Goal: Task Accomplishment & Management: Manage account settings

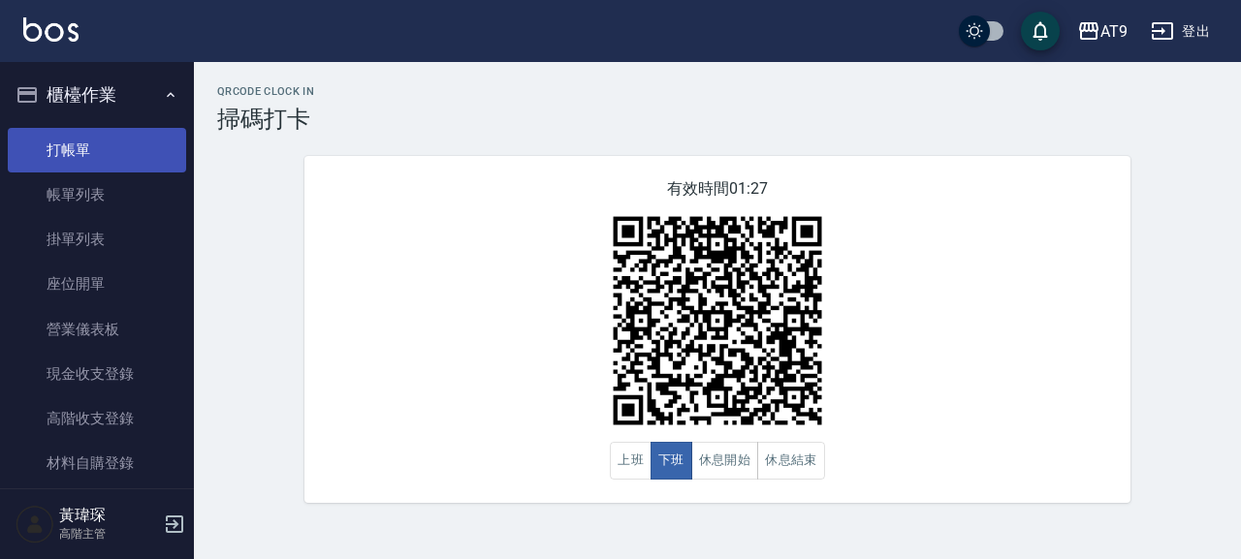
click at [107, 144] on link "打帳單" at bounding box center [97, 150] width 178 height 45
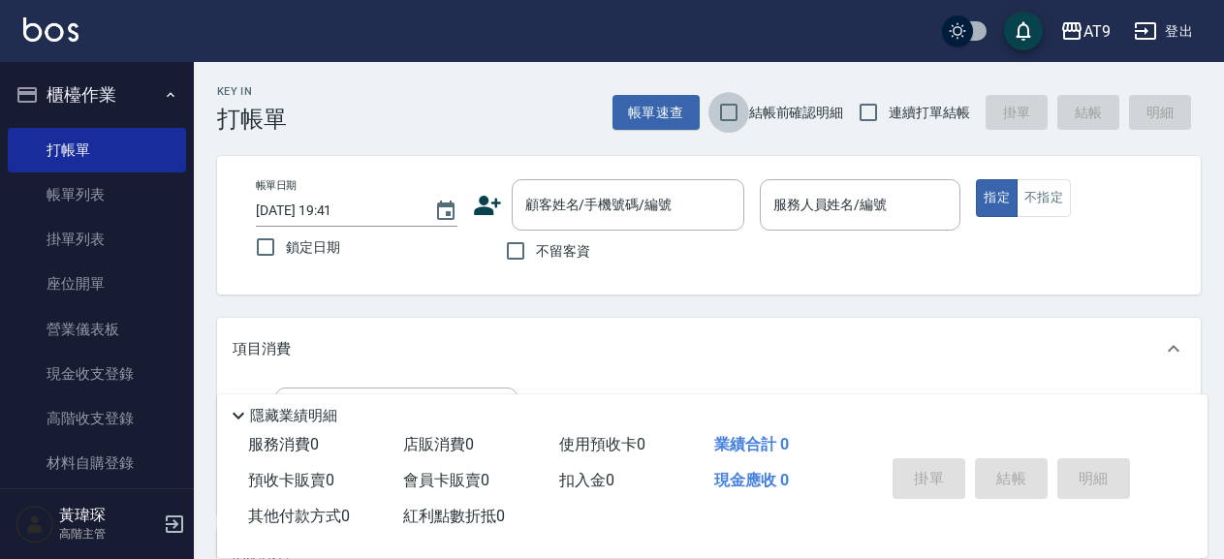
drag, startPoint x: 738, startPoint y: 110, endPoint x: 831, endPoint y: 104, distance: 93.2
click at [739, 109] on input "結帳前確認明細" at bounding box center [729, 112] width 41 height 41
checkbox input "true"
click at [894, 110] on span "連續打單結帳" at bounding box center [929, 113] width 81 height 20
click at [889, 110] on input "連續打單結帳" at bounding box center [868, 112] width 41 height 41
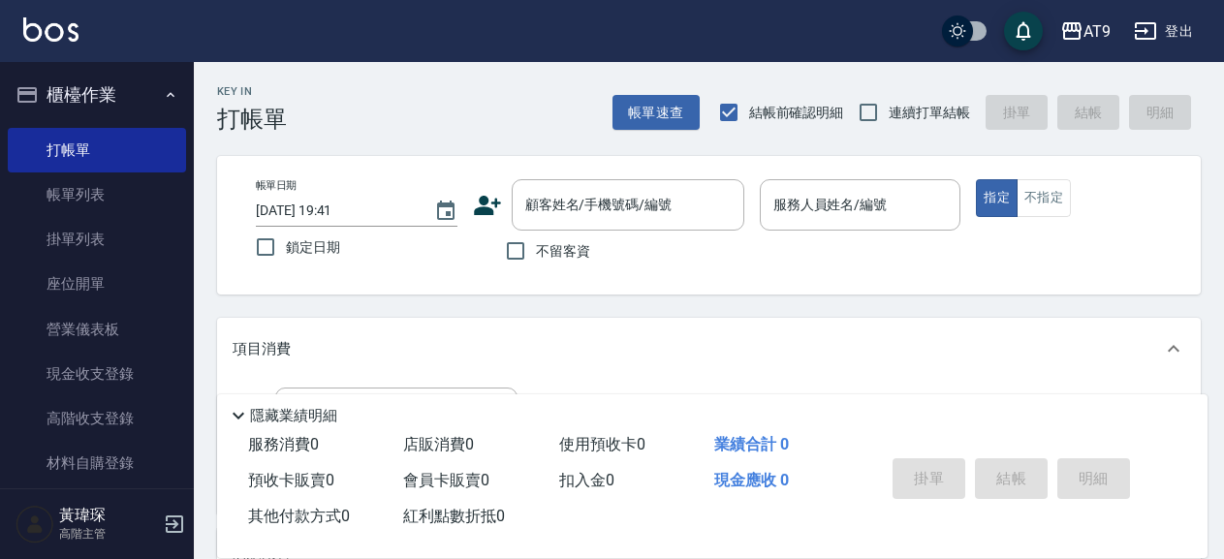
checkbox input "true"
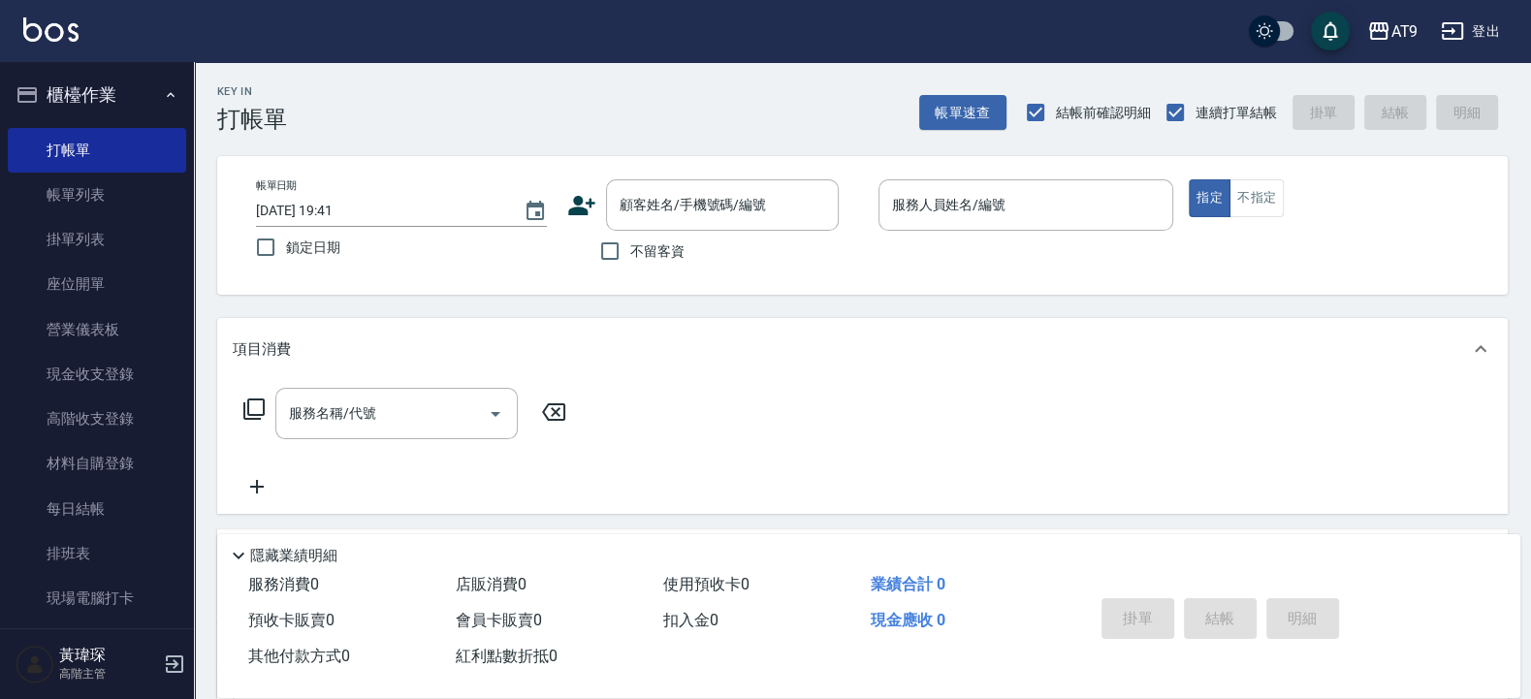
click at [638, 260] on span "不留客資" at bounding box center [657, 251] width 54 height 20
click at [630, 260] on input "不留客資" at bounding box center [609, 251] width 41 height 41
checkbox input "true"
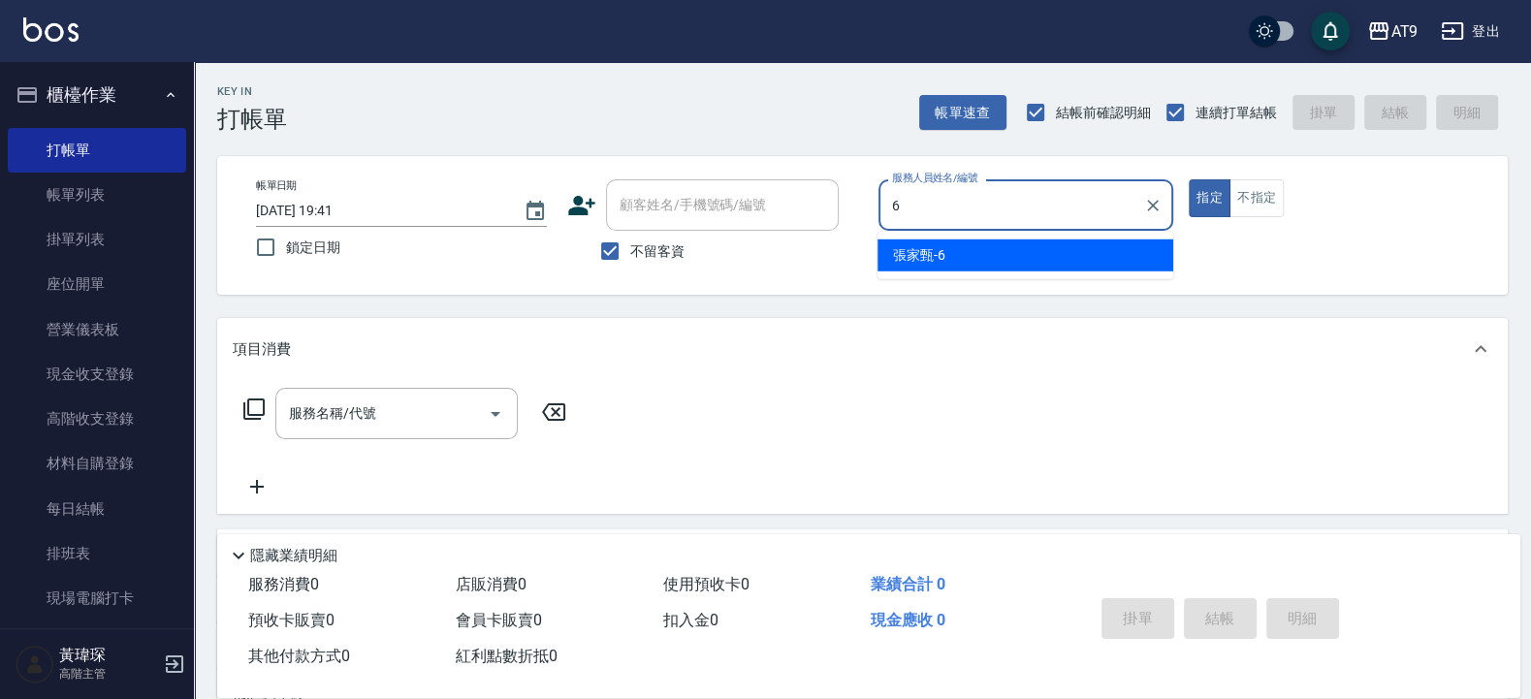
type input "張家甄-6"
type button "true"
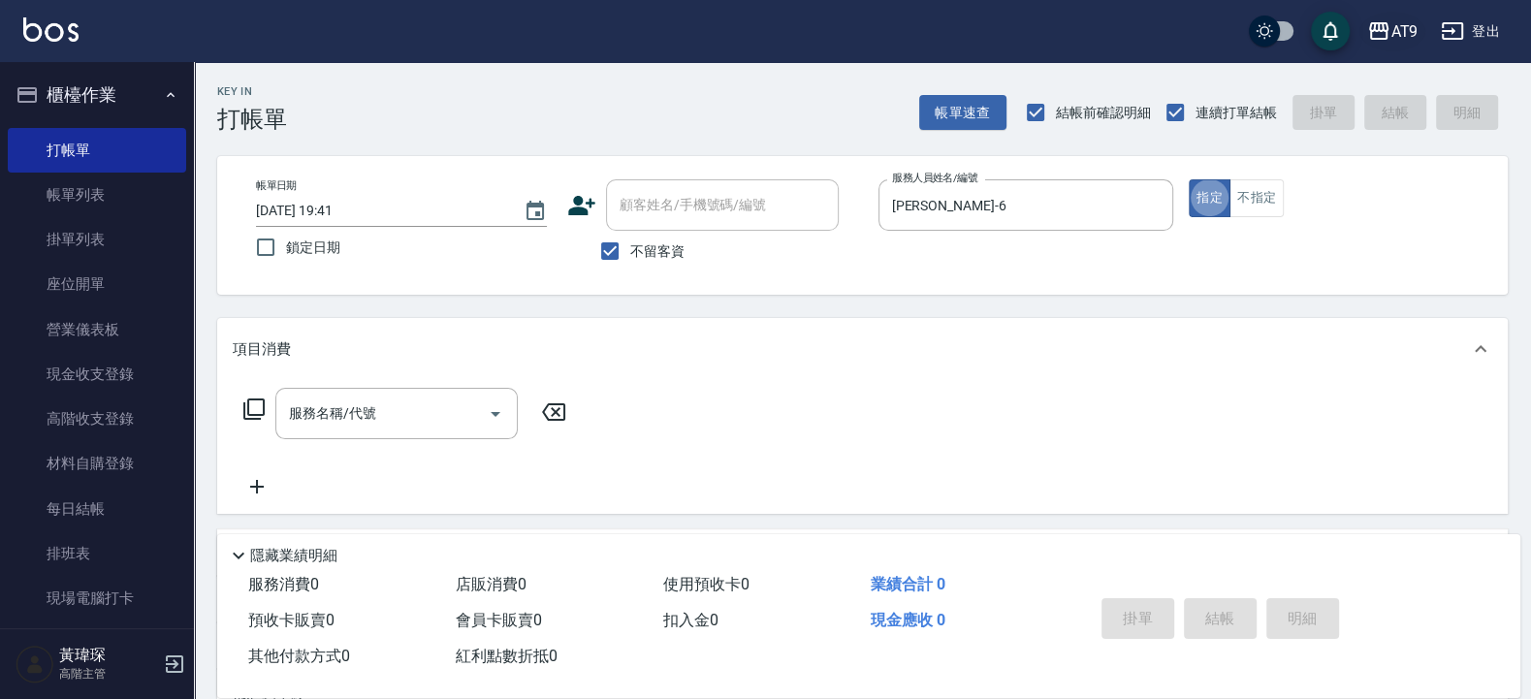
click at [1240, 22] on div "AT9" at bounding box center [1403, 31] width 27 height 24
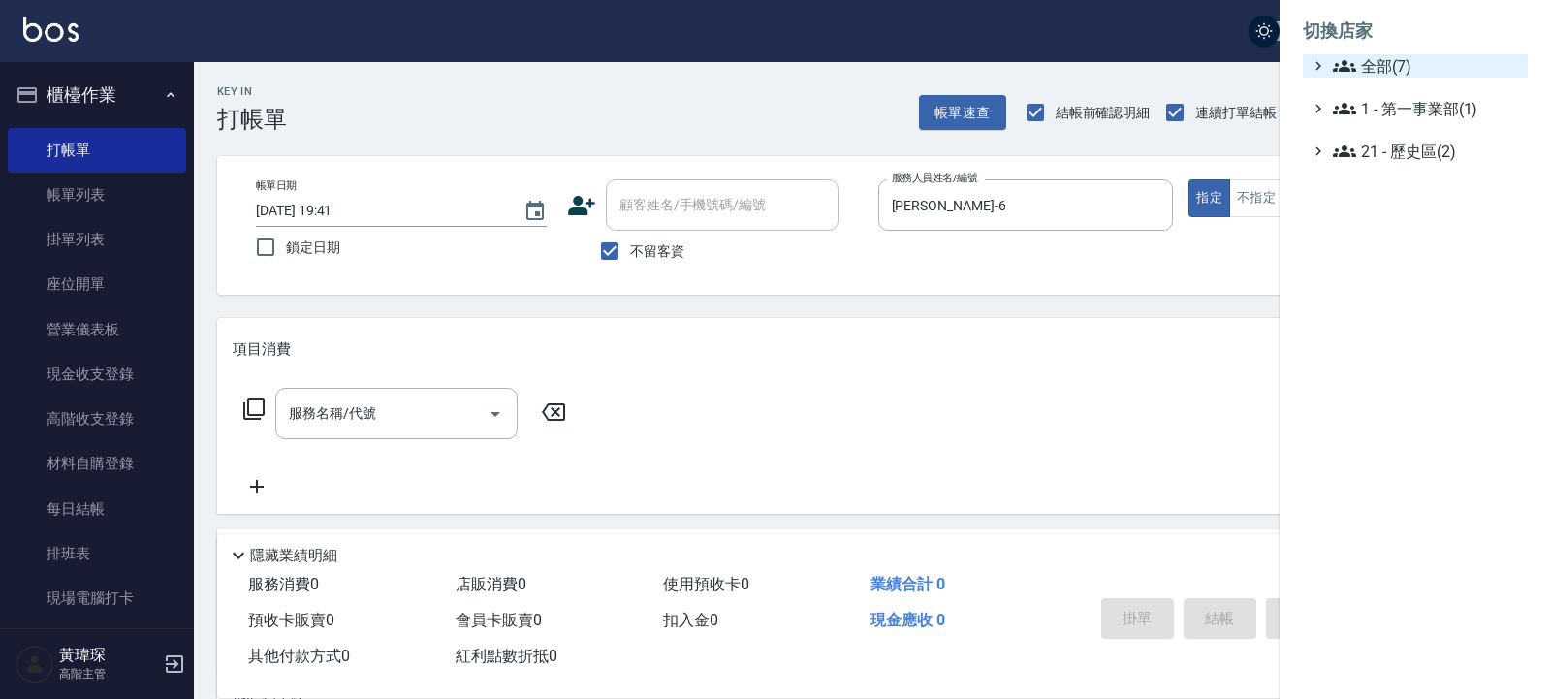
click at [1240, 69] on span "全部(7)" at bounding box center [1426, 65] width 187 height 23
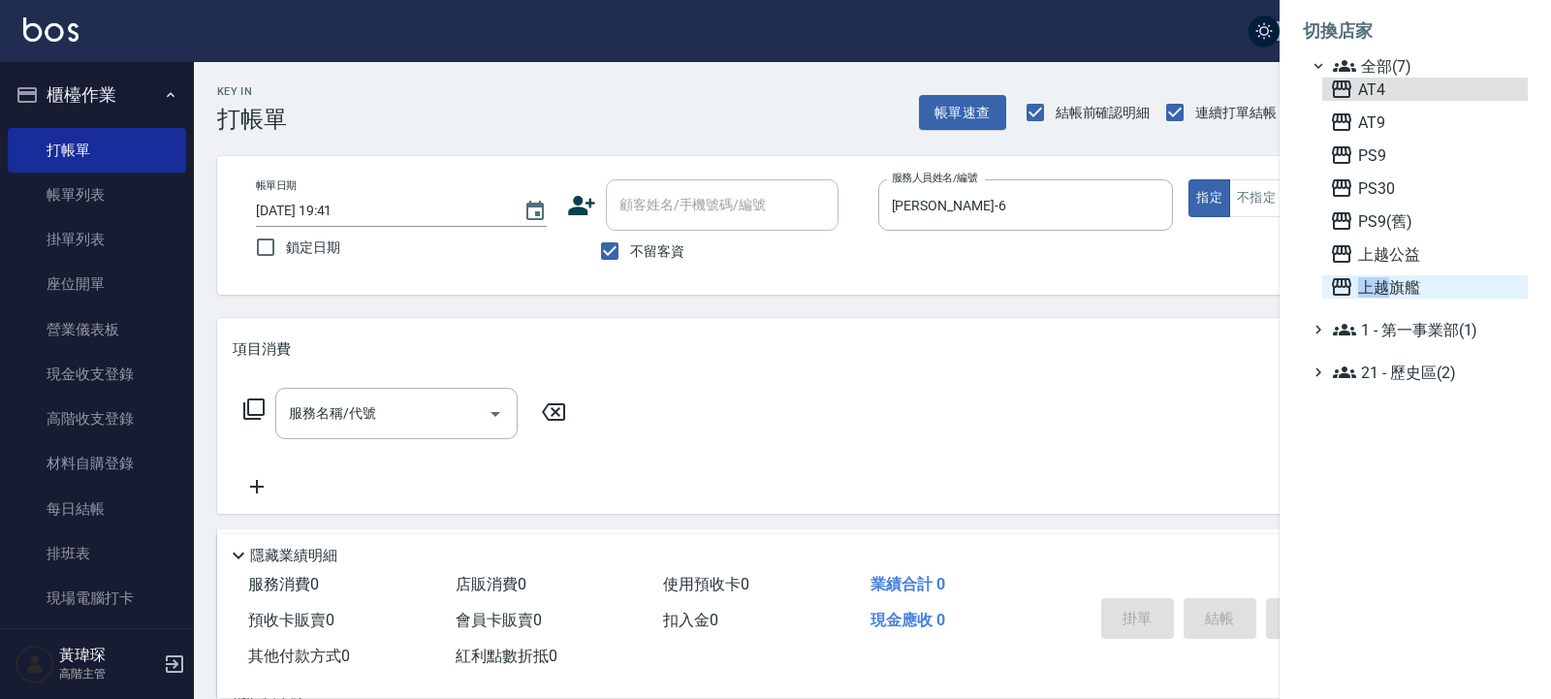
drag, startPoint x: 1372, startPoint y: 83, endPoint x: 1397, endPoint y: 274, distance: 192.6
click at [1240, 274] on div "AT4 AT9 PS9 PS30 PS9(舊) 上越公益 上越旗艦" at bounding box center [1425, 188] width 206 height 221
click at [1240, 287] on span "上越旗艦" at bounding box center [1425, 286] width 190 height 23
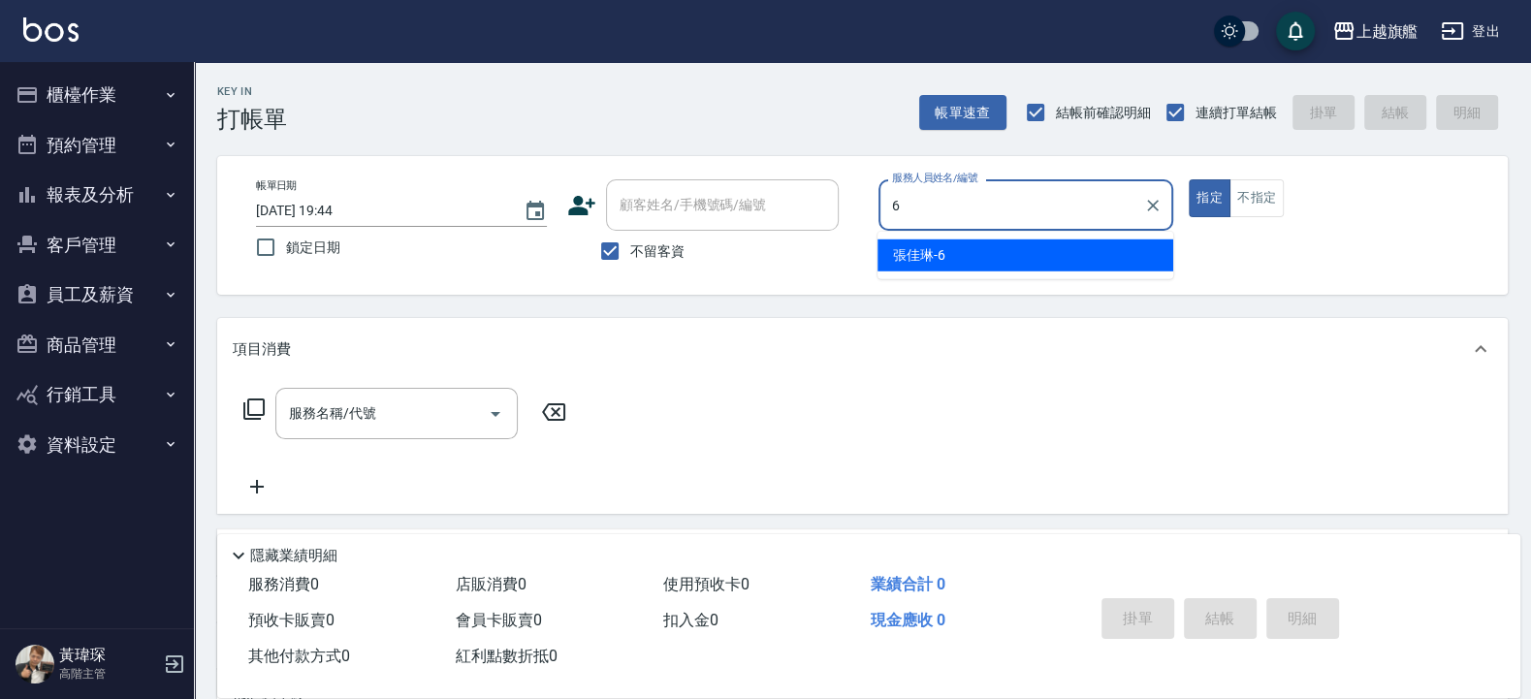
type input "張佳琳-6"
type button "true"
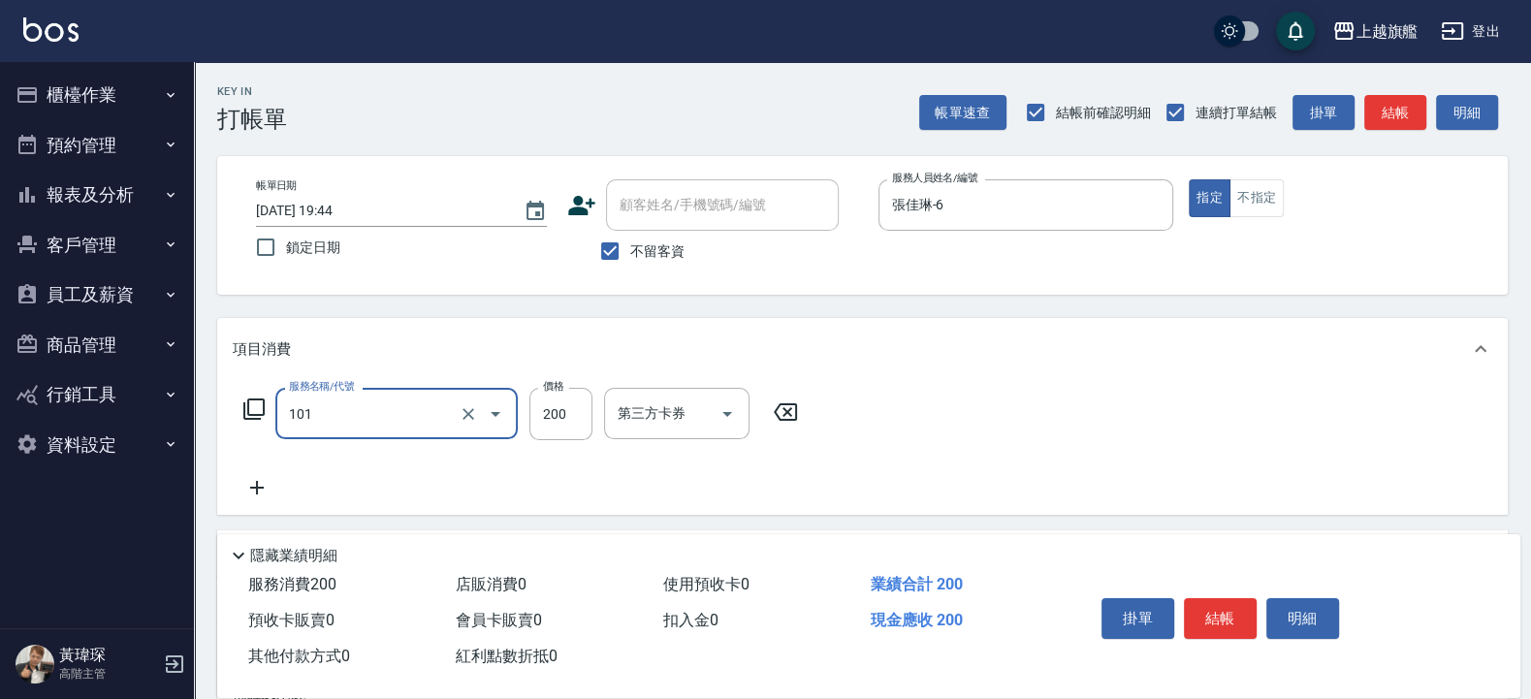
type input "一般洗(101)"
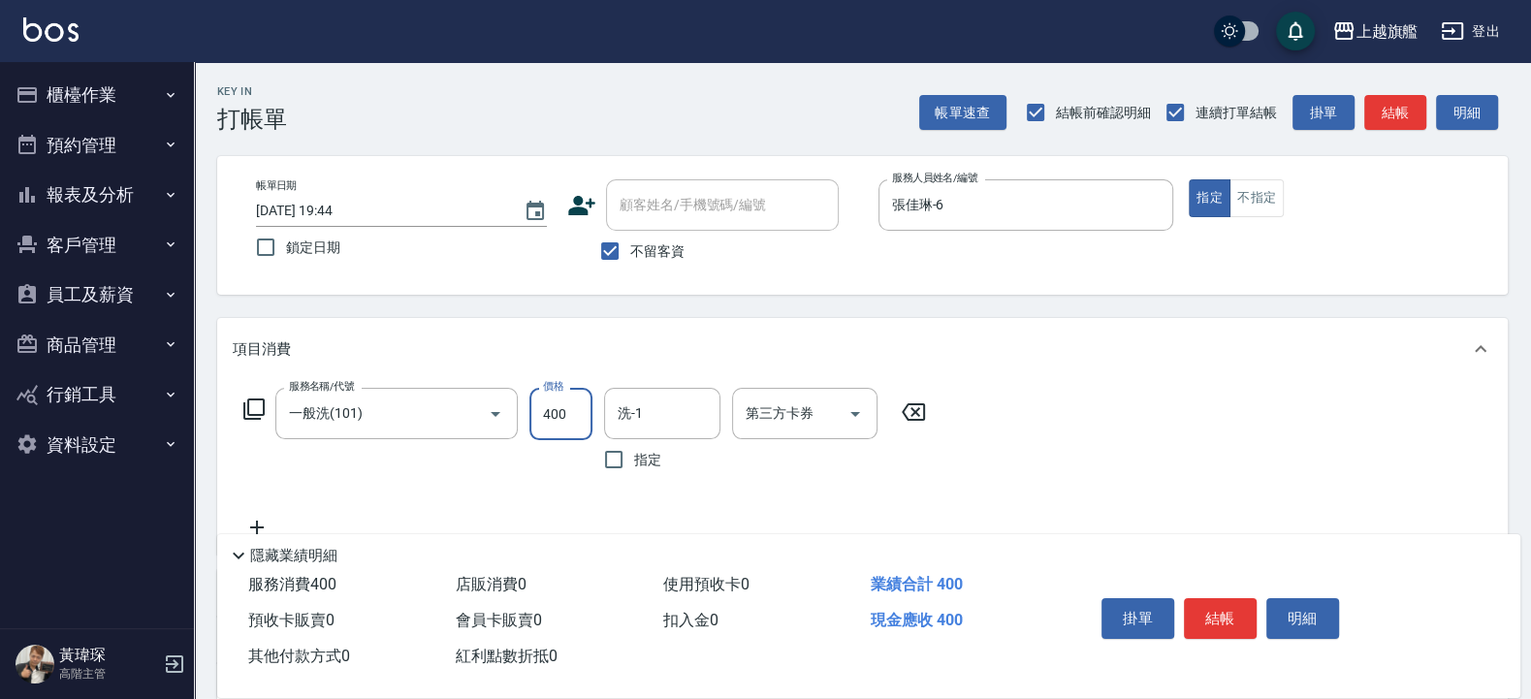
type input "400"
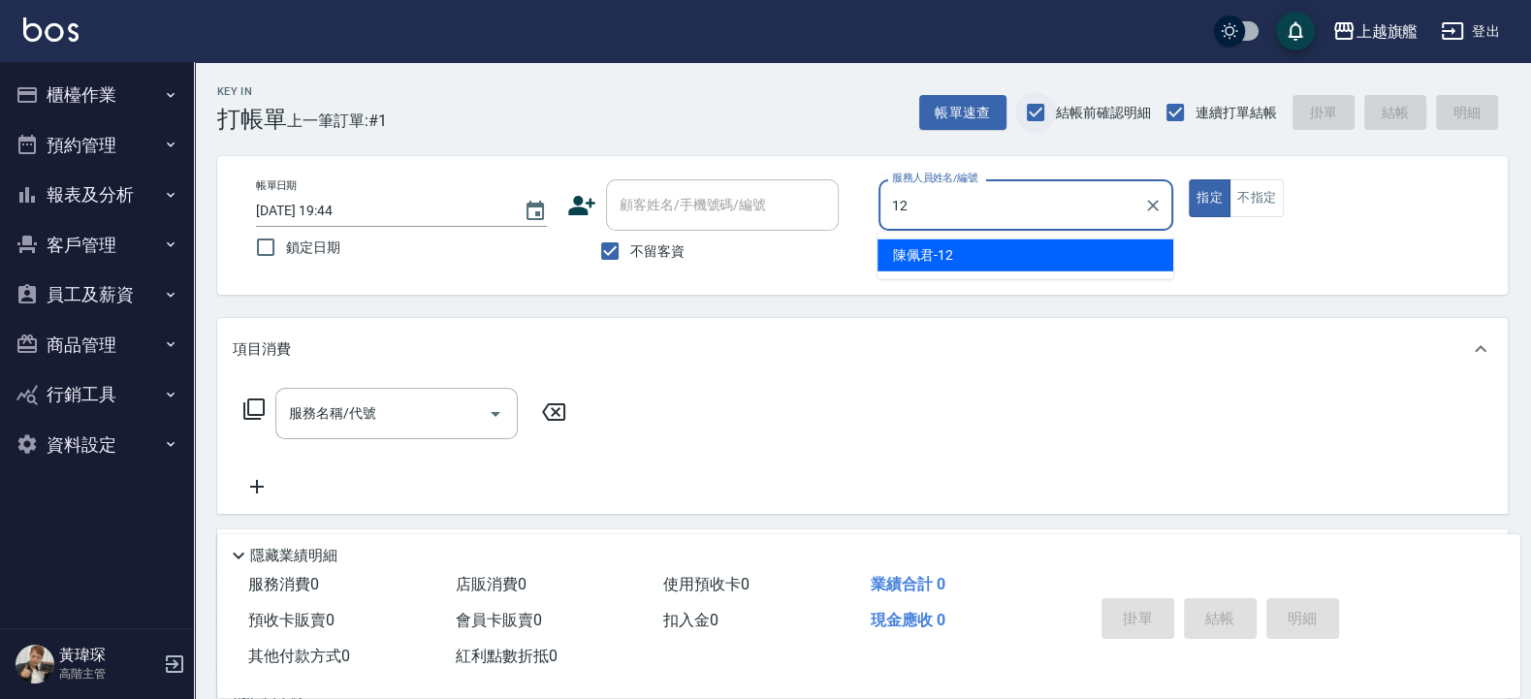
type input "陳佩君-12"
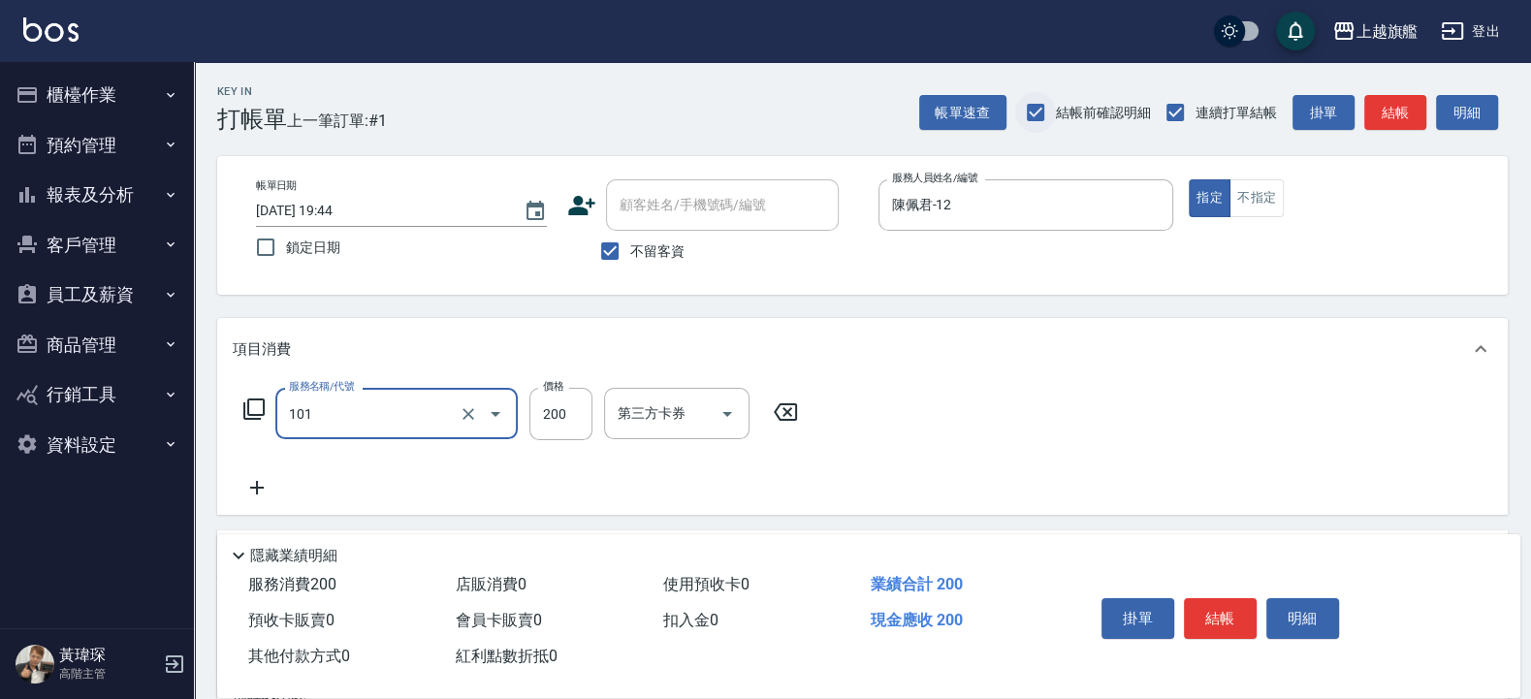
type input "一般洗(101)"
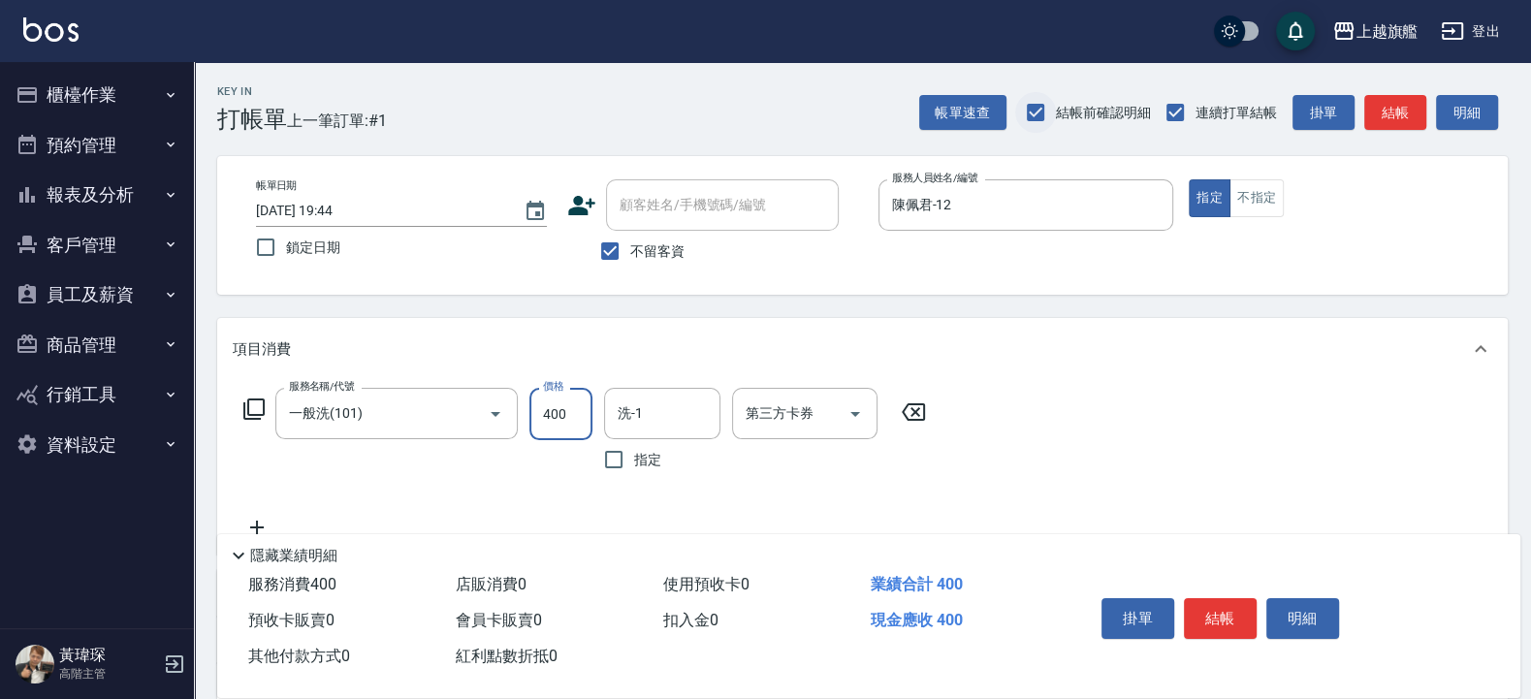
type input "400"
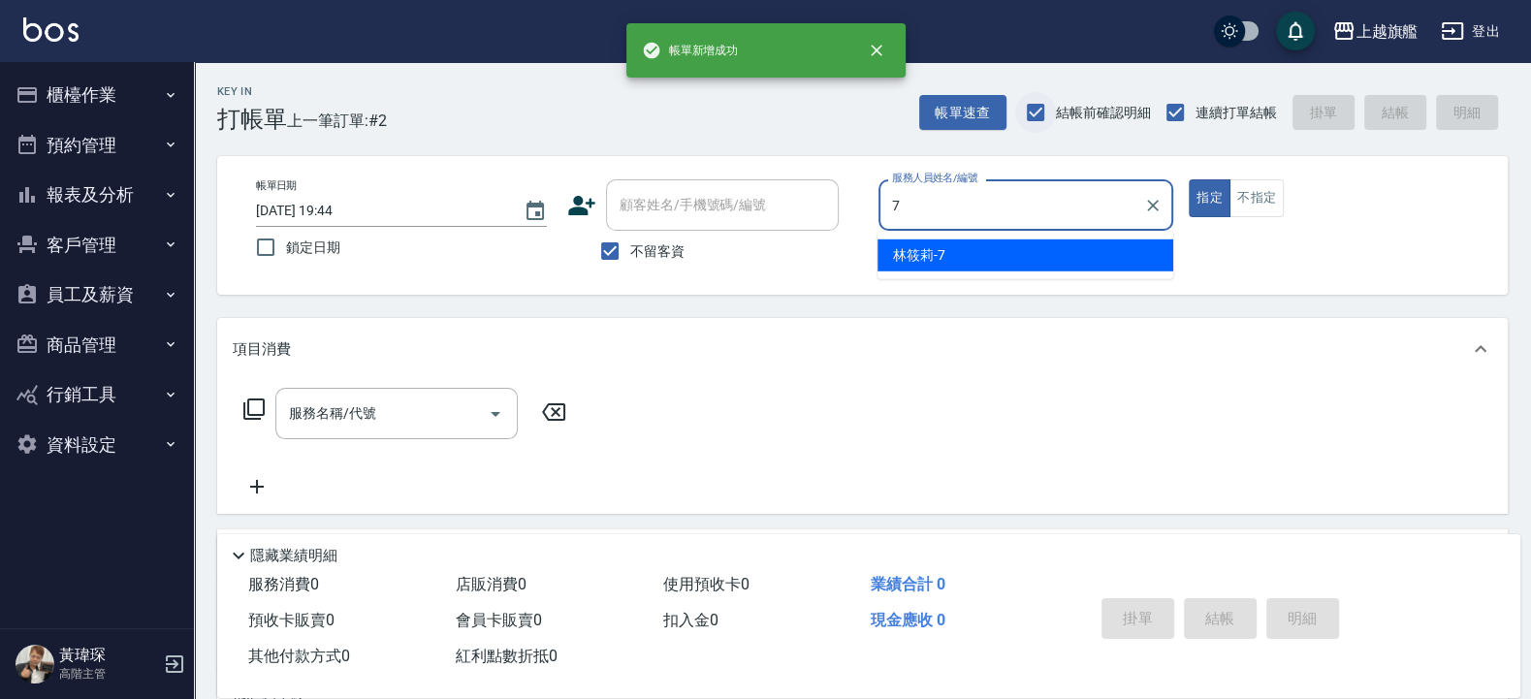
type input "林筱莉-7"
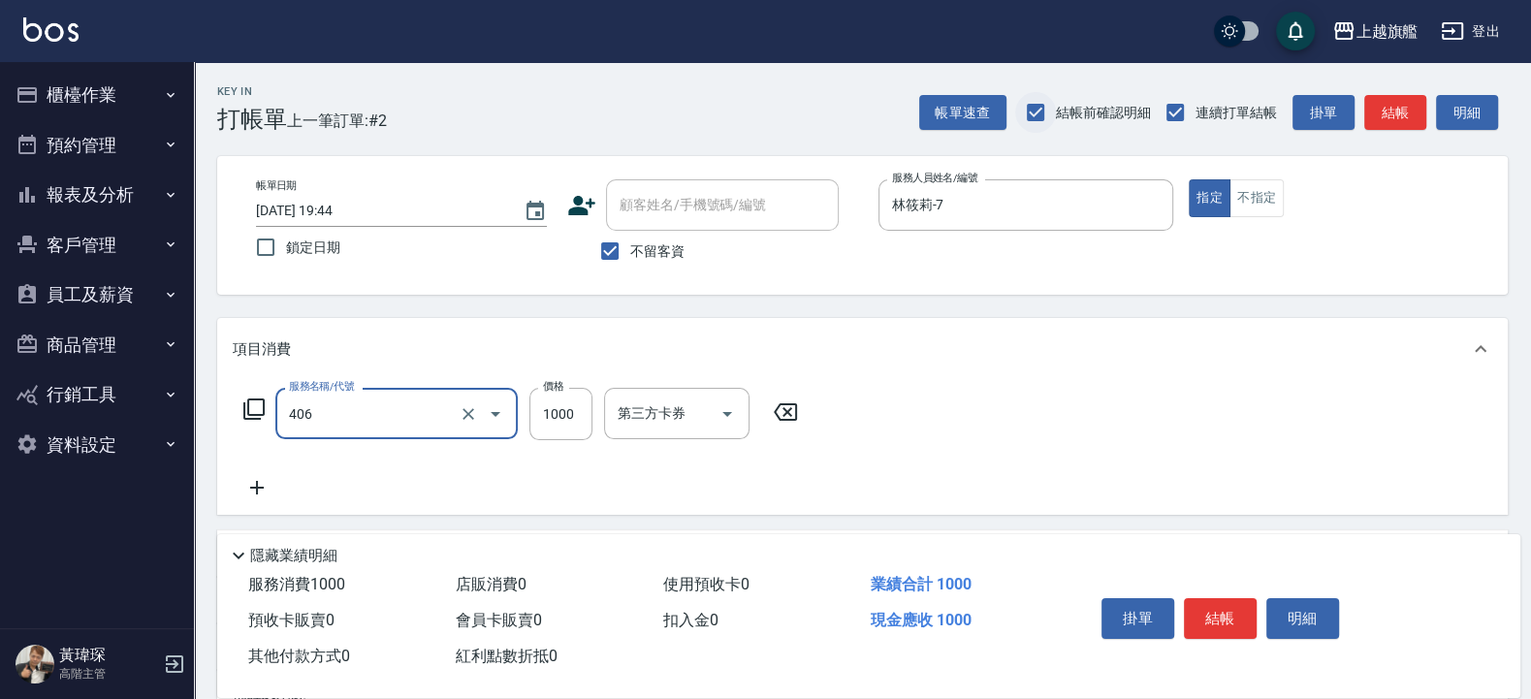
type input "水漾護1000(406)"
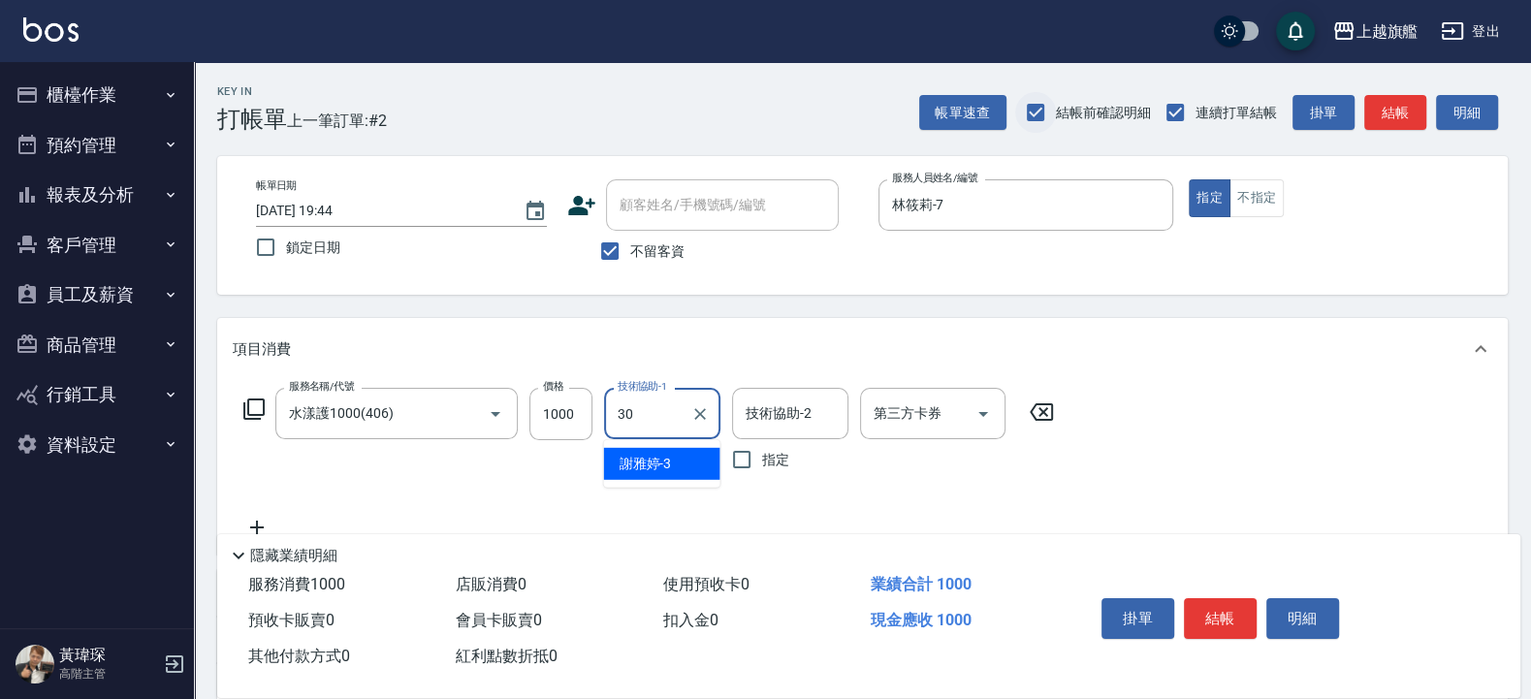
type input "劉羿君-30"
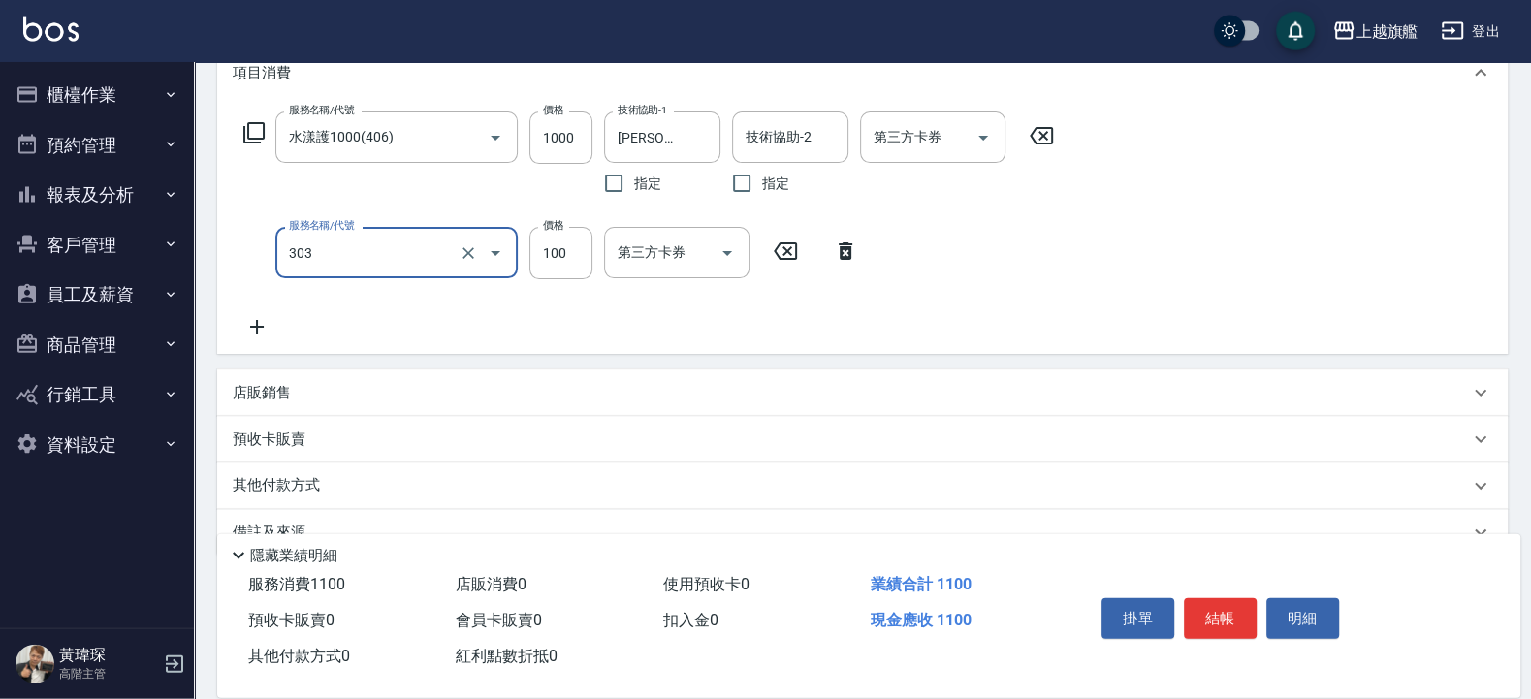
scroll to position [318, 0]
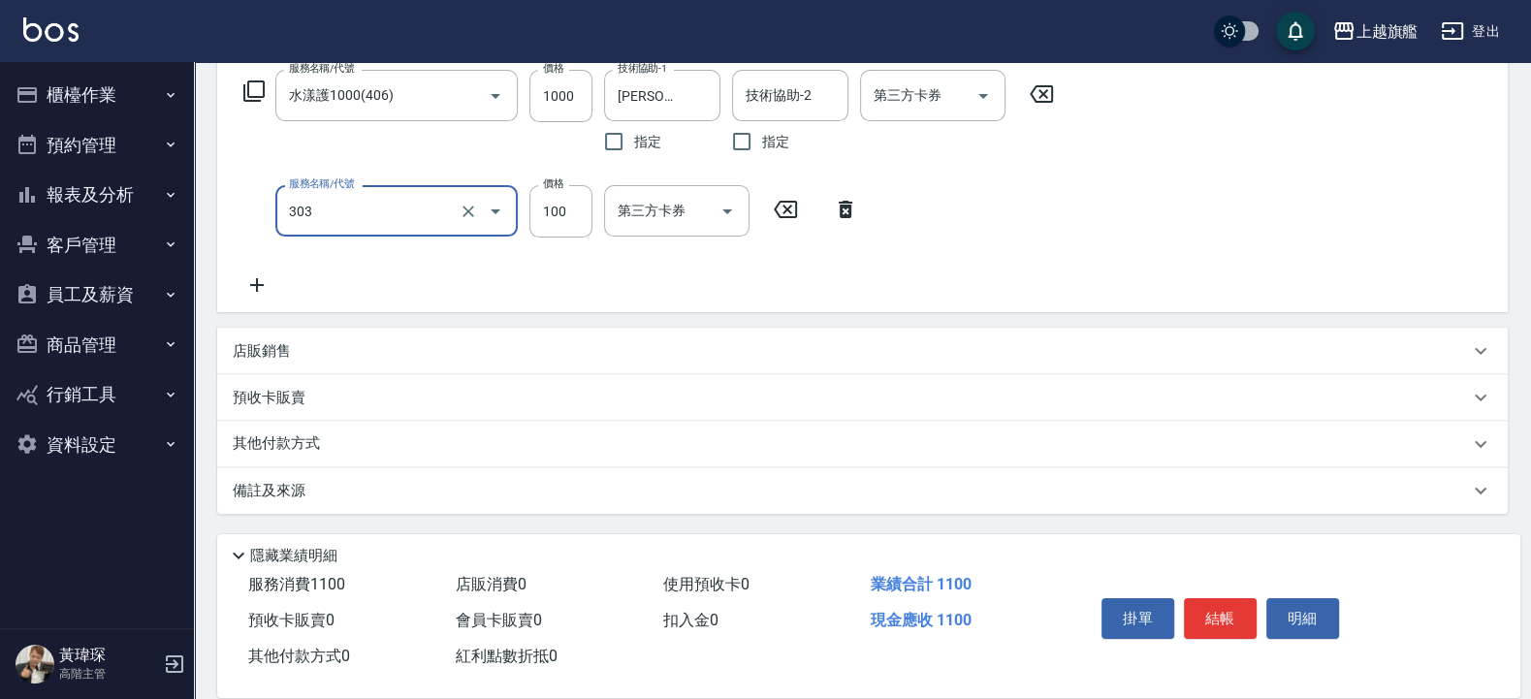
type input "剪髮100(303)"
type input "500"
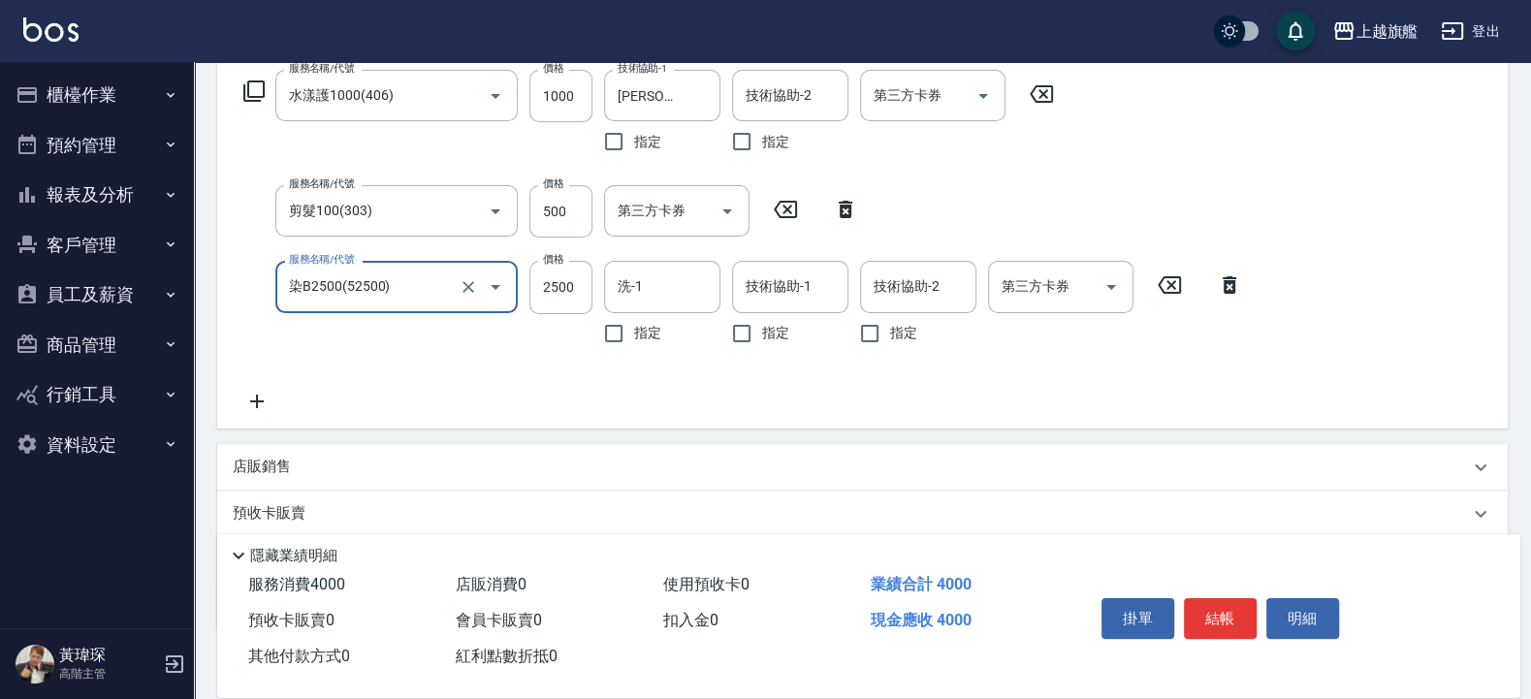
type input "染B2500(52500)"
type input "2600"
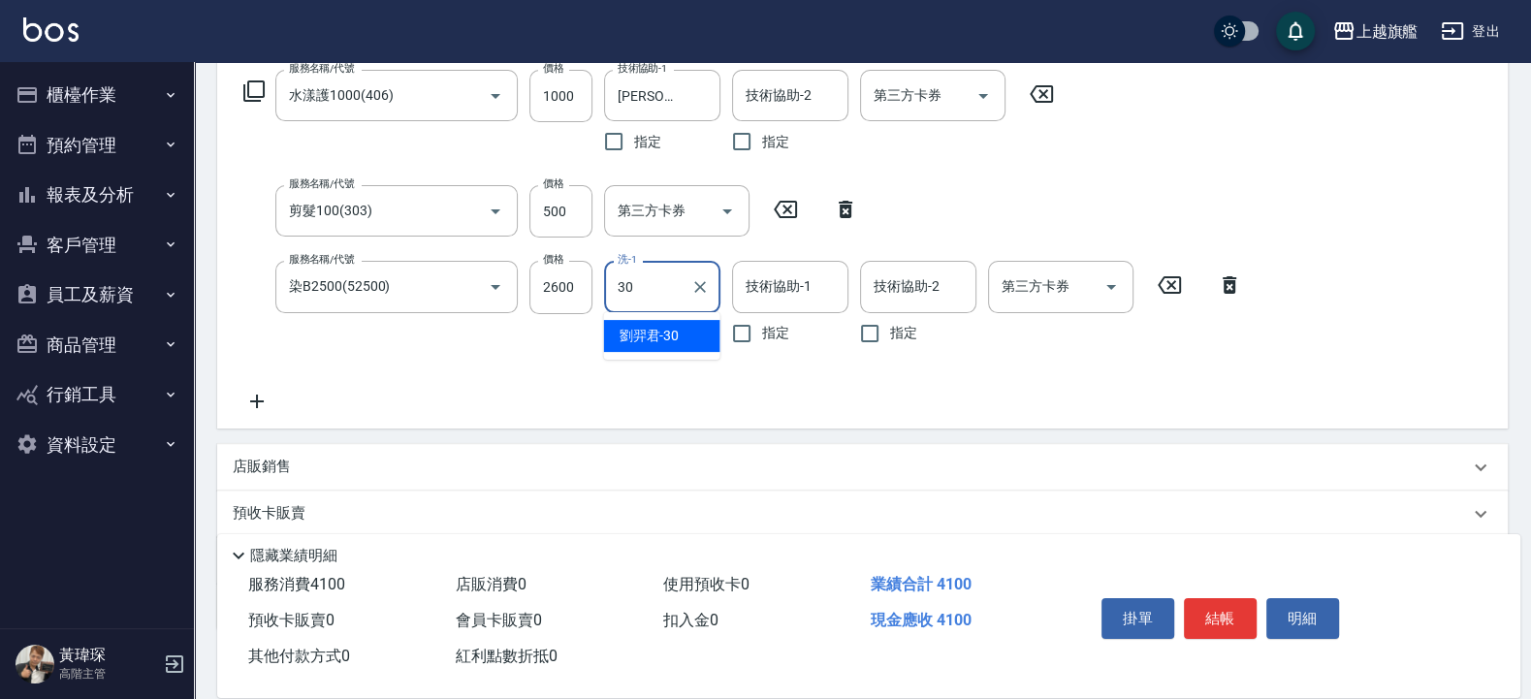
type input "劉羿君-30"
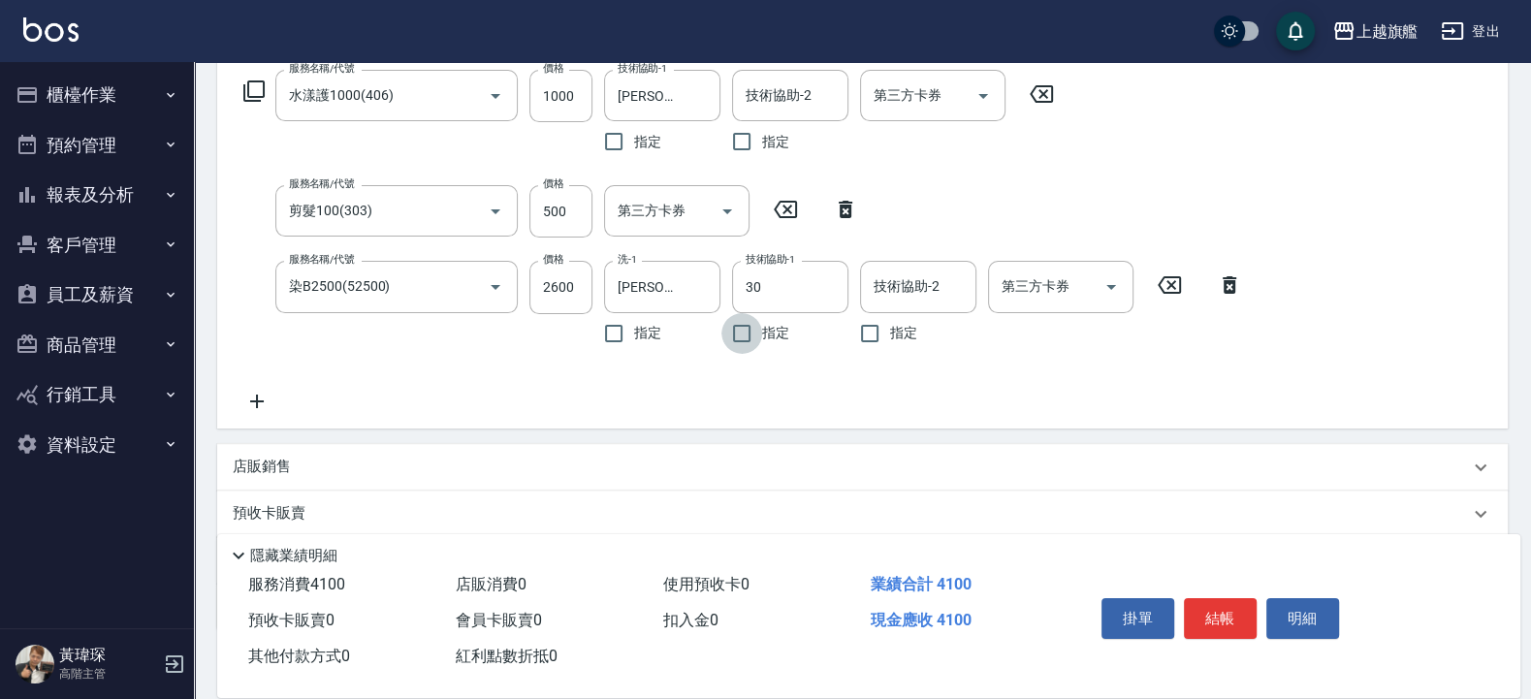
type input "劉羿君-30"
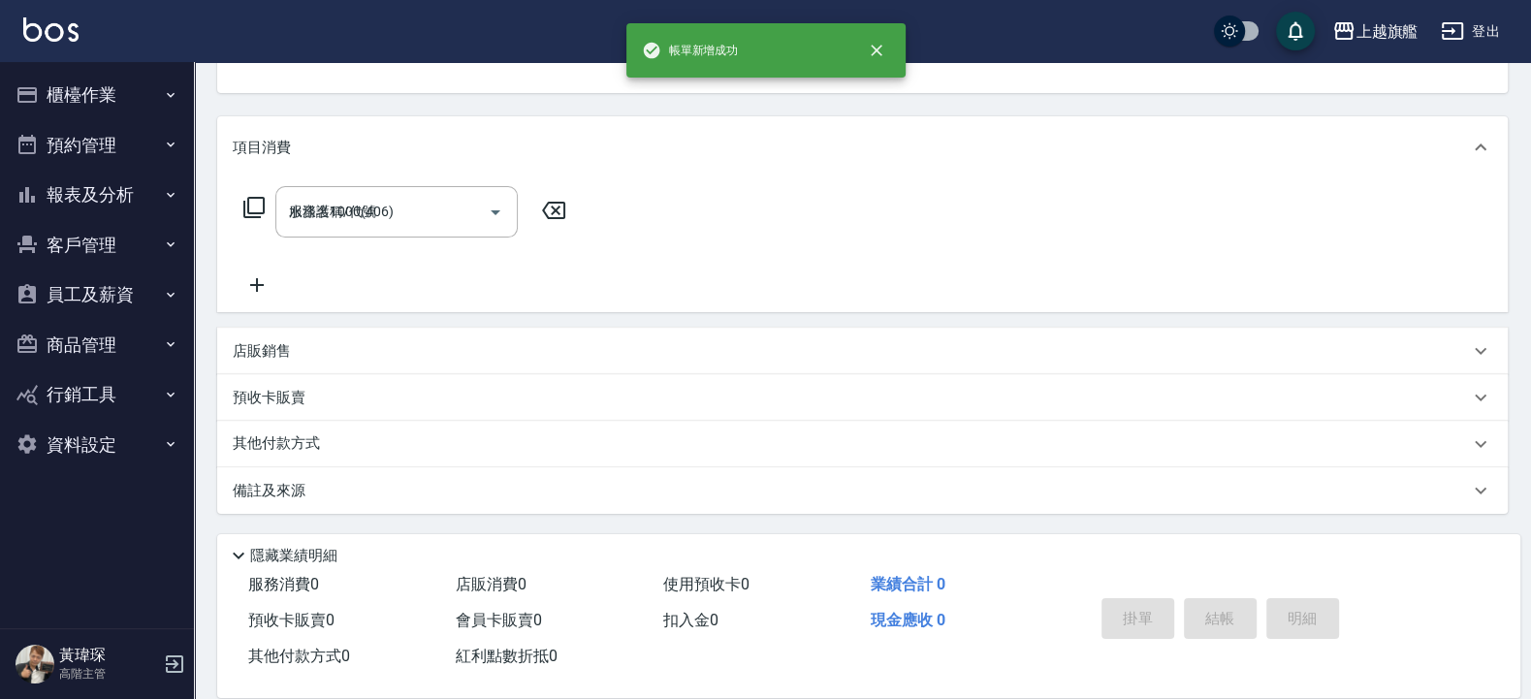
type input "2025/09/15 19:45"
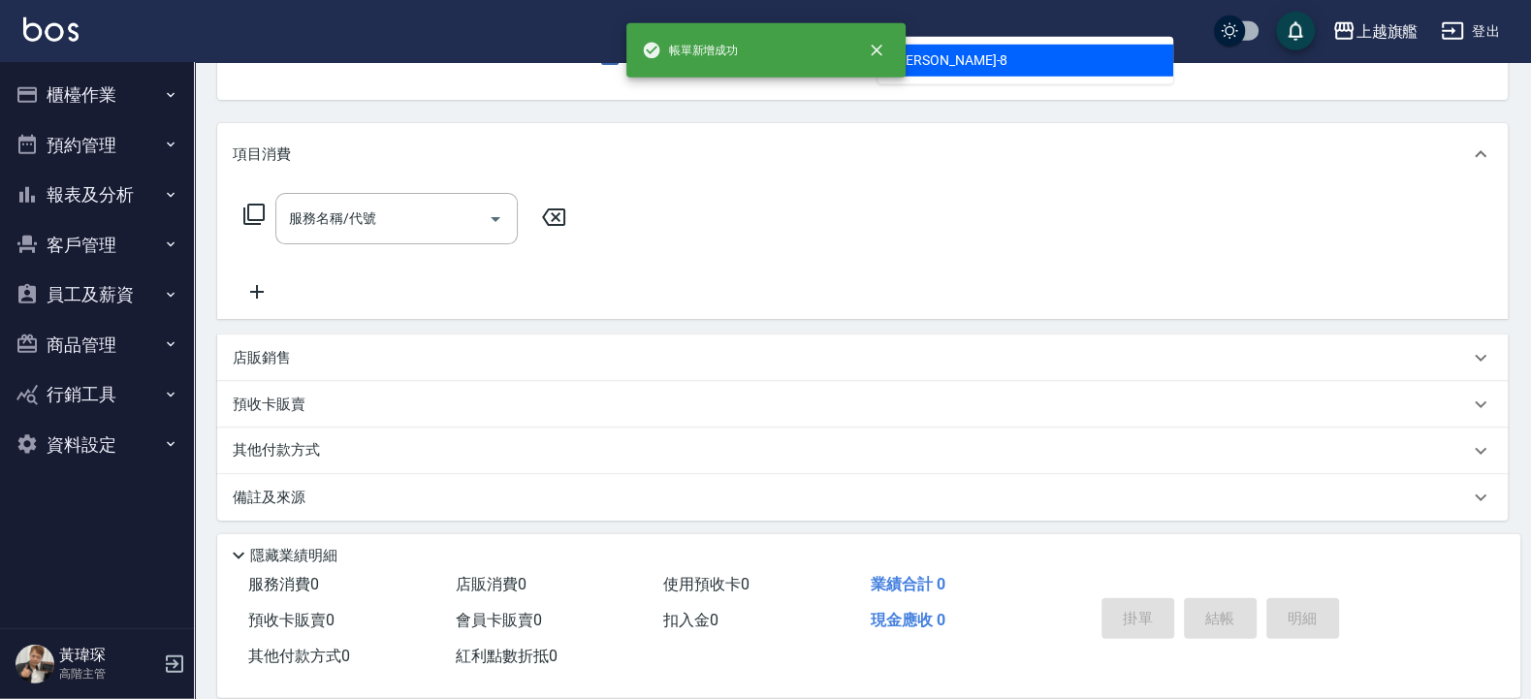
type input "[PERSON_NAME]-8"
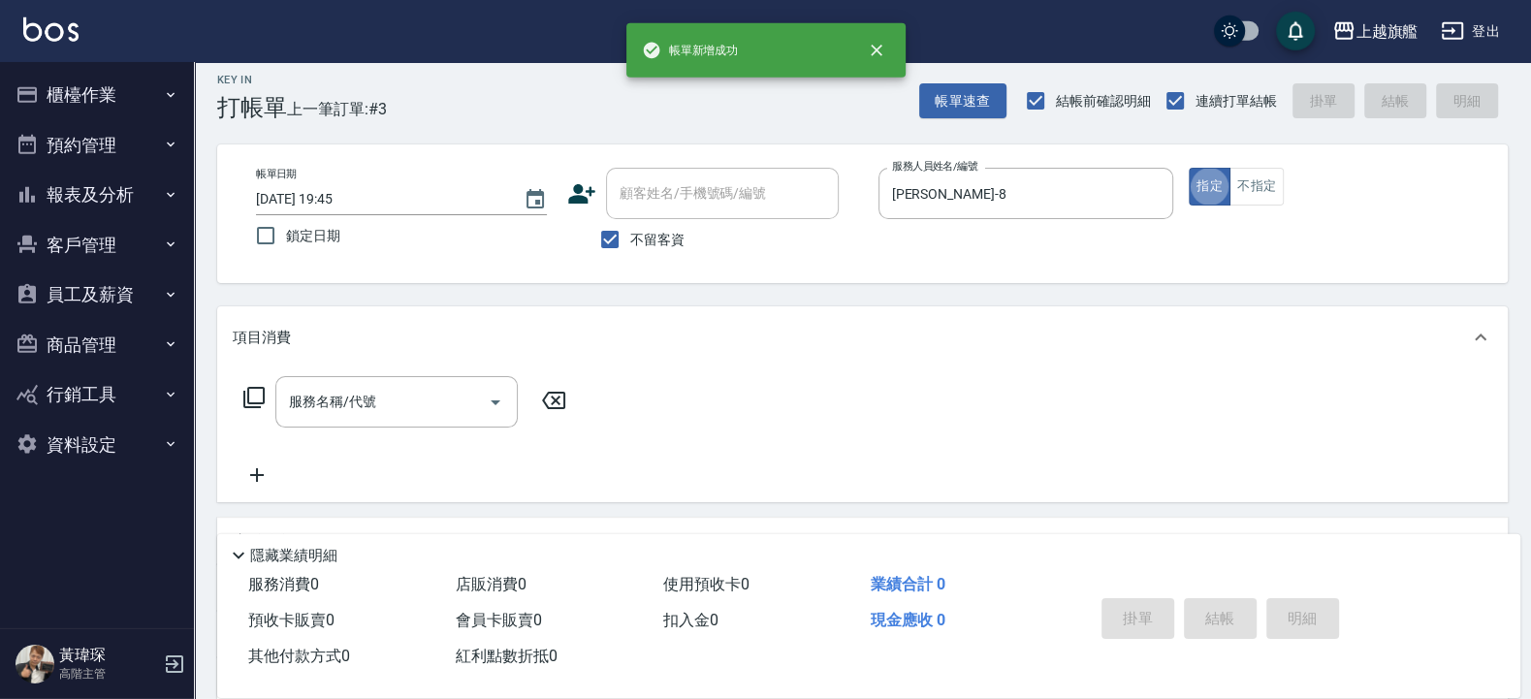
scroll to position [0, 0]
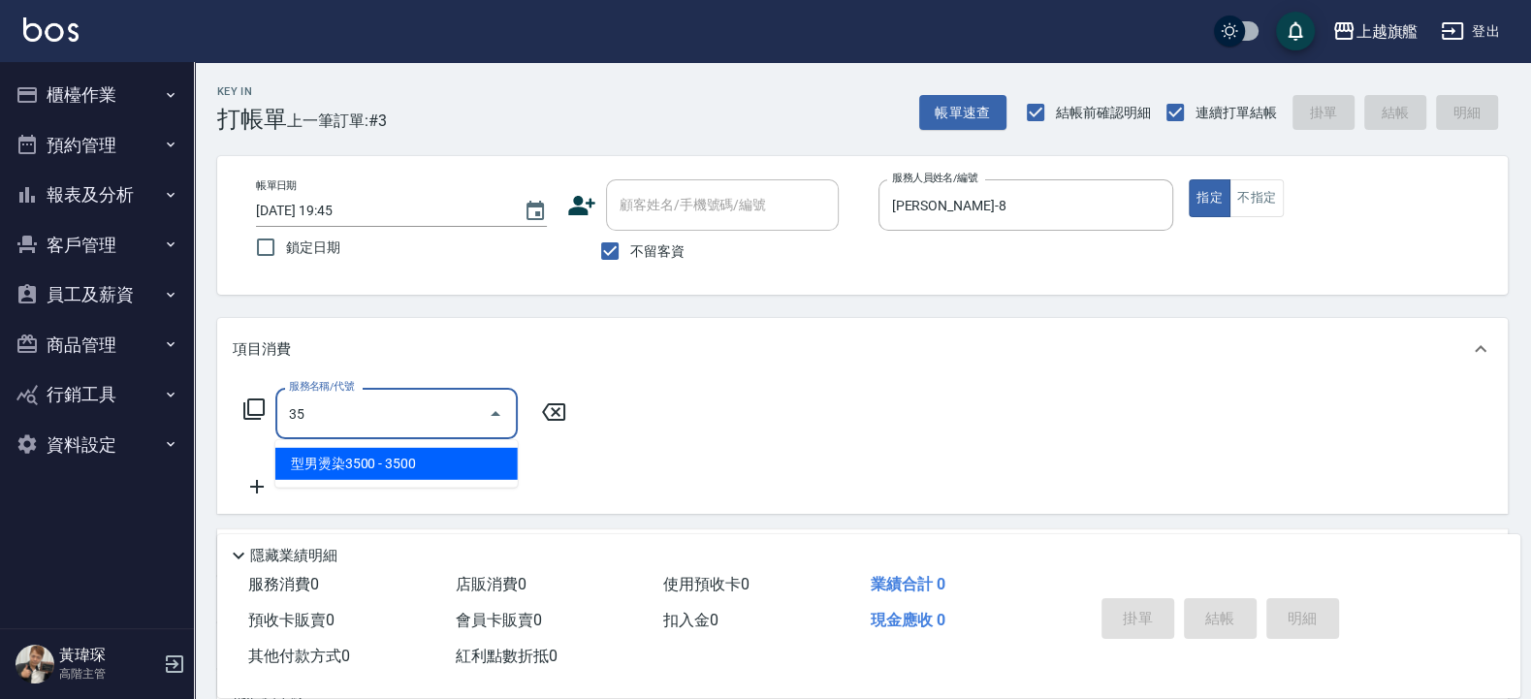
type input "3"
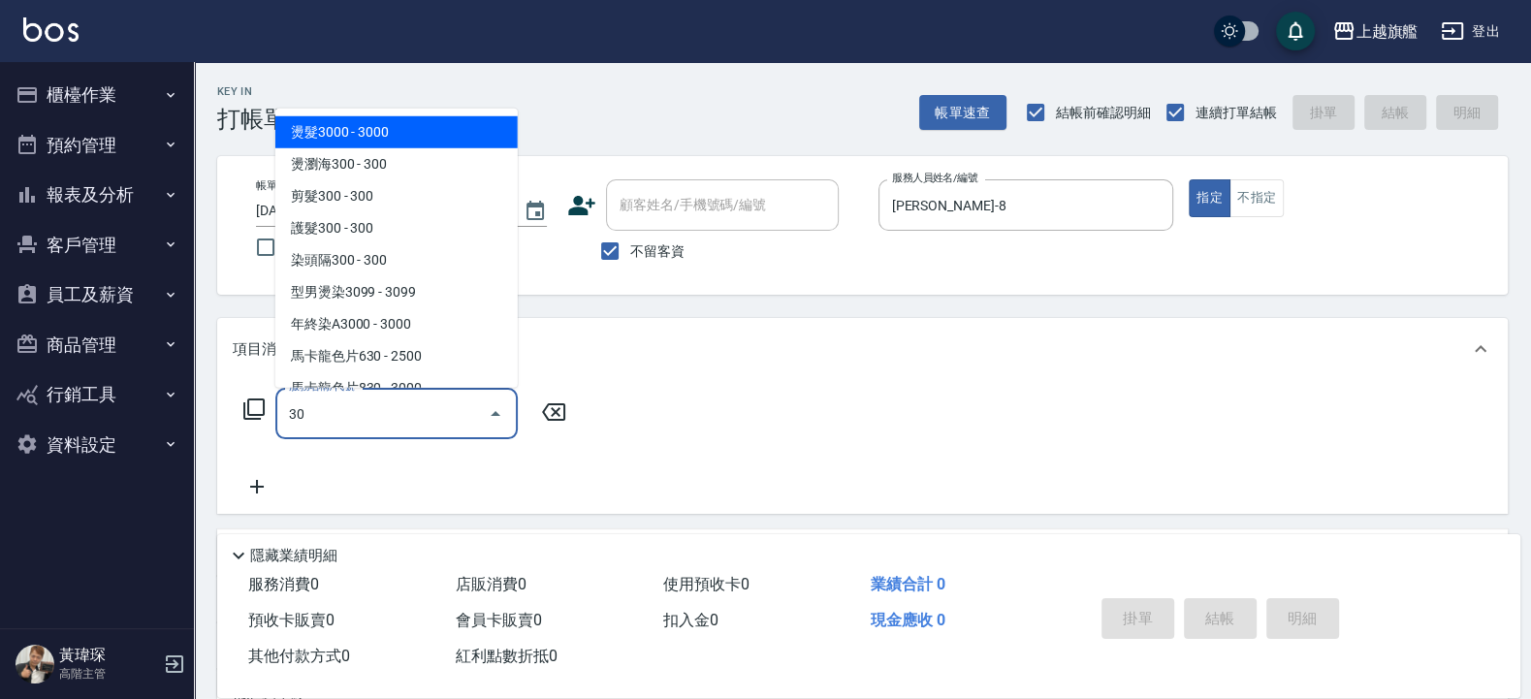
type input "3"
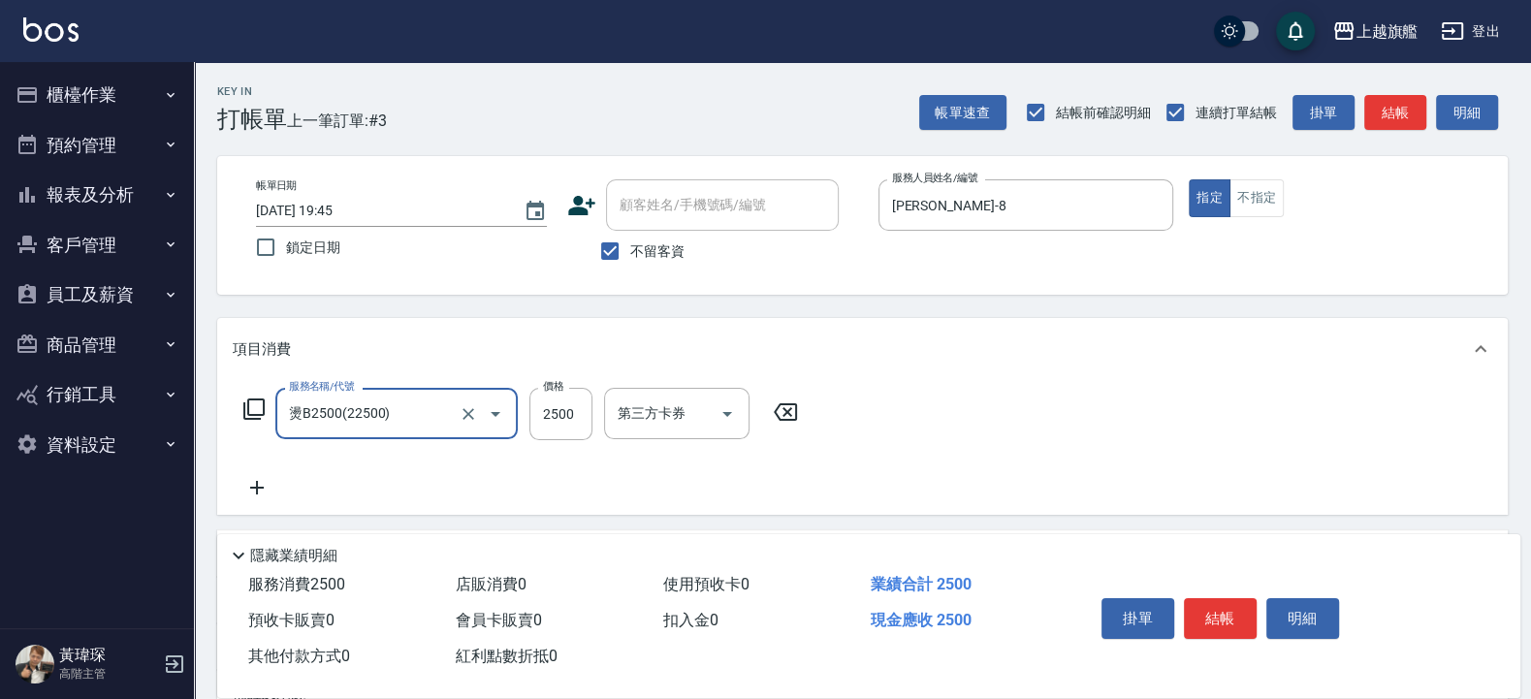
type input "燙B2500(22500)"
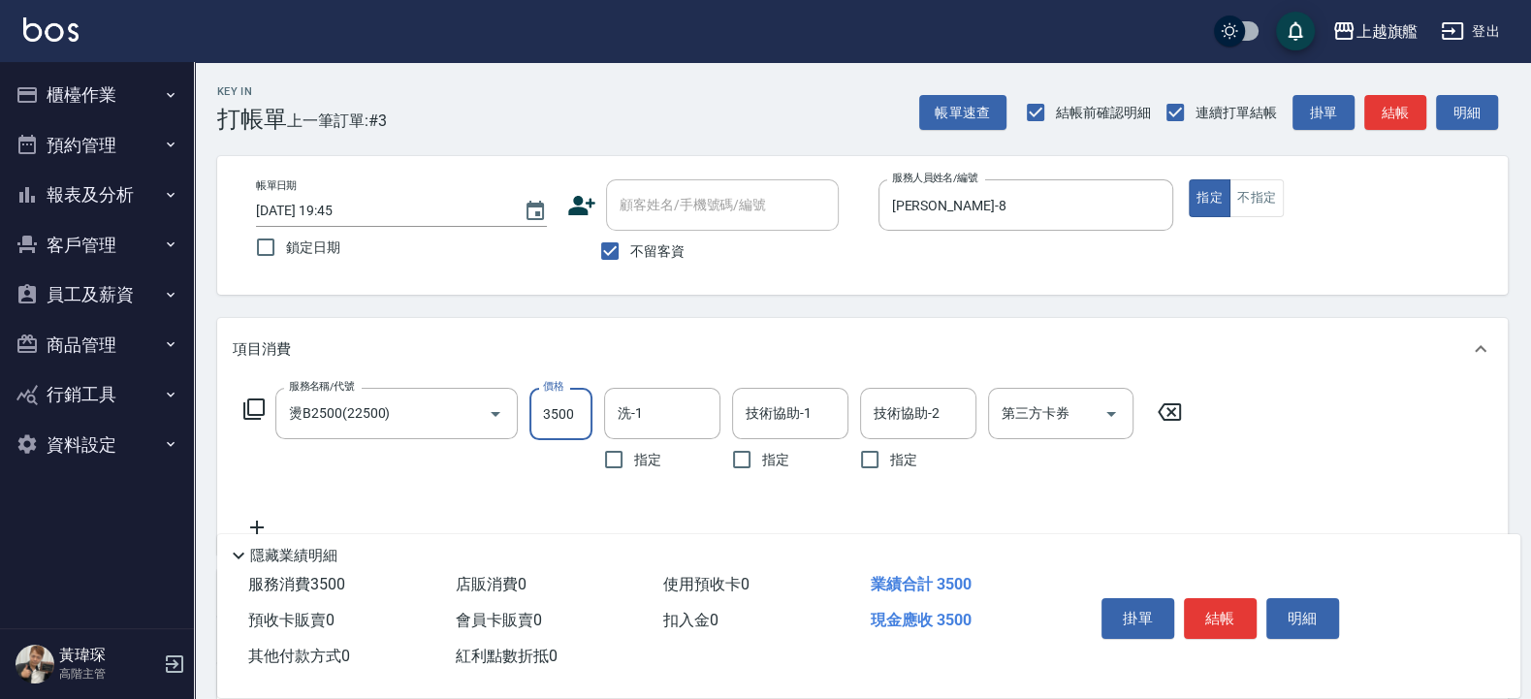
type input "3500"
type input "[PERSON_NAME]-26"
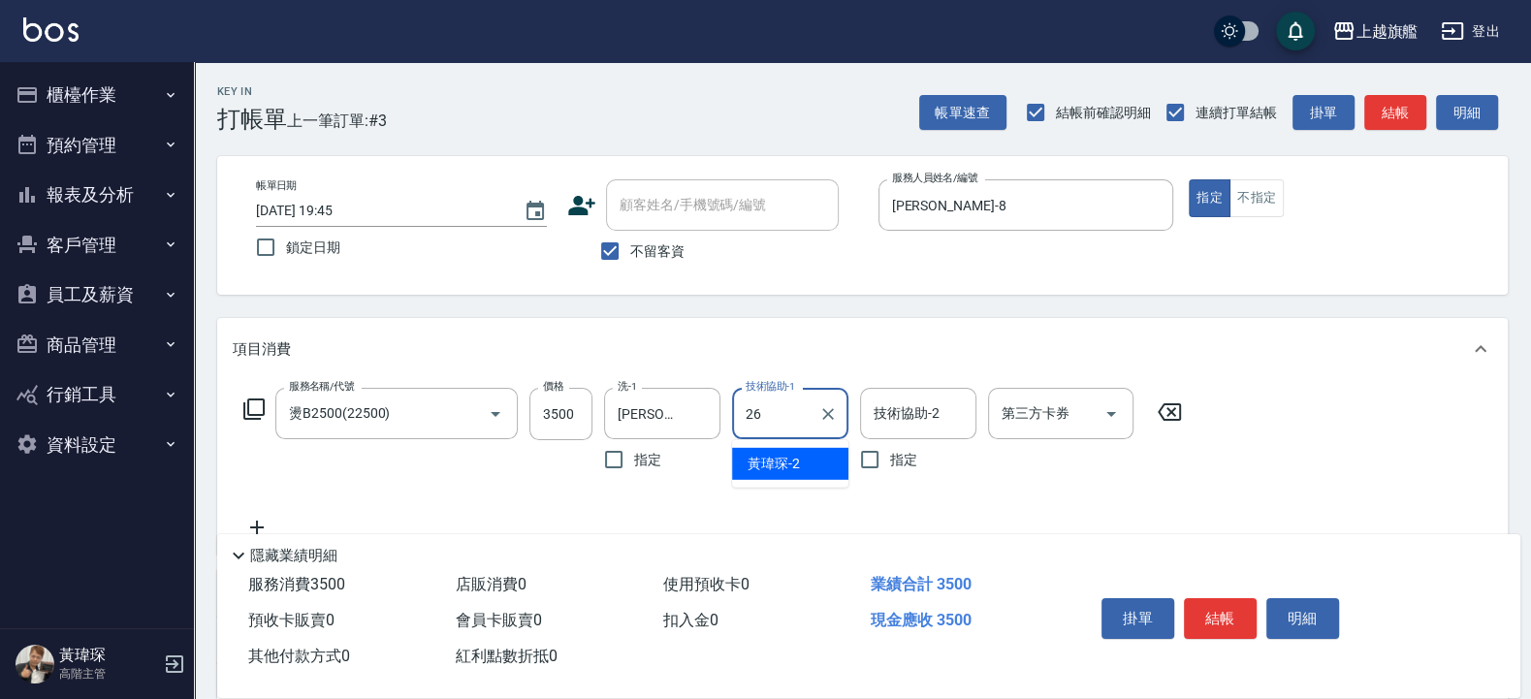
type input "[PERSON_NAME]-26"
drag, startPoint x: 687, startPoint y: 179, endPoint x: 640, endPoint y: 205, distance: 53.8
click at [686, 179] on div "顧客姓名/手機號碼/編號" at bounding box center [722, 204] width 233 height 51
click at [605, 232] on input "不留客資" at bounding box center [609, 251] width 41 height 41
checkbox input "false"
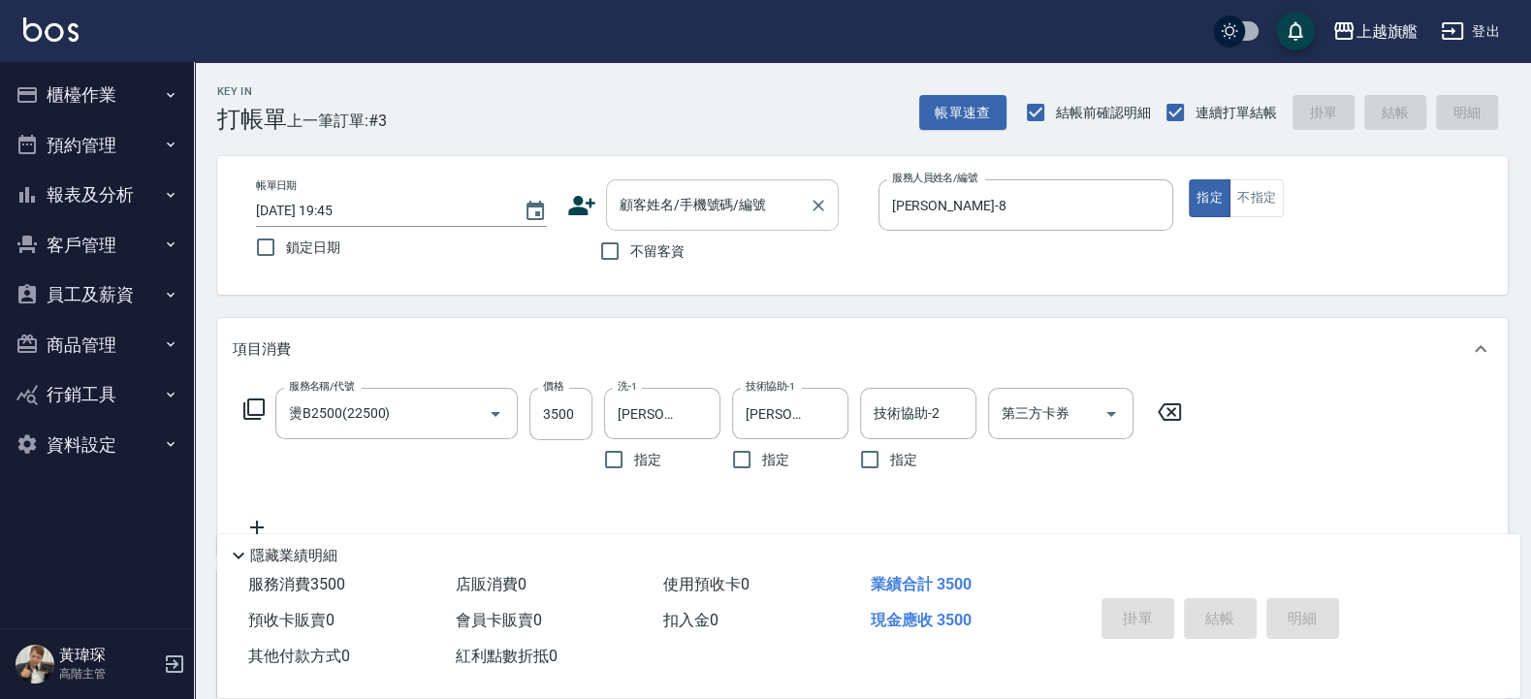
click at [668, 199] on input "顧客姓名/手機號碼/編號" at bounding box center [708, 205] width 186 height 34
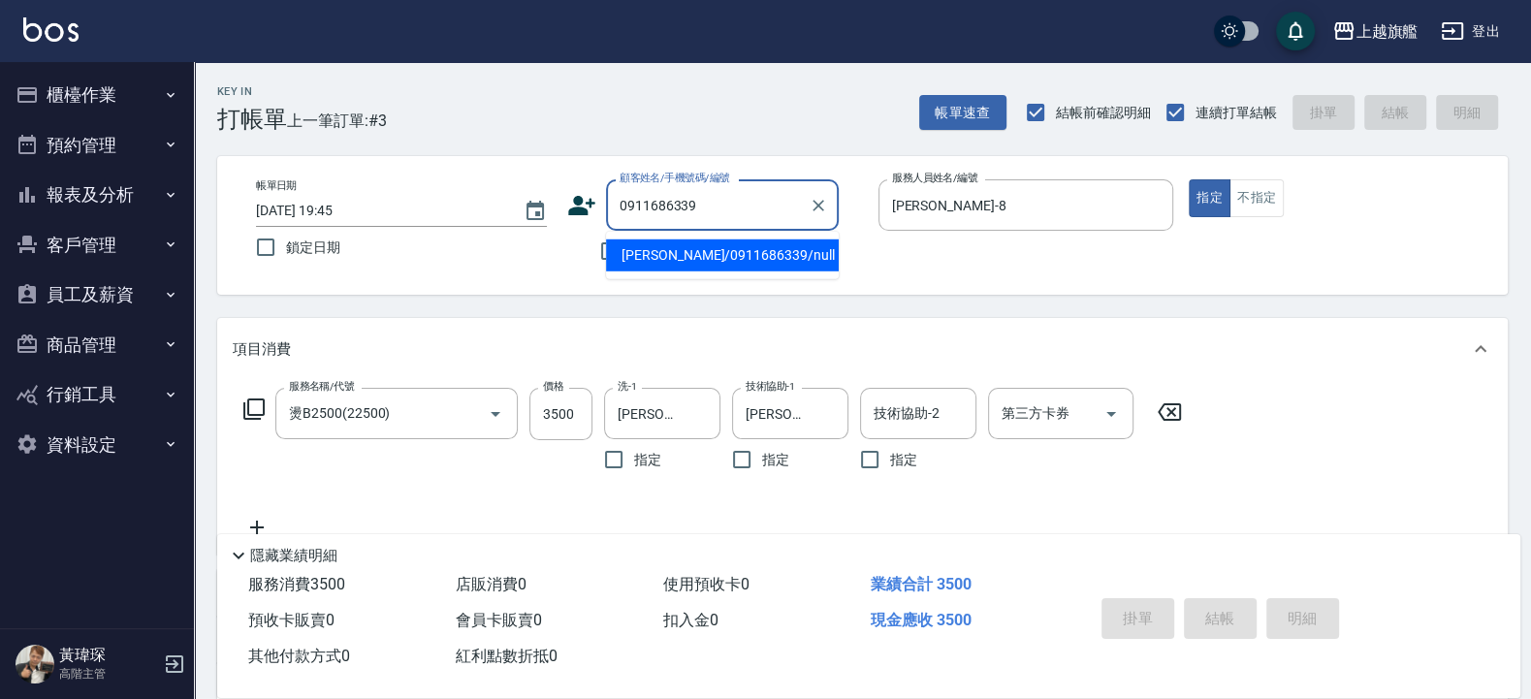
type input "[PERSON_NAME]/0911686339/null"
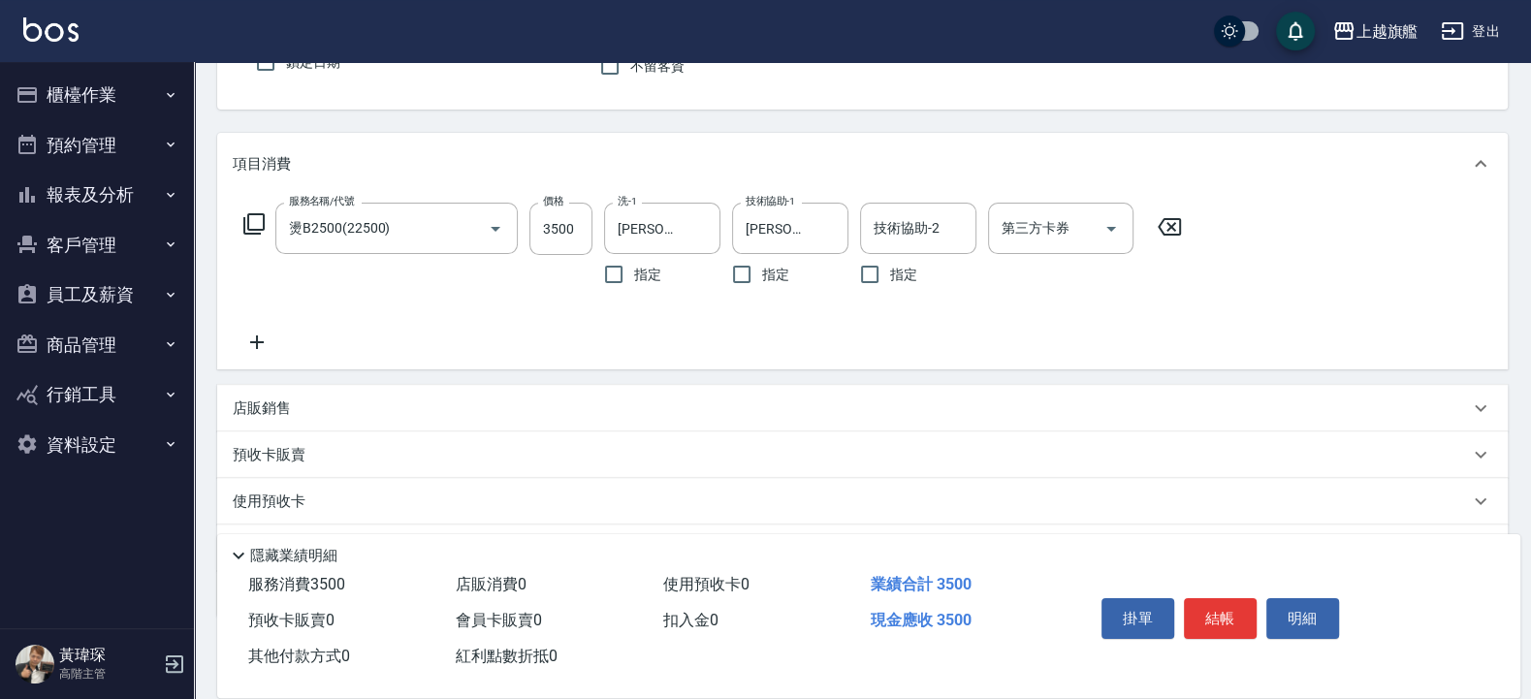
scroll to position [288, 0]
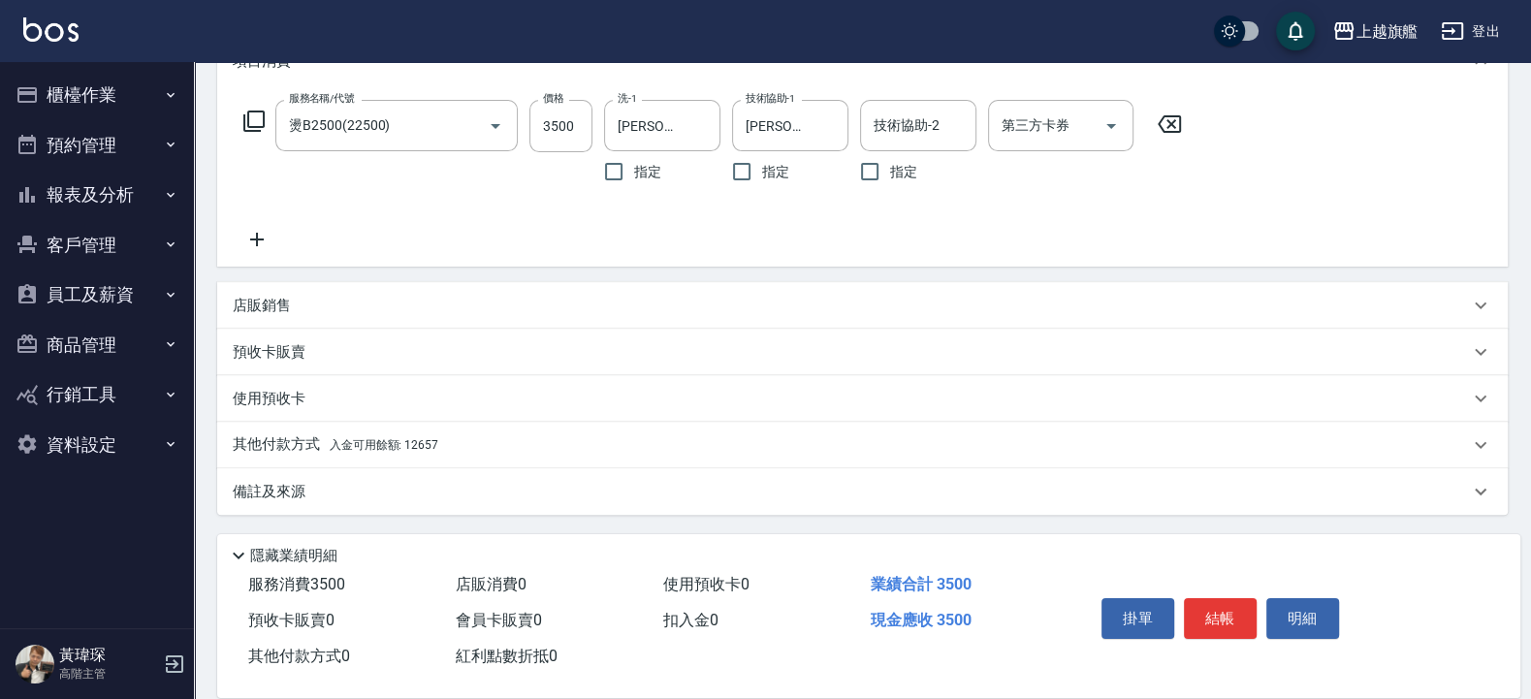
click at [405, 451] on span "入金可用餘額: 12657" at bounding box center [384, 445] width 109 height 14
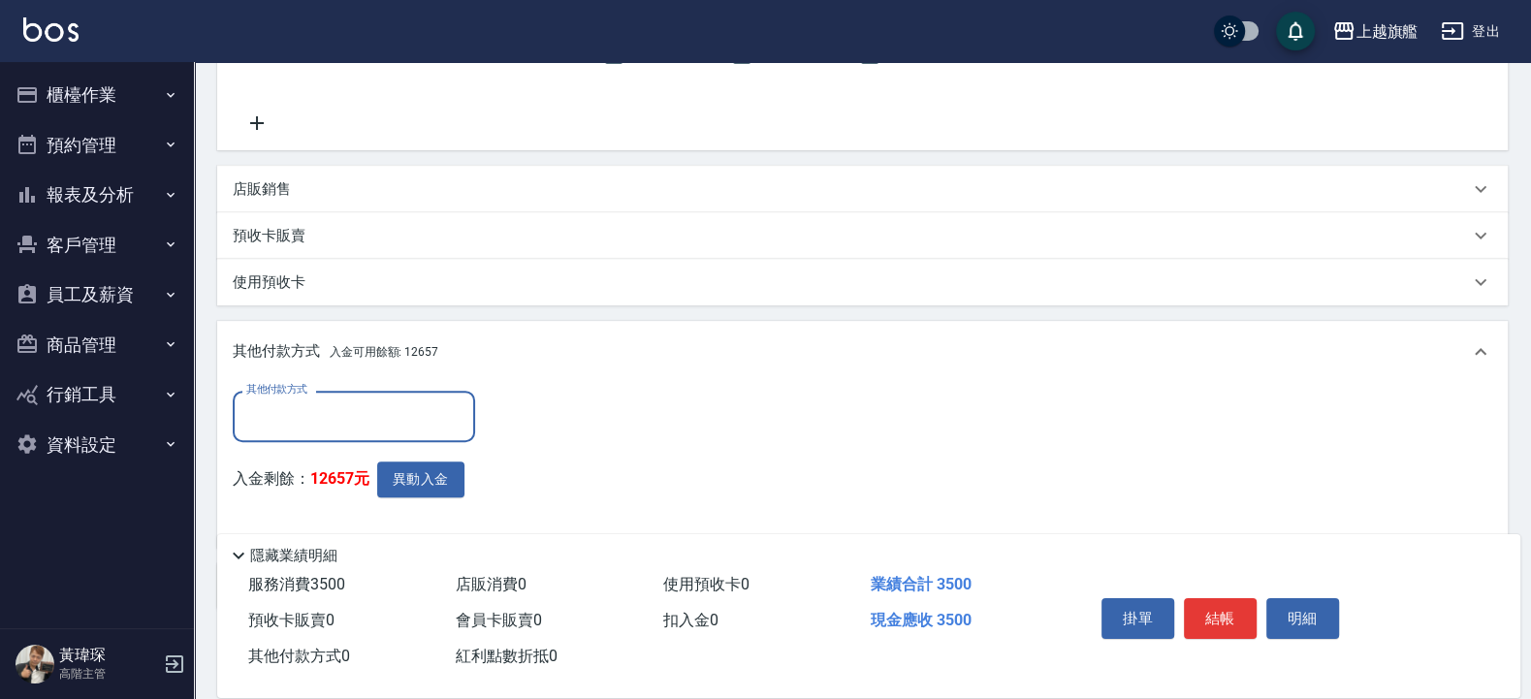
scroll to position [0, 0]
click at [449, 476] on button "異動入金" at bounding box center [420, 479] width 87 height 36
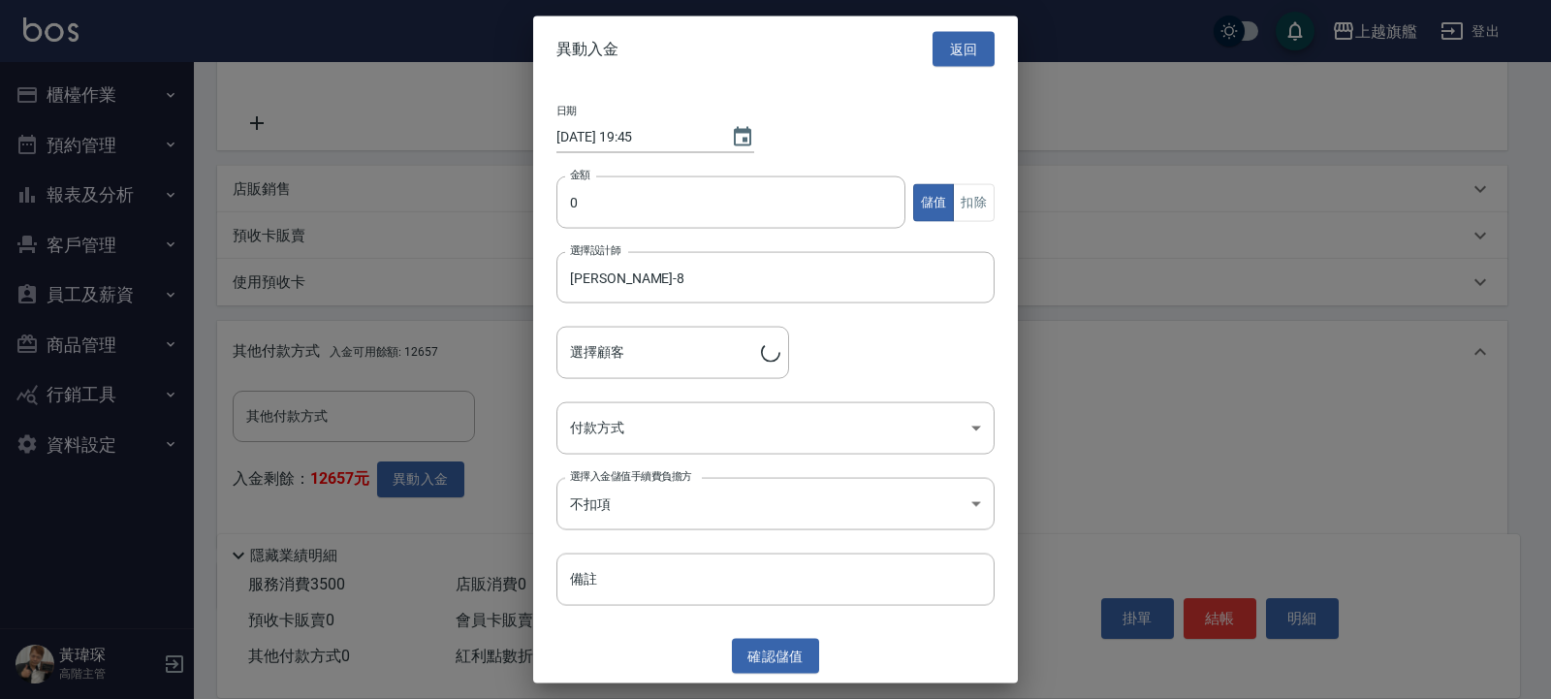
type input "邱玟潔/0911686339"
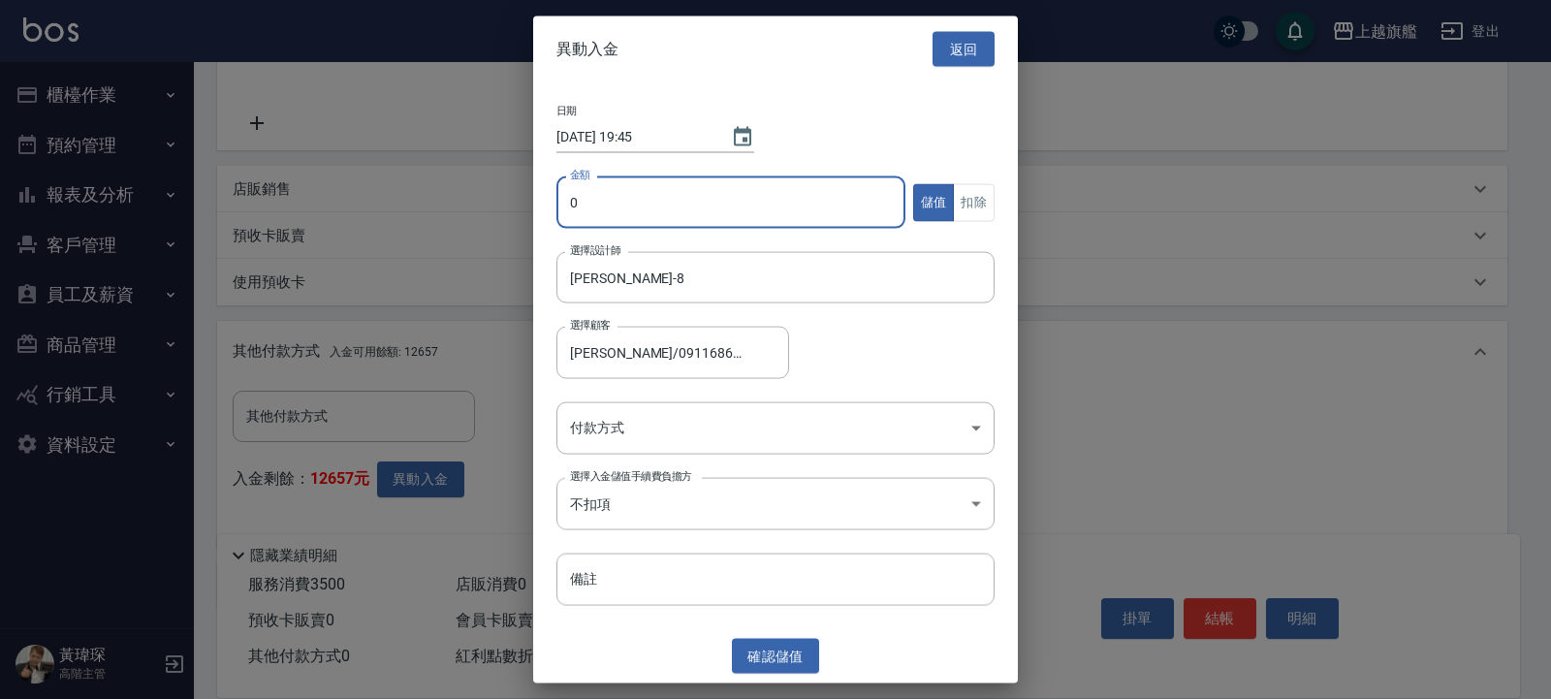
click at [662, 195] on input "0" at bounding box center [730, 202] width 349 height 52
type input "3500"
click at [959, 185] on button "扣除" at bounding box center [974, 202] width 42 height 38
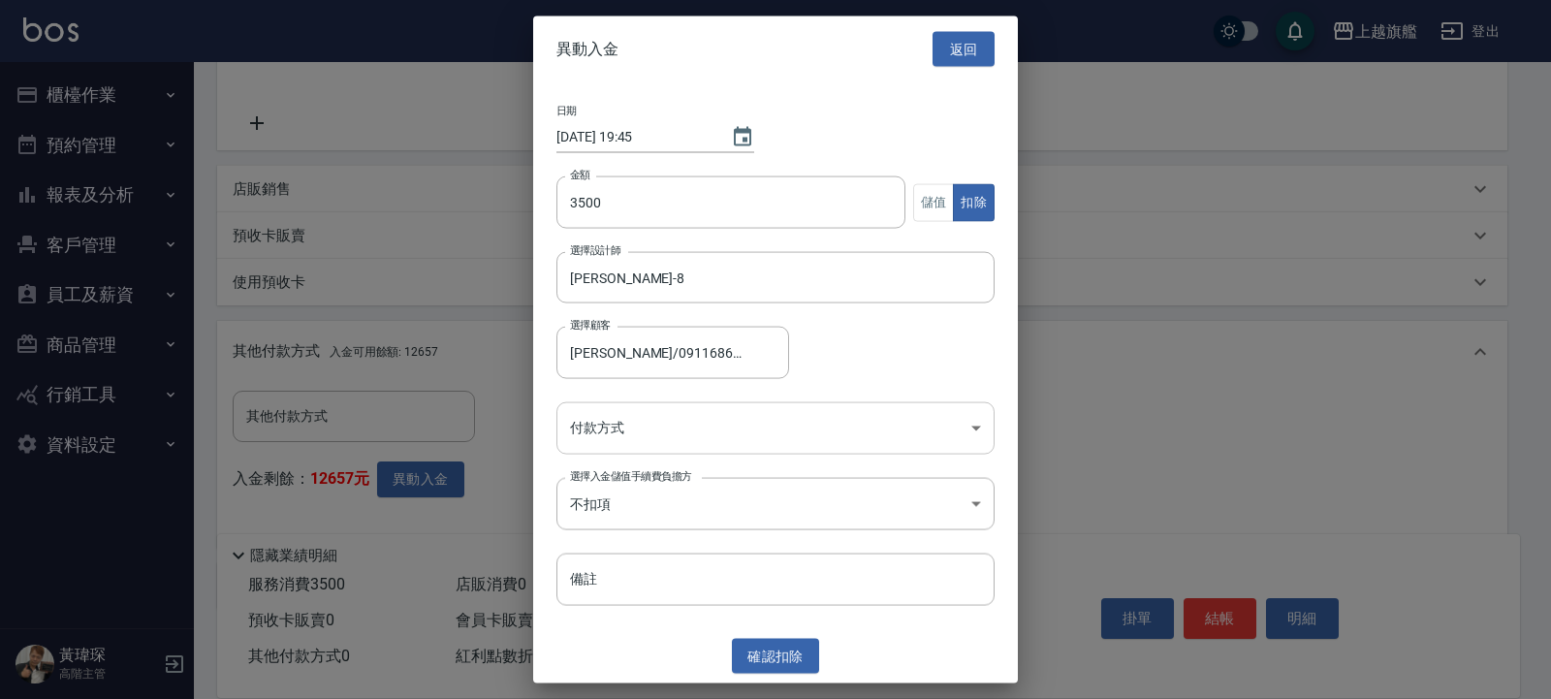
click at [699, 401] on div "日期 2025/09/15 19:45 金額 3500 金額 儲值 扣除 選擇設計師 周秀娟-8 選擇設計師 選擇顧客 邱玟潔/0911686339 選擇顧客…" at bounding box center [775, 355] width 485 height 547
click at [683, 429] on body "上越旗艦 登出 櫃檯作業 打帳單 帳單列表 掛單列表 座位開單 營業儀表板 現金收支登錄 高階收支登錄 材料自購登錄 每日結帳 排班表 現場電腦打卡 掃碼打卡…" at bounding box center [775, 195] width 1551 height 1199
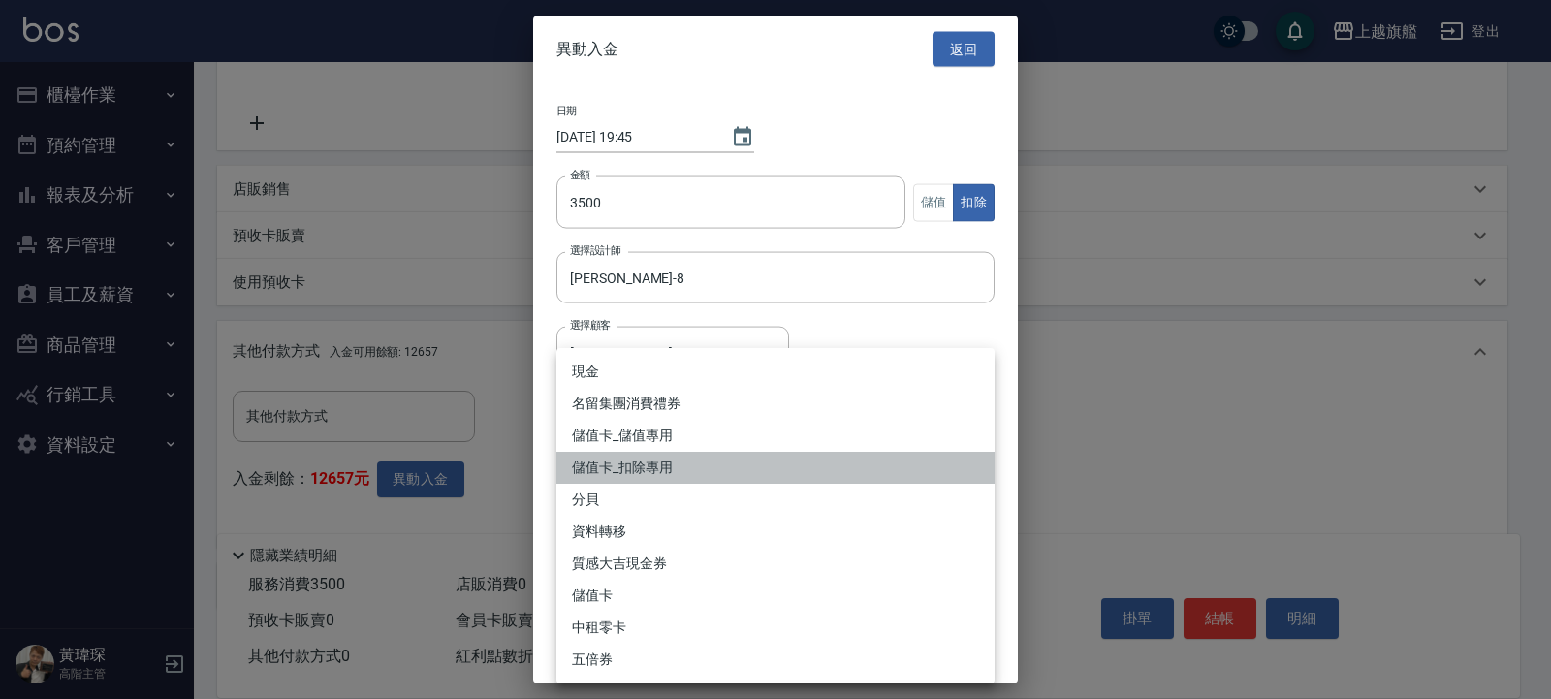
click at [655, 469] on li "儲值卡_扣除專用" at bounding box center [775, 468] width 438 height 32
type input "儲值卡_扣除專用"
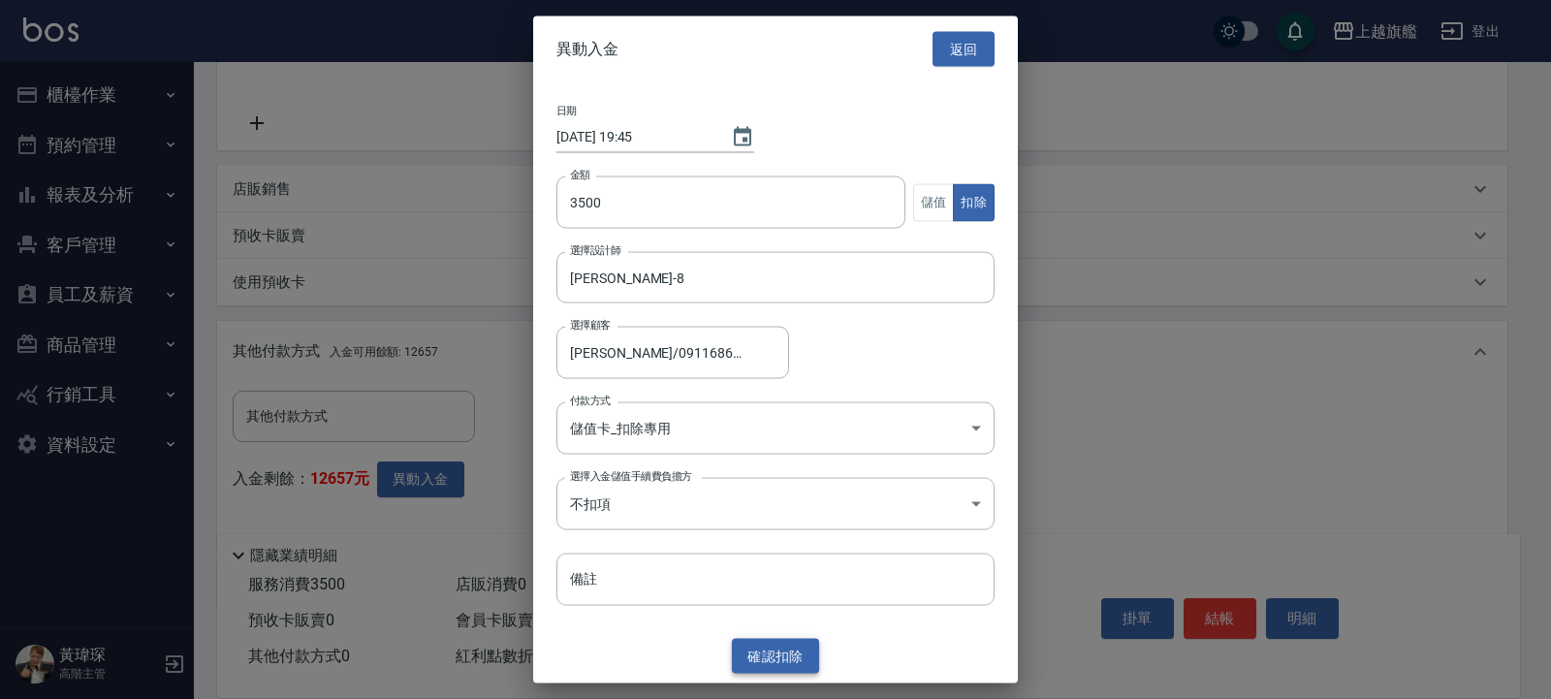
click at [764, 650] on button "確認 扣除" at bounding box center [775, 656] width 87 height 36
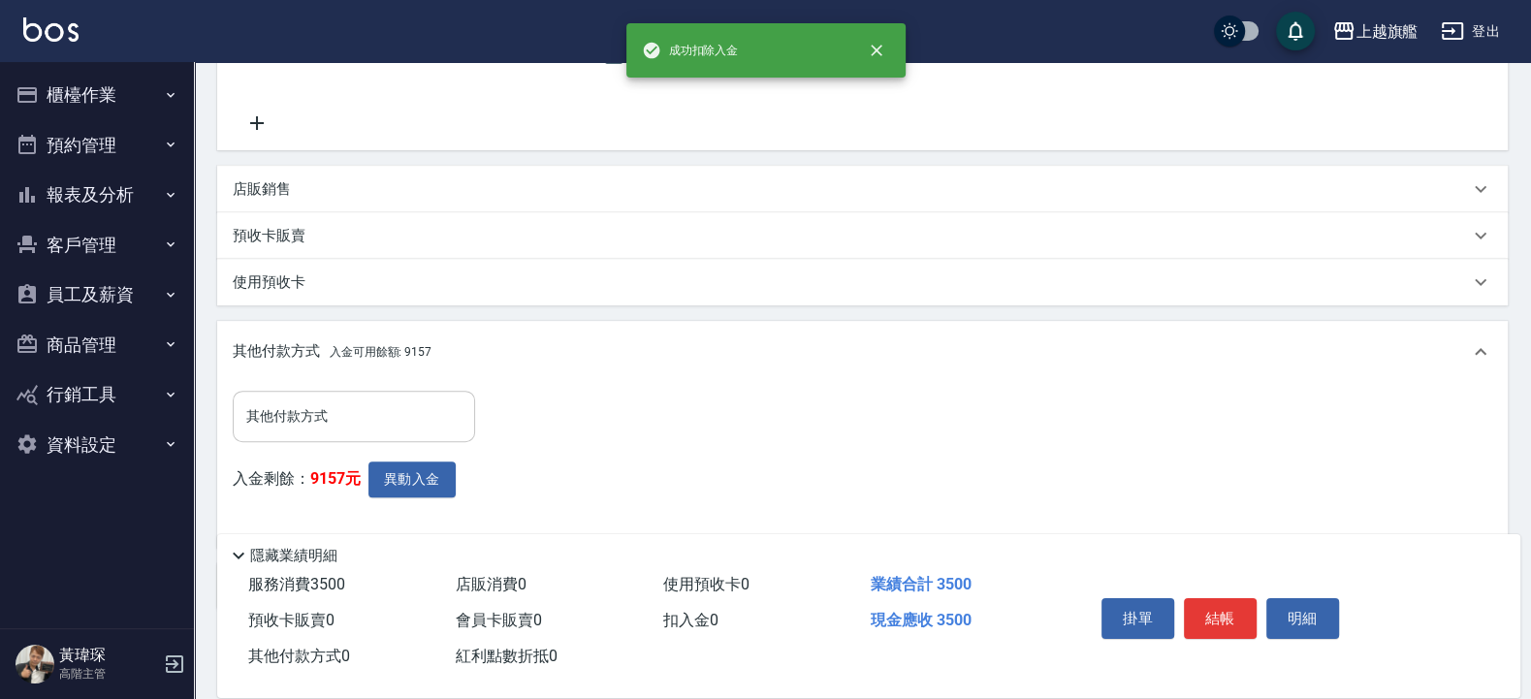
click at [321, 412] on input "其他付款方式" at bounding box center [353, 416] width 225 height 34
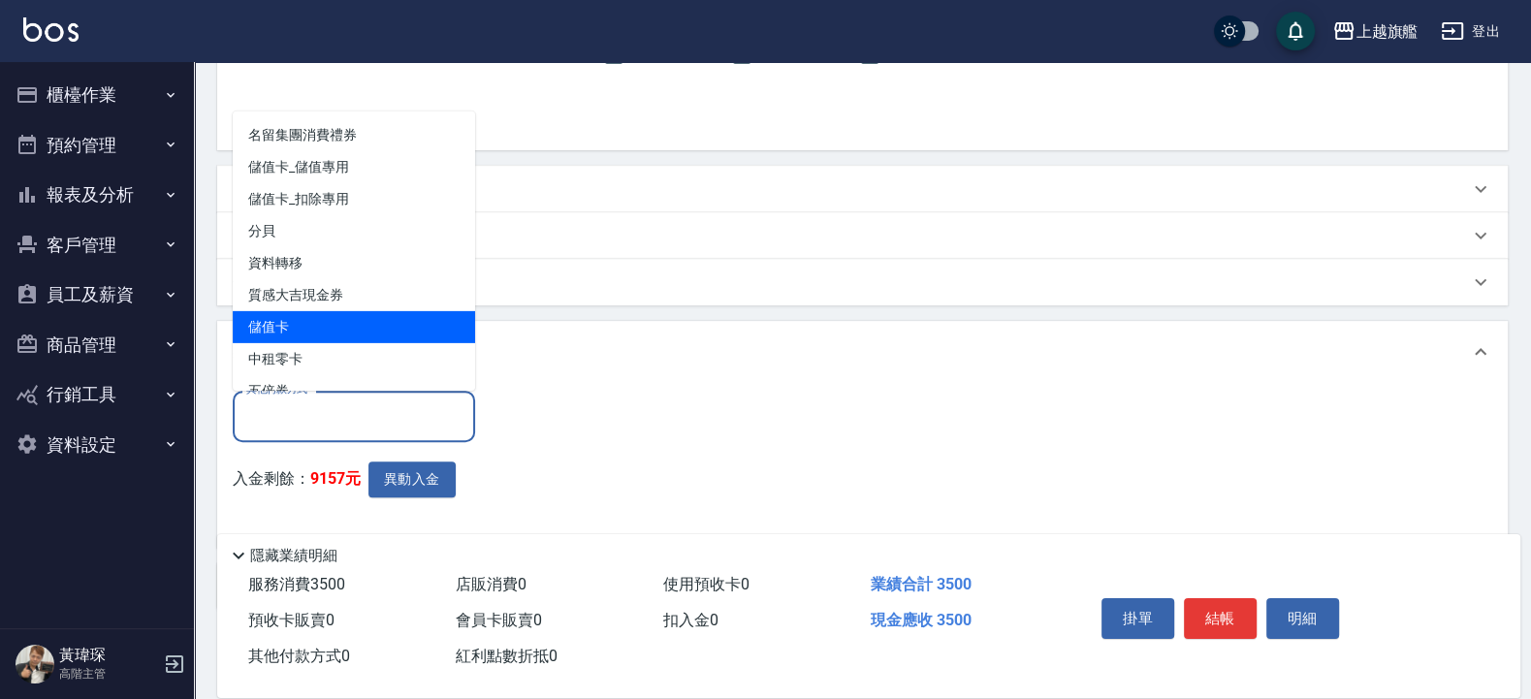
click at [269, 332] on span "儲值卡" at bounding box center [354, 326] width 242 height 32
type input "儲值卡"
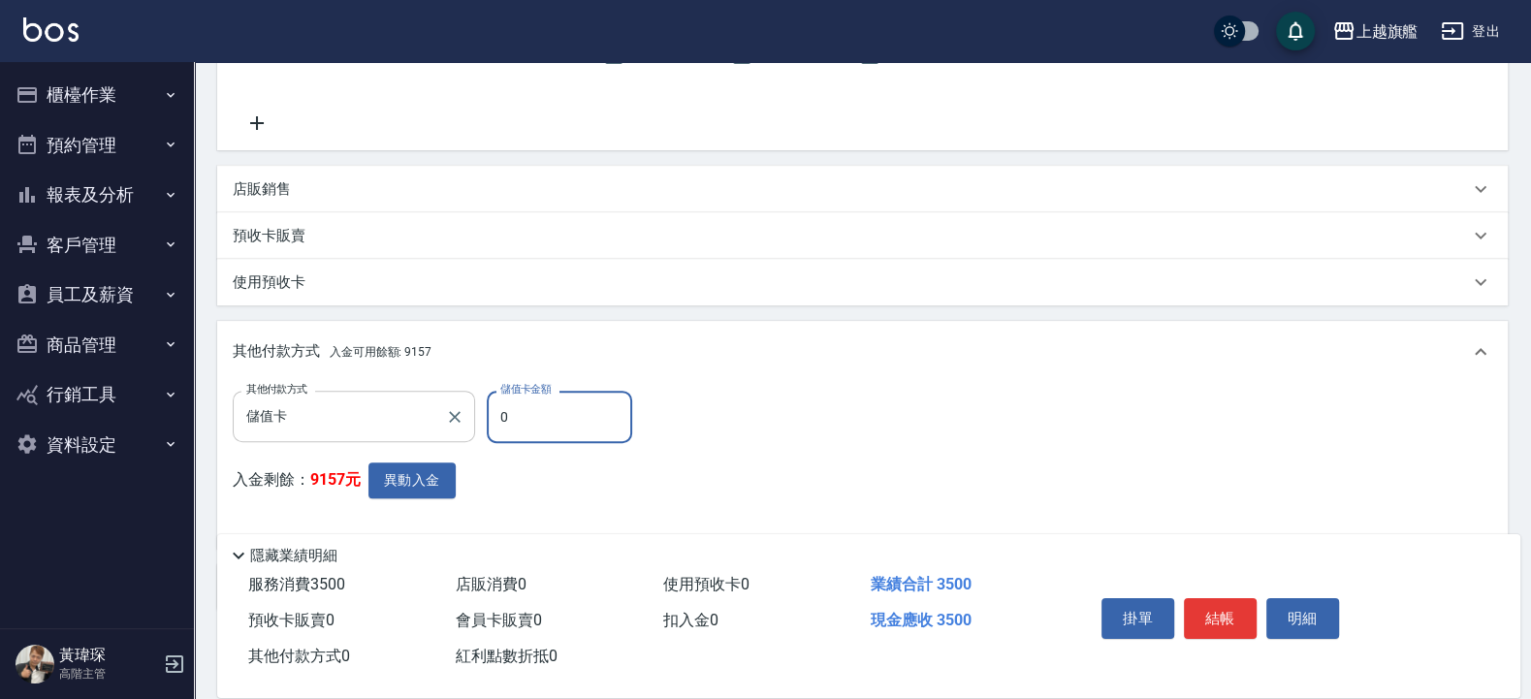
drag, startPoint x: 529, startPoint y: 427, endPoint x: 457, endPoint y: 392, distance: 80.6
click at [487, 393] on input "0" at bounding box center [559, 417] width 145 height 52
type input "3500"
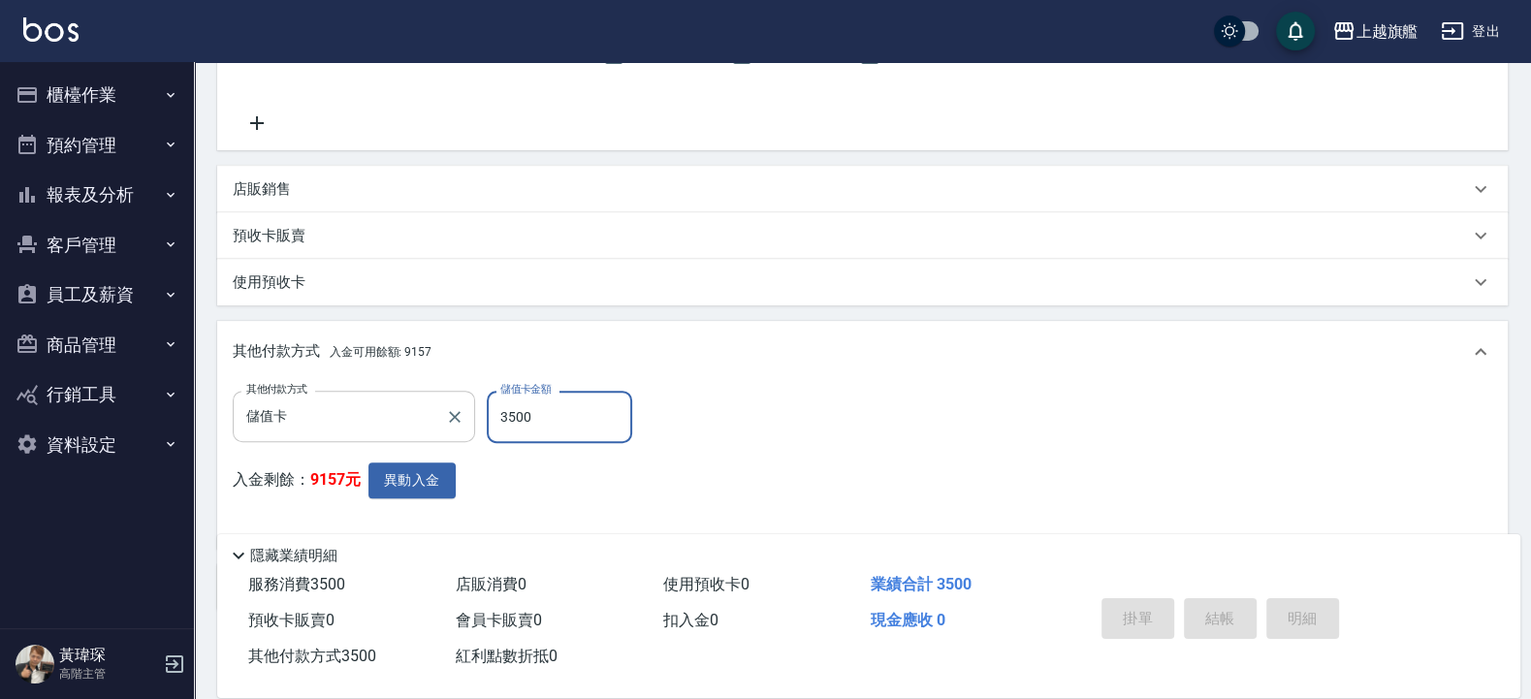
type input "2025/09/15 19:46"
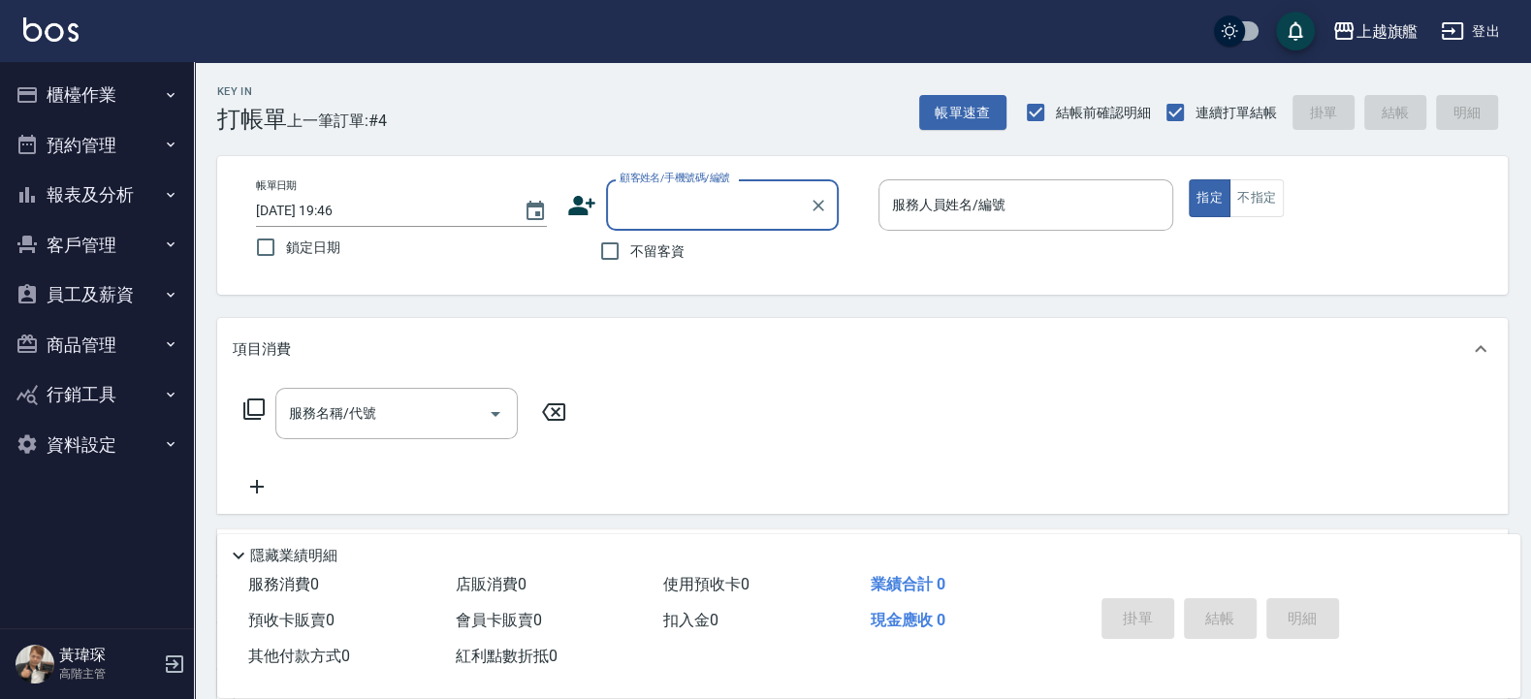
click at [667, 258] on span "不留客資" at bounding box center [657, 251] width 54 height 20
click at [630, 258] on input "不留客資" at bounding box center [609, 251] width 41 height 41
checkbox input "true"
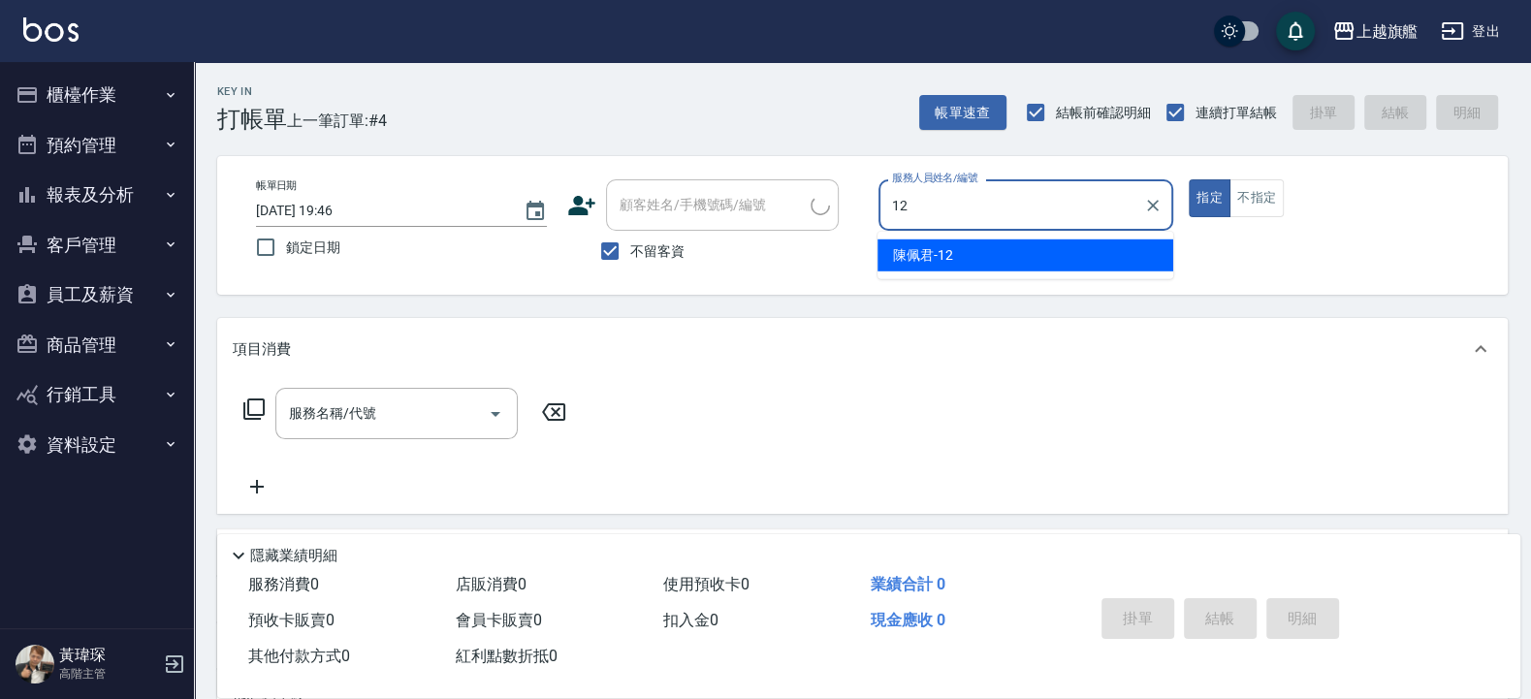
type input "12"
type input "[PERSON_NAME]/0956255966/"
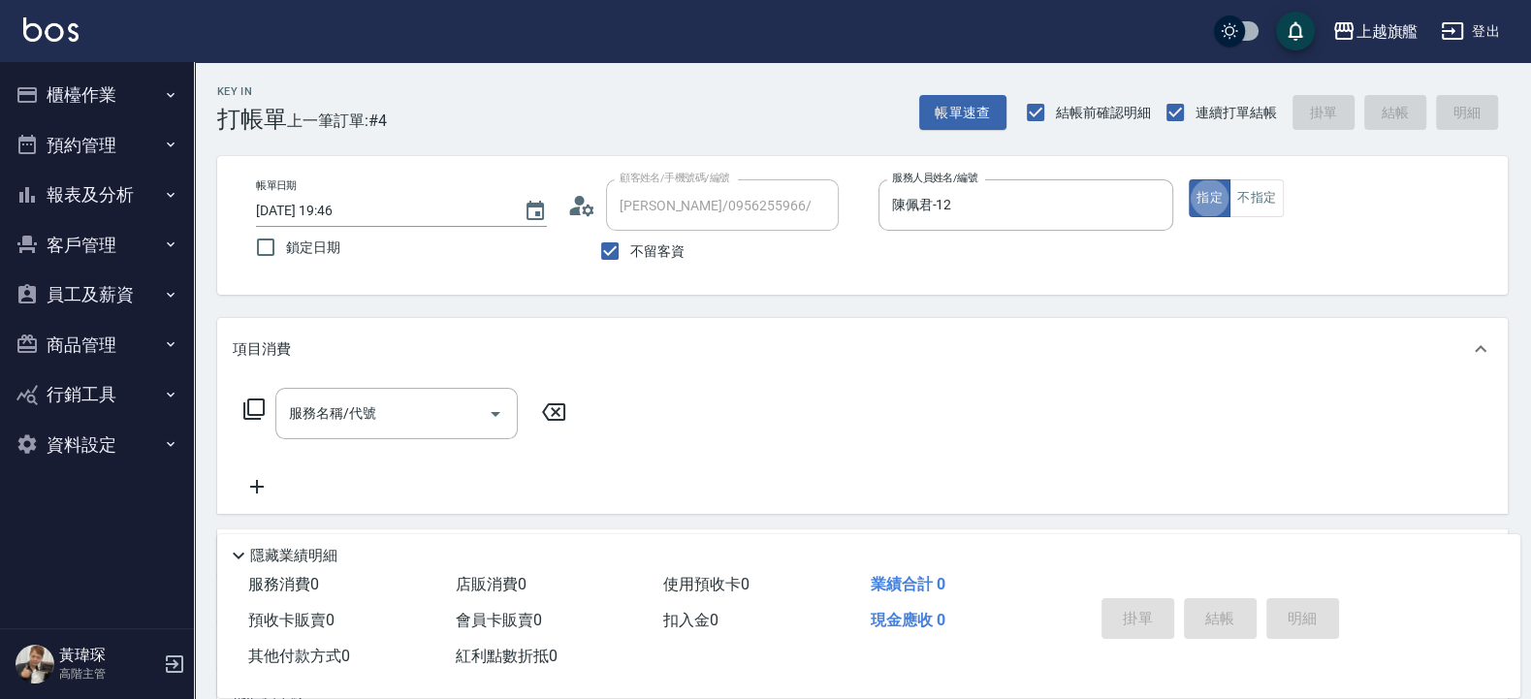
type input "張雅筑-13"
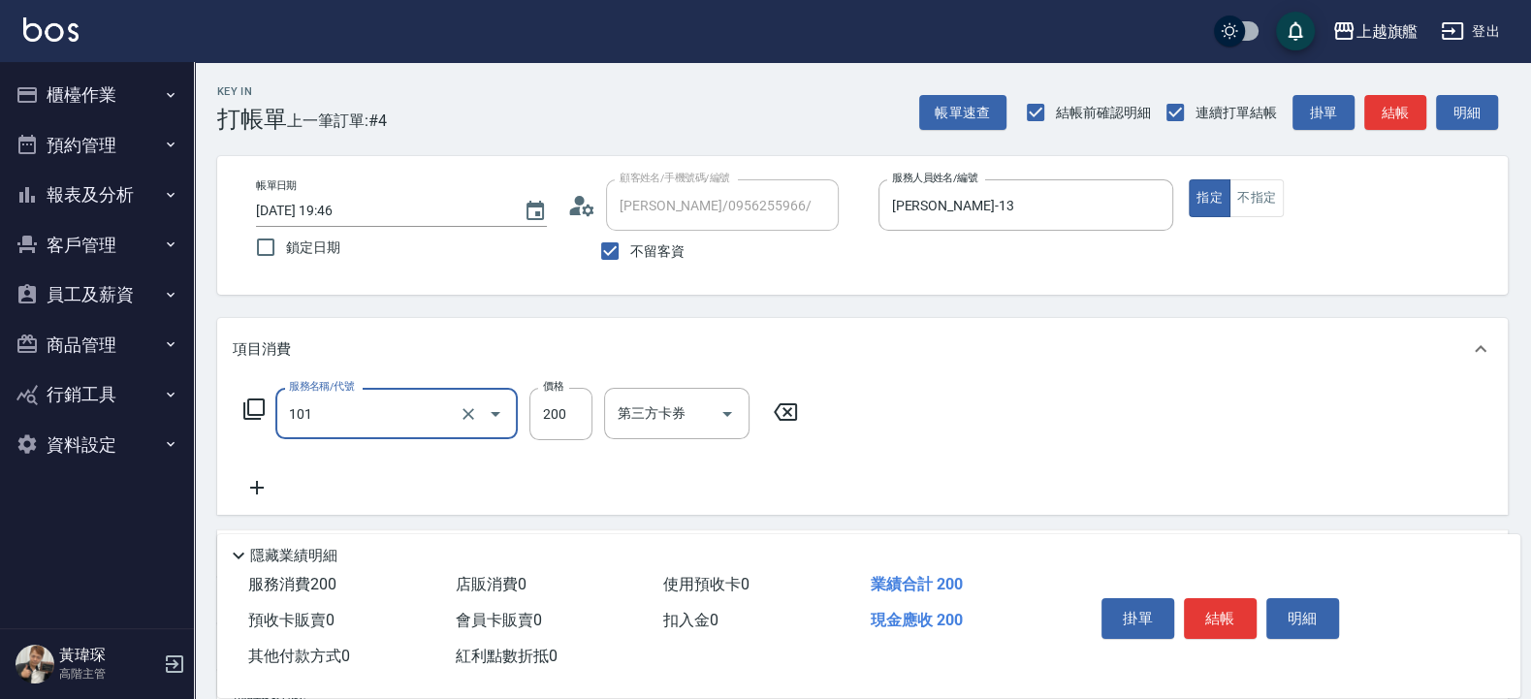
type input "一般洗(101)"
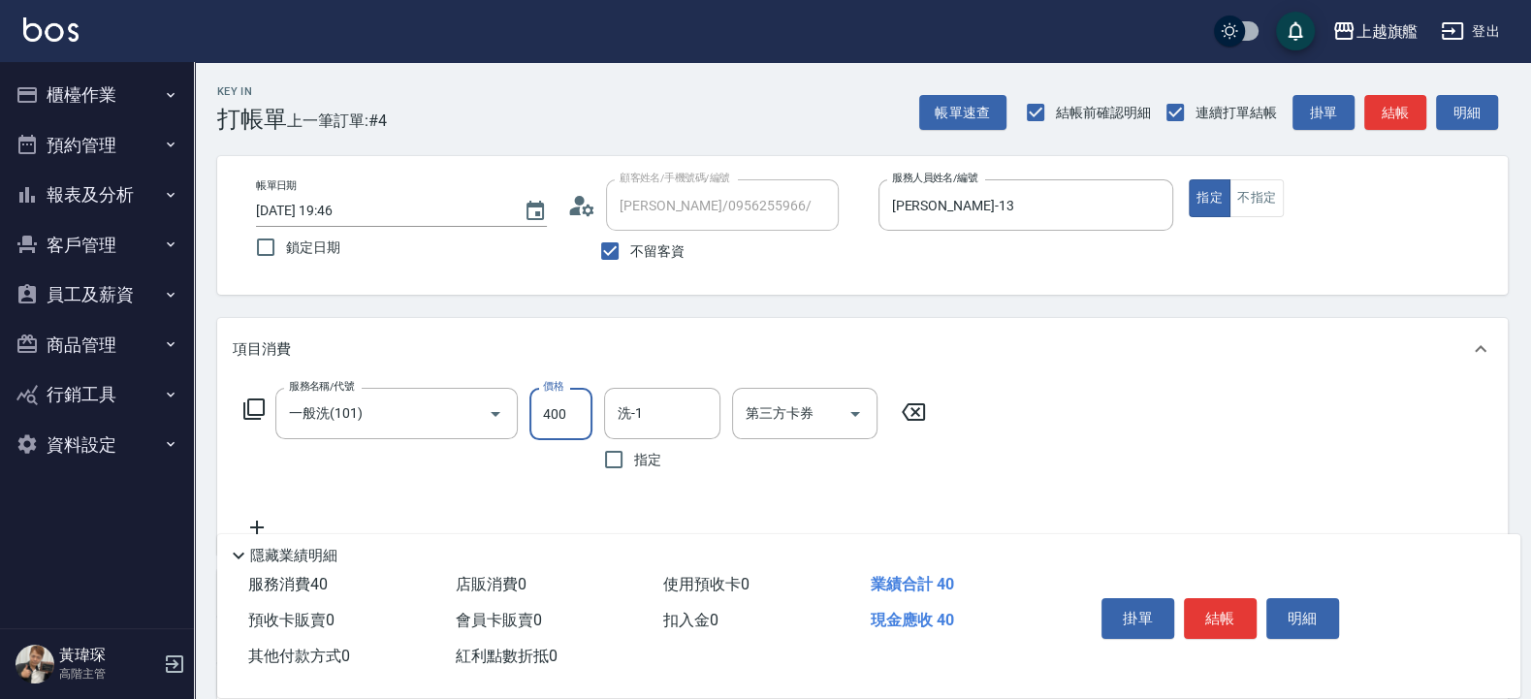
type input "400"
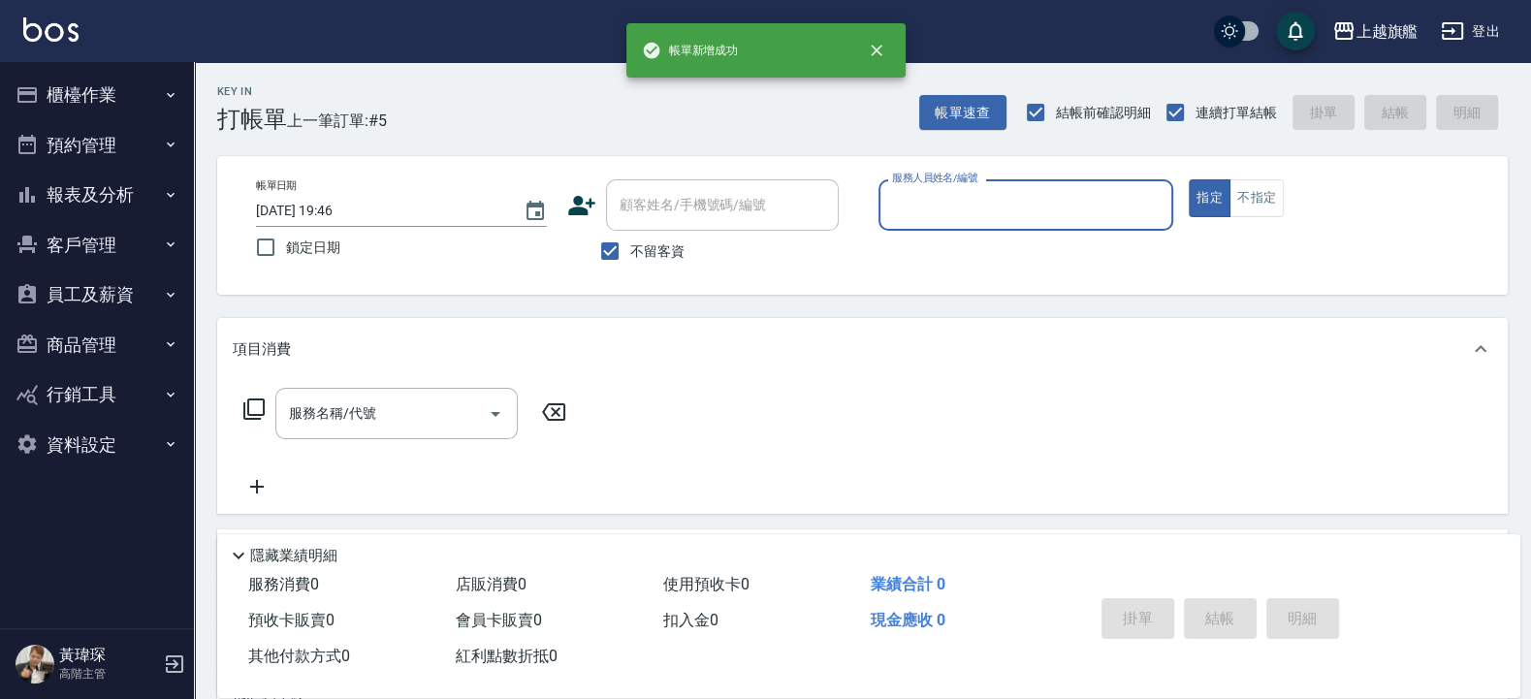
drag, startPoint x: 665, startPoint y: 255, endPoint x: 665, endPoint y: 242, distance: 12.6
click at [665, 242] on span "不留客資" at bounding box center [657, 251] width 54 height 20
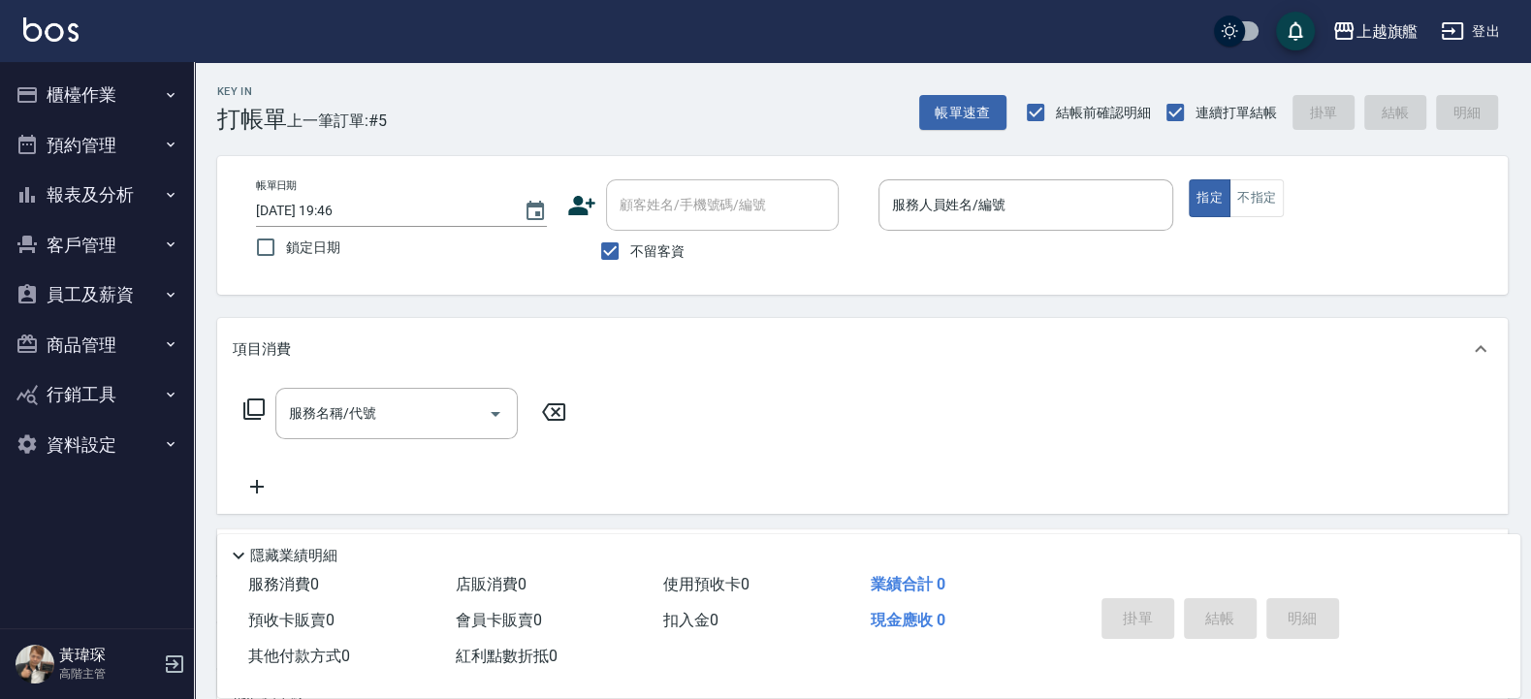
click at [665, 242] on span "不留客資" at bounding box center [657, 251] width 54 height 20
click at [630, 242] on input "不留客資" at bounding box center [609, 251] width 41 height 41
click at [631, 241] on span "不留客資" at bounding box center [657, 251] width 54 height 20
click at [630, 241] on input "不留客資" at bounding box center [609, 251] width 41 height 41
checkbox input "true"
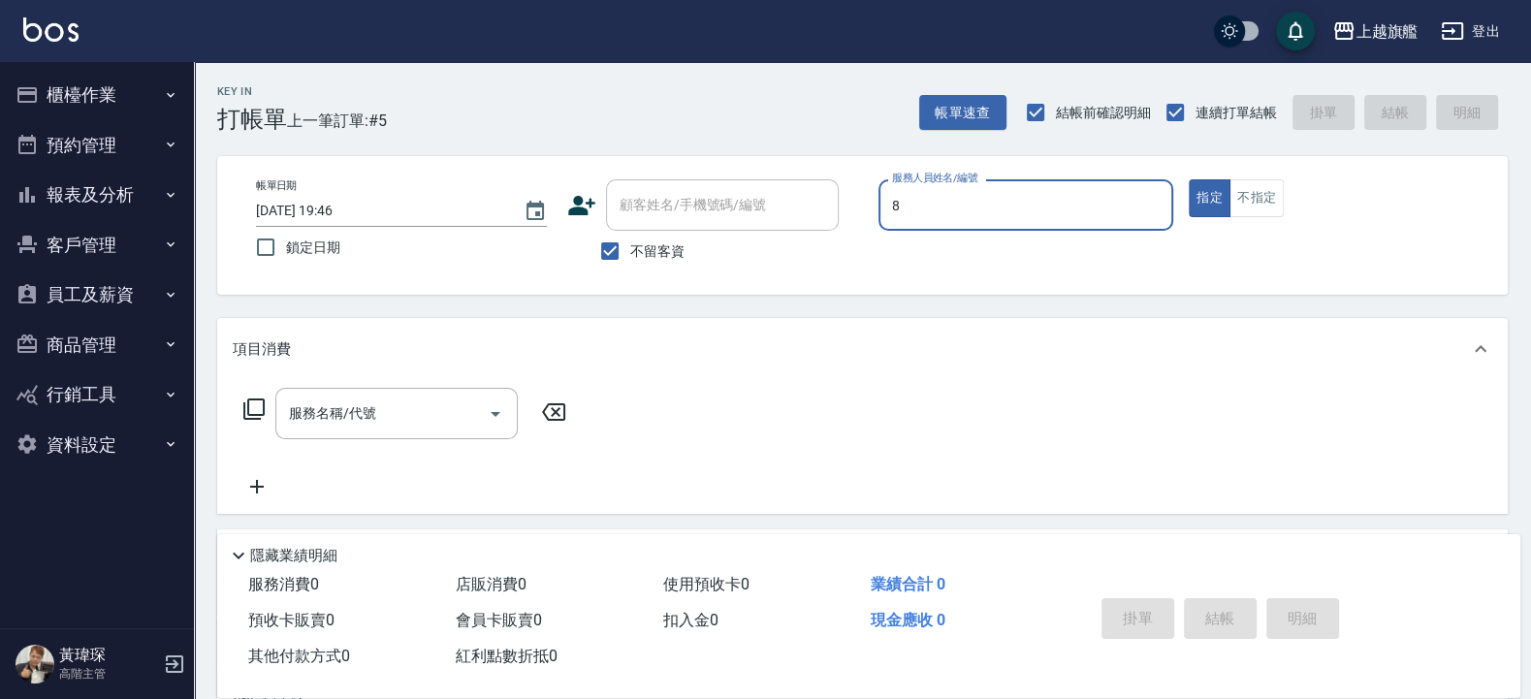
type input "[PERSON_NAME]-8"
click at [287, 445] on div "服務名稱/代號 服務名稱/代號" at bounding box center [405, 443] width 345 height 111
click at [326, 403] on input "服務名稱/代號" at bounding box center [382, 413] width 196 height 34
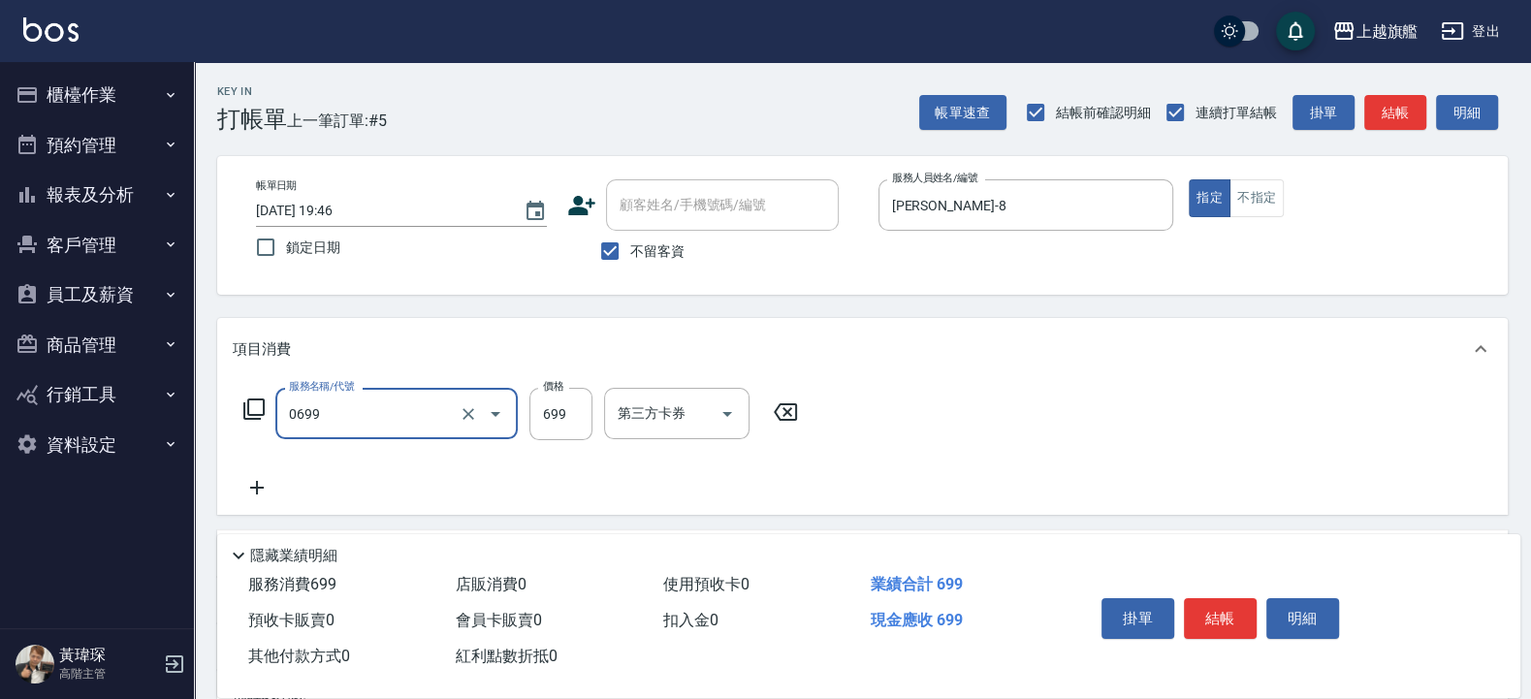
type input "精油SPA(0699)"
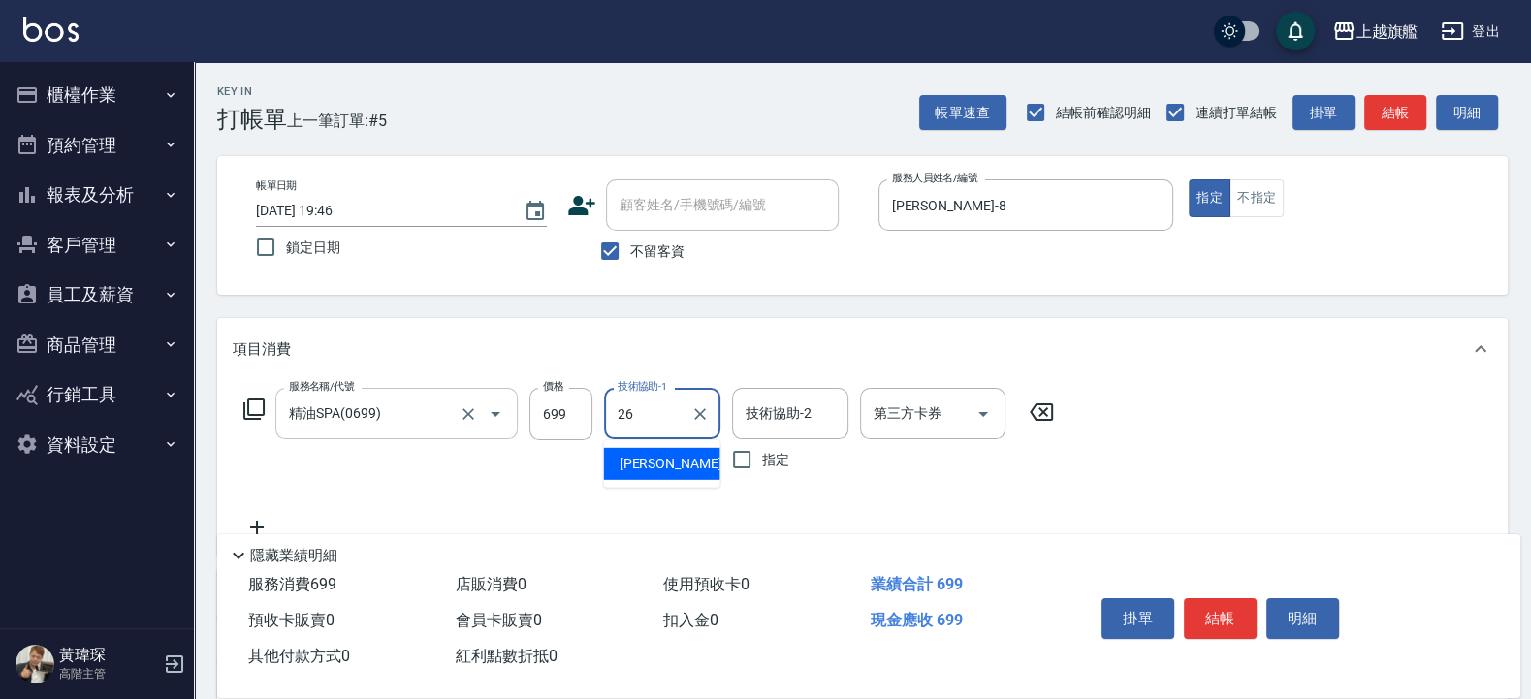
type input "[PERSON_NAME]-26"
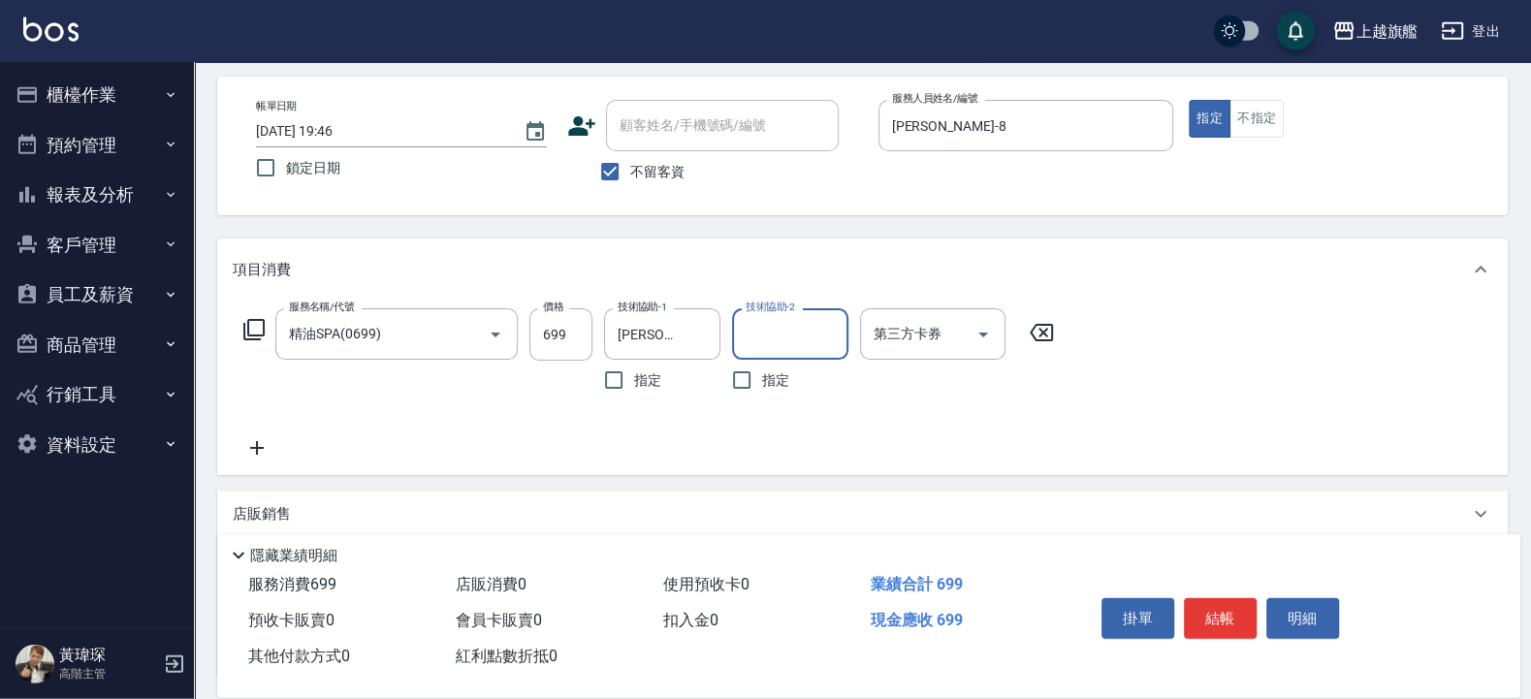
scroll to position [116, 0]
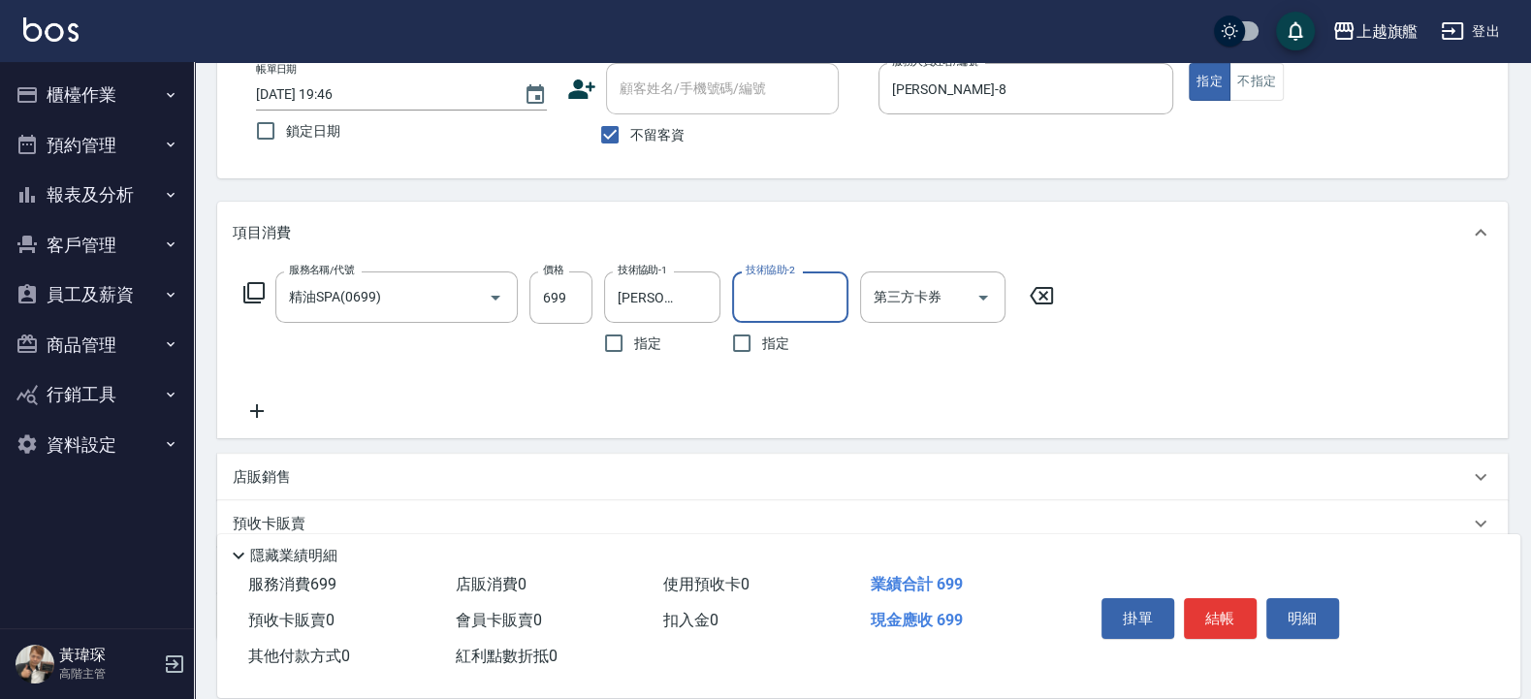
click at [258, 411] on icon at bounding box center [257, 411] width 14 height 14
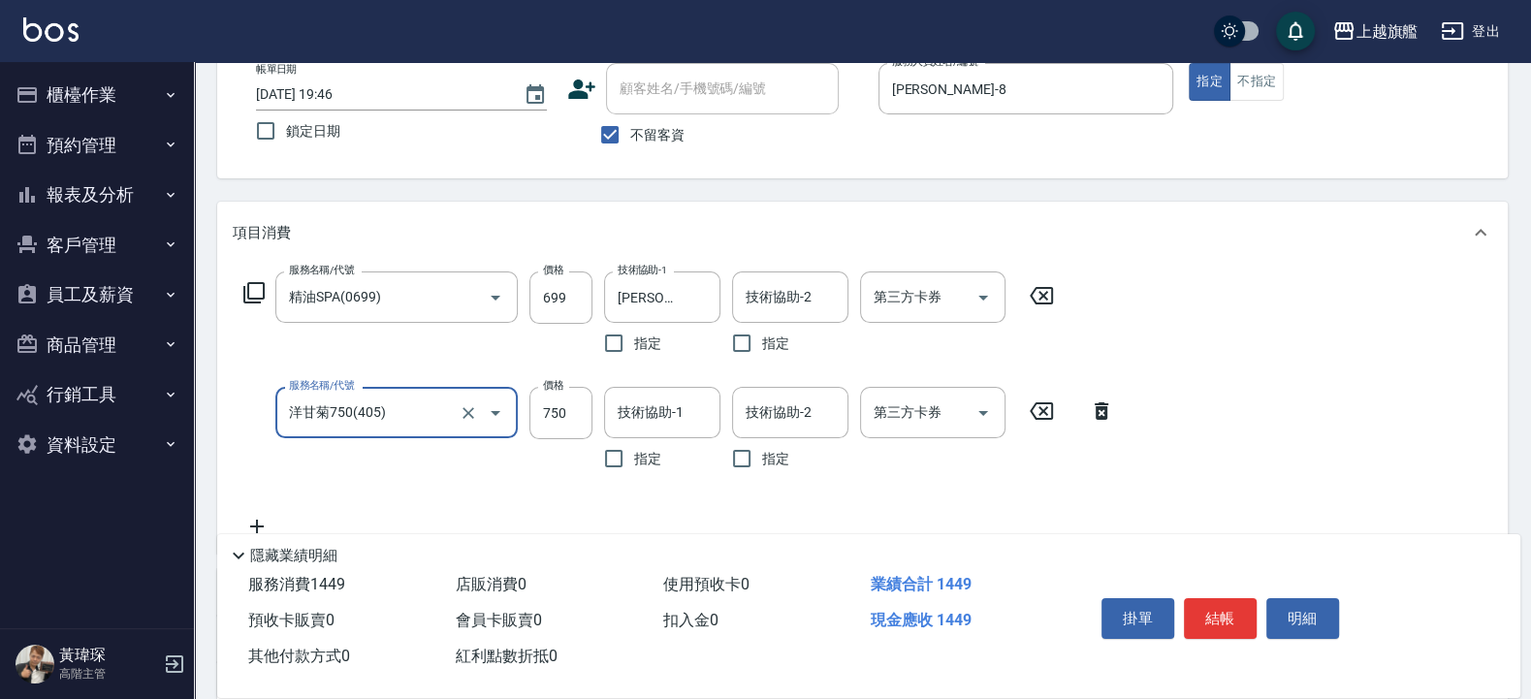
type input "洋甘菊750(405)"
type input "1200"
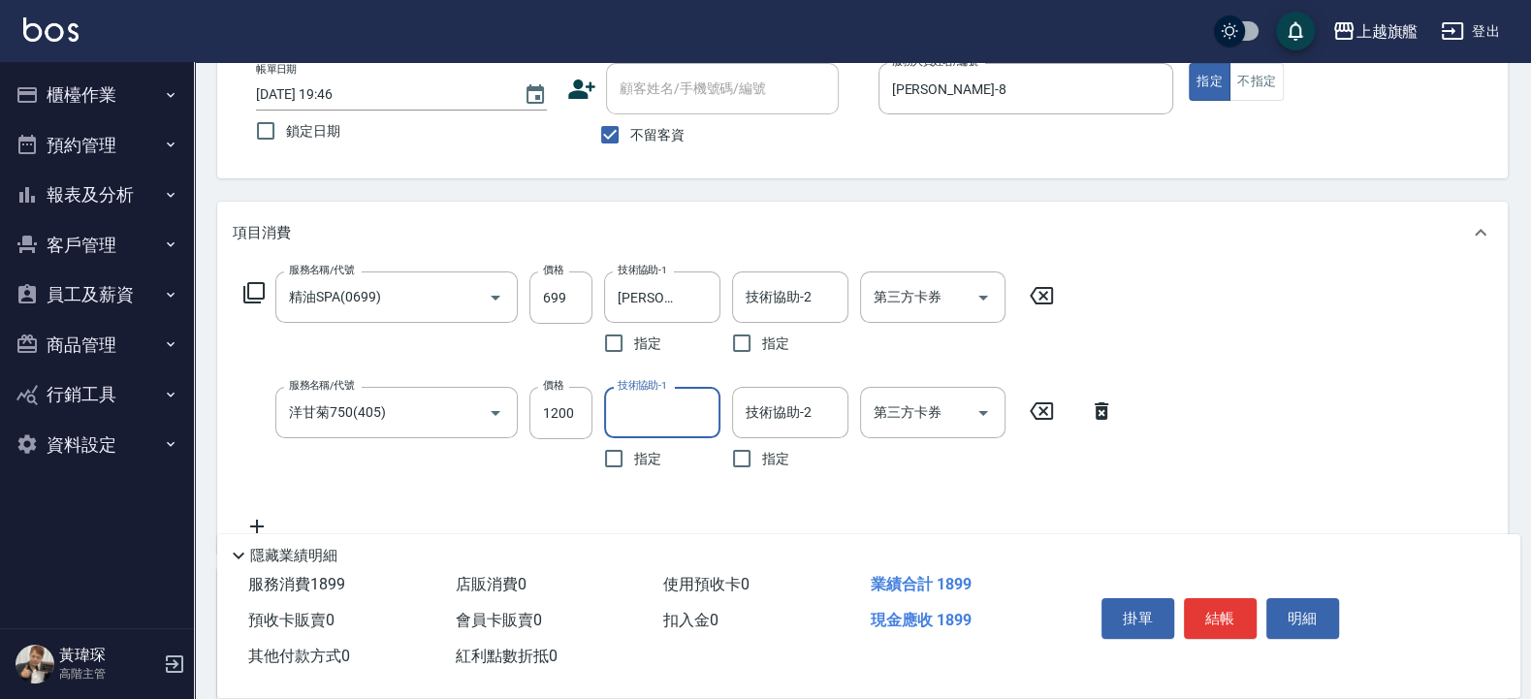
type input "3"
type input "[PERSON_NAME]-26"
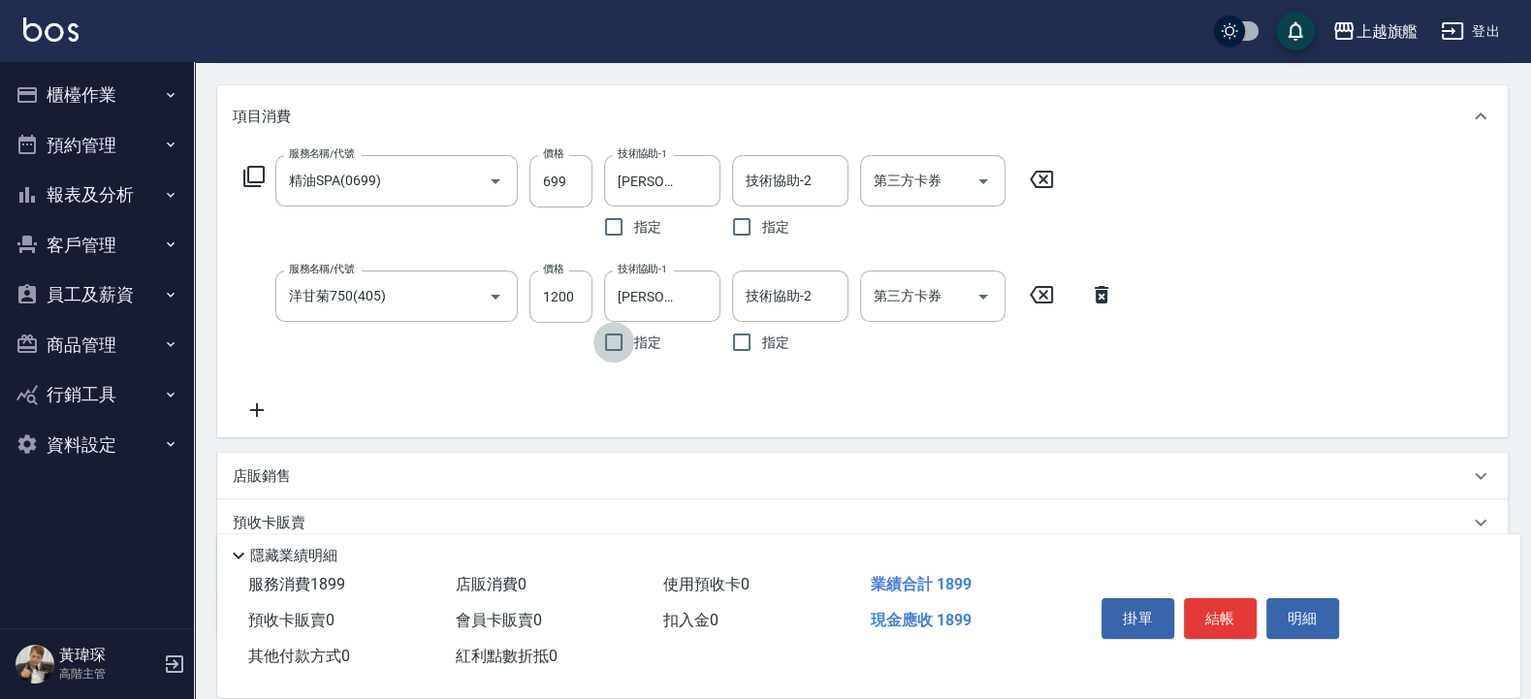
click at [268, 411] on icon at bounding box center [257, 409] width 48 height 23
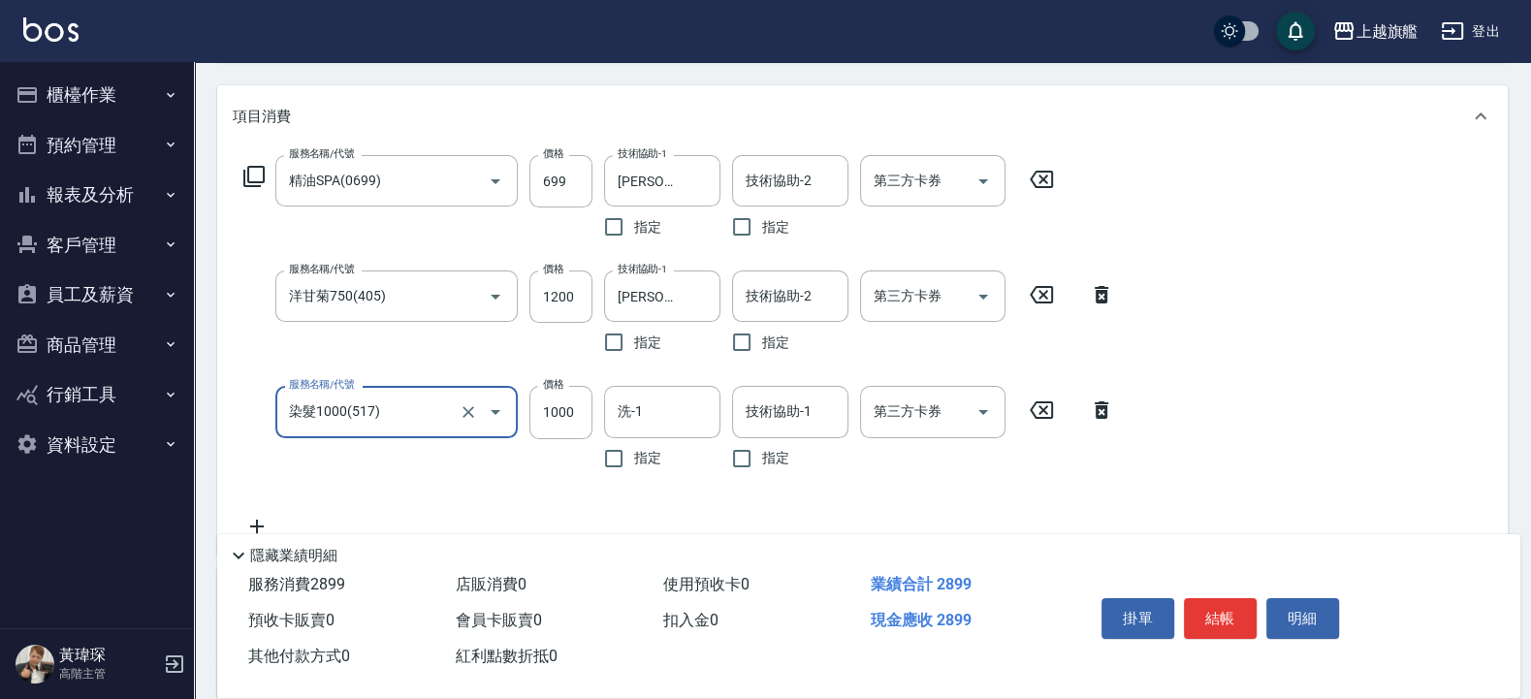
type input "染髮1000(517)"
type input "500"
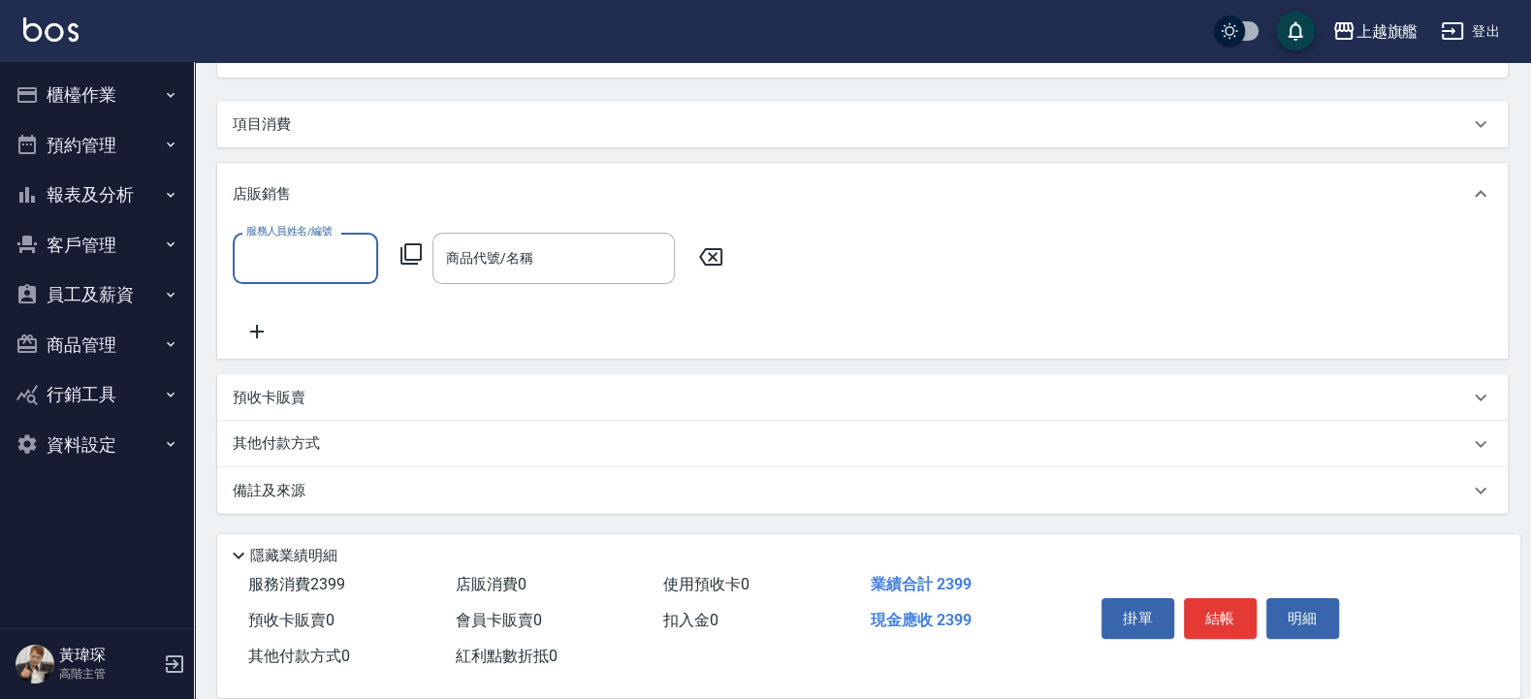
scroll to position [216, 0]
type input "[PERSON_NAME]-8"
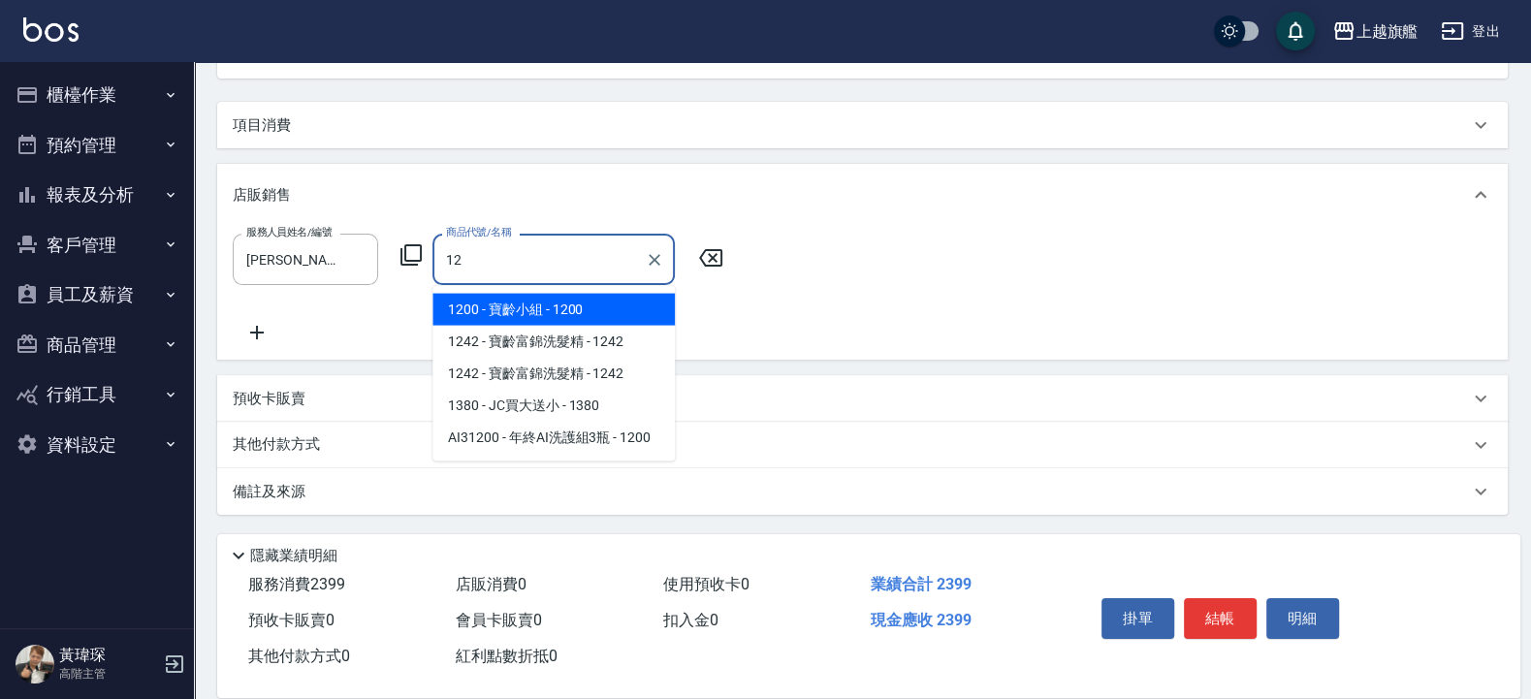
type input "1"
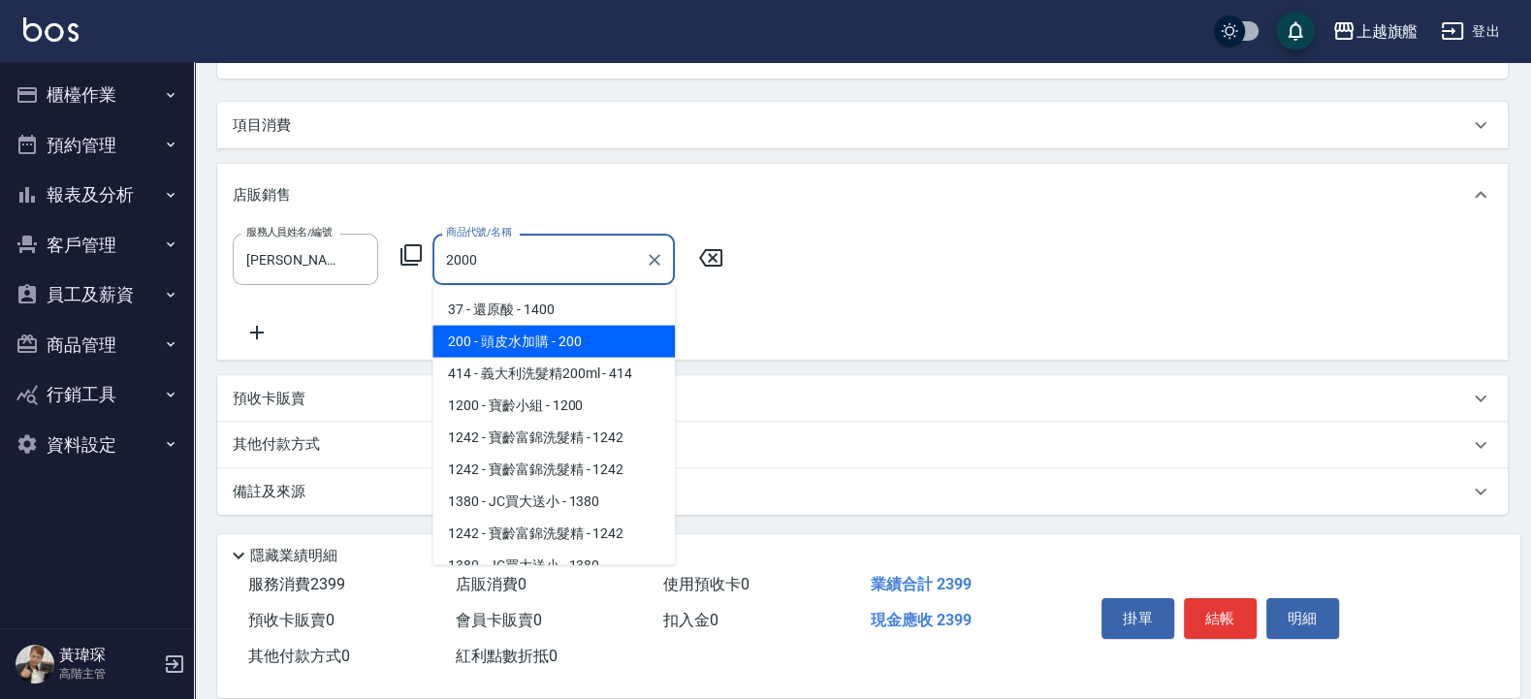
scroll to position [16, 0]
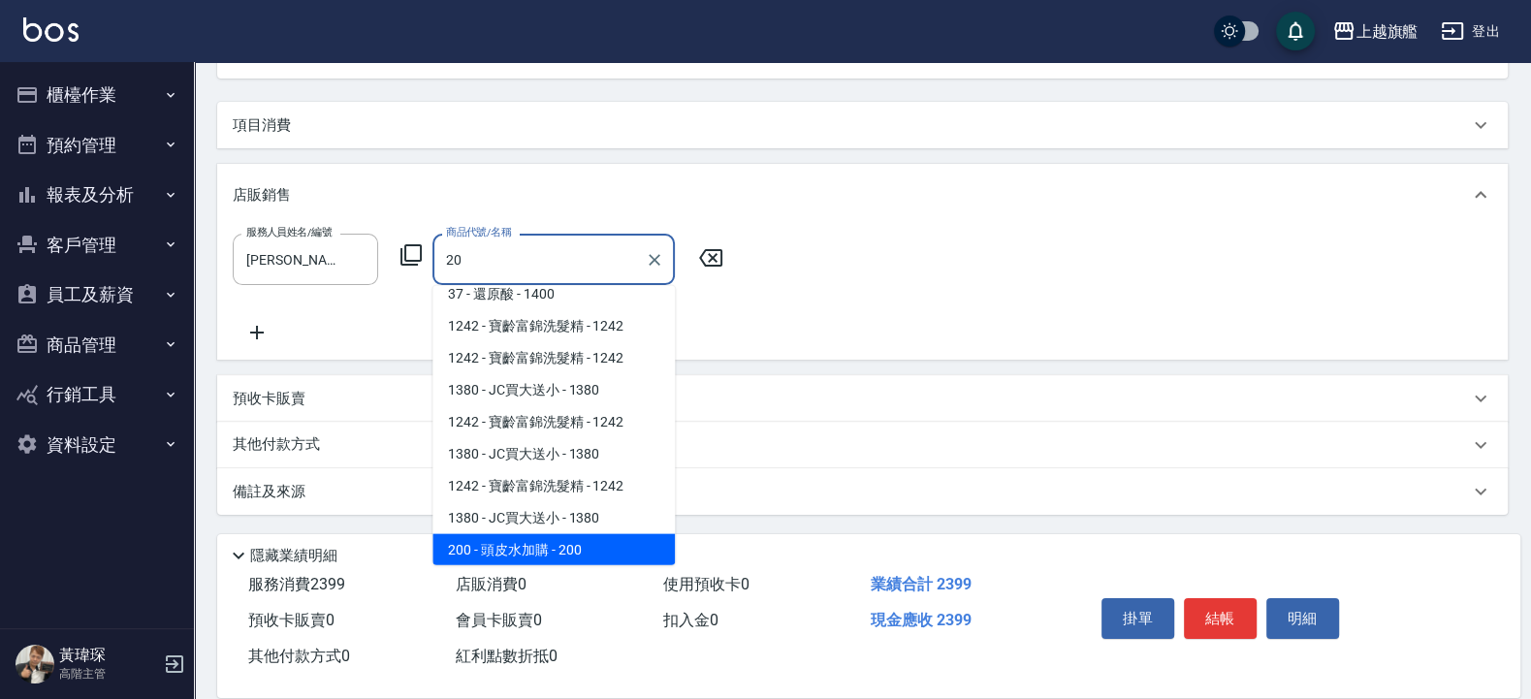
type input "2"
type input "[PERSON_NAME]"
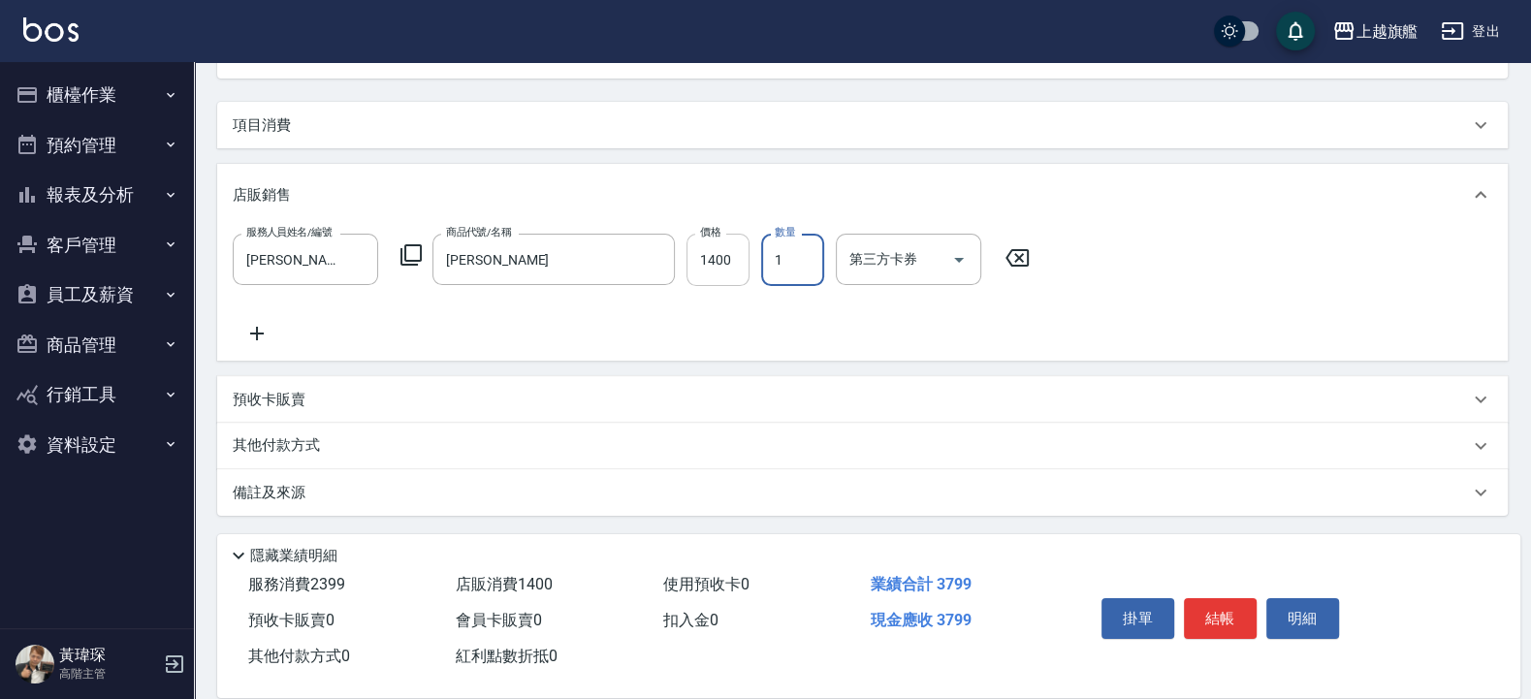
click at [731, 245] on input "1400" at bounding box center [717, 260] width 63 height 52
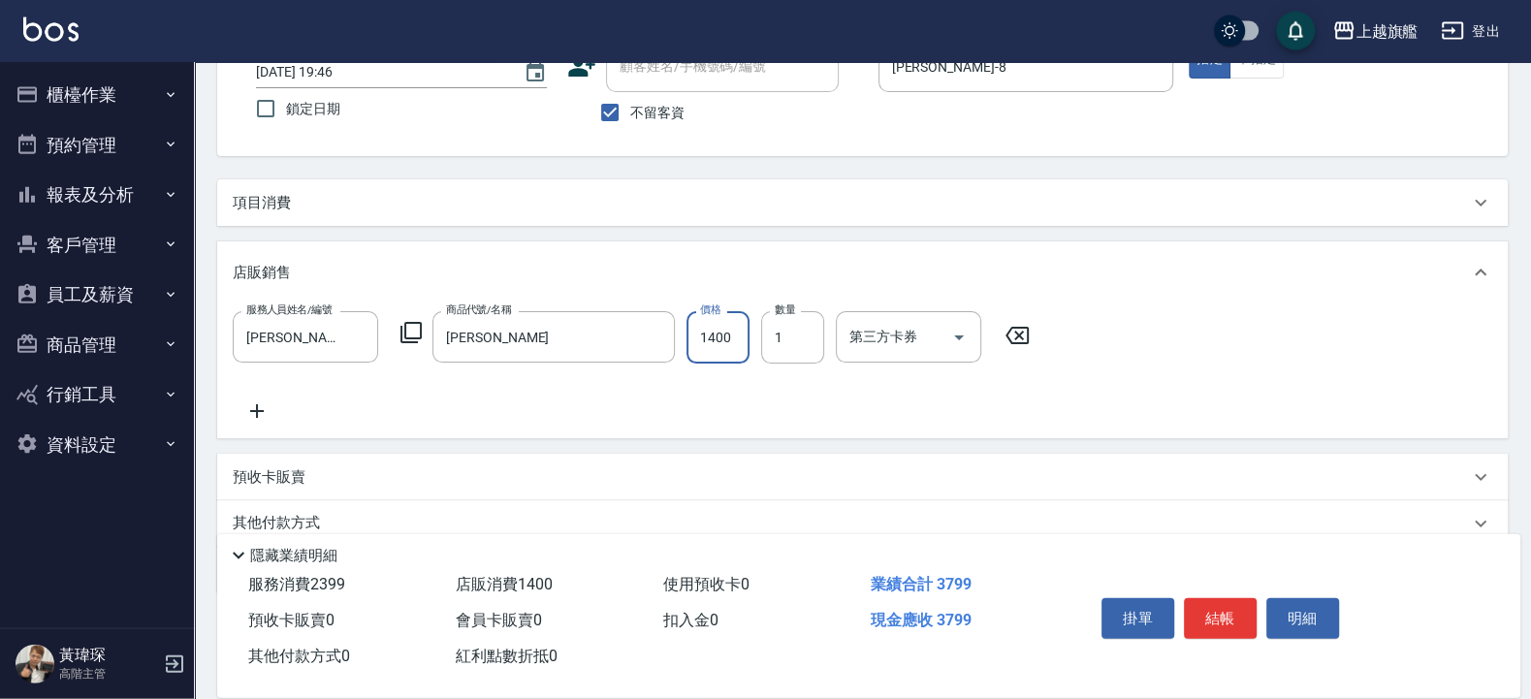
scroll to position [218, 0]
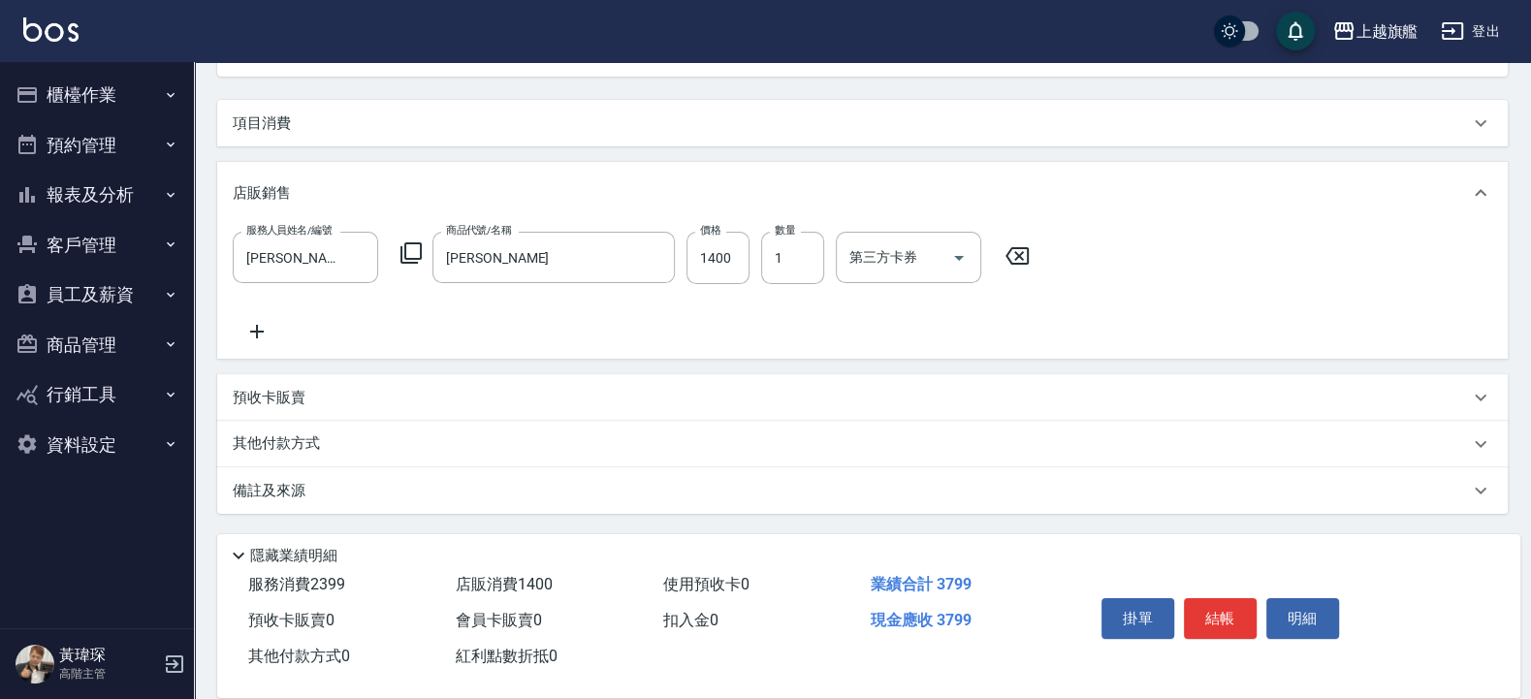
click at [1011, 263] on icon at bounding box center [1016, 255] width 23 height 17
click at [1018, 262] on div "服務人員姓名/編號 服務人員姓名/編號 商品代號/名稱 商品代號/名稱" at bounding box center [862, 289] width 1259 height 111
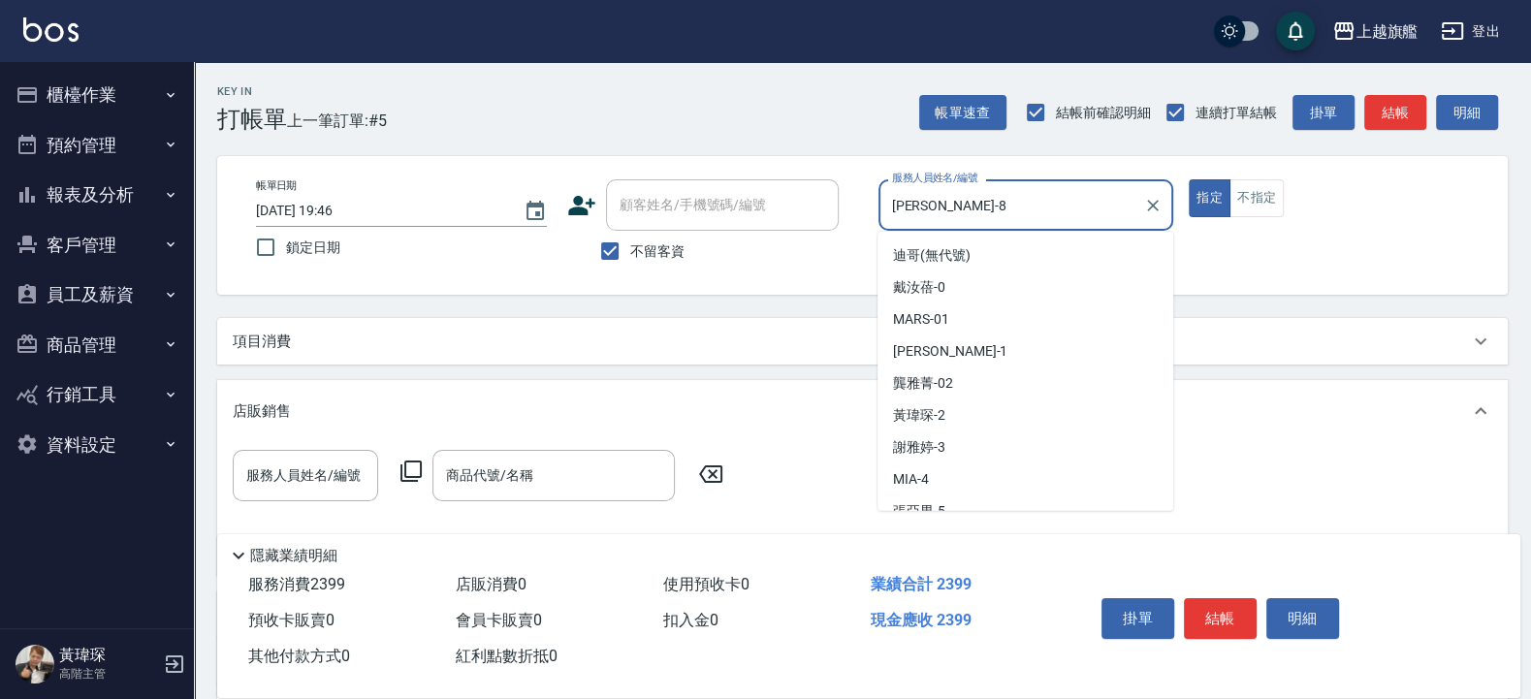
scroll to position [111, 0]
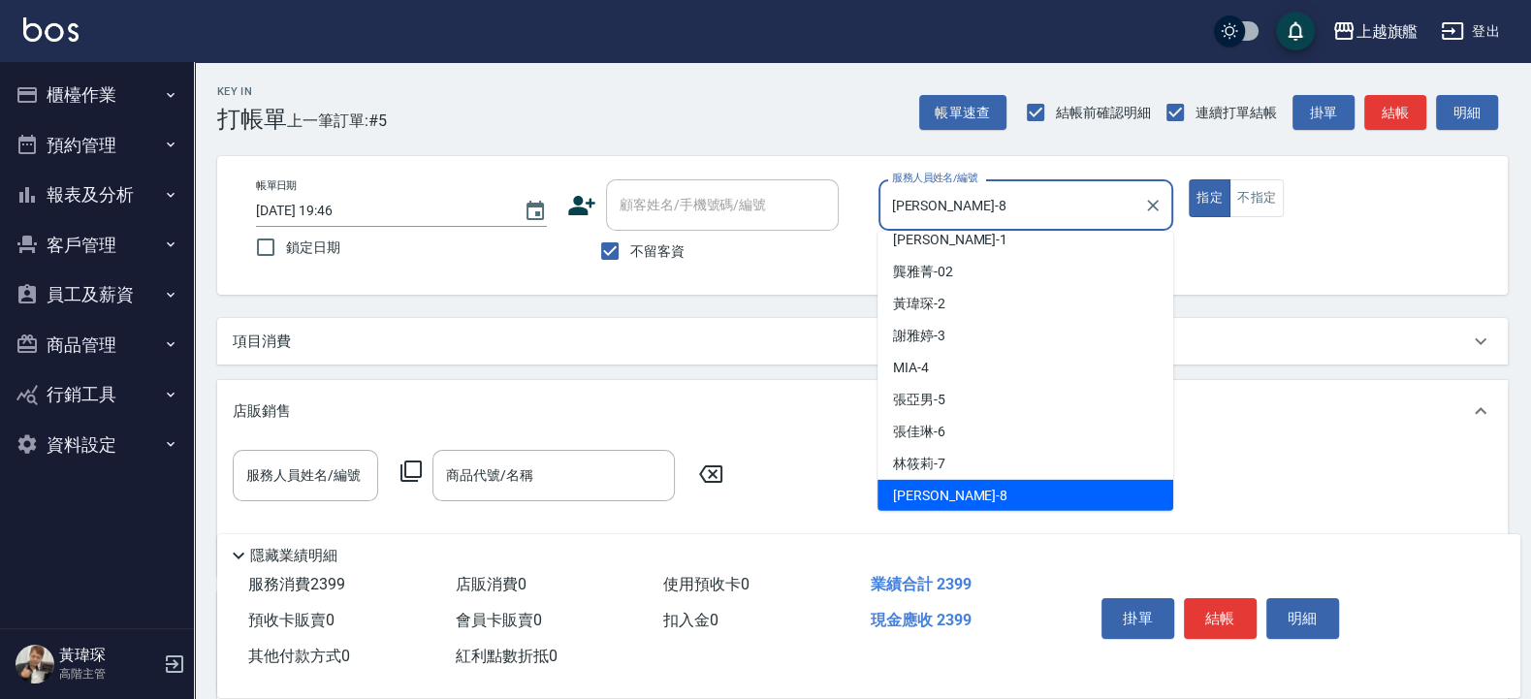
drag, startPoint x: 1013, startPoint y: 204, endPoint x: 776, endPoint y: 205, distance: 236.5
click at [887, 207] on input "[PERSON_NAME]-8" at bounding box center [1011, 205] width 249 height 34
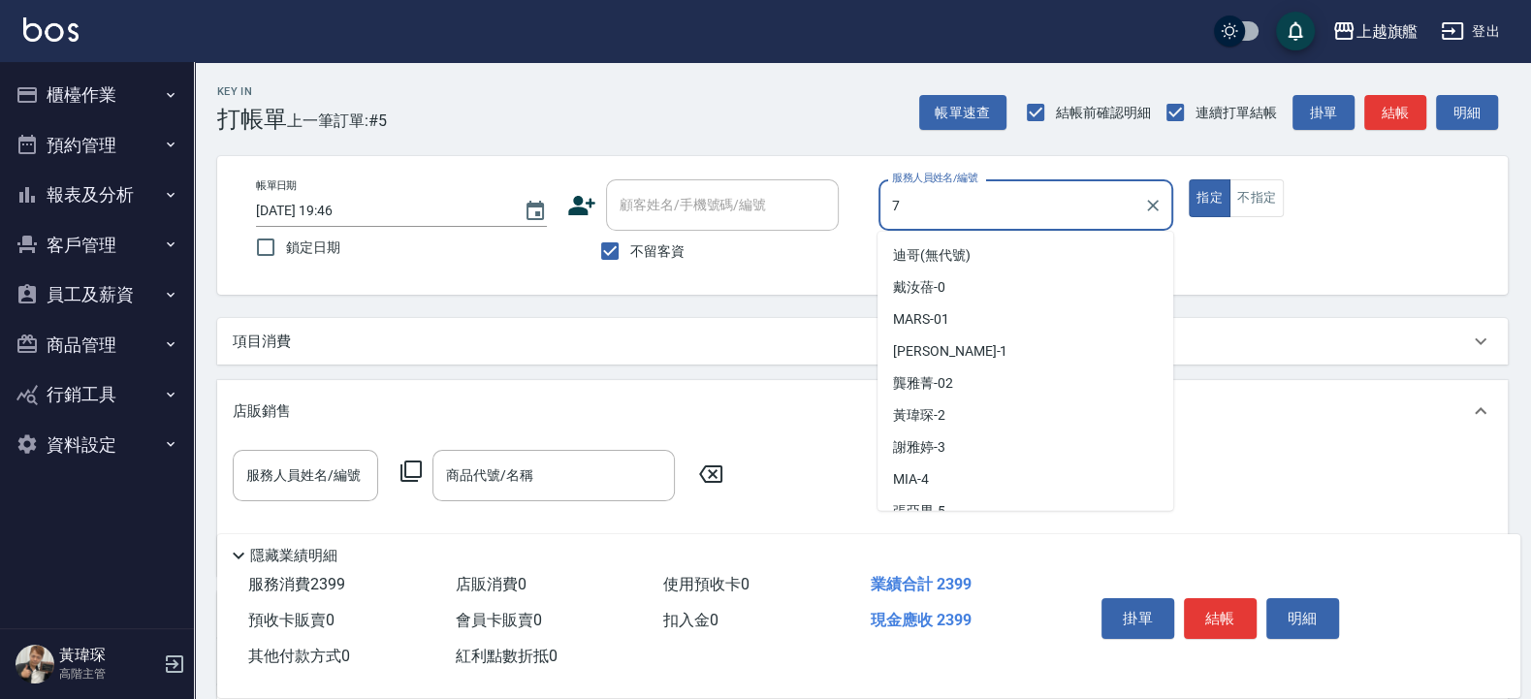
type input "林筱莉-7"
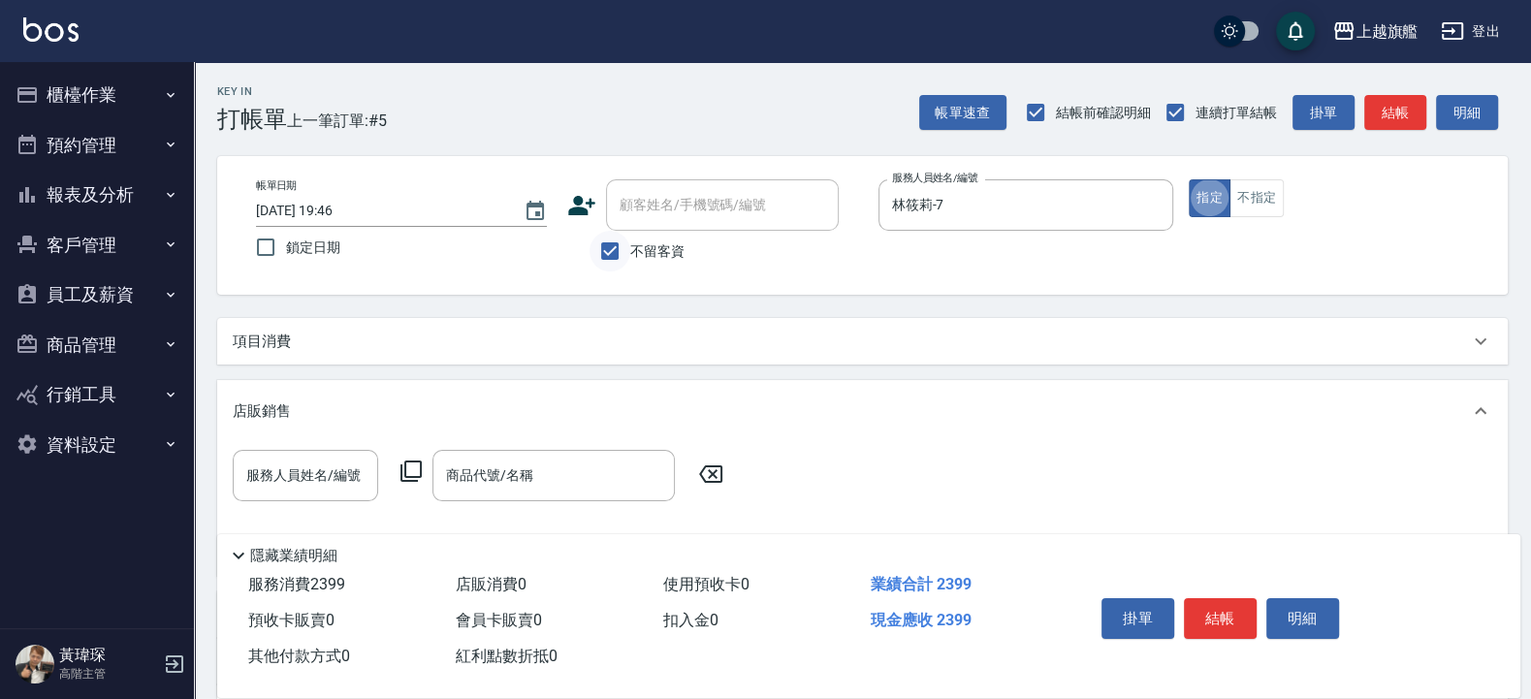
click at [625, 246] on input "不留客資" at bounding box center [609, 251] width 41 height 41
checkbox input "false"
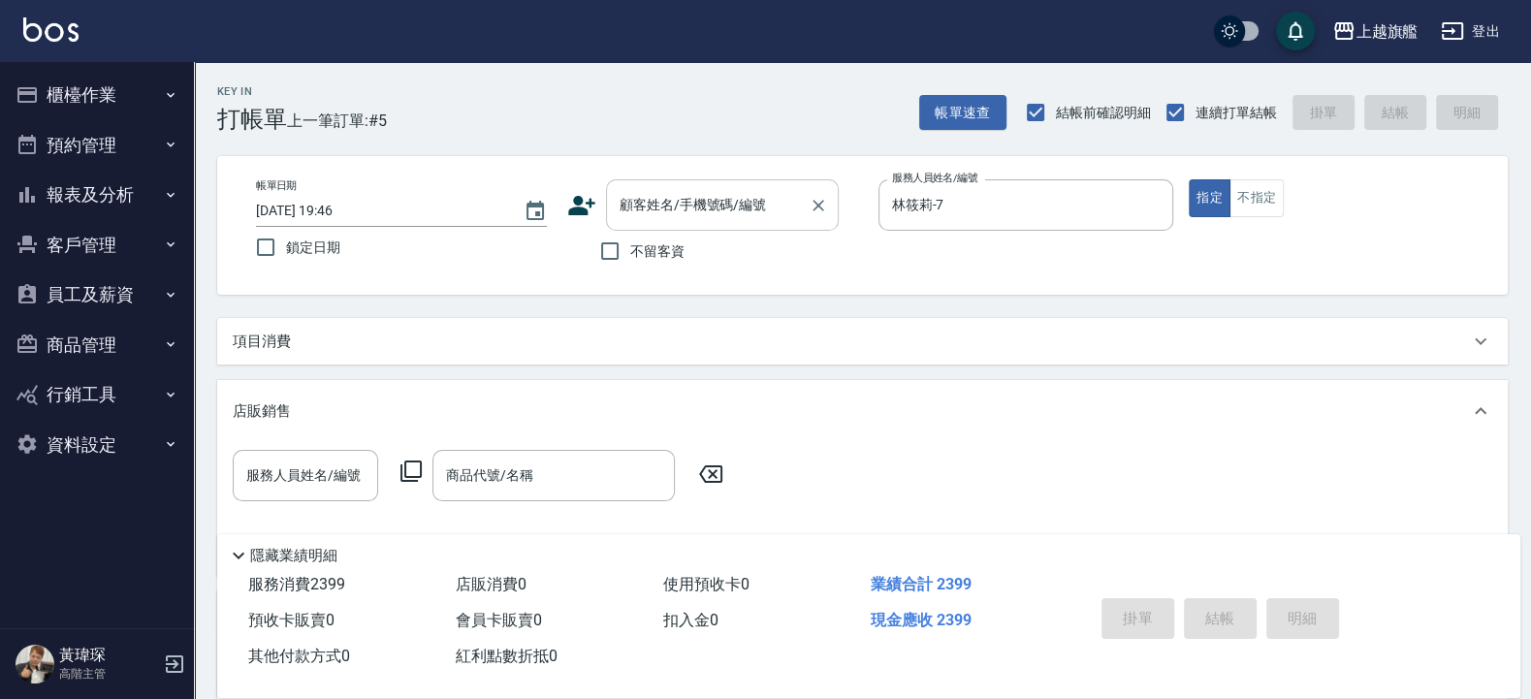
click at [633, 205] on input "顧客姓名/手機號碼/編號" at bounding box center [708, 205] width 186 height 34
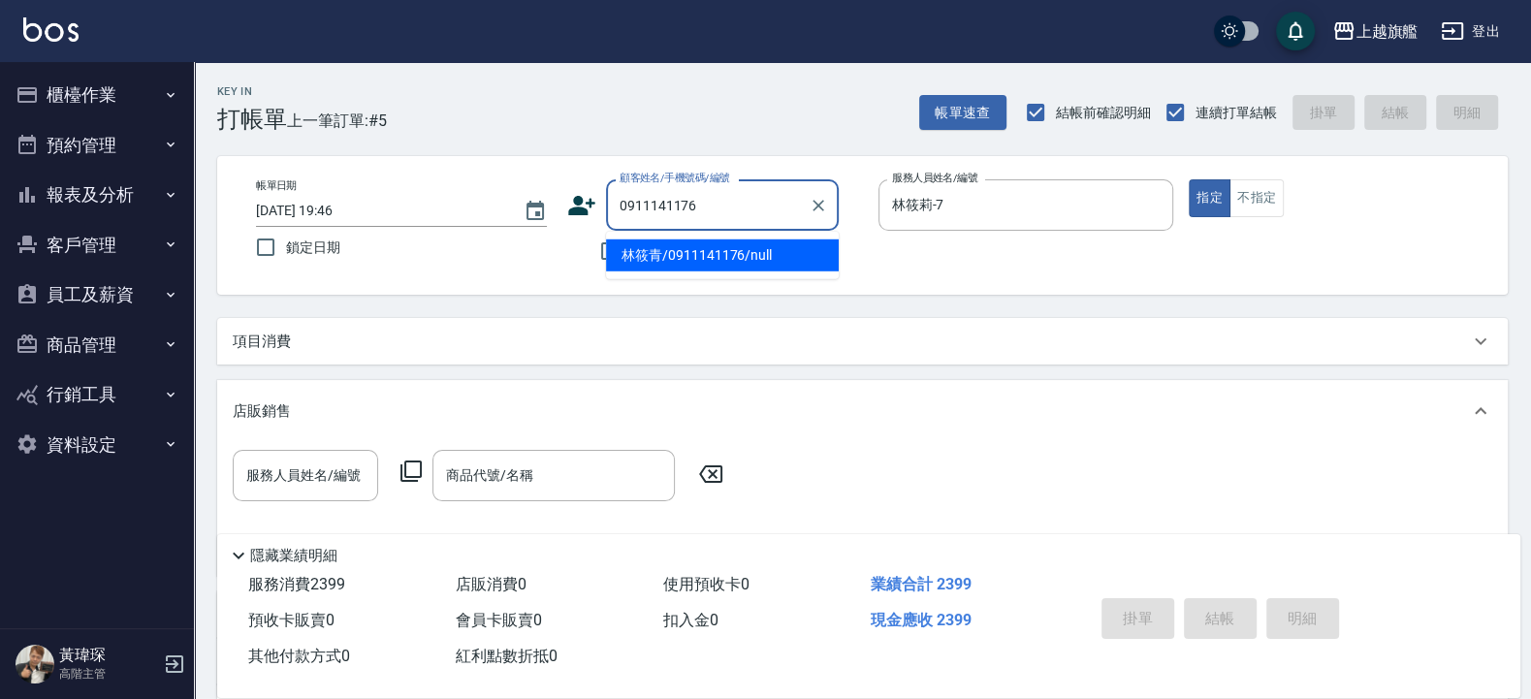
type input "林筱青/0911141176/null"
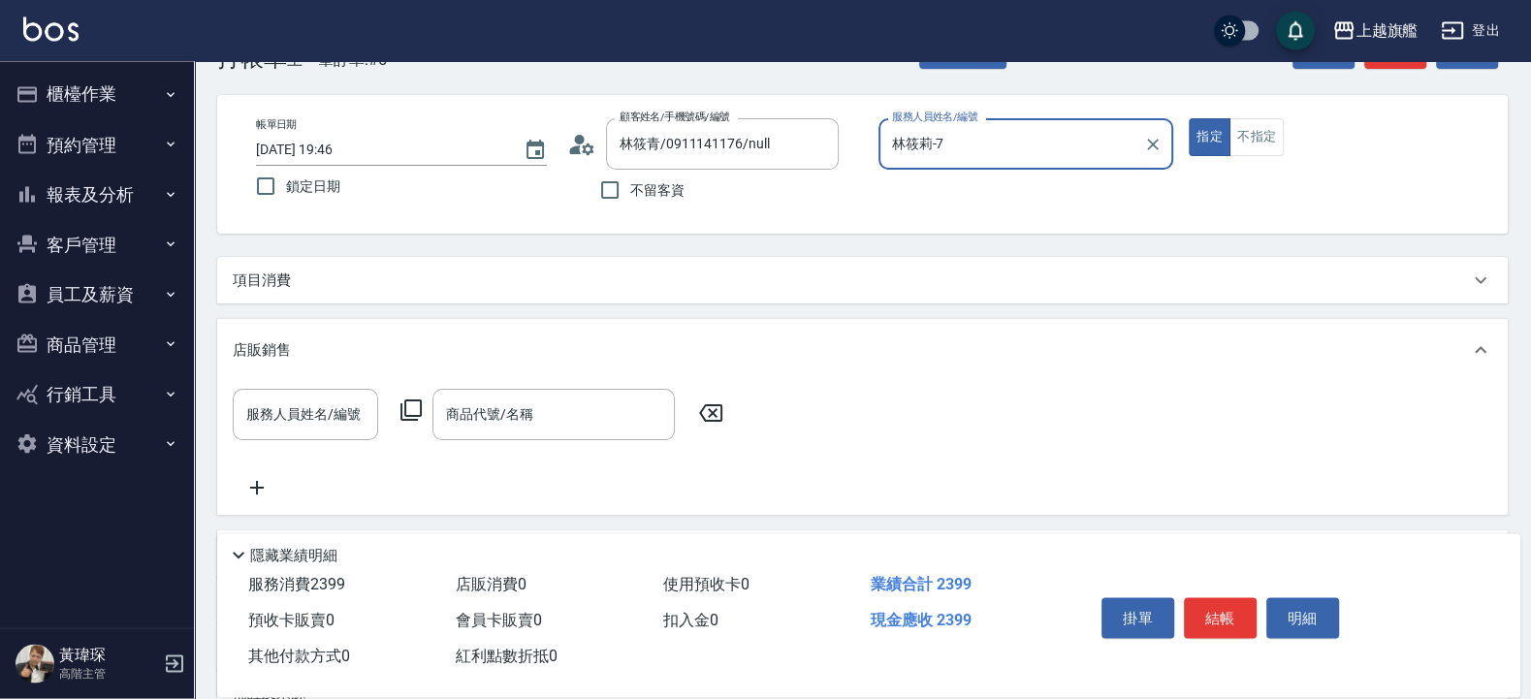
scroll to position [116, 0]
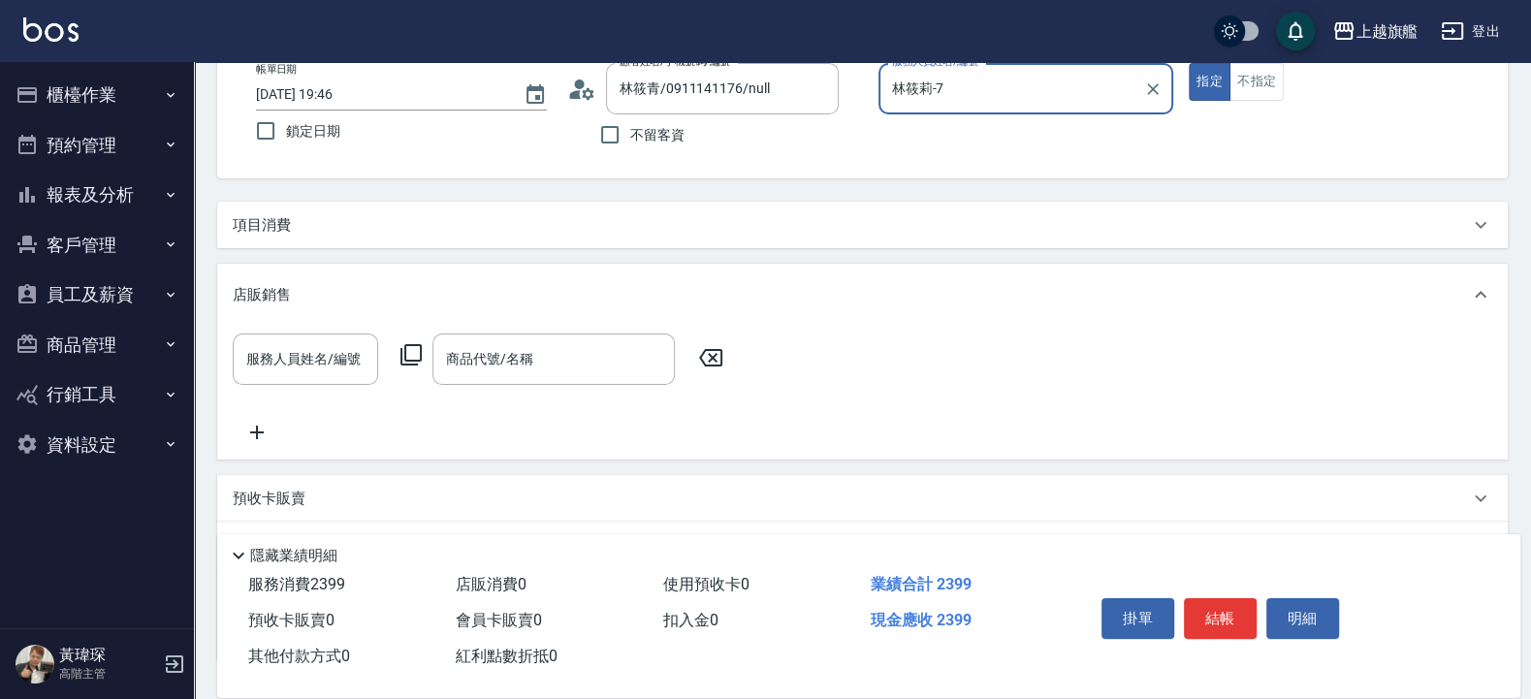
click at [363, 218] on div "項目消費" at bounding box center [851, 225] width 1236 height 20
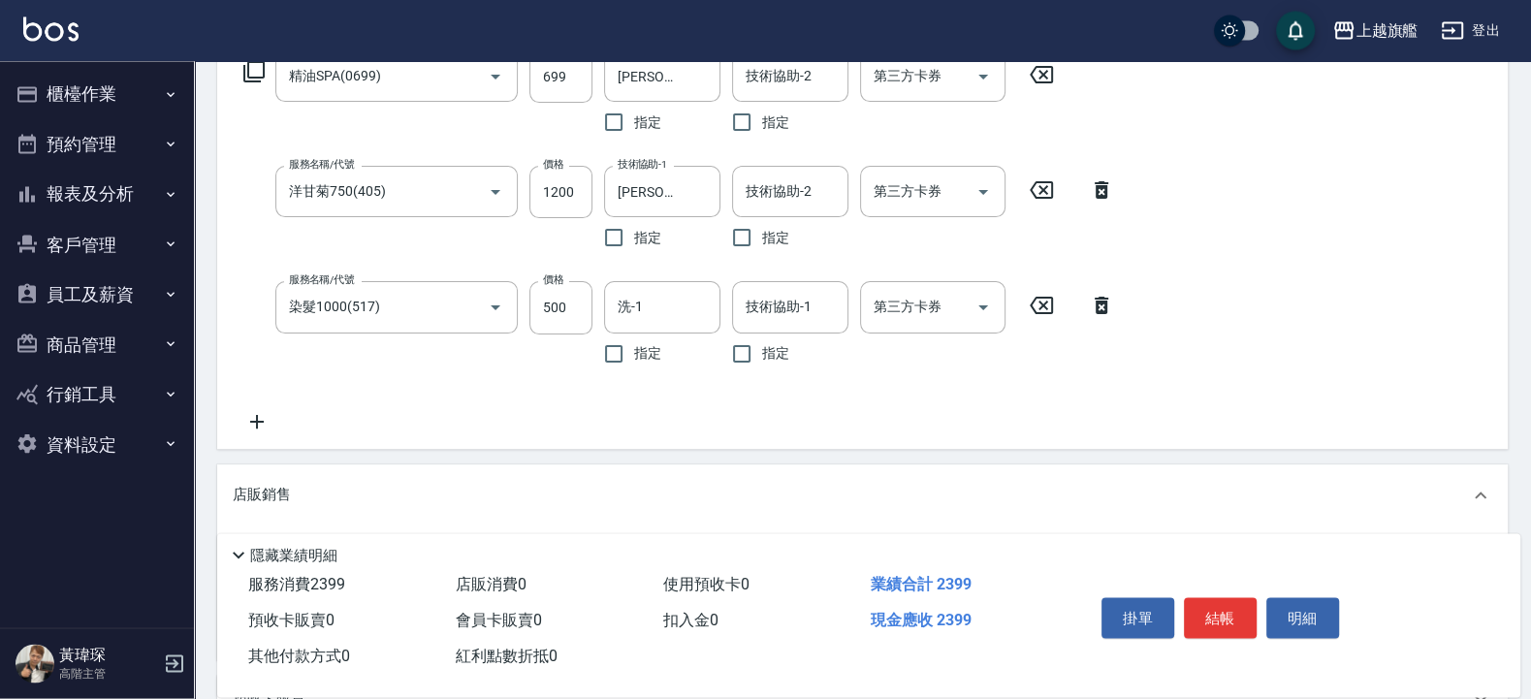
scroll to position [349, 0]
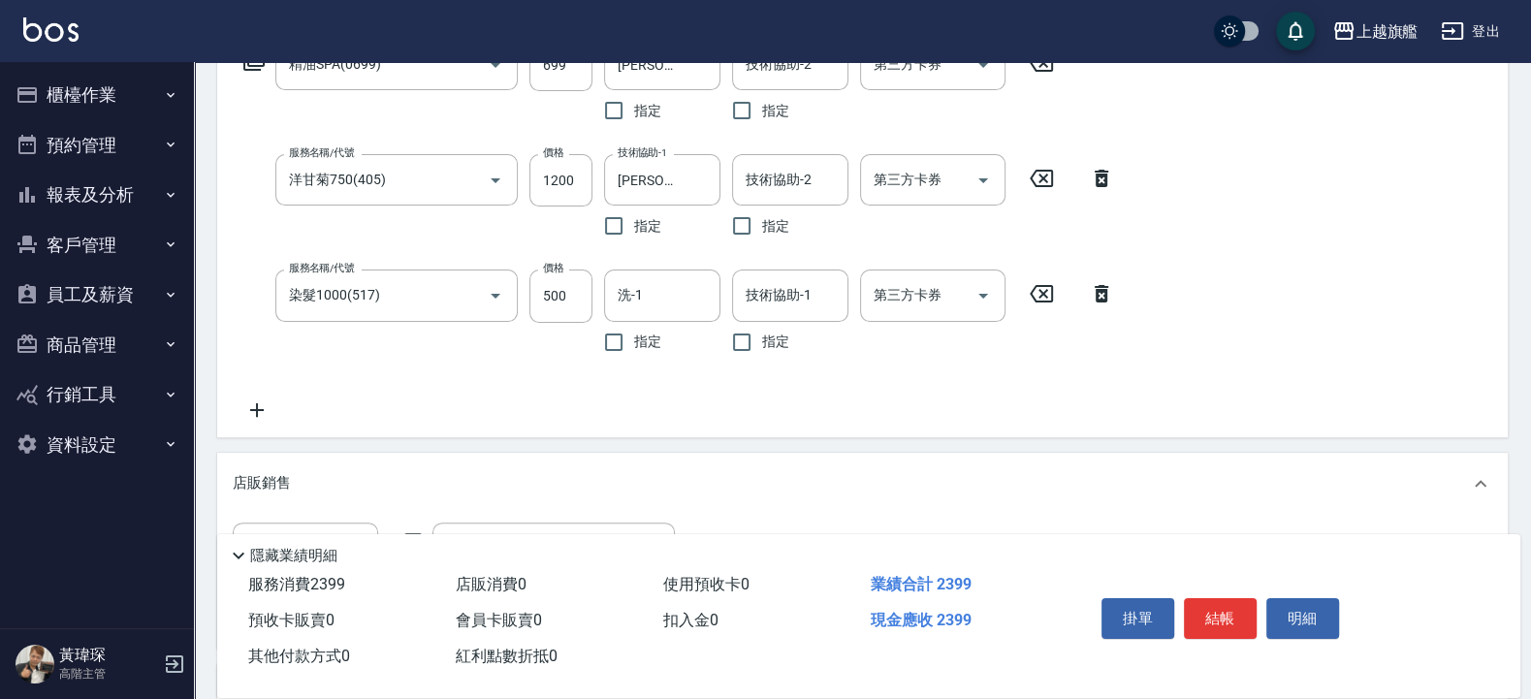
drag, startPoint x: 1101, startPoint y: 174, endPoint x: 1095, endPoint y: 280, distance: 105.8
click at [1101, 175] on icon at bounding box center [1101, 178] width 14 height 17
type input "染髮1000(517)"
type input "500"
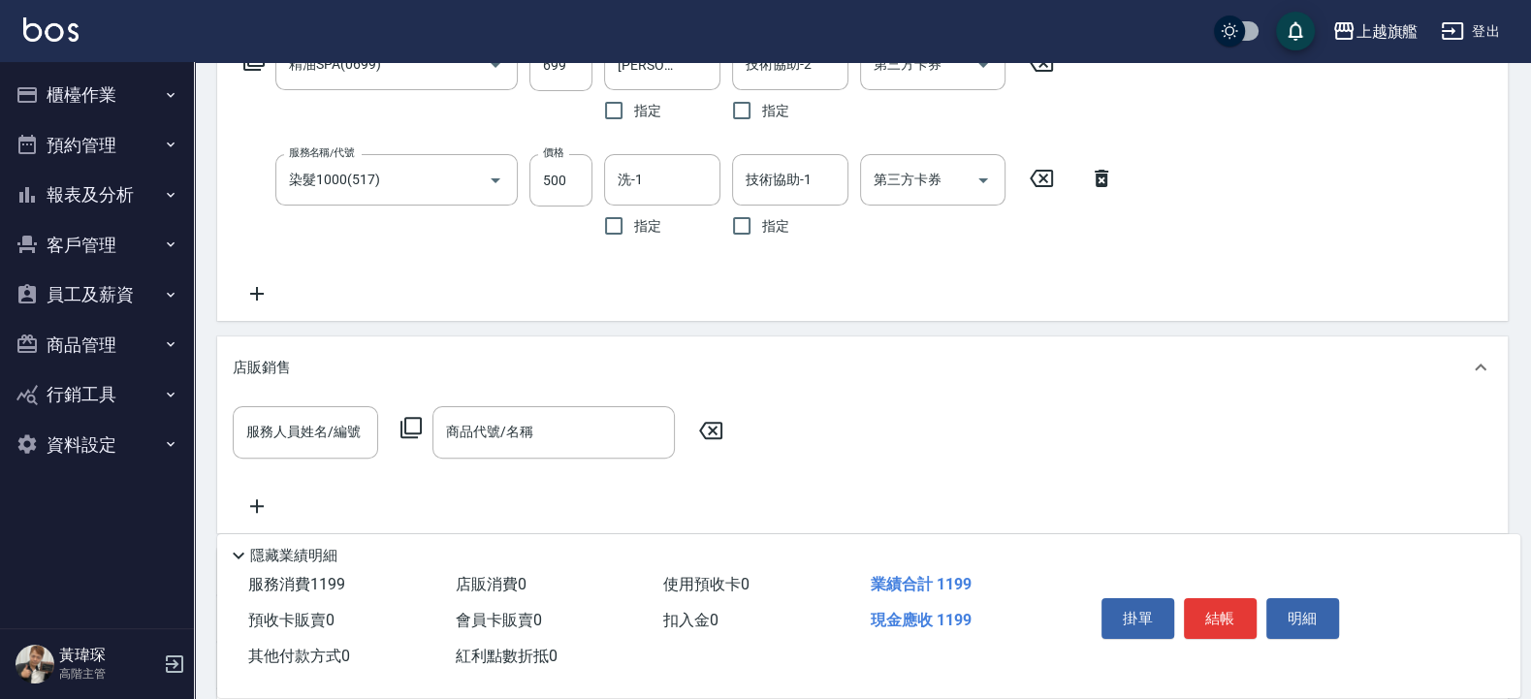
click at [1094, 185] on icon at bounding box center [1101, 178] width 48 height 23
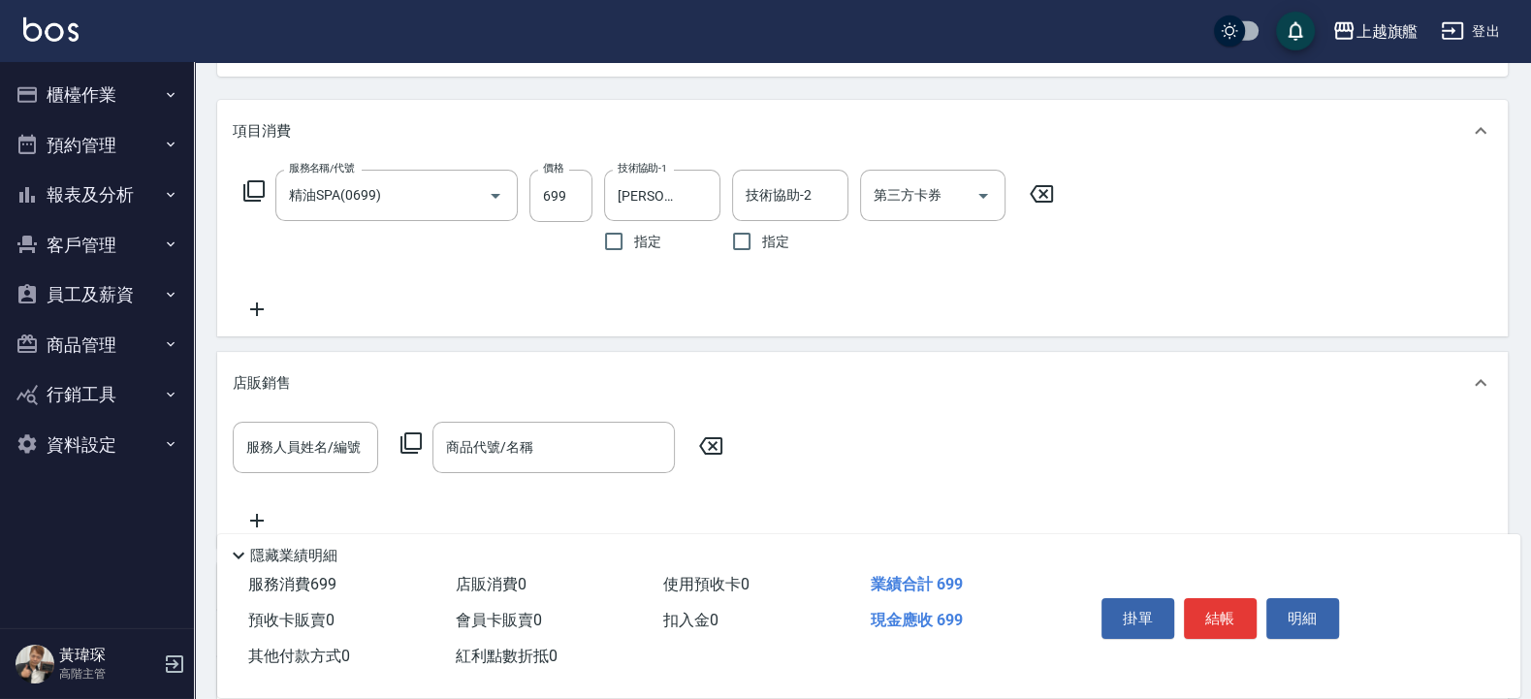
scroll to position [116, 0]
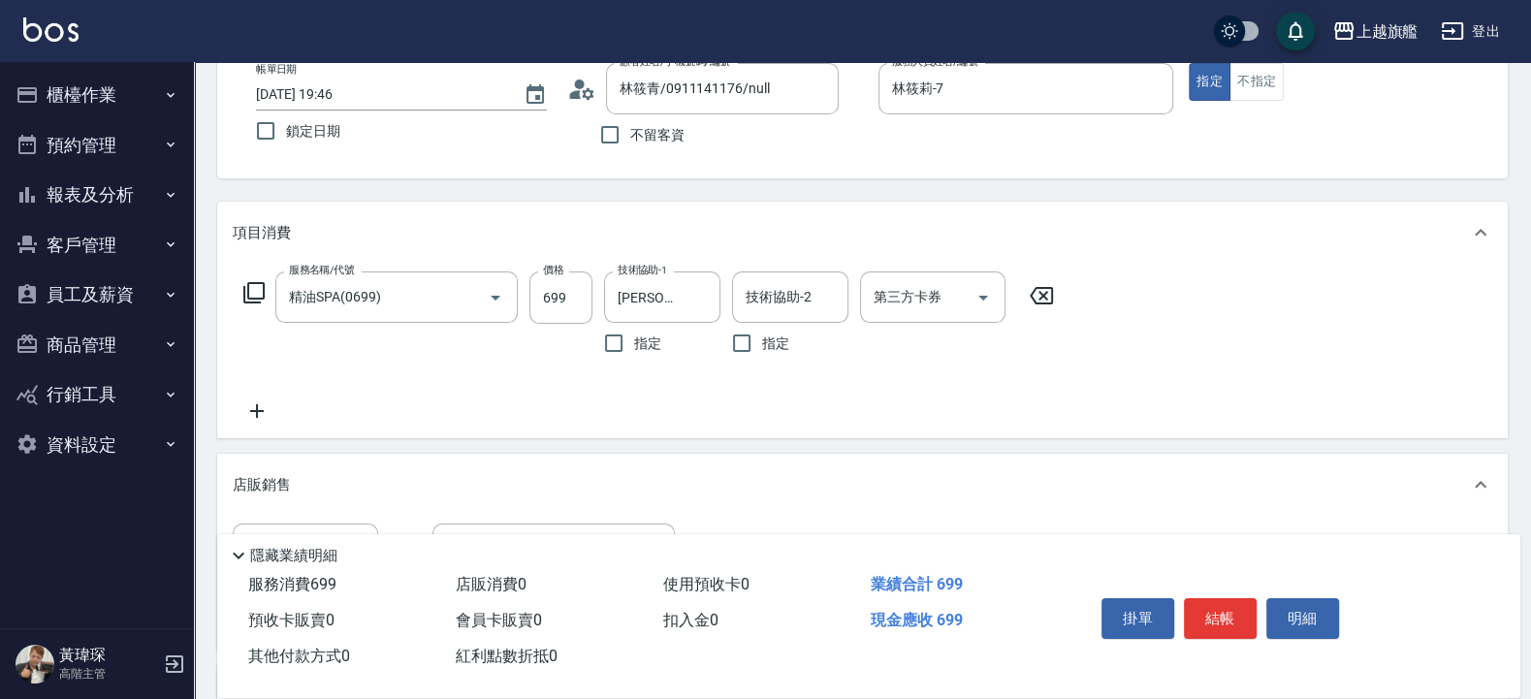
click at [1028, 291] on icon at bounding box center [1041, 295] width 48 height 23
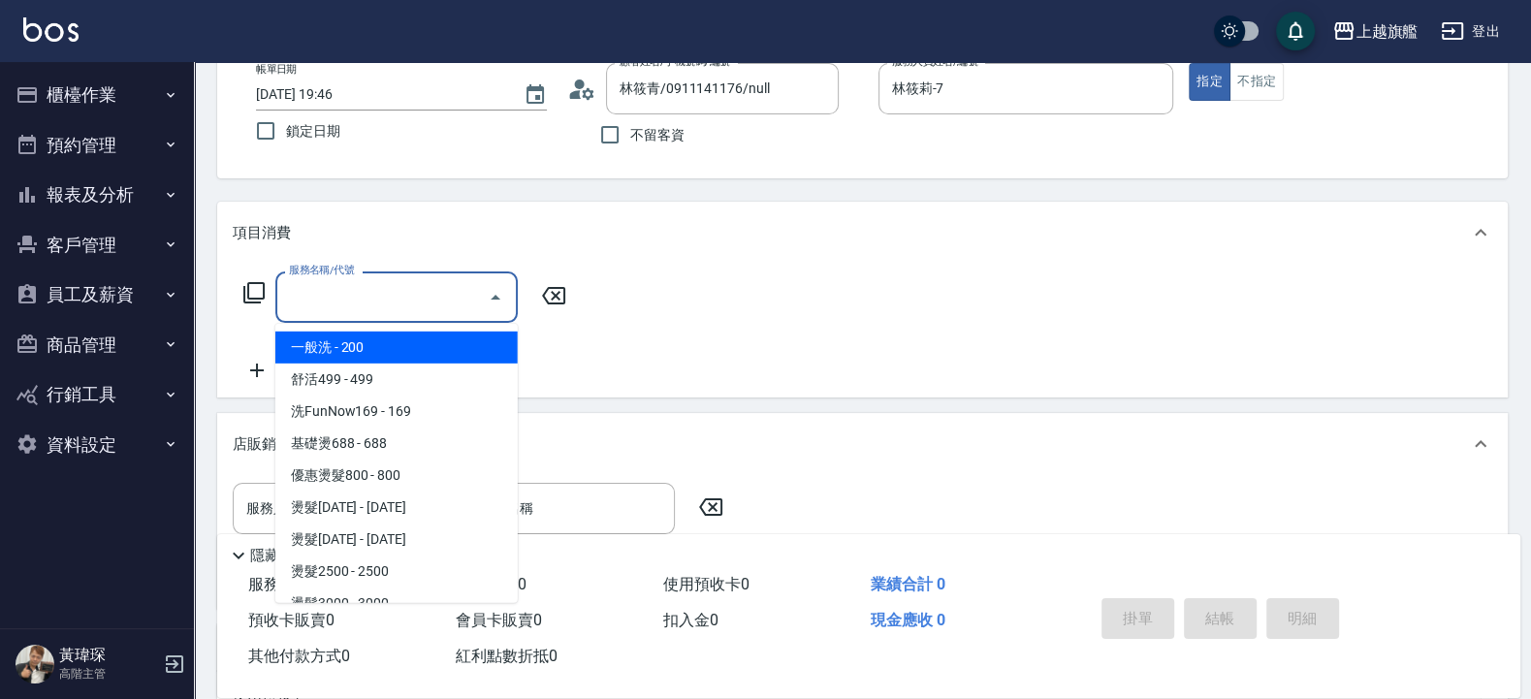
click at [324, 299] on input "服務名稱/代號" at bounding box center [382, 297] width 196 height 34
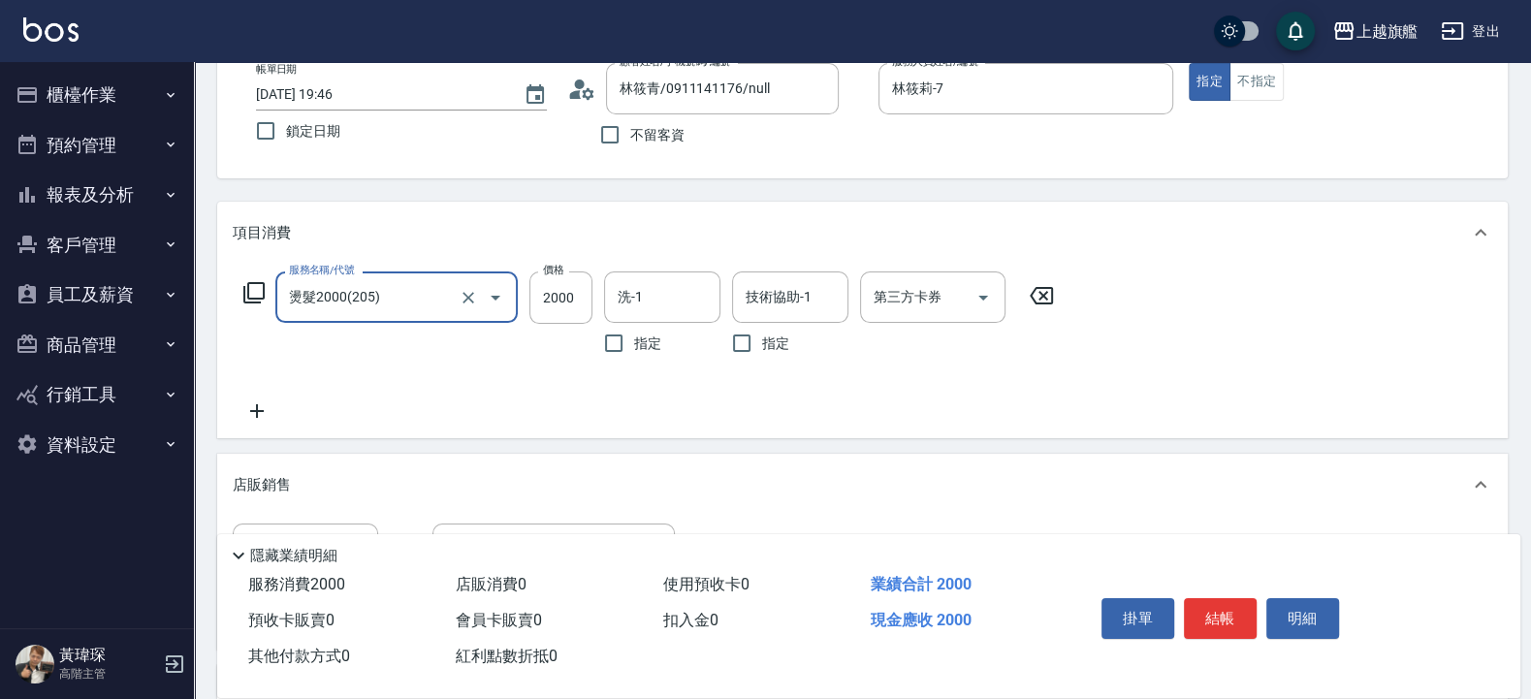
type input "燙髮2000(205)"
type input "3000"
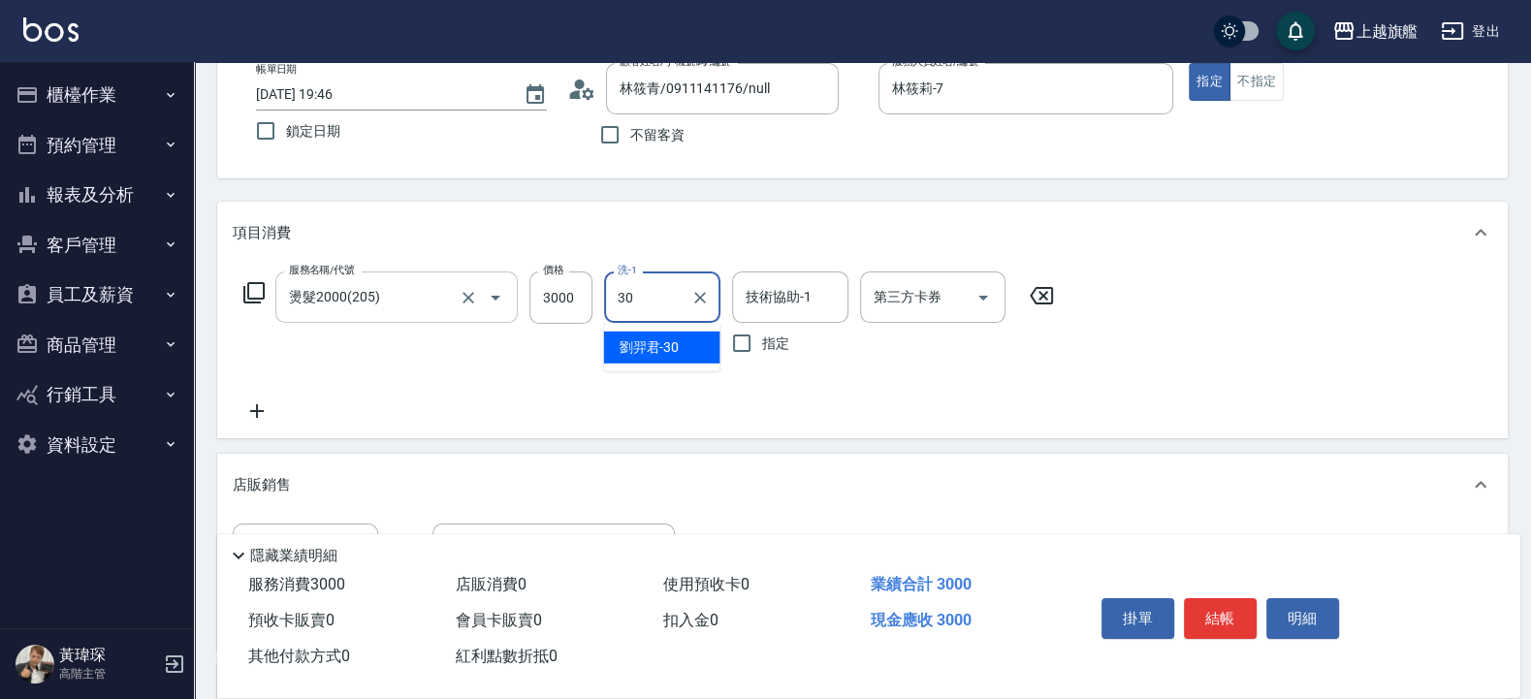
type input "劉羿君-30"
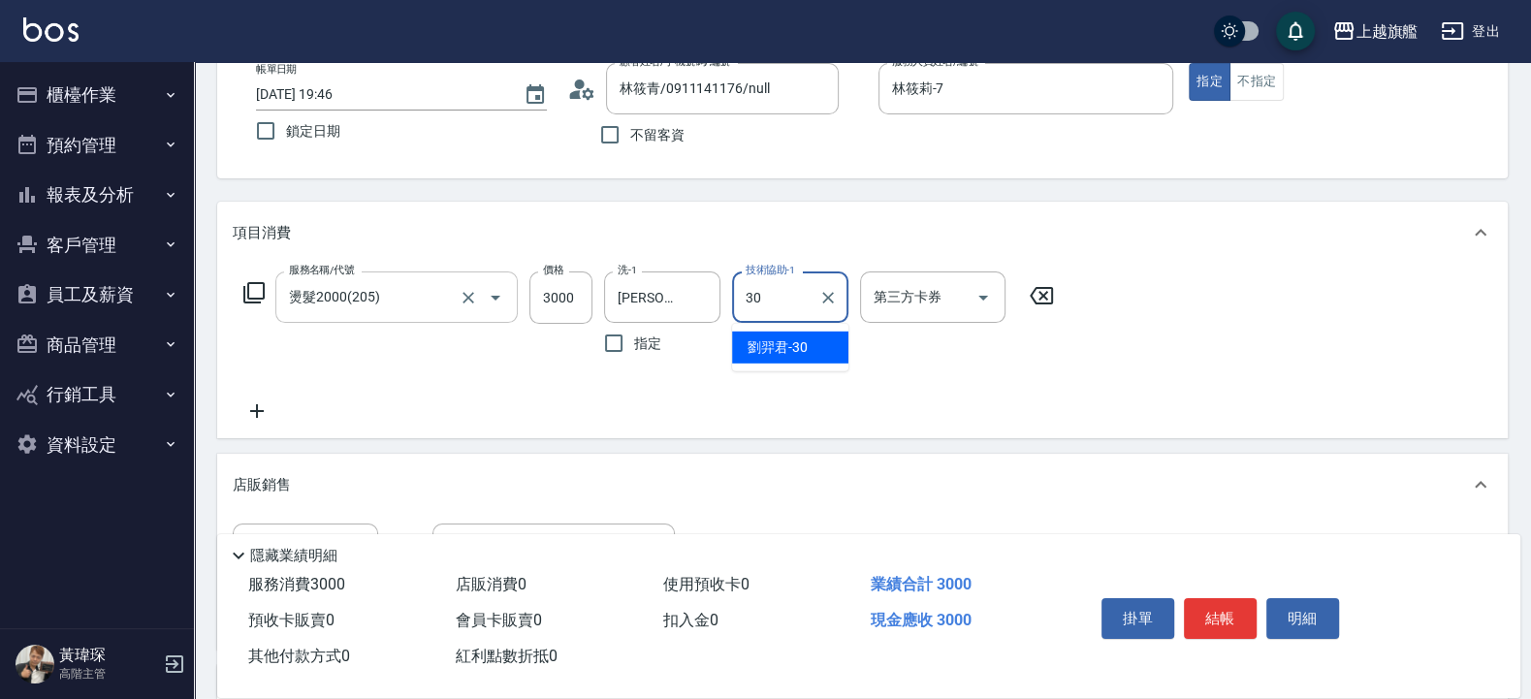
type input "劉羿君-30"
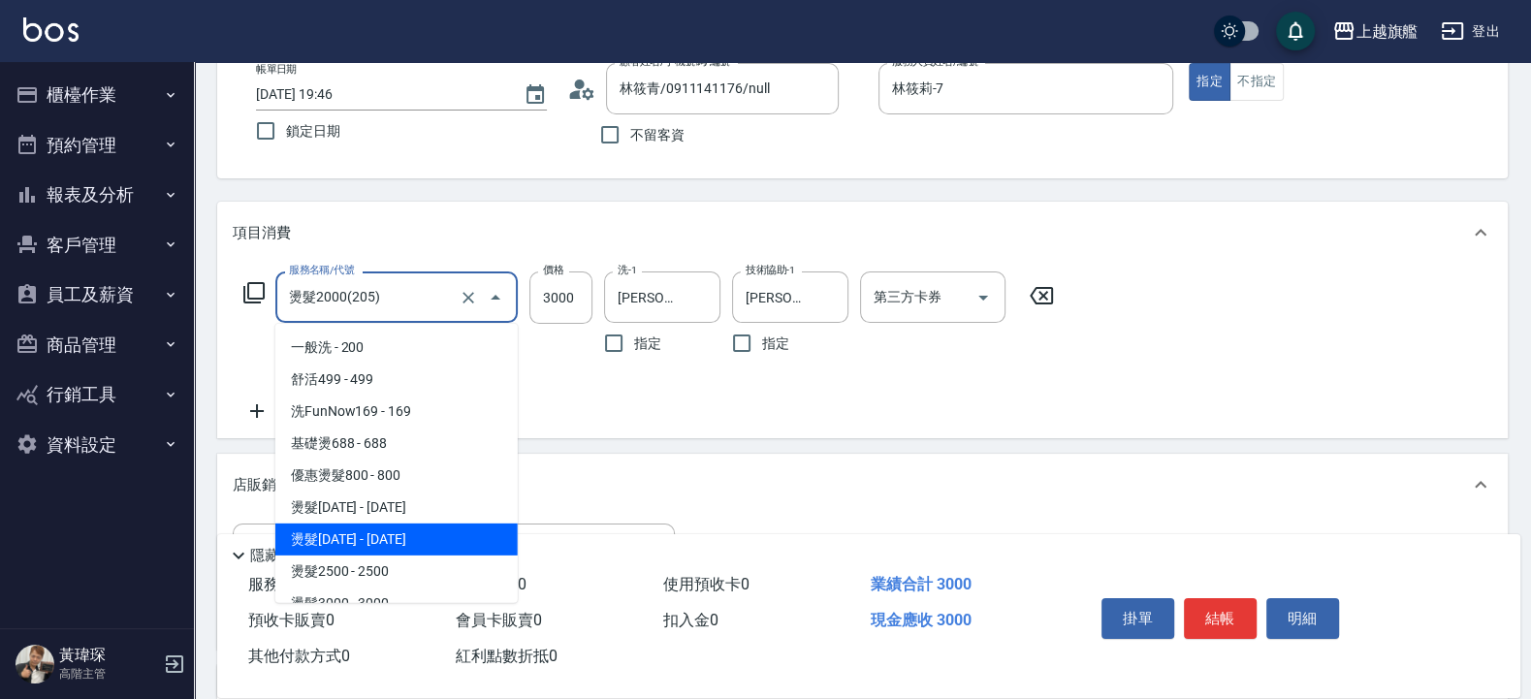
drag, startPoint x: 332, startPoint y: 300, endPoint x: 173, endPoint y: 301, distance: 160.0
click at [217, 301] on div "服務名稱/代號 燙髮2000(205) 服務名稱/代號 價格 3000 價格 洗-1 劉羿君-30 洗-1 指定 技術協助-1 劉羿君-30 技術協助-1 指…" at bounding box center [862, 351] width 1290 height 174
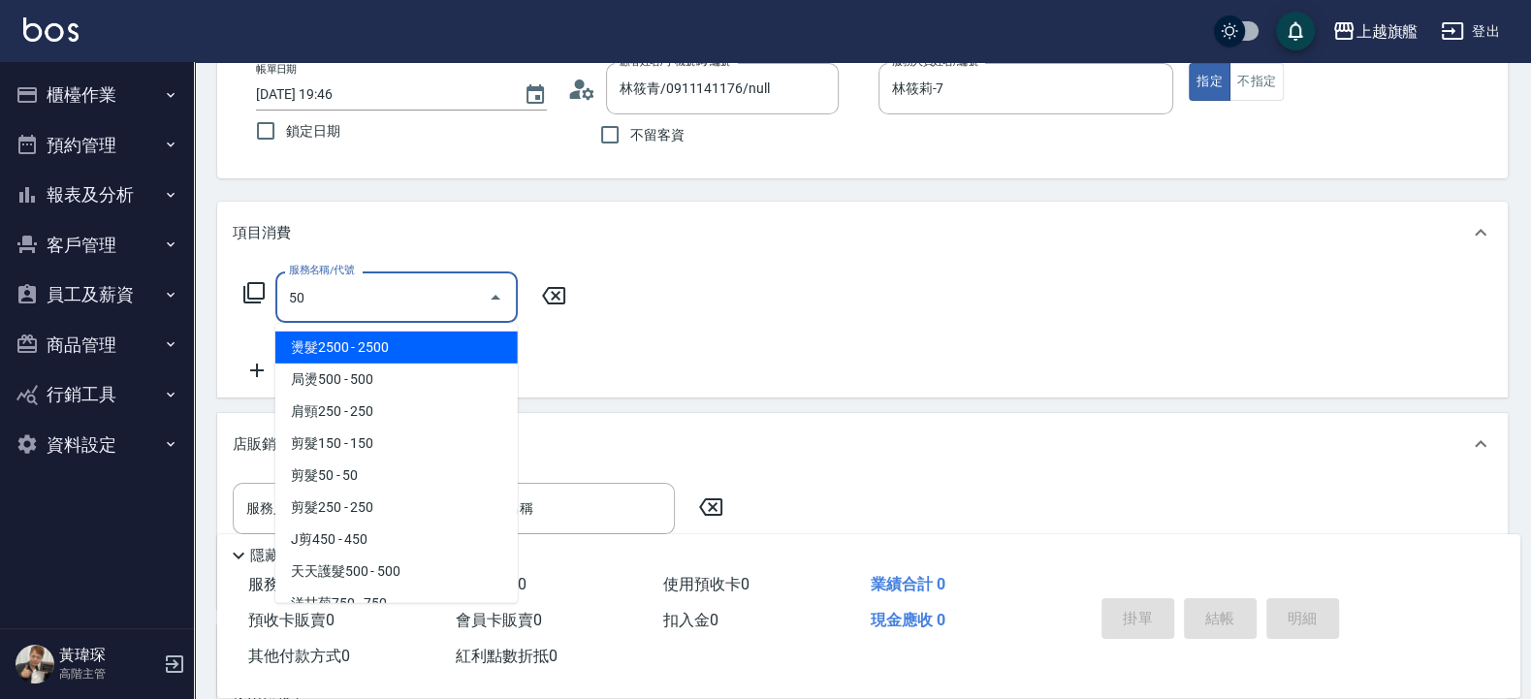
type input "5"
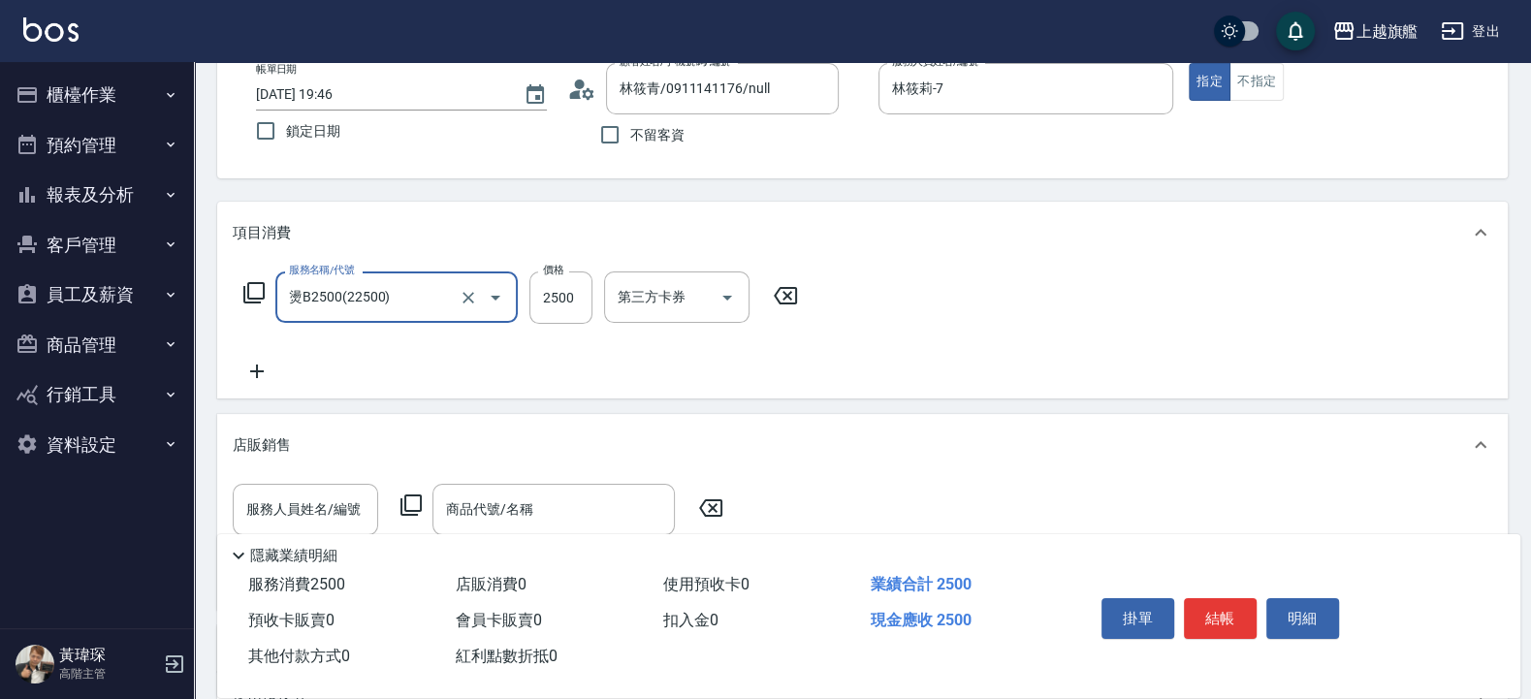
type input "燙B2500(22500)"
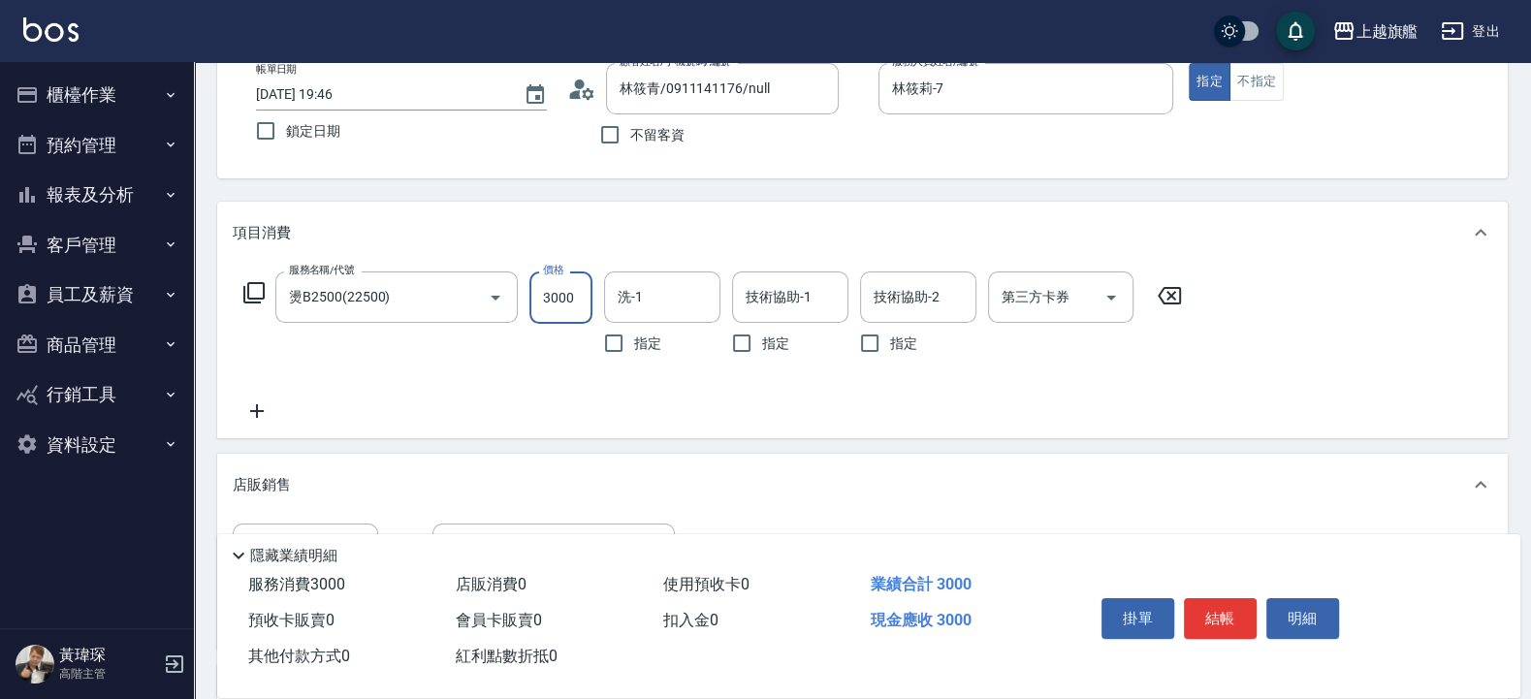
type input "3000"
type input "劉羿君-30"
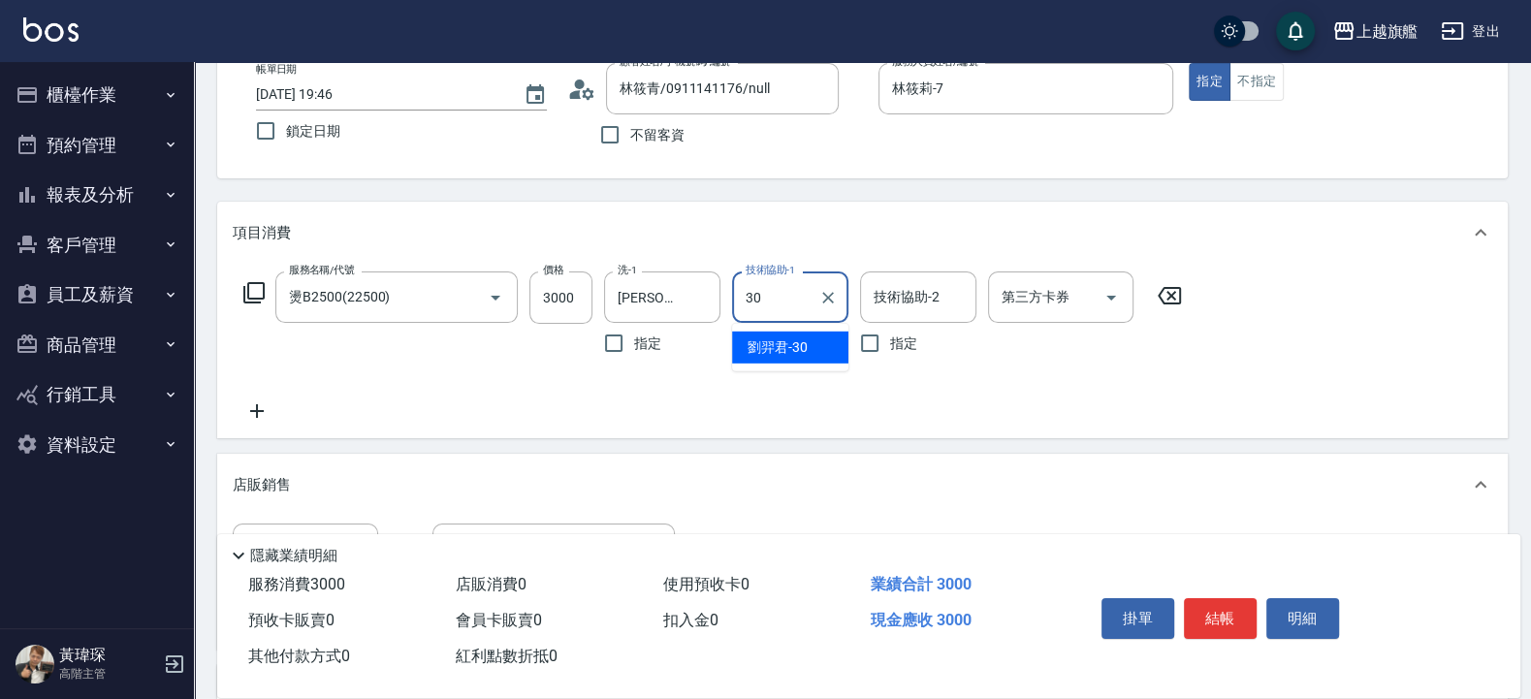
type input "劉羿君-30"
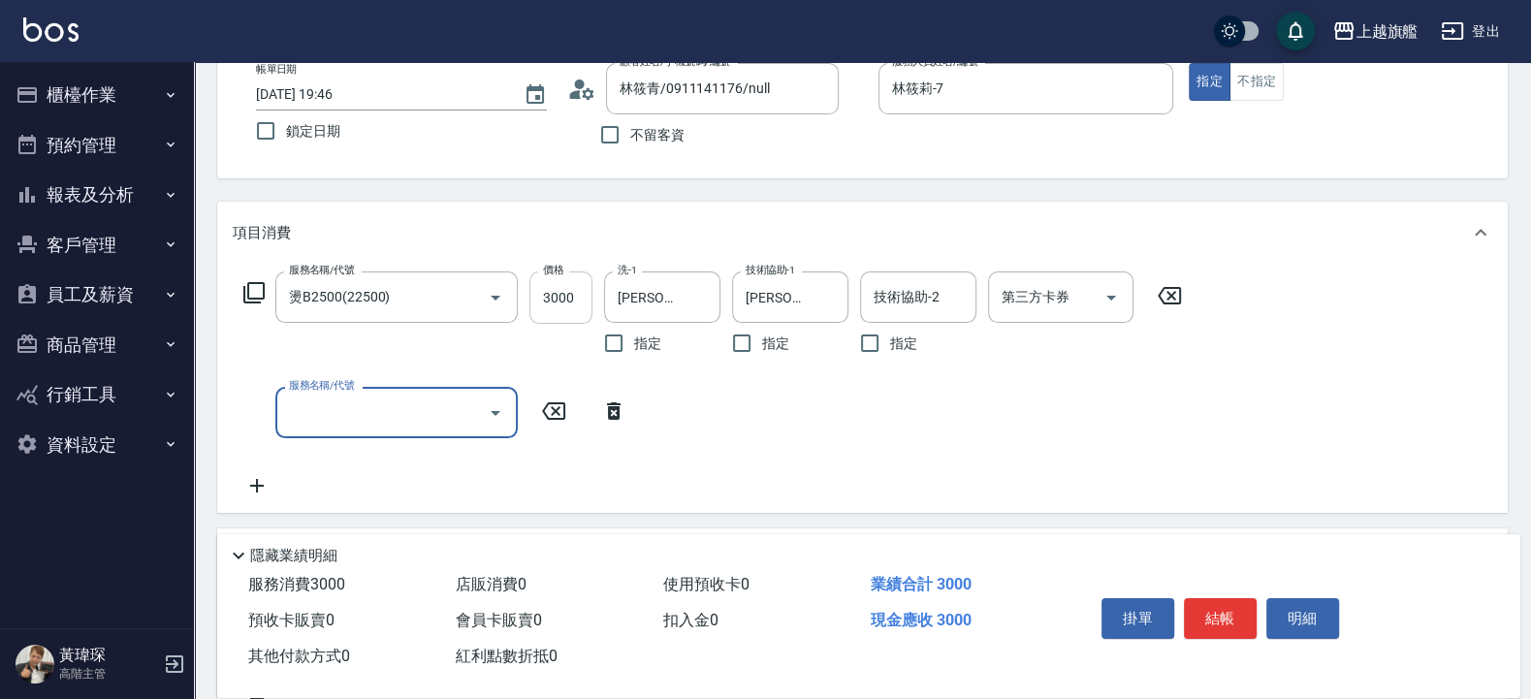
click at [581, 294] on input "3000" at bounding box center [560, 297] width 63 height 52
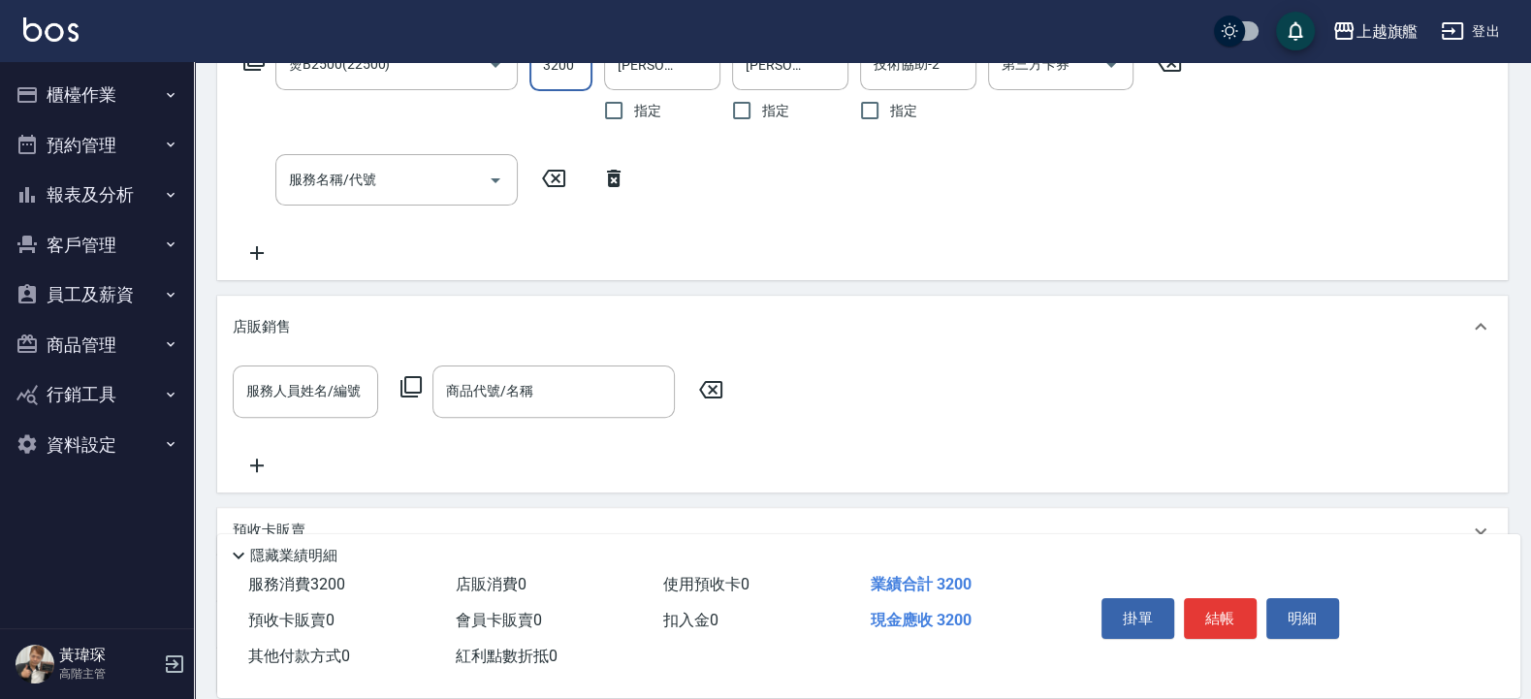
scroll to position [528, 0]
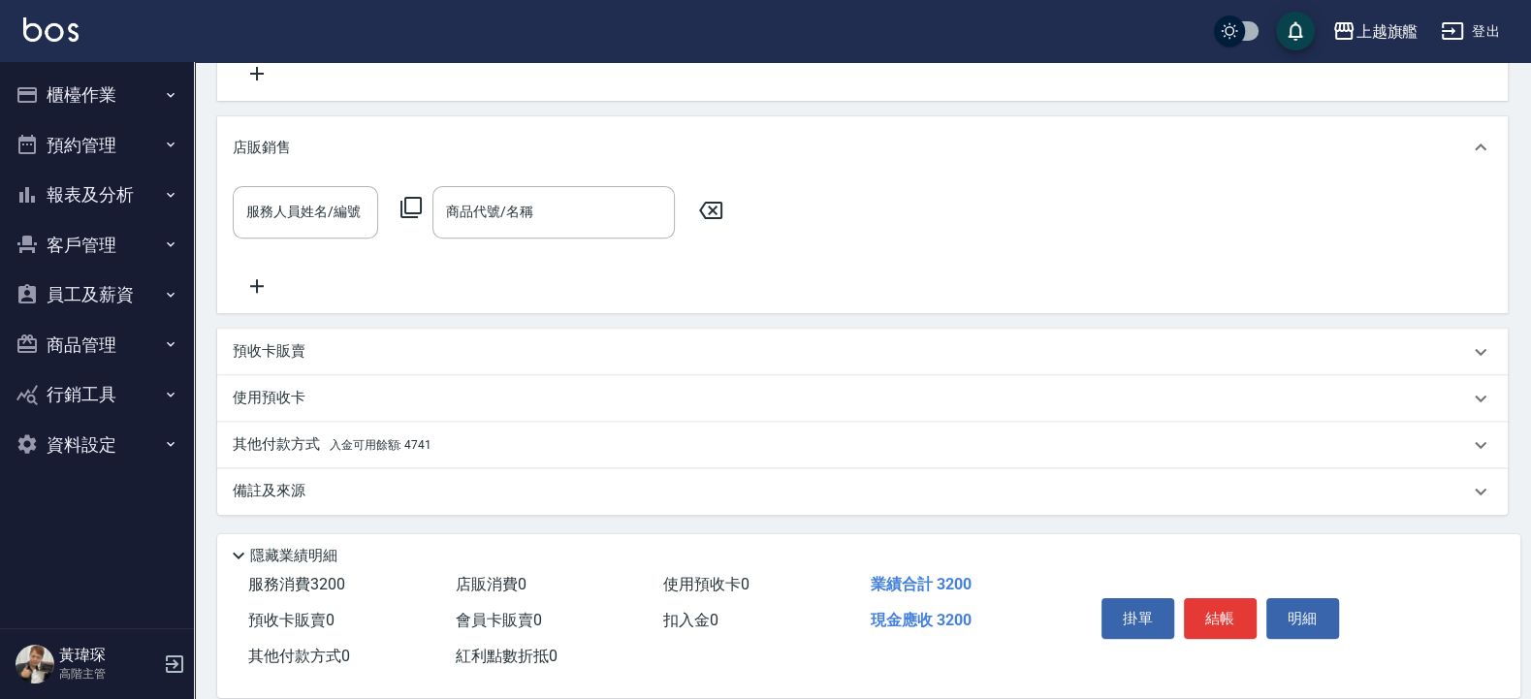
type input "3200"
click at [383, 438] on span "入金可用餘額: 4741" at bounding box center [381, 445] width 102 height 14
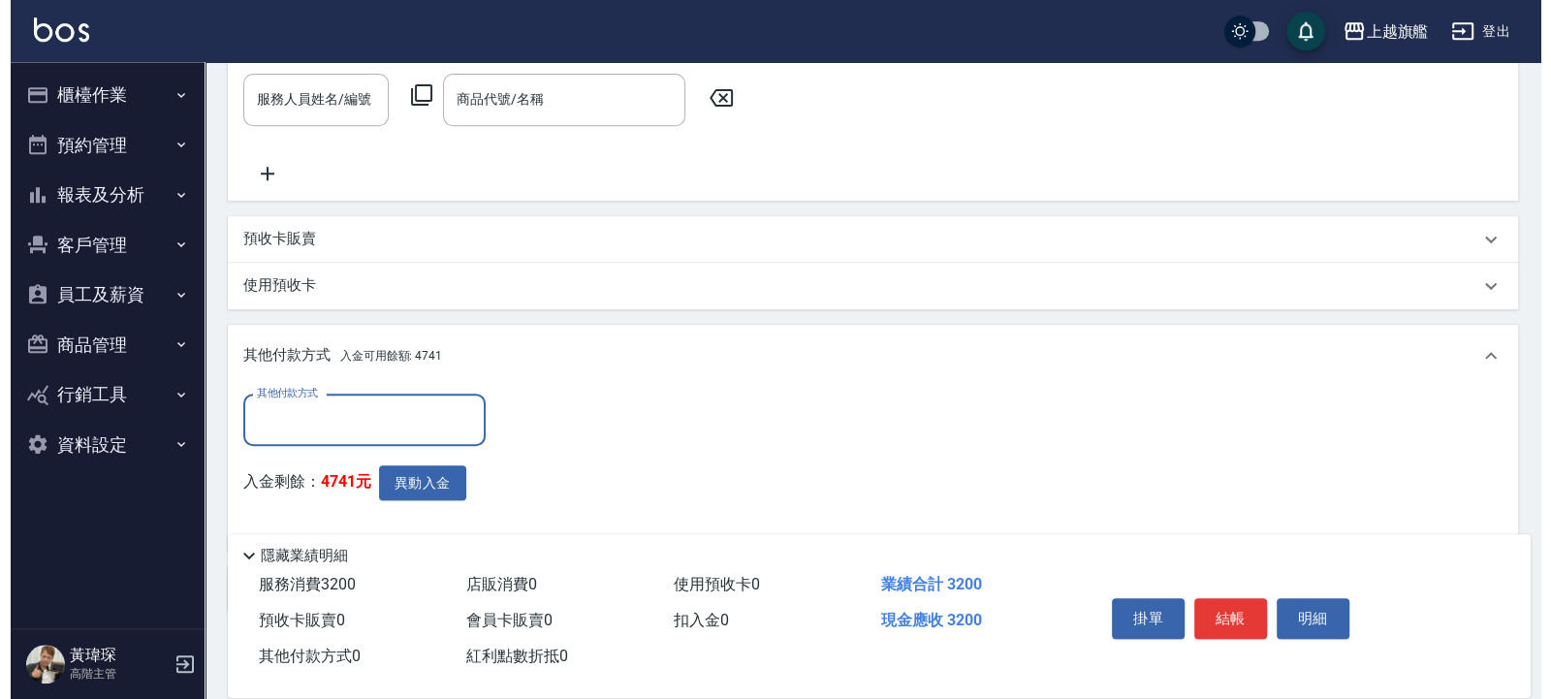
scroll to position [739, 0]
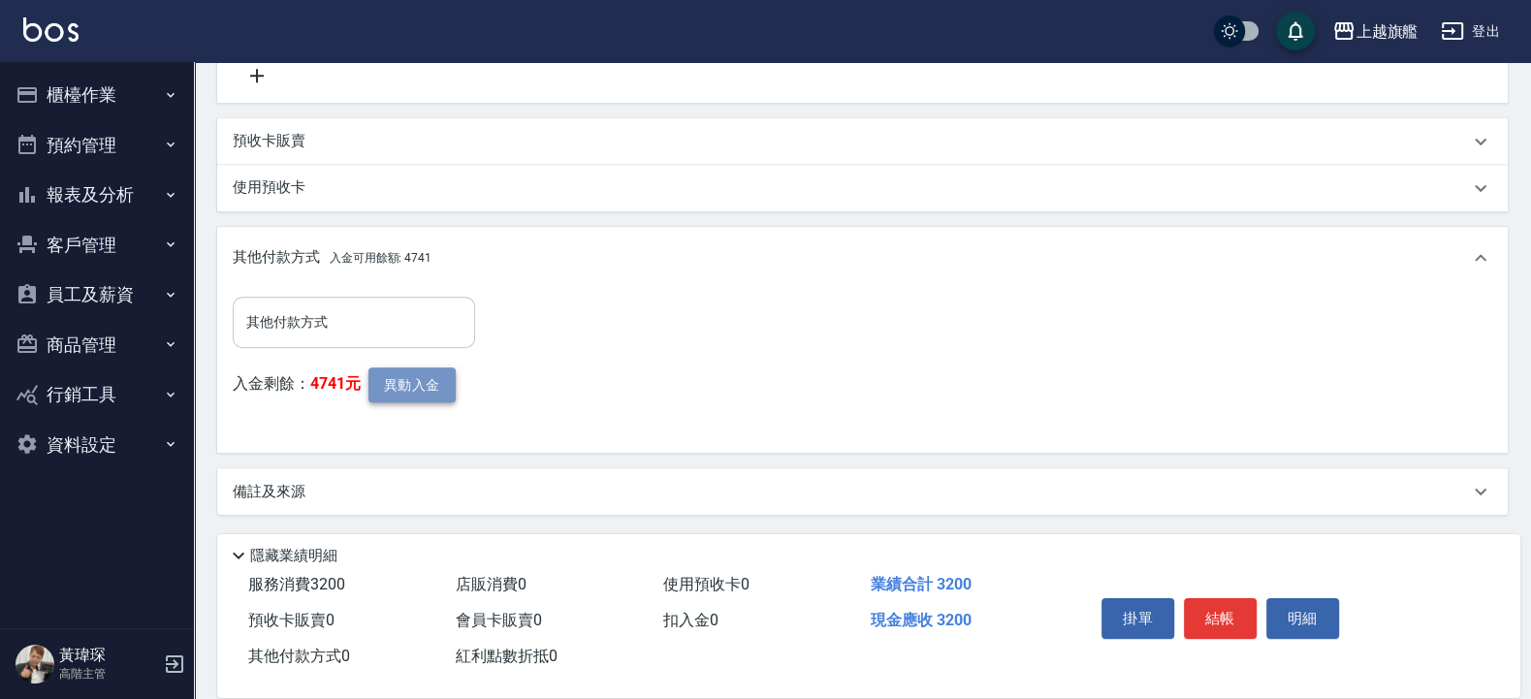
click at [422, 386] on button "異動入金" at bounding box center [411, 385] width 87 height 36
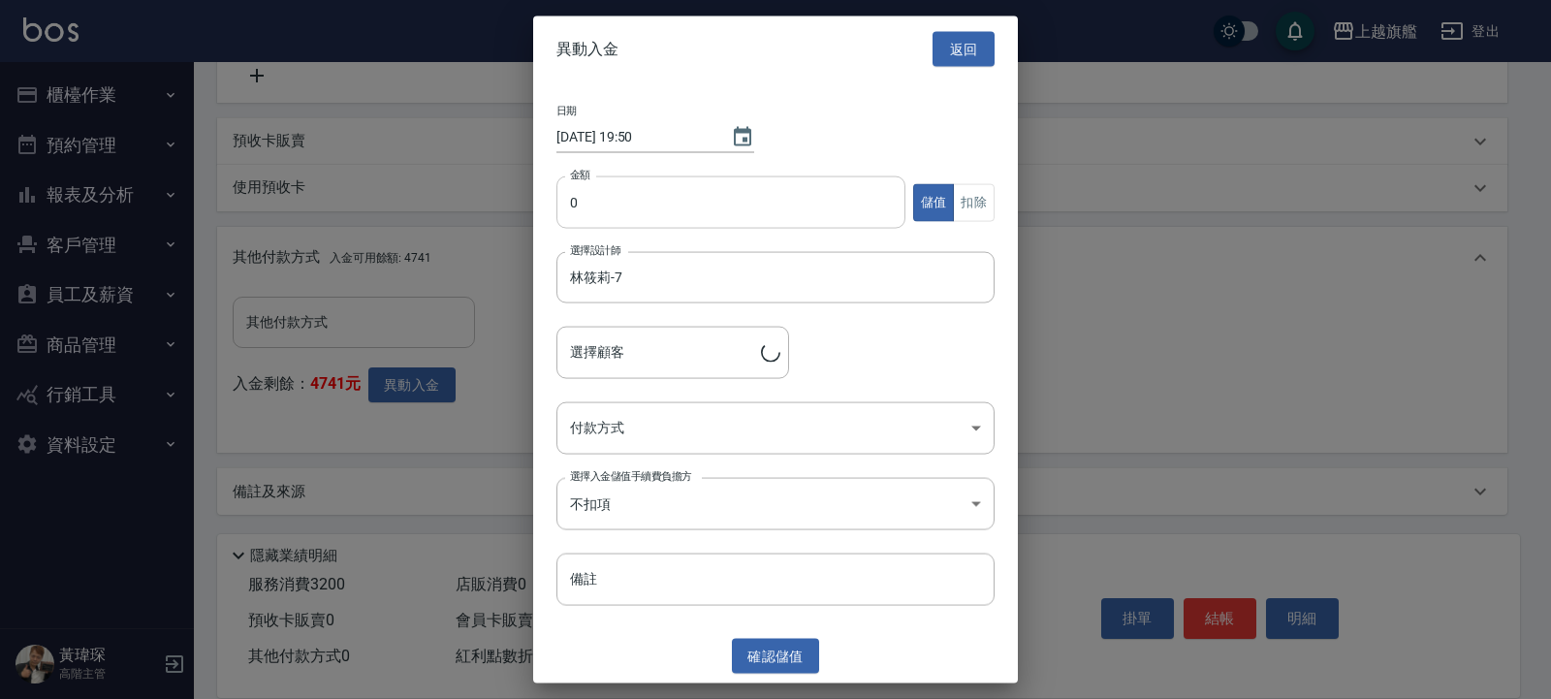
click at [641, 180] on input "0" at bounding box center [730, 202] width 349 height 52
type input "林筱青/0911141176"
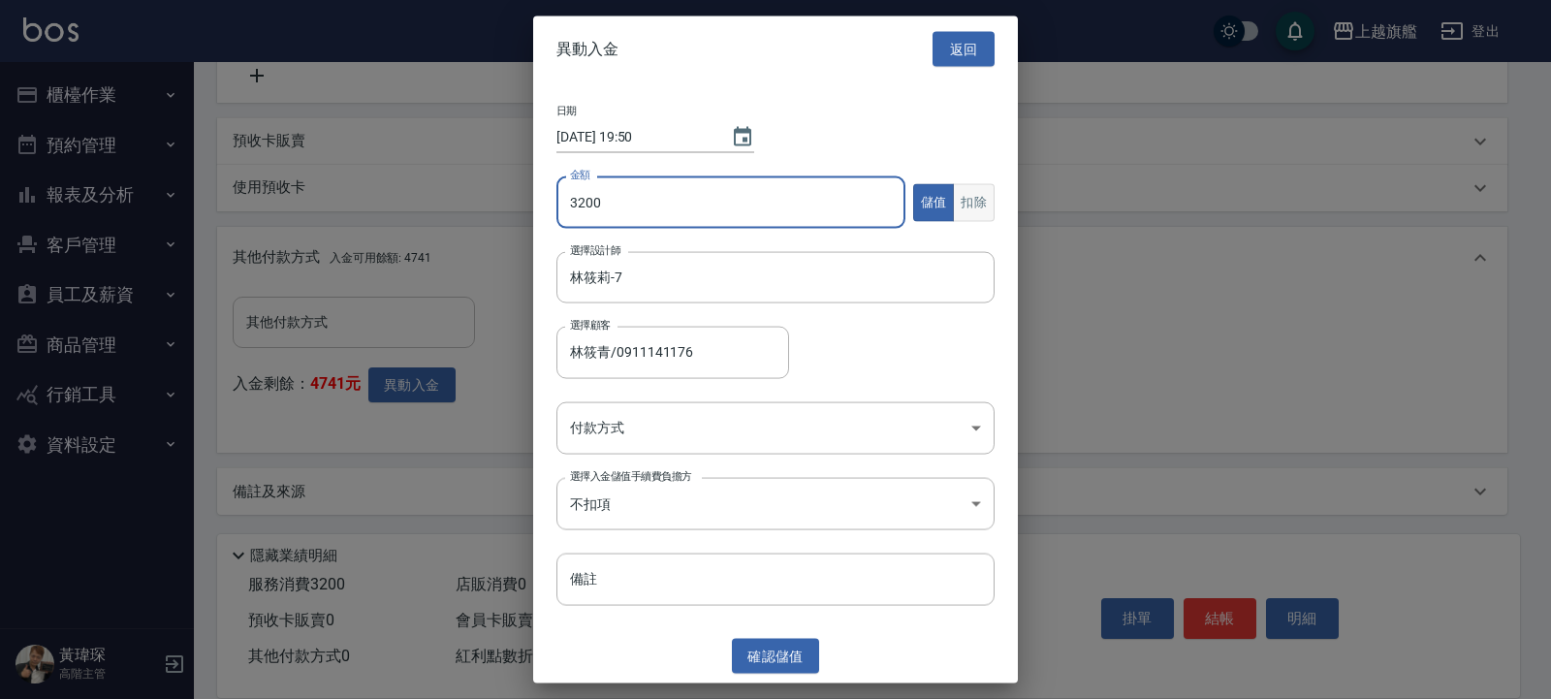
type input "3200"
click at [993, 207] on button "扣除" at bounding box center [974, 202] width 42 height 38
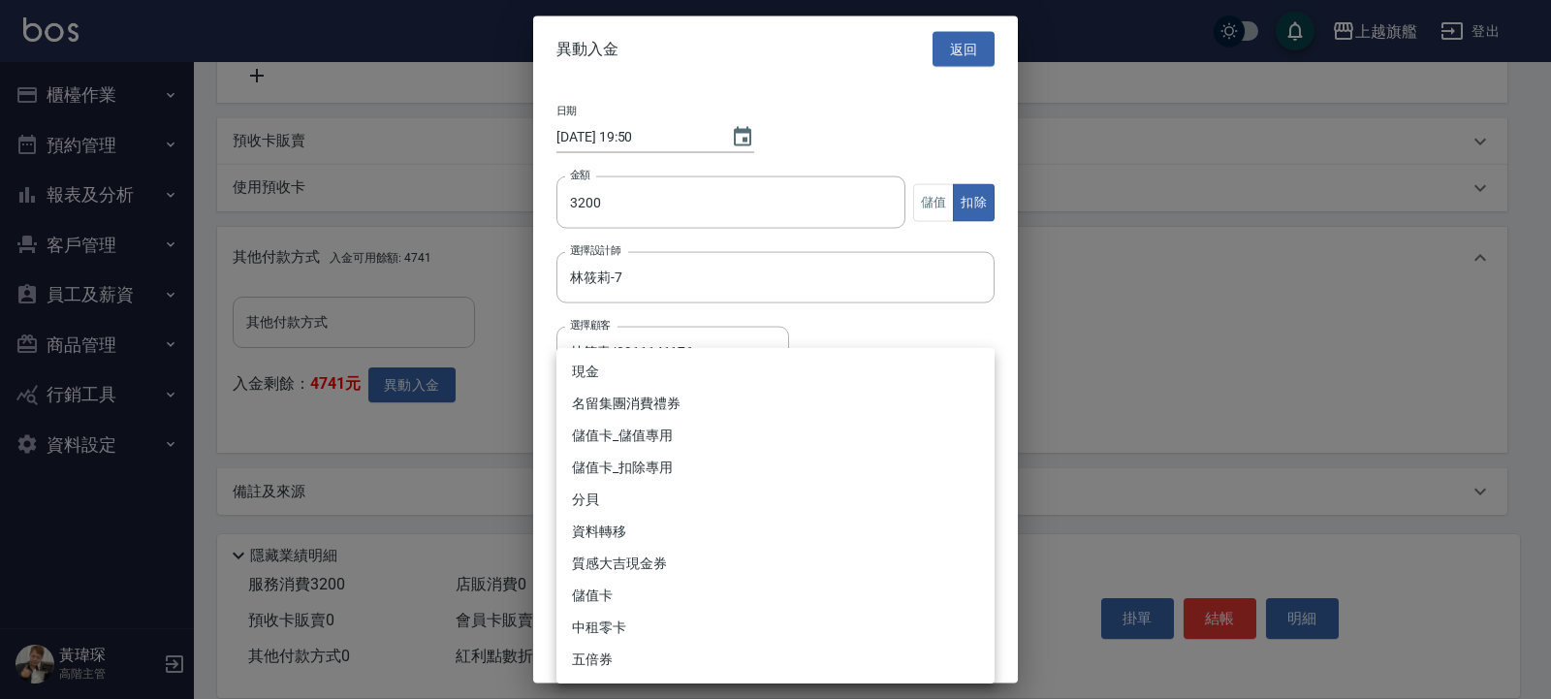
click at [683, 461] on li "儲值卡_扣除專用" at bounding box center [775, 468] width 438 height 32
type input "儲值卡_扣除專用"
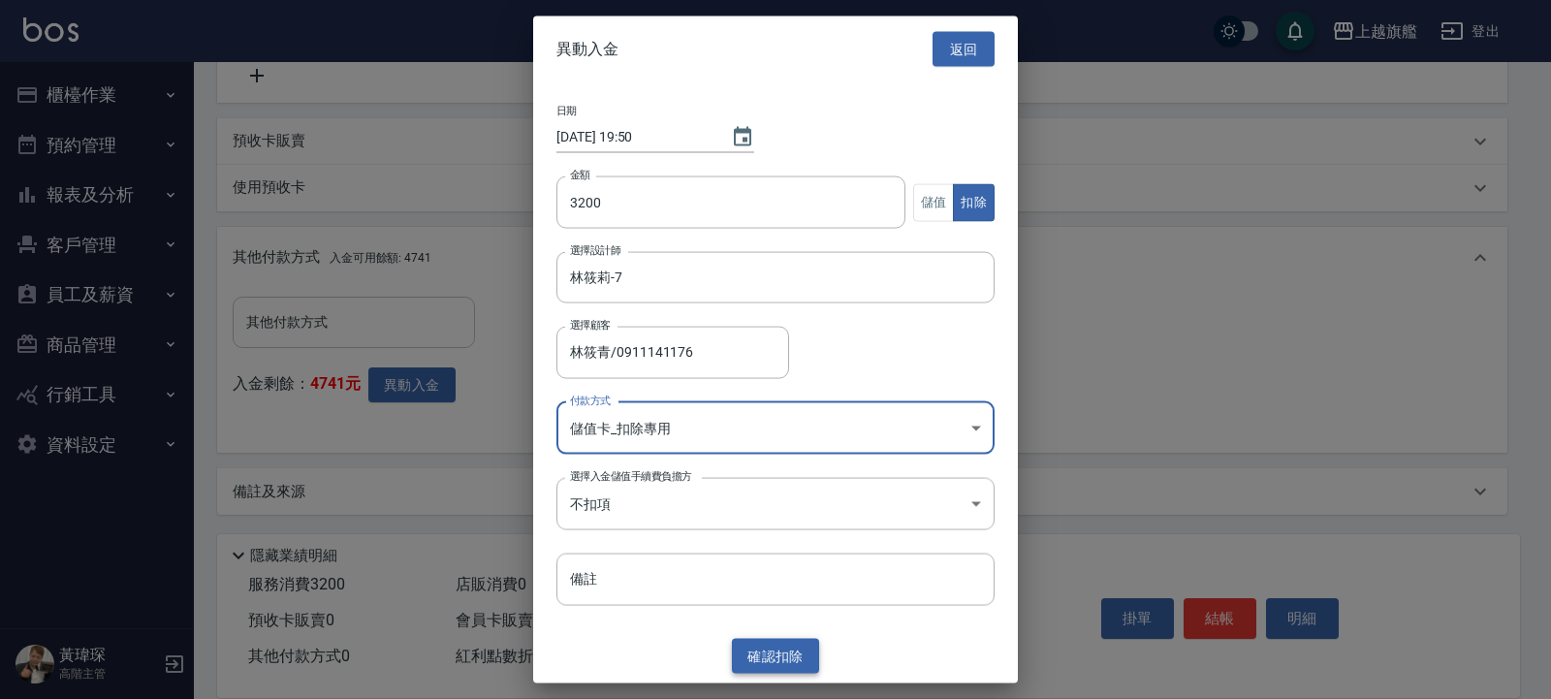
click at [775, 663] on button "確認 扣除" at bounding box center [775, 656] width 87 height 36
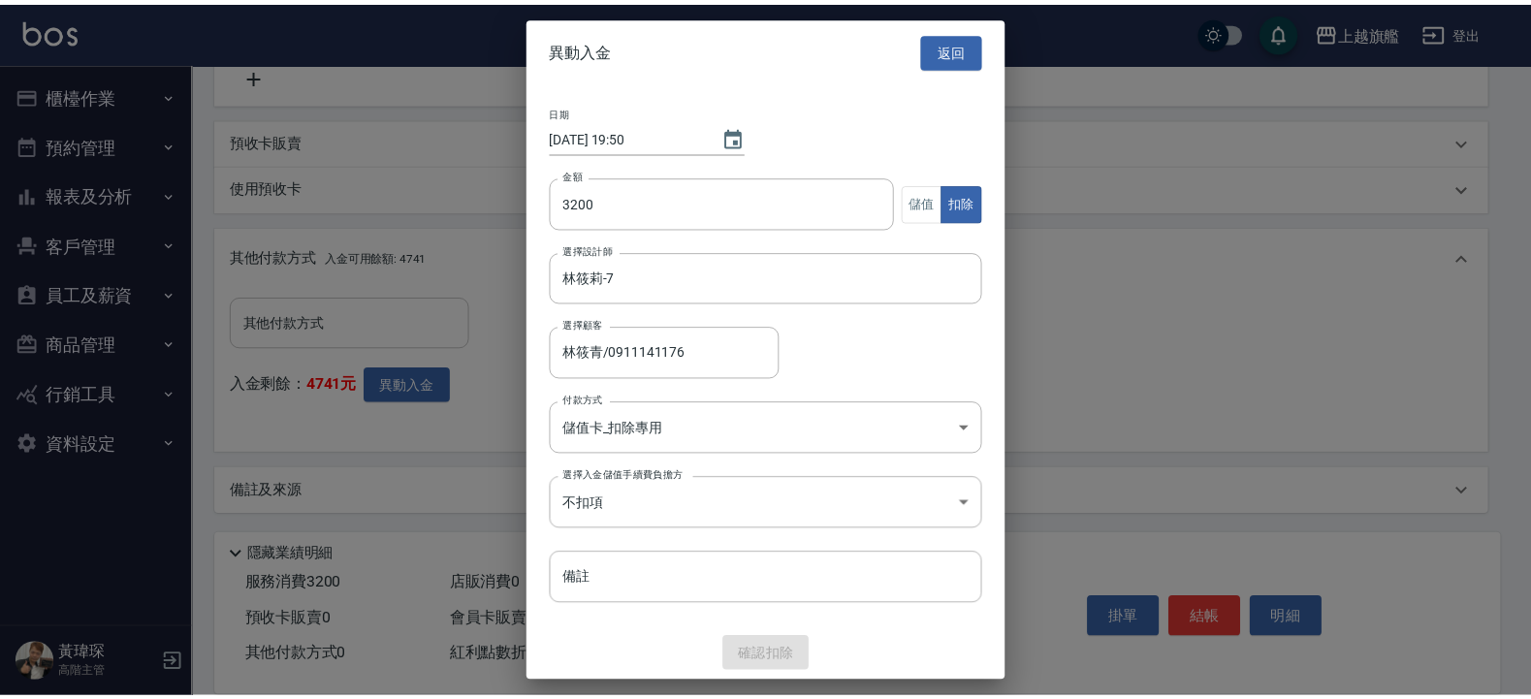
scroll to position [649, 0]
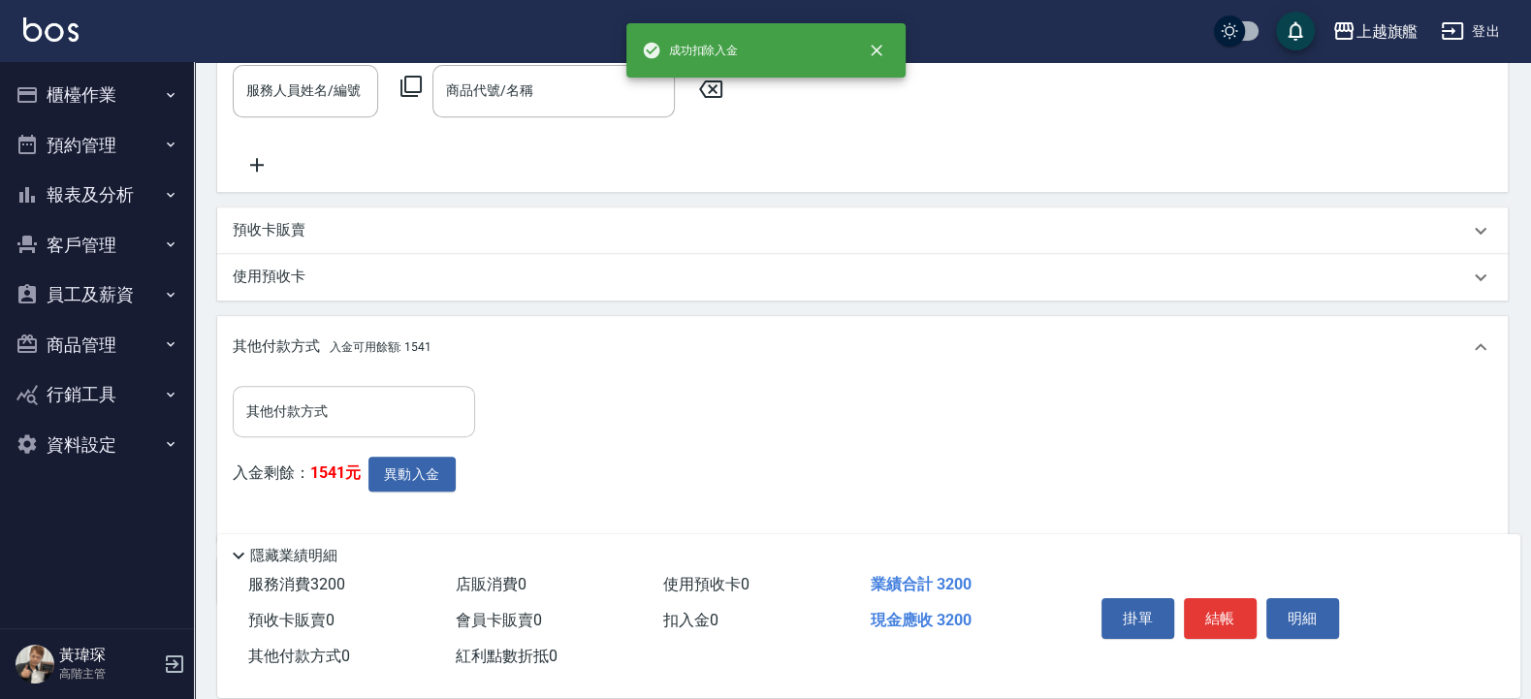
click at [371, 401] on input "其他付款方式" at bounding box center [353, 412] width 225 height 34
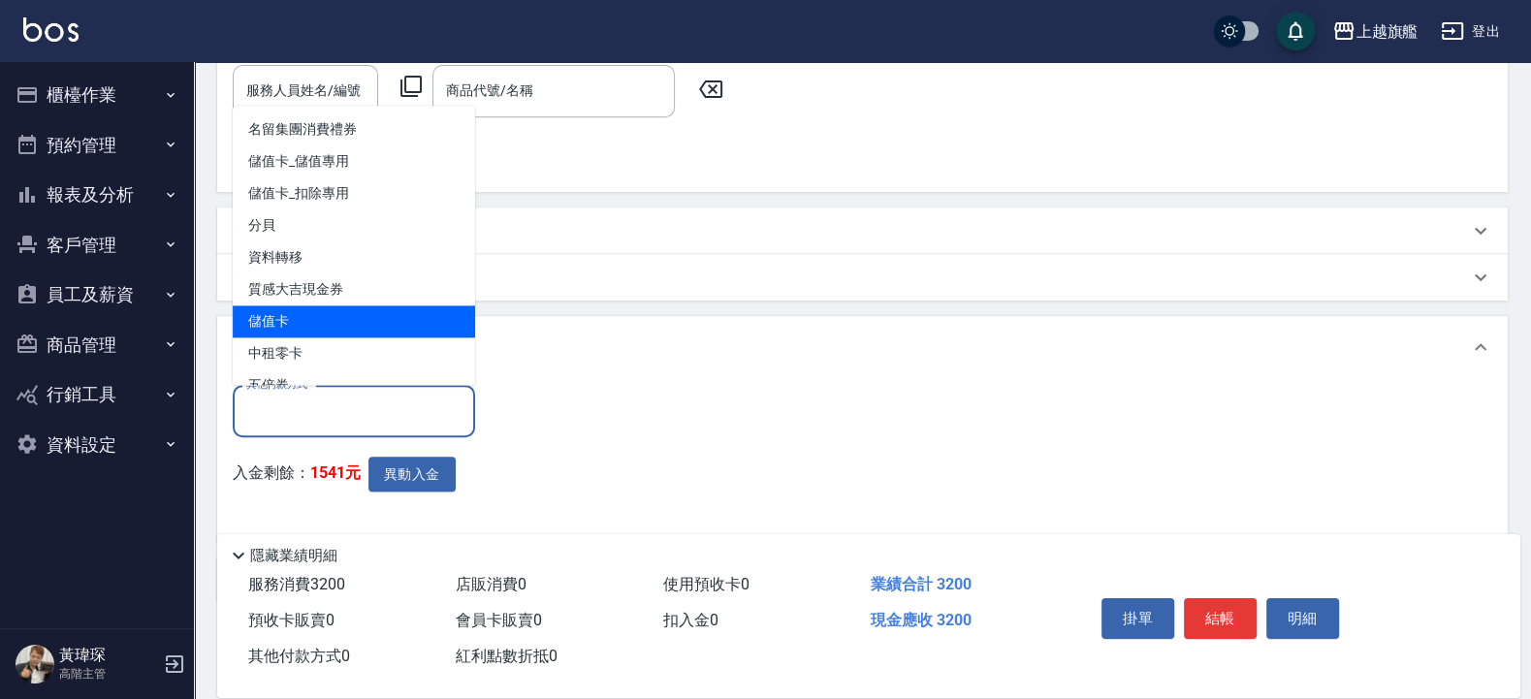
click at [285, 325] on span "儲值卡" at bounding box center [354, 321] width 242 height 32
type input "儲值卡"
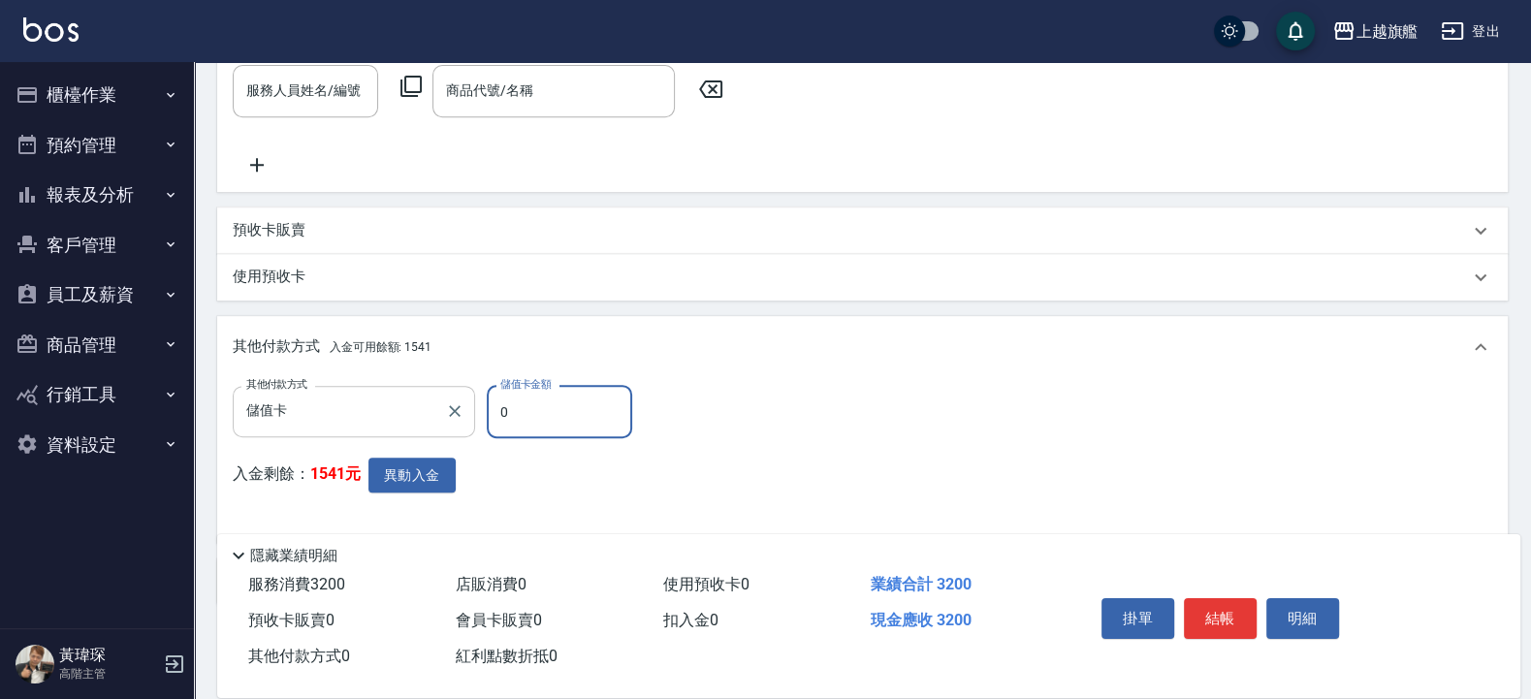
drag, startPoint x: 529, startPoint y: 410, endPoint x: 417, endPoint y: 396, distance: 113.3
click at [487, 402] on input "0" at bounding box center [559, 412] width 145 height 52
type input "3200"
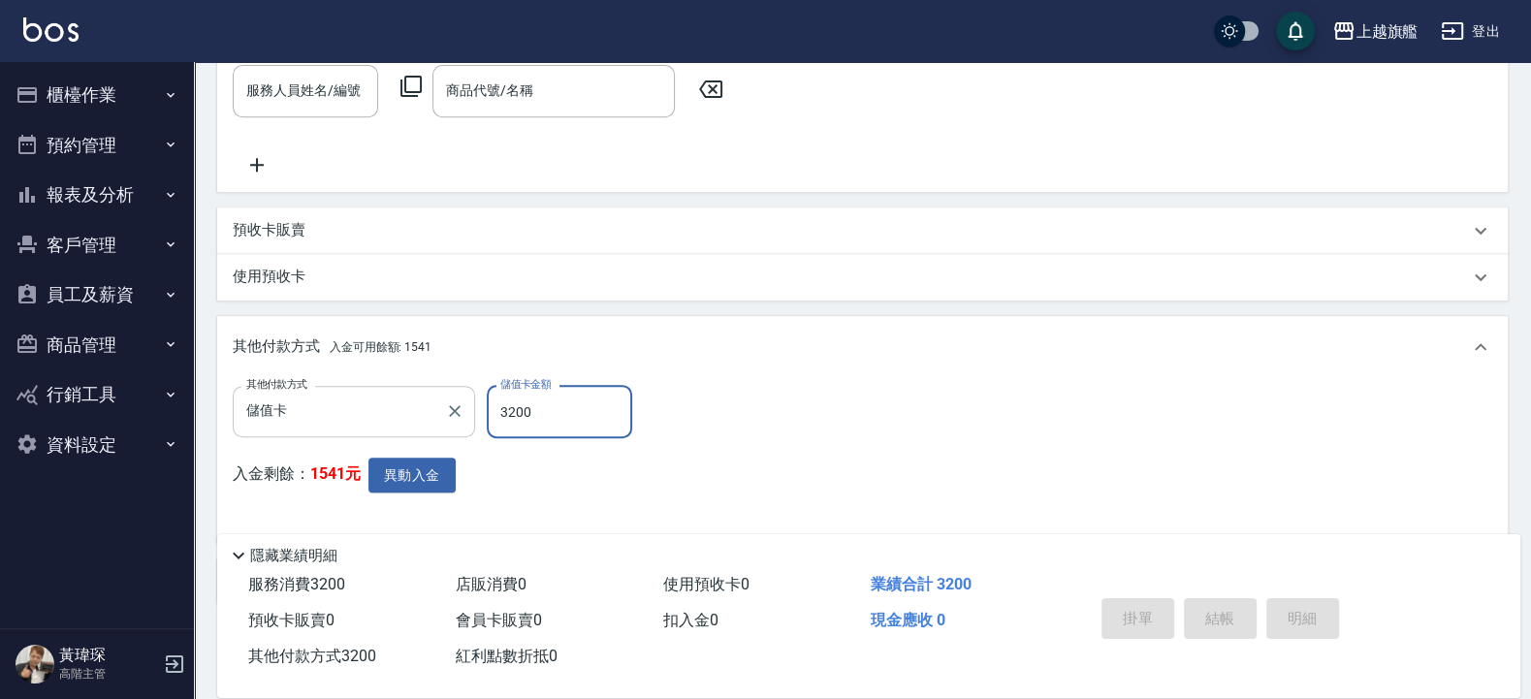
type input "2025/09/15 19:50"
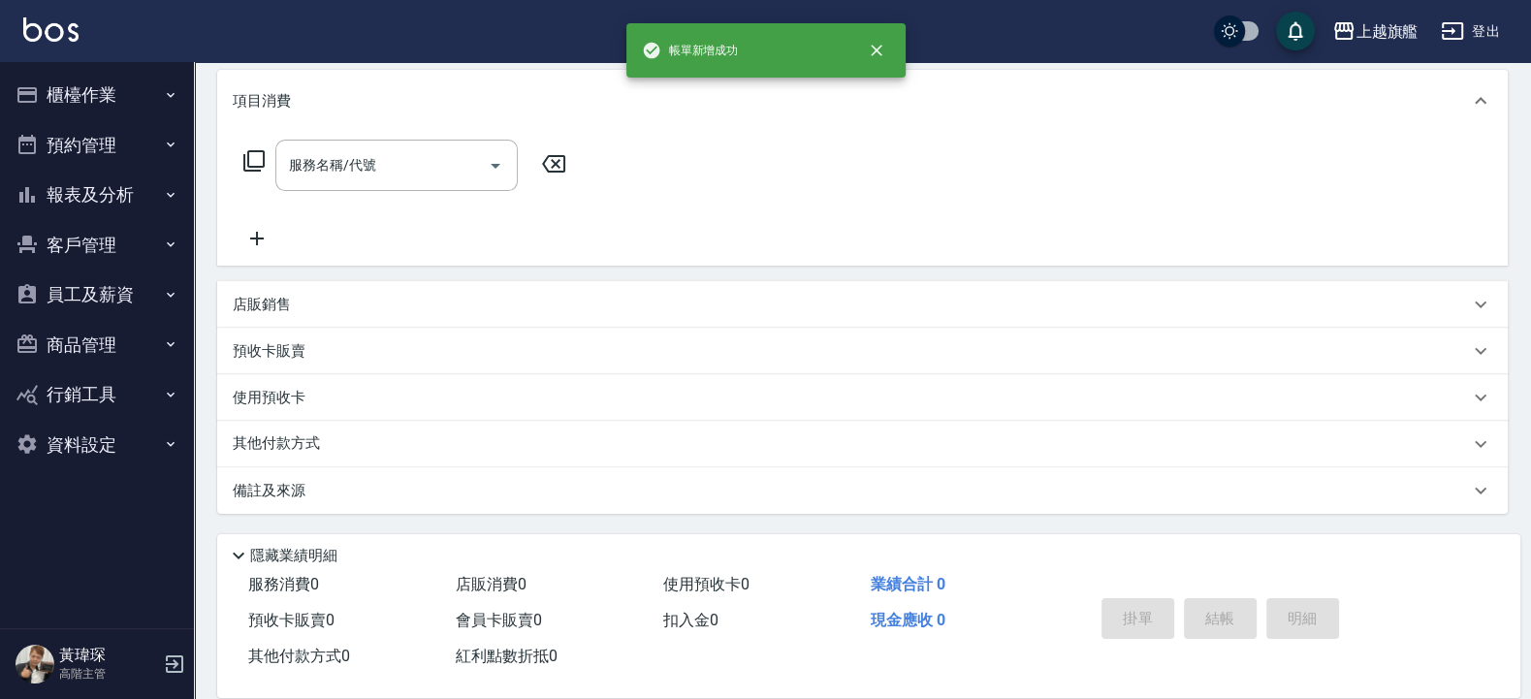
scroll to position [0, 0]
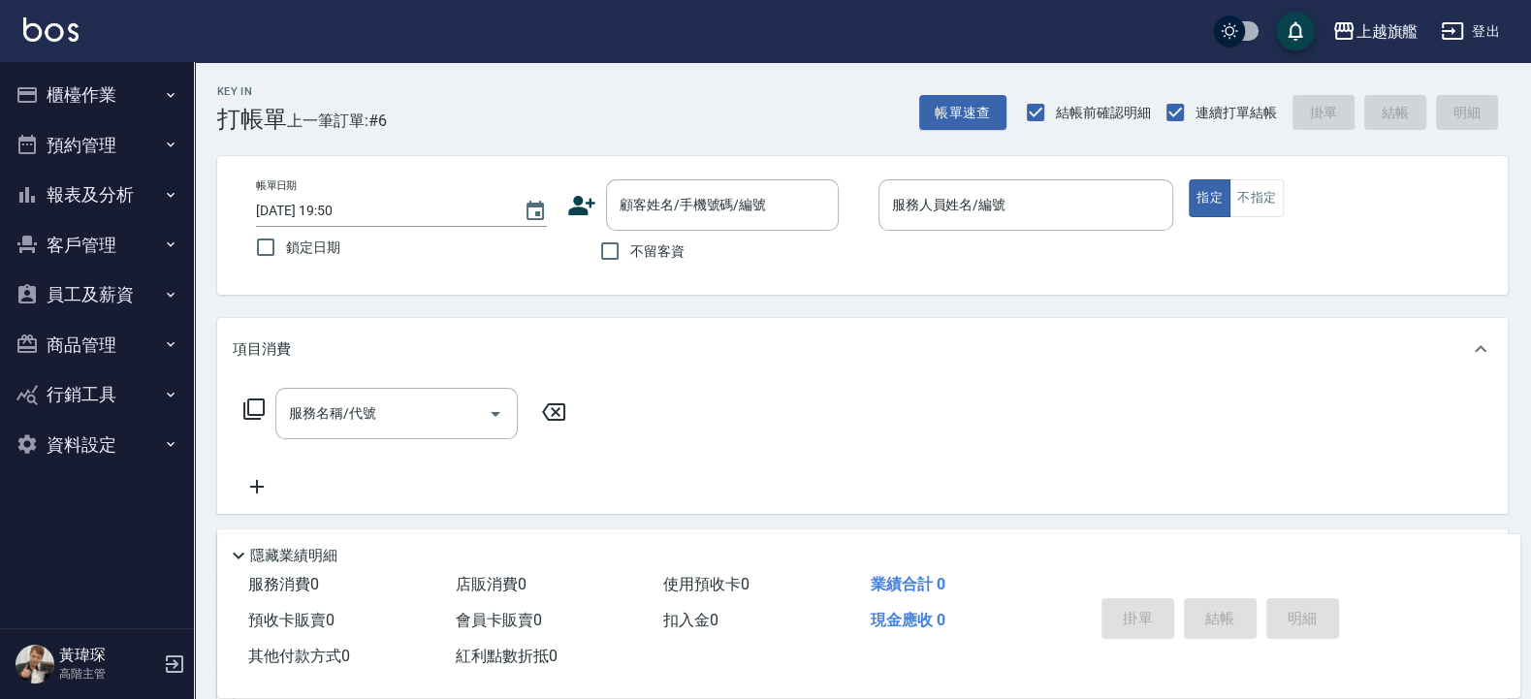
click at [659, 255] on span "不留客資" at bounding box center [657, 251] width 54 height 20
click at [630, 255] on input "不留客資" at bounding box center [609, 251] width 41 height 41
checkbox input "true"
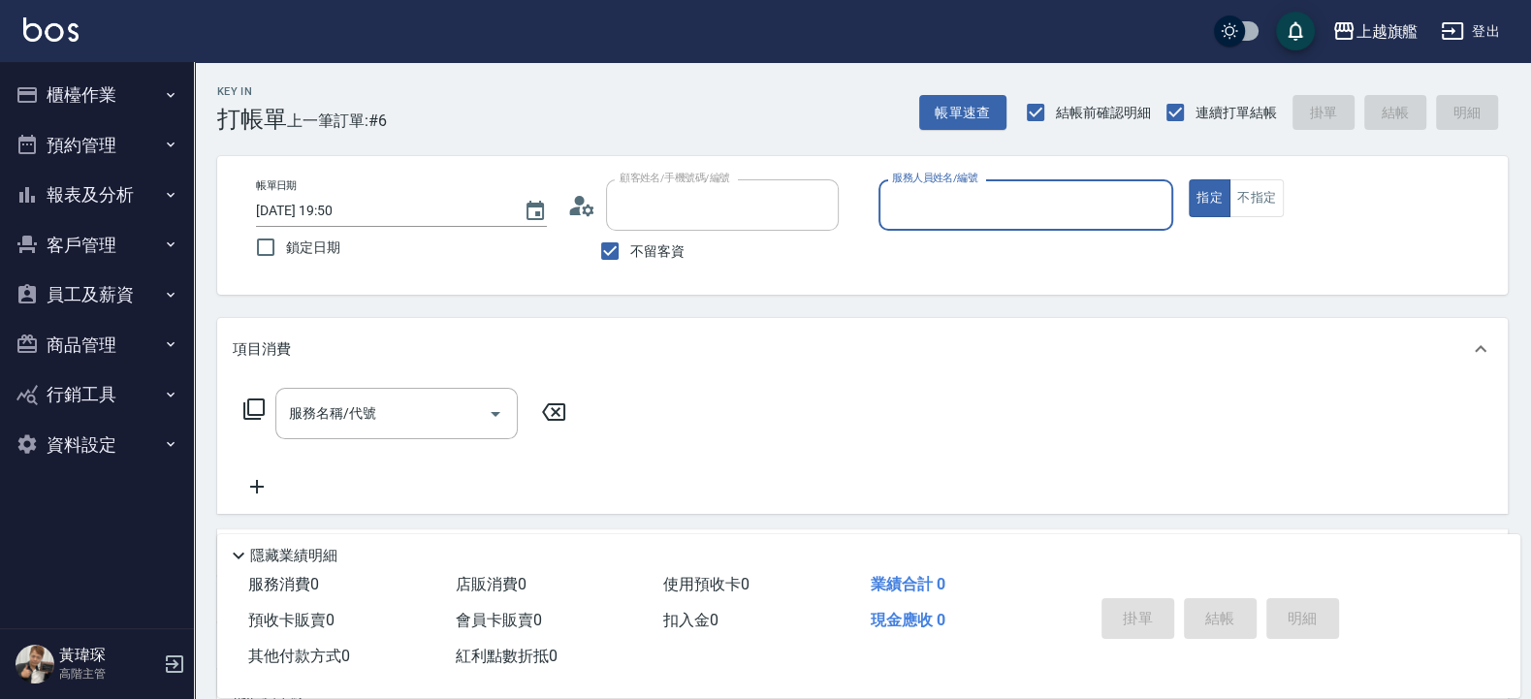
type input "[PERSON_NAME]/0956255966/"
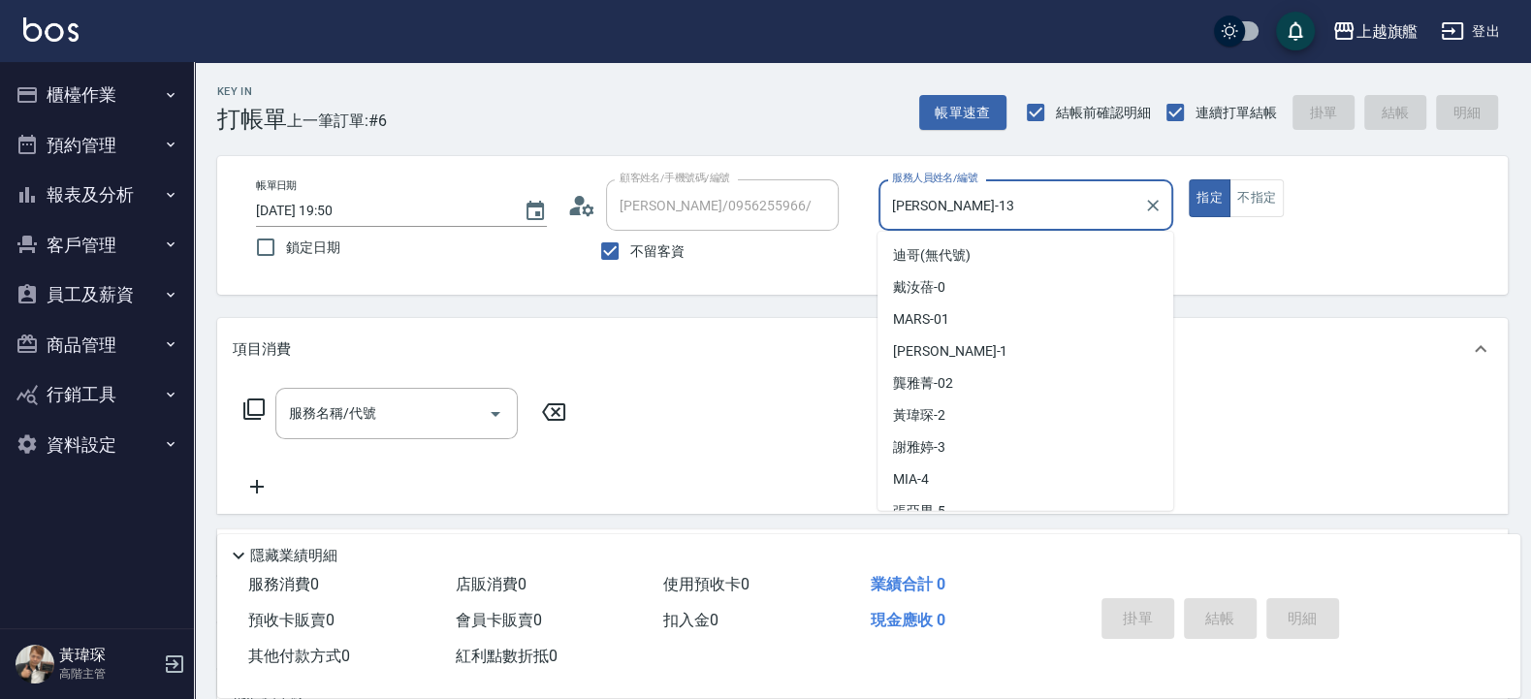
drag, startPoint x: 984, startPoint y: 199, endPoint x: 752, endPoint y: 206, distance: 231.8
click at [887, 206] on input "張雅筑-13" at bounding box center [1011, 205] width 249 height 34
type input "張佳琳-6"
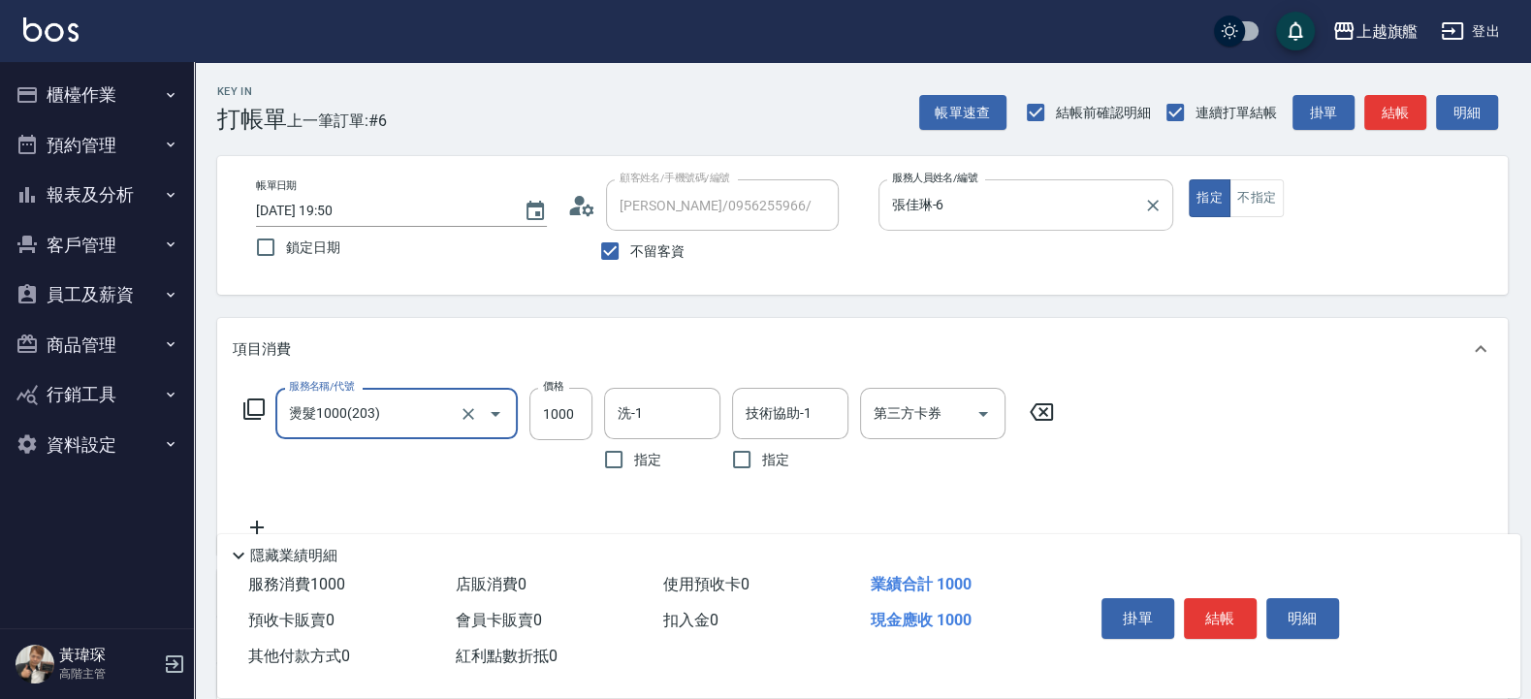
type input "燙髮1000(203)"
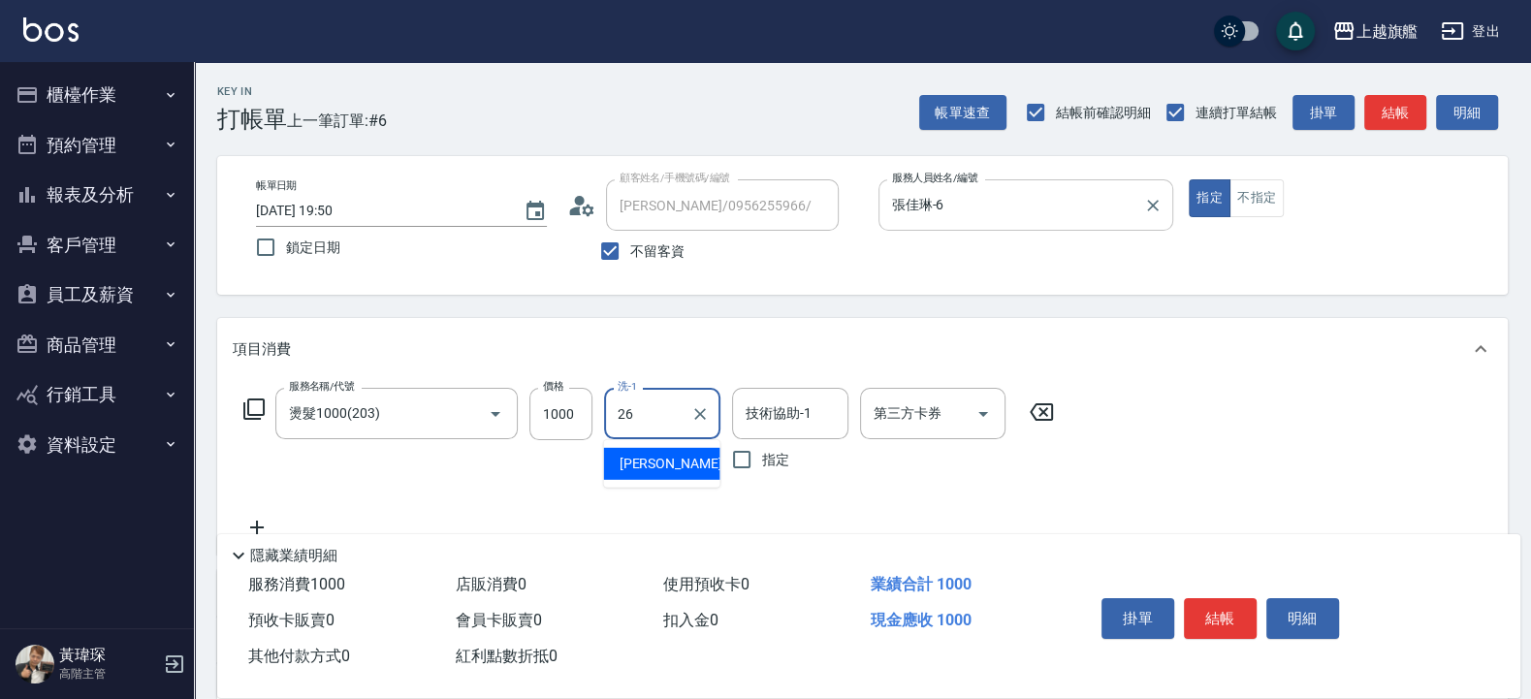
type input "[PERSON_NAME]-26"
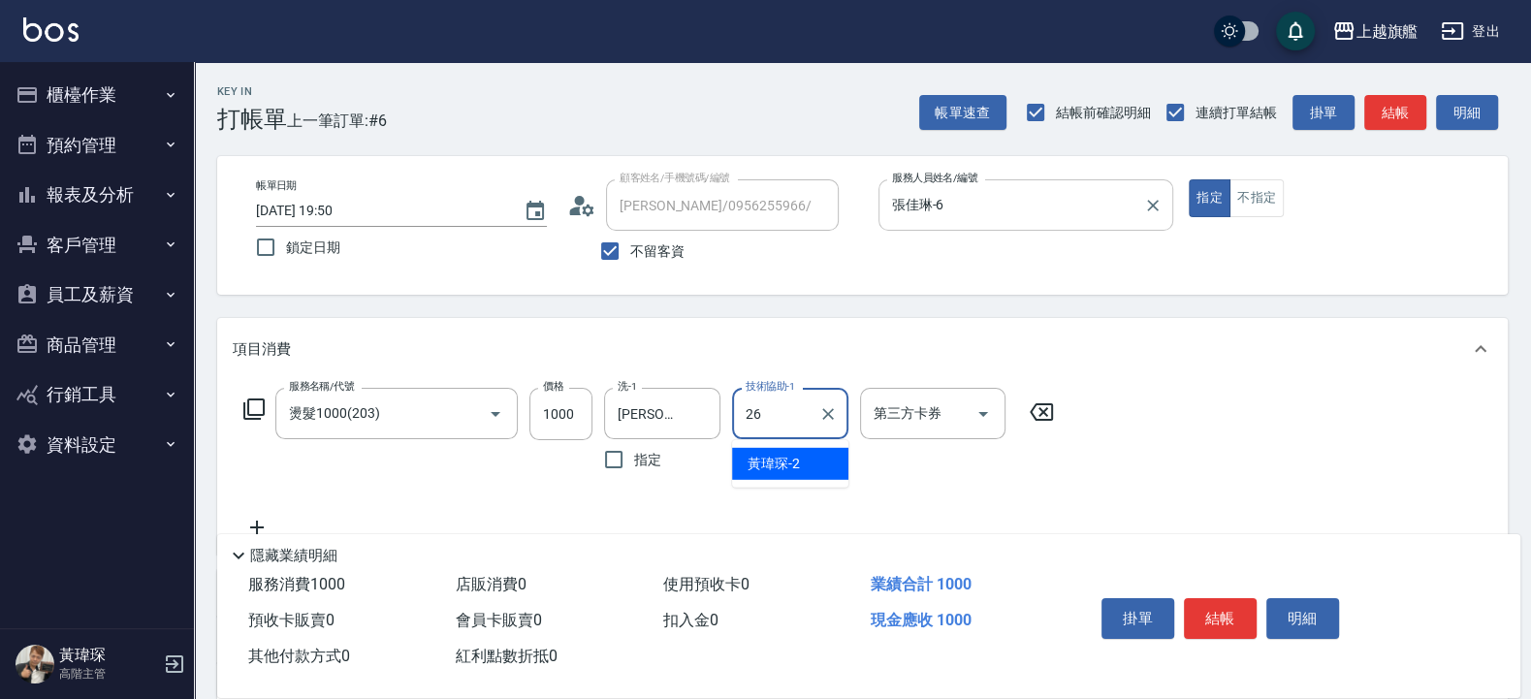
type input "[PERSON_NAME]-26"
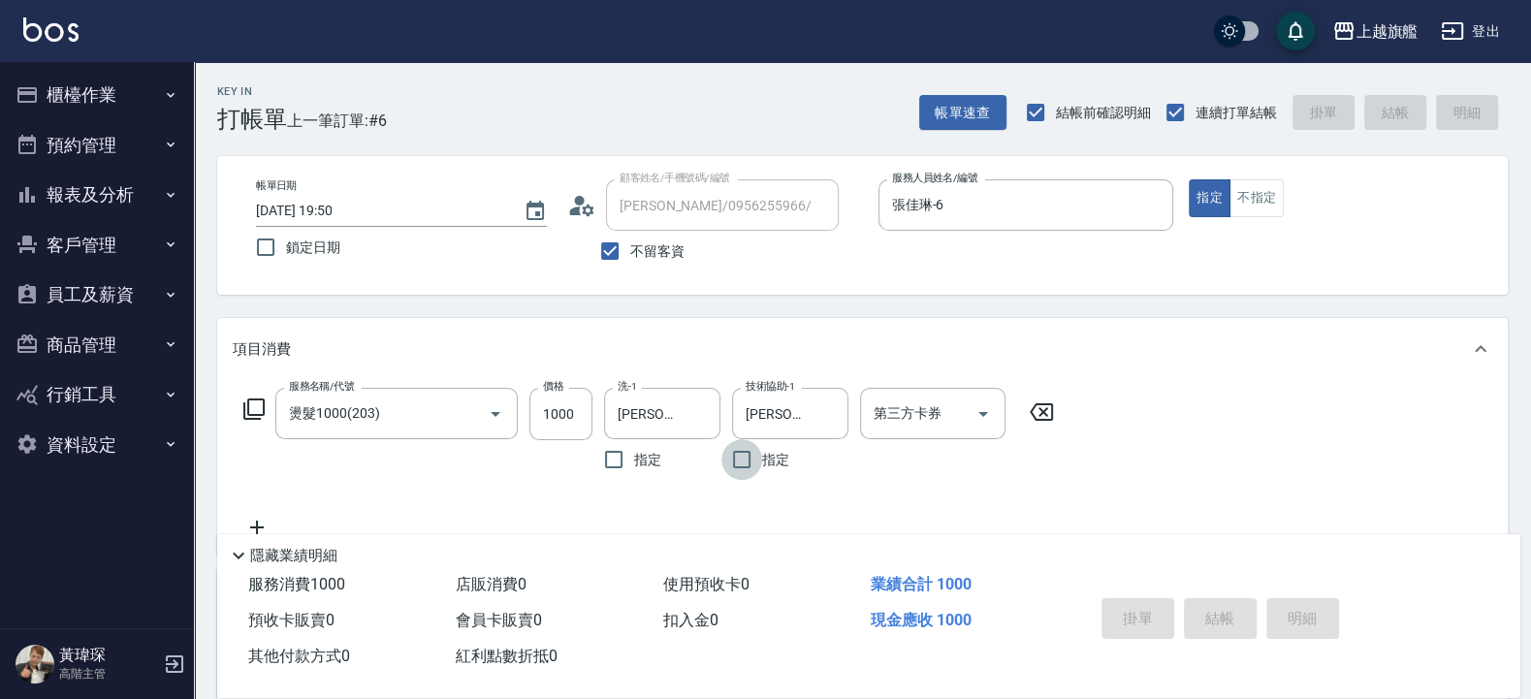
type input "2025/09/15 19:58"
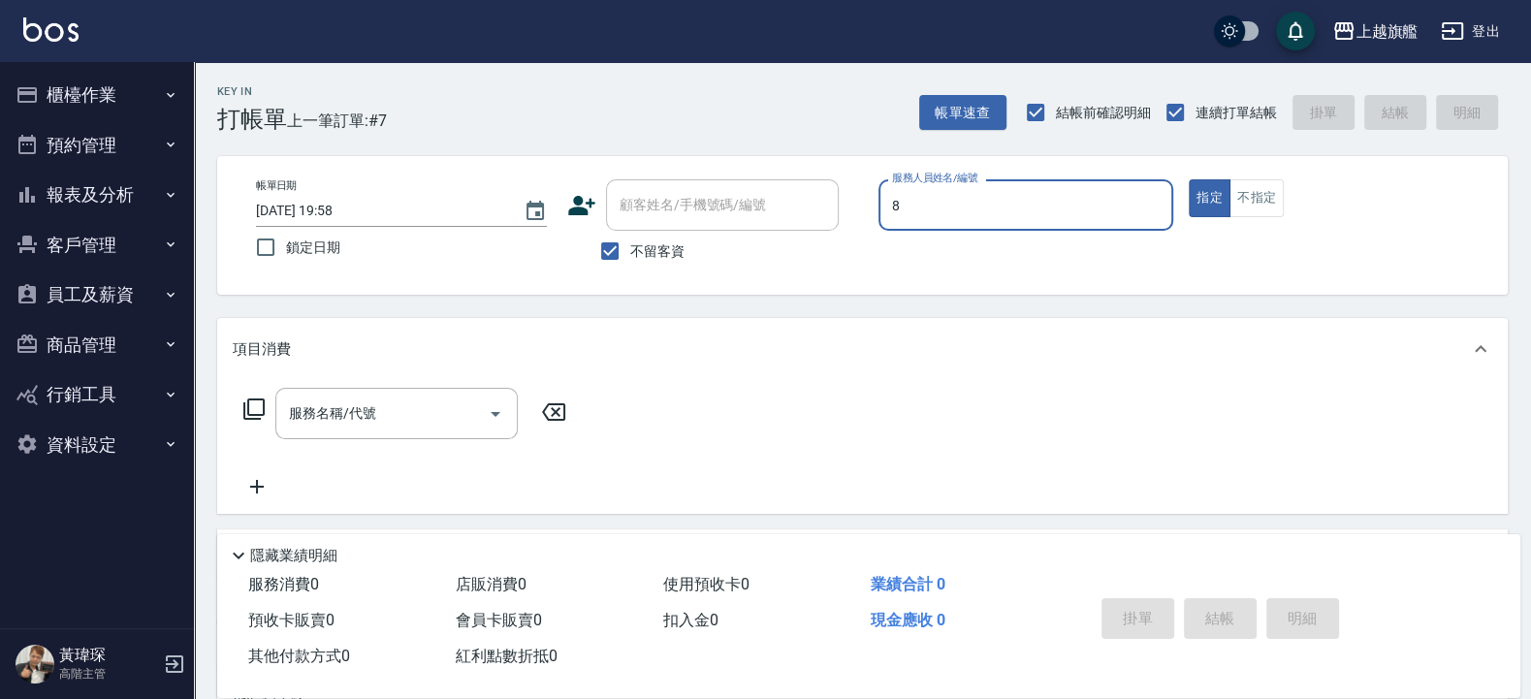
type input "[PERSON_NAME]-8"
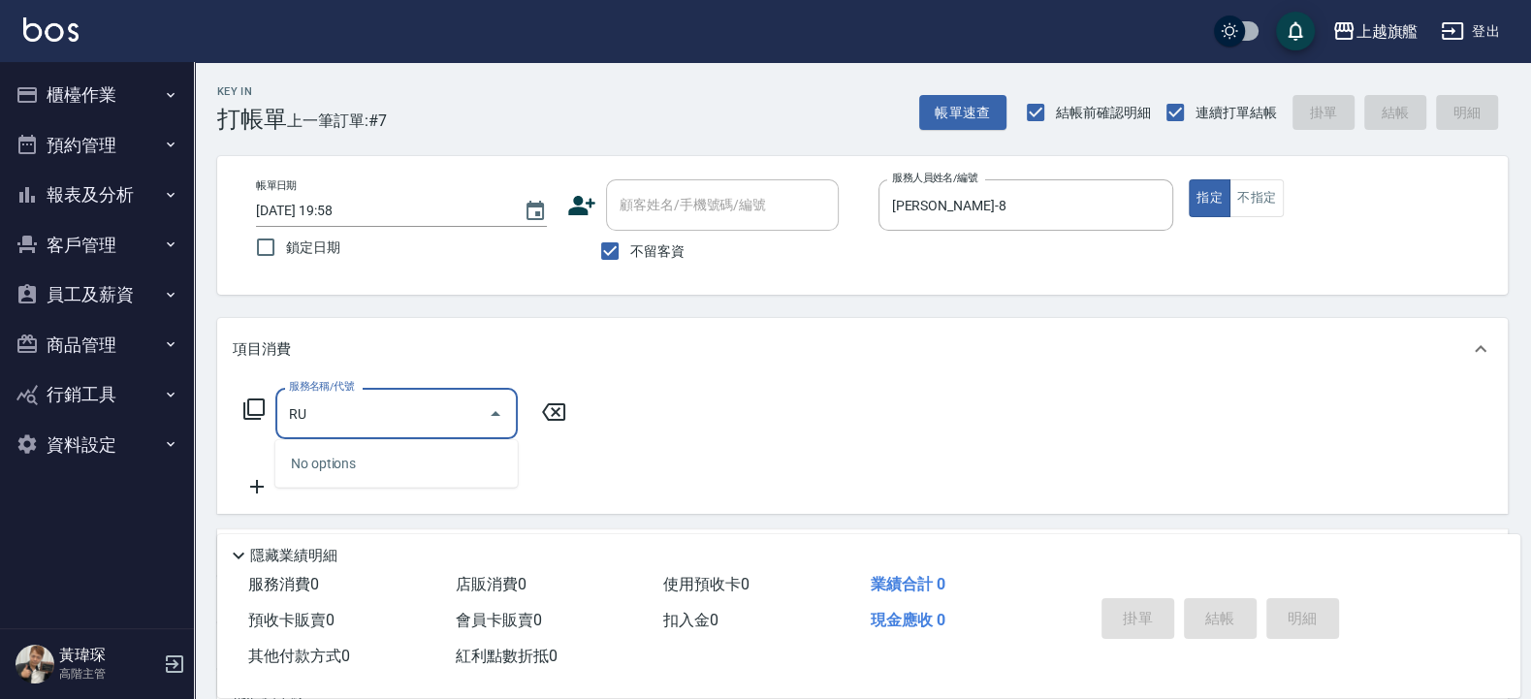
type input "R"
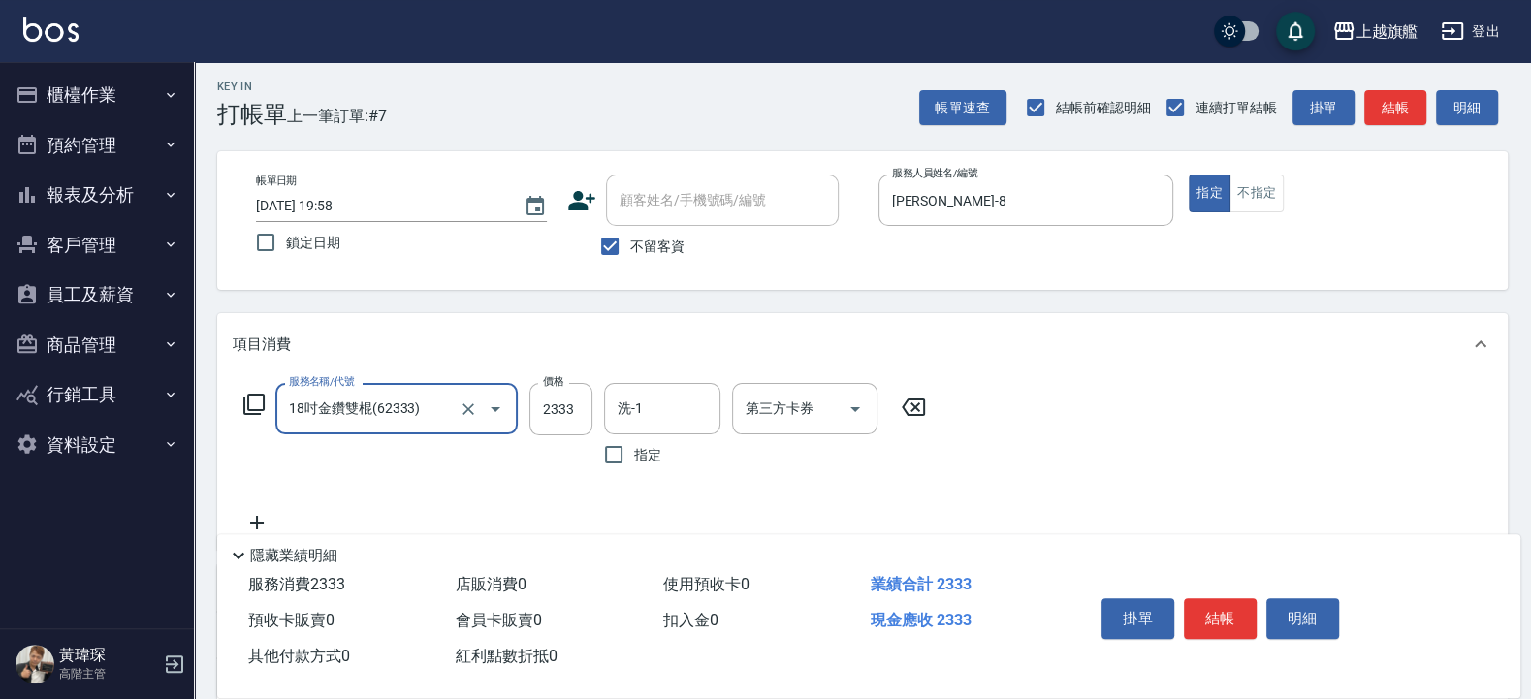
scroll to position [242, 0]
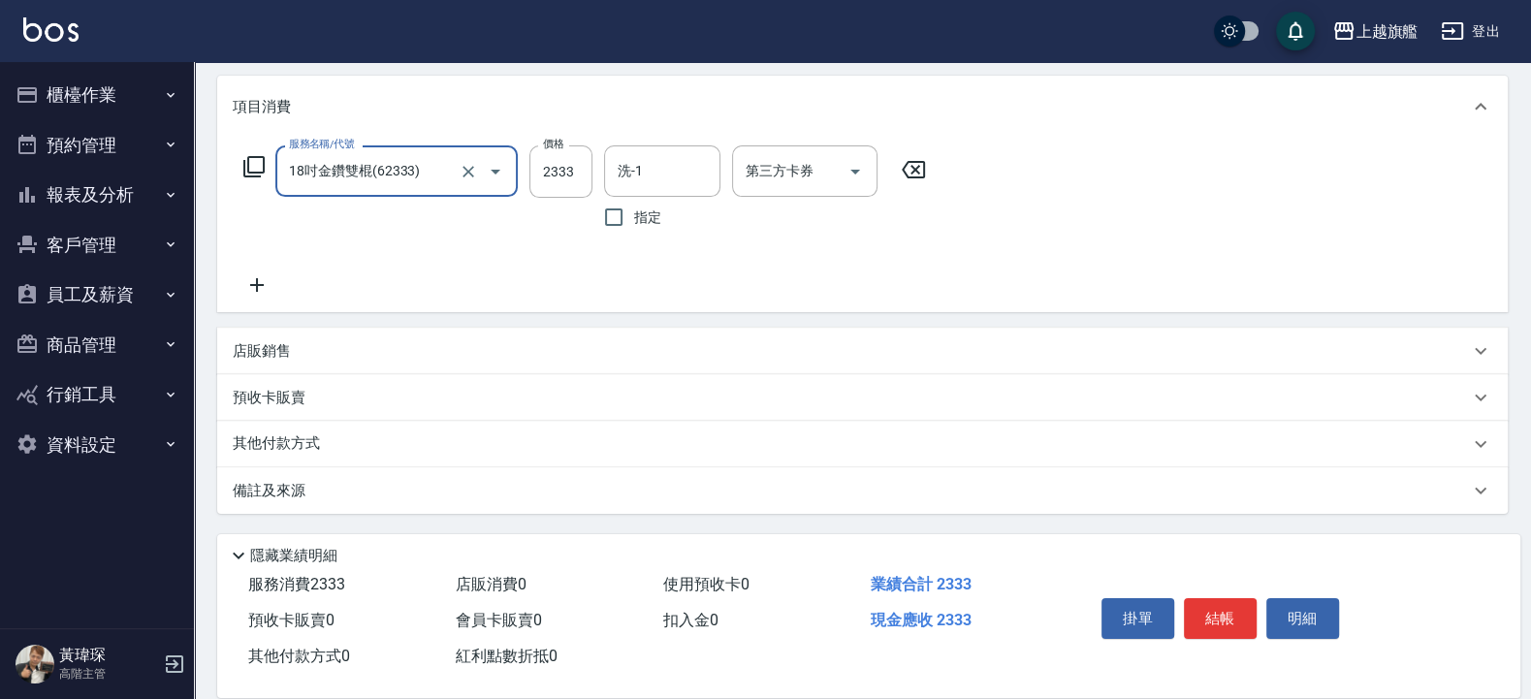
type input "18吋金鑽雙棍(62333)"
click at [253, 289] on icon at bounding box center [257, 284] width 48 height 23
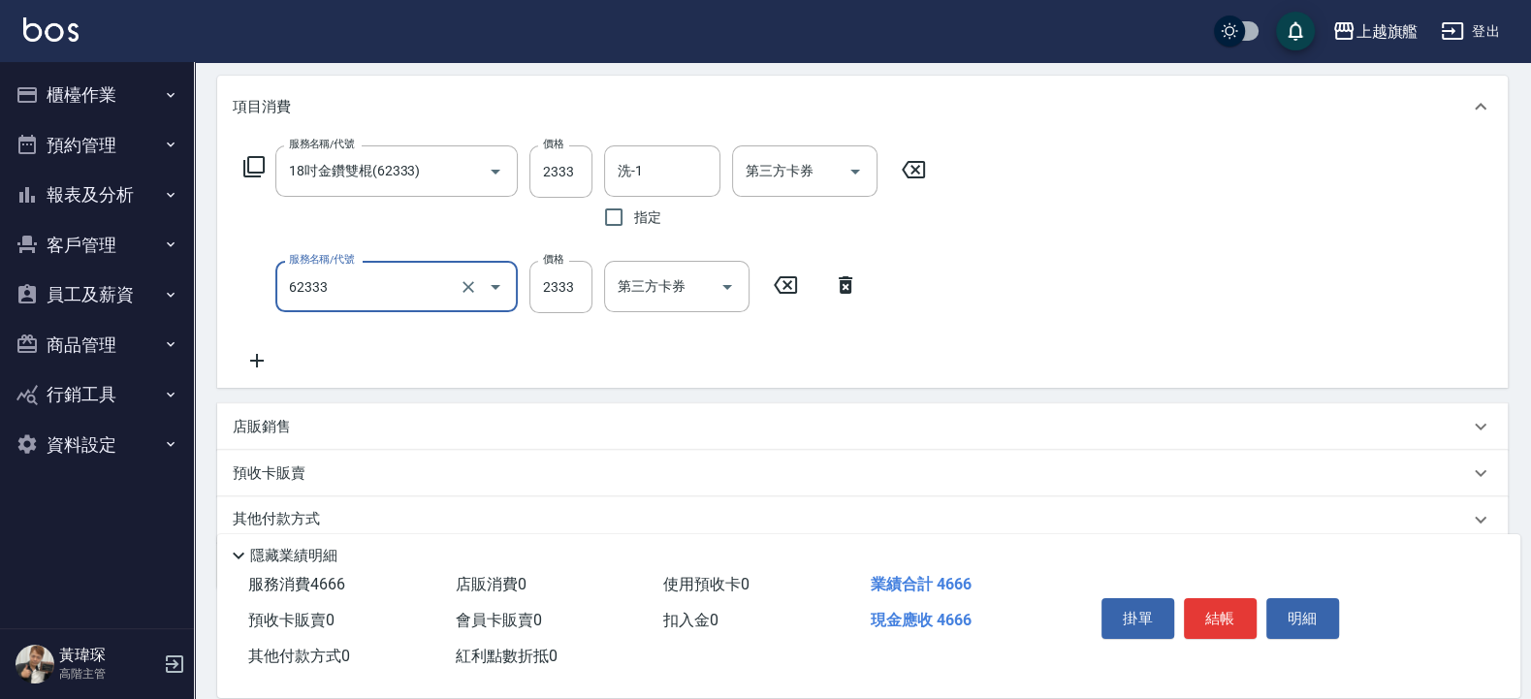
type input "18吋金鑽雙棍(62333)"
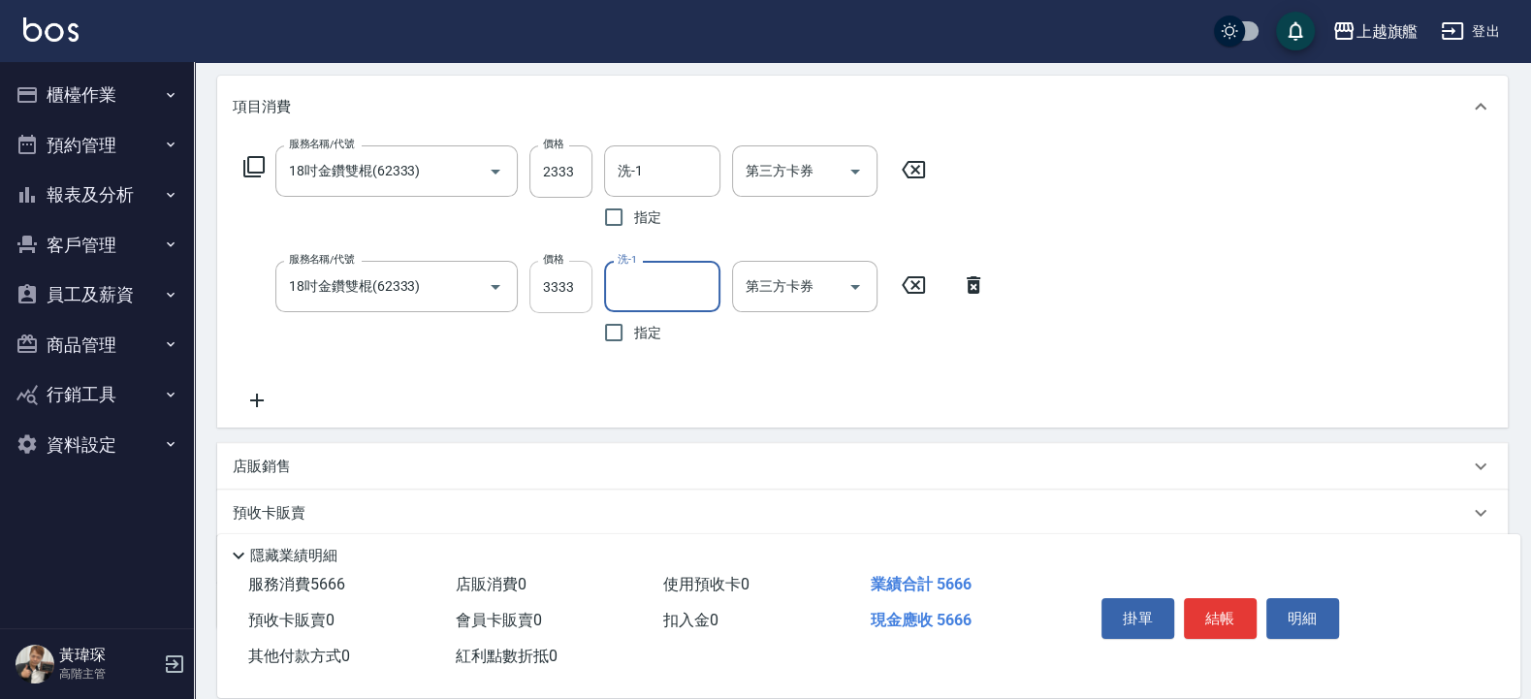
click at [563, 291] on input "3333" at bounding box center [560, 287] width 63 height 52
type input "2999"
type input "[PERSON_NAME]-26"
click at [655, 174] on input "洗-1" at bounding box center [662, 171] width 99 height 34
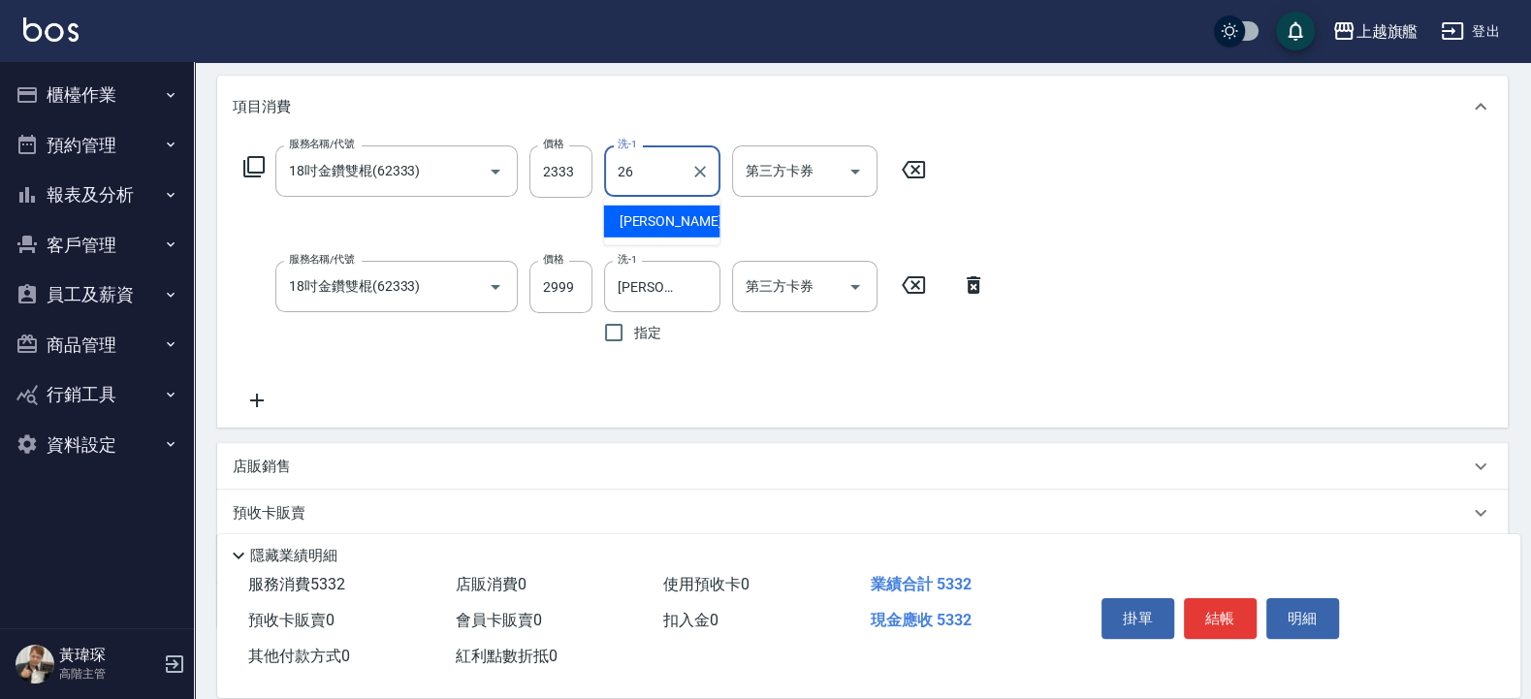
type input "[PERSON_NAME]-26"
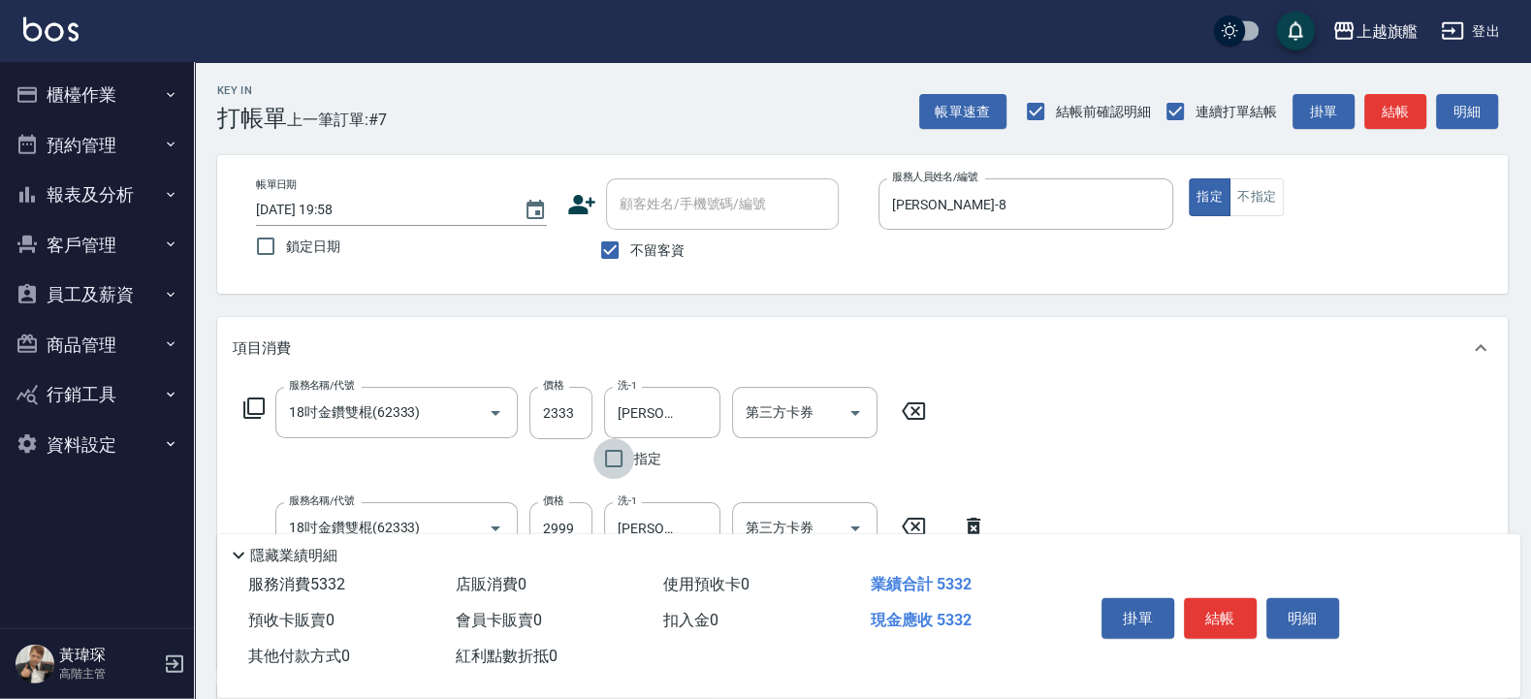
scroll to position [0, 0]
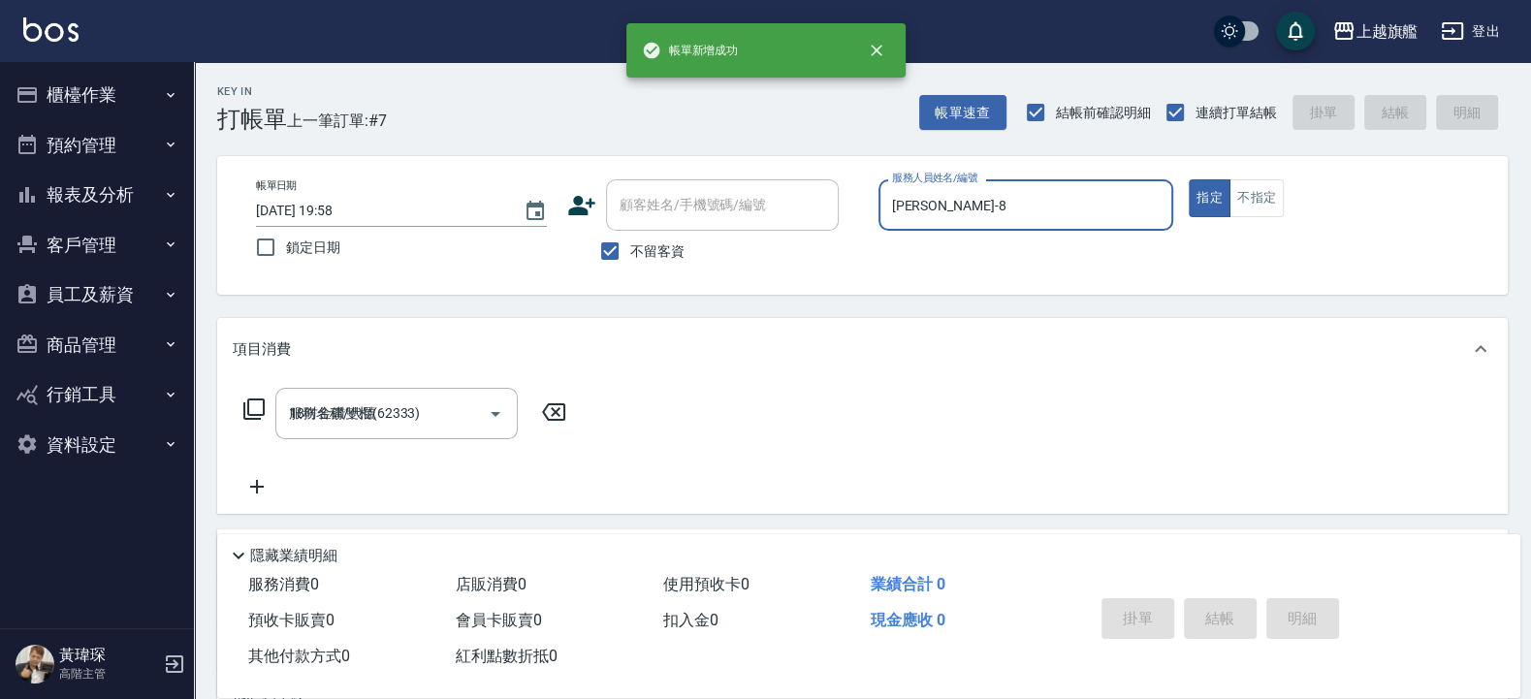
type input "2025/09/15 19:59"
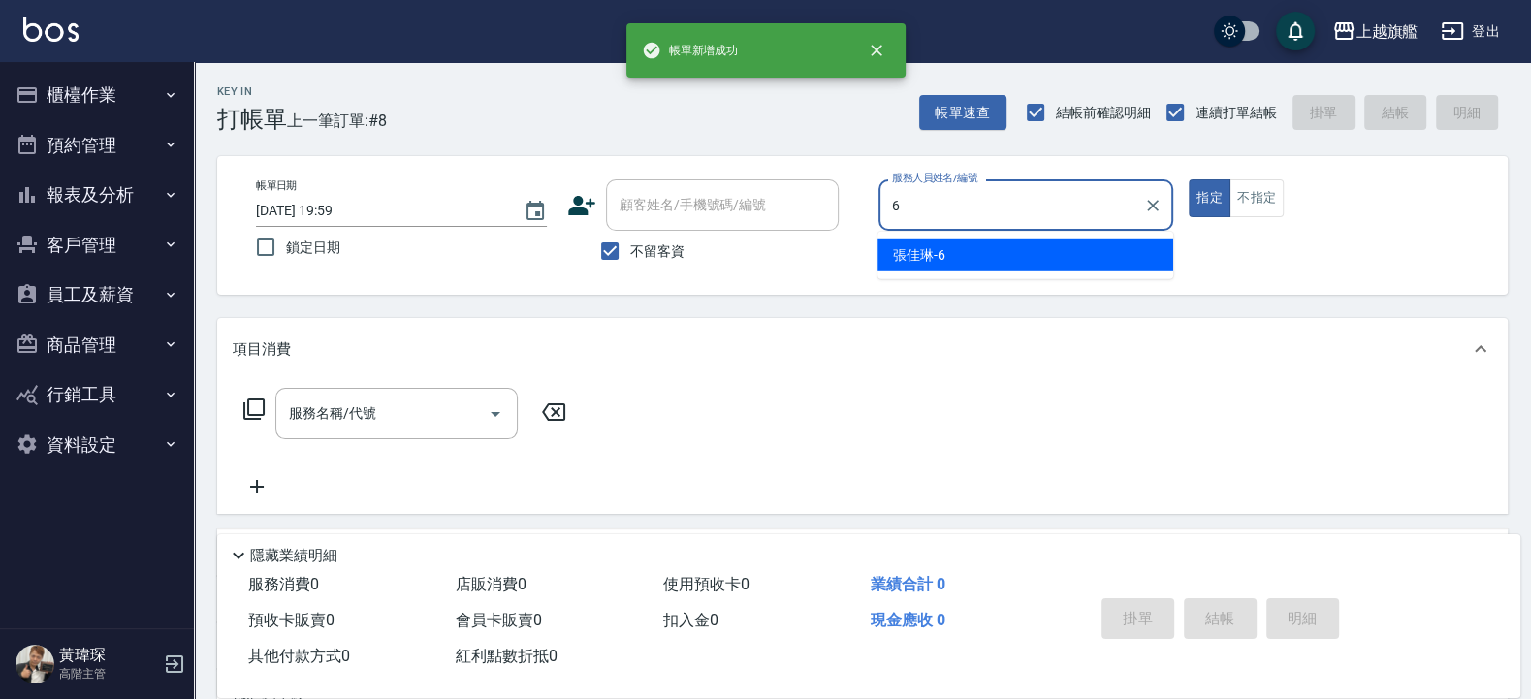
type input "張佳琳-6"
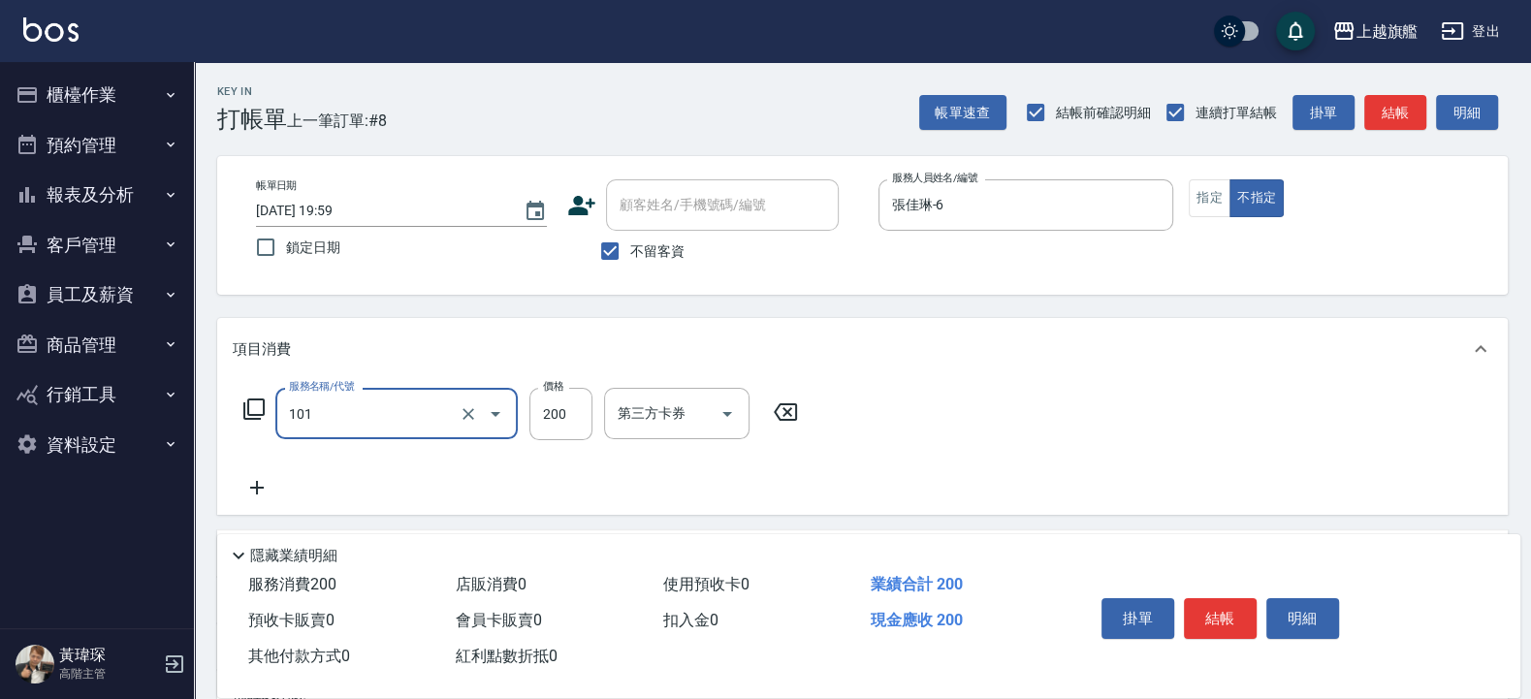
type input "一般洗(101)"
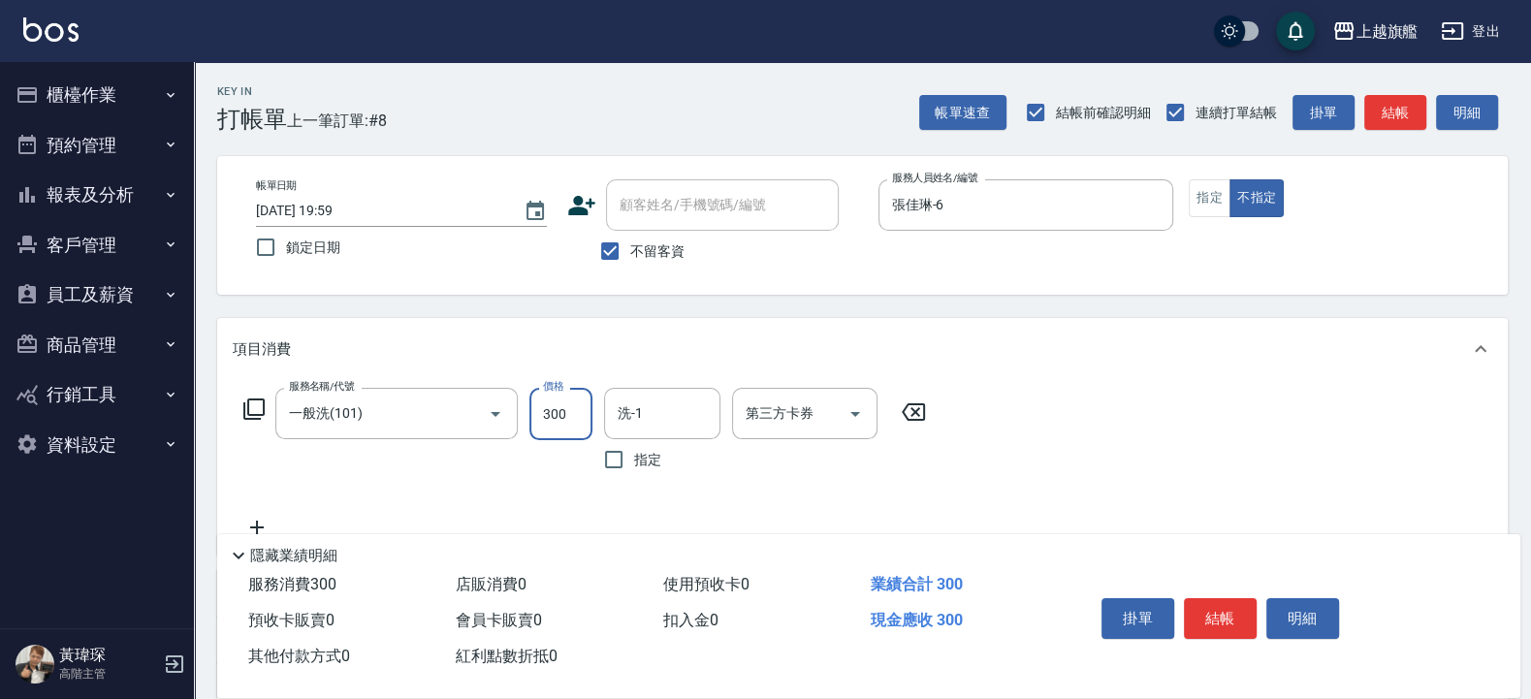
type input "300"
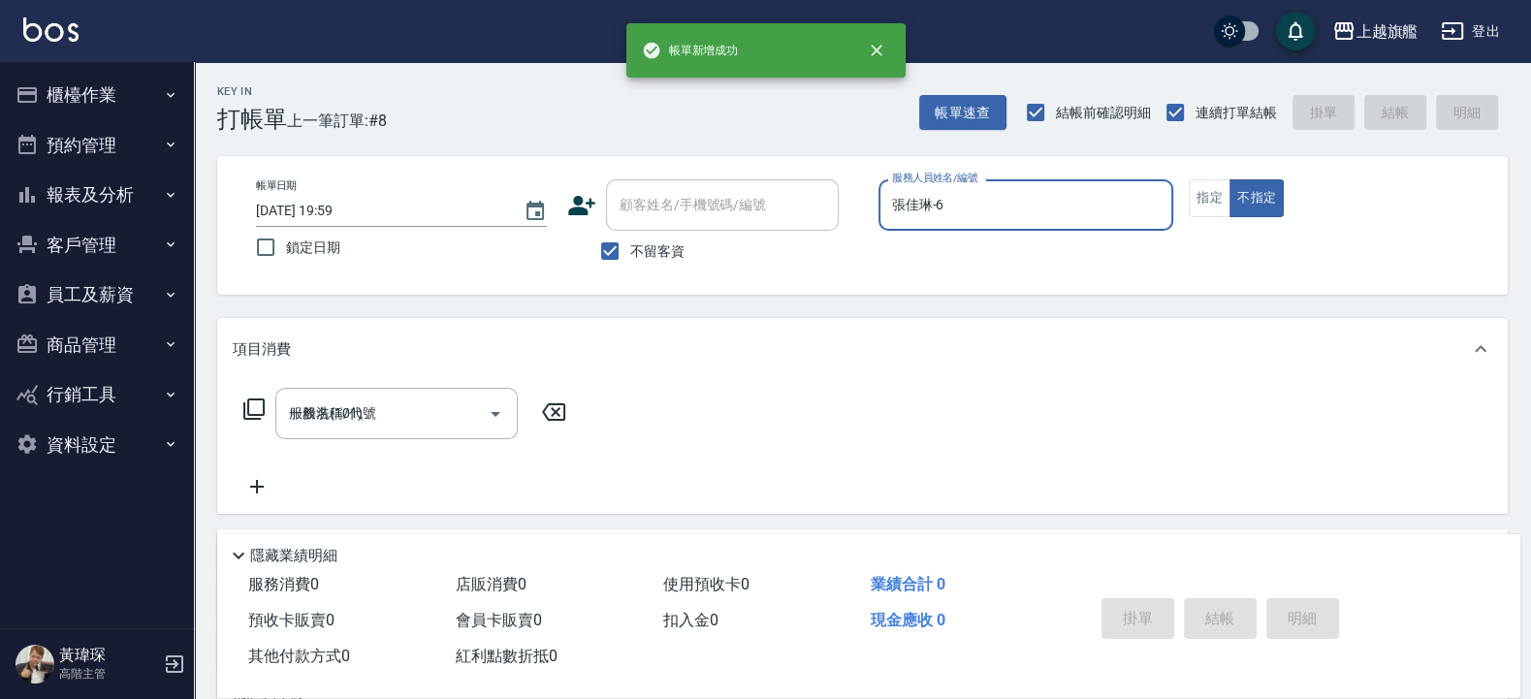
type input "2025/09/15 20:00"
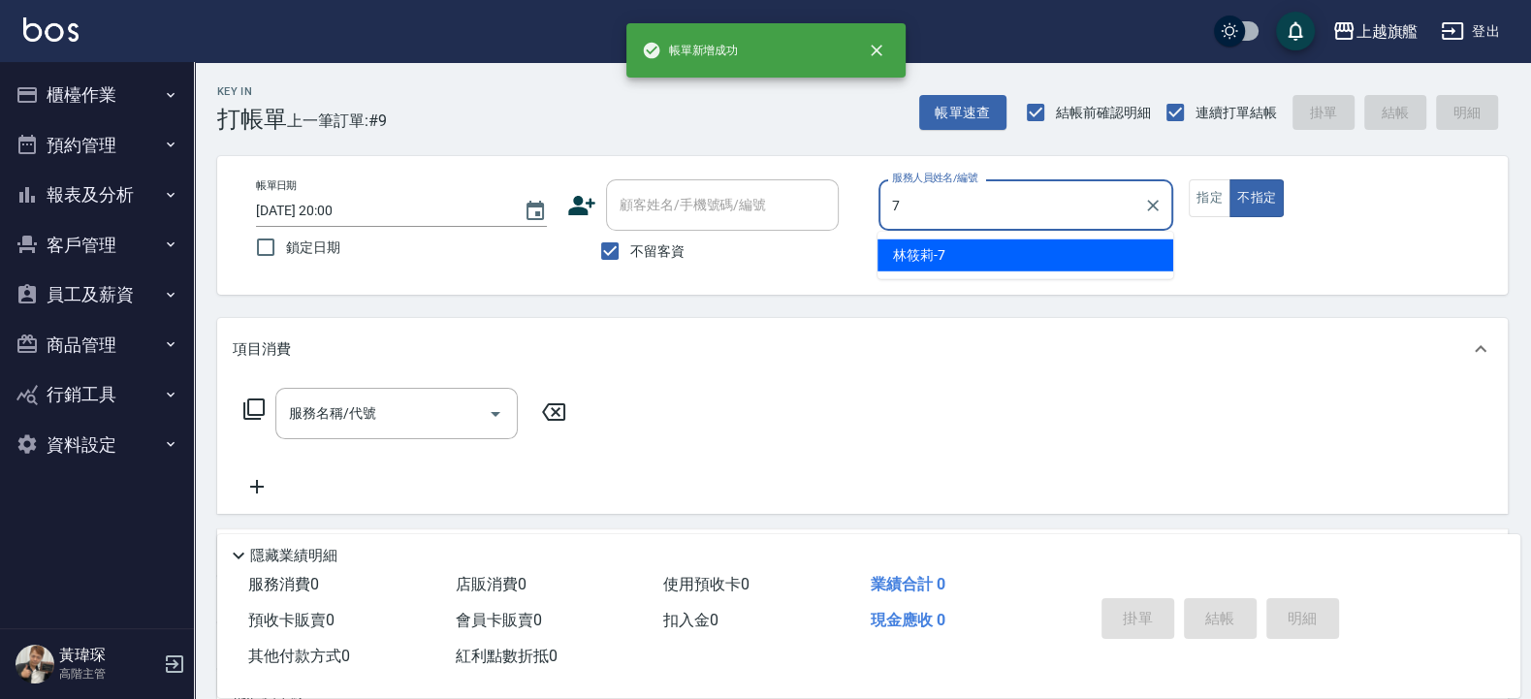
type input "林筱莉-7"
type button "false"
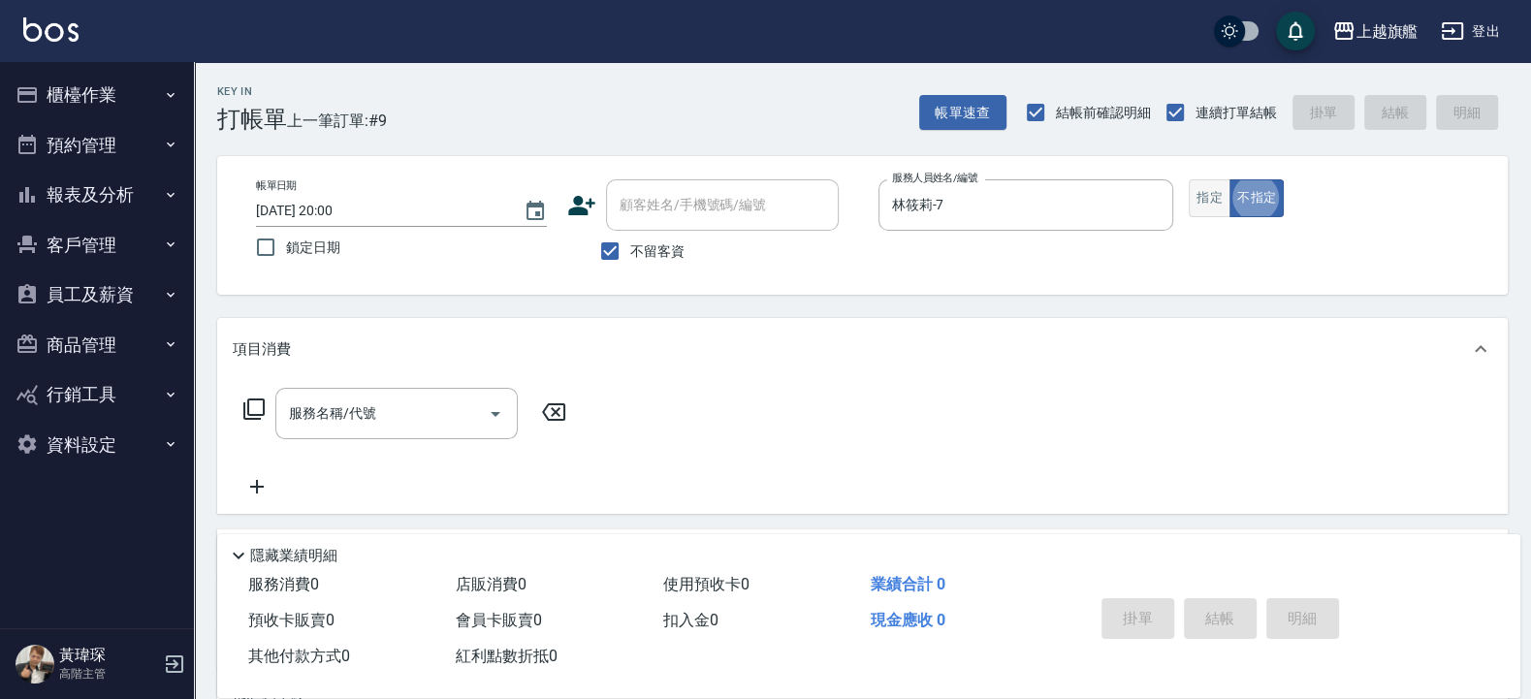
click at [1218, 190] on button "指定" at bounding box center [1209, 198] width 42 height 38
click at [648, 256] on span "不留客資" at bounding box center [657, 251] width 54 height 20
click at [630, 256] on input "不留客資" at bounding box center [609, 251] width 41 height 41
checkbox input "false"
click at [670, 208] on input "顧客姓名/手機號碼/編號" at bounding box center [708, 205] width 186 height 34
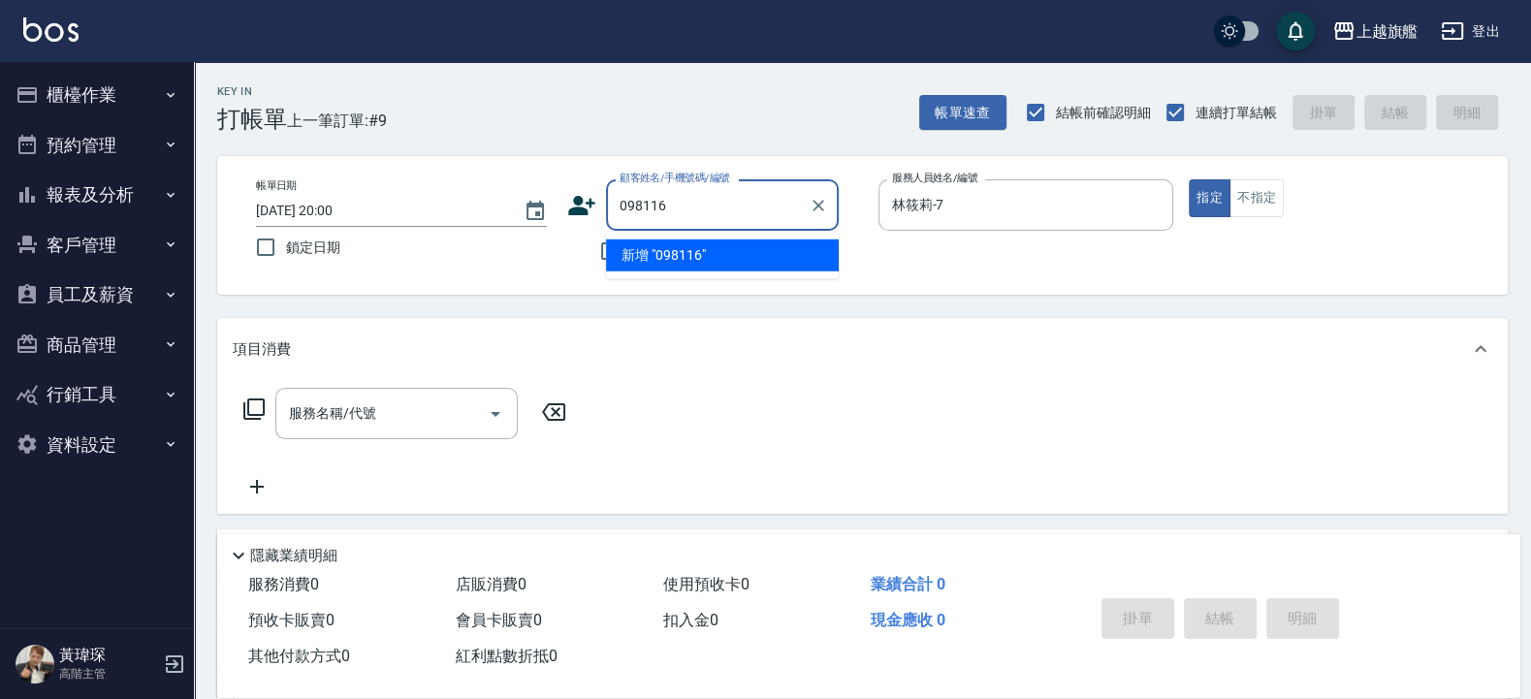
type input "09811"
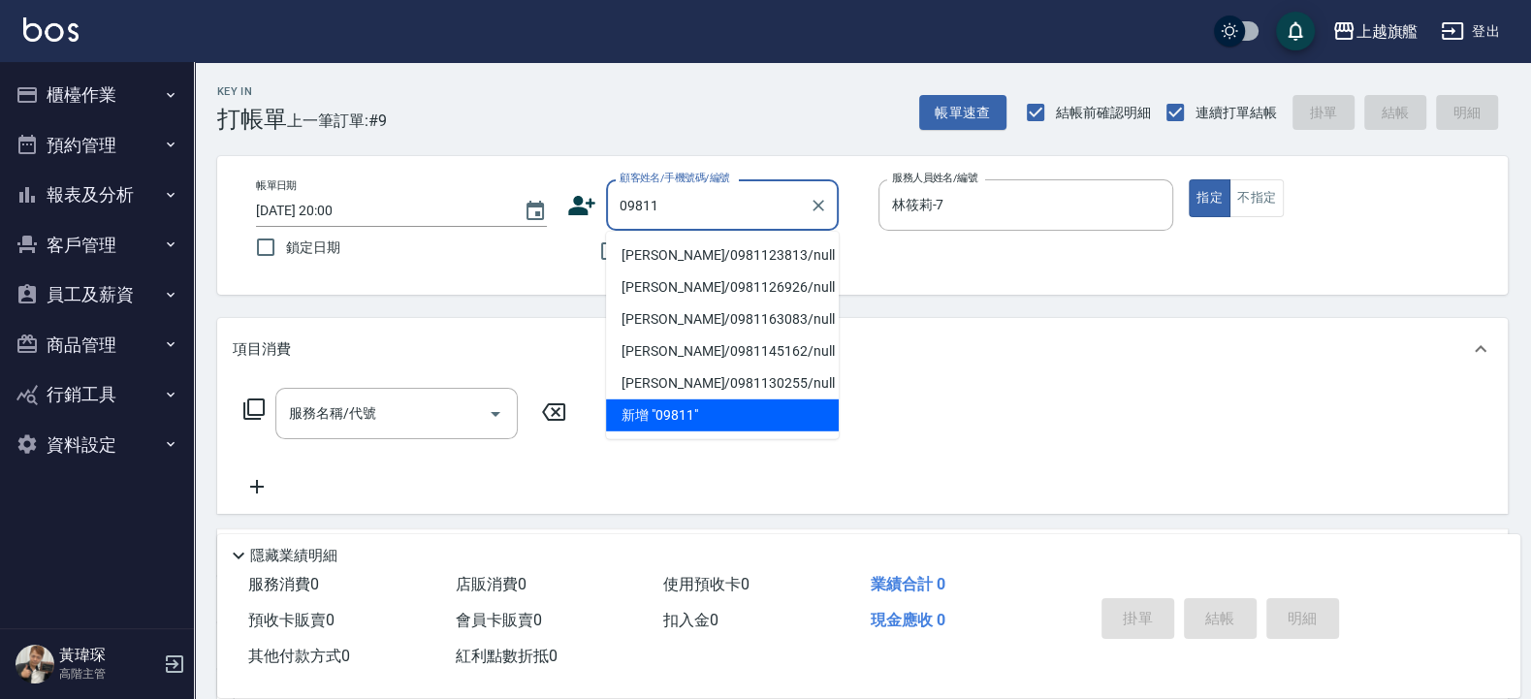
click at [810, 193] on div at bounding box center [817, 204] width 25 height 51
click at [810, 203] on icon "Clear" at bounding box center [817, 205] width 19 height 19
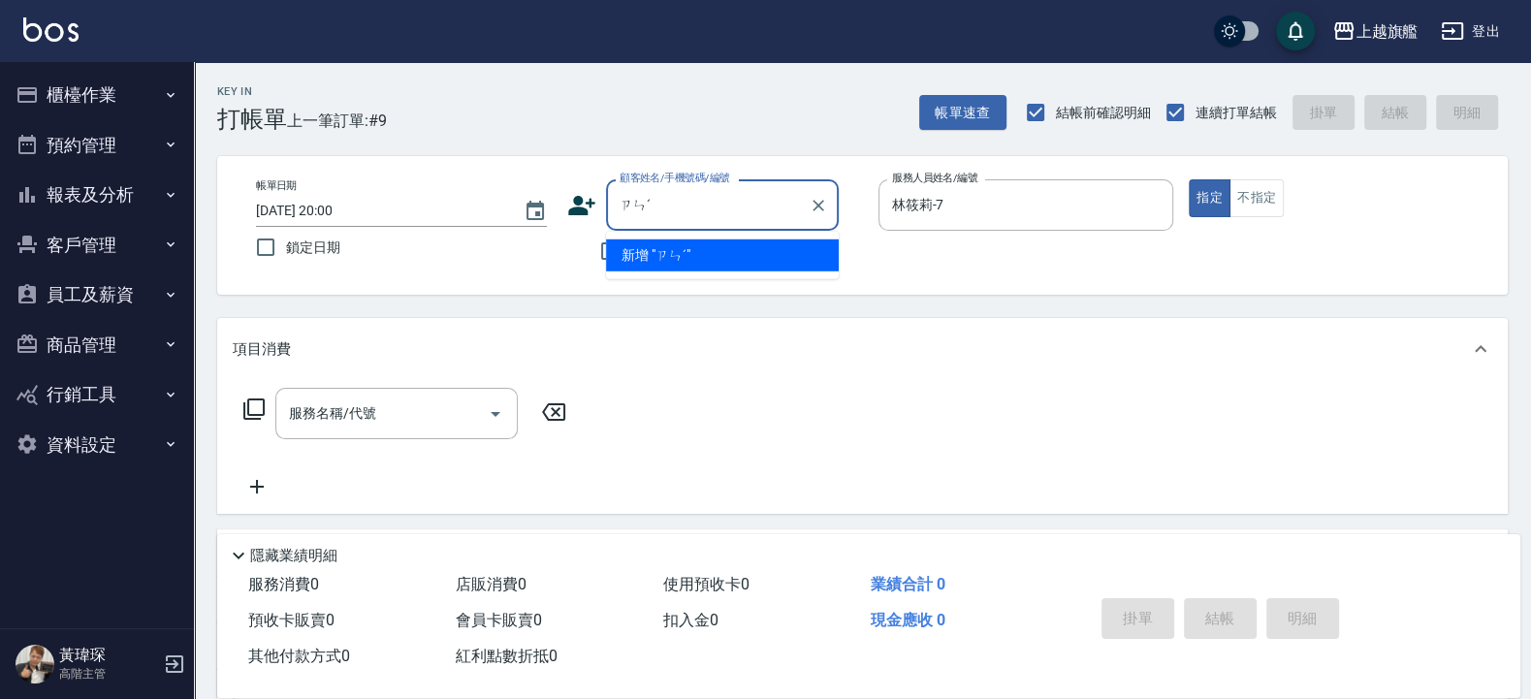
type input "ㄗ"
type input "陳芯"
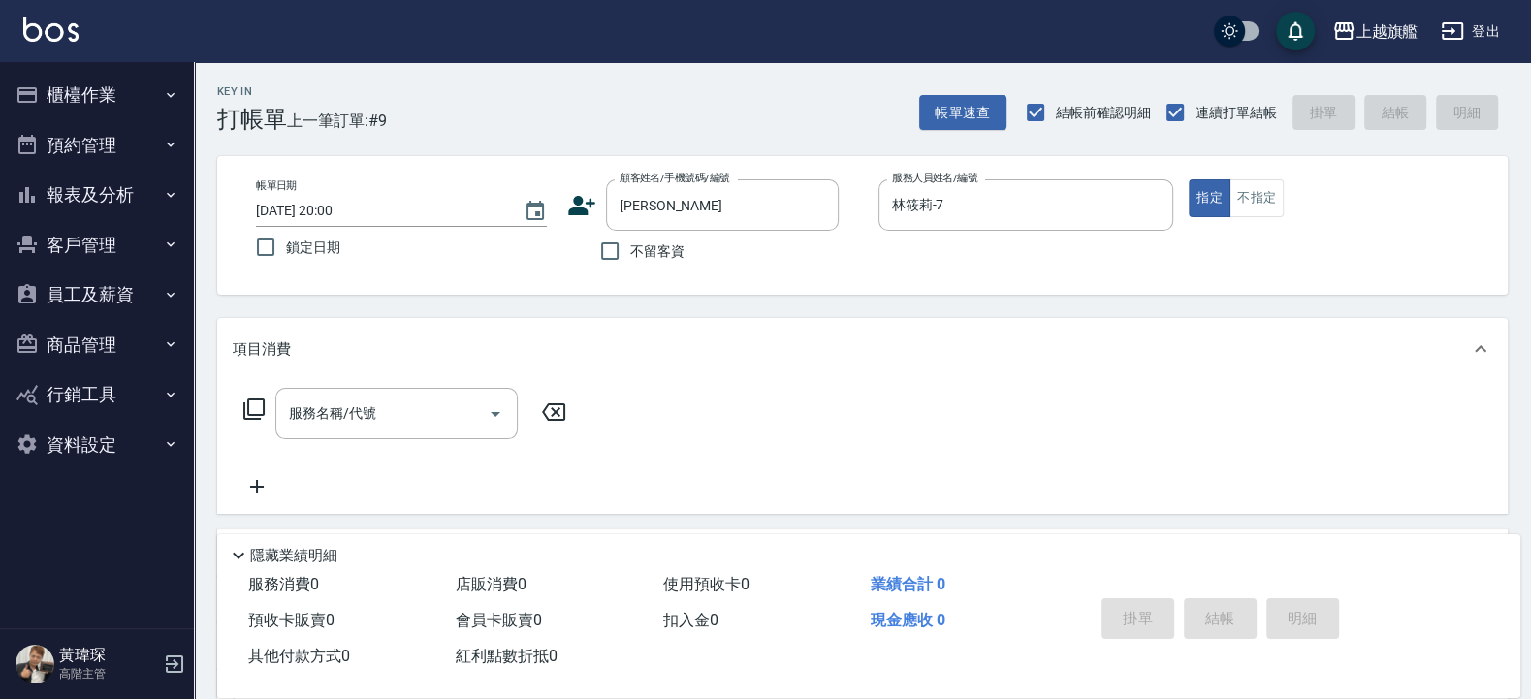
click at [692, 121] on div "Key In 打帳單 上一筆訂單:#9 帳單速查 結帳前確認明細 連續打單結帳 掛單 結帳 明細" at bounding box center [850, 97] width 1313 height 71
drag, startPoint x: 679, startPoint y: 207, endPoint x: 595, endPoint y: 198, distance: 83.9
click at [615, 202] on input "陳芯" at bounding box center [708, 205] width 186 height 34
click at [820, 203] on icon "Clear" at bounding box center [818, 206] width 12 height 12
click at [664, 252] on span "不留客資" at bounding box center [657, 251] width 54 height 20
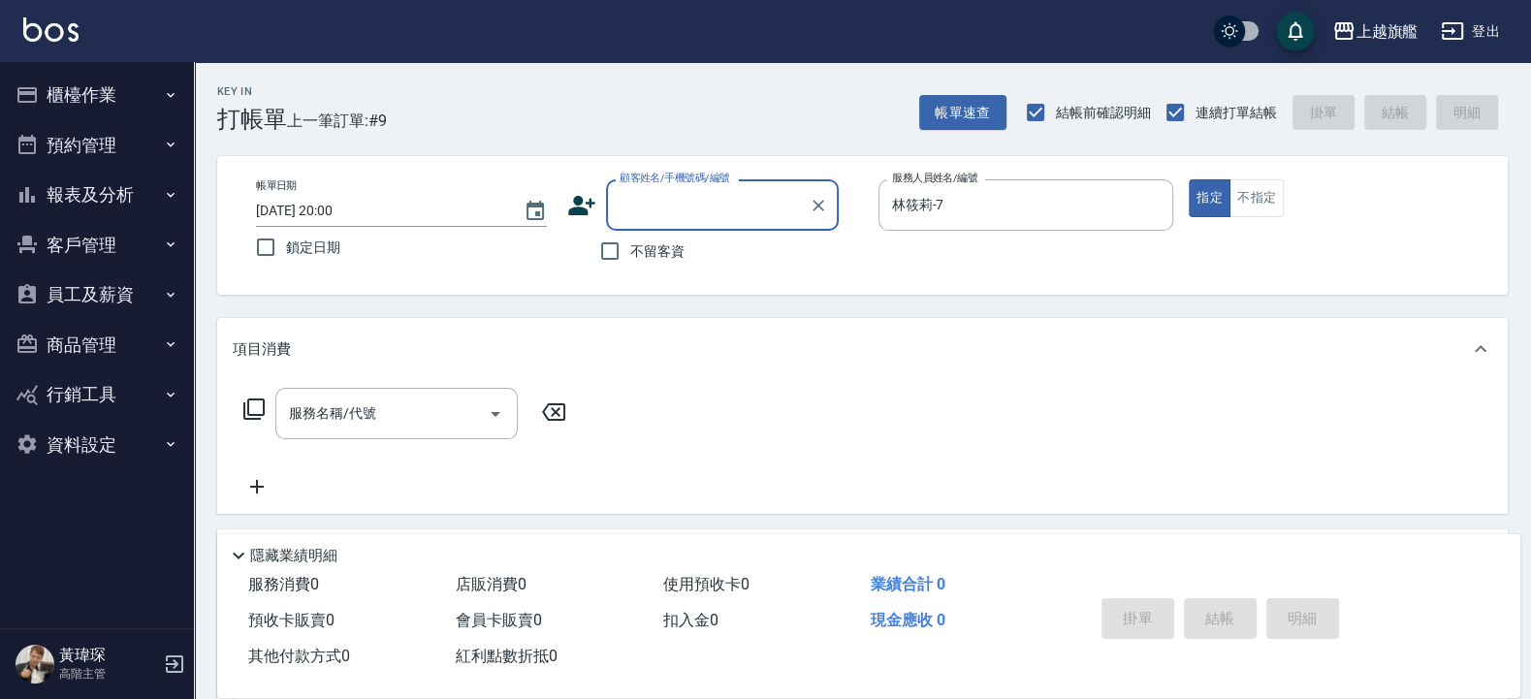
click at [630, 252] on input "不留客資" at bounding box center [609, 251] width 41 height 41
checkbox input "true"
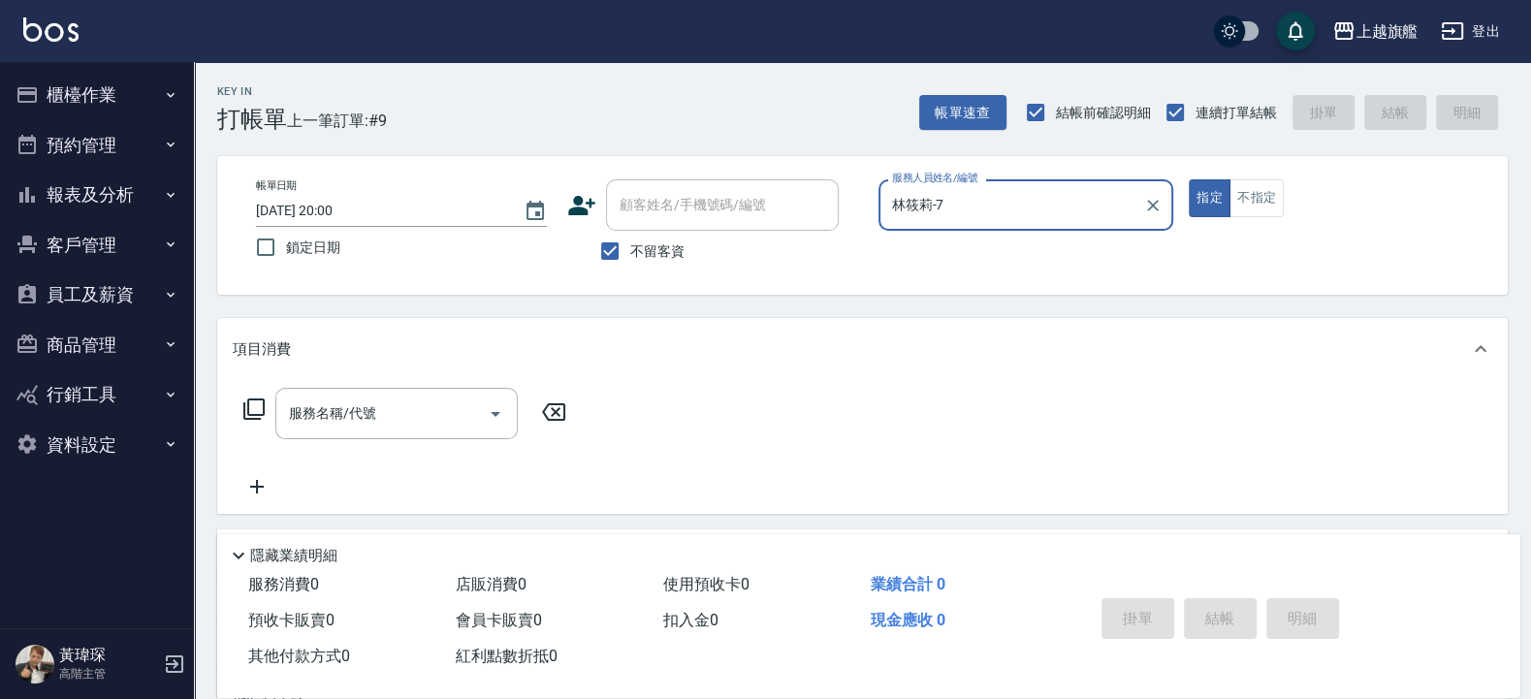
drag, startPoint x: 203, startPoint y: 441, endPoint x: 245, endPoint y: 423, distance: 46.5
click at [204, 440] on div "Key In 打帳單 上一筆訂單:#9 帳單速查 結帳前確認明細 連續打單結帳 掛單 結帳 明細 帳單日期 2025/09/15 20:00 鎖定日期 顧客姓…" at bounding box center [862, 481] width 1337 height 839
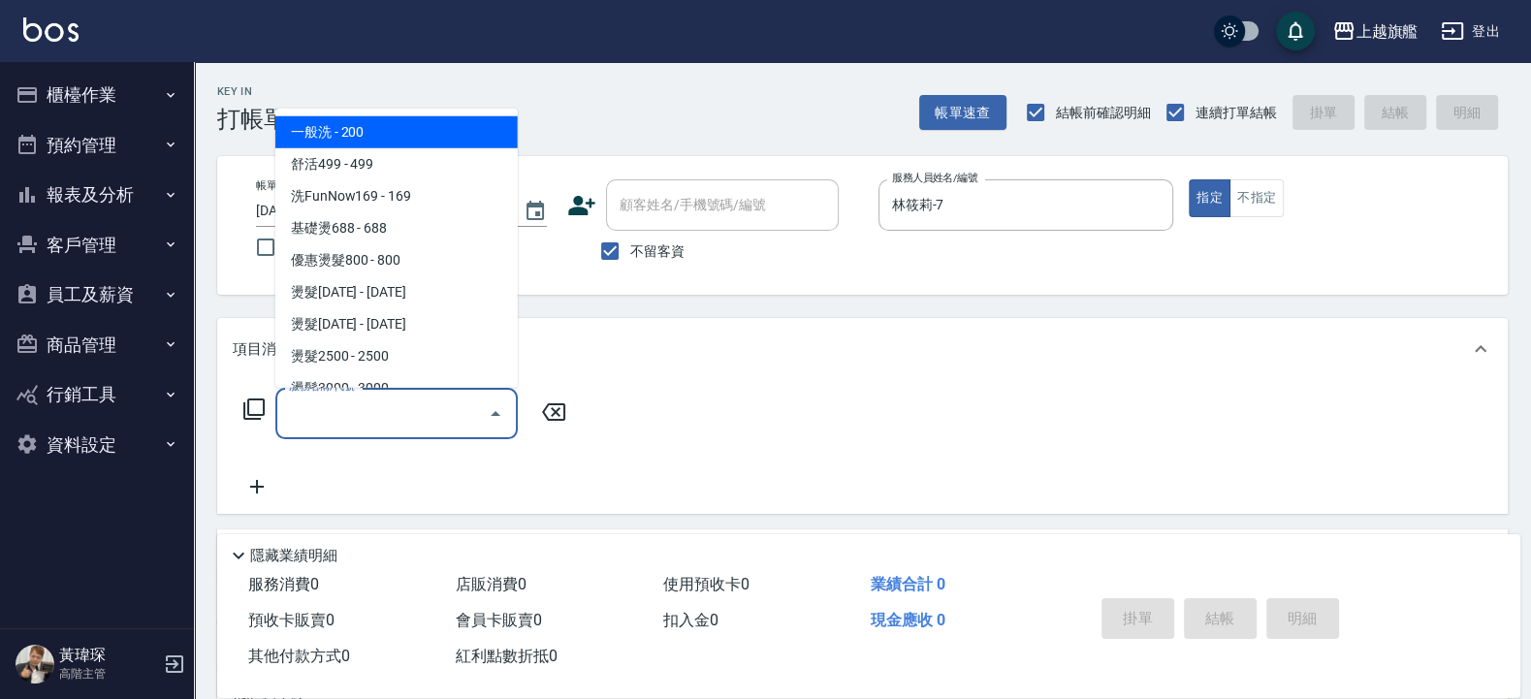
click at [313, 427] on input "服務名稱/代號" at bounding box center [382, 413] width 196 height 34
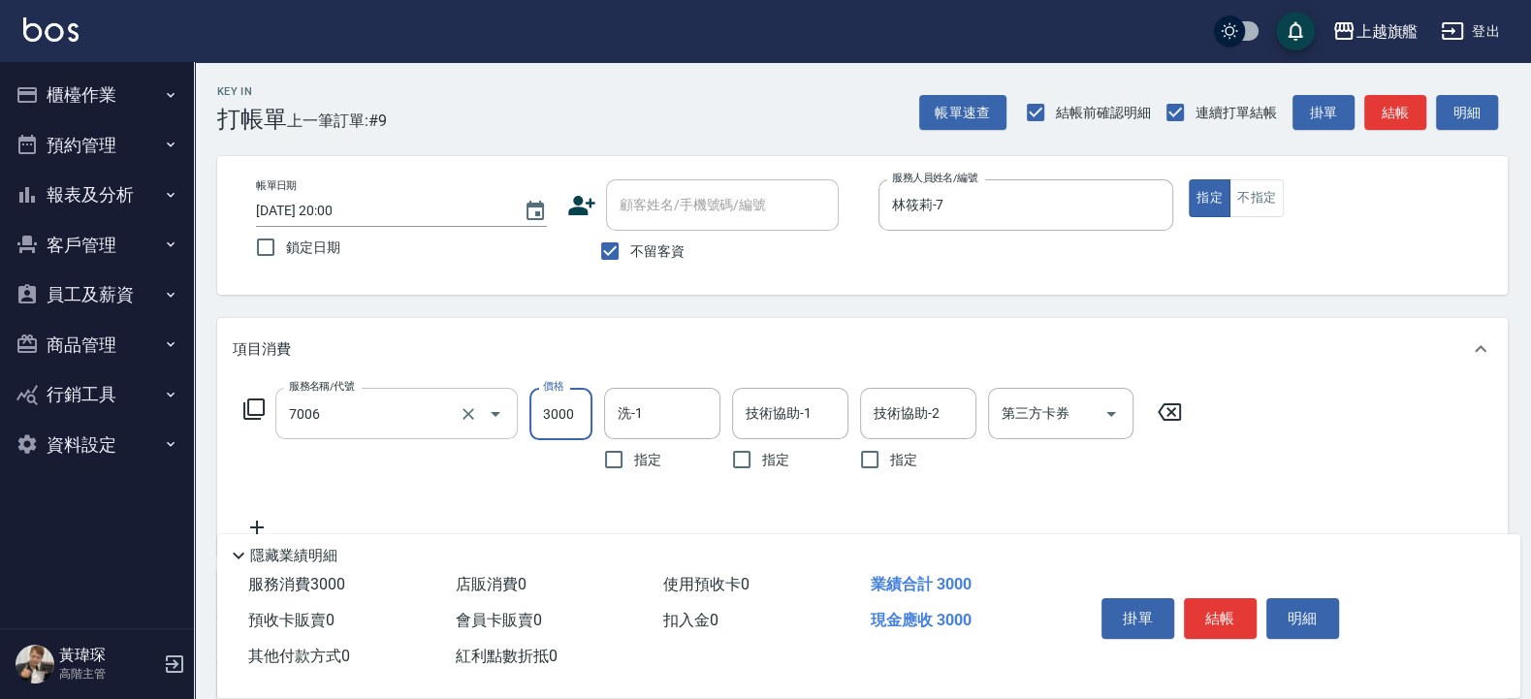
type input "重整(7006)"
type input "0"
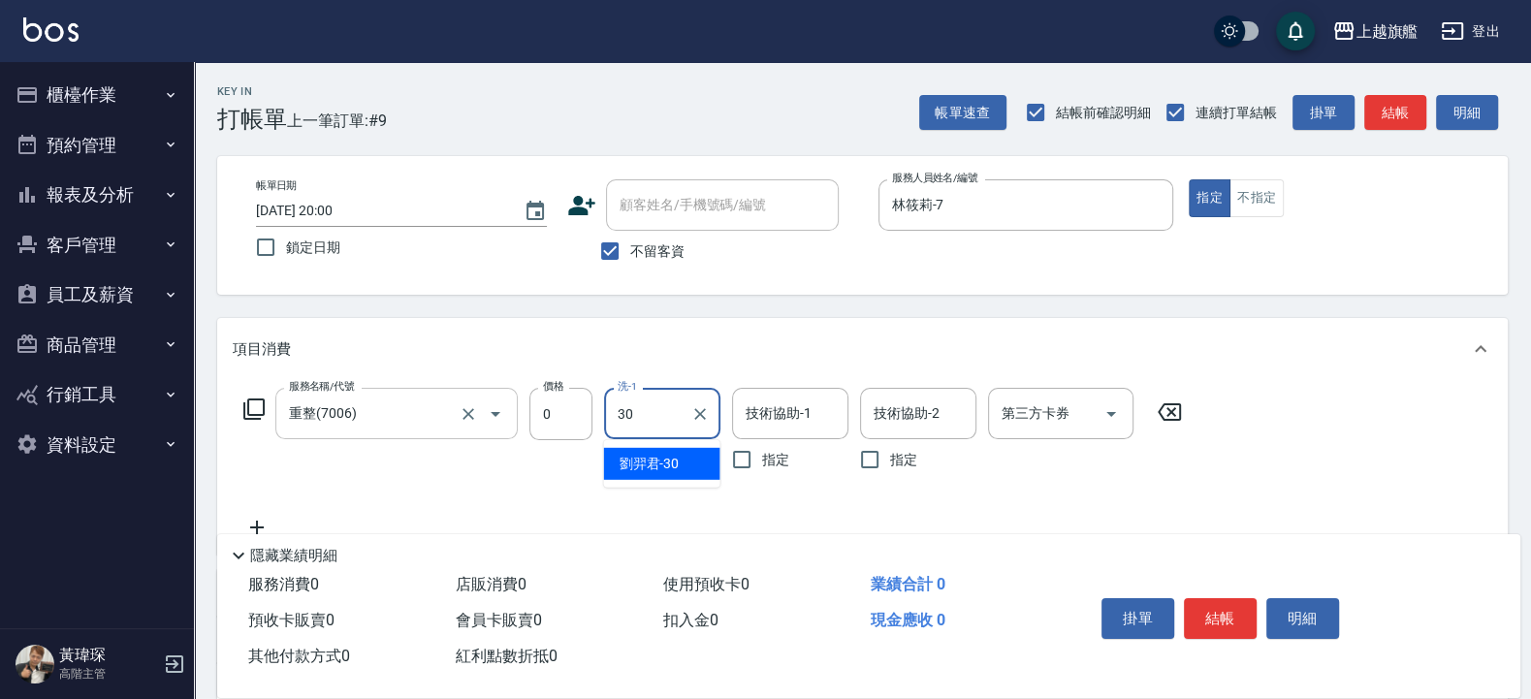
type input "劉羿君-30"
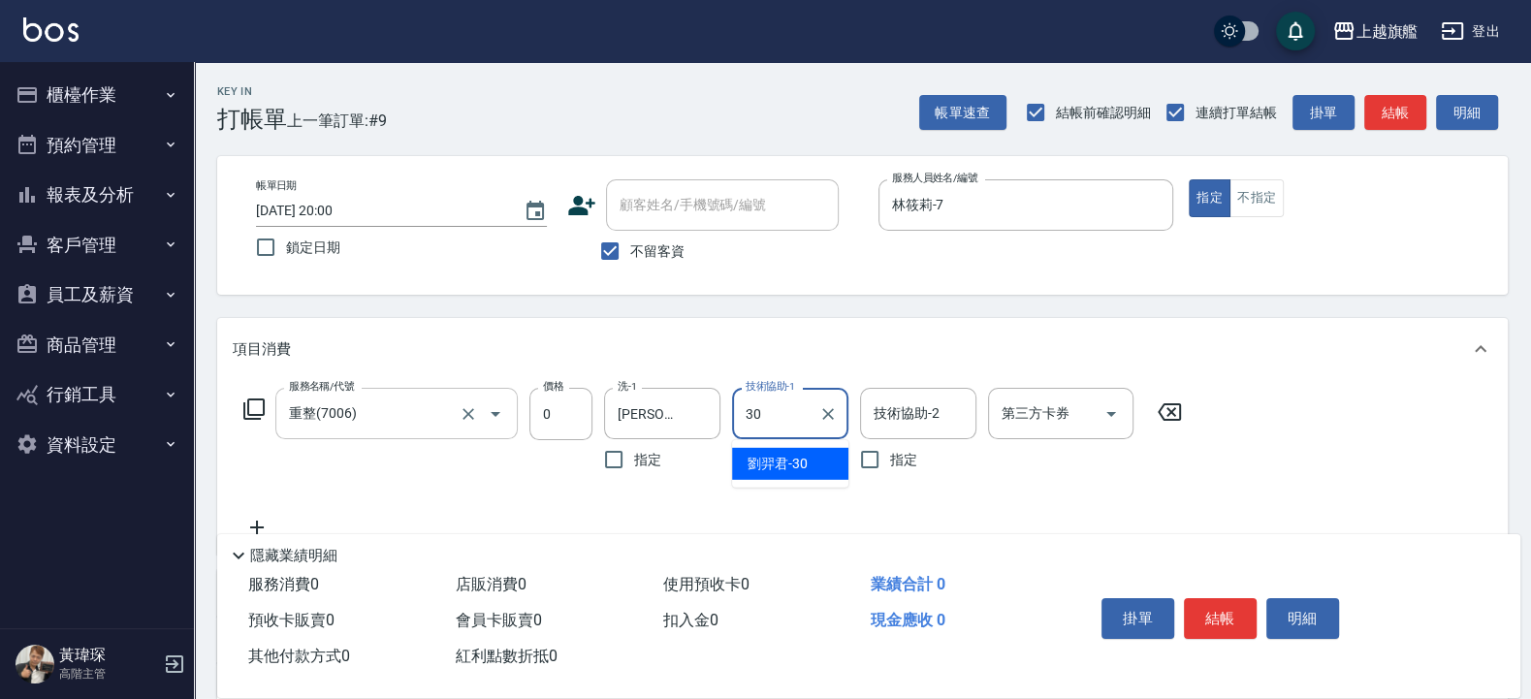
type input "劉羿君-30"
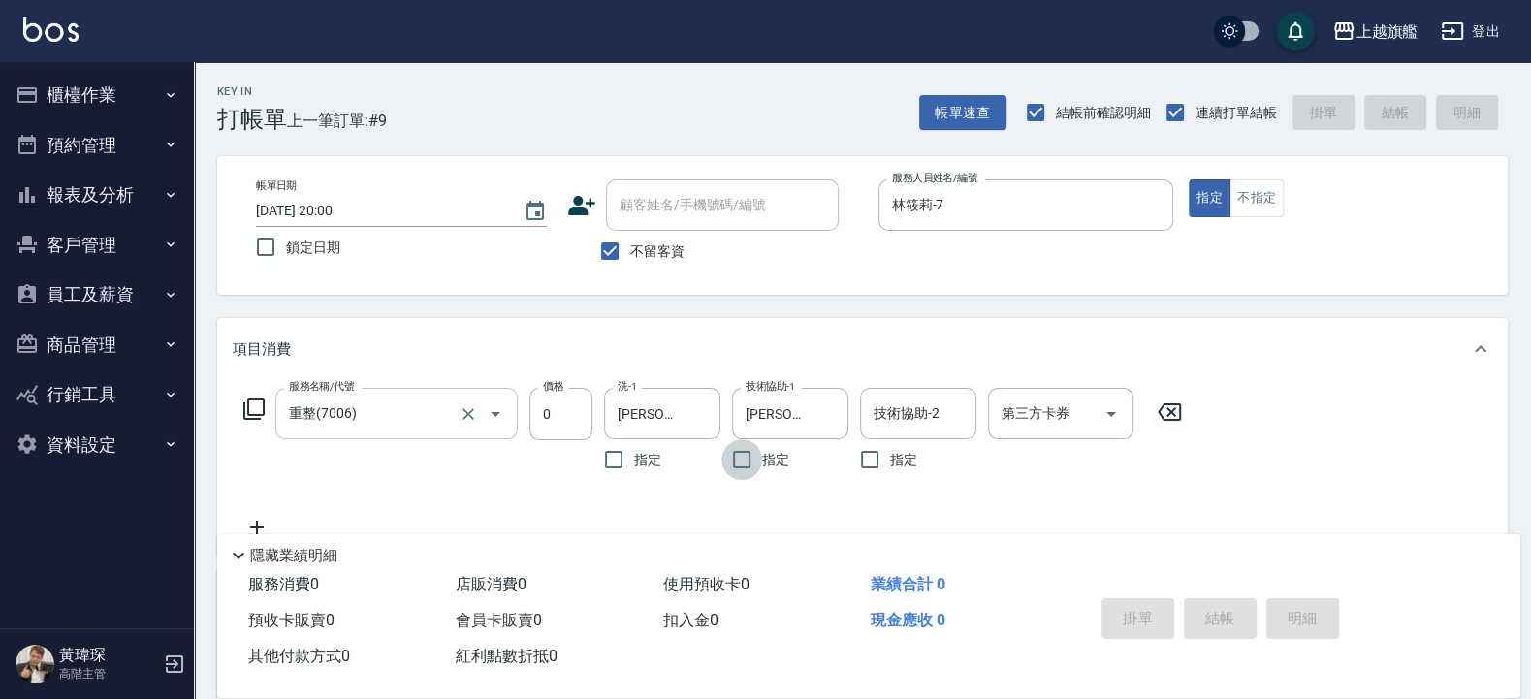
type input "2025/09/15 20:05"
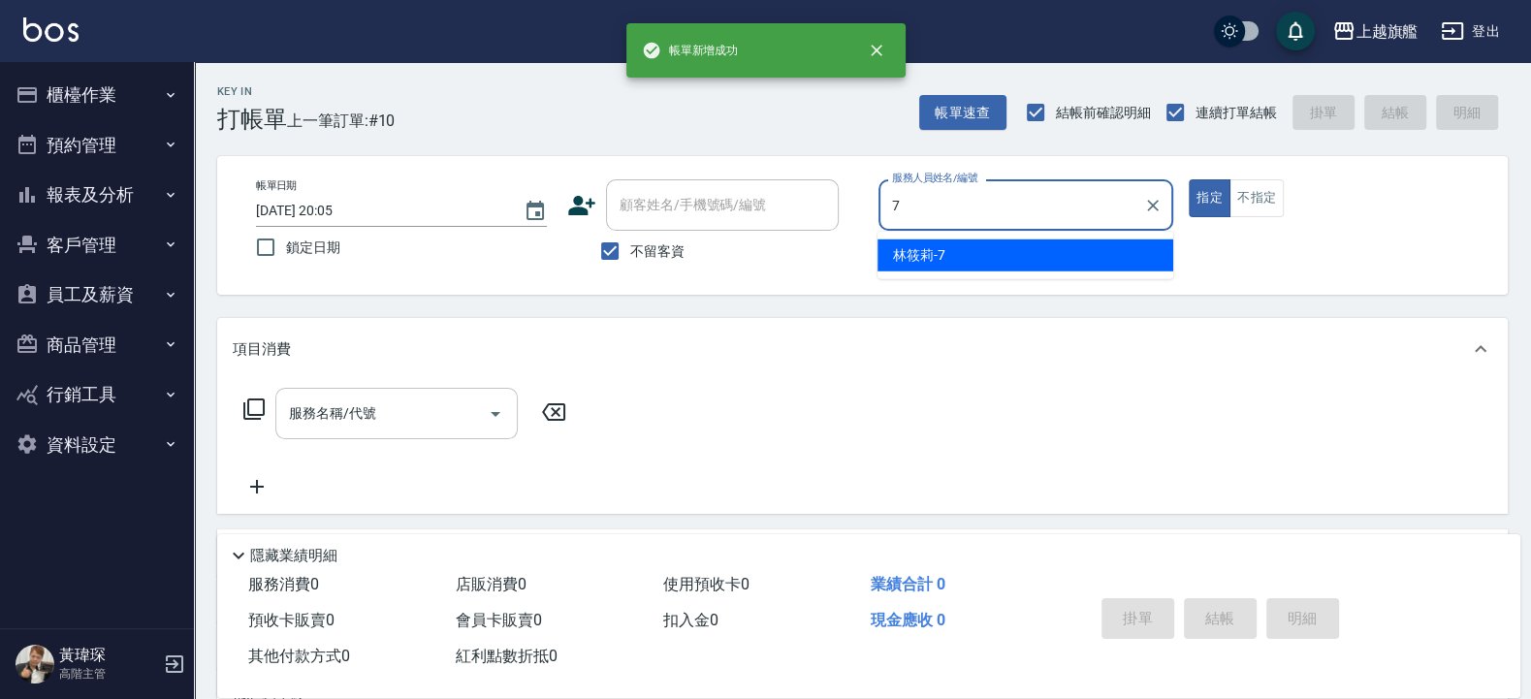
type input "林筱莉-7"
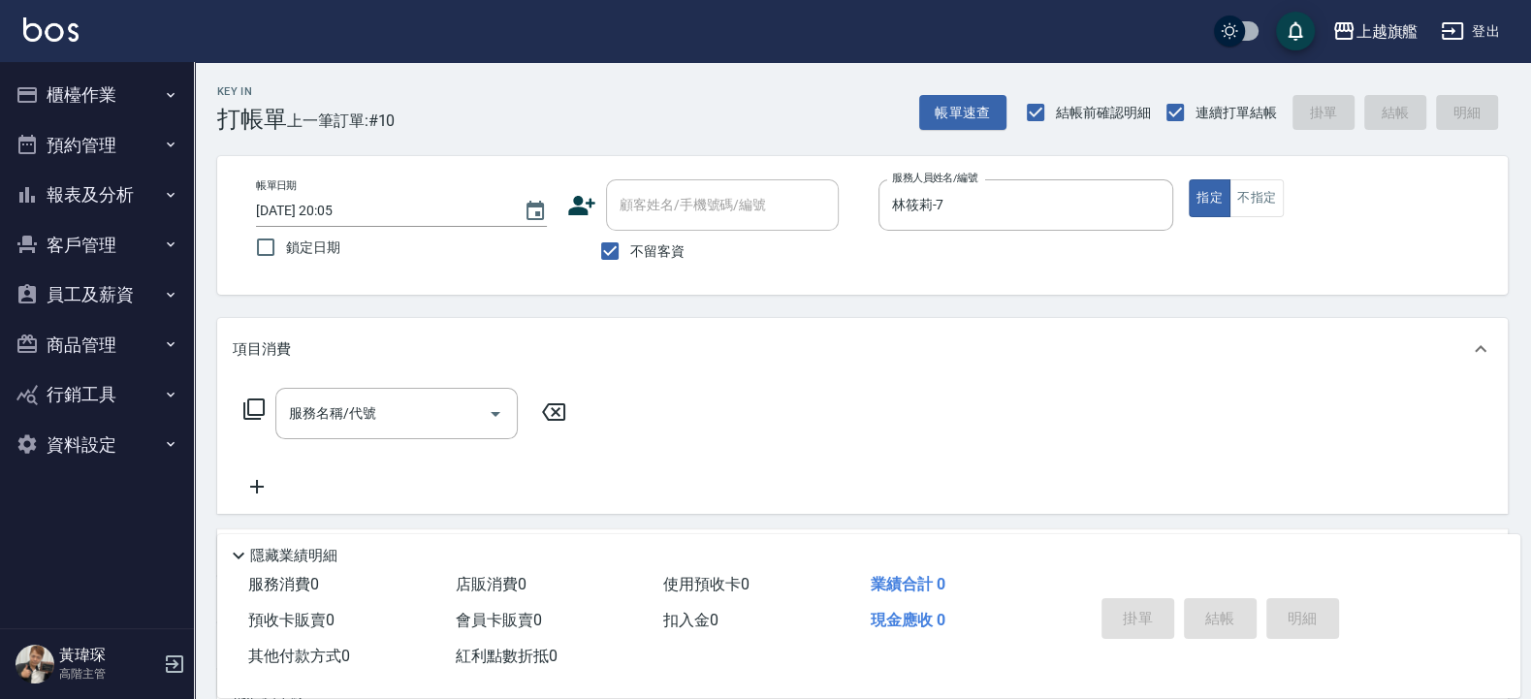
click at [631, 242] on span "不留客資" at bounding box center [657, 251] width 54 height 20
click at [630, 242] on input "不留客資" at bounding box center [609, 251] width 41 height 41
checkbox input "false"
click at [686, 195] on input "顧客姓名/手機號碼/編號" at bounding box center [708, 205] width 186 height 34
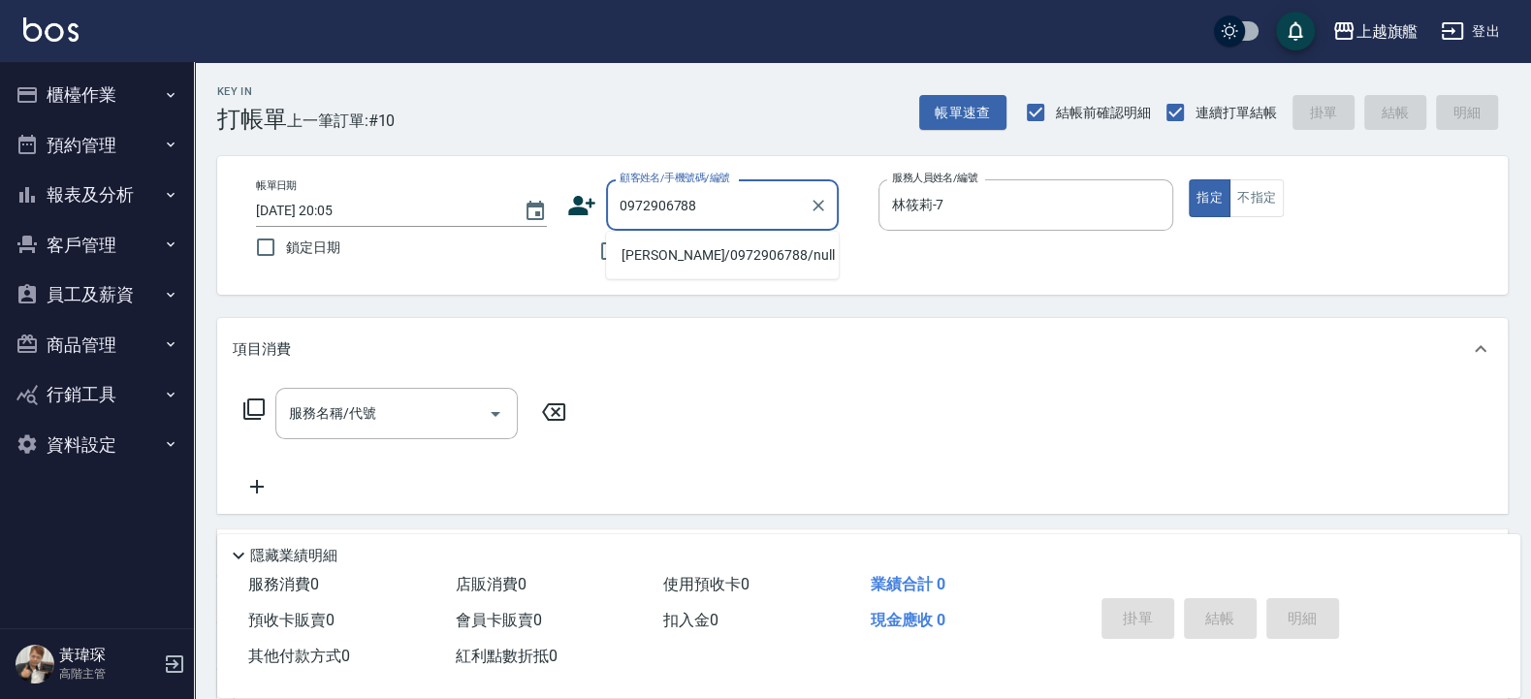
click at [640, 252] on li "[PERSON_NAME]/0972906788/null" at bounding box center [722, 255] width 233 height 32
type input "[PERSON_NAME]/0972906788/null"
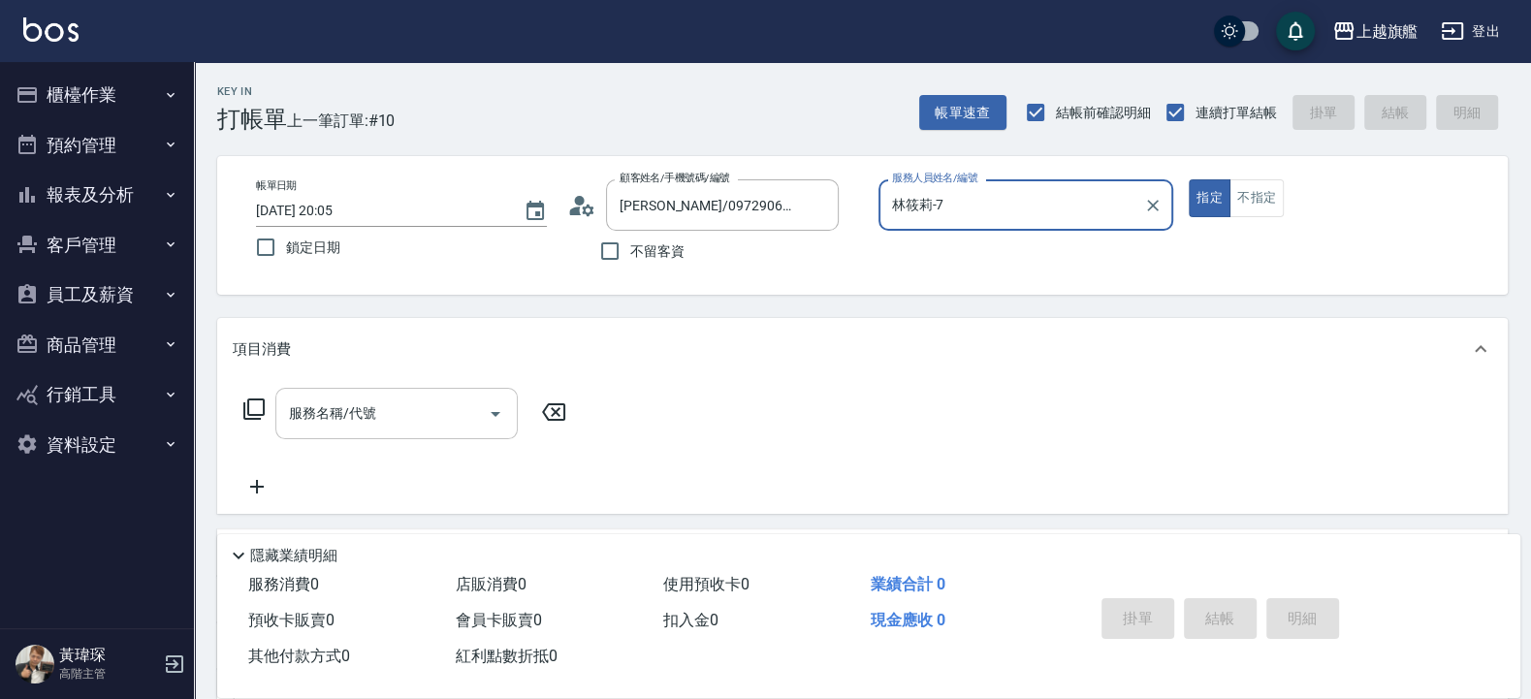
click at [396, 426] on input "服務名稱/代號" at bounding box center [382, 413] width 196 height 34
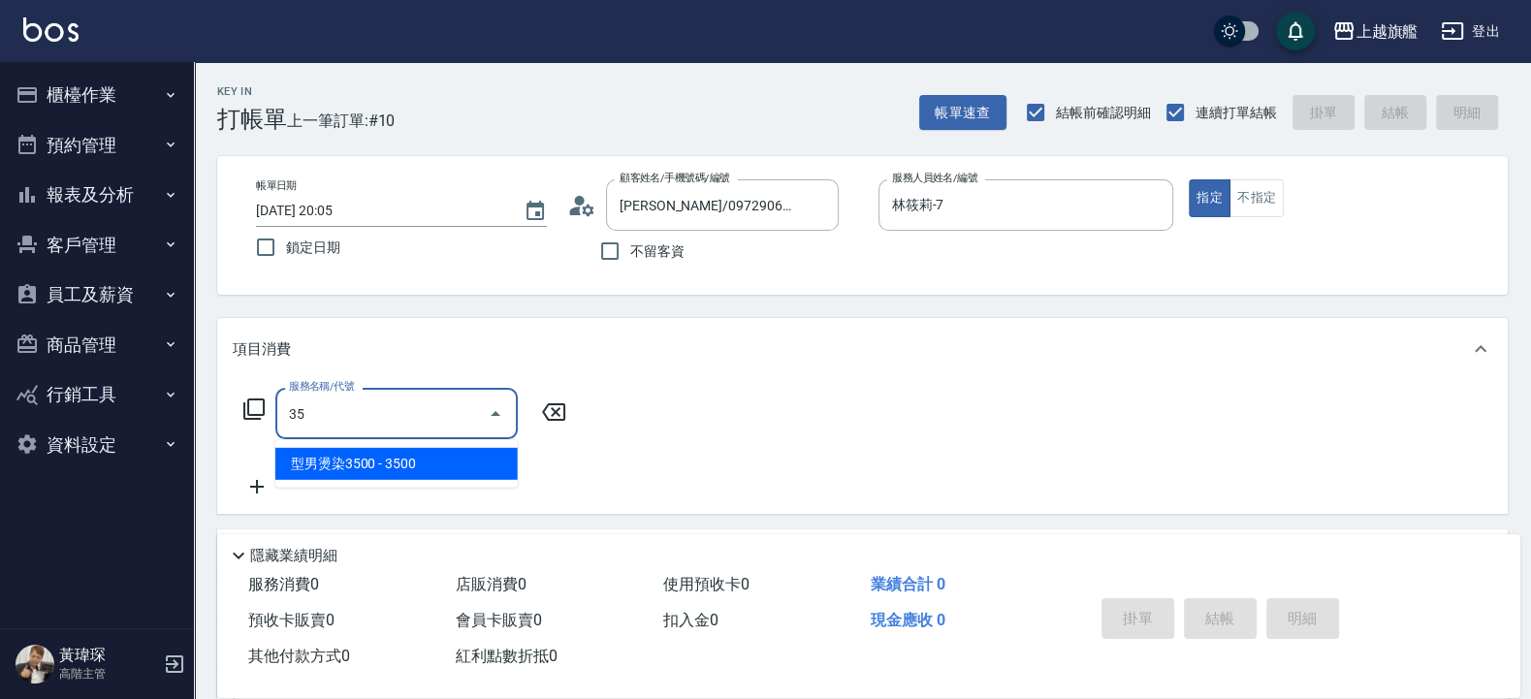
type input "3"
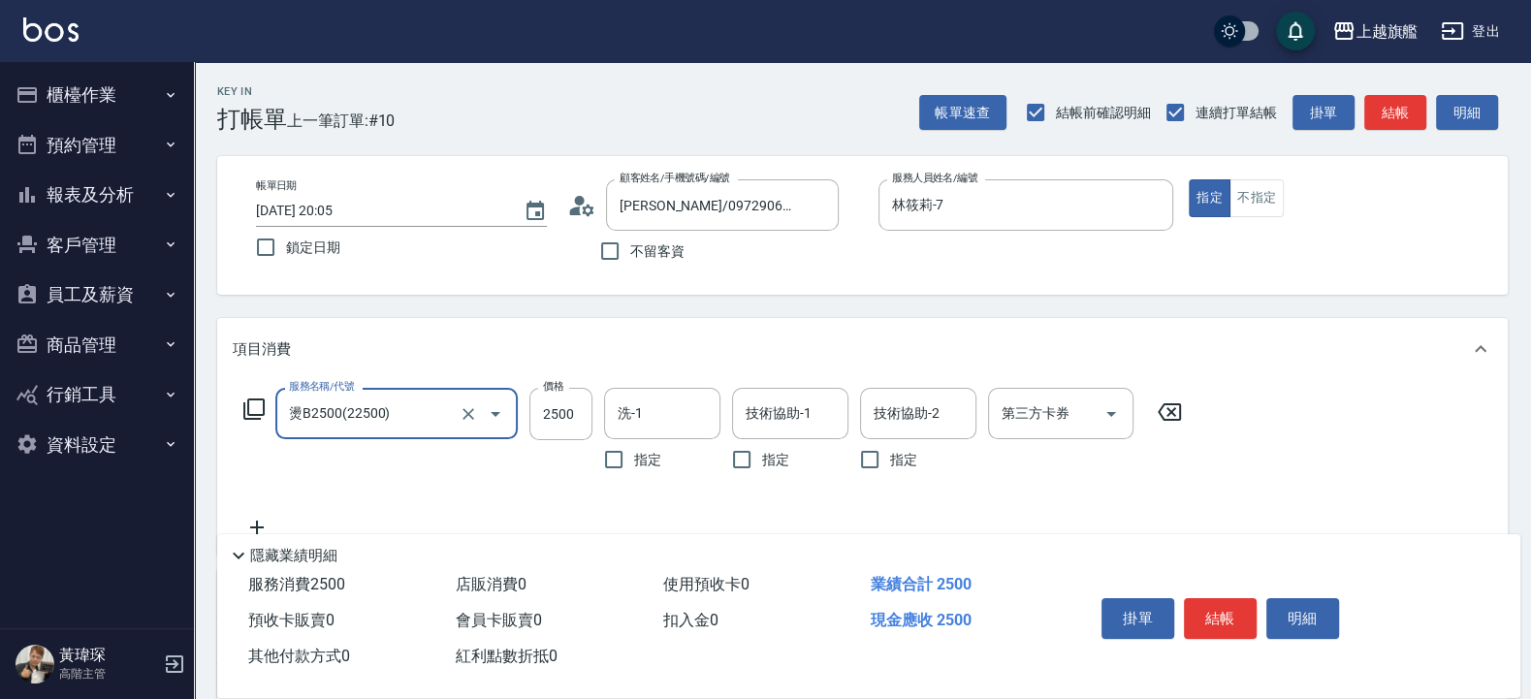
type input "燙B2500(22500)"
type input "3500"
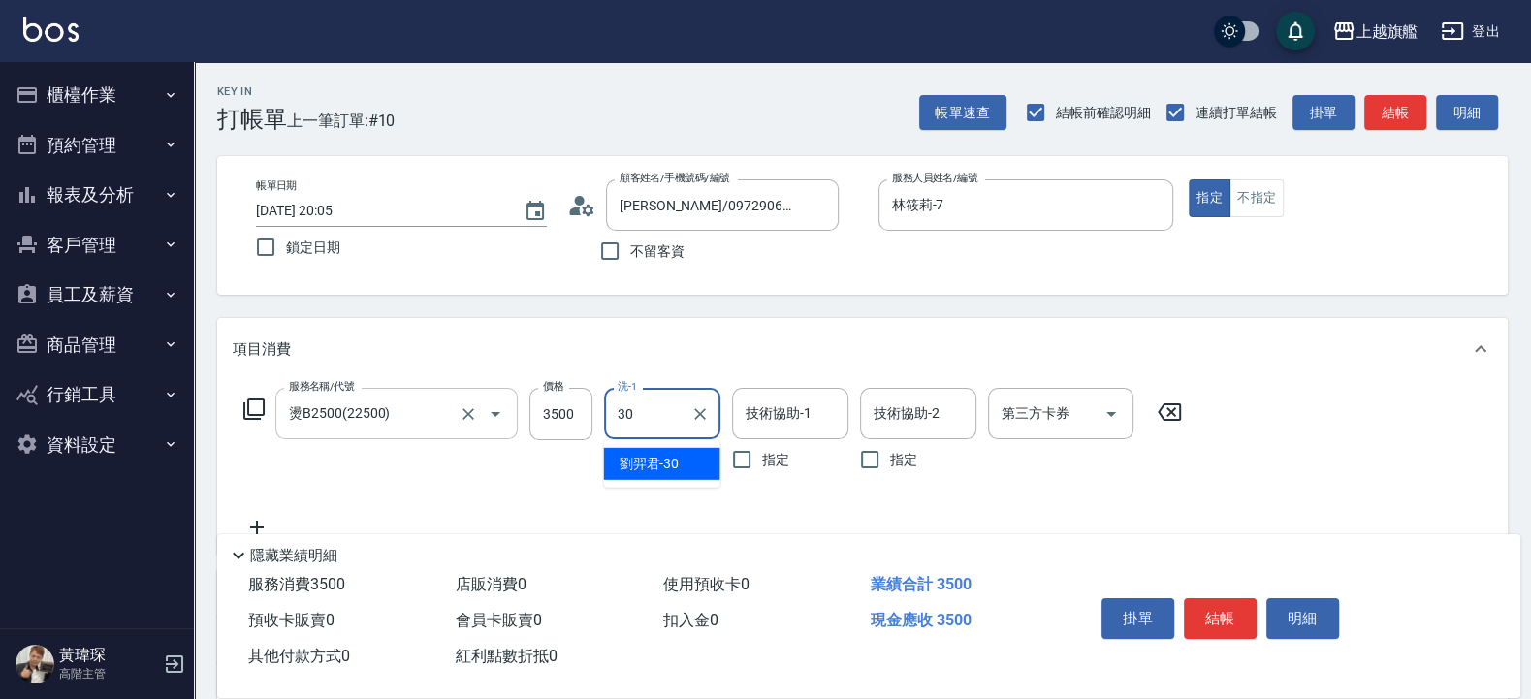
type input "劉羿君-30"
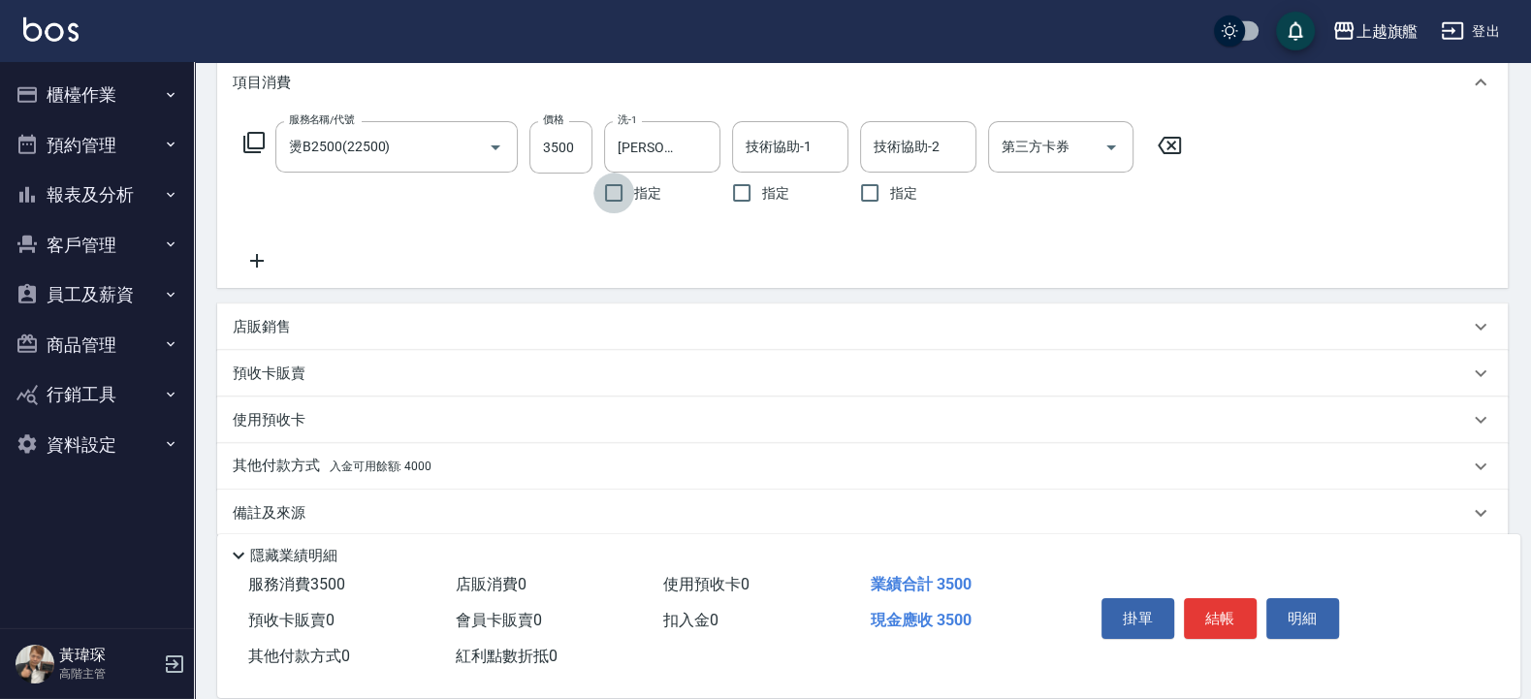
scroll to position [288, 0]
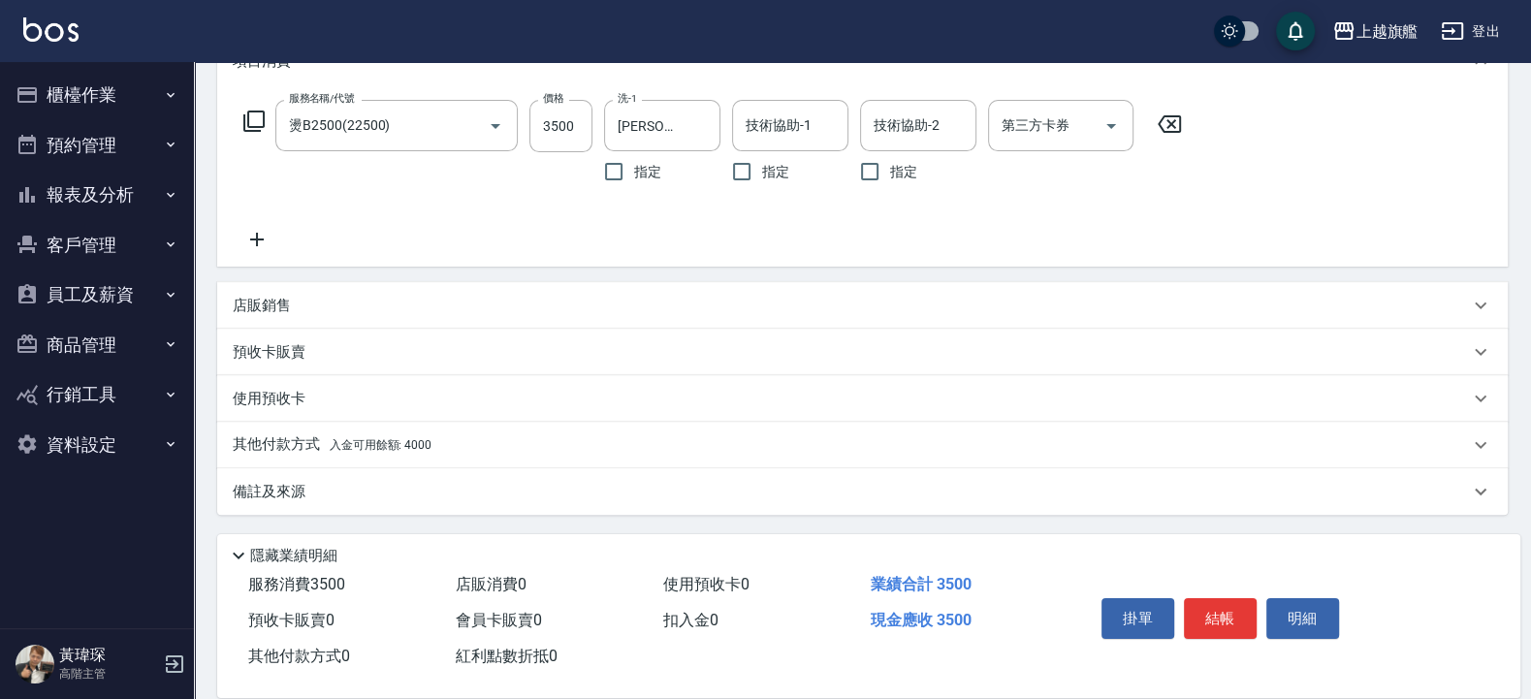
click at [295, 300] on div "店販銷售" at bounding box center [851, 306] width 1236 height 20
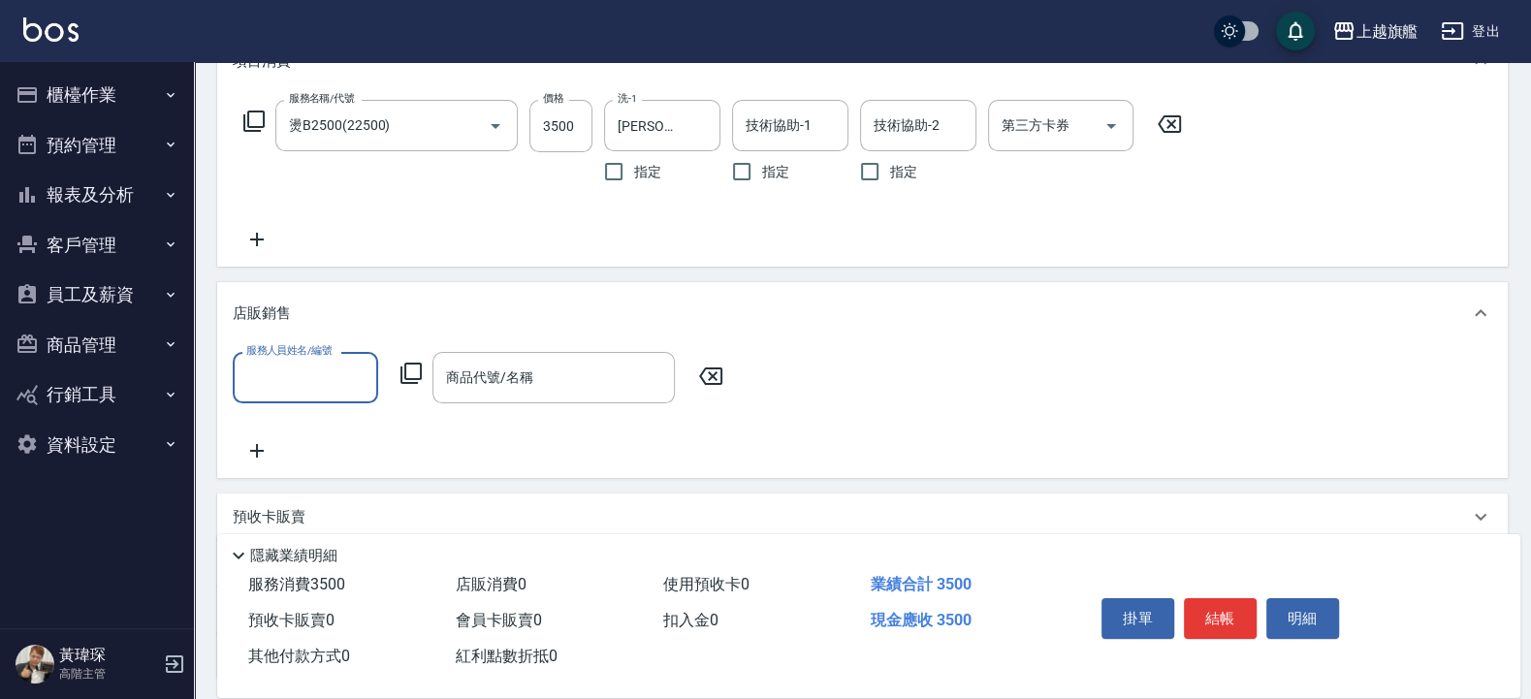
scroll to position [0, 0]
type input "劉羿君-30"
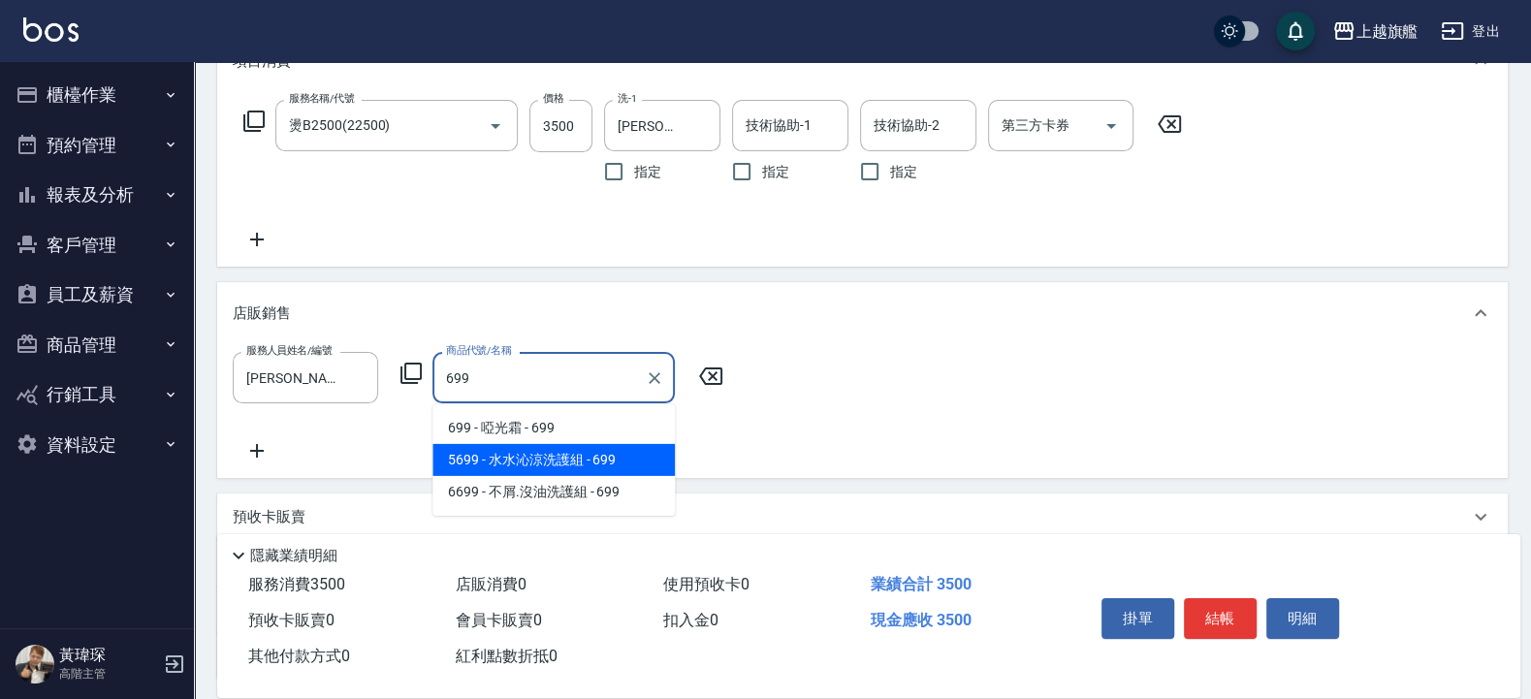
type input "[PERSON_NAME]涼洗護組"
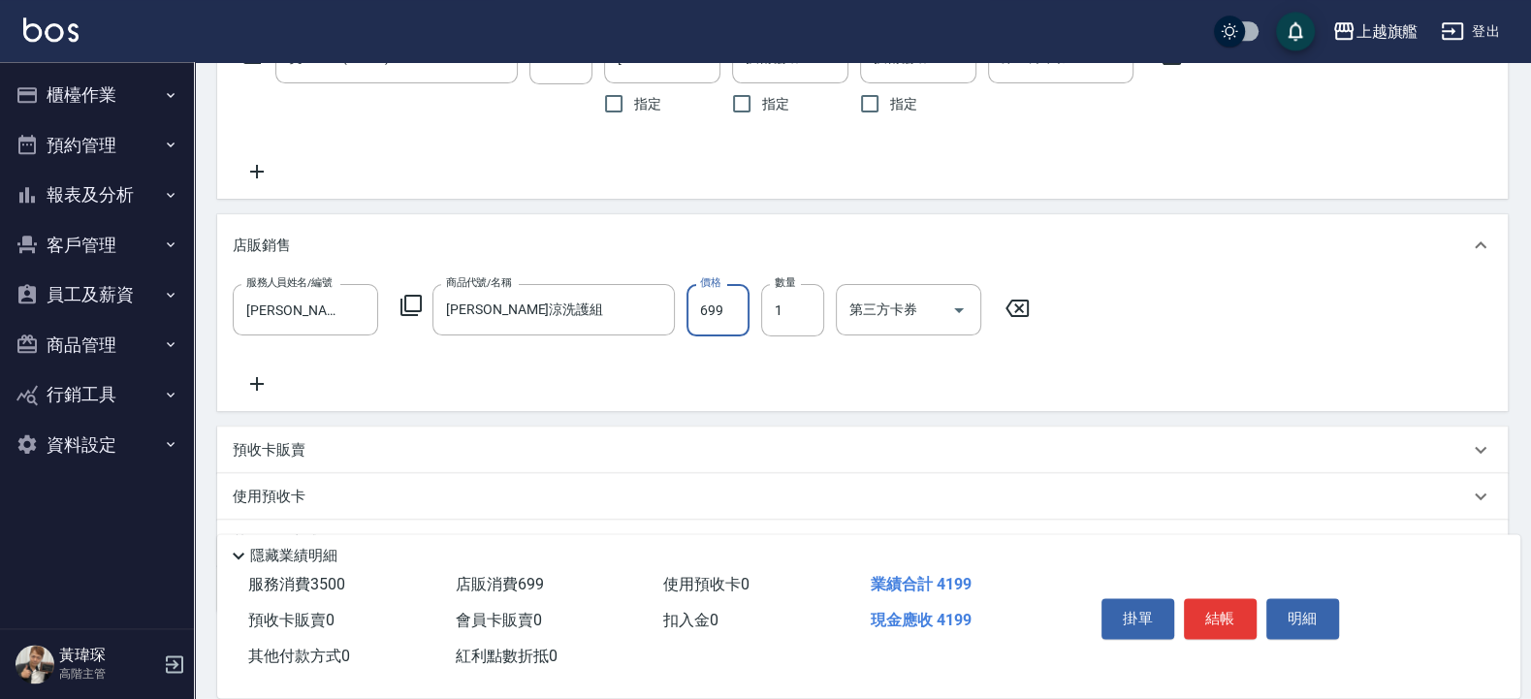
scroll to position [454, 0]
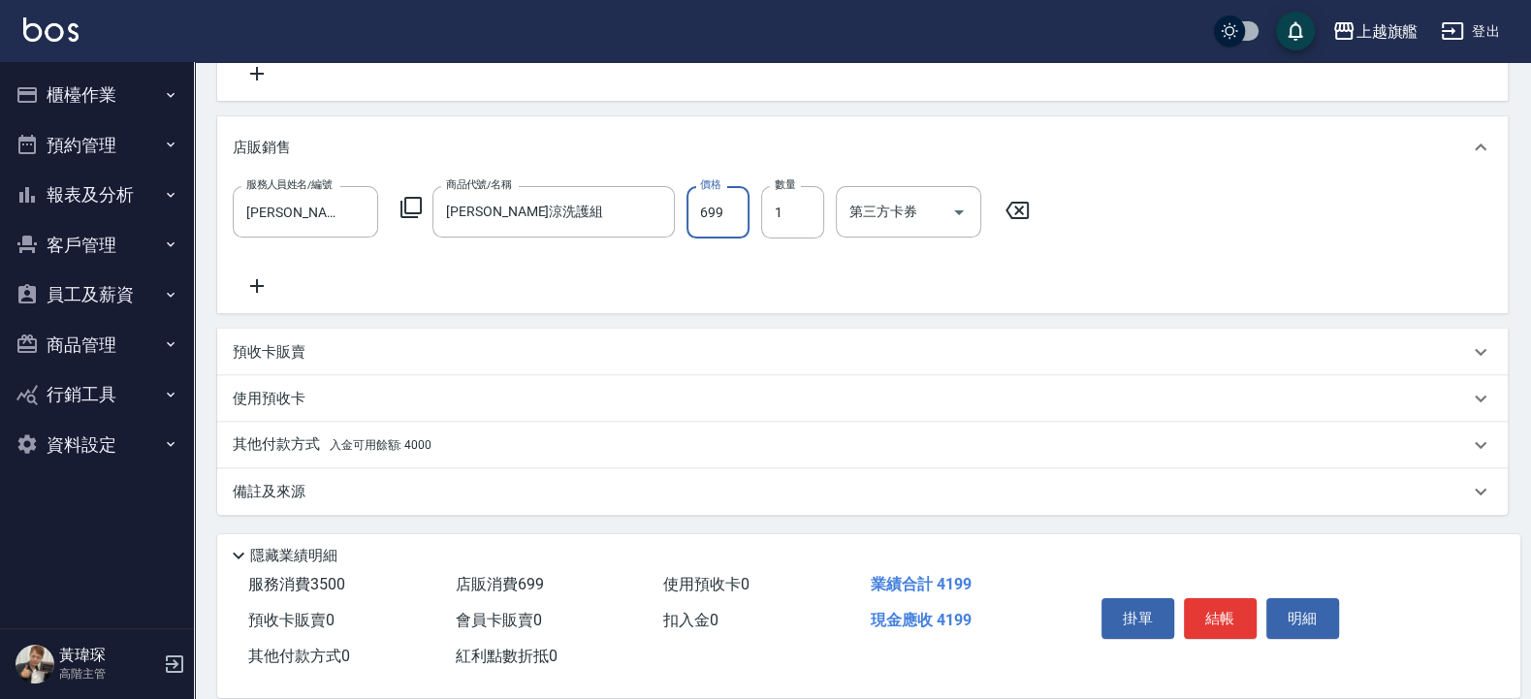
click at [403, 438] on span "入金可用餘額: 4000" at bounding box center [381, 445] width 102 height 14
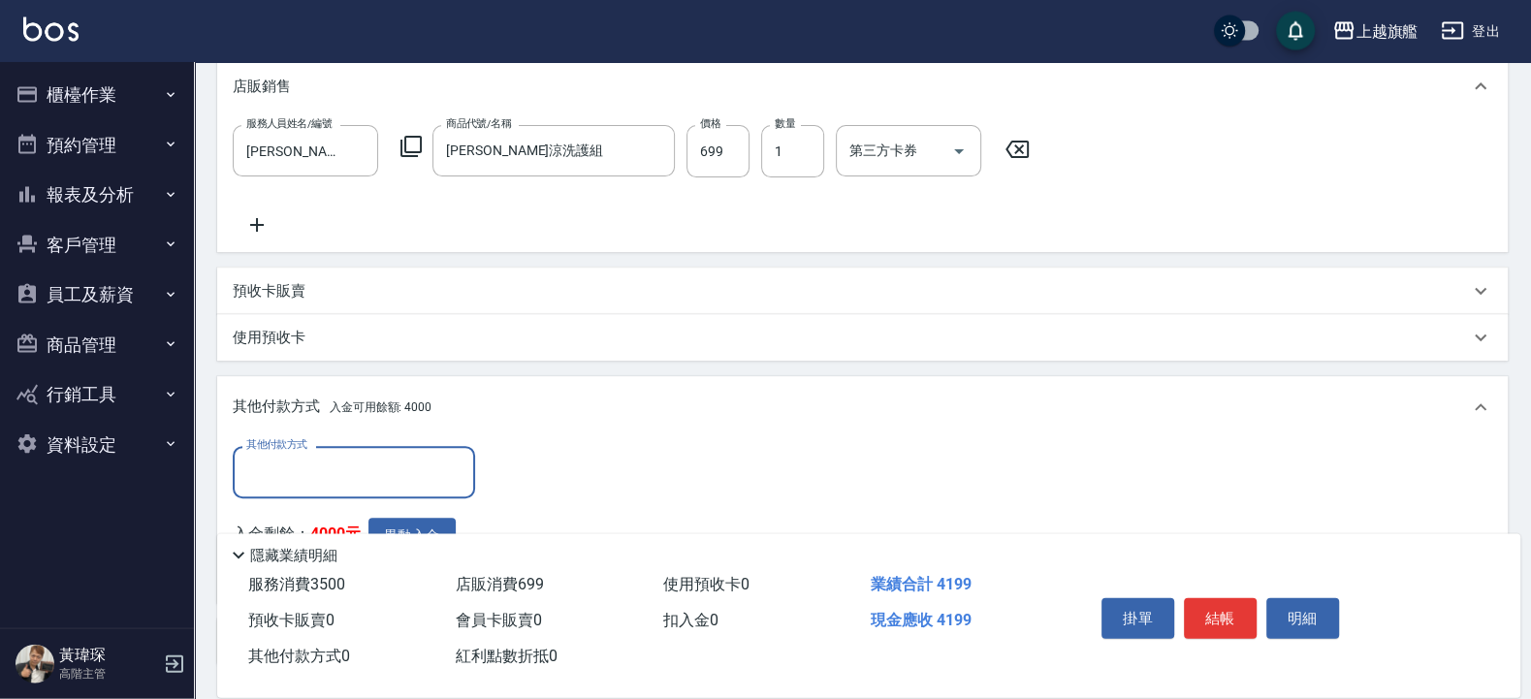
scroll to position [570, 0]
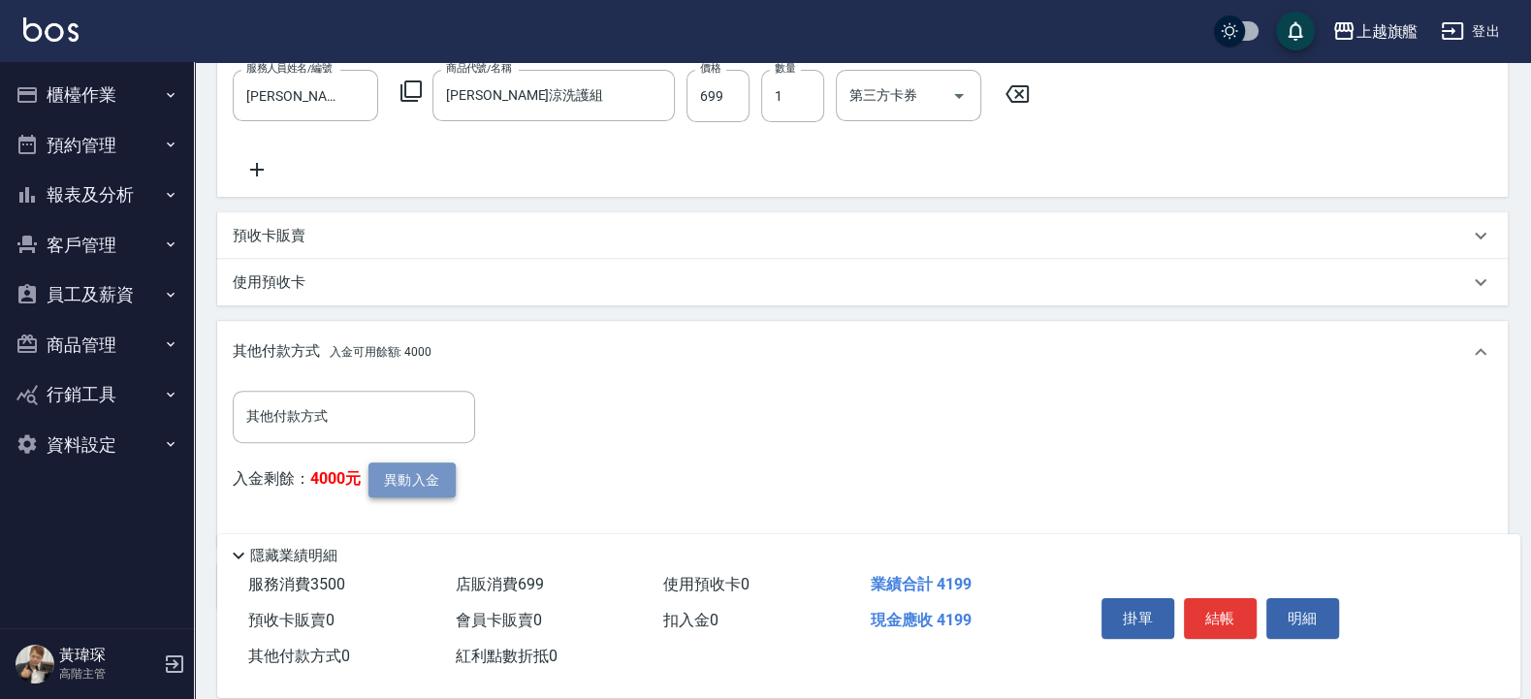
click at [421, 474] on button "異動入金" at bounding box center [411, 480] width 87 height 36
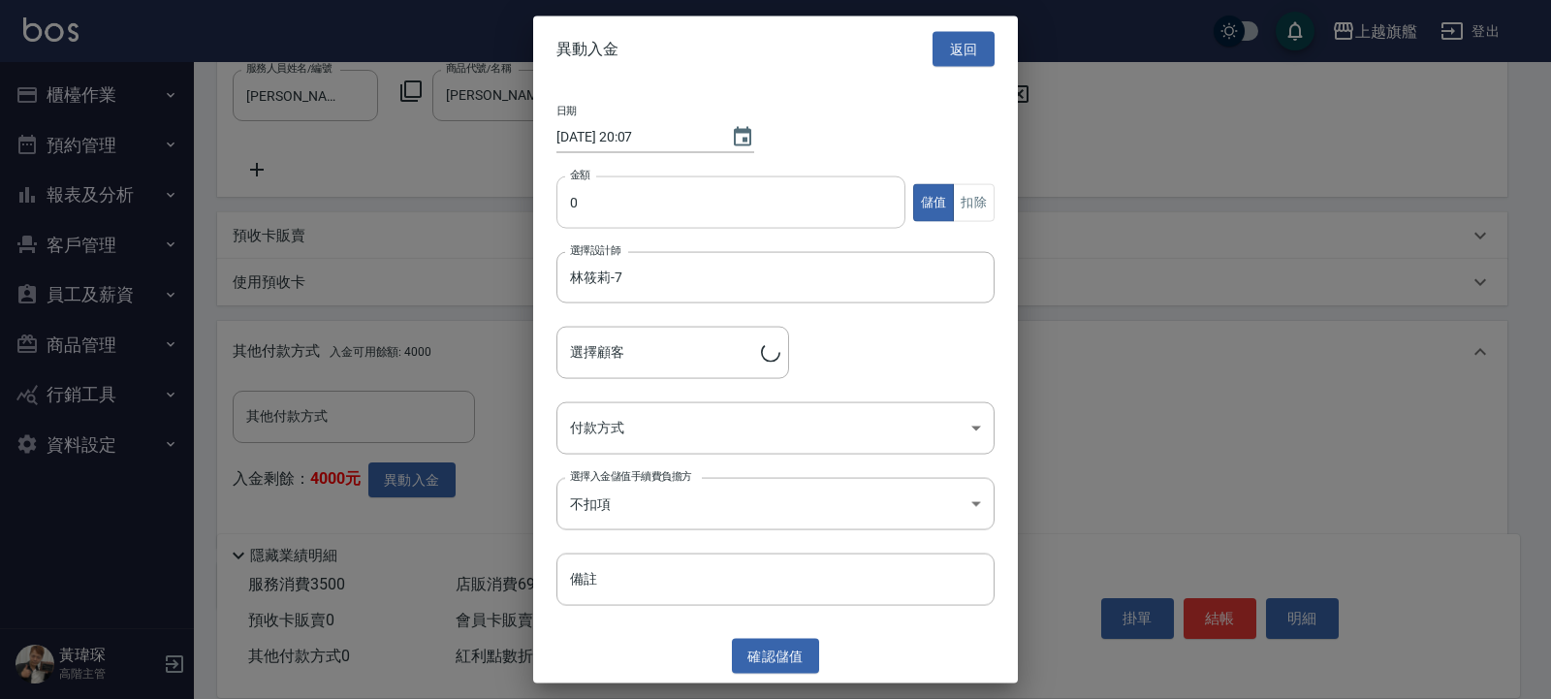
type input "詹芸芳/0972906788"
click at [621, 184] on input "0" at bounding box center [730, 202] width 349 height 52
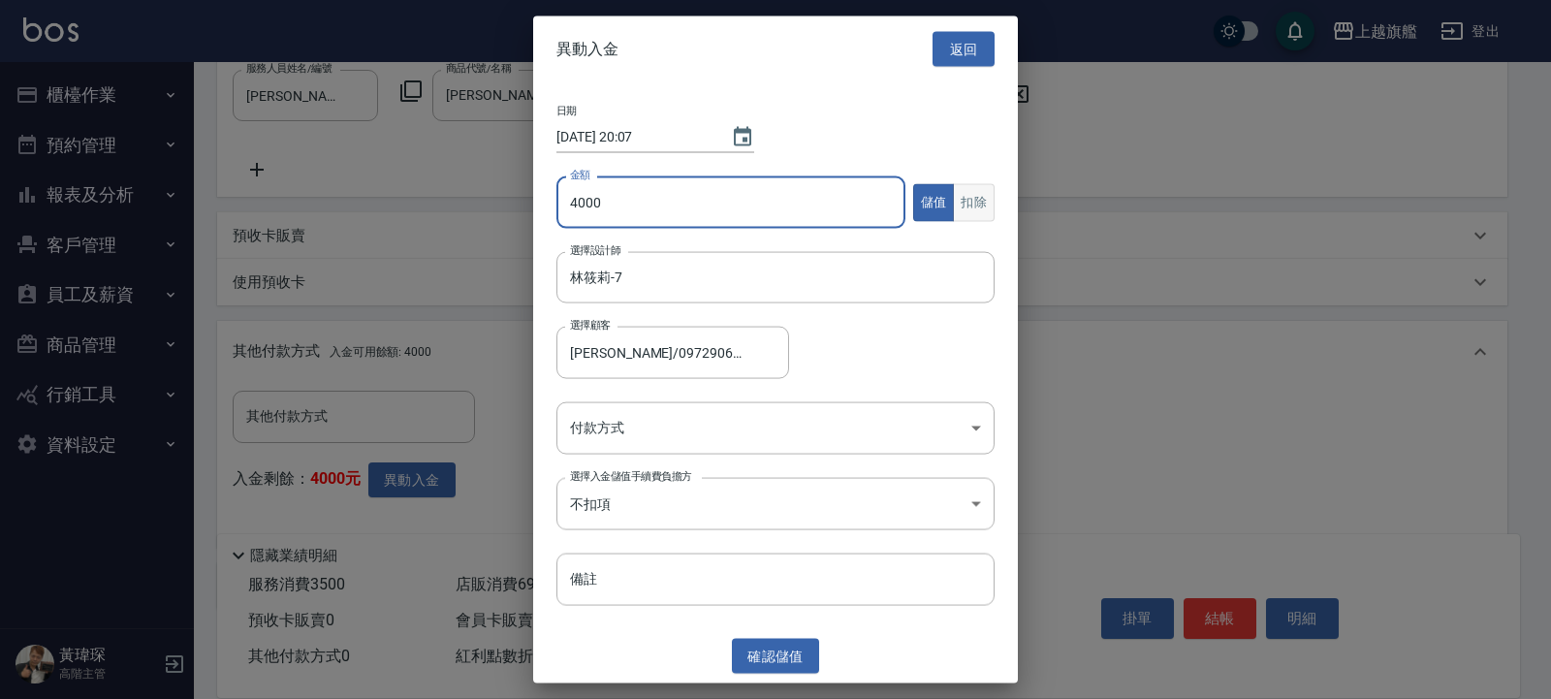
type input "4000"
click at [978, 194] on button "扣除" at bounding box center [974, 202] width 42 height 38
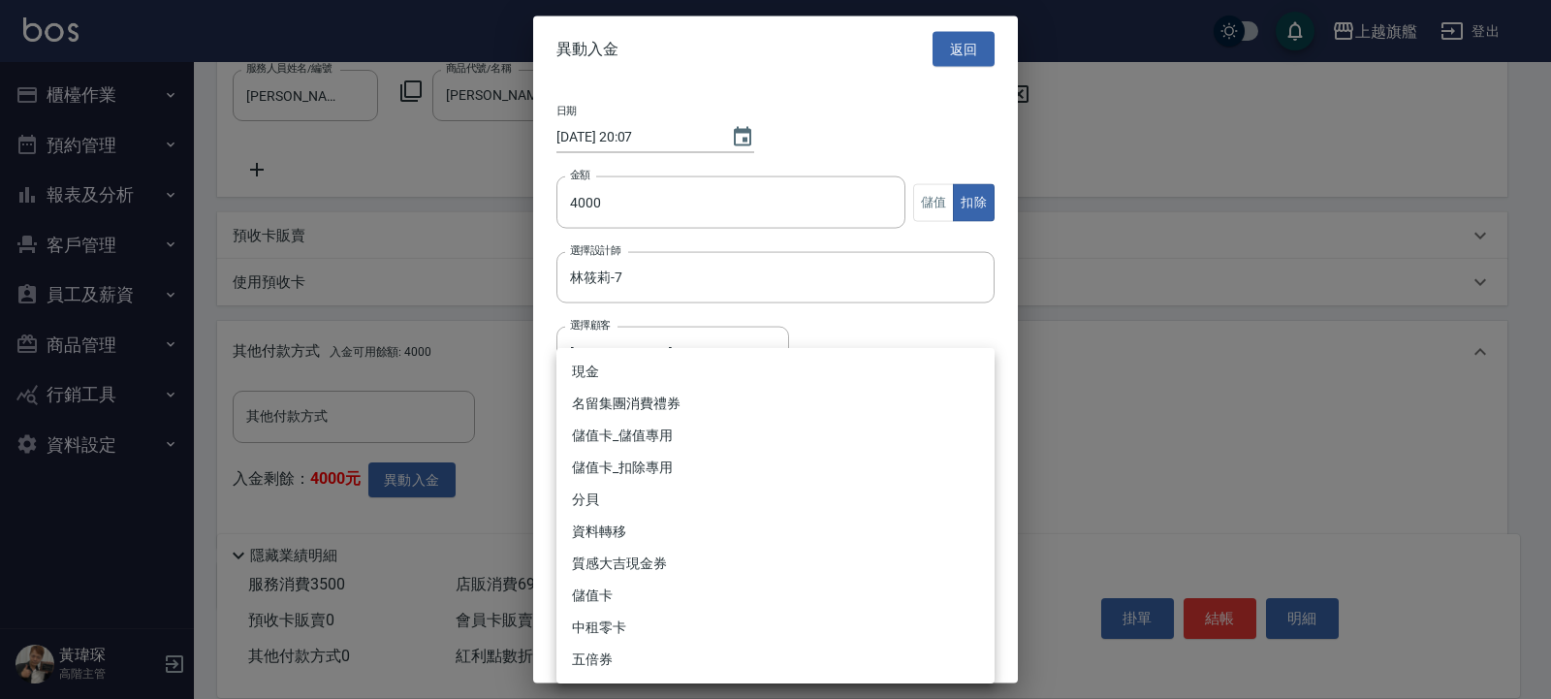
click at [727, 415] on body "上越旗艦 登出 櫃檯作業 打帳單 帳單列表 掛單列表 座位開單 營業儀表板 現金收支登錄 高階收支登錄 材料自購登錄 每日結帳 排班表 現場電腦打卡 掃碼打卡…" at bounding box center [775, 112] width 1551 height 1365
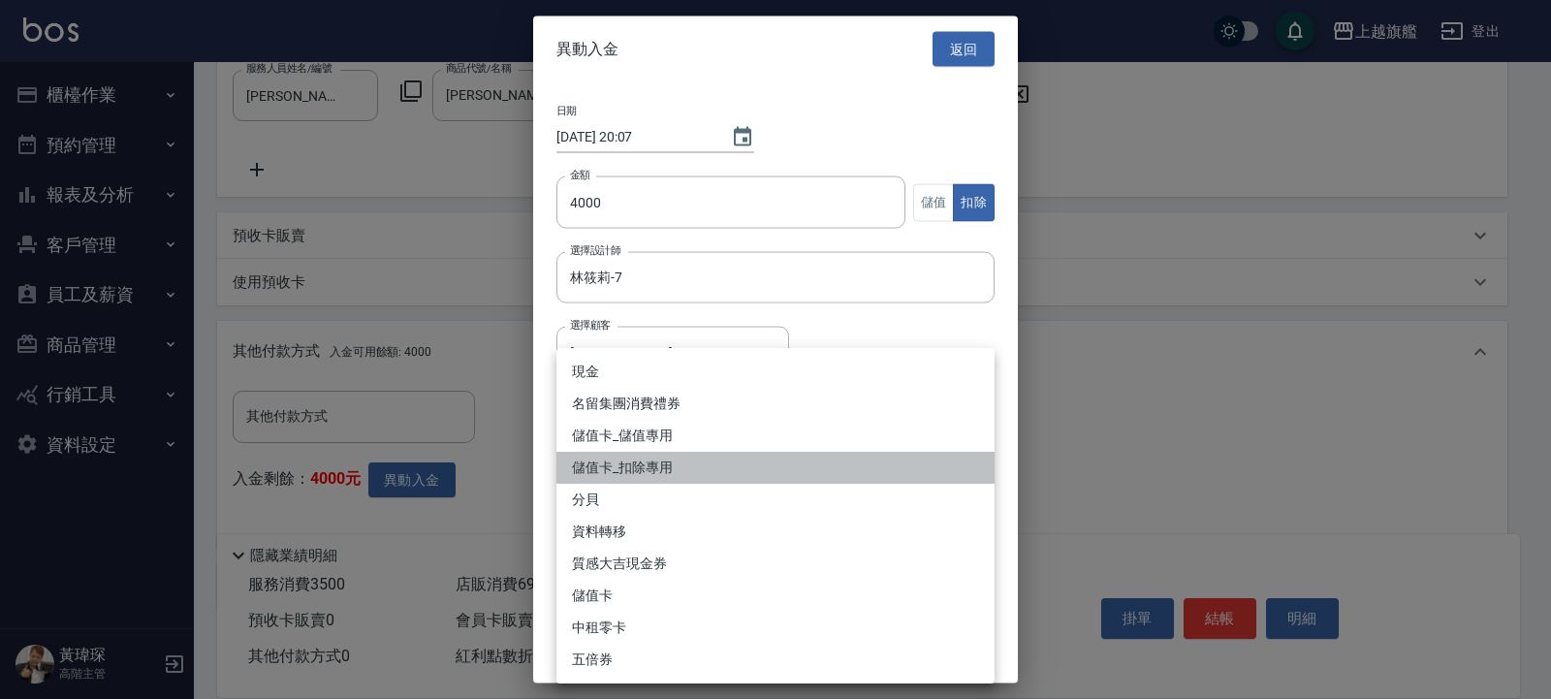
click at [653, 465] on li "儲值卡_扣除專用" at bounding box center [775, 468] width 438 height 32
type input "儲值卡_扣除專用"
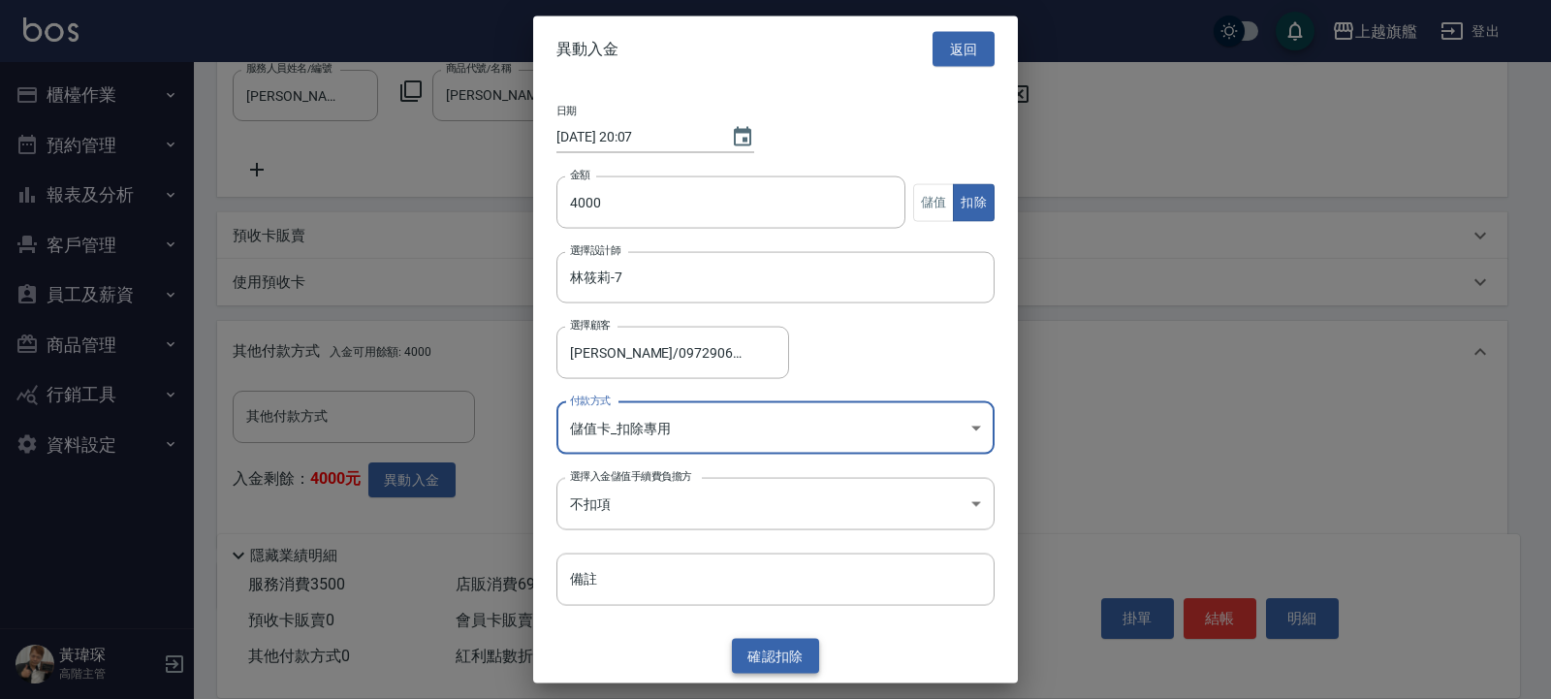
click at [771, 649] on button "確認 扣除" at bounding box center [775, 656] width 87 height 36
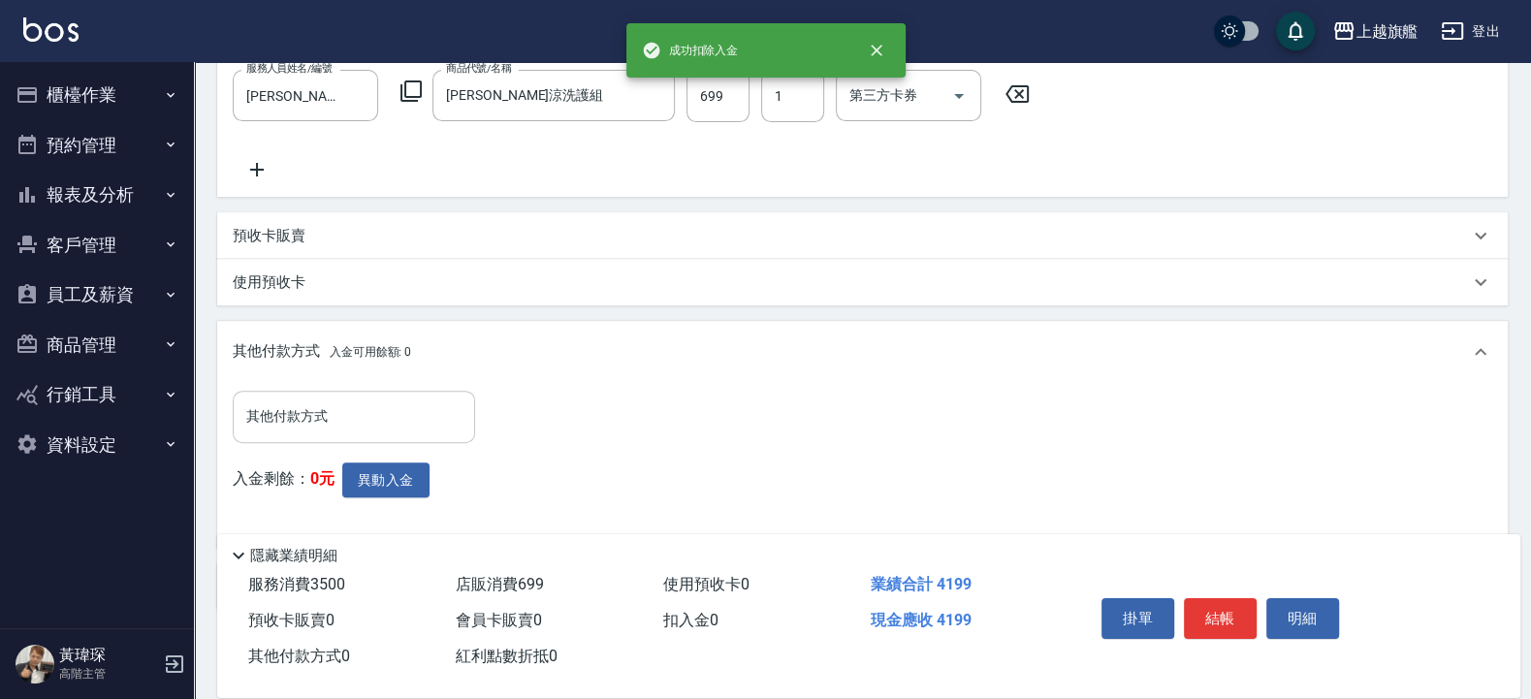
click at [344, 394] on div "其他付款方式" at bounding box center [354, 416] width 242 height 51
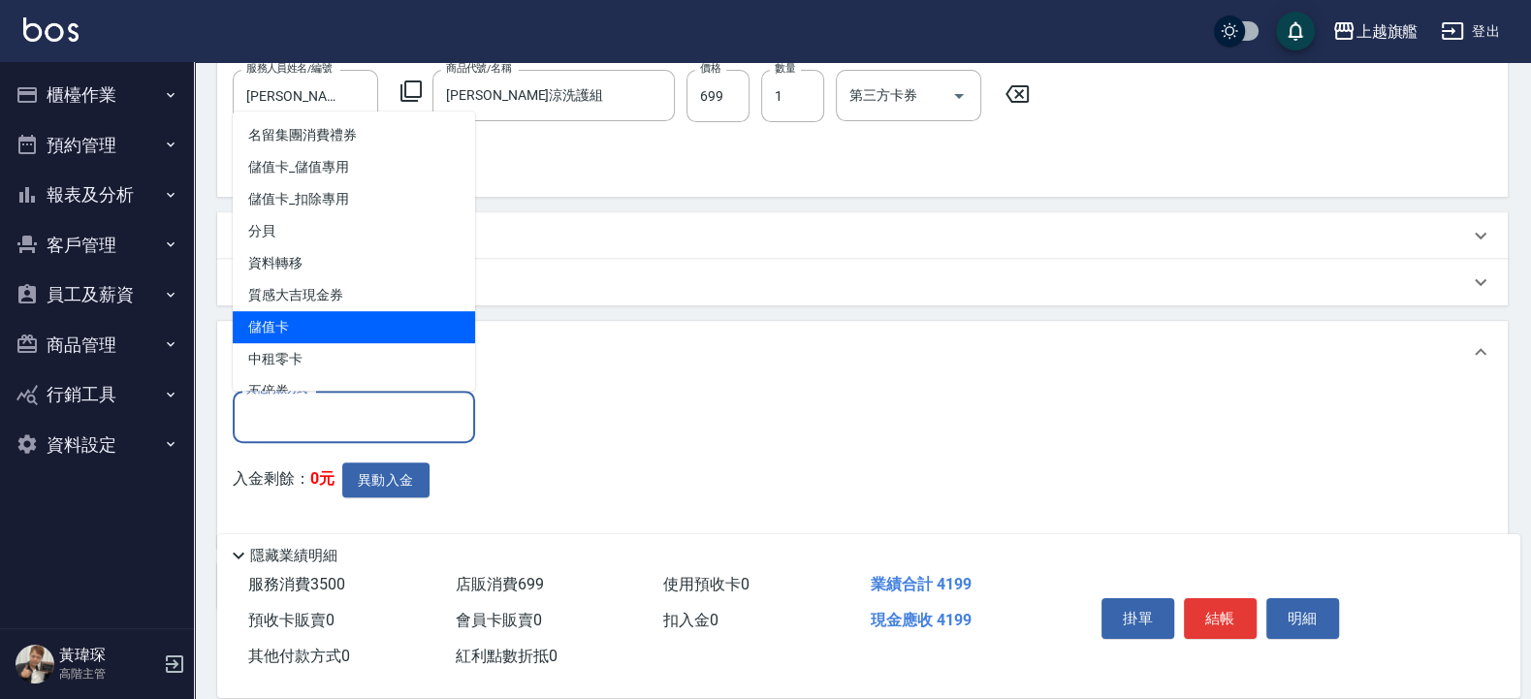
click at [335, 321] on span "儲值卡" at bounding box center [354, 327] width 242 height 32
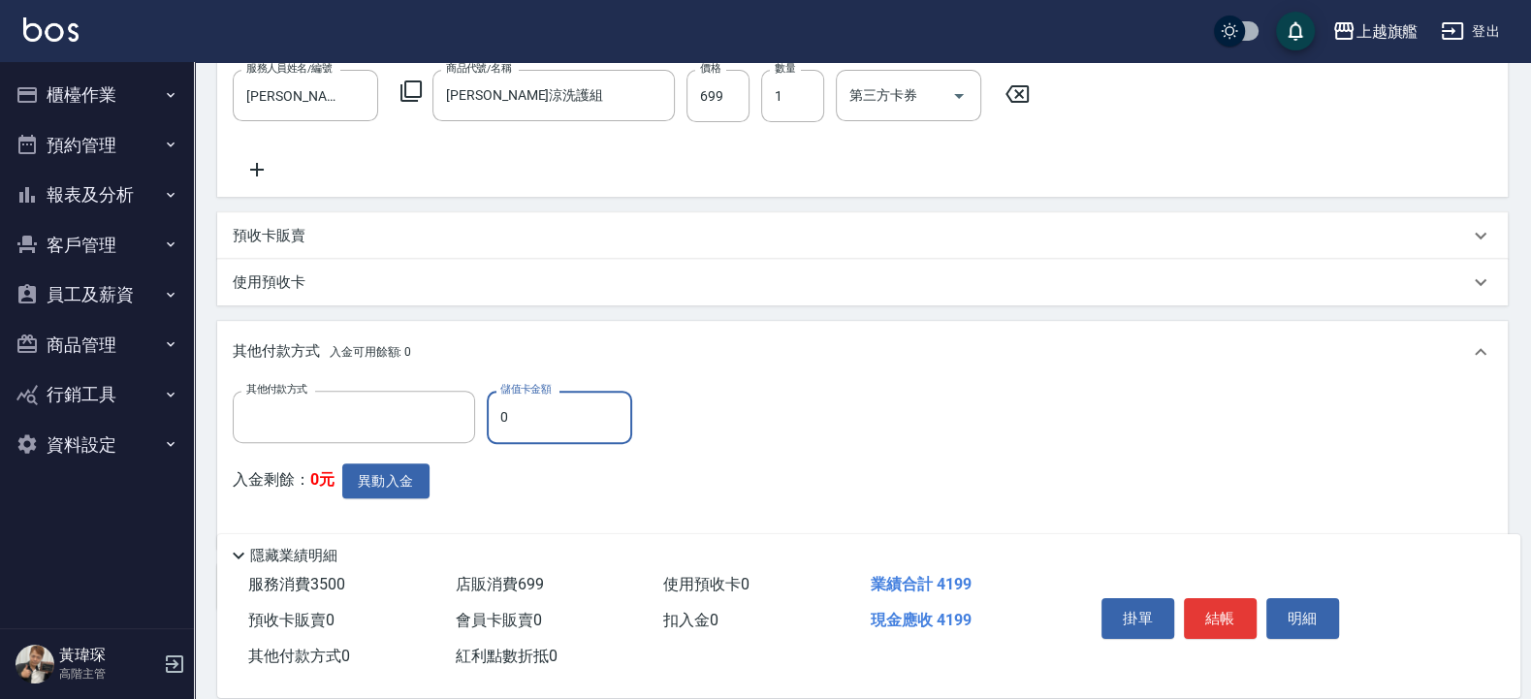
type input "儲值卡"
drag, startPoint x: 519, startPoint y: 410, endPoint x: 284, endPoint y: 381, distance: 236.4
click at [487, 405] on input "0" at bounding box center [559, 417] width 145 height 52
type input "4000"
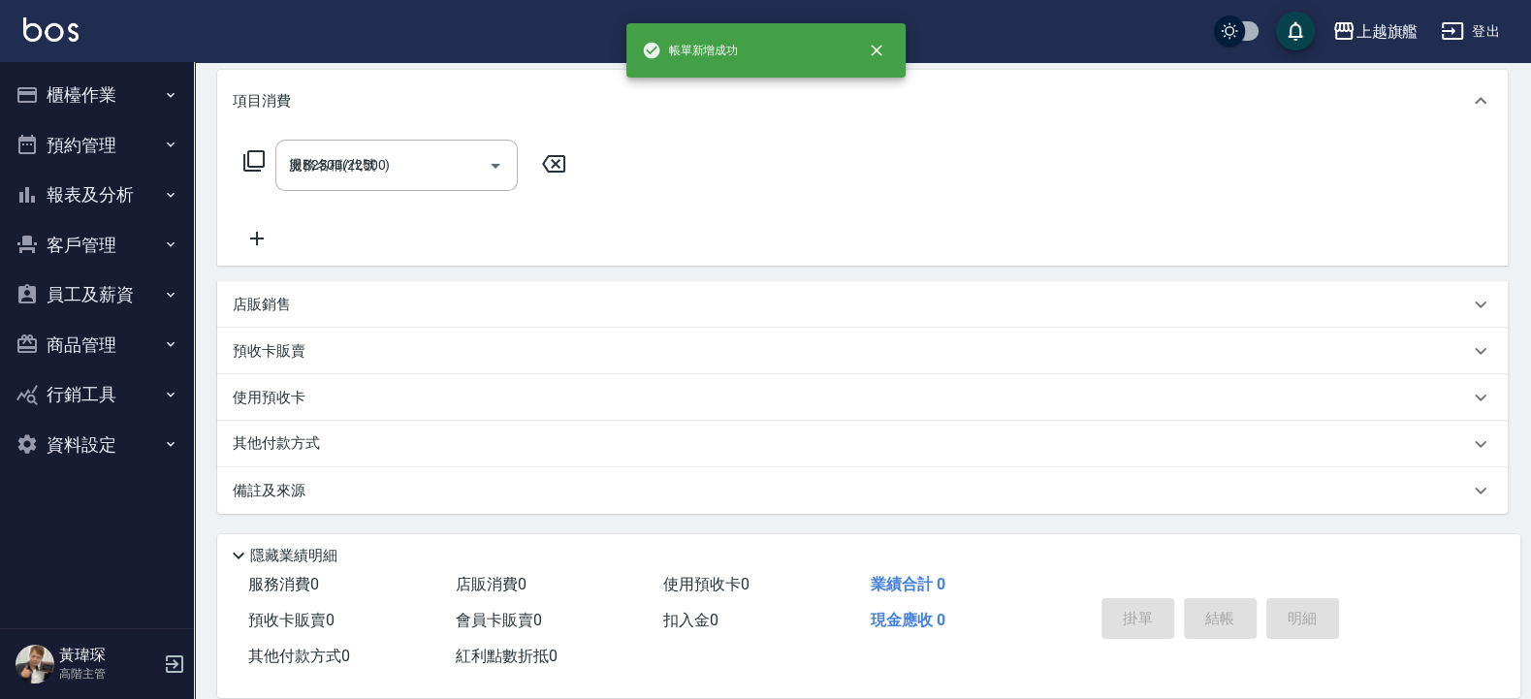
type input "2025/09/15 20:07"
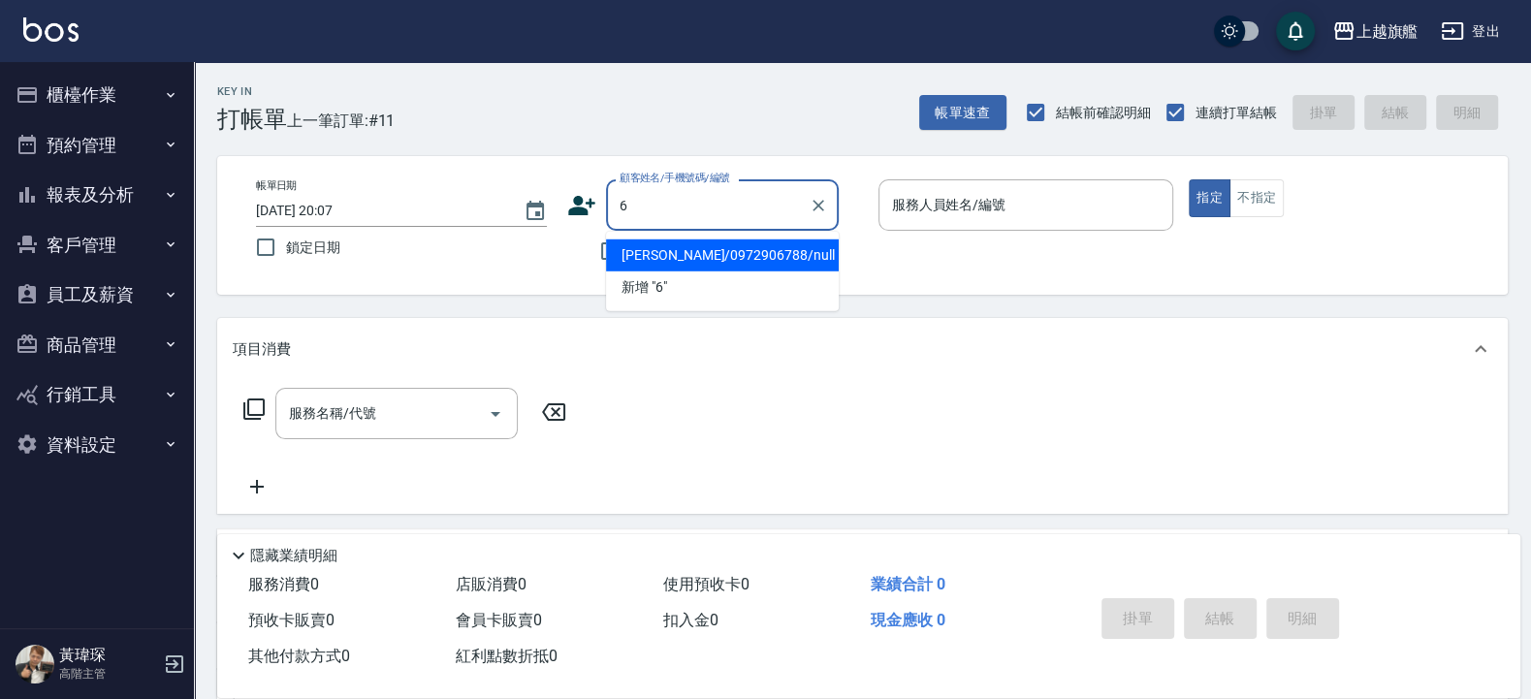
type input "[PERSON_NAME]/0972906788/null"
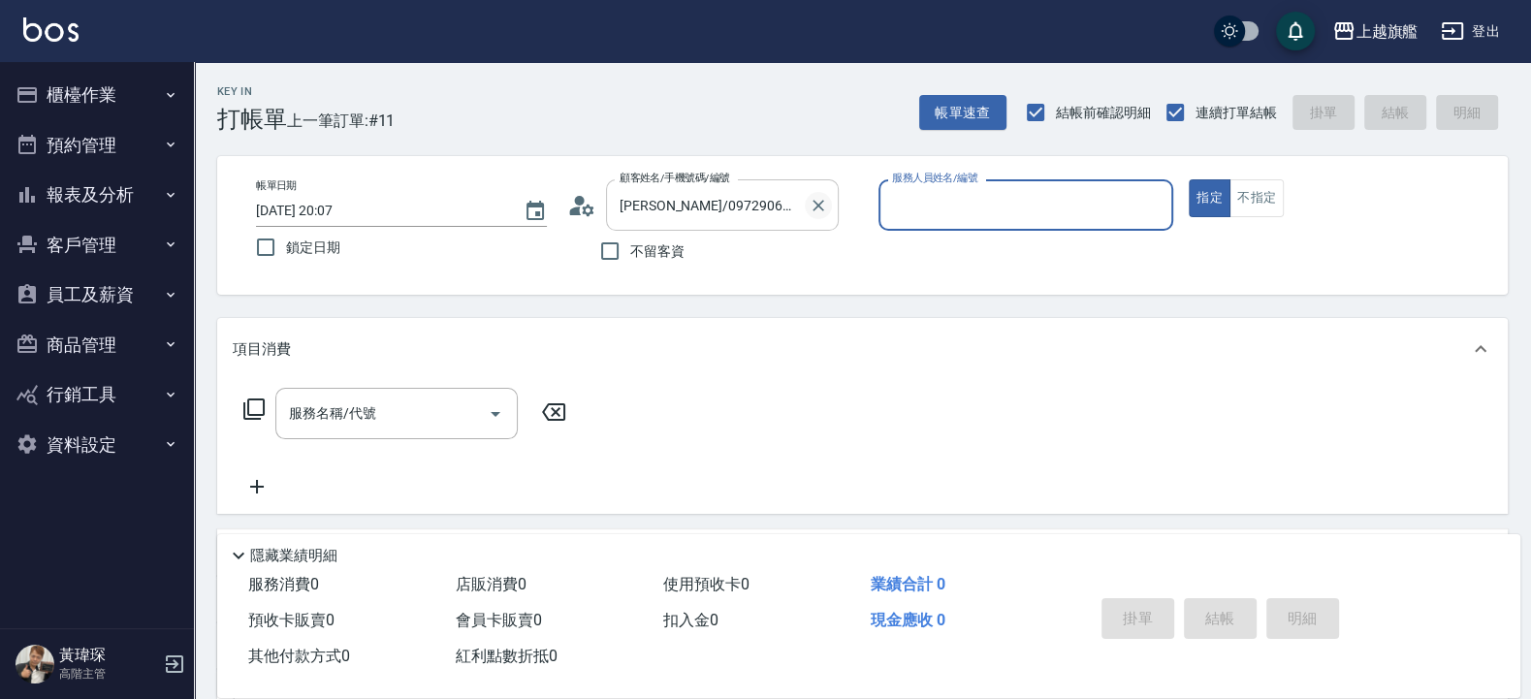
click at [818, 205] on icon "Clear" at bounding box center [818, 206] width 12 height 12
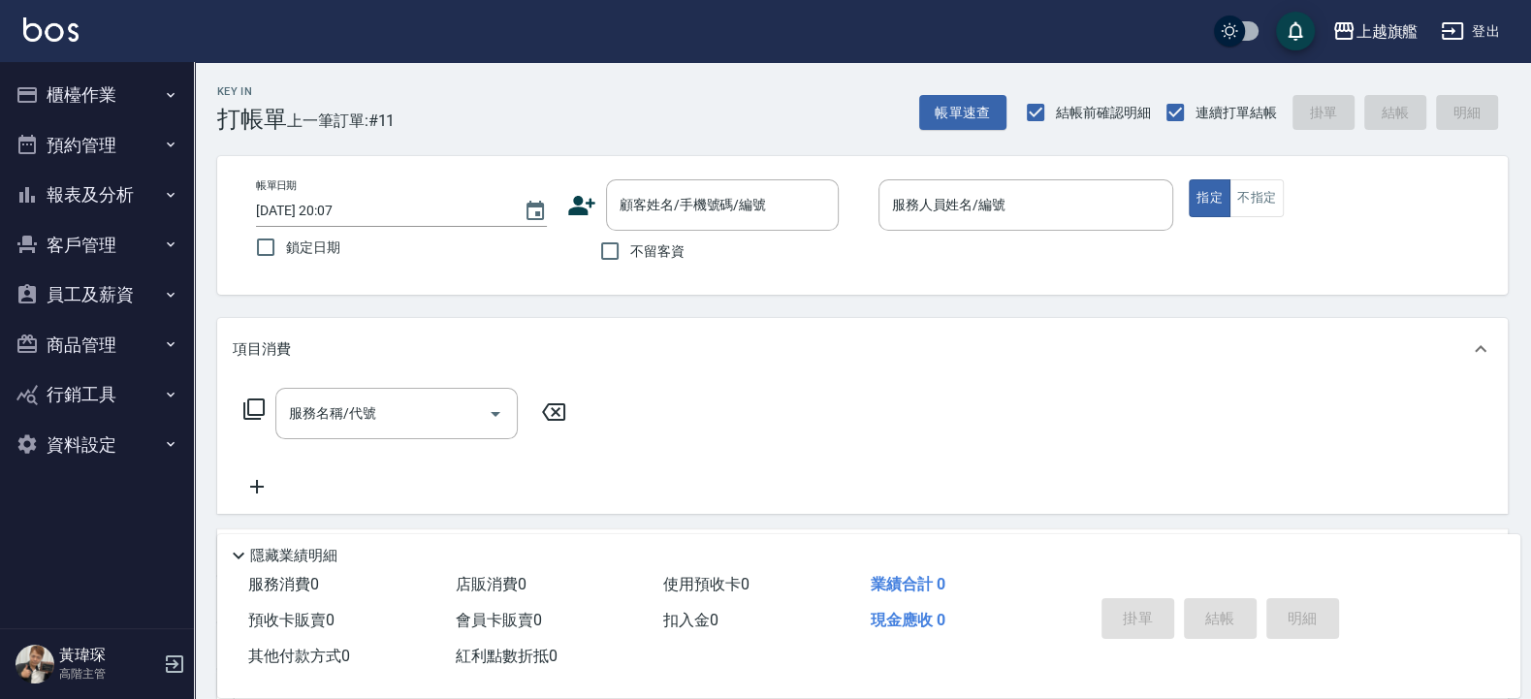
click at [652, 255] on span "不留客資" at bounding box center [657, 251] width 54 height 20
click at [630, 255] on input "不留客資" at bounding box center [609, 251] width 41 height 41
checkbox input "true"
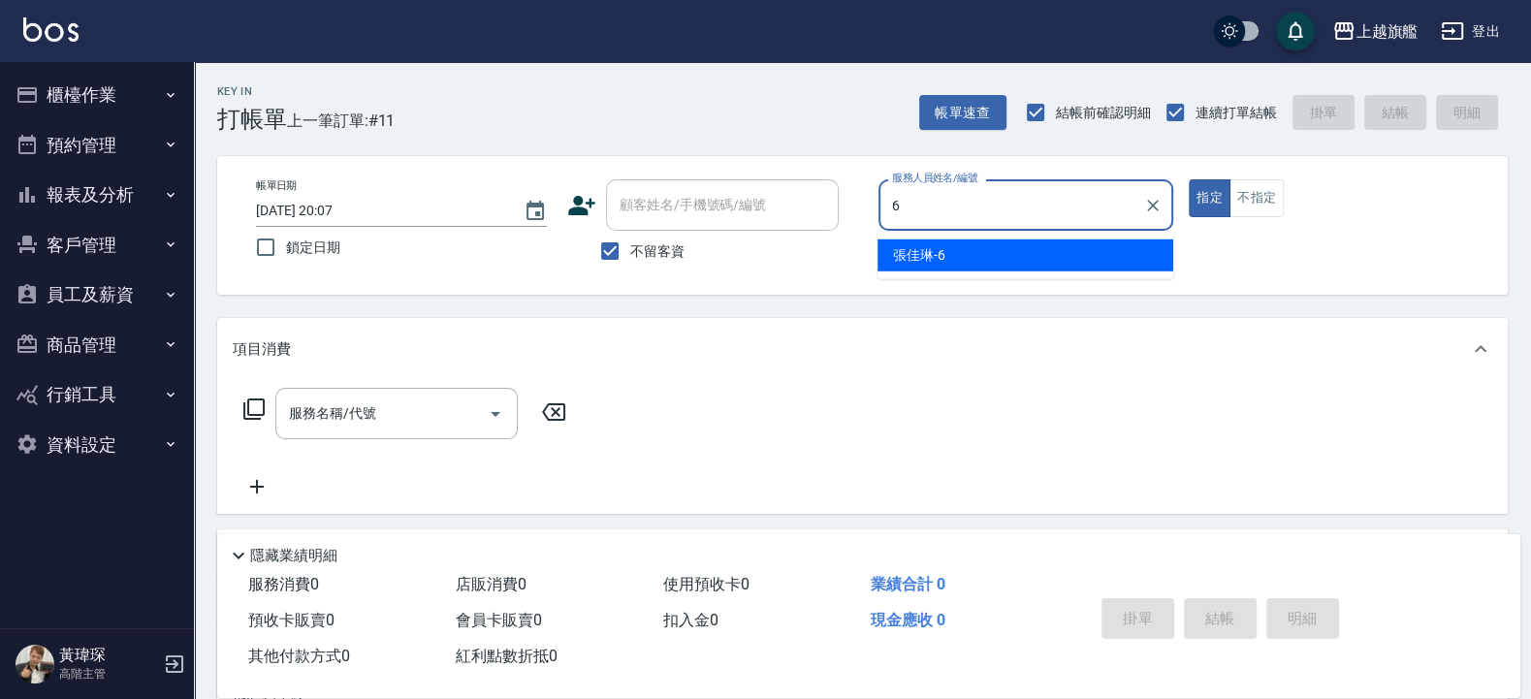
type input "張佳琳-6"
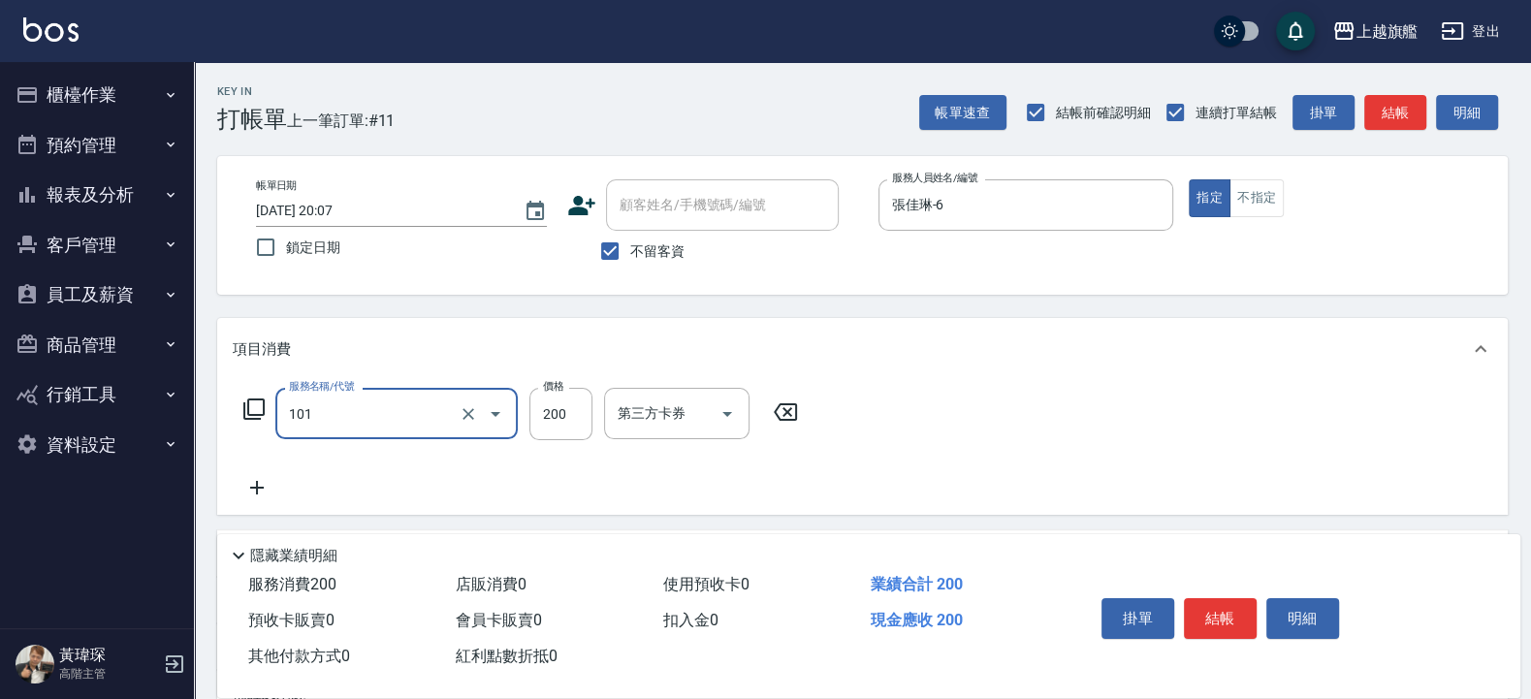
type input "一般洗(101)"
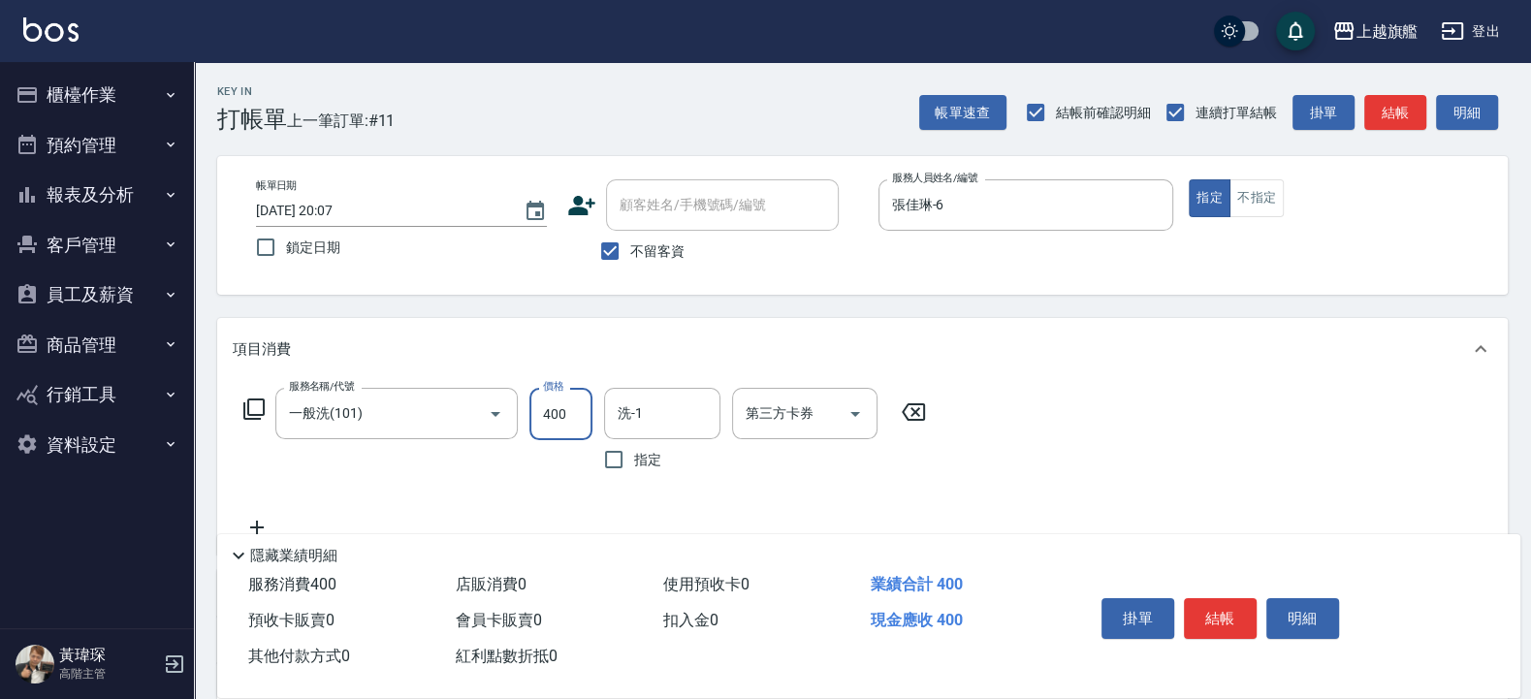
type input "400"
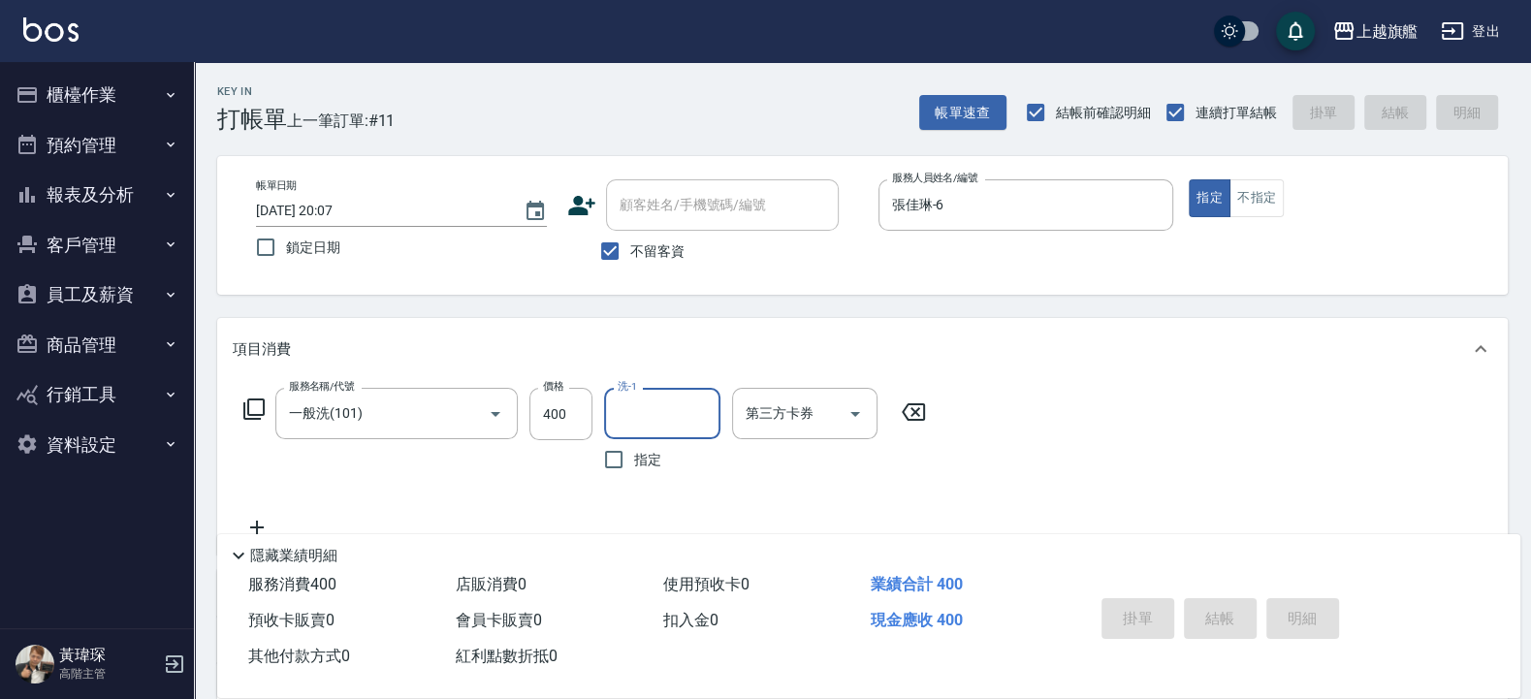
type input "2025/09/15 20:13"
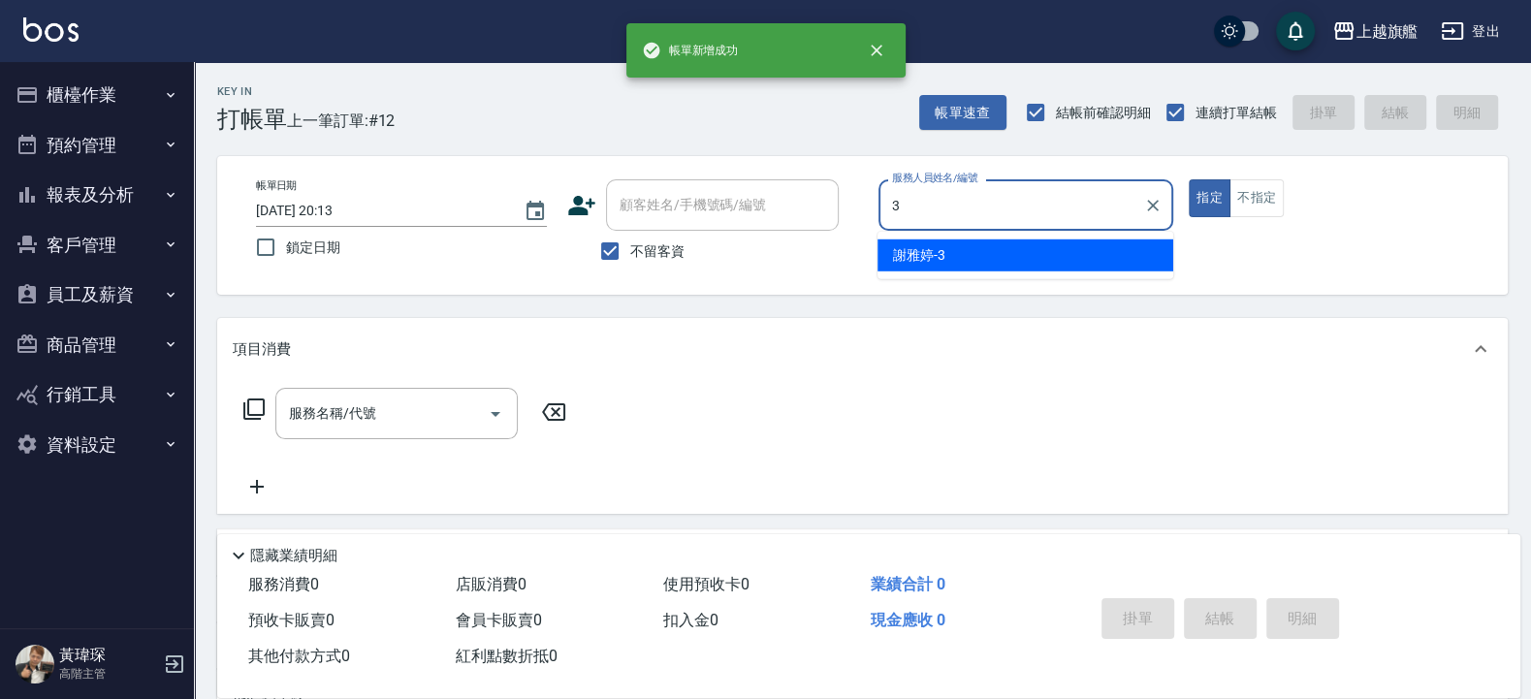
type input "謝雅婷-3"
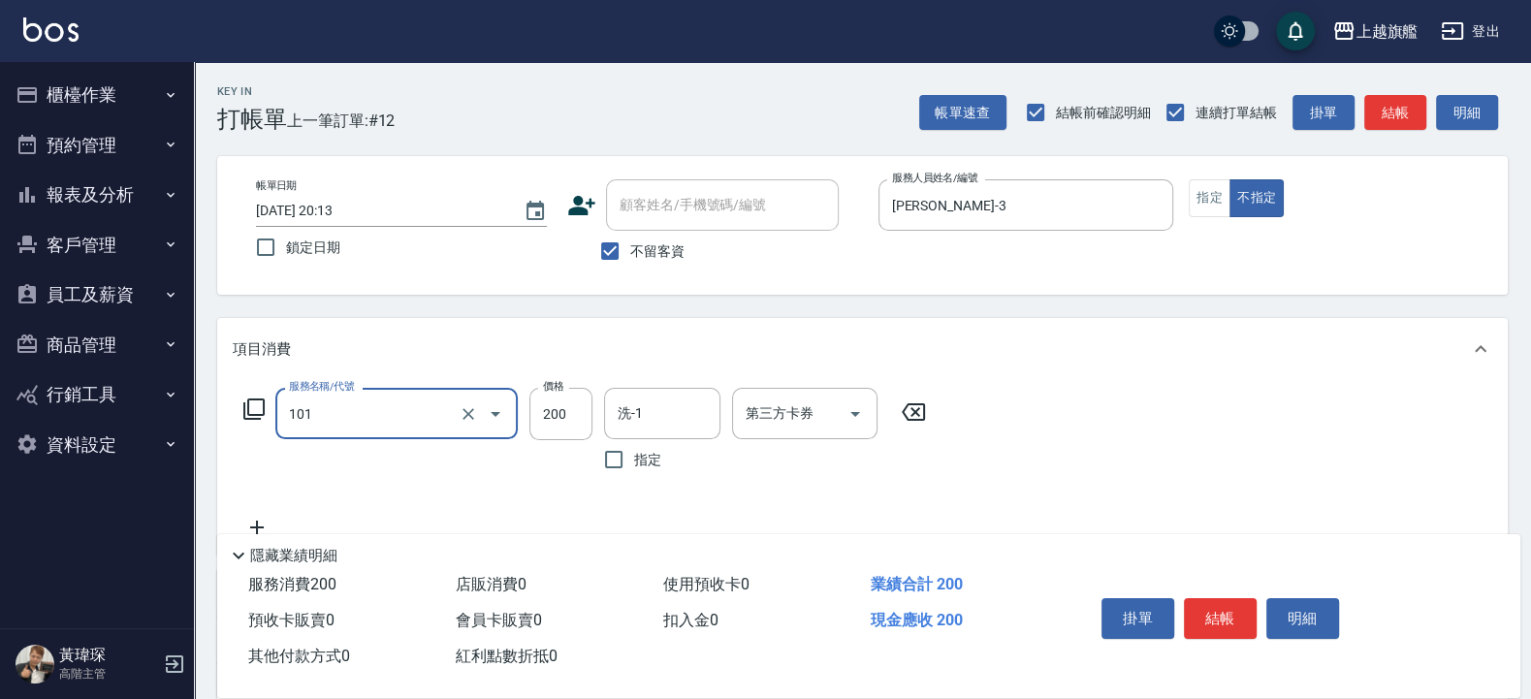
type input "一般洗(101)"
type input "300"
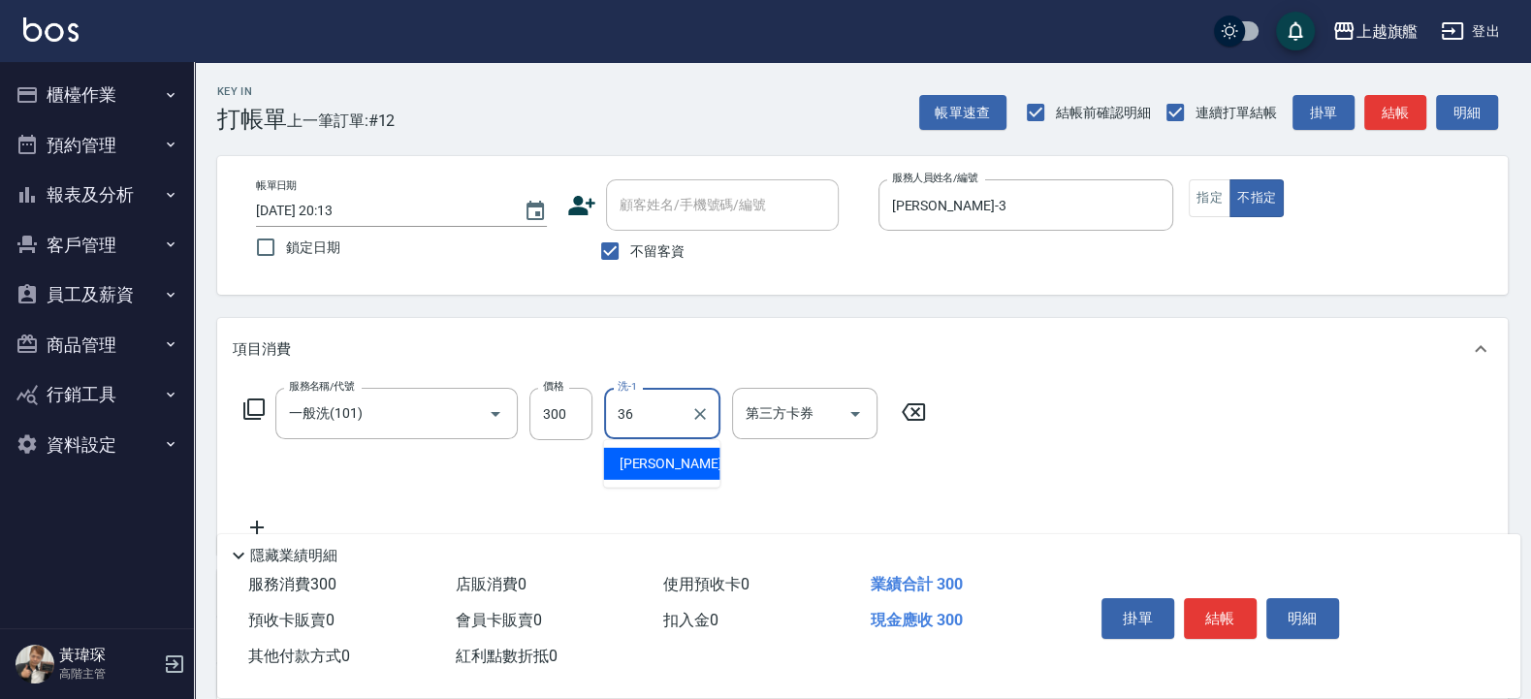
type input "蔡秉諶-36"
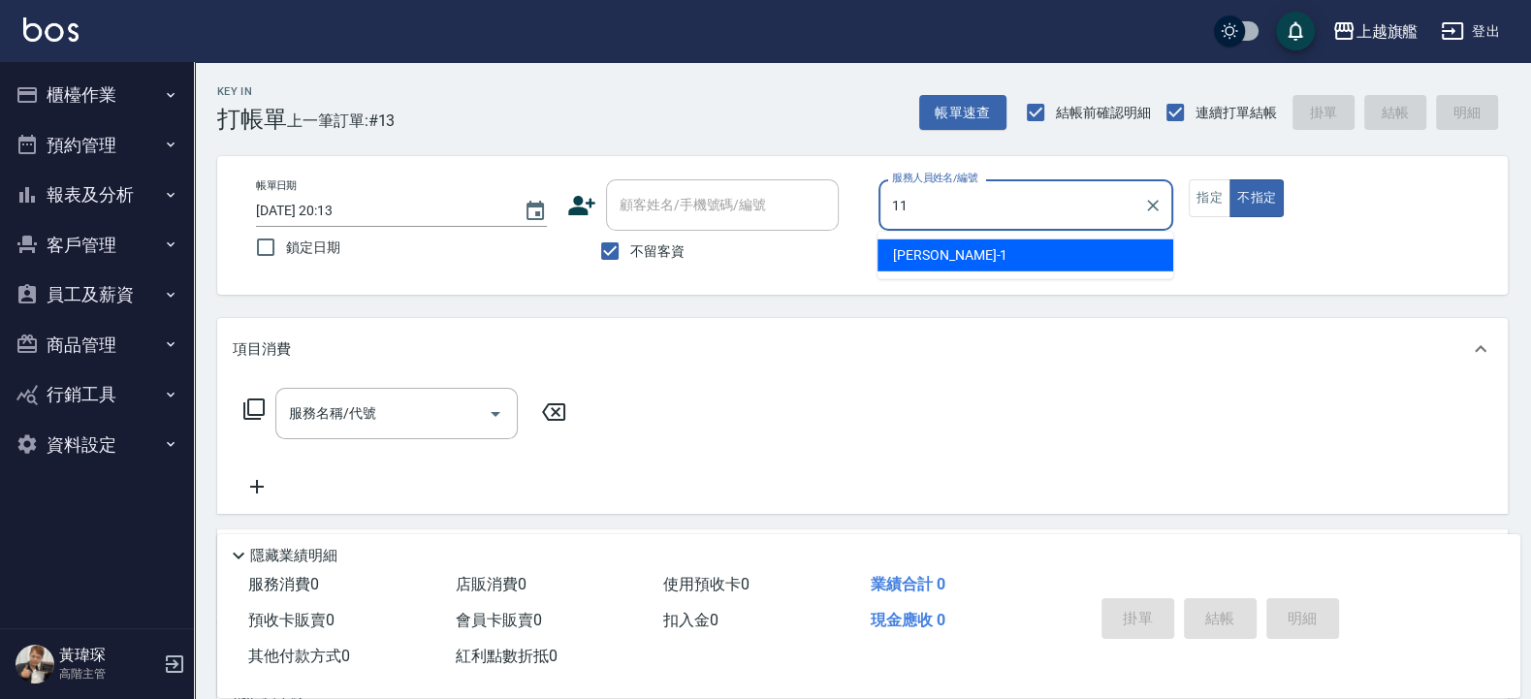
type input "蔡美秀-11"
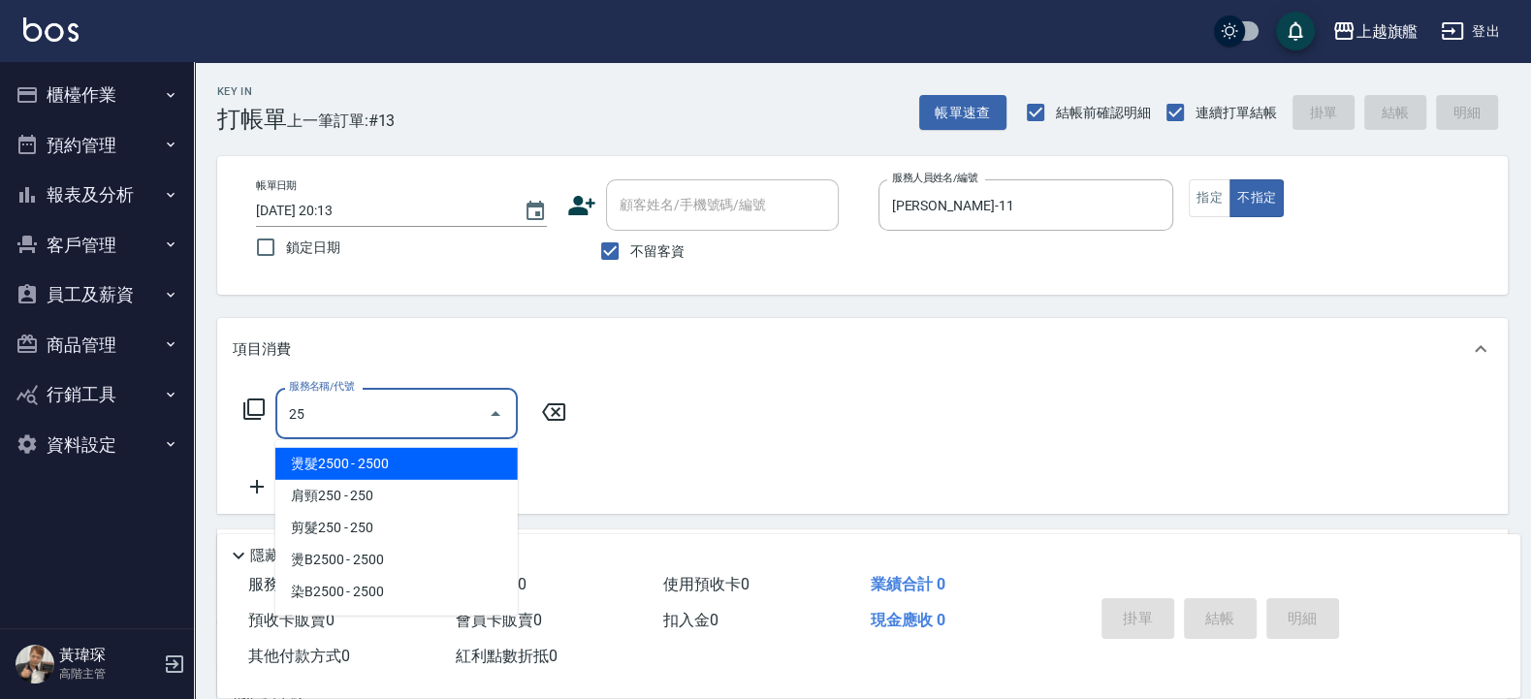
type input "2"
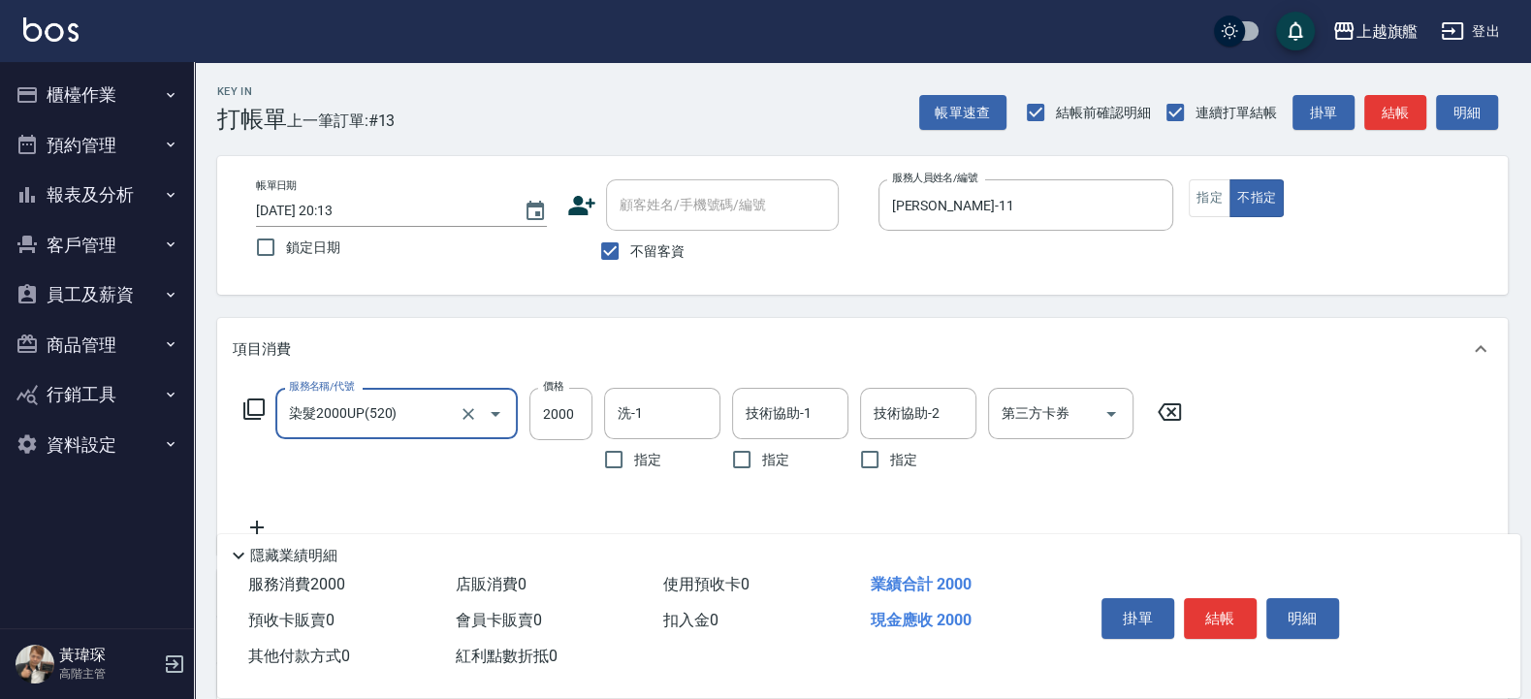
type input "染髮2000UP(520)"
type input "2300"
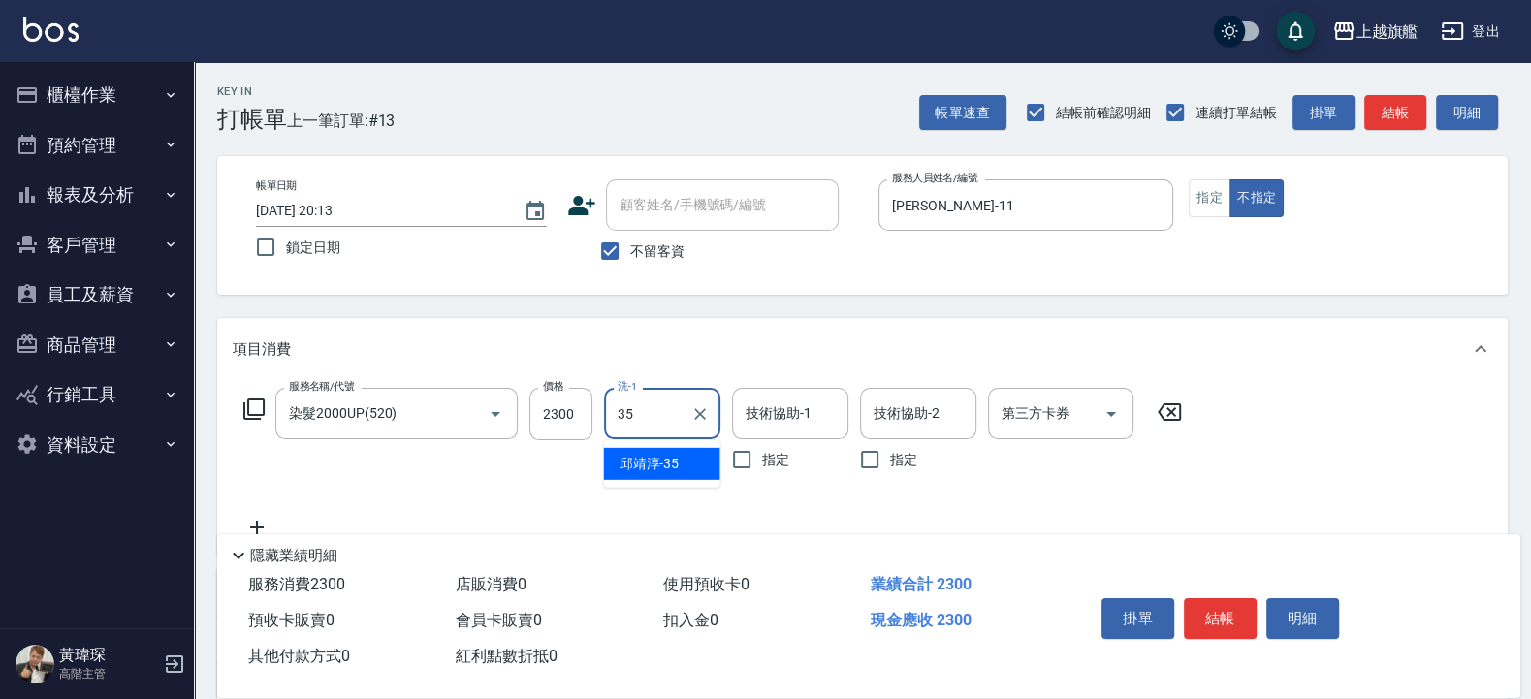
type input "邱靖淳-35"
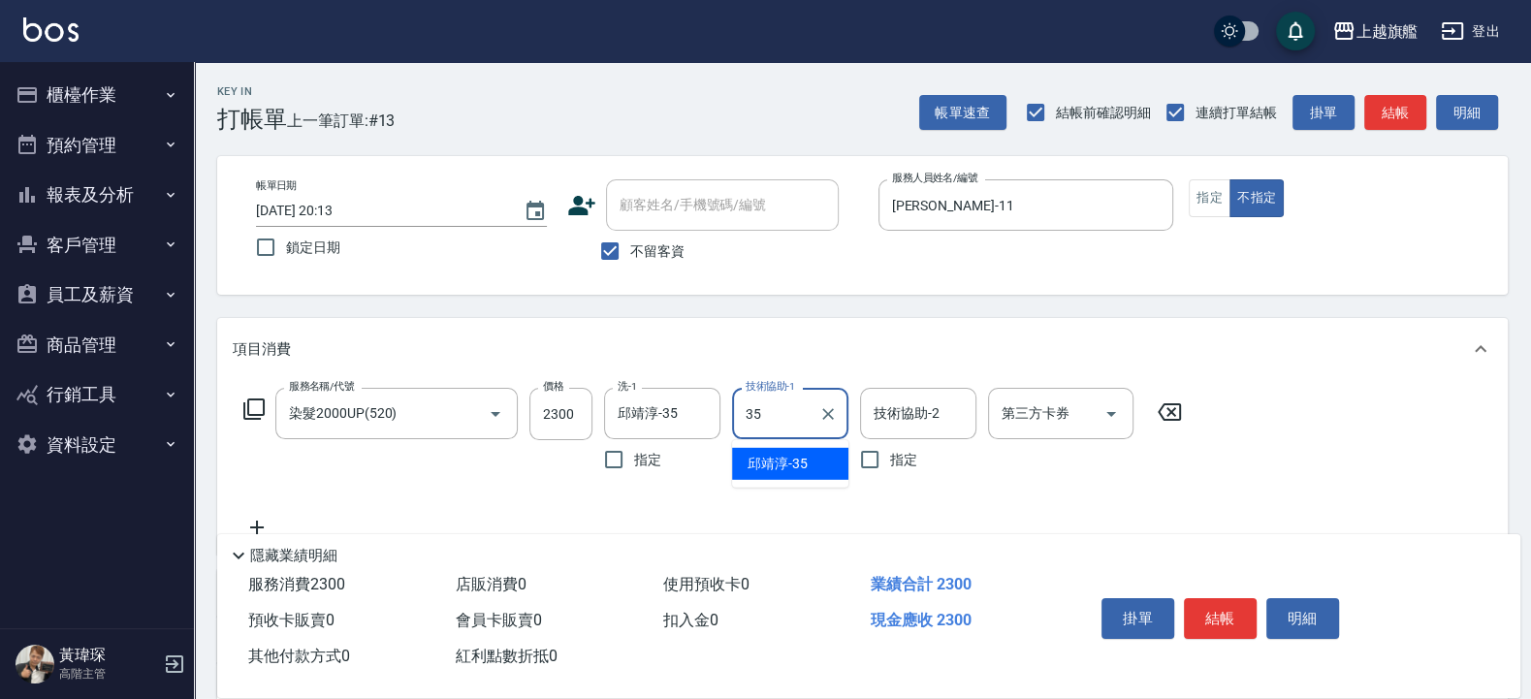
type input "邱靖淳-35"
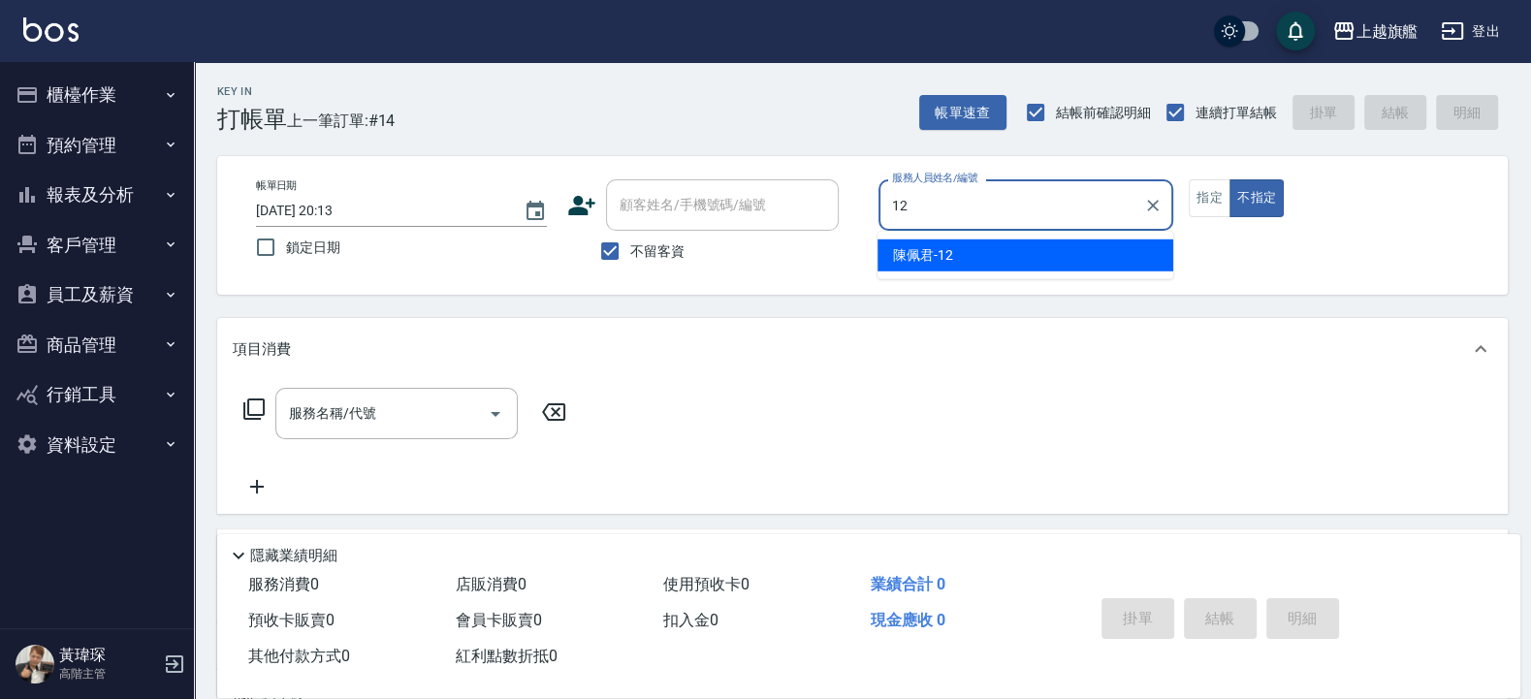
type input "陳佩君-12"
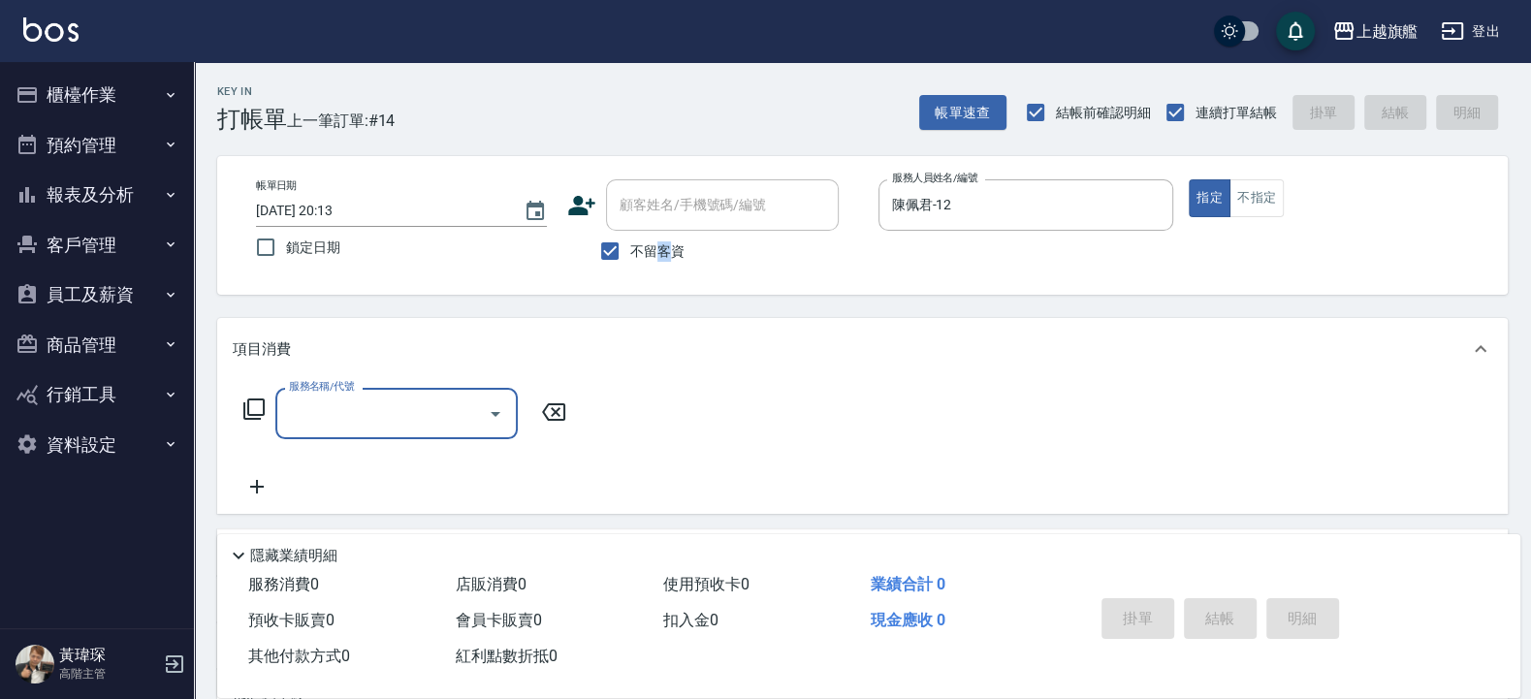
drag, startPoint x: 658, startPoint y: 238, endPoint x: 670, endPoint y: 242, distance: 12.3
click at [670, 242] on label "不留客資" at bounding box center [636, 251] width 95 height 41
click at [617, 240] on input "不留客資" at bounding box center [609, 251] width 41 height 41
checkbox input "false"
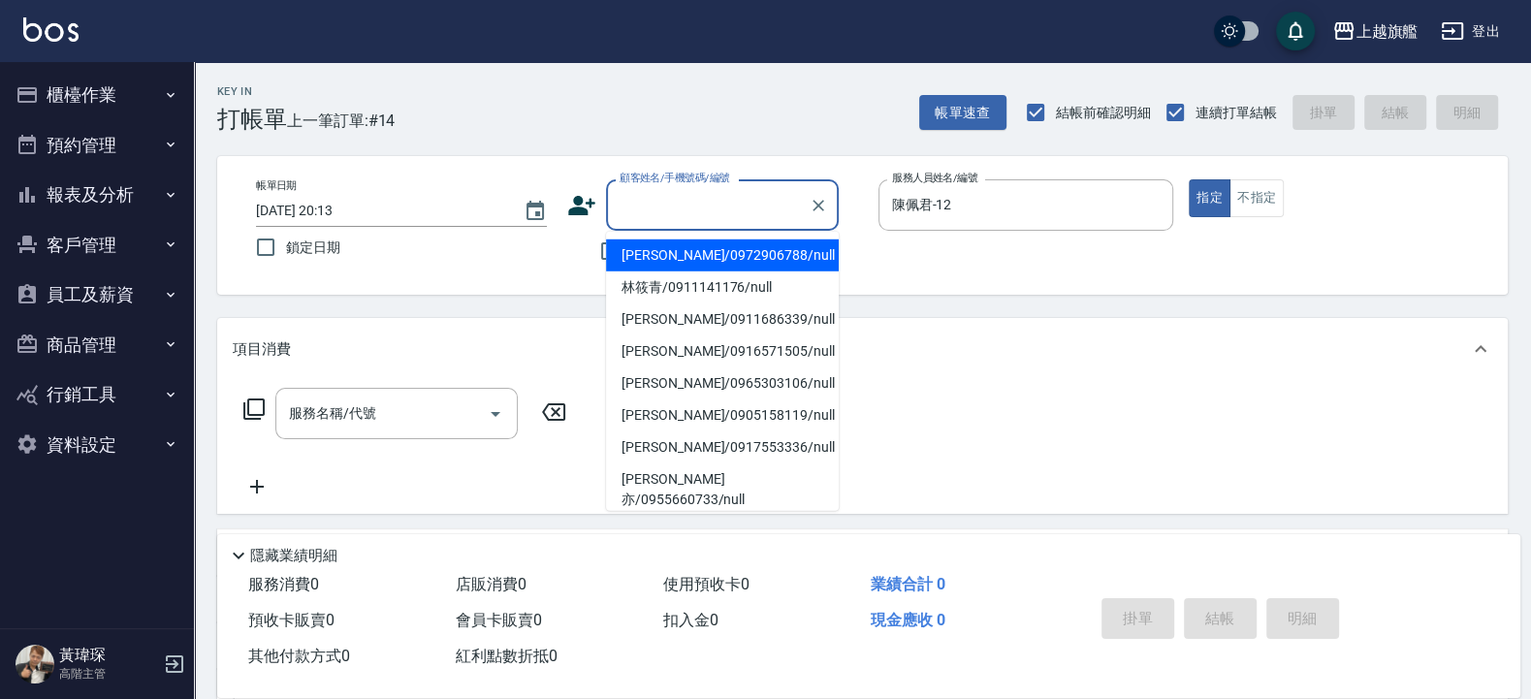
click at [680, 203] on input "顧客姓名/手機號碼/編號" at bounding box center [708, 205] width 186 height 34
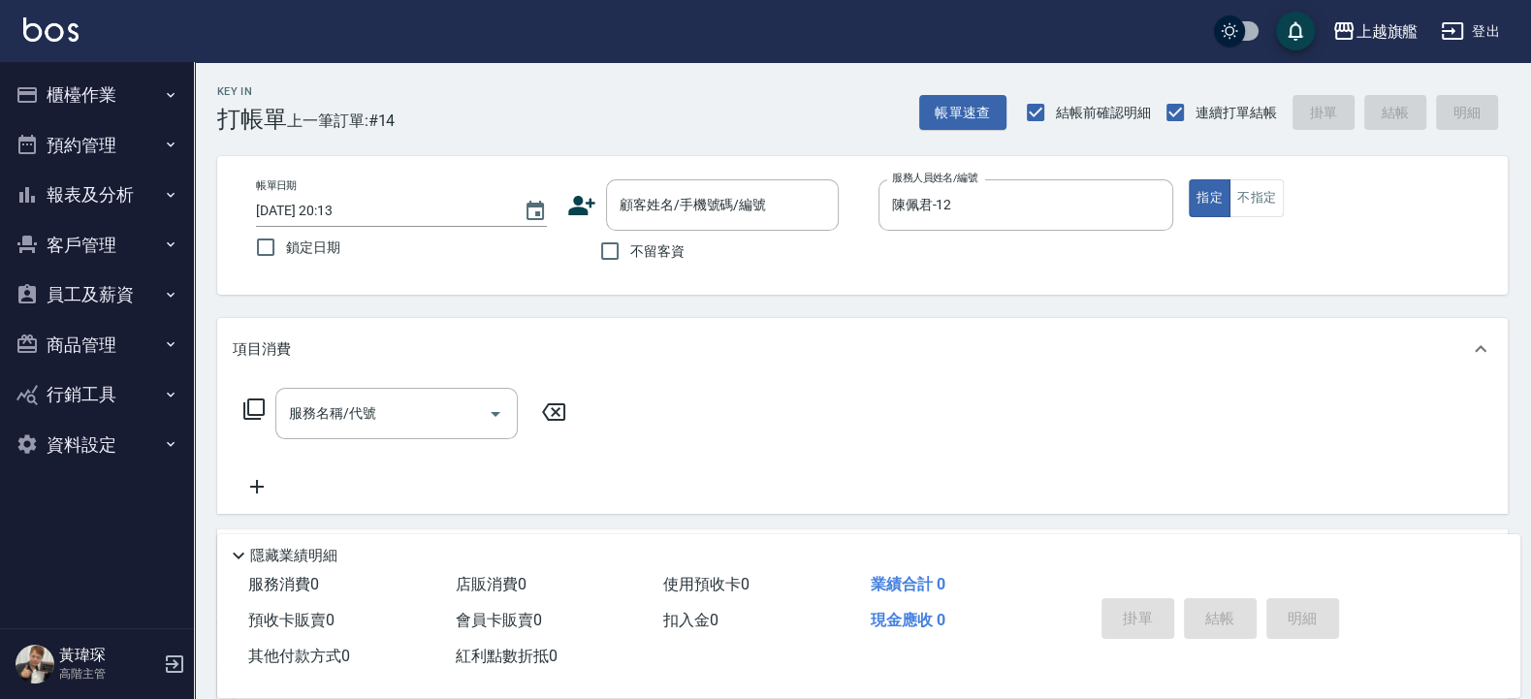
drag, startPoint x: 693, startPoint y: 40, endPoint x: 667, endPoint y: 90, distance: 56.8
click at [692, 37] on div "上越旗艦 登出" at bounding box center [765, 31] width 1531 height 62
click at [662, 206] on input "顧客姓名/手機號碼/編號" at bounding box center [708, 205] width 186 height 34
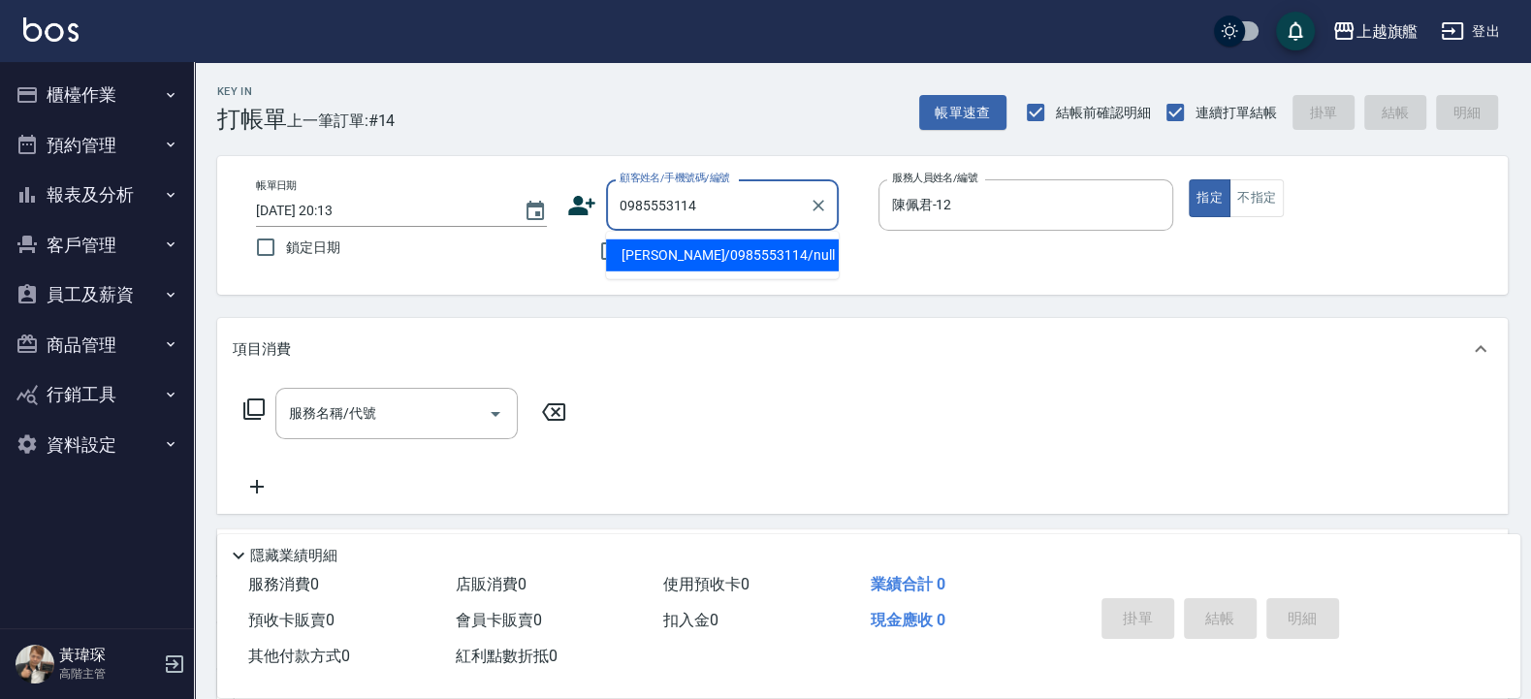
type input "[PERSON_NAME]/0985553114/null"
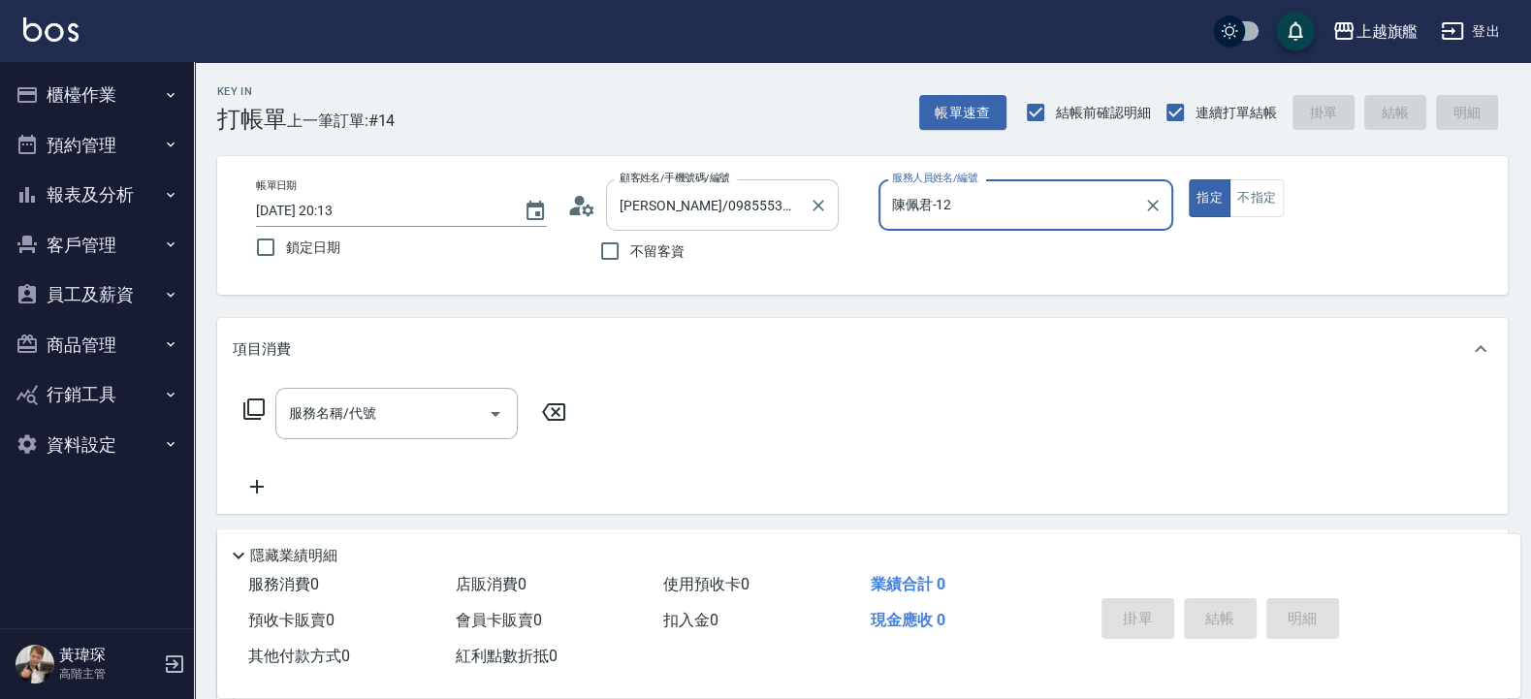
click at [1188, 179] on button "指定" at bounding box center [1209, 198] width 42 height 38
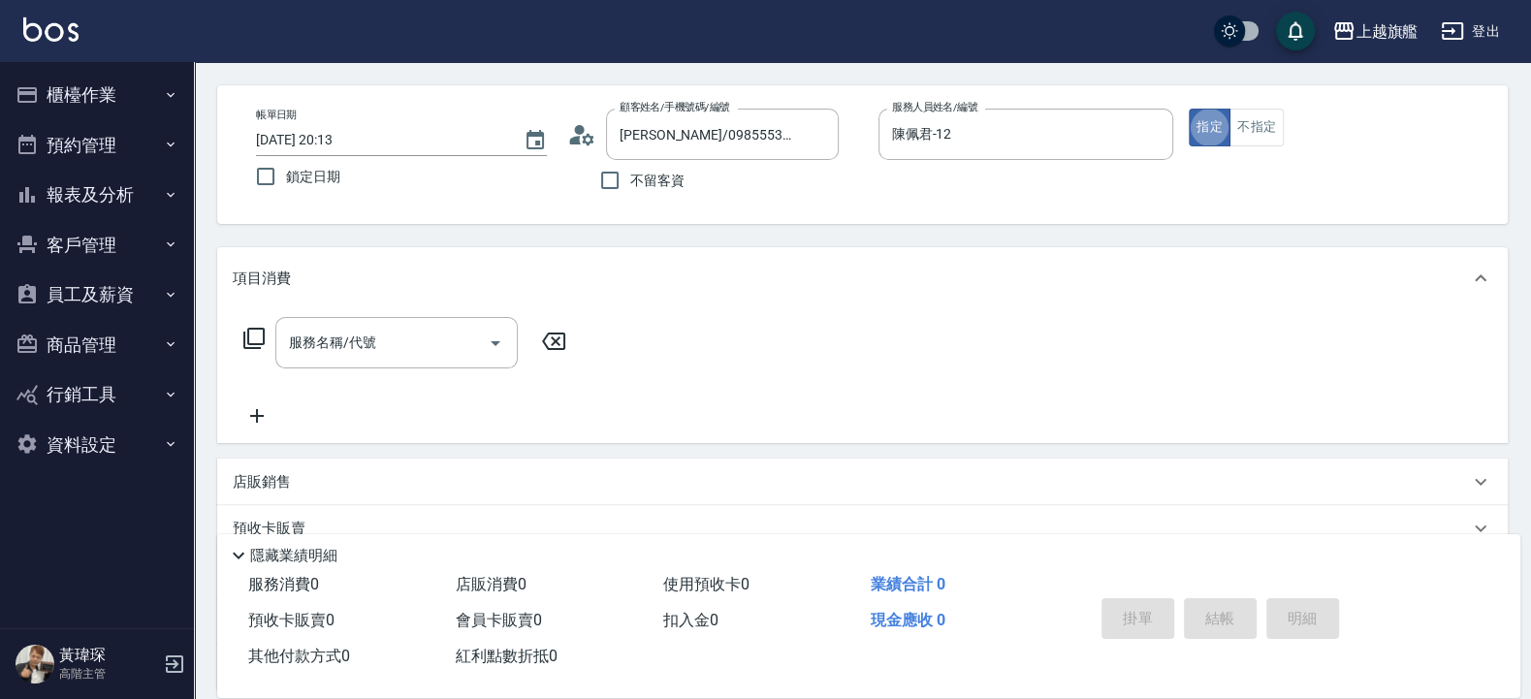
scroll to position [116, 0]
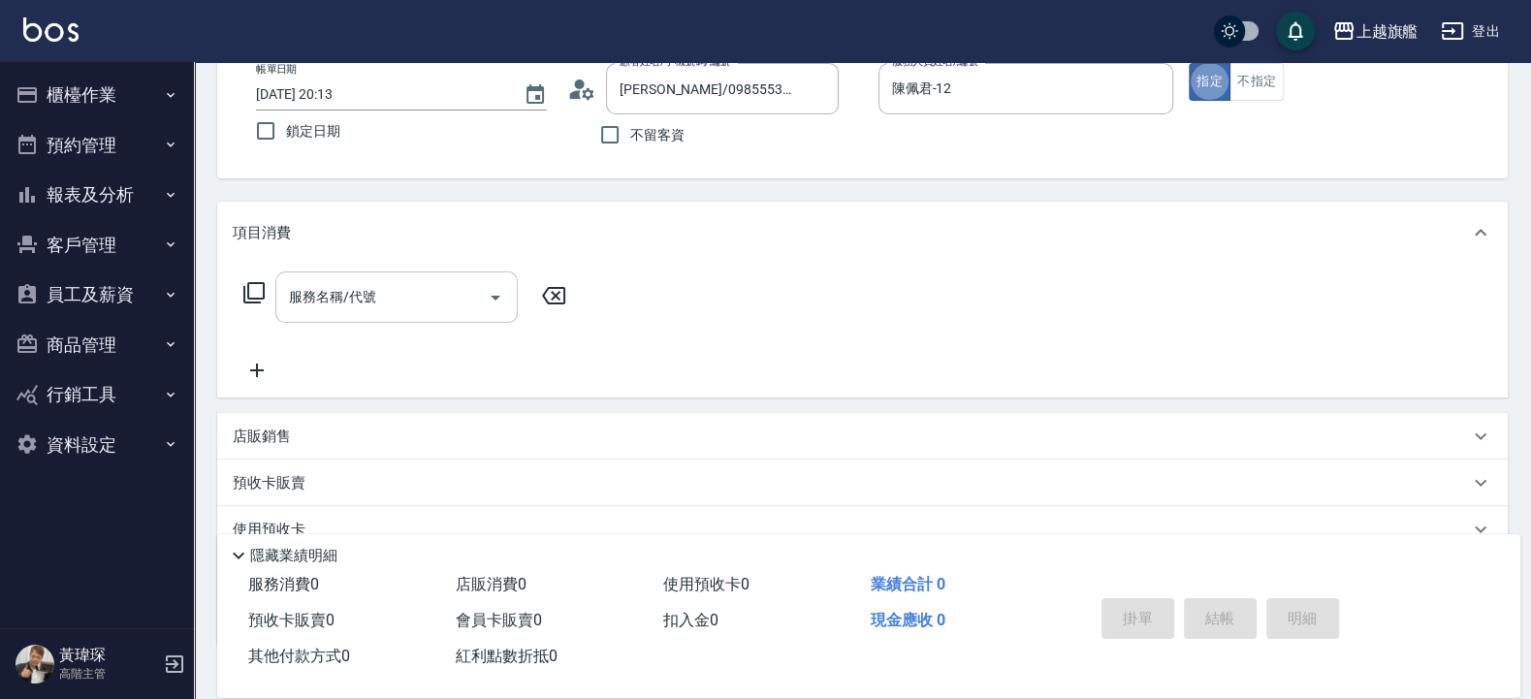
click at [338, 315] on div "服務名稱/代號" at bounding box center [396, 296] width 242 height 51
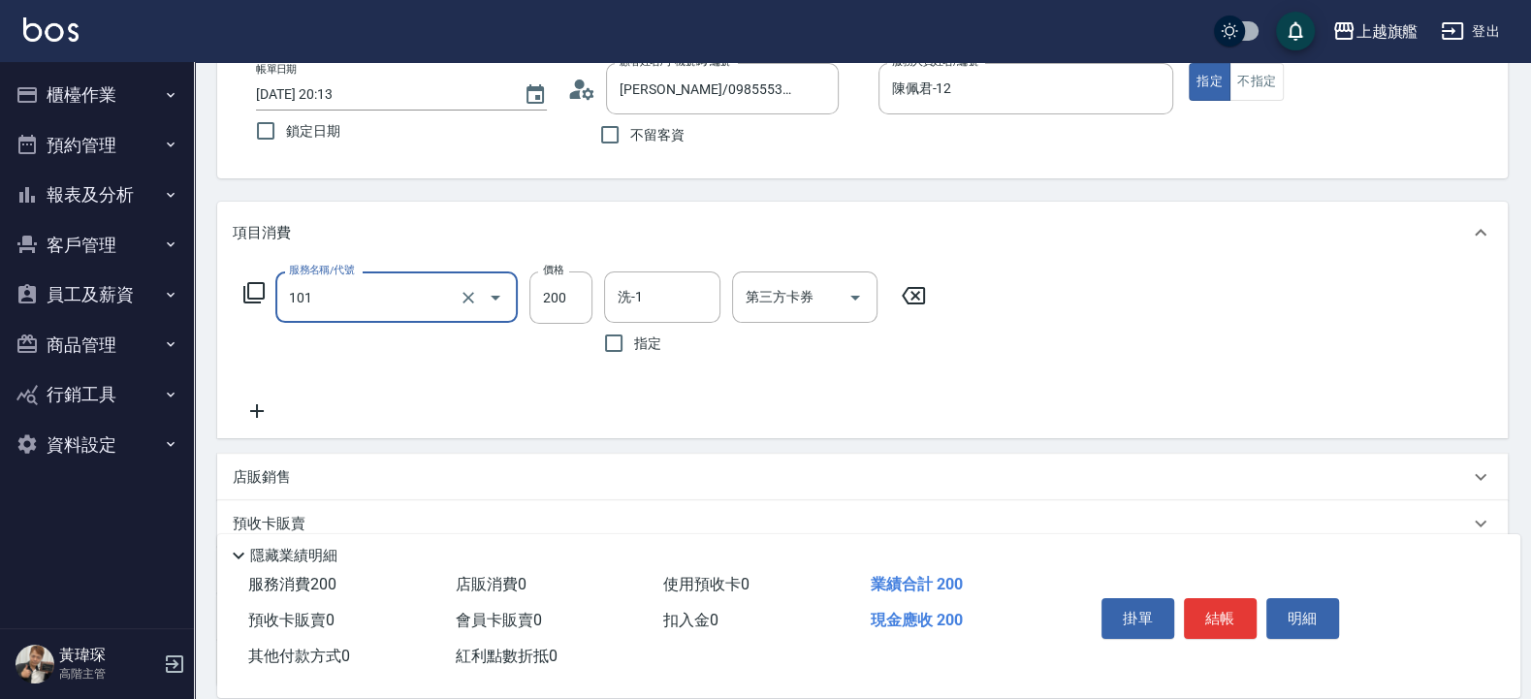
type input "一般洗(101)"
type input "360"
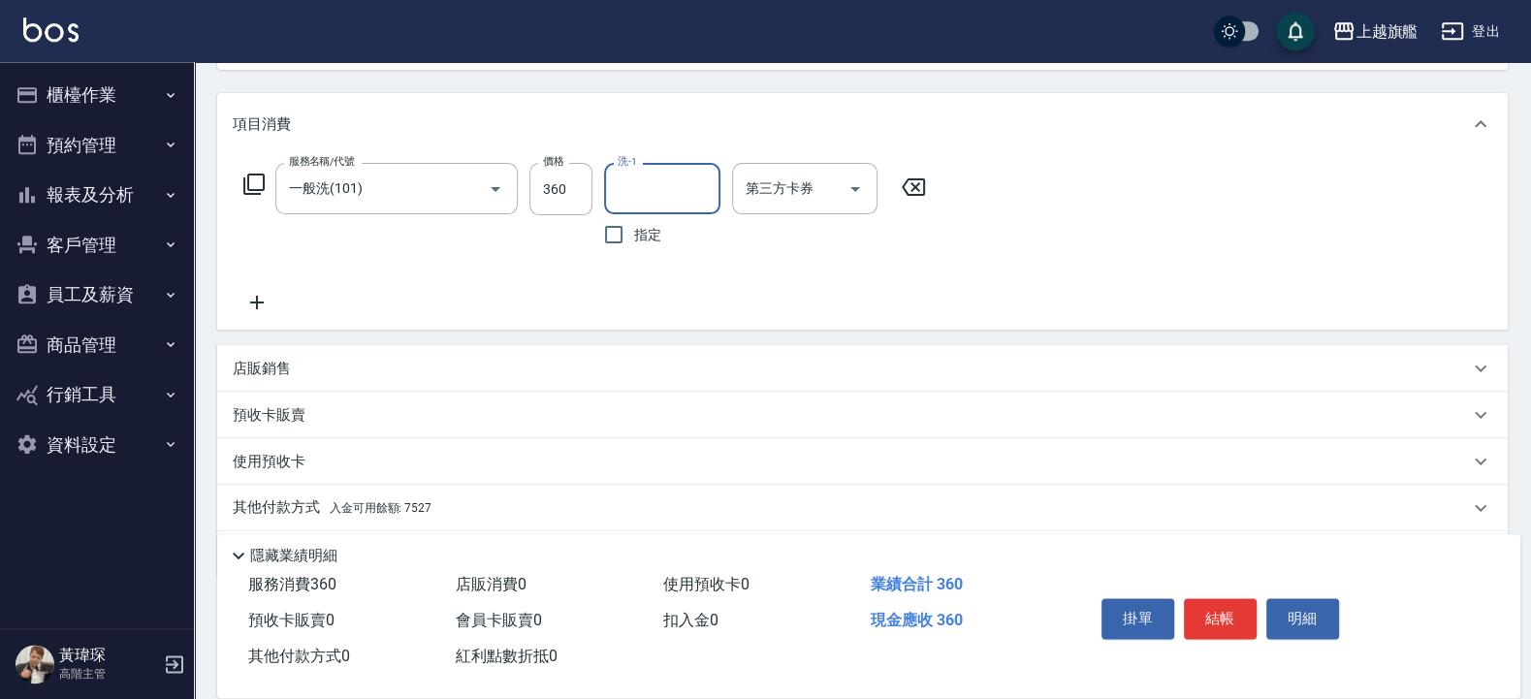
scroll to position [288, 0]
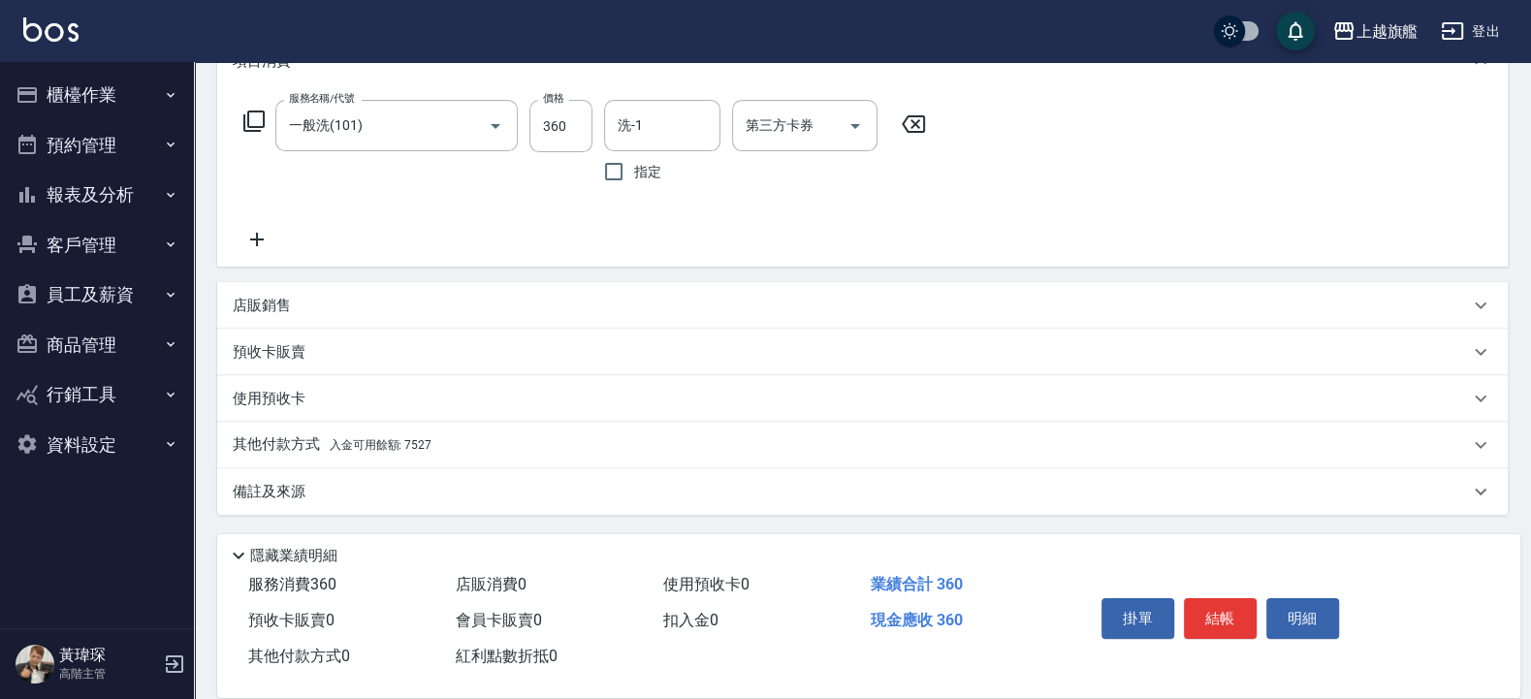
click at [367, 441] on span "入金可用餘額: 7527" at bounding box center [381, 445] width 102 height 14
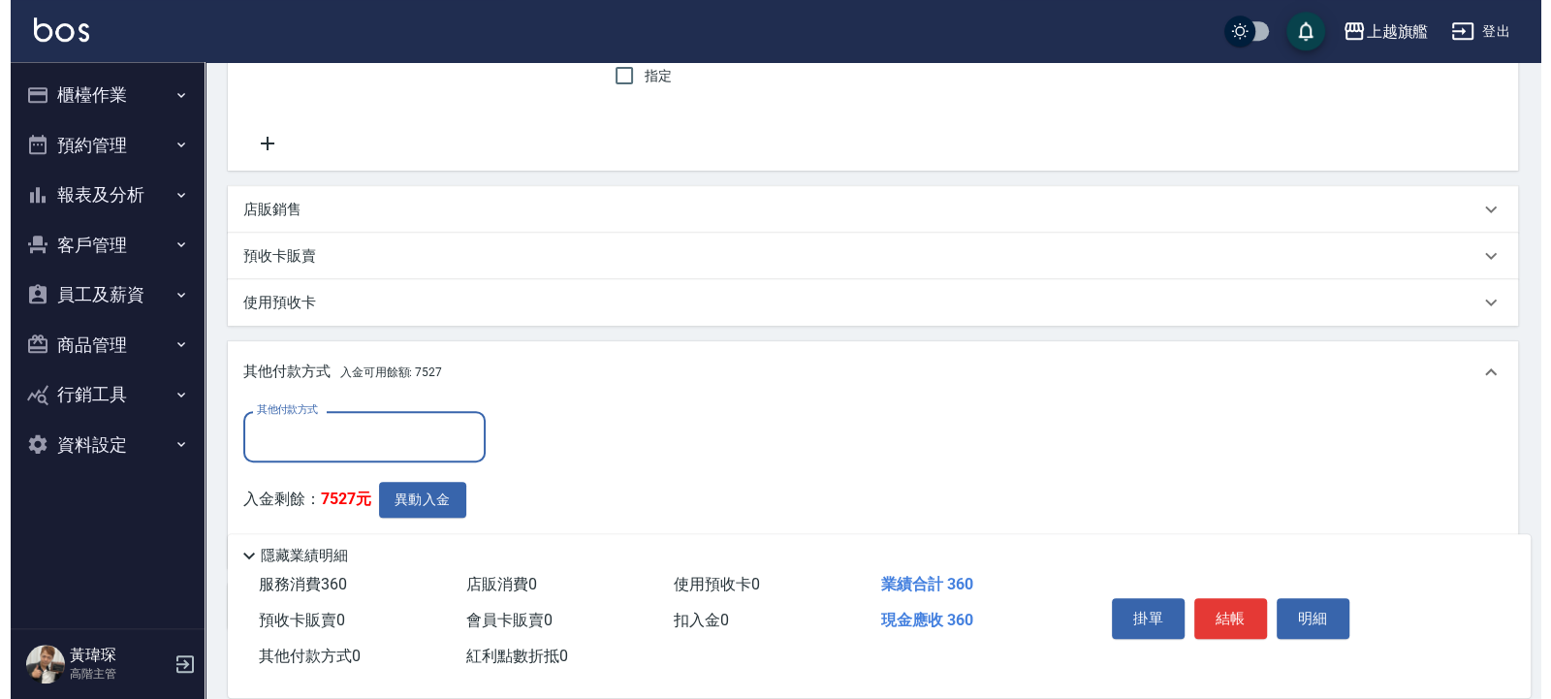
scroll to position [461, 0]
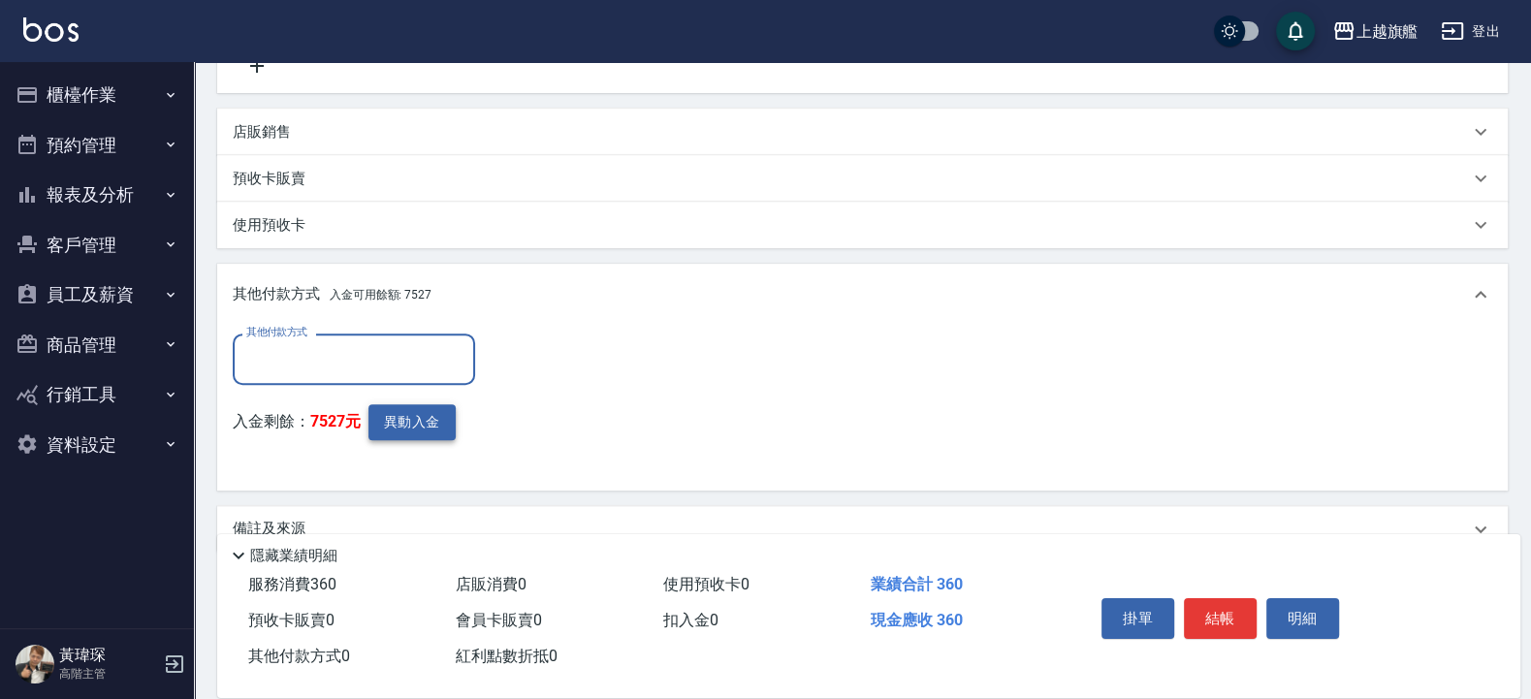
click at [431, 422] on button "異動入金" at bounding box center [411, 422] width 87 height 36
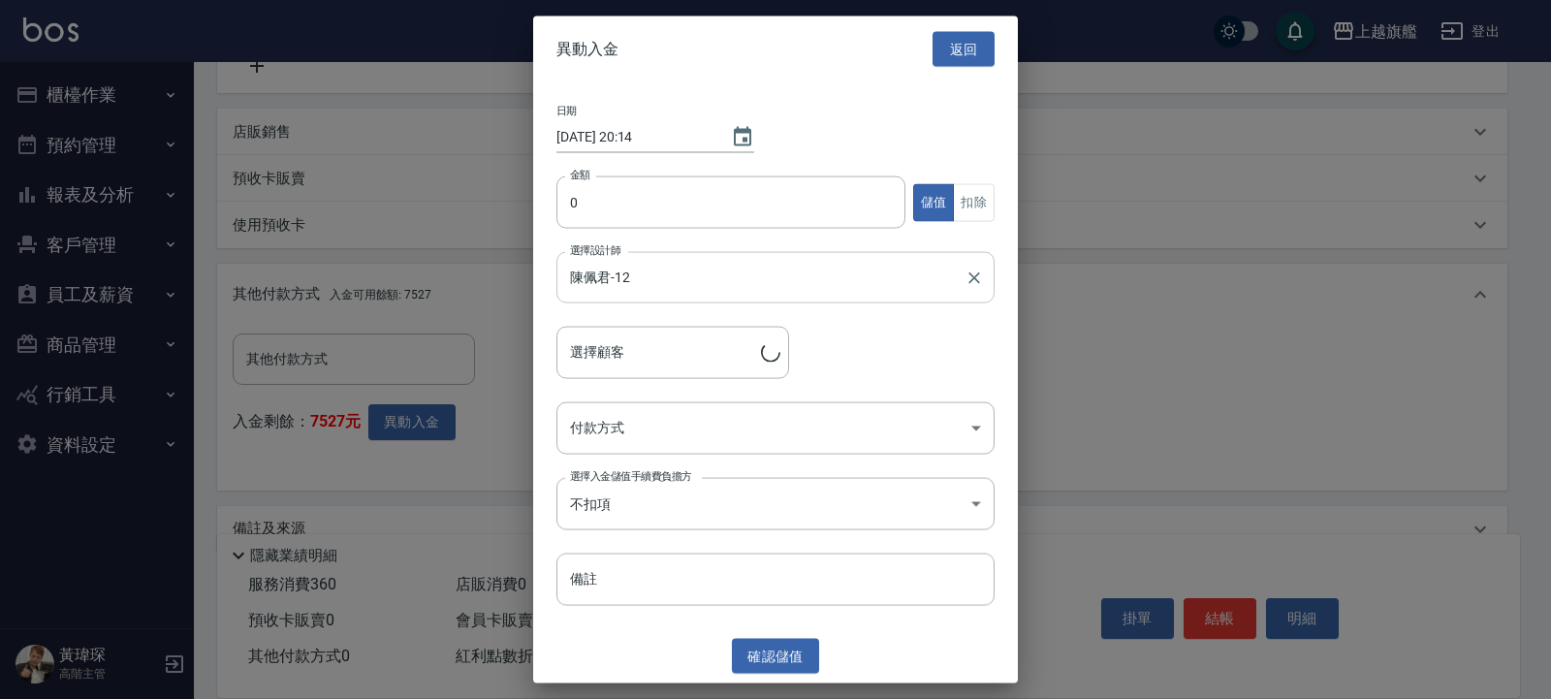
type input "蔡豪睿/0985553114"
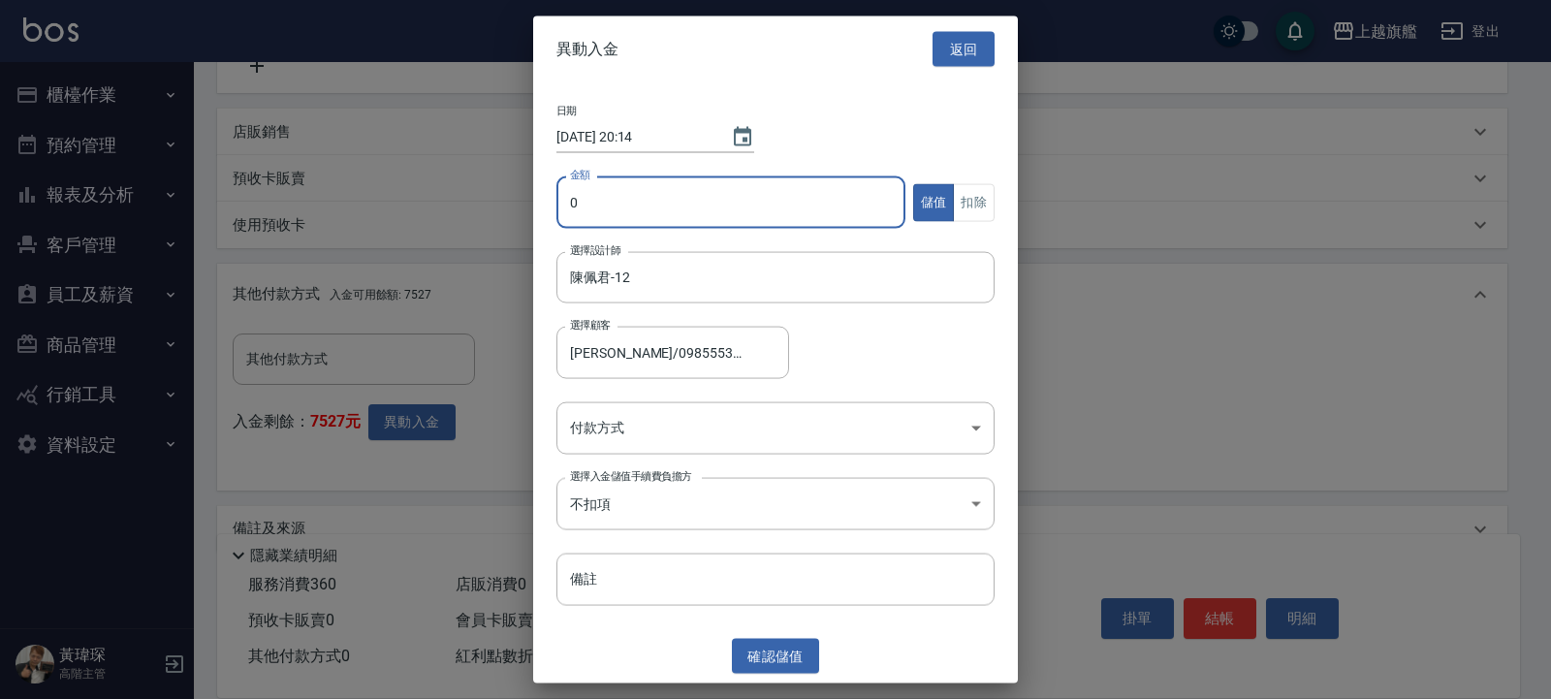
click at [667, 198] on input "0" at bounding box center [730, 202] width 349 height 52
type input "360"
click at [969, 198] on button "扣除" at bounding box center [974, 202] width 42 height 38
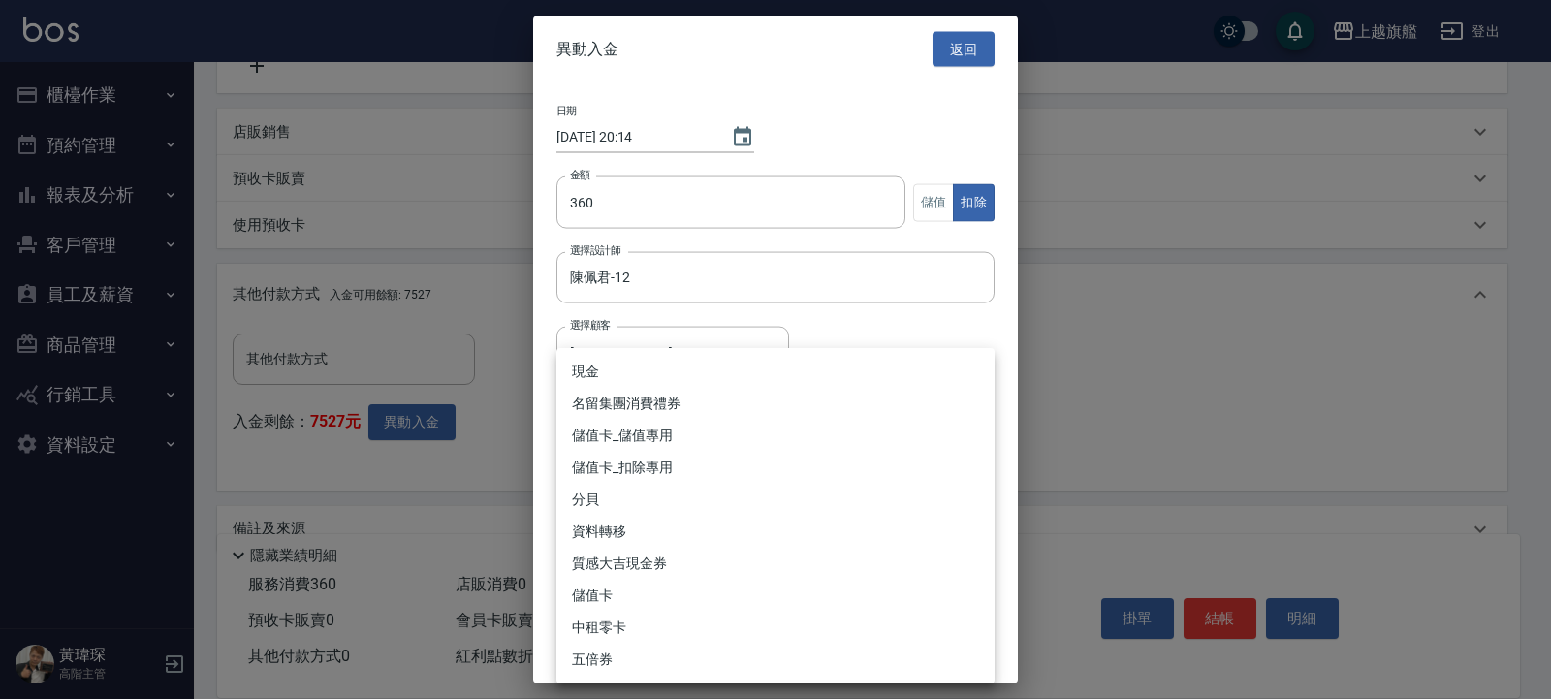
click at [581, 432] on body "上越旗艦 登出 櫃檯作業 打帳單 帳單列表 掛單列表 座位開單 營業儀表板 現金收支登錄 高階收支登錄 材料自購登錄 每日結帳 排班表 現場電腦打卡 掃碼打卡…" at bounding box center [775, 138] width 1551 height 1199
click at [631, 466] on li "儲值卡_扣除專用" at bounding box center [775, 468] width 438 height 32
type input "儲值卡_扣除專用"
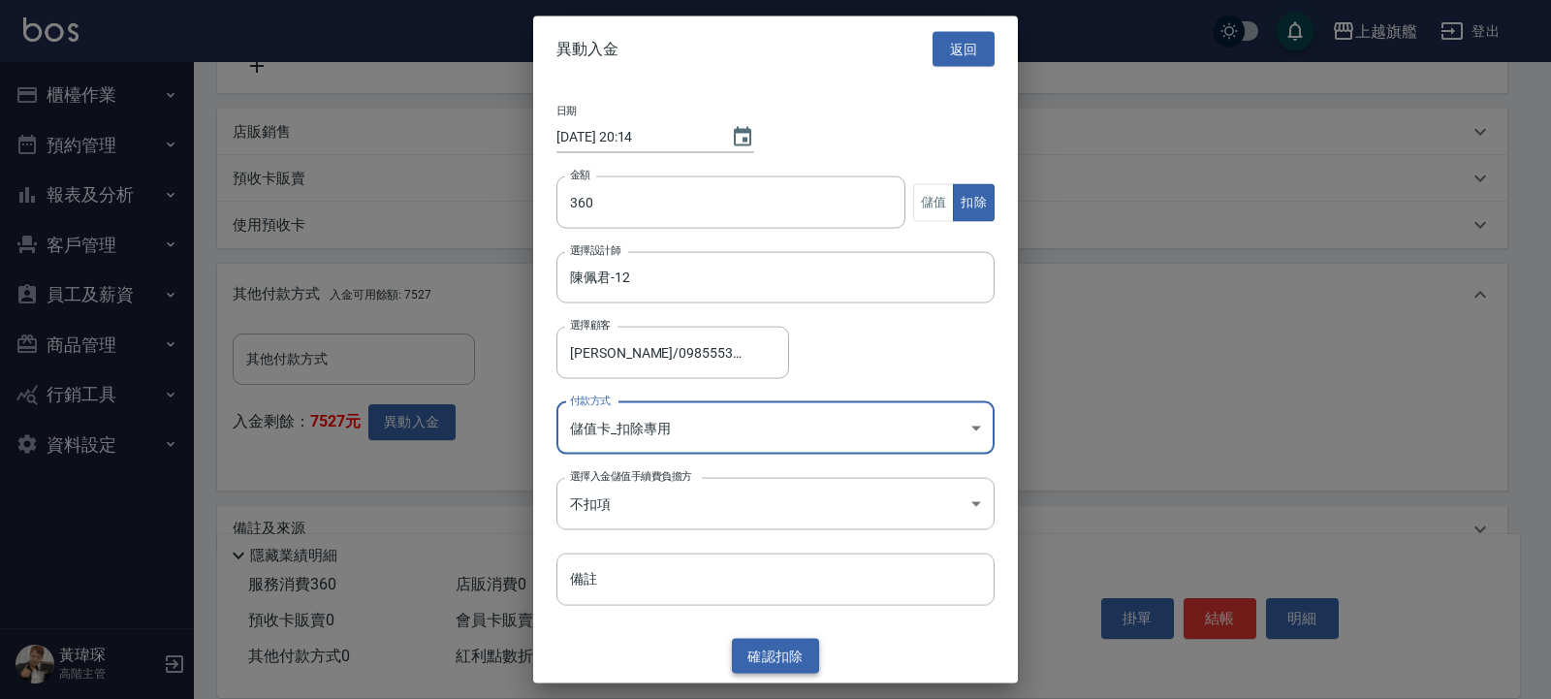
click at [764, 654] on button "確認 扣除" at bounding box center [775, 656] width 87 height 36
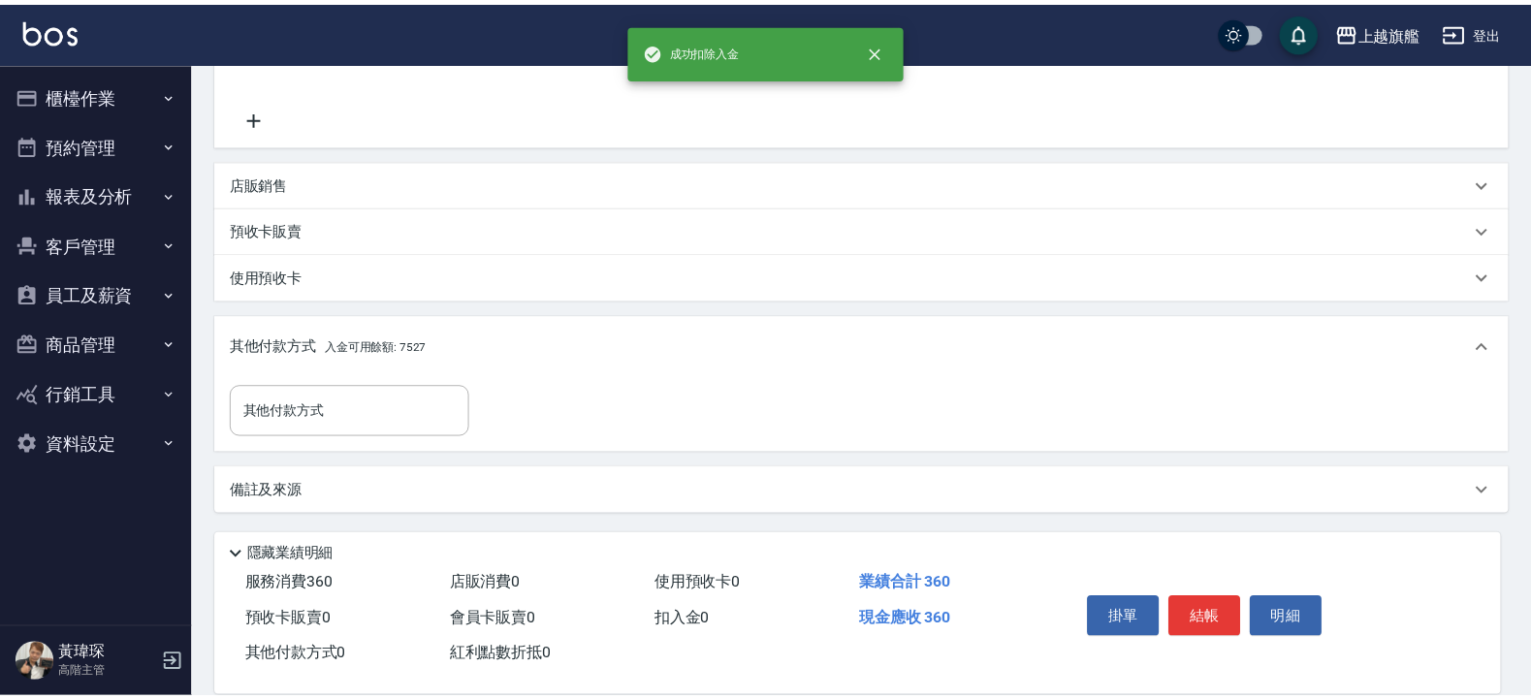
scroll to position [410, 0]
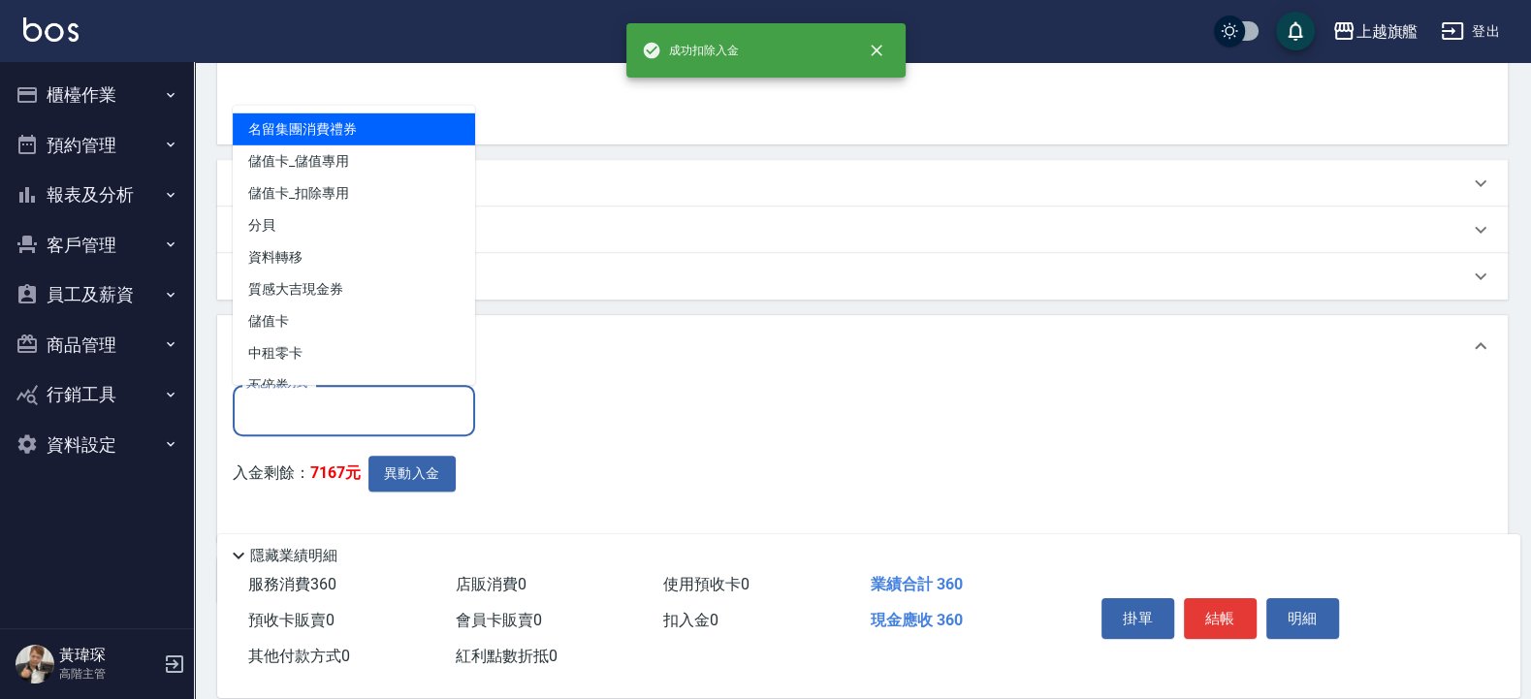
click at [415, 411] on input "其他付款方式" at bounding box center [353, 411] width 225 height 34
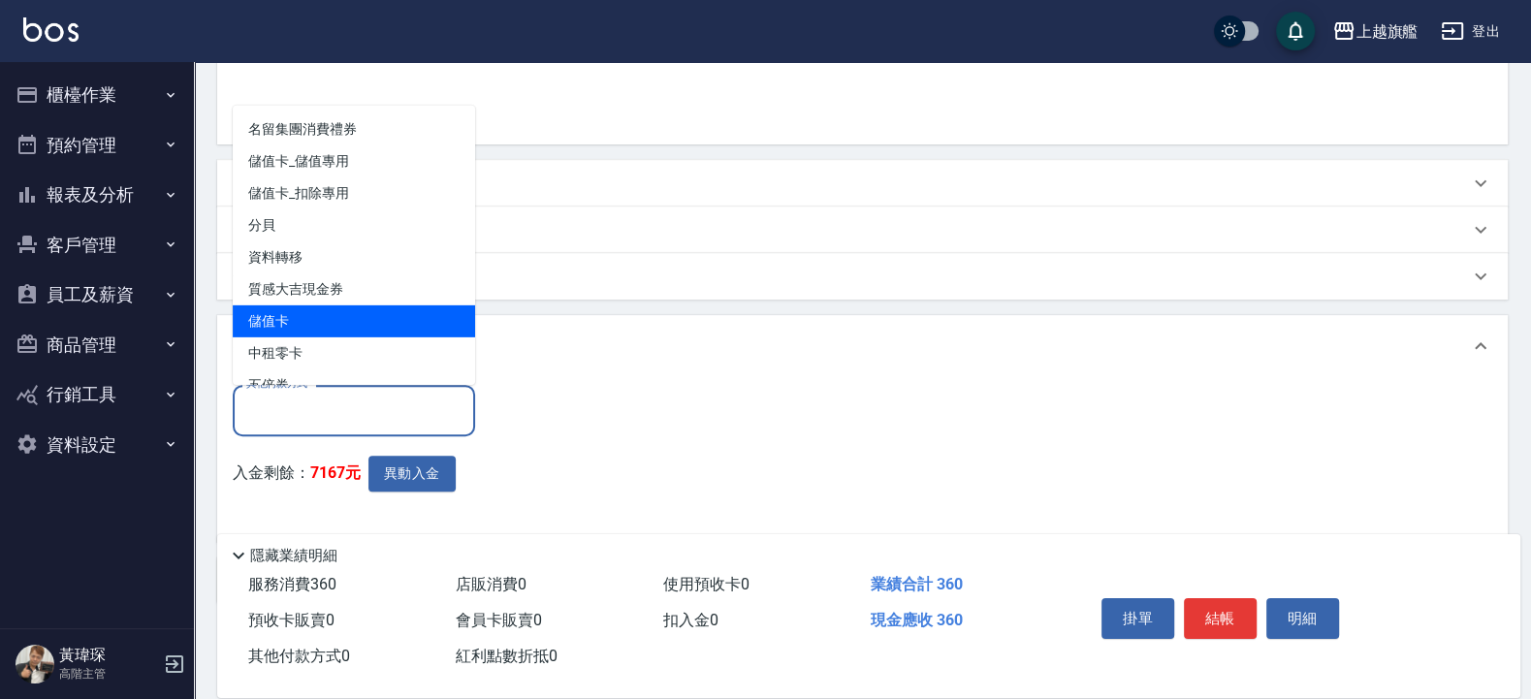
click at [311, 313] on span "儲值卡" at bounding box center [354, 320] width 242 height 32
type input "儲值卡"
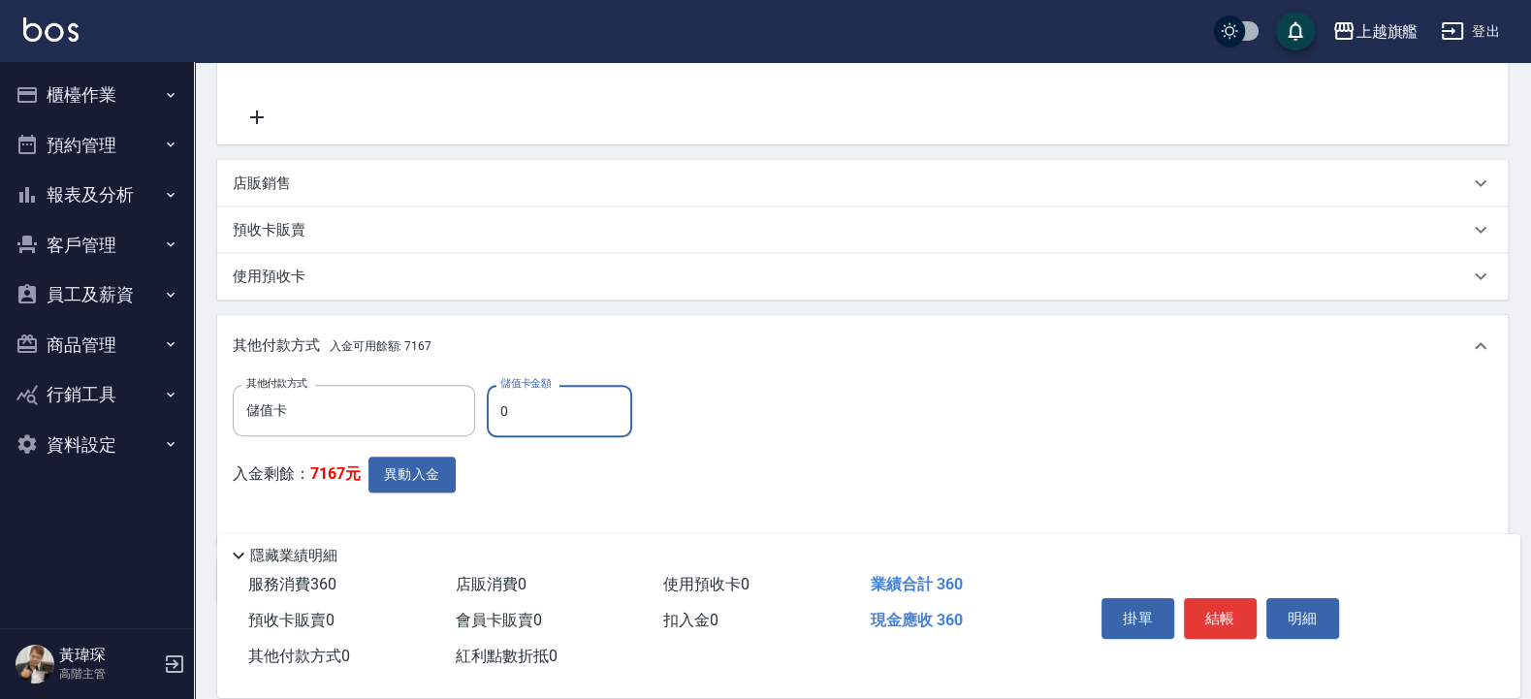
drag, startPoint x: 491, startPoint y: 410, endPoint x: 463, endPoint y: 407, distance: 27.3
click at [487, 407] on input "0" at bounding box center [559, 411] width 145 height 52
type input "360"
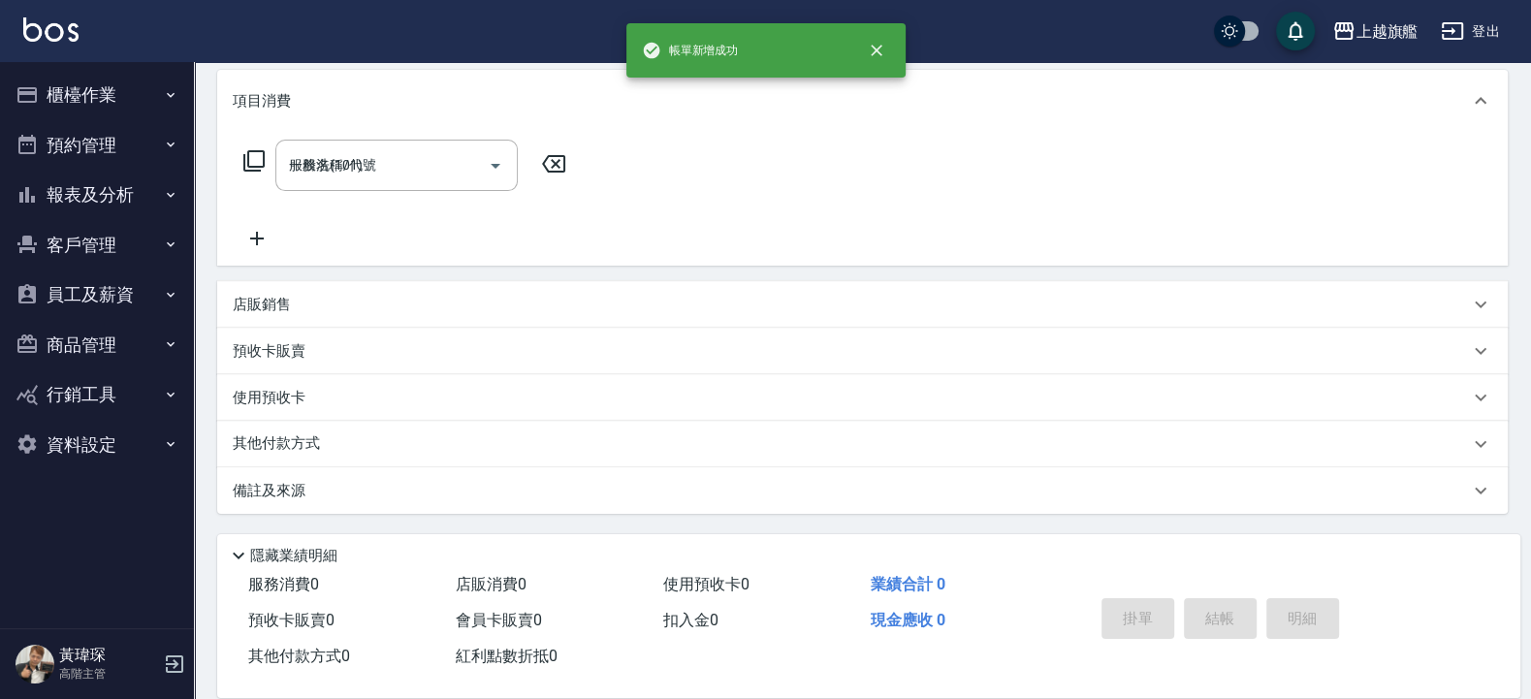
type input "2025/09/15 20:14"
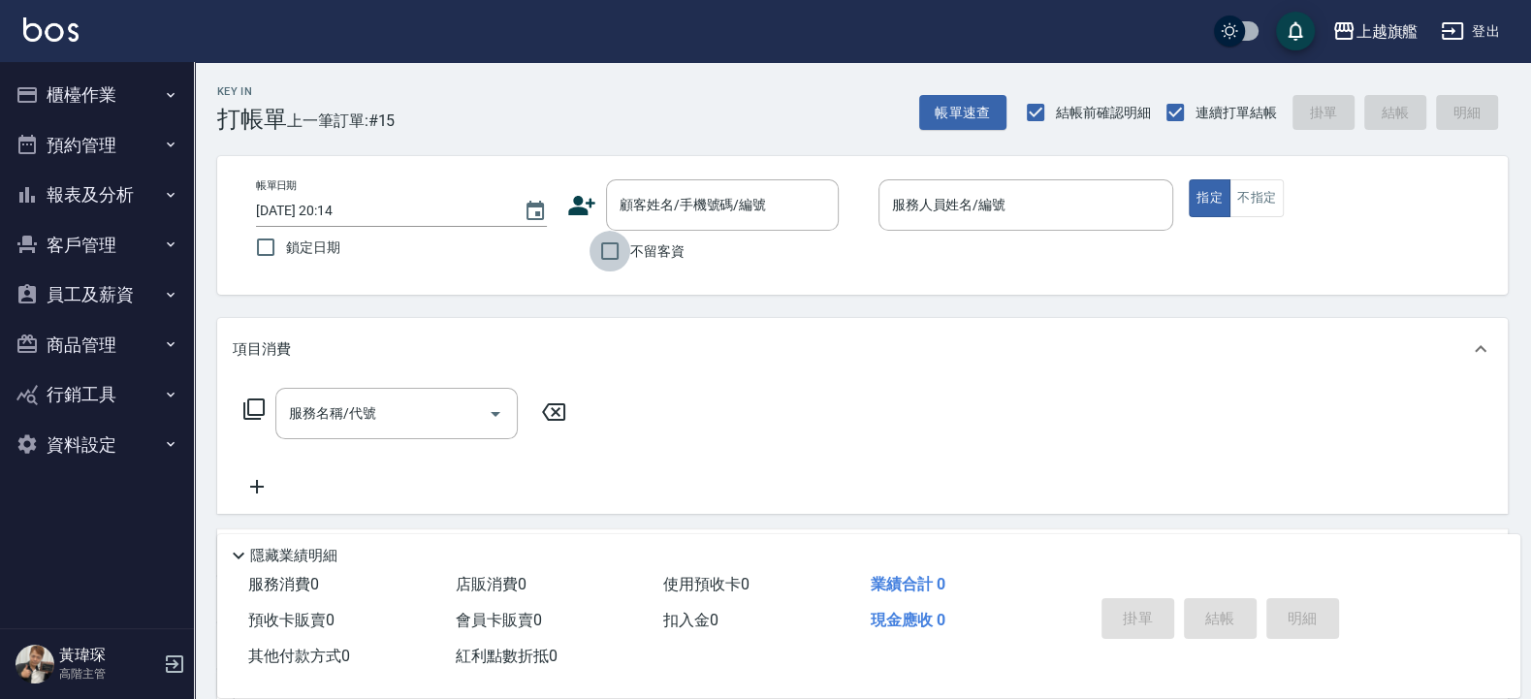
click at [626, 241] on input "不留客資" at bounding box center [609, 251] width 41 height 41
checkbox input "true"
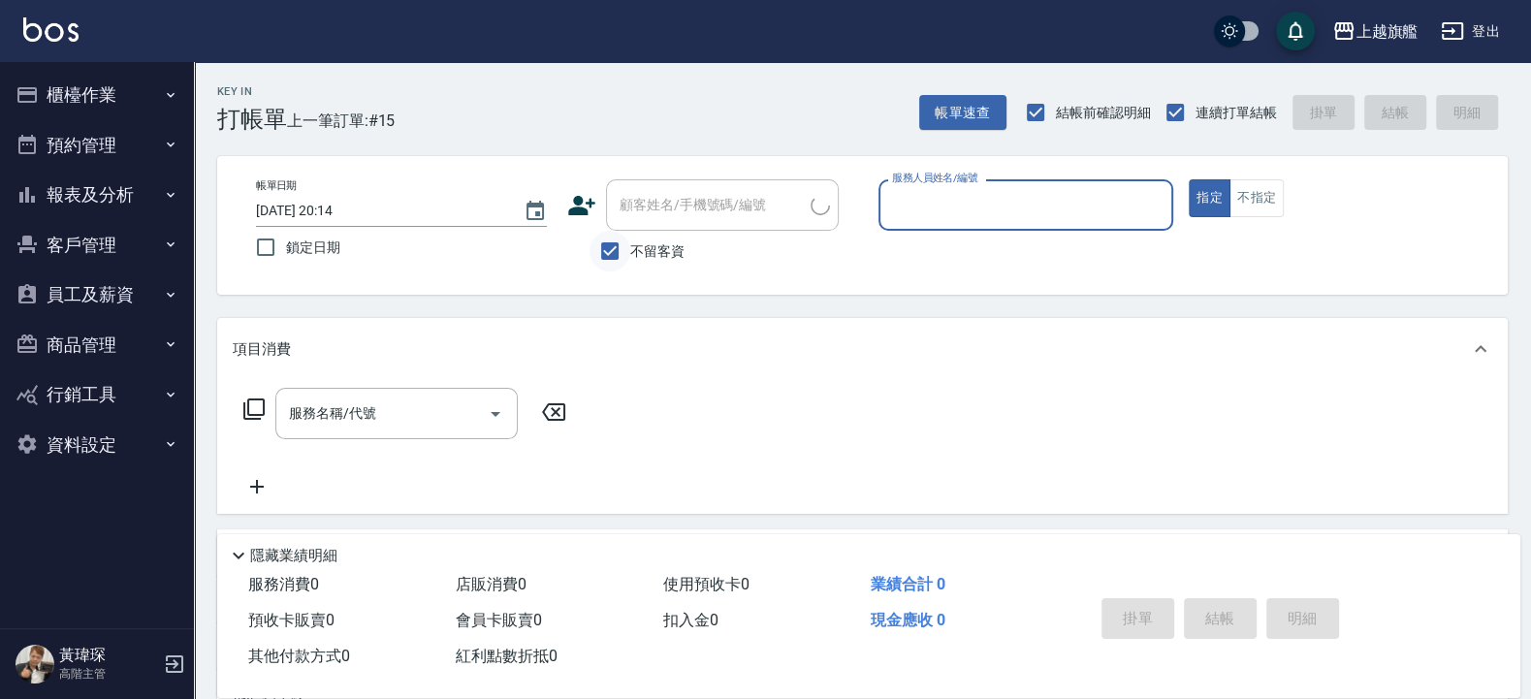
type input "[PERSON_NAME]/0956255966/"
type input "張"
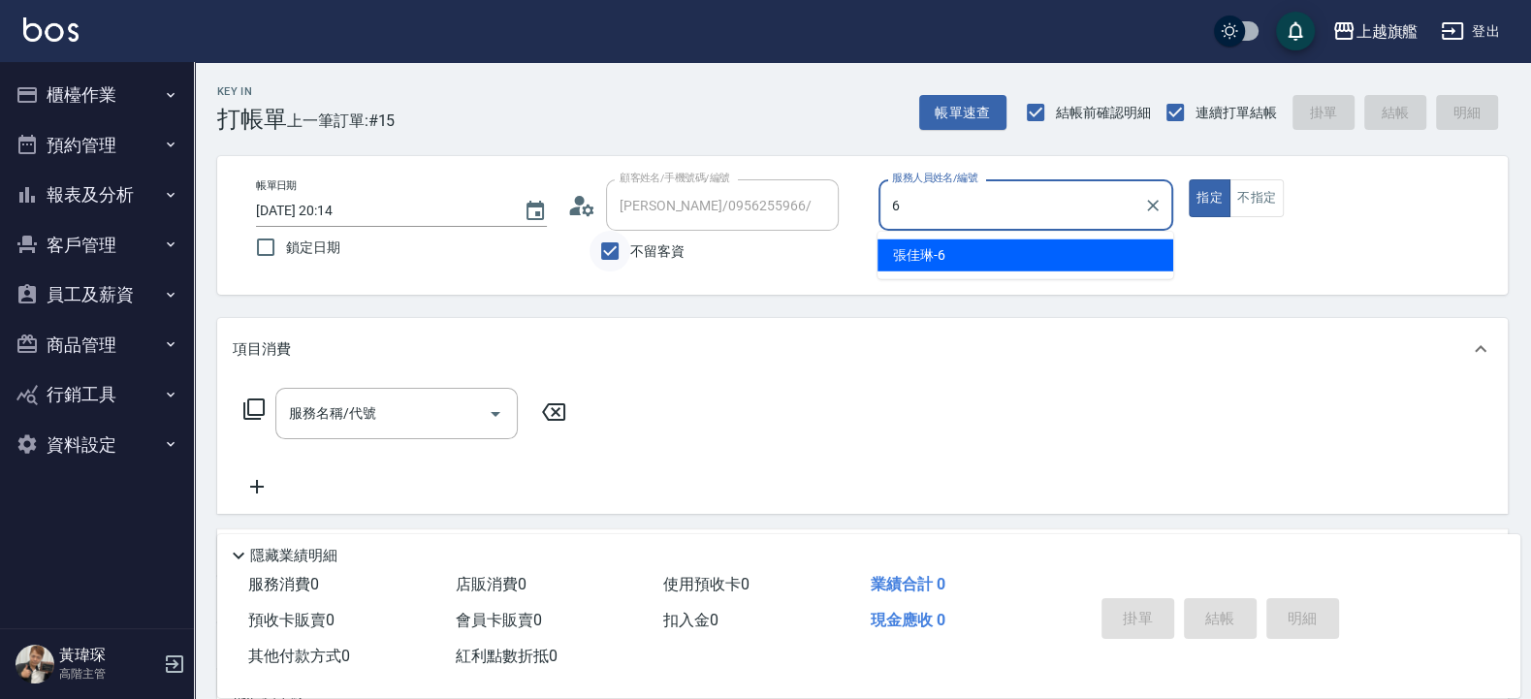
type input "張佳琳-6"
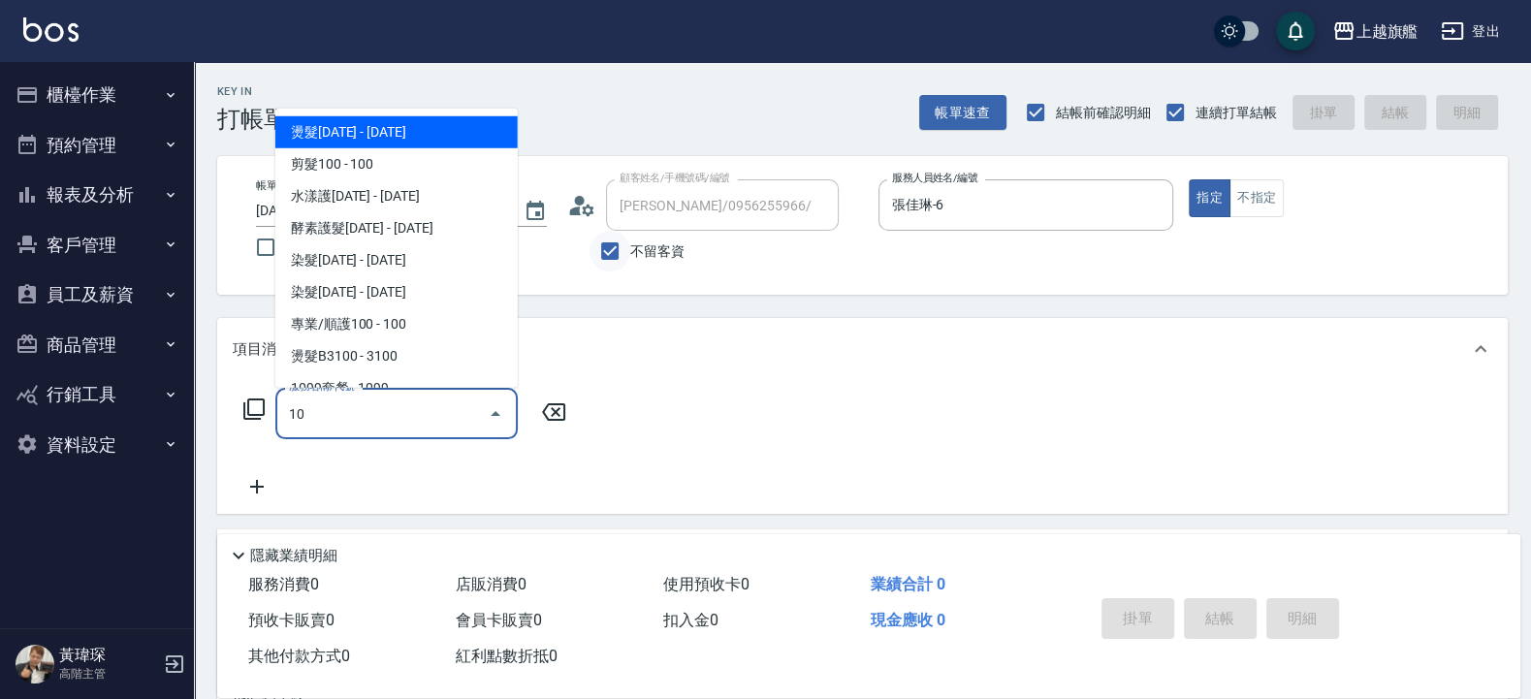
type input "101"
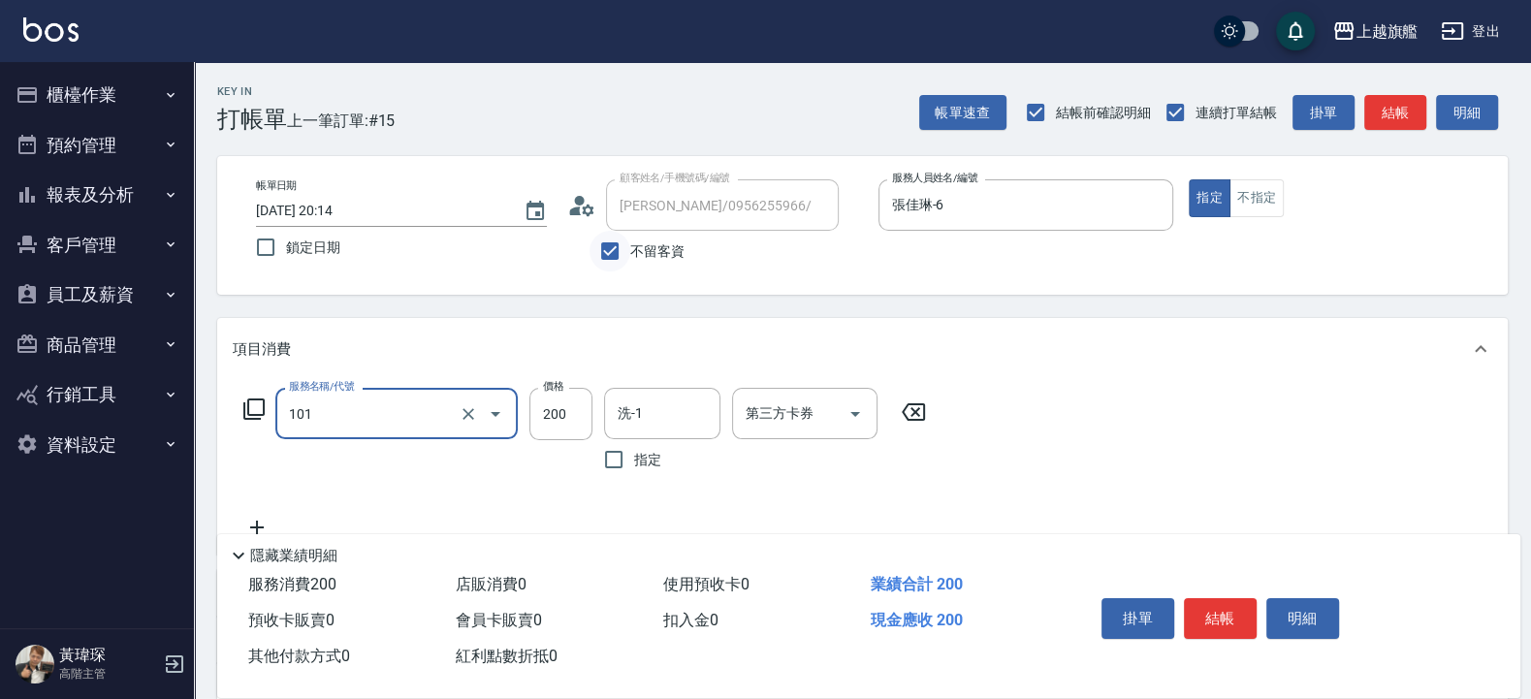
type input "一般洗(101)"
type input "400"
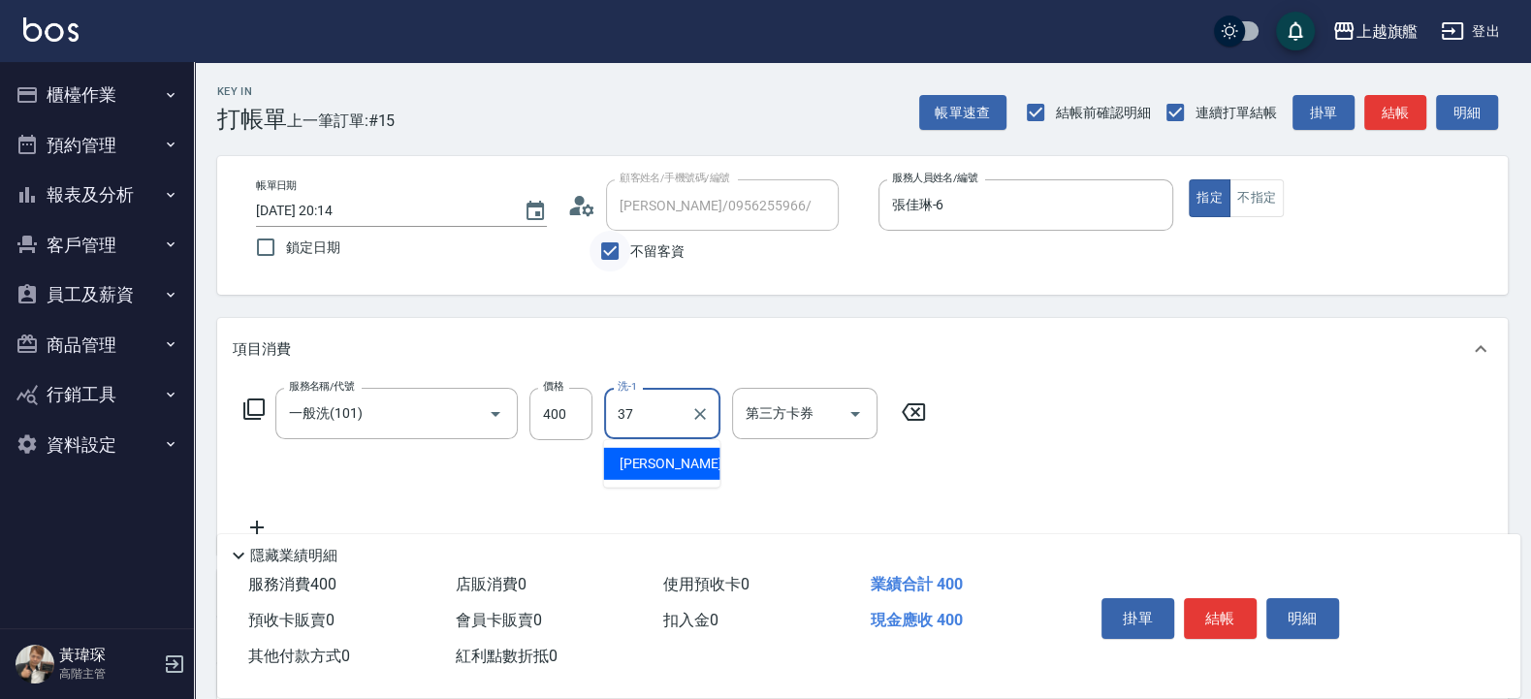
type input "林智慧-37"
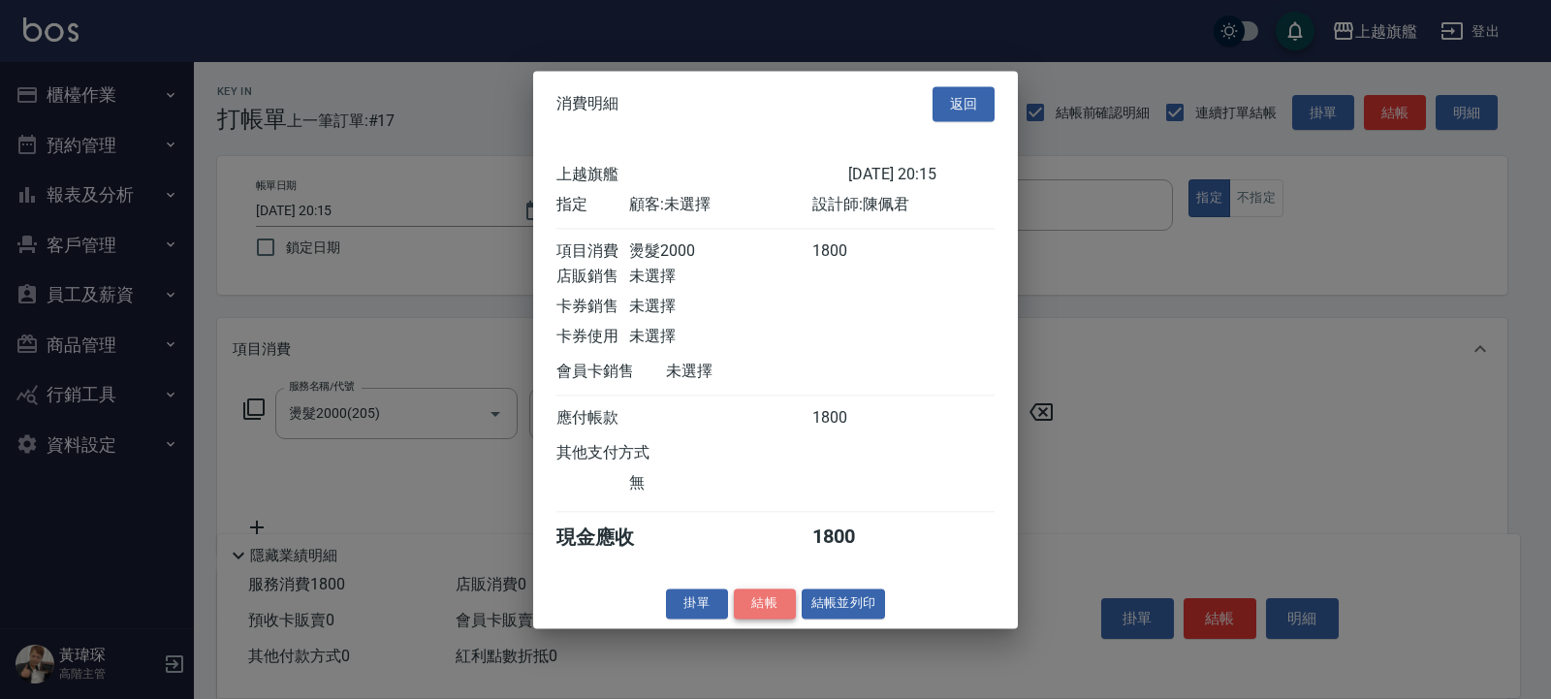
click at [757, 615] on button "結帳" at bounding box center [765, 603] width 62 height 30
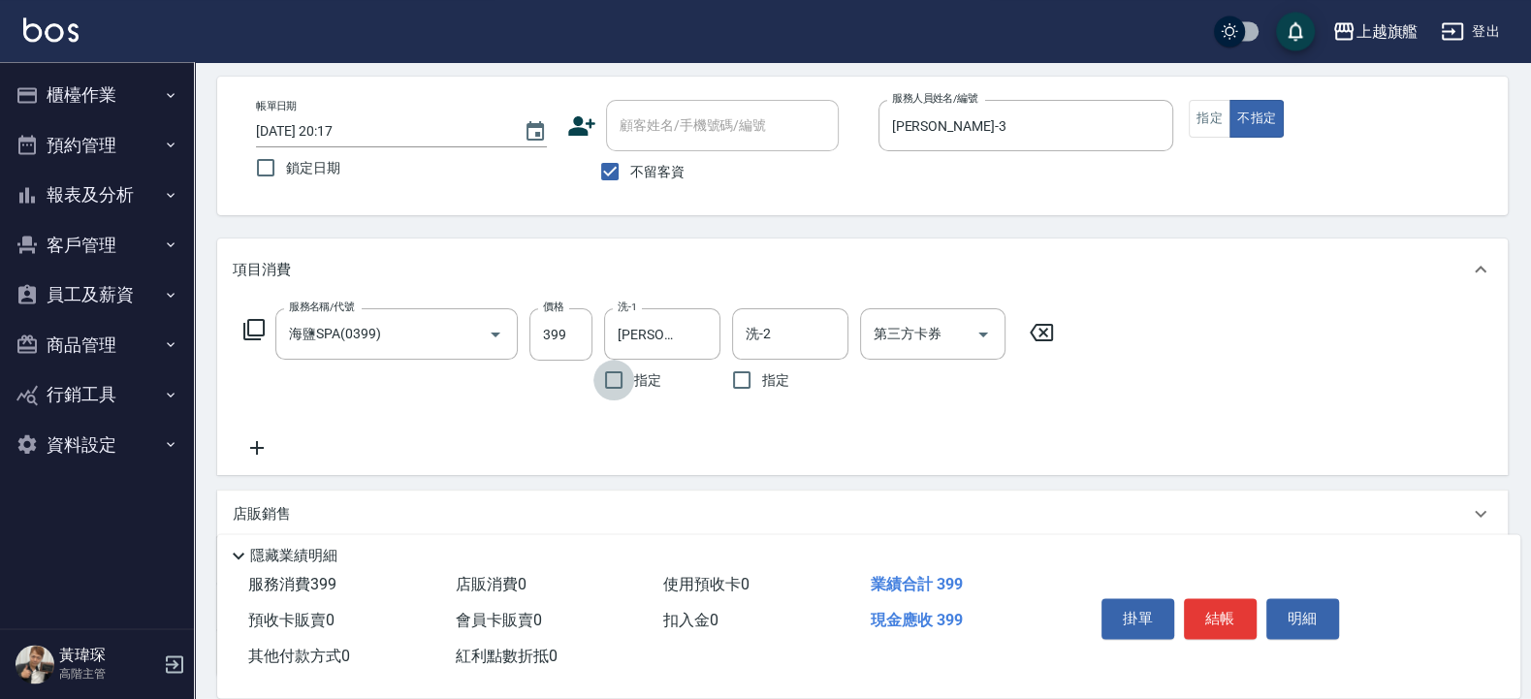
scroll to position [116, 0]
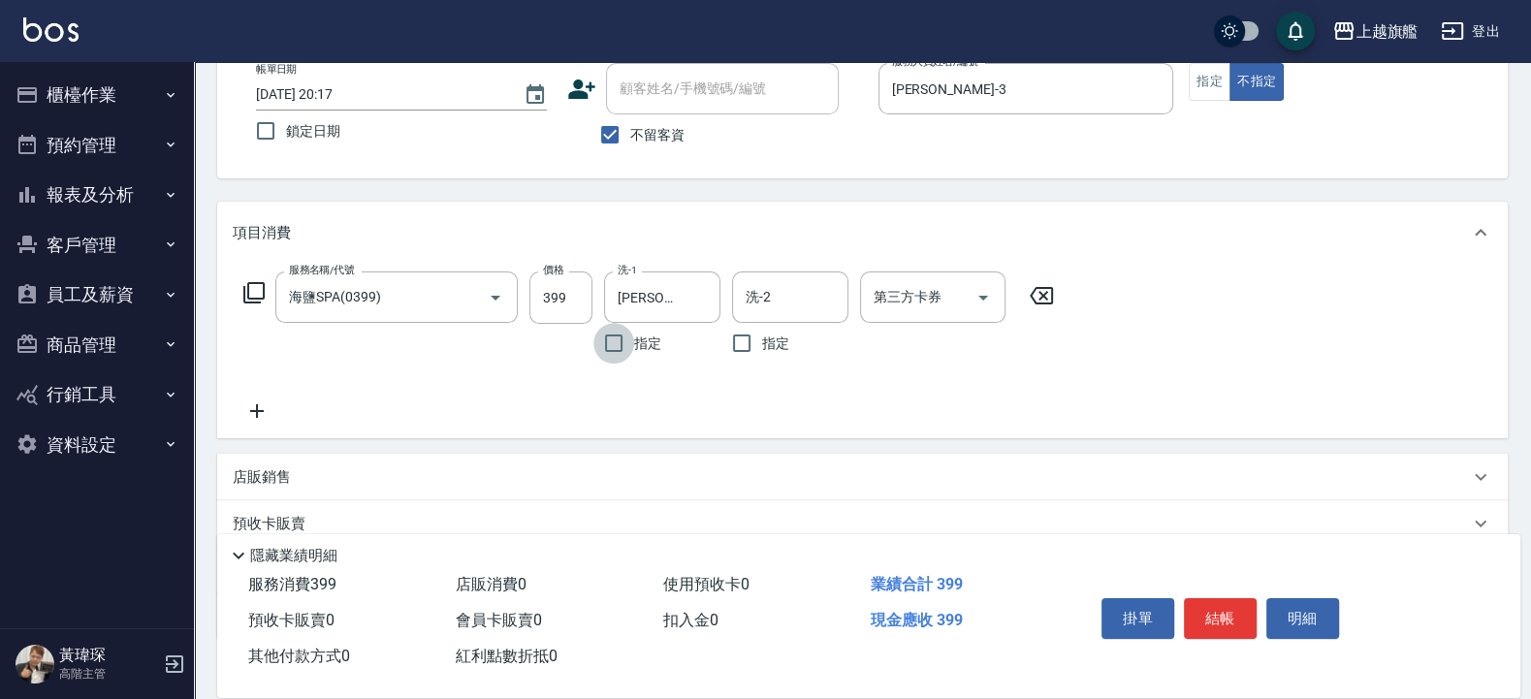
click at [261, 406] on icon at bounding box center [257, 410] width 48 height 23
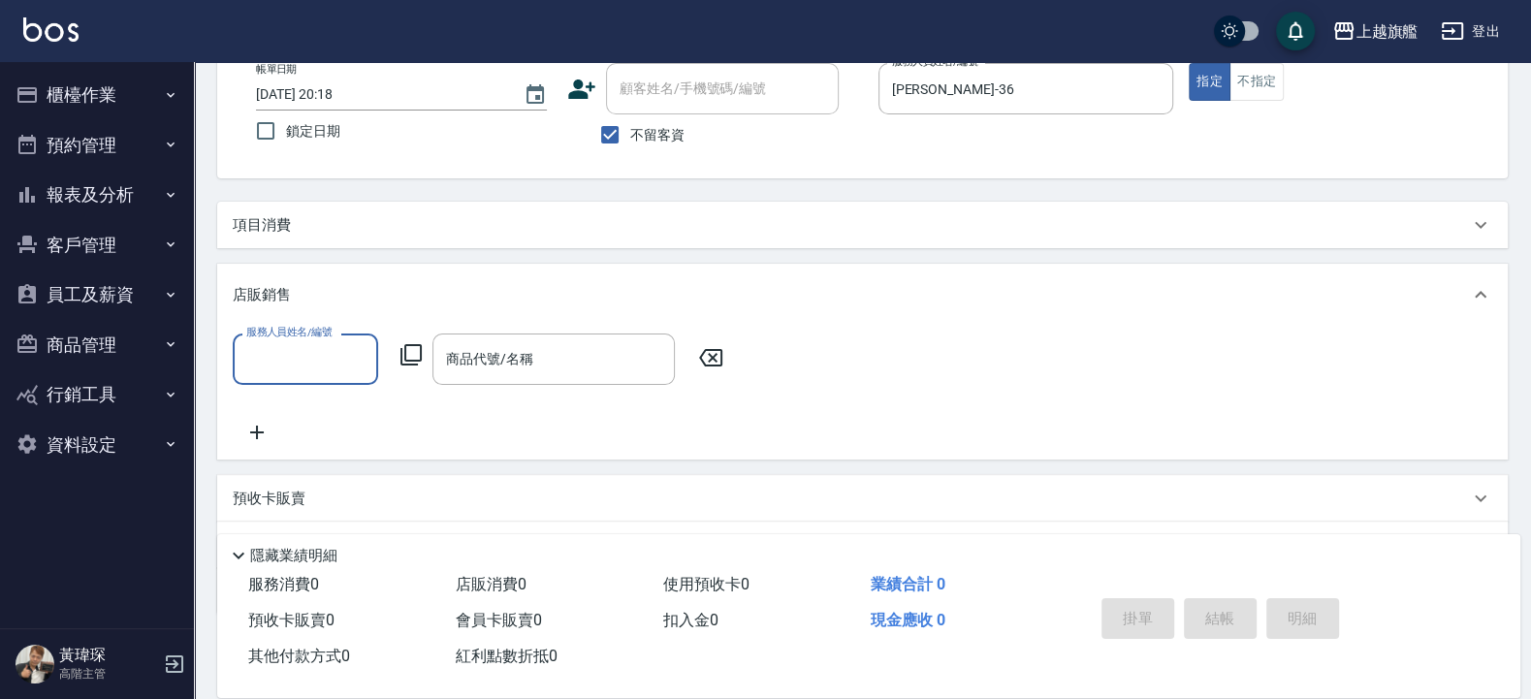
scroll to position [0, 0]
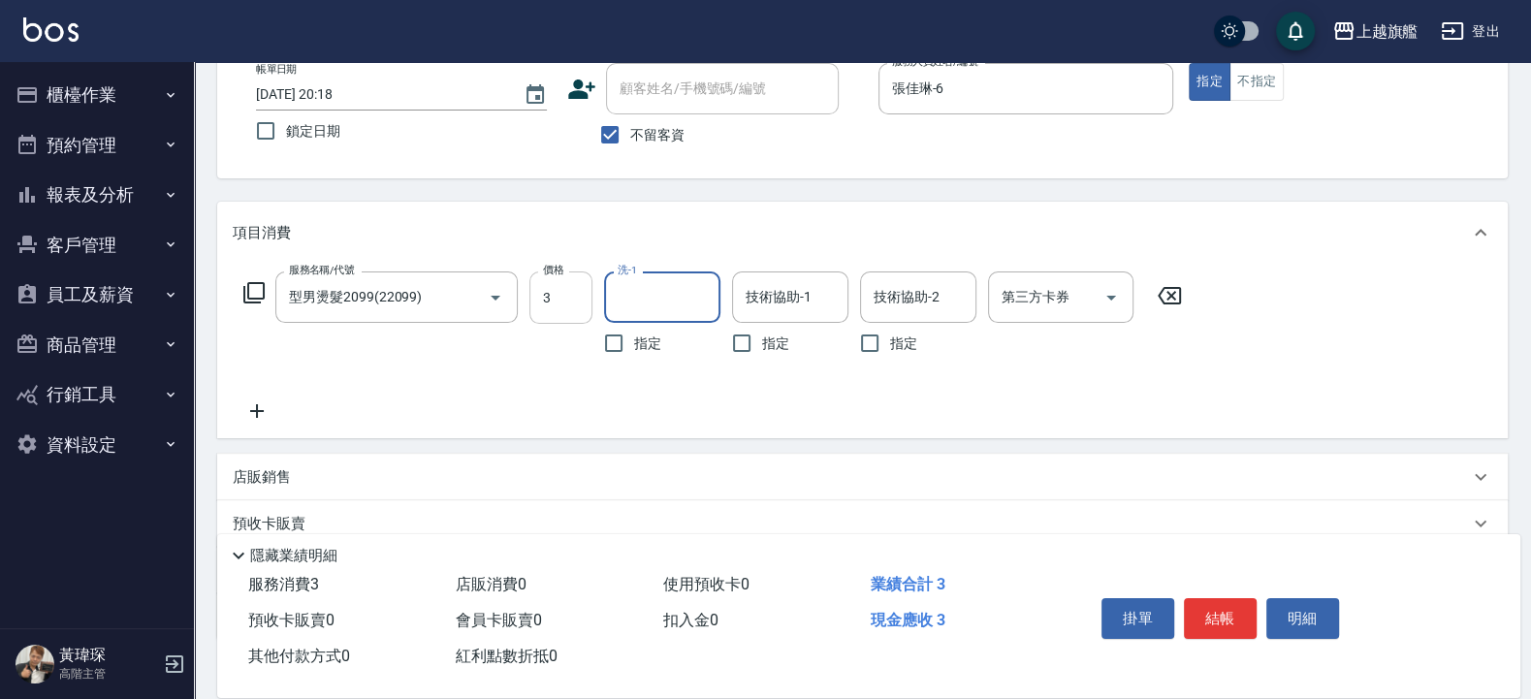
click at [536, 300] on input "3" at bounding box center [560, 297] width 63 height 52
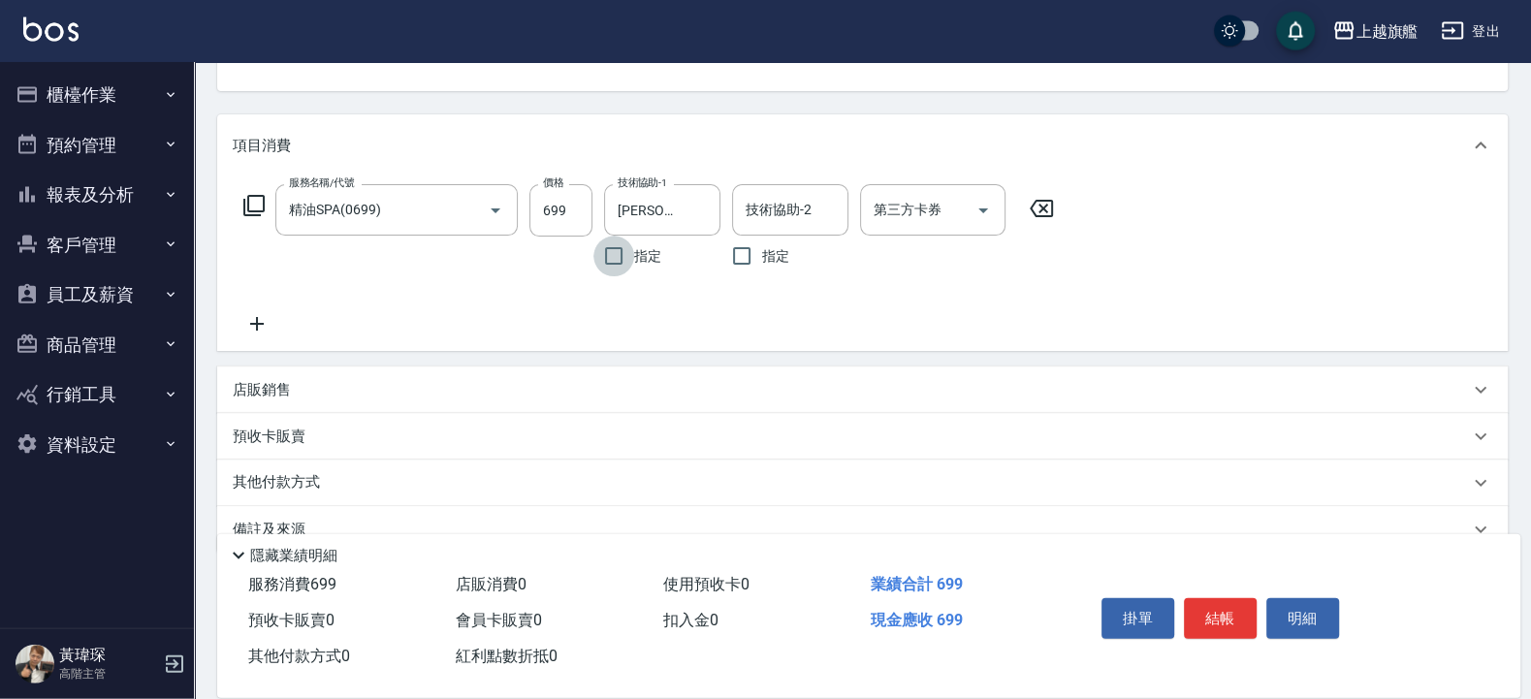
scroll to position [233, 0]
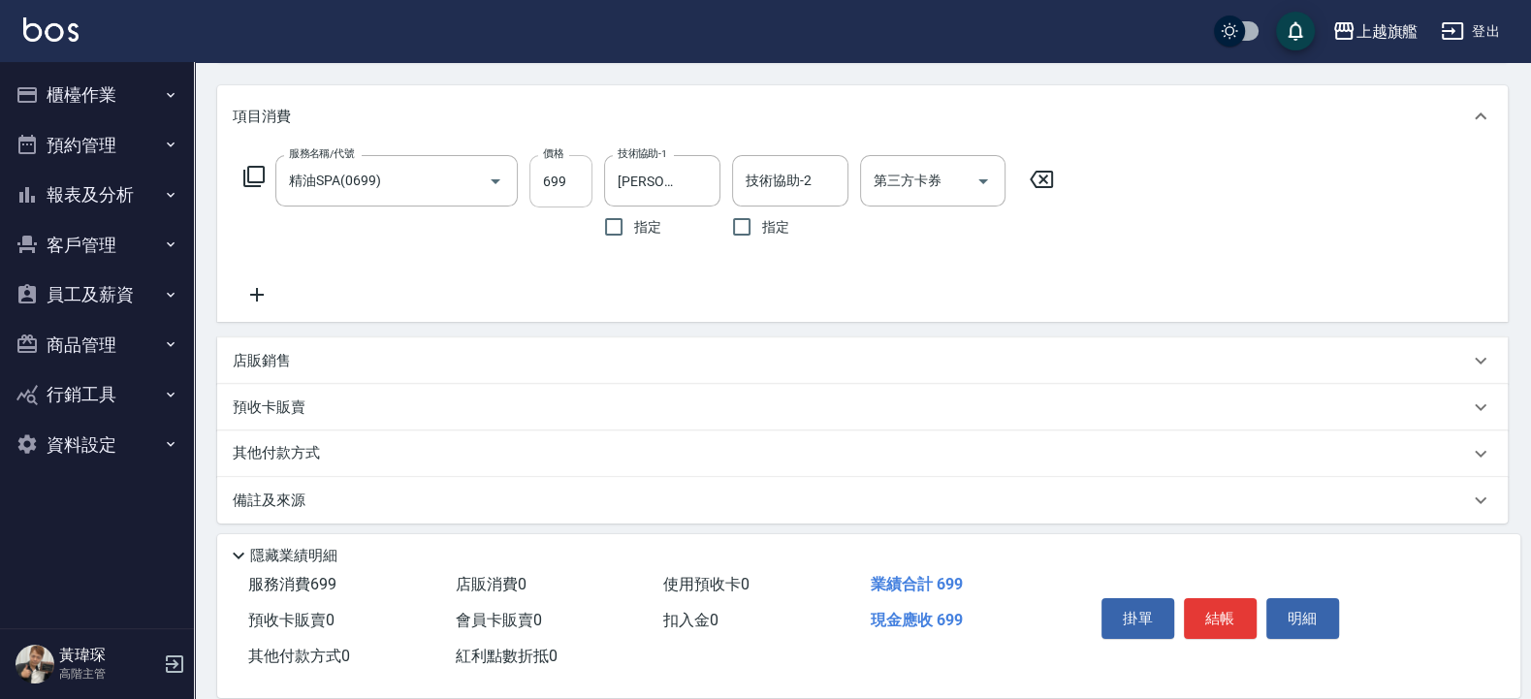
click at [586, 175] on input "699" at bounding box center [560, 181] width 63 height 52
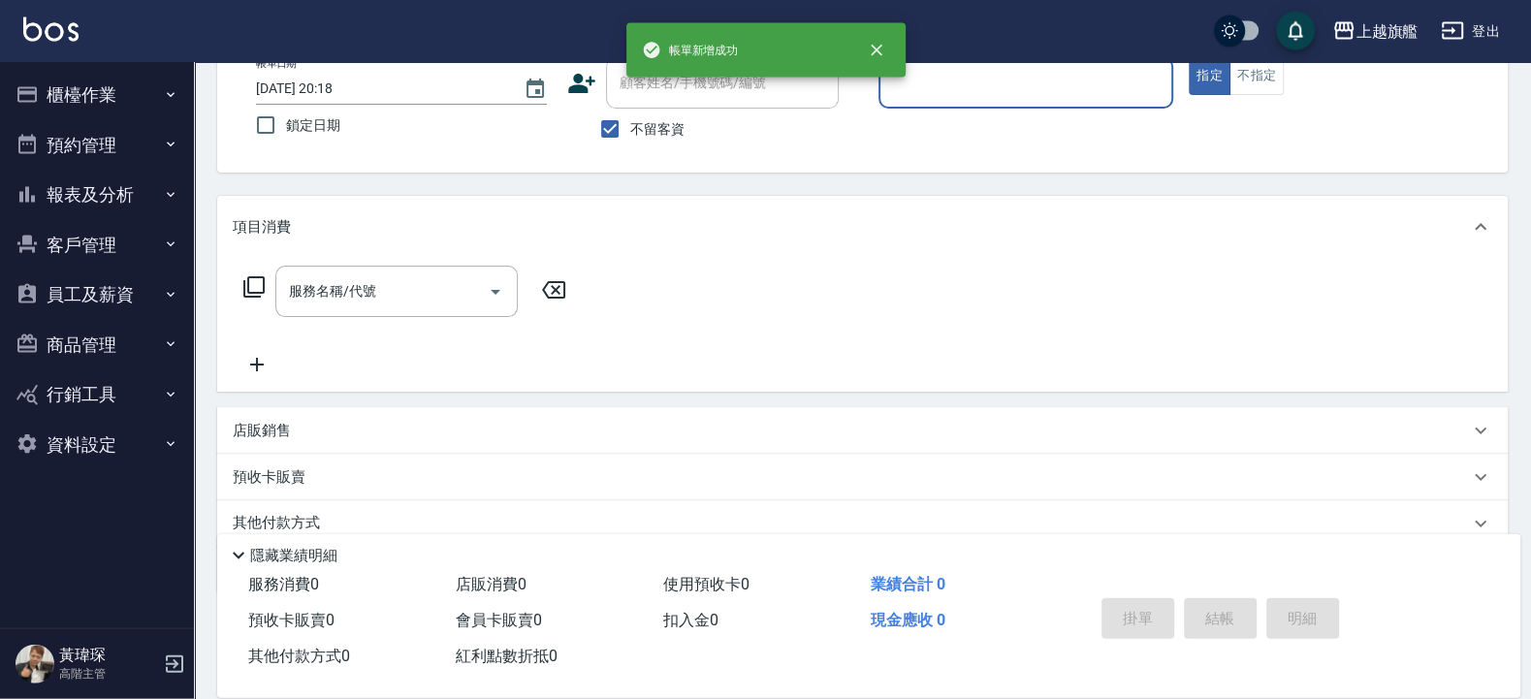
scroll to position [79, 0]
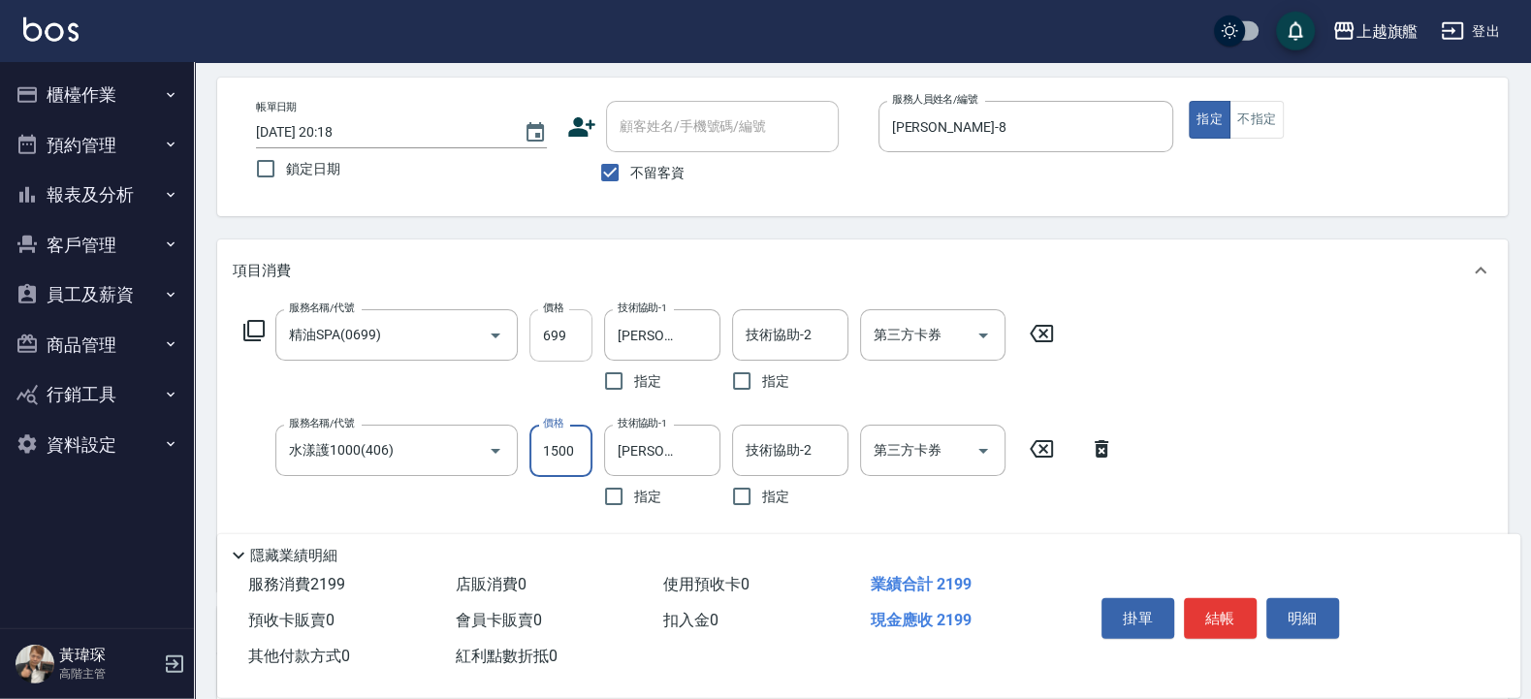
click at [575, 336] on input "699" at bounding box center [560, 335] width 63 height 52
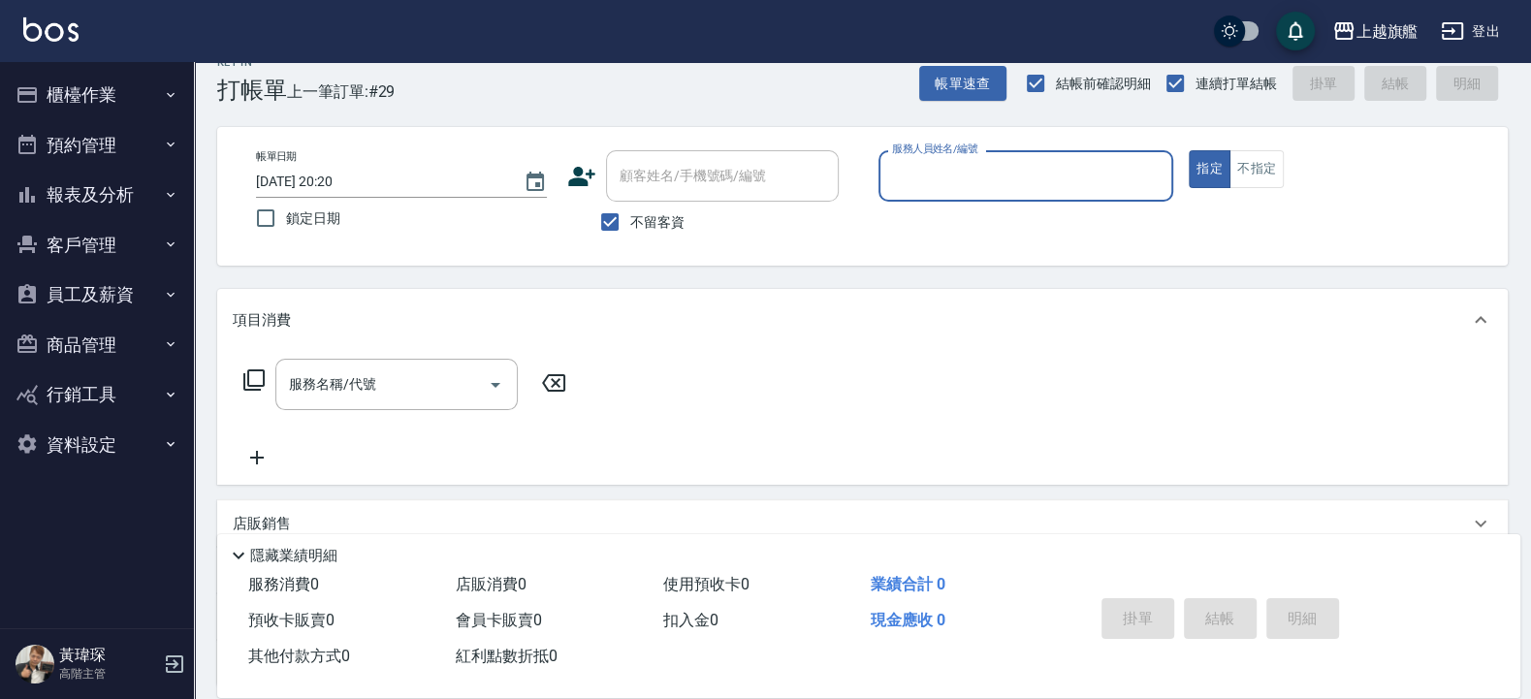
scroll to position [0, 0]
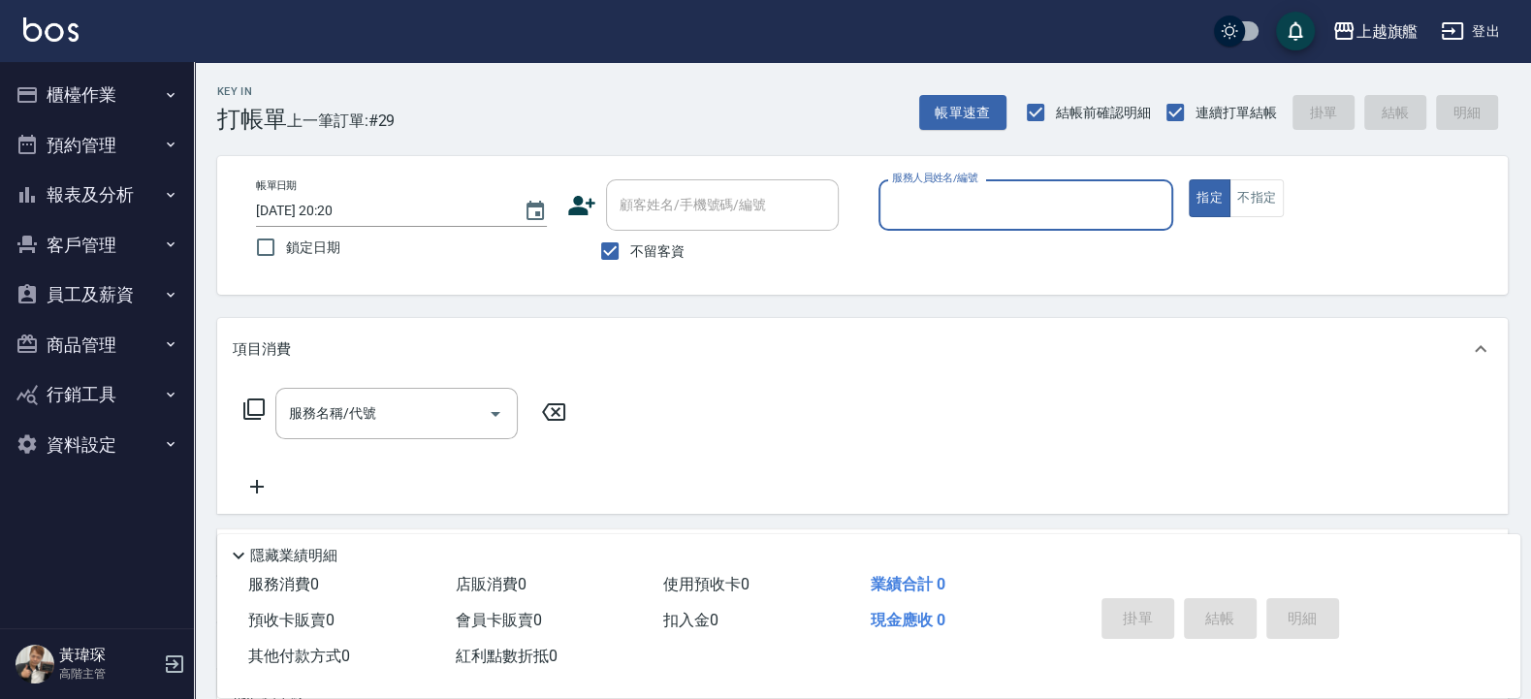
click at [652, 237] on label "不留客資" at bounding box center [636, 251] width 95 height 41
click at [630, 237] on input "不留客資" at bounding box center [609, 251] width 41 height 41
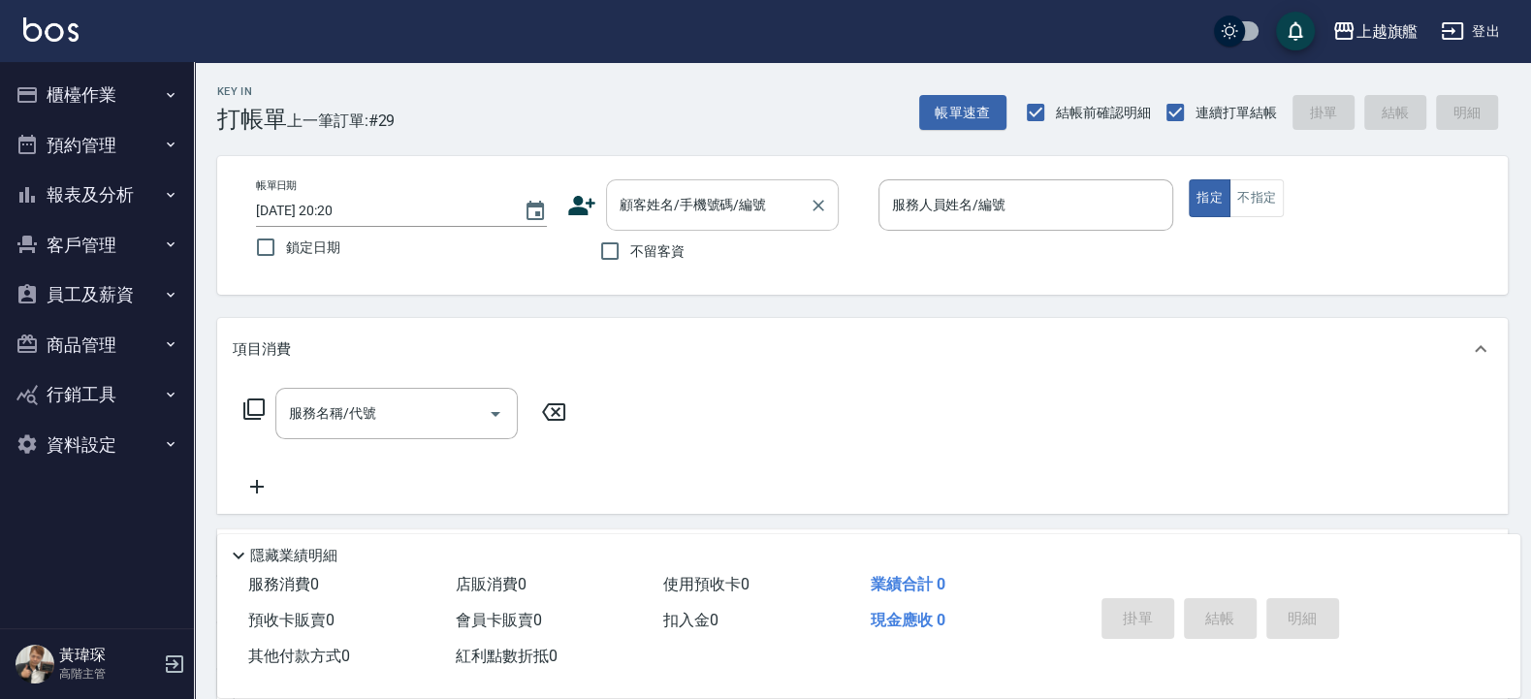
click at [664, 208] on input "顧客姓名/手機號碼/編號" at bounding box center [708, 205] width 186 height 34
click at [641, 127] on div "Key In 打帳單 上一筆訂單:#29 帳單速查 結帳前確認明細 連續打單結帳 掛單 結帳 明細" at bounding box center [850, 97] width 1313 height 71
click at [611, 252] on input "不留客資" at bounding box center [609, 251] width 41 height 41
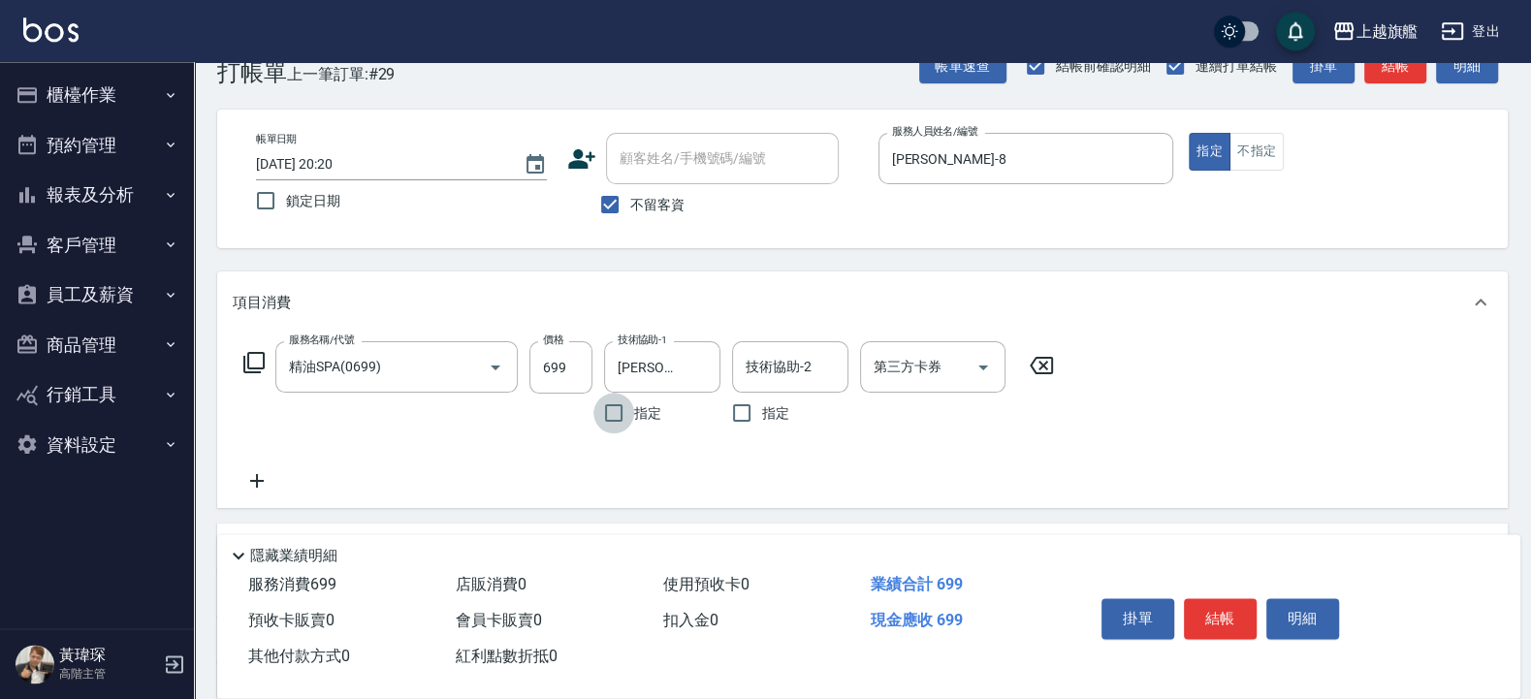
scroll to position [116, 0]
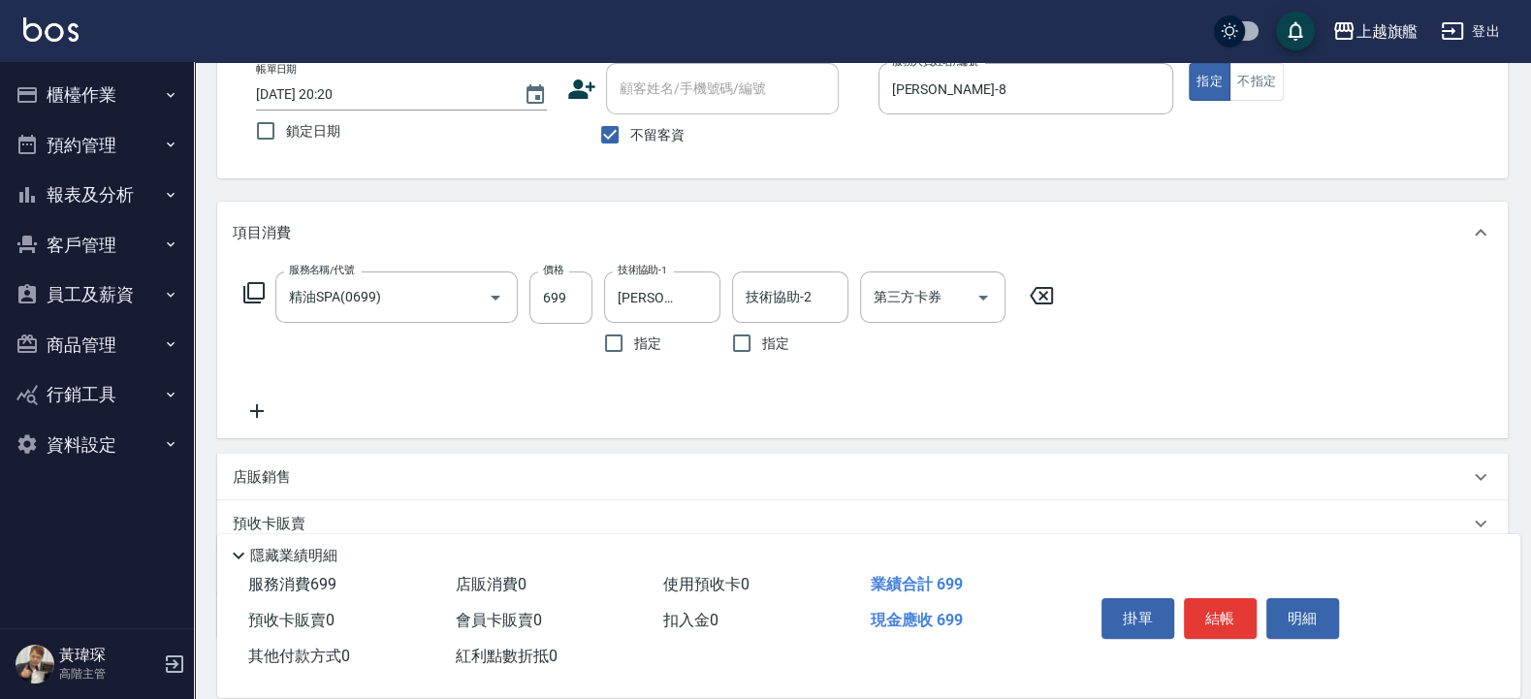
click at [261, 407] on icon at bounding box center [257, 410] width 48 height 23
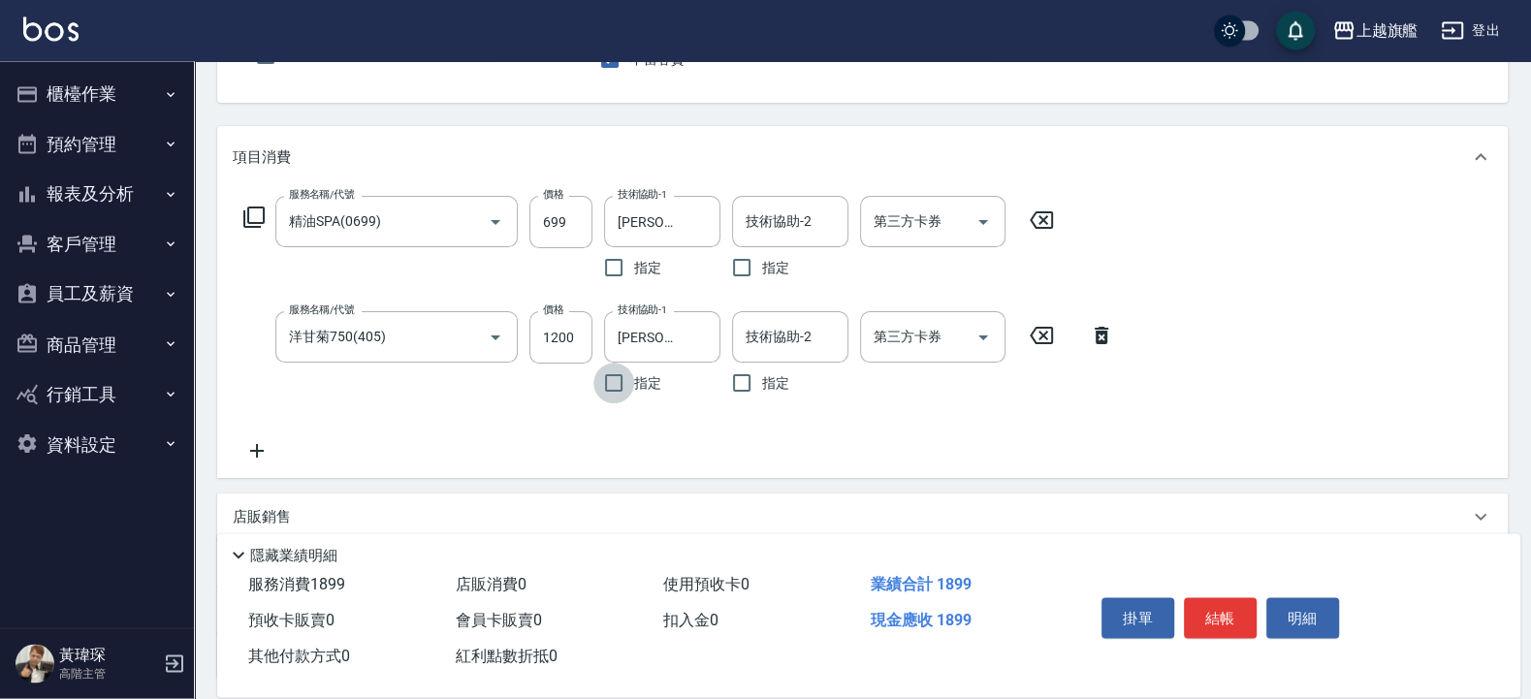
scroll to position [233, 0]
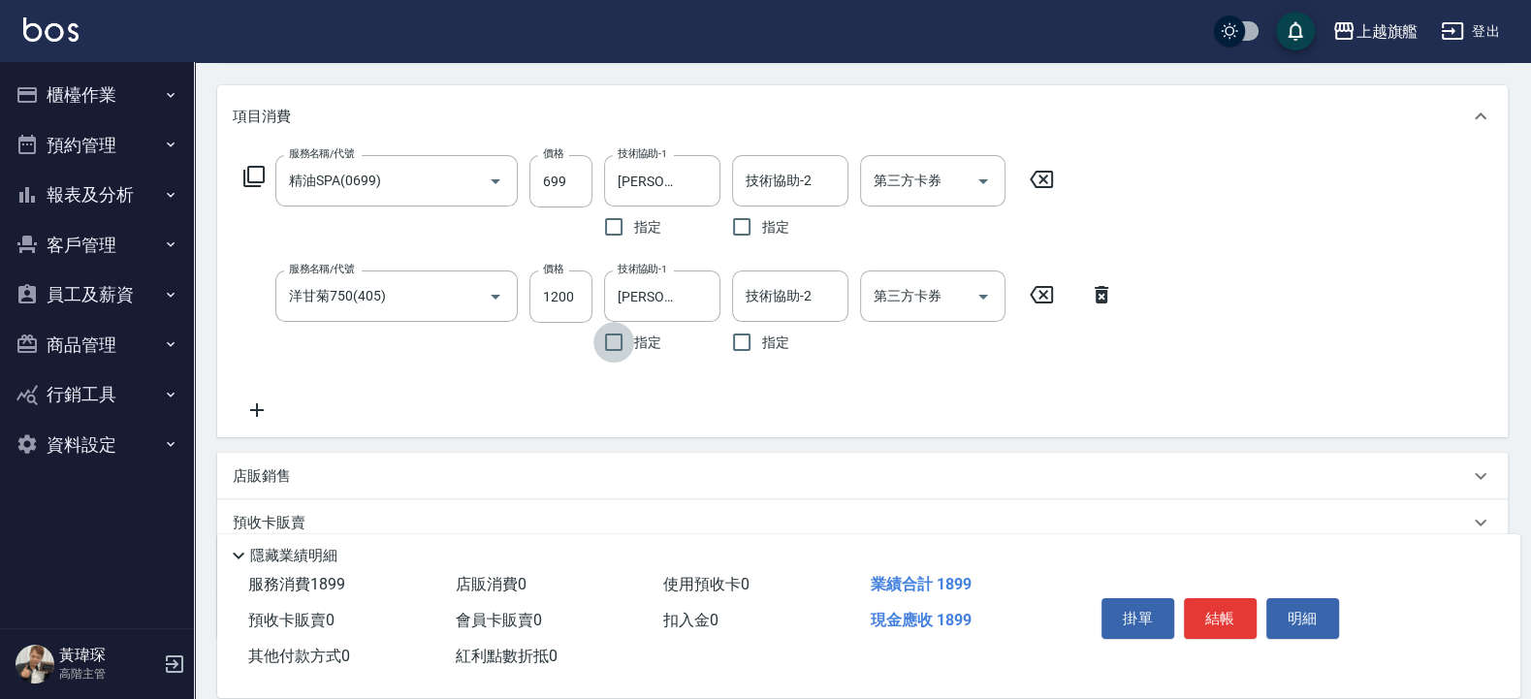
click at [262, 398] on div "服務名稱/代號 精油SPA(0699) 服務名稱/代號 價格 699 價格 技術協助-1 陳祈聿-26 技術協助-1 指定 技術協助-2 技術協助-2 指定 …" at bounding box center [679, 288] width 893 height 267
click at [261, 427] on div "服務名稱/代號 精油SPA(0699) 服務名稱/代號 價格 699 價格 技術協助-1 陳祈聿-26 技術協助-1 指定 技術協助-2 技術協助-2 指定 …" at bounding box center [862, 292] width 1290 height 290
click at [261, 400] on icon at bounding box center [257, 409] width 48 height 23
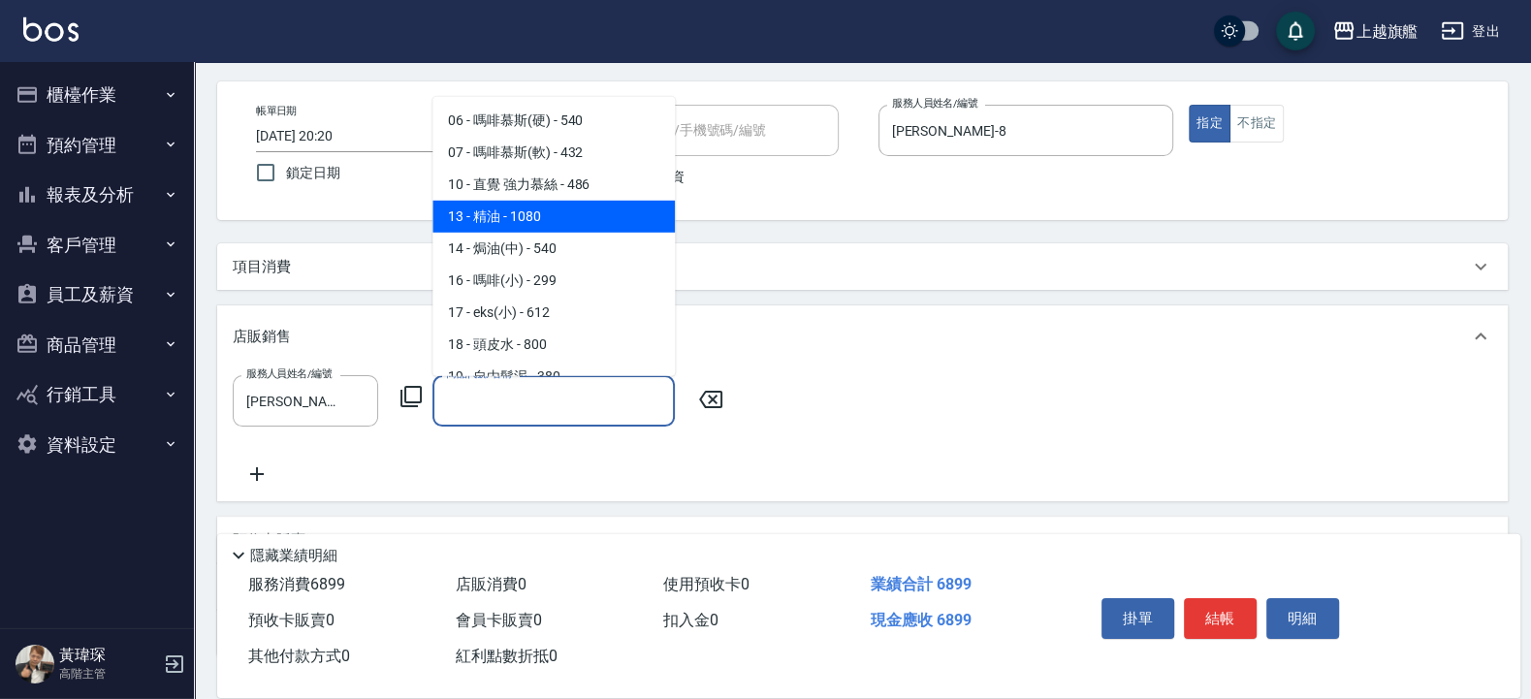
scroll to position [0, 0]
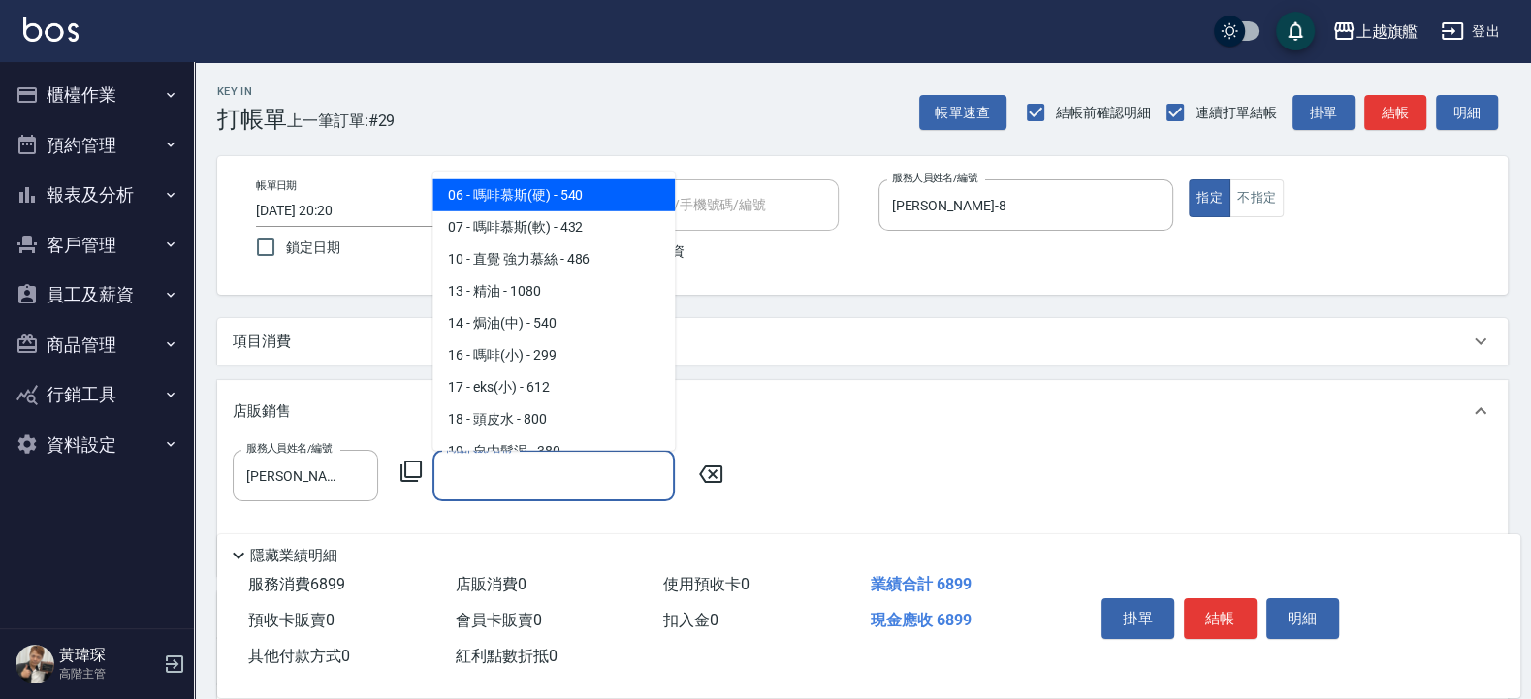
drag, startPoint x: 595, startPoint y: 76, endPoint x: 611, endPoint y: 80, distance: 16.2
click at [601, 77] on div "Key In 打帳單 上一筆訂單:#29 帳單速查 結帳前確認明細 連續打單結帳 掛單 結帳 明細" at bounding box center [850, 97] width 1313 height 71
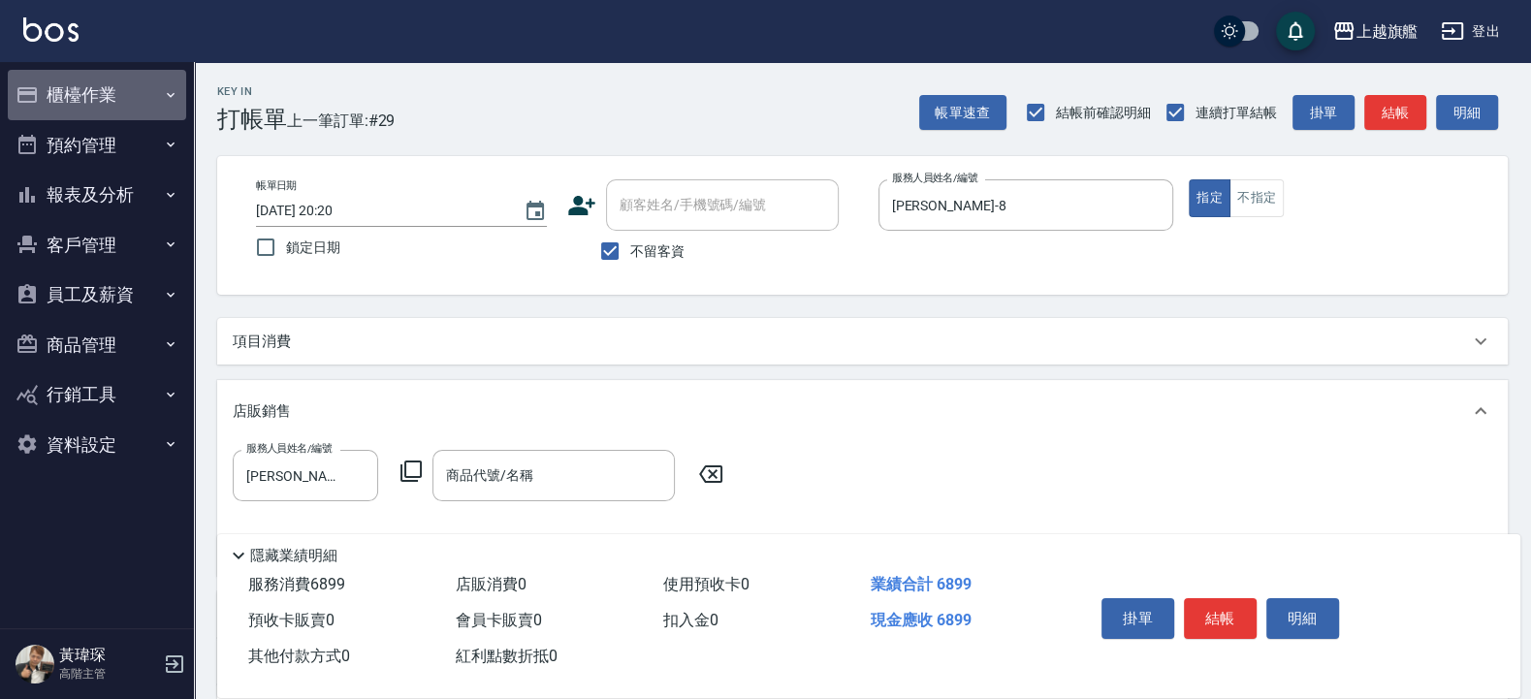
click at [102, 83] on button "櫃檯作業" at bounding box center [97, 95] width 178 height 50
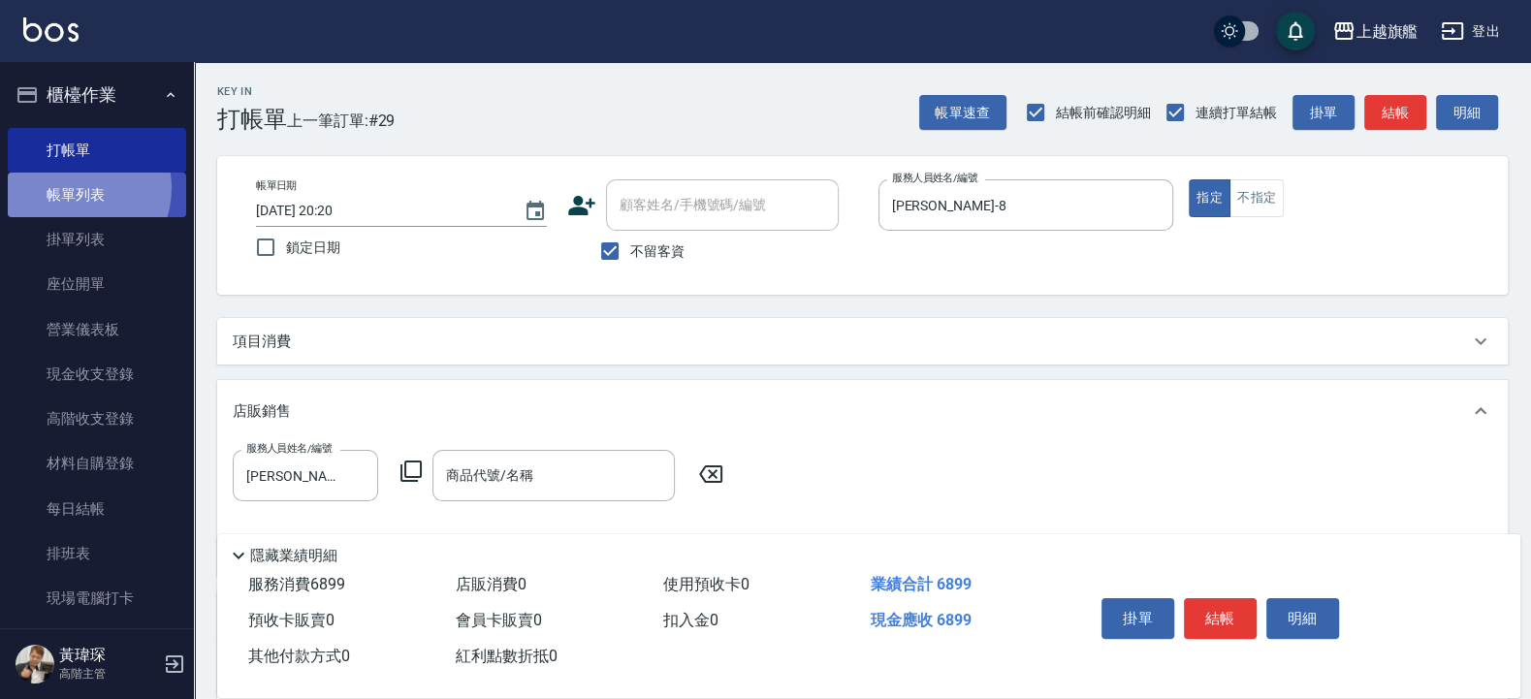
click at [74, 188] on link "帳單列表" at bounding box center [97, 195] width 178 height 45
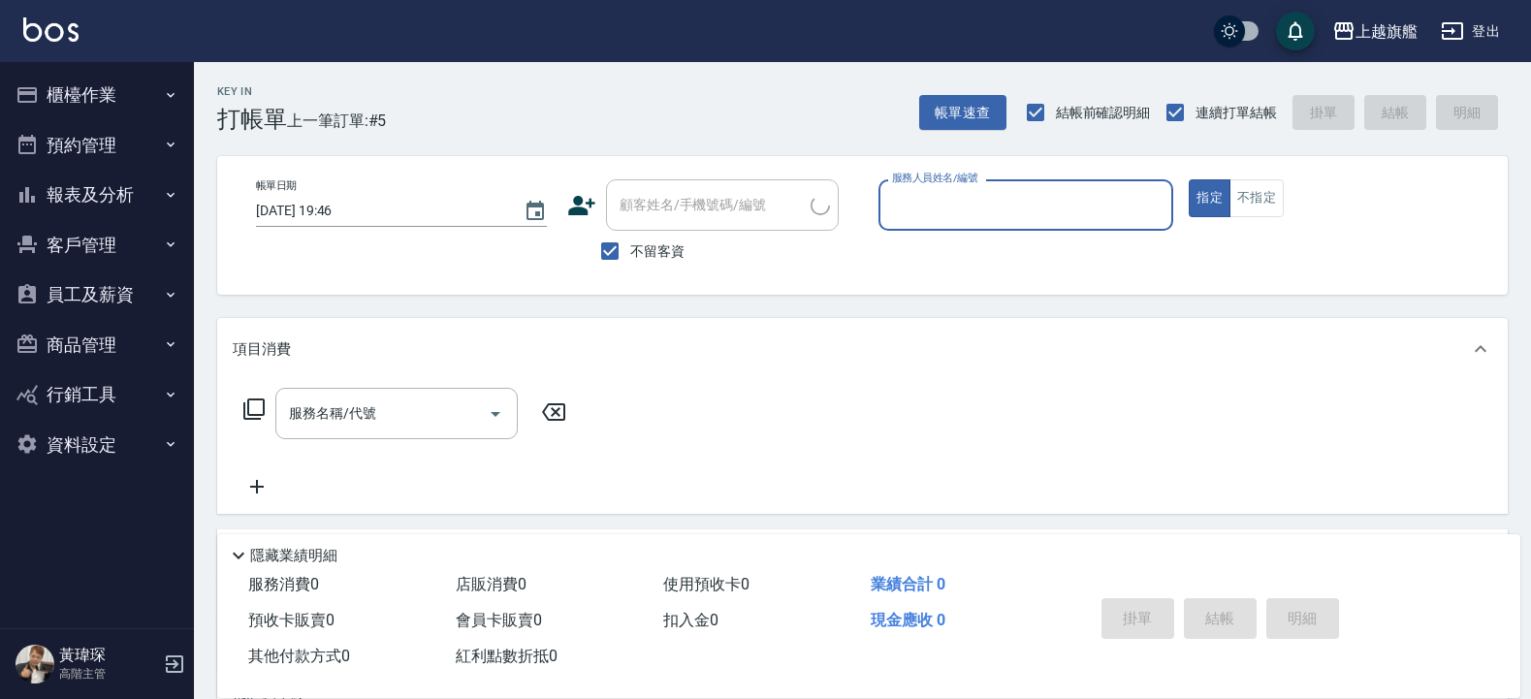
click at [74, 192] on button "報表及分析" at bounding box center [97, 195] width 178 height 50
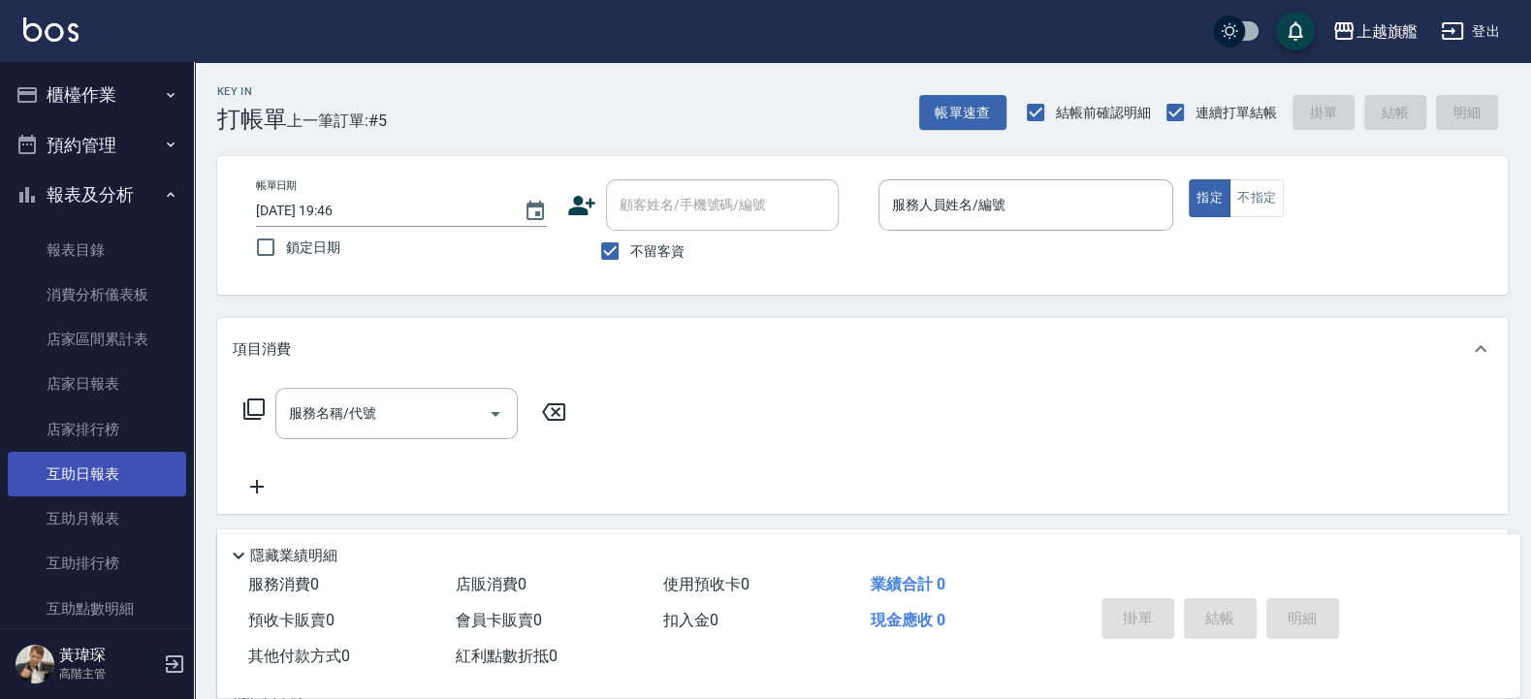
click at [81, 459] on link "互助日報表" at bounding box center [97, 474] width 178 height 45
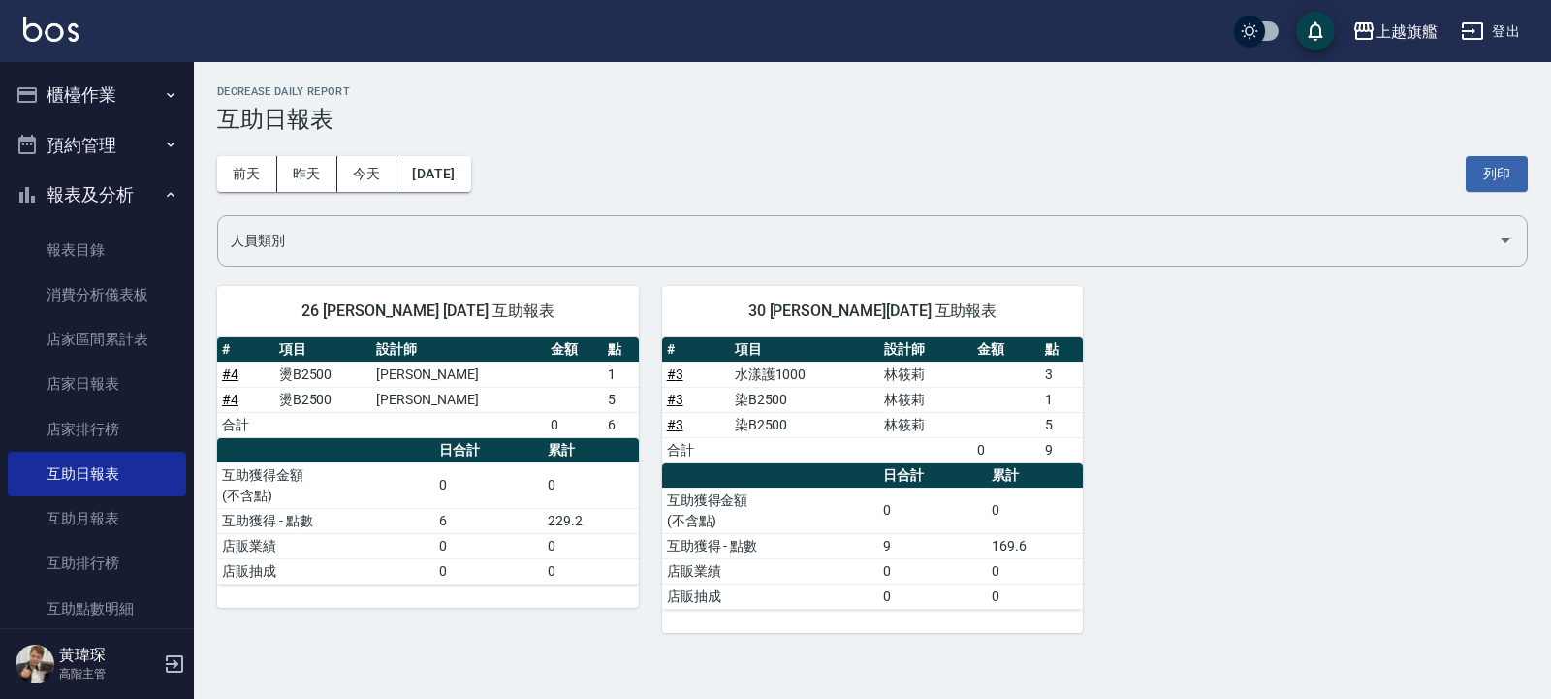
click at [226, 372] on link "# 4" at bounding box center [230, 374] width 16 height 16
click at [86, 175] on button "報表及分析" at bounding box center [97, 195] width 178 height 50
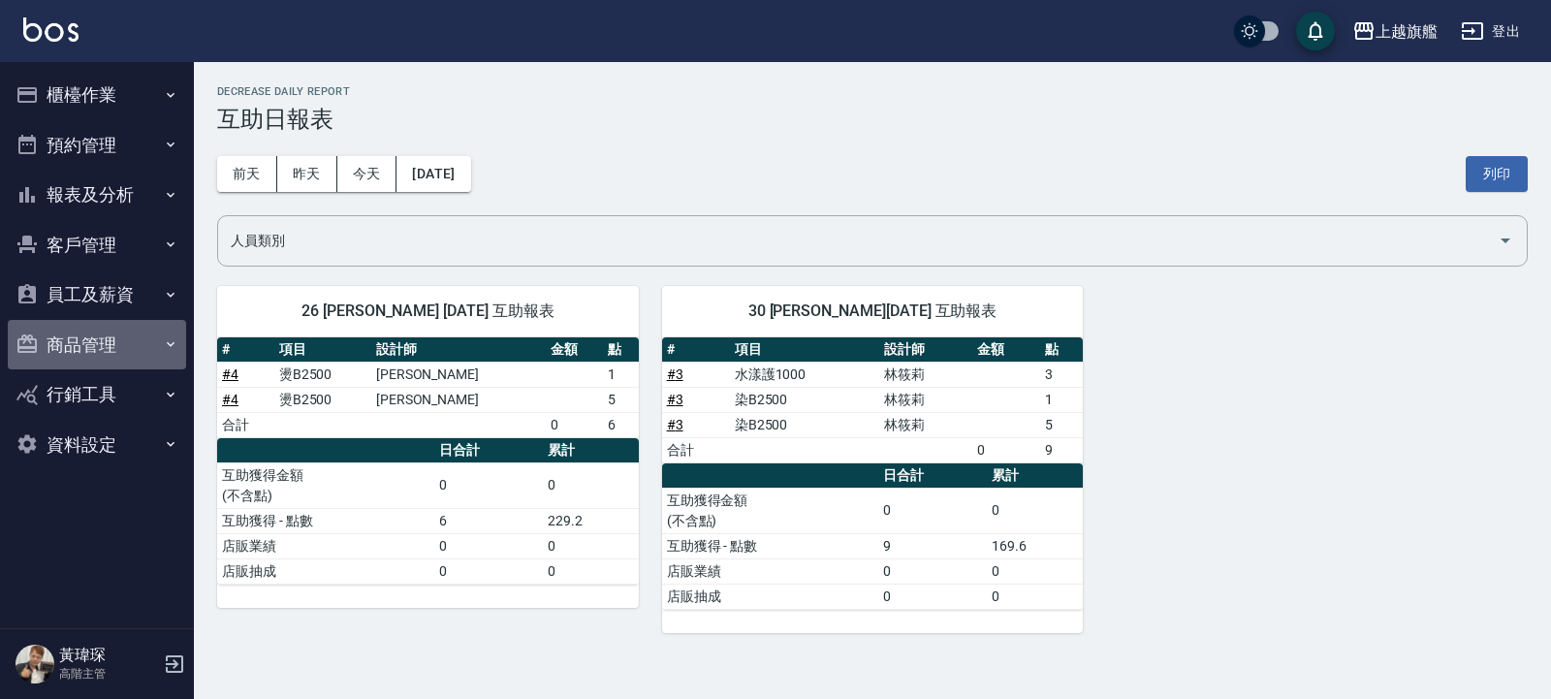
click at [81, 349] on button "商品管理" at bounding box center [97, 345] width 178 height 50
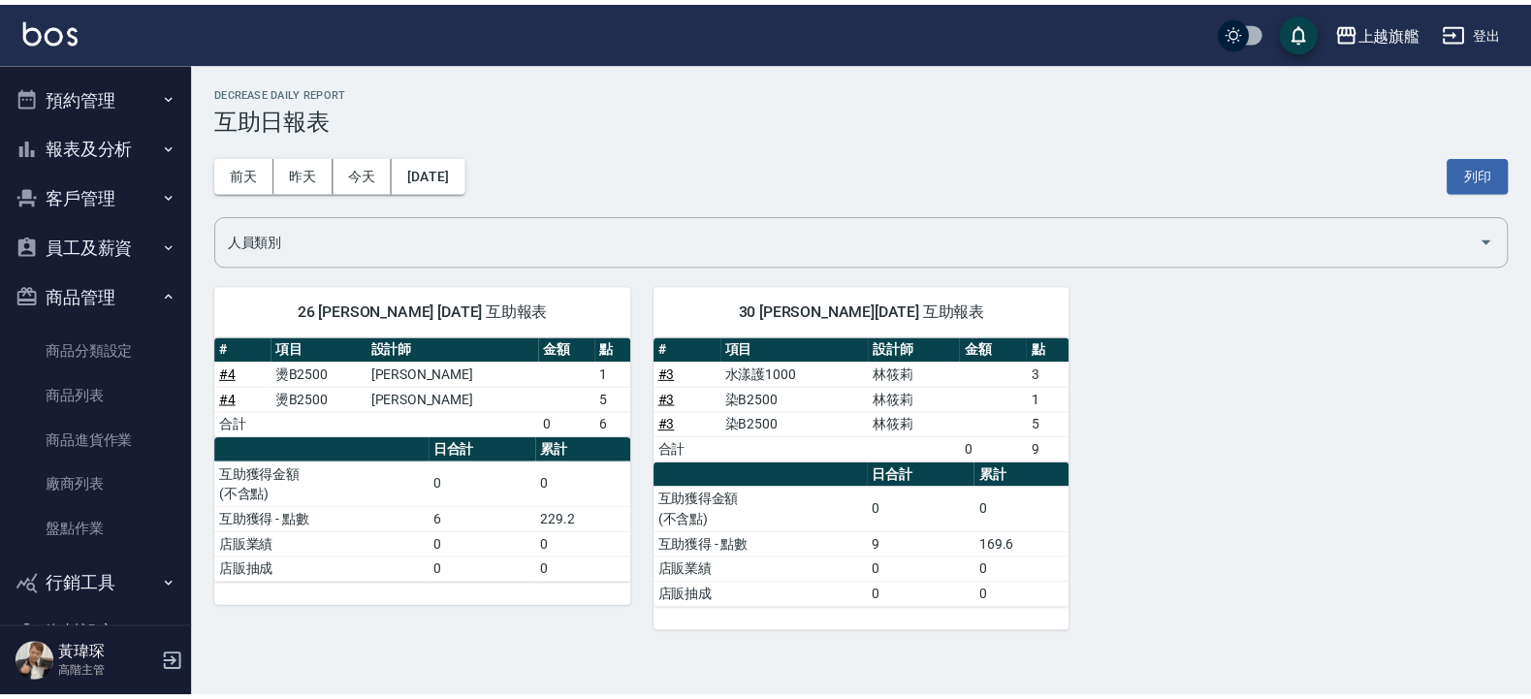
scroll to position [104, 0]
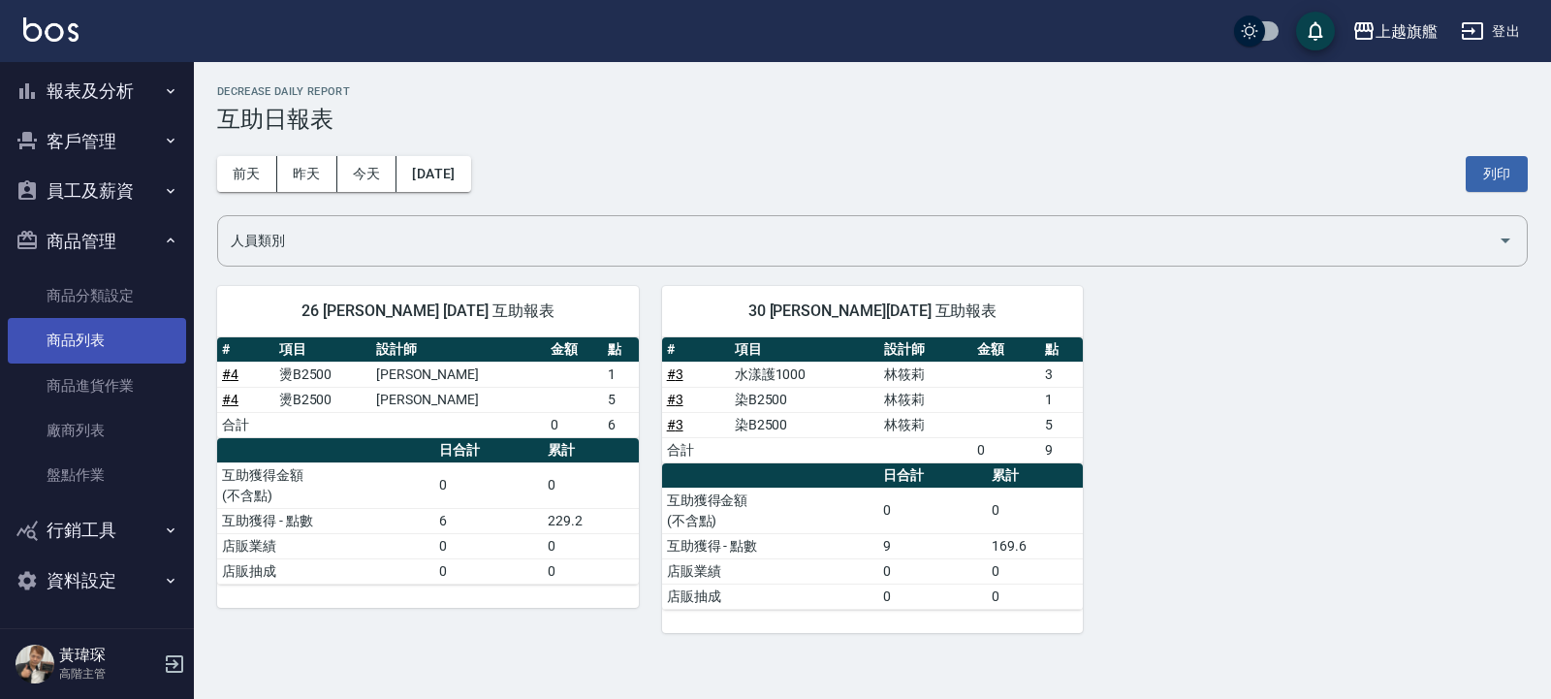
click at [90, 355] on link "商品列表" at bounding box center [97, 340] width 178 height 45
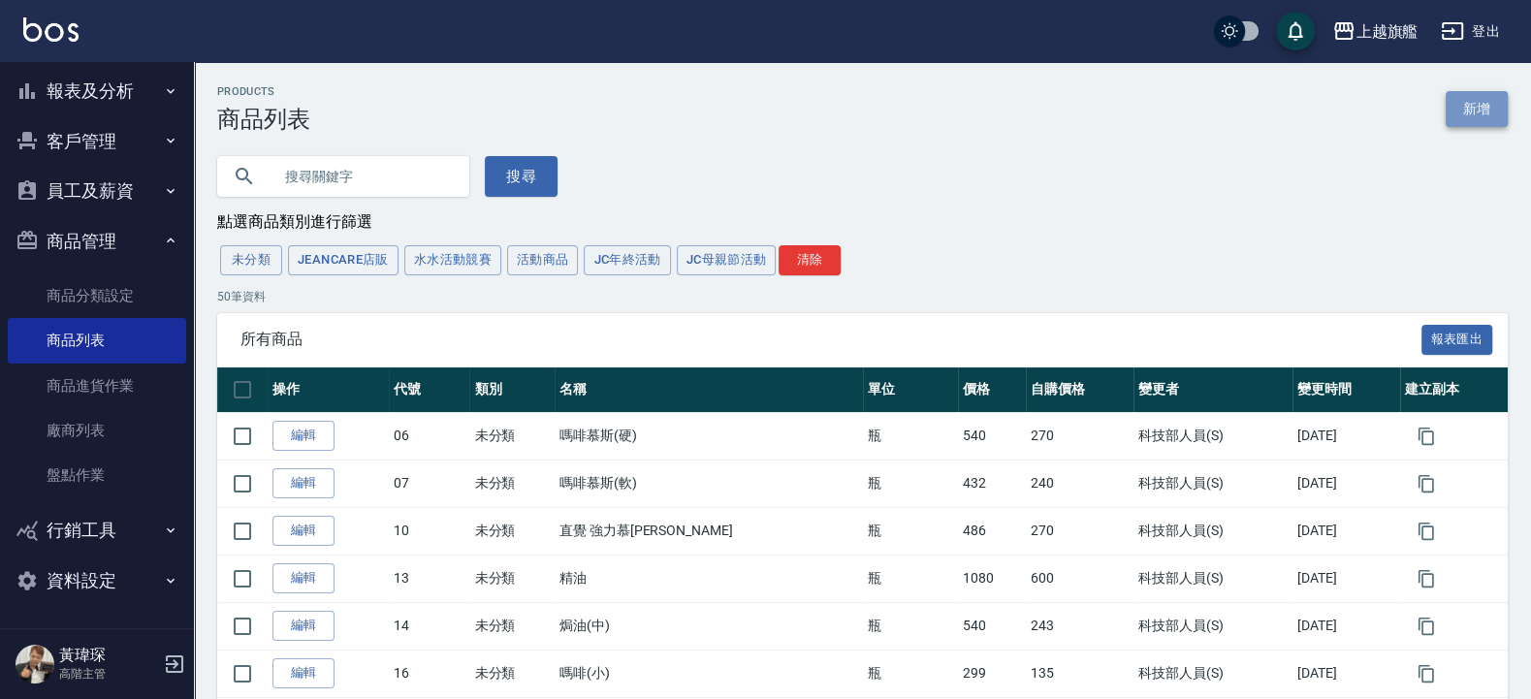
click at [1467, 112] on link "新增" at bounding box center [1476, 109] width 62 height 36
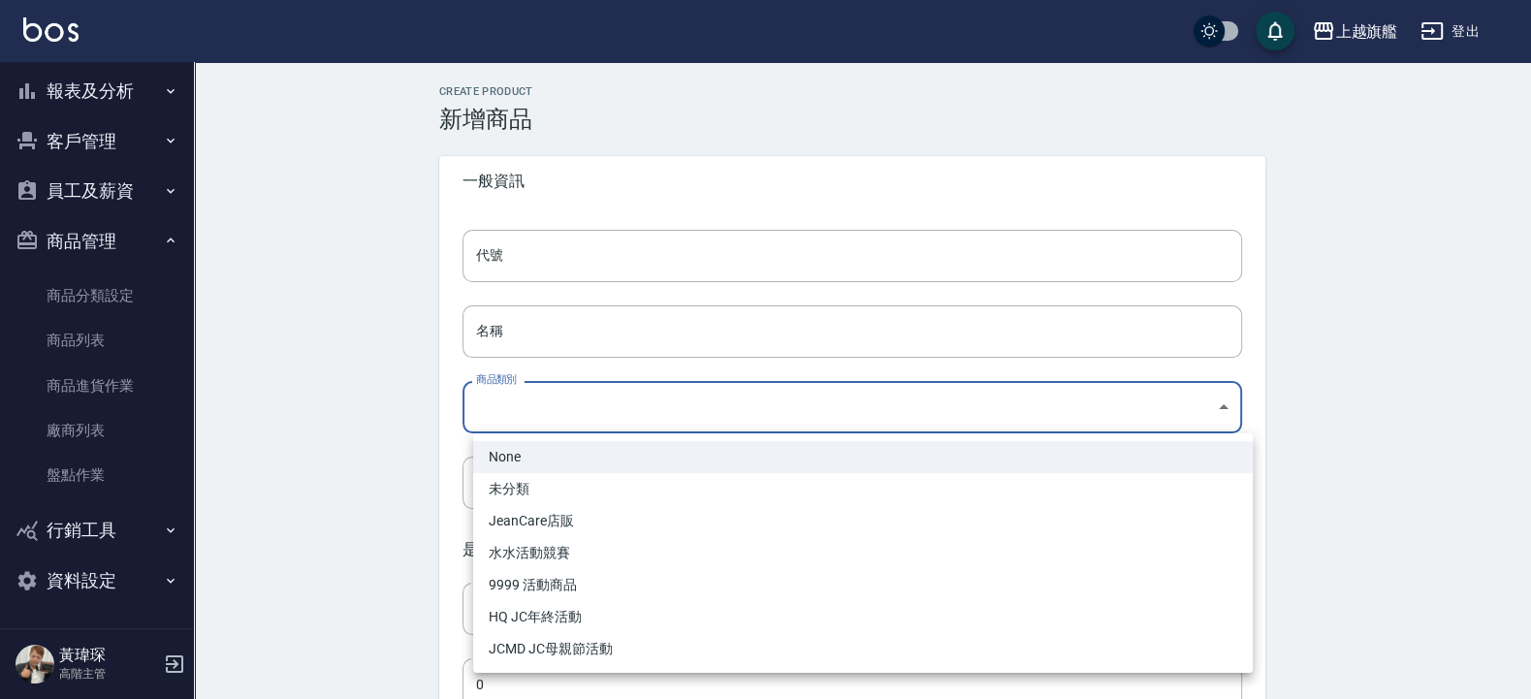
click at [572, 420] on body "上越旗艦 登出 櫃檯作業 打帳單 帳單列表 掛單列表 座位開單 營業儀表板 現金收支登錄 高階收支登錄 材料自購登錄 每日結帳 排班表 現場電腦打卡 掃碼打卡…" at bounding box center [765, 669] width 1531 height 1338
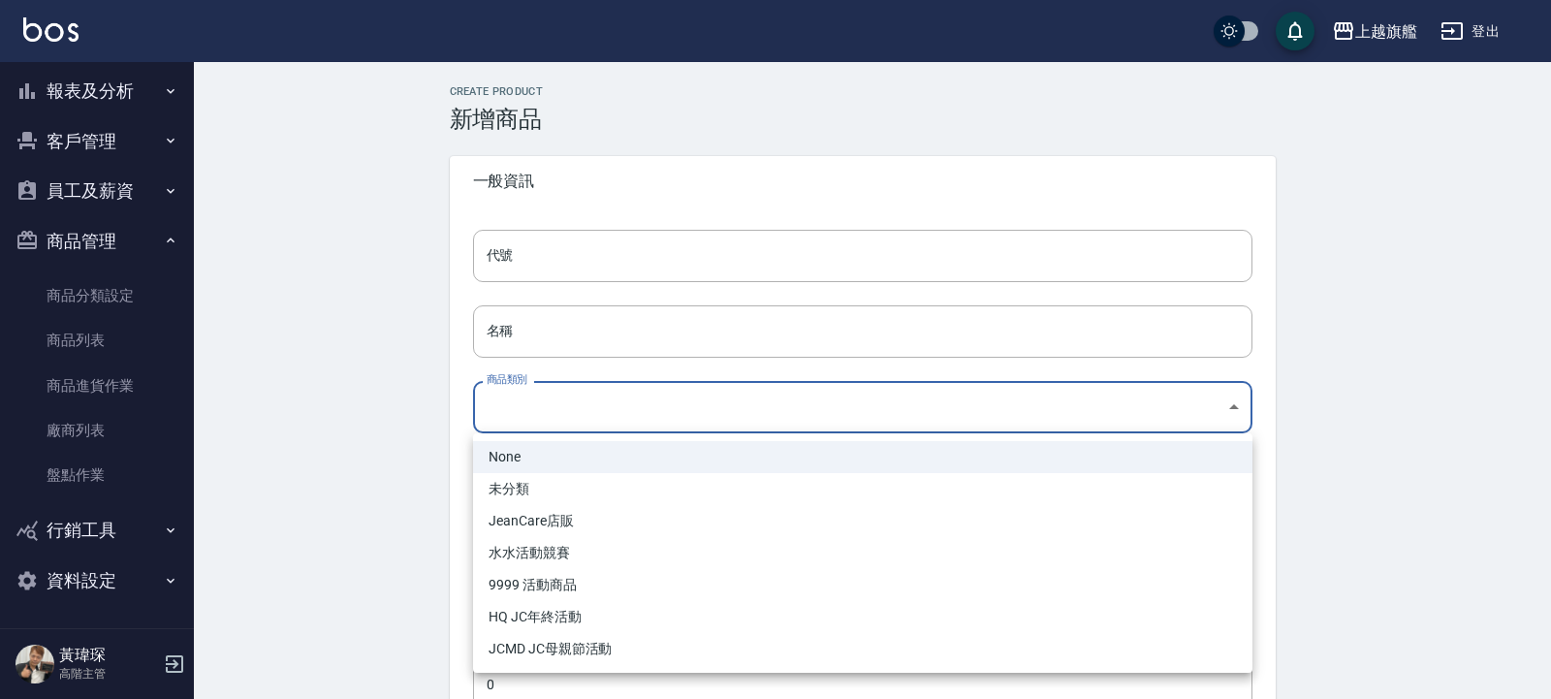
click at [542, 281] on div at bounding box center [775, 349] width 1551 height 699
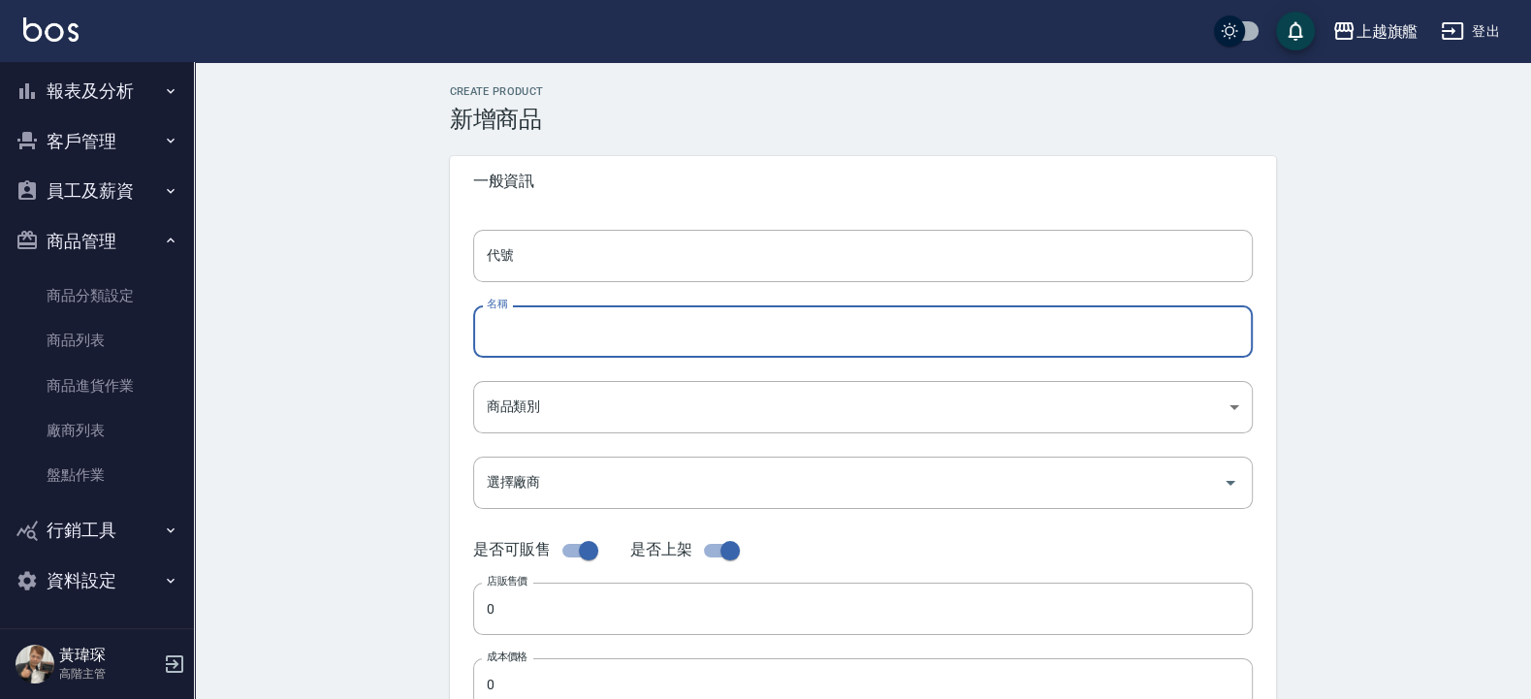
click at [523, 334] on input "名稱" at bounding box center [862, 331] width 779 height 52
click at [548, 214] on div "代號 代號 名稱 名稱 商品類別 ​ 商品類別 選擇廠商 選擇廠商 是否可販售 是否上架 店販售價 0 店販售價 成本價格 0 成本價格 員工自購價格 0…" at bounding box center [863, 594] width 826 height 777
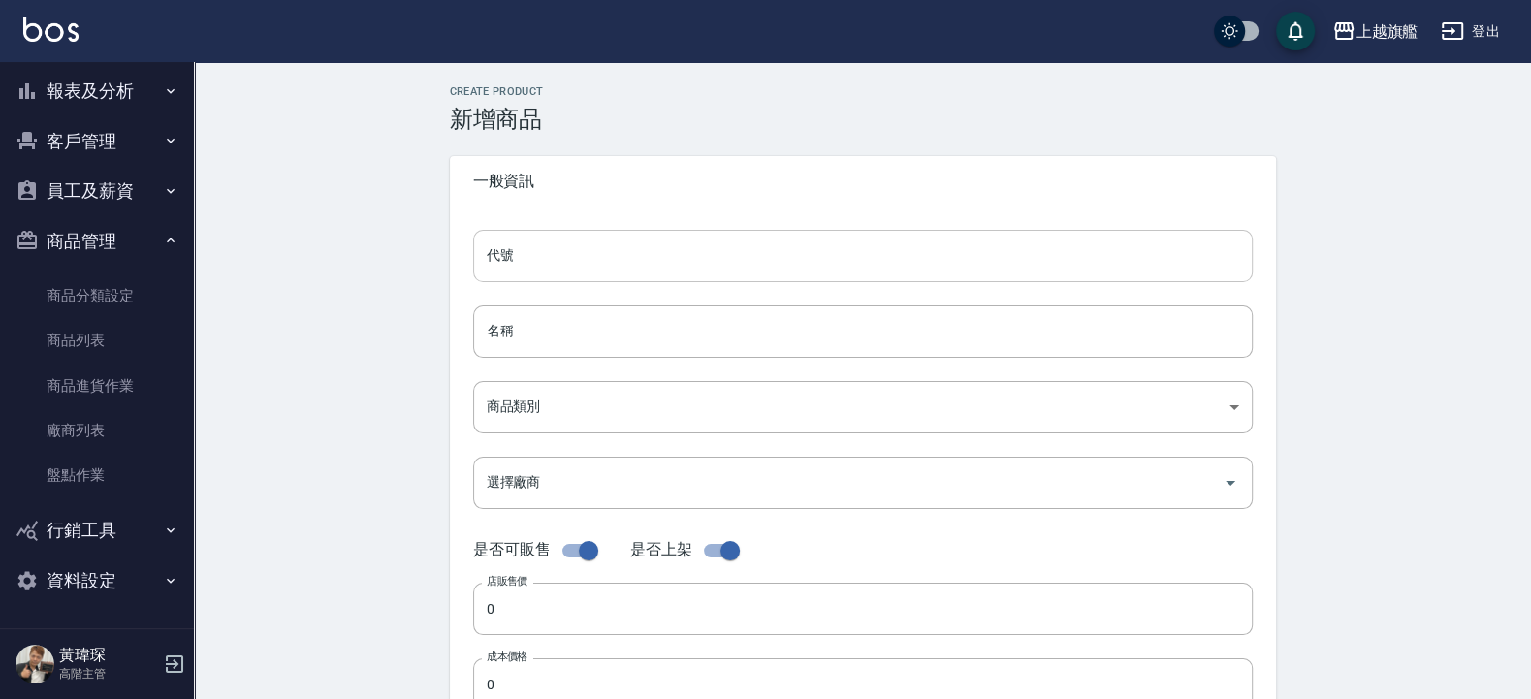
click at [553, 237] on input "代號" at bounding box center [862, 256] width 779 height 52
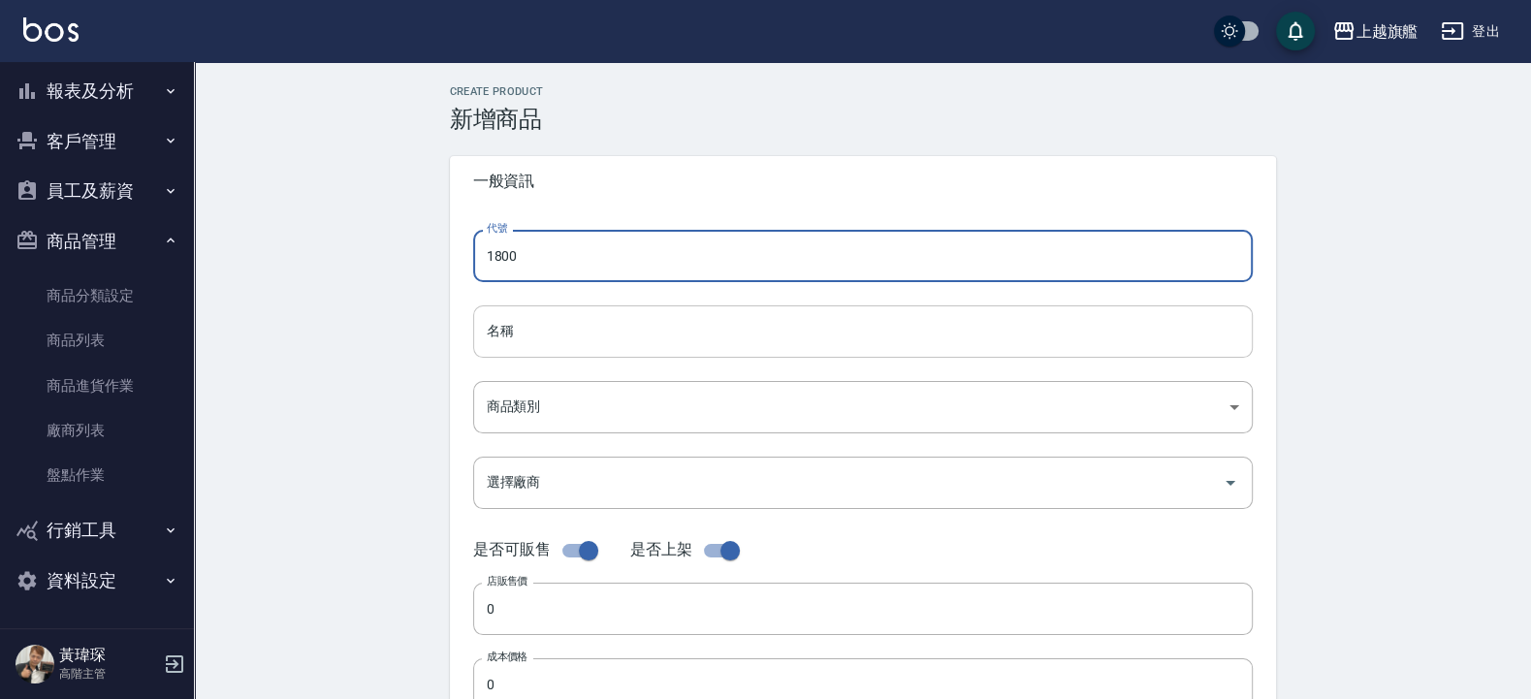
type input "1800"
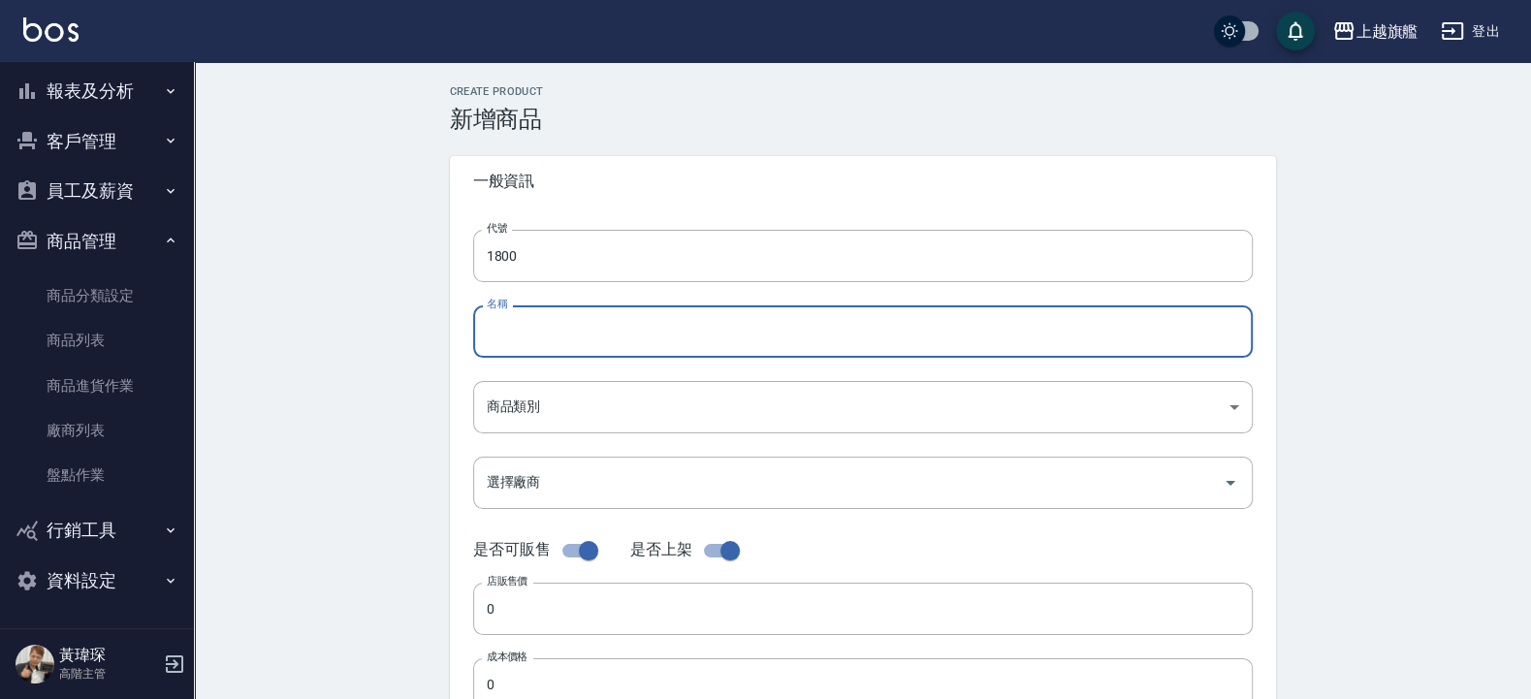
click at [621, 326] on input "名稱" at bounding box center [862, 331] width 779 height 52
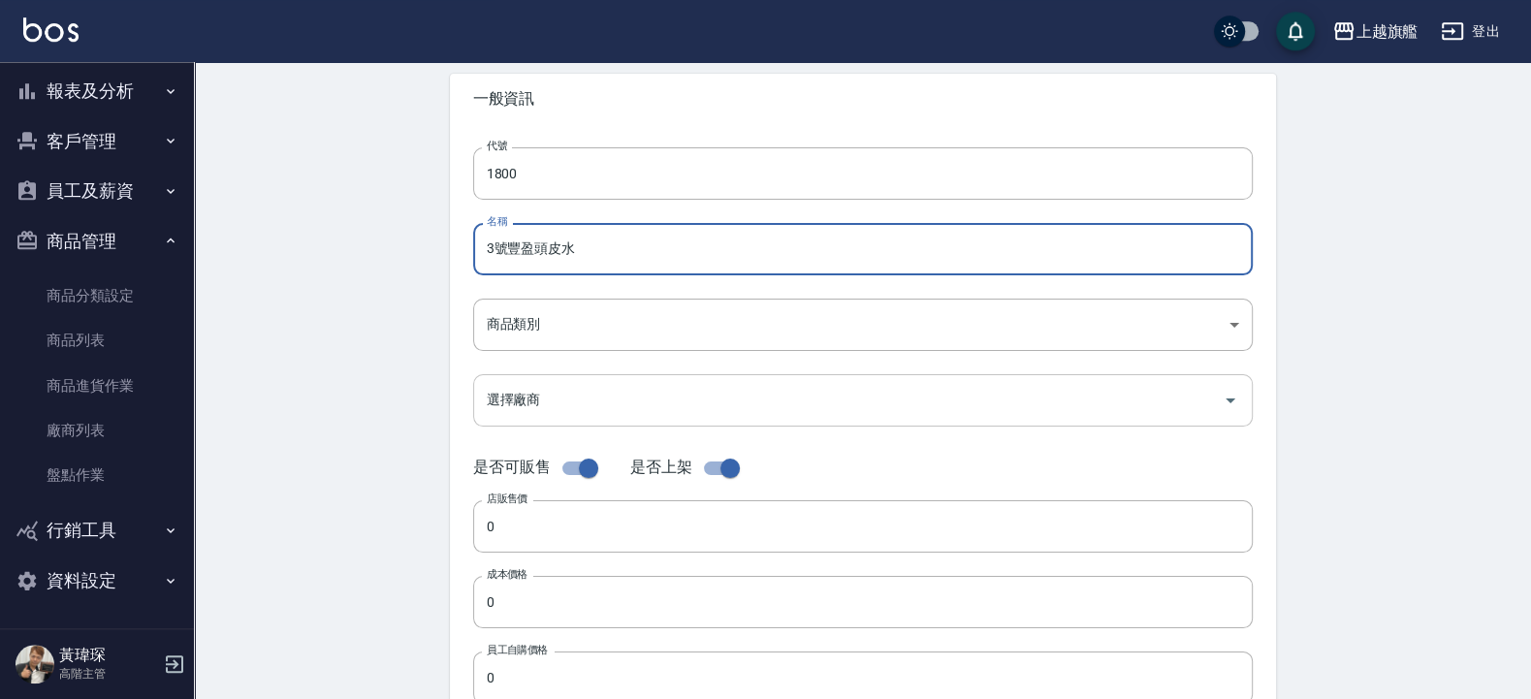
scroll to position [116, 0]
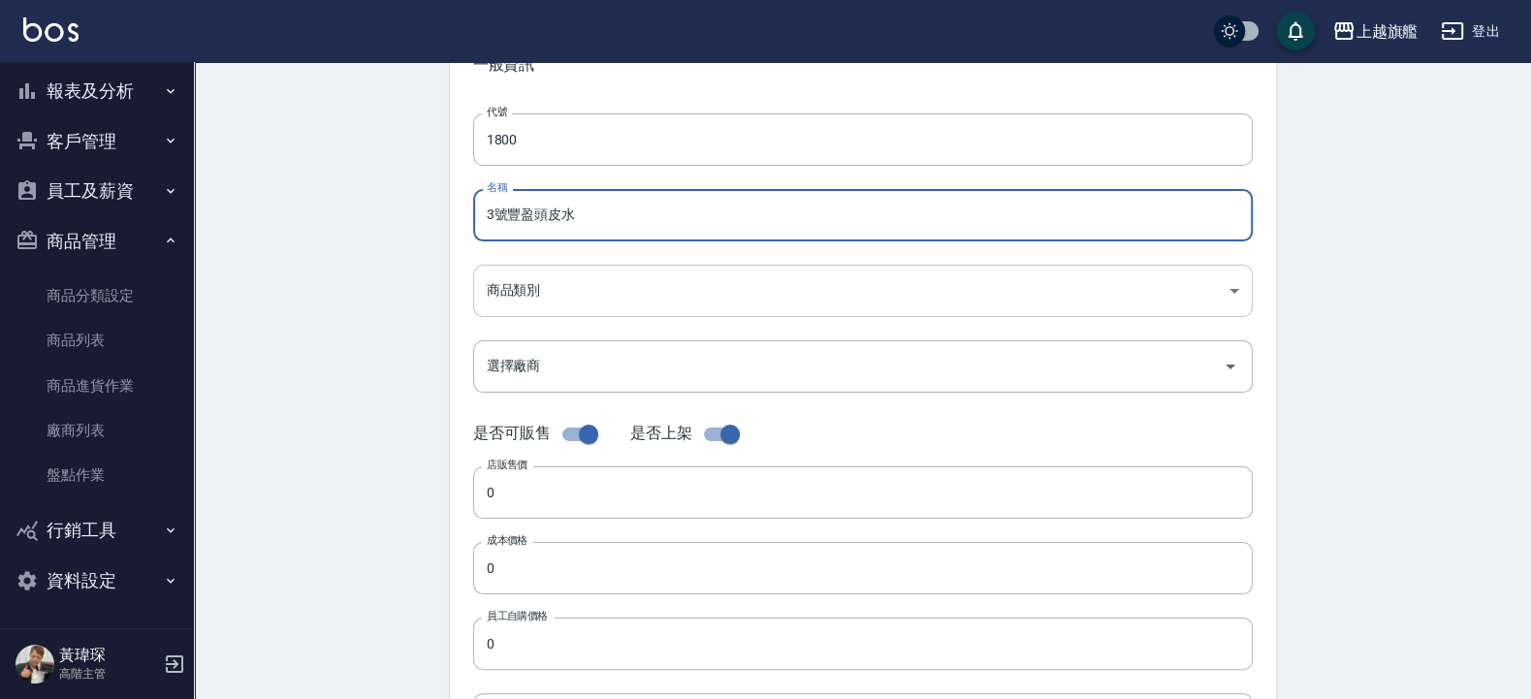
type input "3號豐盈頭皮水"
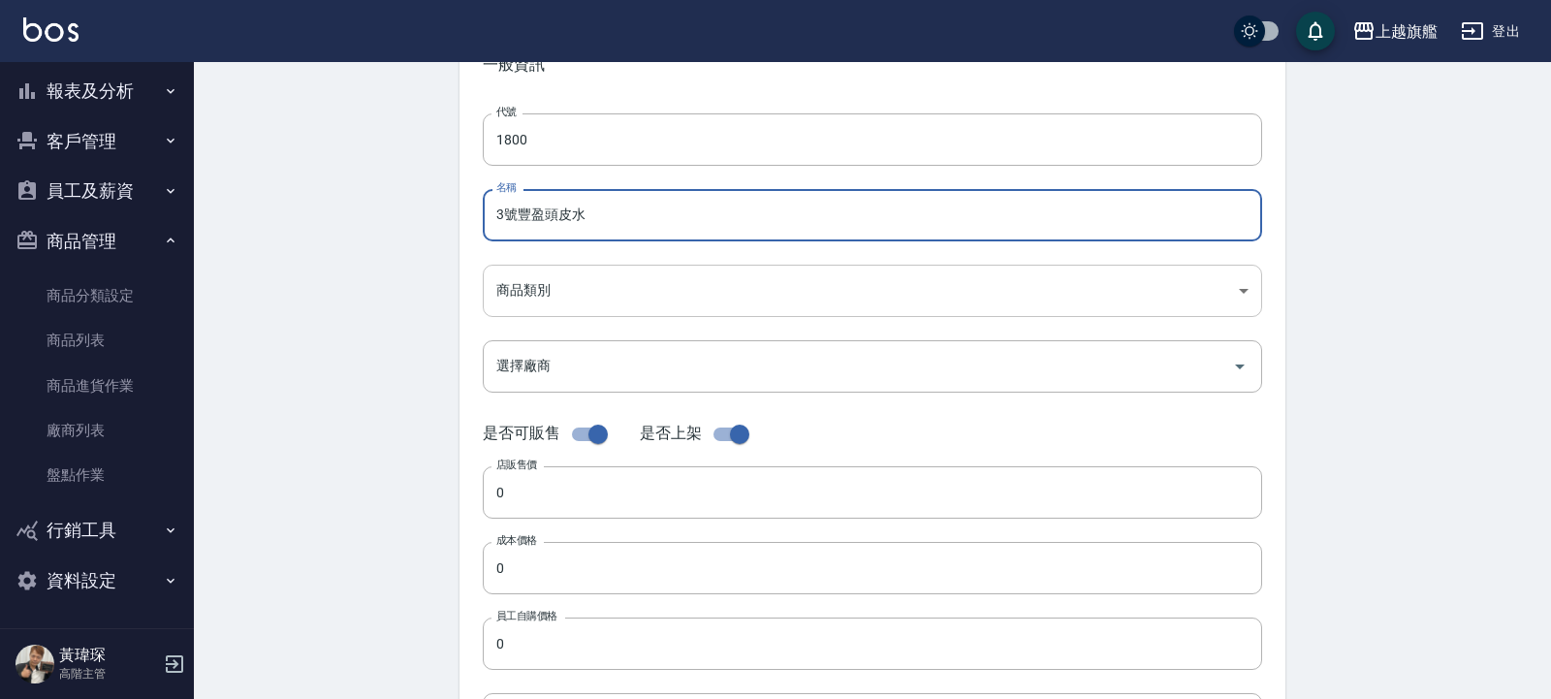
click at [595, 305] on body "上越旗艦 登出 櫃檯作業 打帳單 帳單列表 掛單列表 座位開單 營業儀表板 現金收支登錄 高階收支登錄 材料自購登錄 每日結帳 排班表 現場電腦打卡 掃碼打卡…" at bounding box center [775, 553] width 1551 height 1338
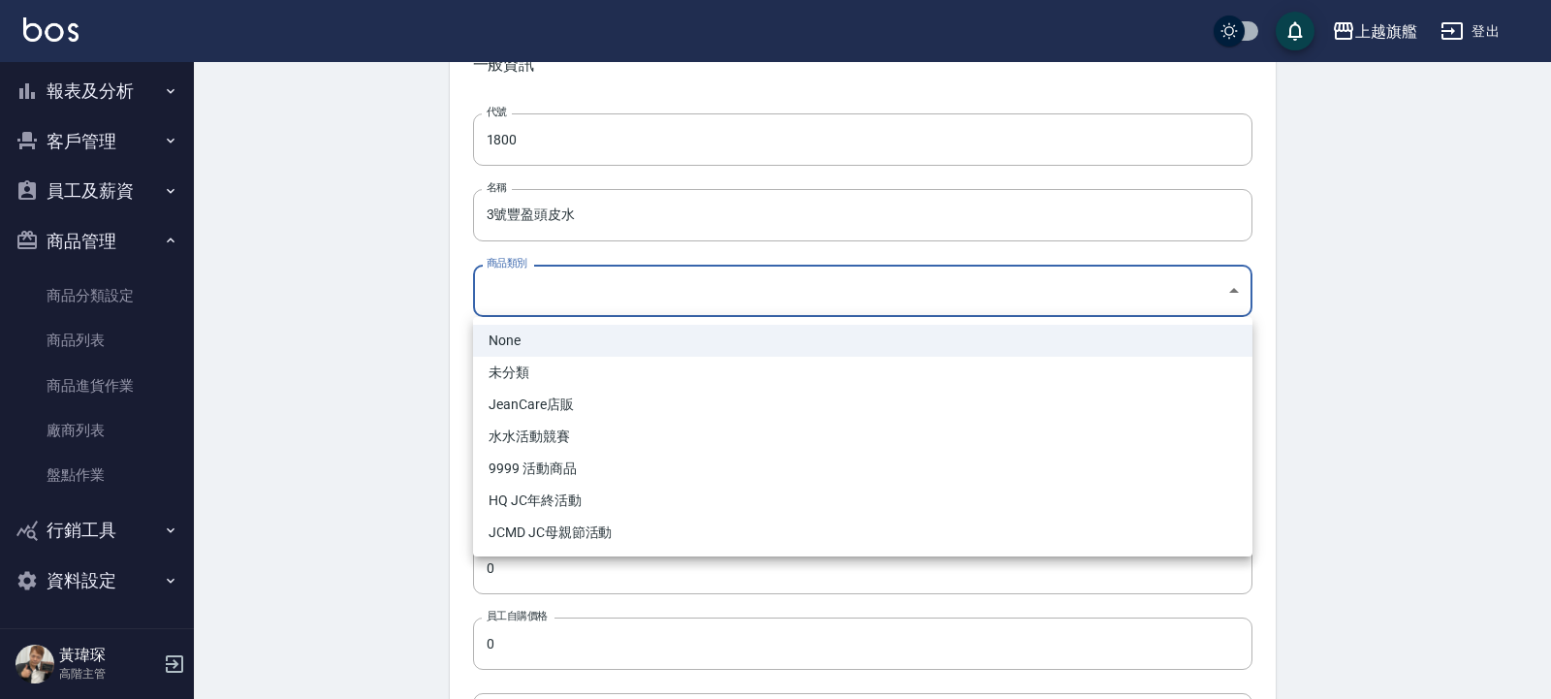
click at [289, 374] on div at bounding box center [775, 349] width 1551 height 699
click at [572, 310] on body "上越旗艦 登出 櫃檯作業 打帳單 帳單列表 掛單列表 座位開單 營業儀表板 現金收支登錄 高階收支登錄 材料自購登錄 每日結帳 排班表 現場電腦打卡 掃碼打卡…" at bounding box center [775, 553] width 1551 height 1338
click at [534, 362] on li "未分類" at bounding box center [862, 373] width 779 height 32
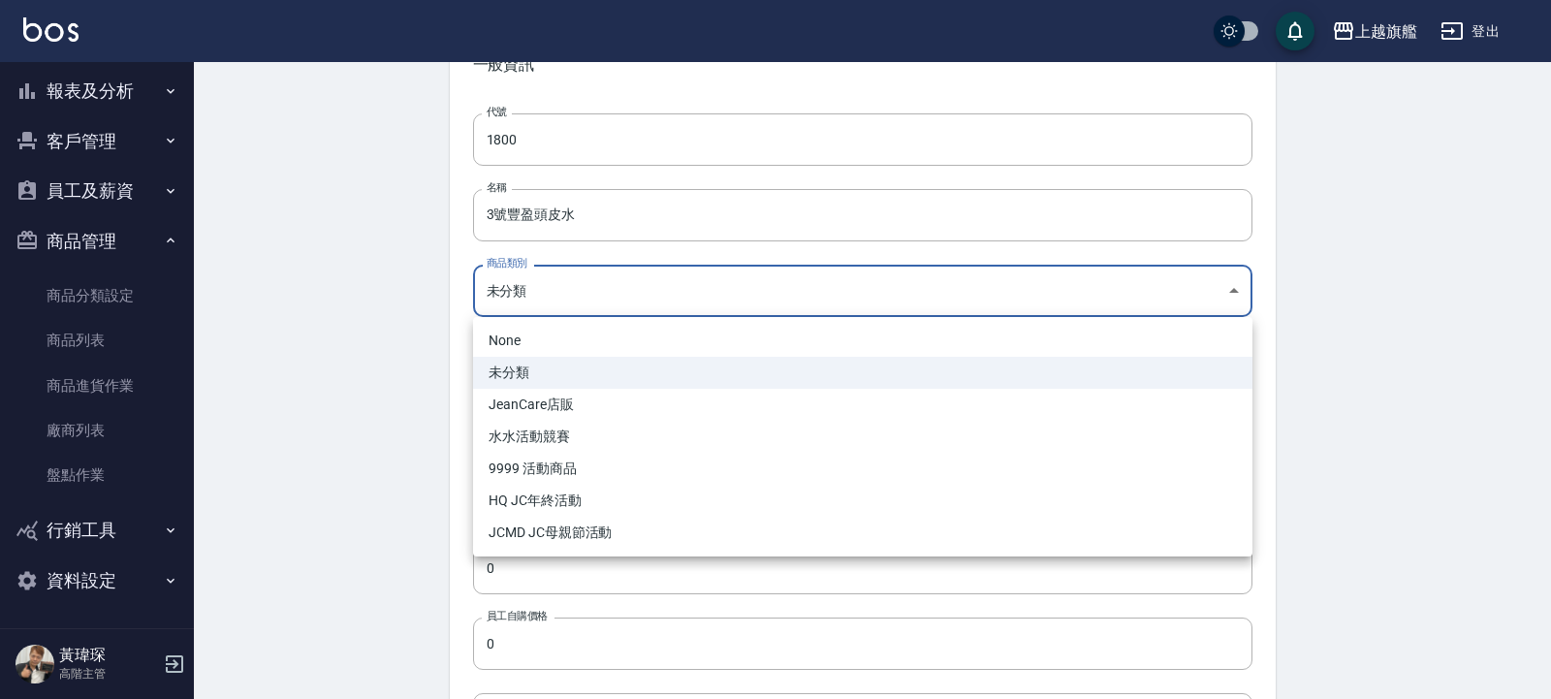
click at [591, 281] on body "上越旗艦 登出 櫃檯作業 打帳單 帳單列表 掛單列表 座位開單 營業儀表板 現金收支登錄 高階收支登錄 材料自購登錄 每日結帳 排班表 現場電腦打卡 掃碼打卡…" at bounding box center [775, 553] width 1551 height 1338
click at [522, 490] on li "HQ JC年終活動" at bounding box center [862, 501] width 779 height 32
type input "c9848b6d-b3de-4c6d-bfed-1a6498933134"
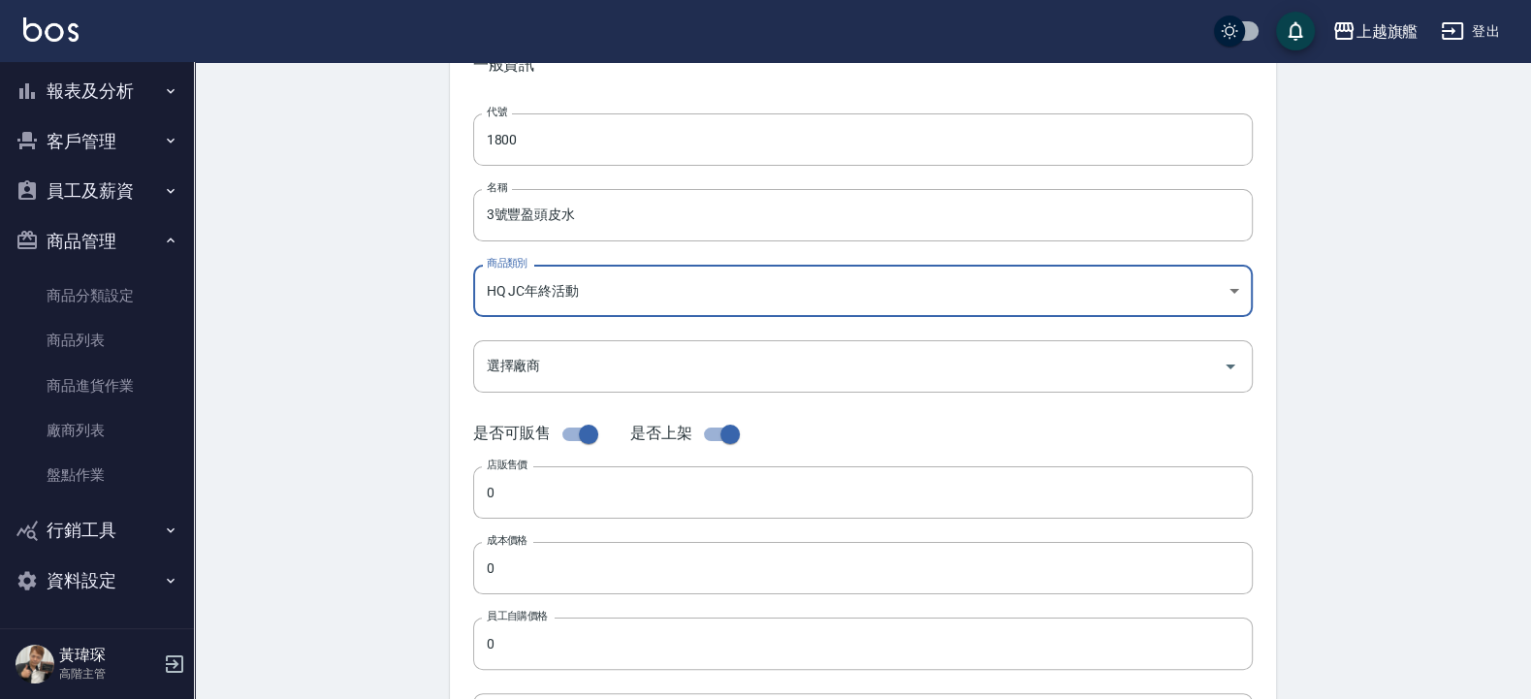
click at [329, 286] on div "Create Product 新增商品 一般資訊 代號 1800 代號 名稱 3號豐盈頭皮水 名稱 商品類別 HQ JC年終活動 c9848b6d-b3d…" at bounding box center [862, 584] width 1337 height 1276
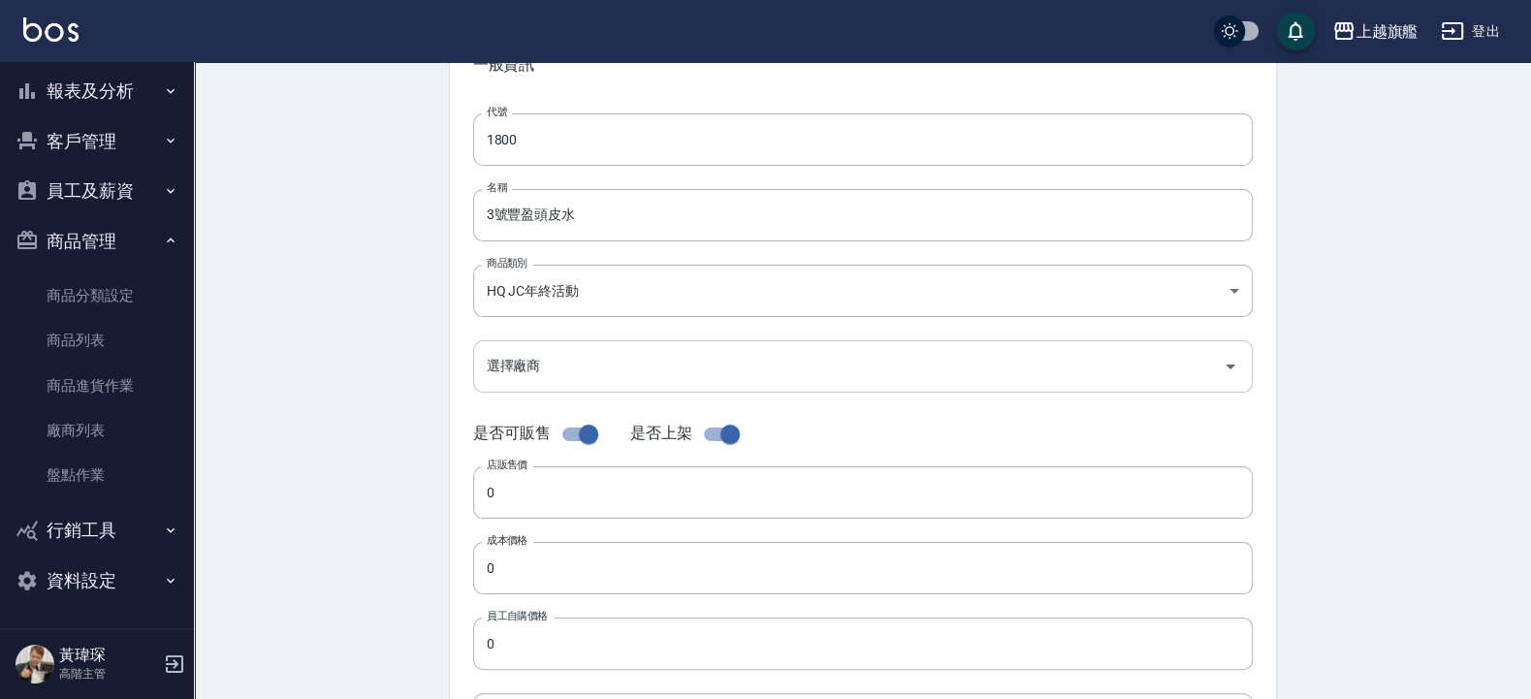
click at [560, 366] on input "選擇廠商" at bounding box center [848, 366] width 733 height 34
click at [367, 350] on div "Create Product 新增商品 一般資訊 代號 1800 代號 名稱 3號豐盈頭皮水 名稱 商品類別 HQ JC年終活動 c9848b6d-b3d…" at bounding box center [862, 584] width 1337 height 1276
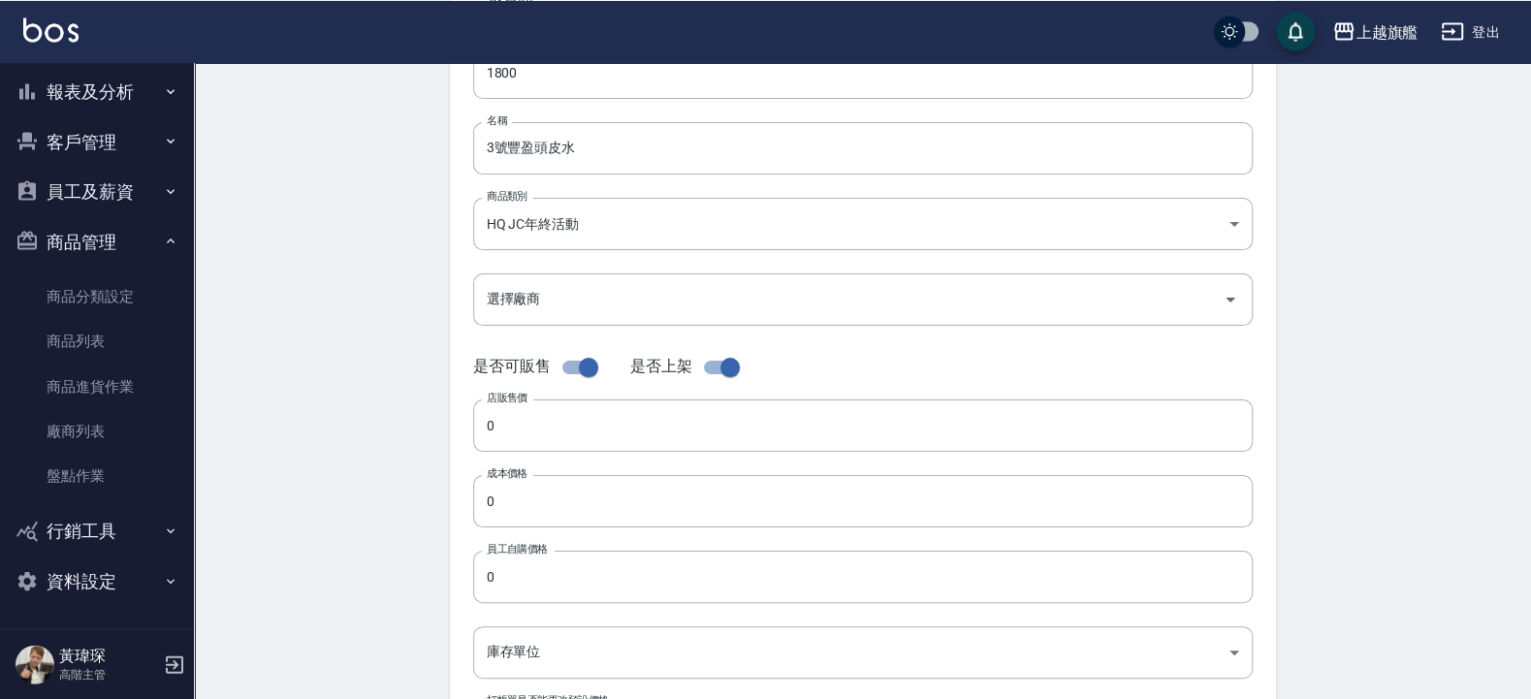
scroll to position [233, 0]
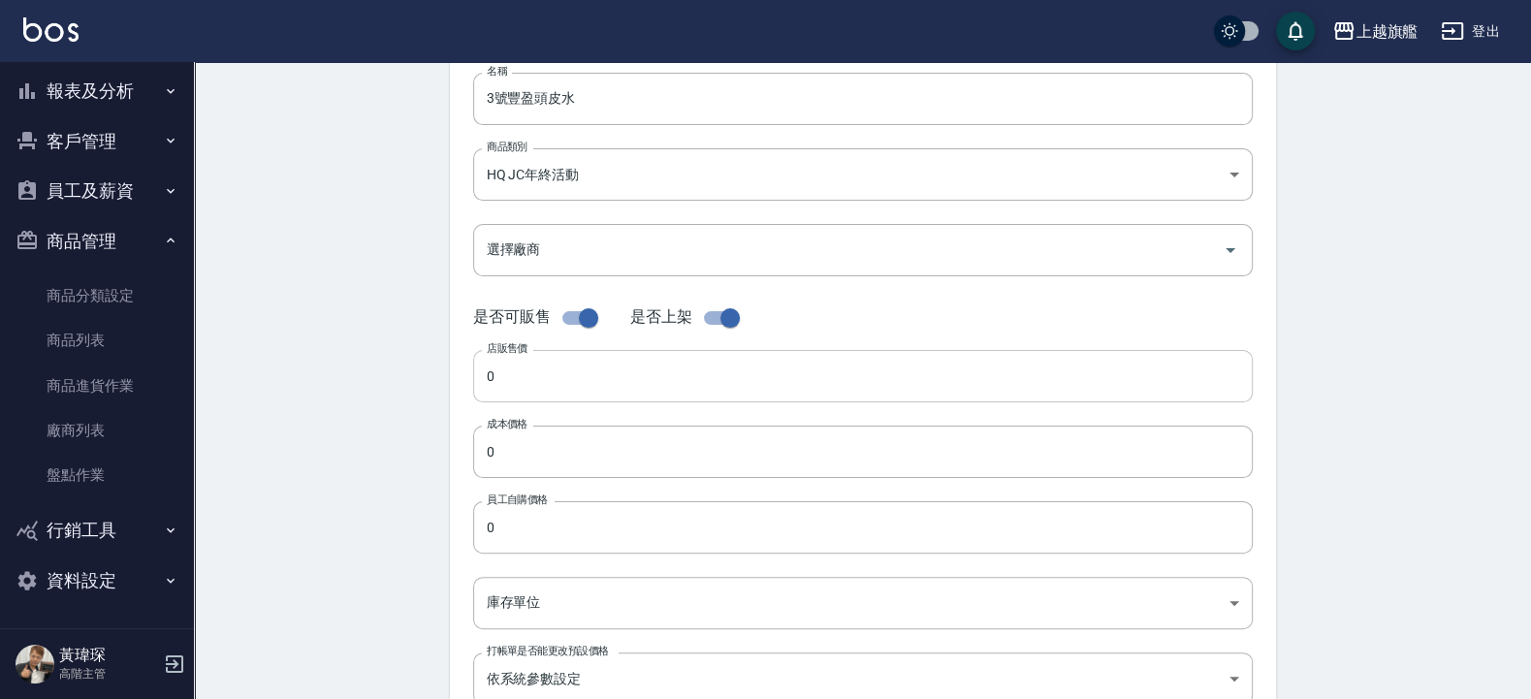
click at [507, 368] on input "0" at bounding box center [862, 376] width 779 height 52
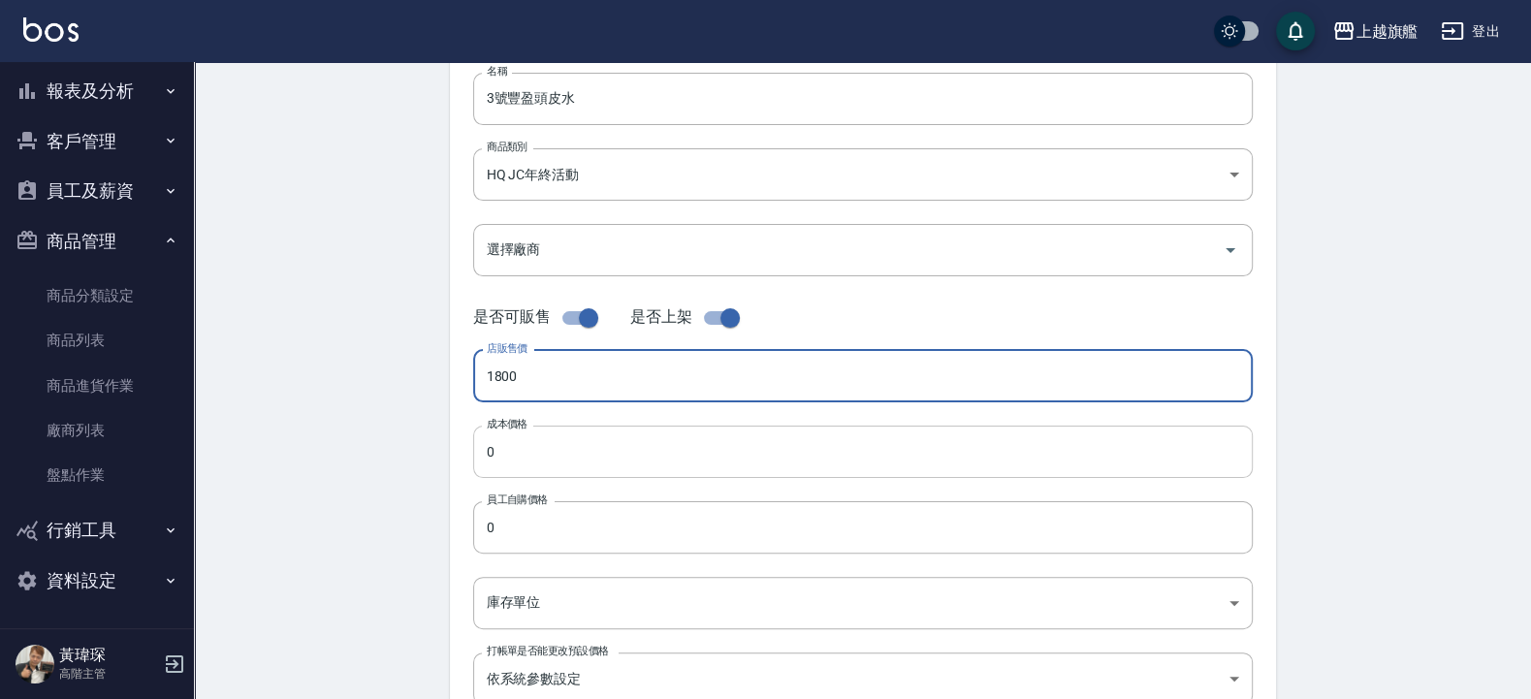
type input "1800"
click at [586, 454] on input "0" at bounding box center [862, 452] width 779 height 52
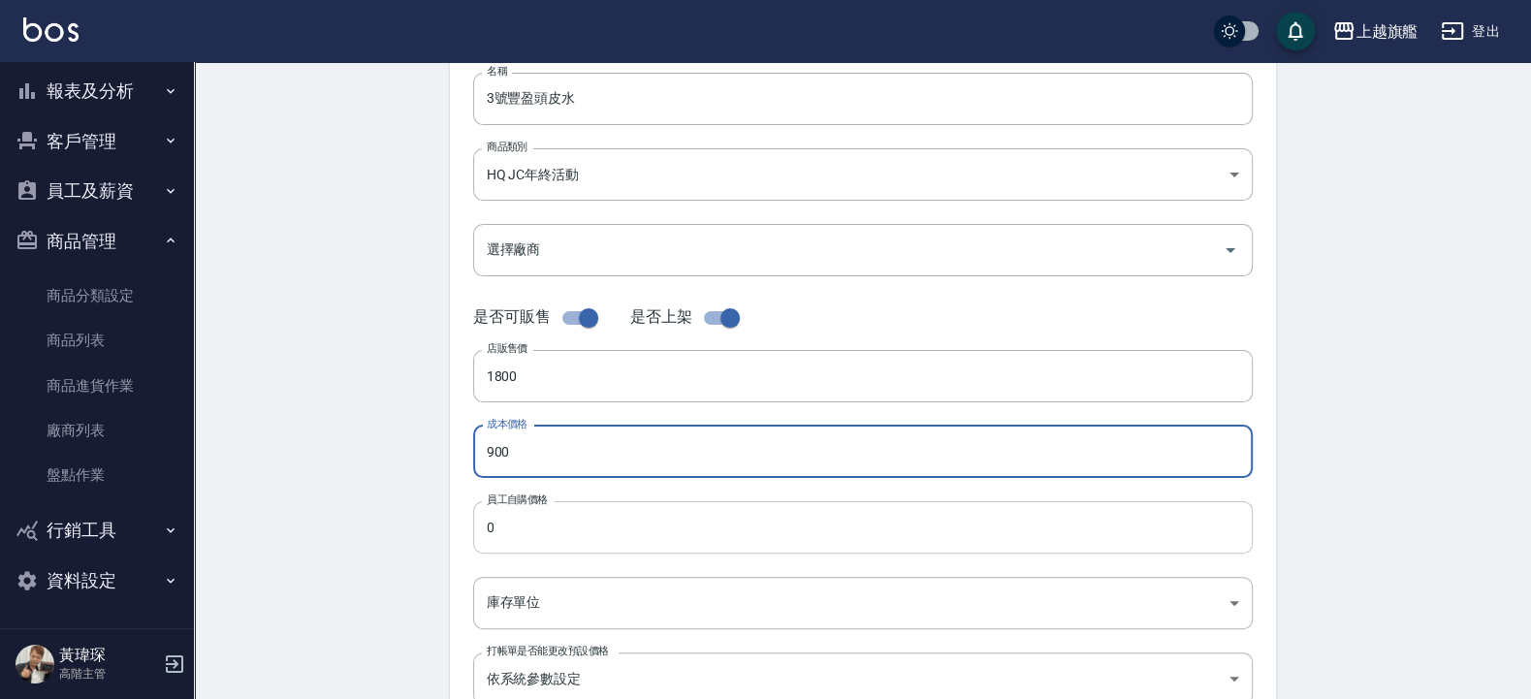
type input "900"
click at [580, 522] on input "0" at bounding box center [862, 527] width 779 height 52
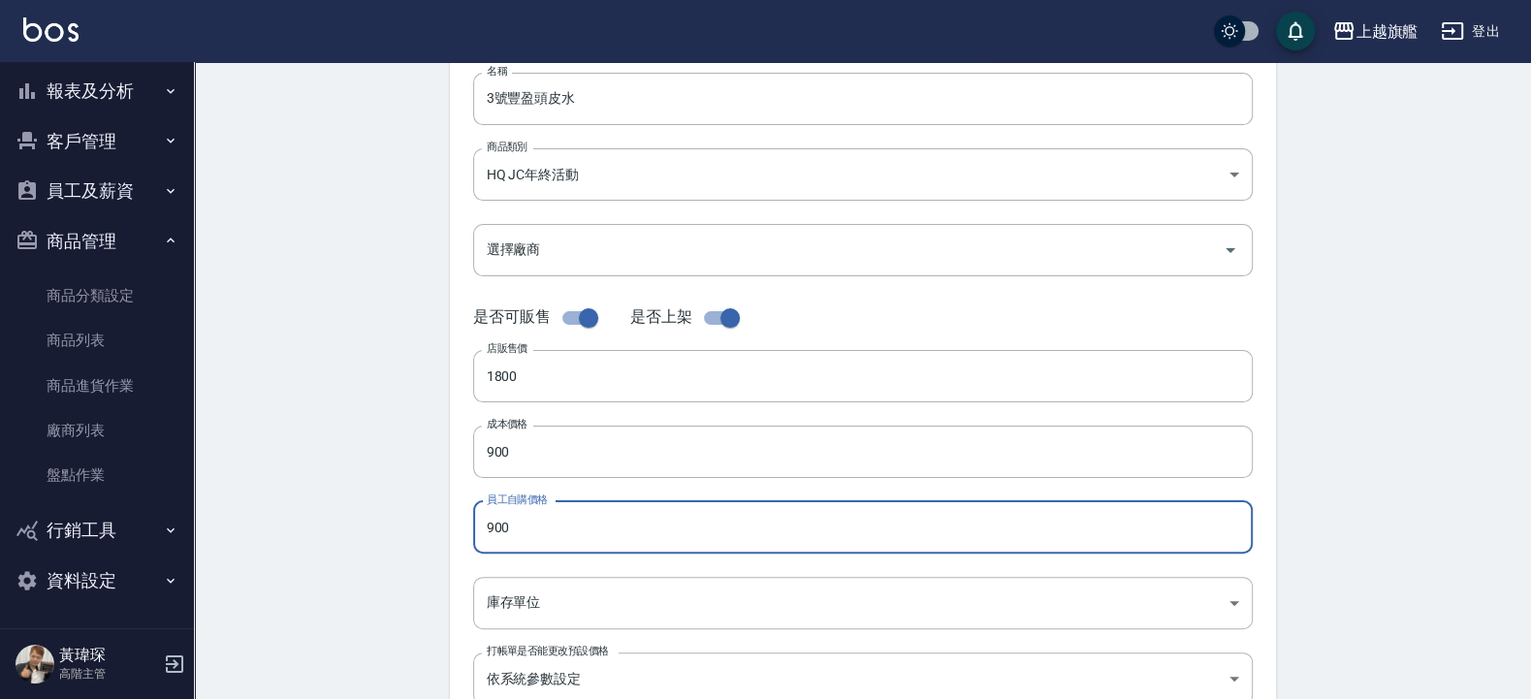
type input "900"
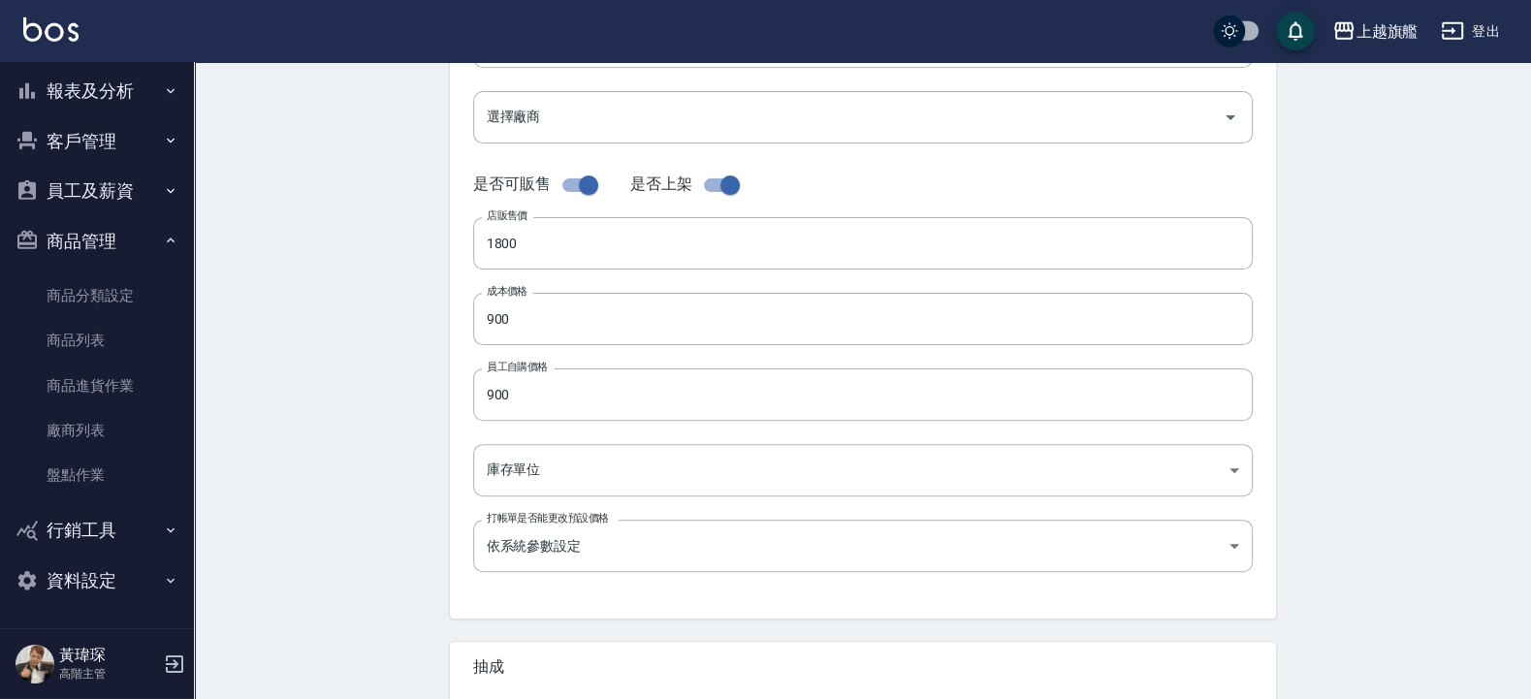
scroll to position [465, 0]
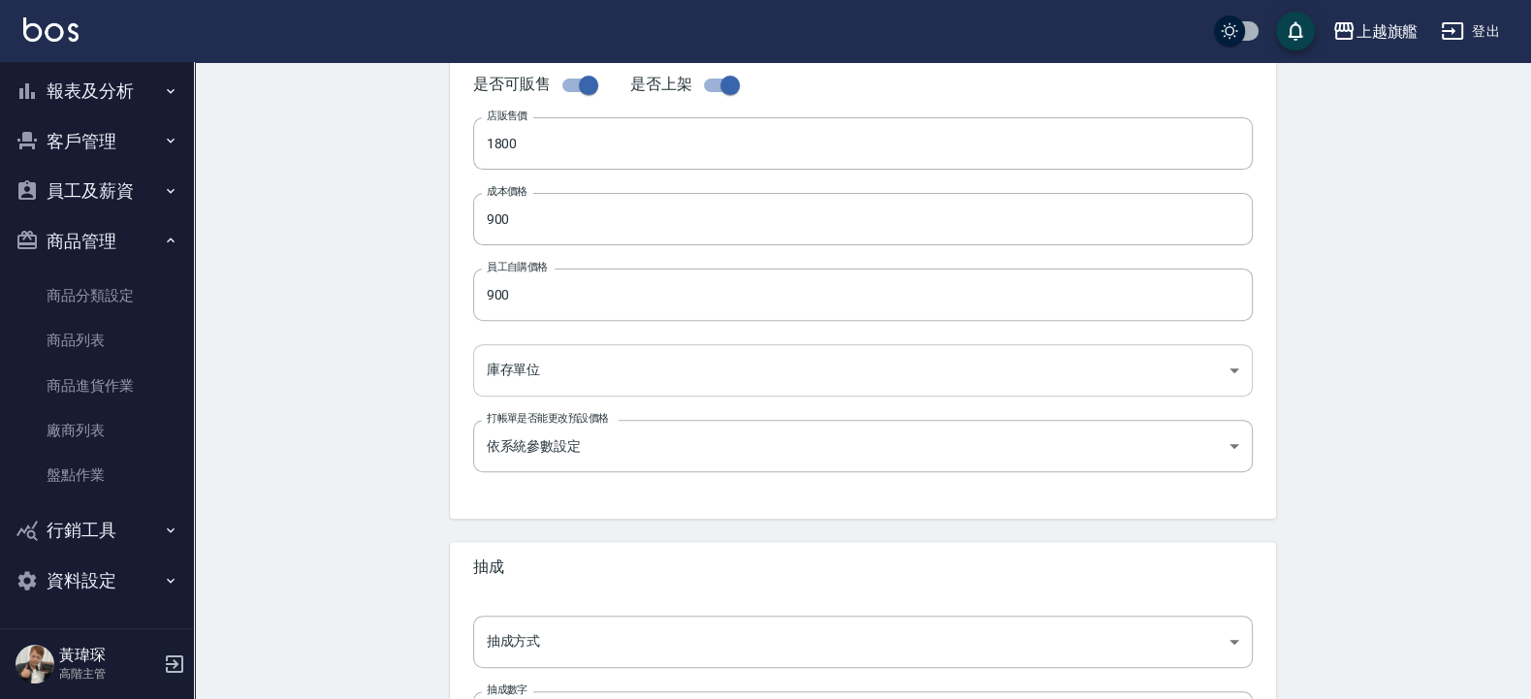
click at [575, 367] on body "上越旗艦 登出 櫃檯作業 打帳單 帳單列表 掛單列表 座位開單 營業儀表板 現金收支登錄 高階收支登錄 材料自購登錄 每日結帳 排班表 現場電腦打卡 掃碼打卡…" at bounding box center [765, 204] width 1531 height 1338
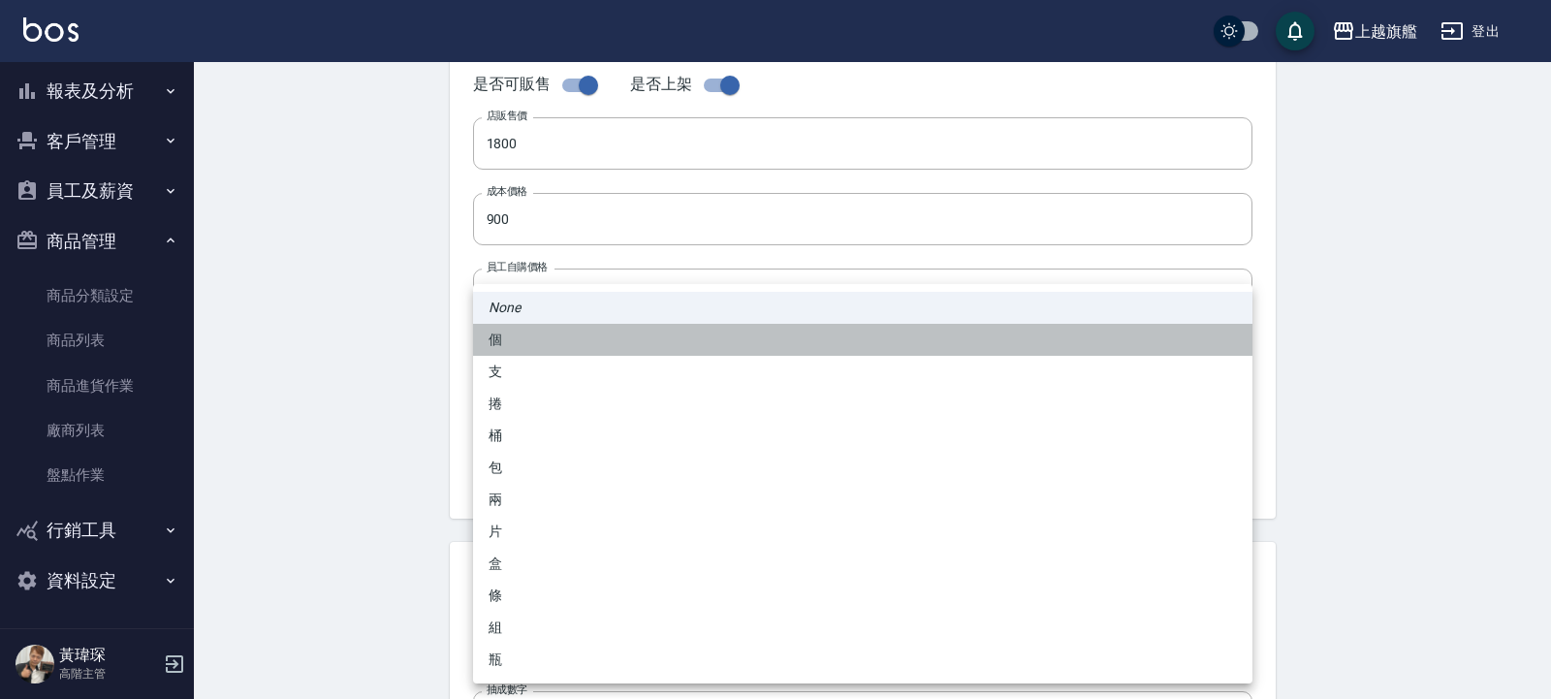
click at [528, 347] on li "個" at bounding box center [862, 340] width 779 height 32
type input "個"
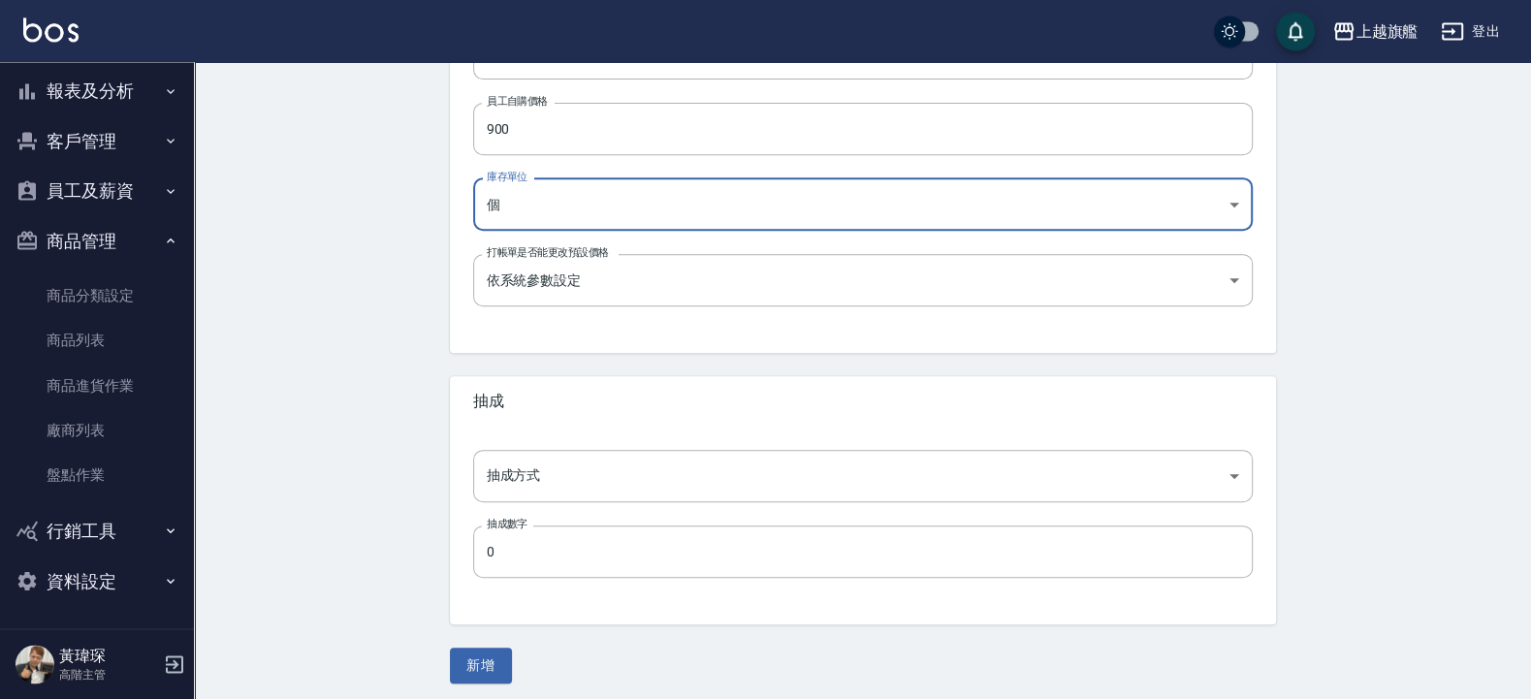
scroll to position [638, 0]
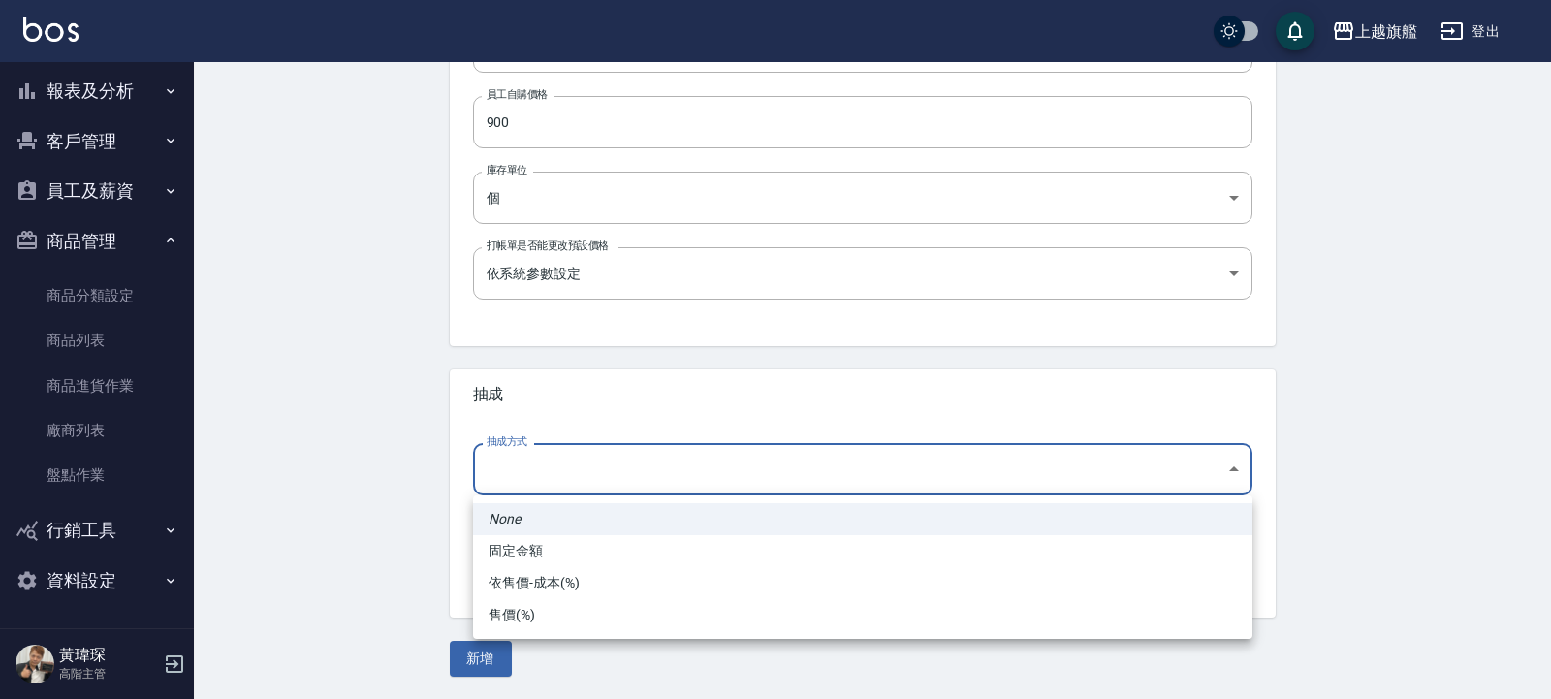
click at [555, 464] on body "上越旗艦 登出 櫃檯作業 打帳單 帳單列表 掛單列表 座位開單 營業儀表板 現金收支登錄 高階收支登錄 材料自購登錄 每日結帳 排班表 現場電腦打卡 掃碼打卡…" at bounding box center [775, 31] width 1551 height 1338
click at [572, 581] on li "依售價-成本(%)" at bounding box center [862, 583] width 779 height 32
type input "byCost"
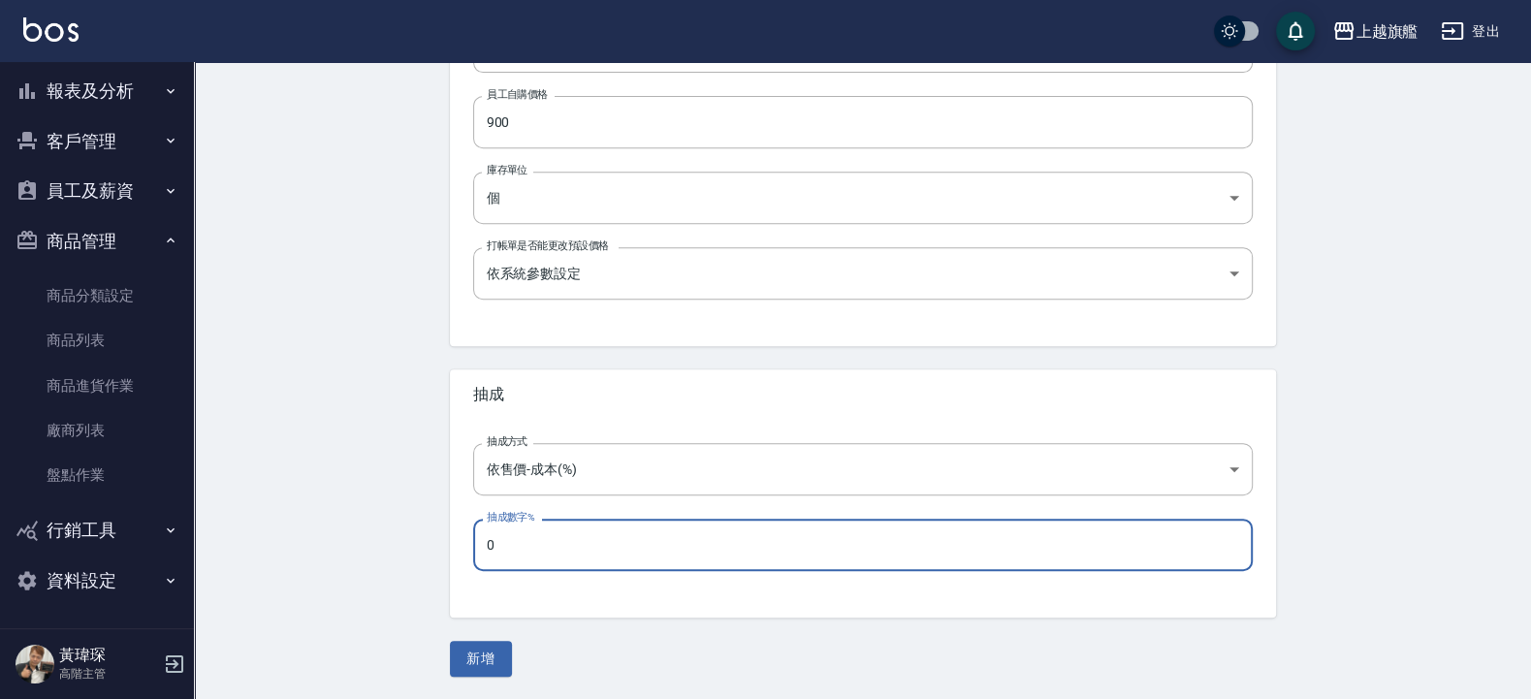
click at [524, 557] on input "0" at bounding box center [862, 545] width 779 height 52
type input "9"
type input "50"
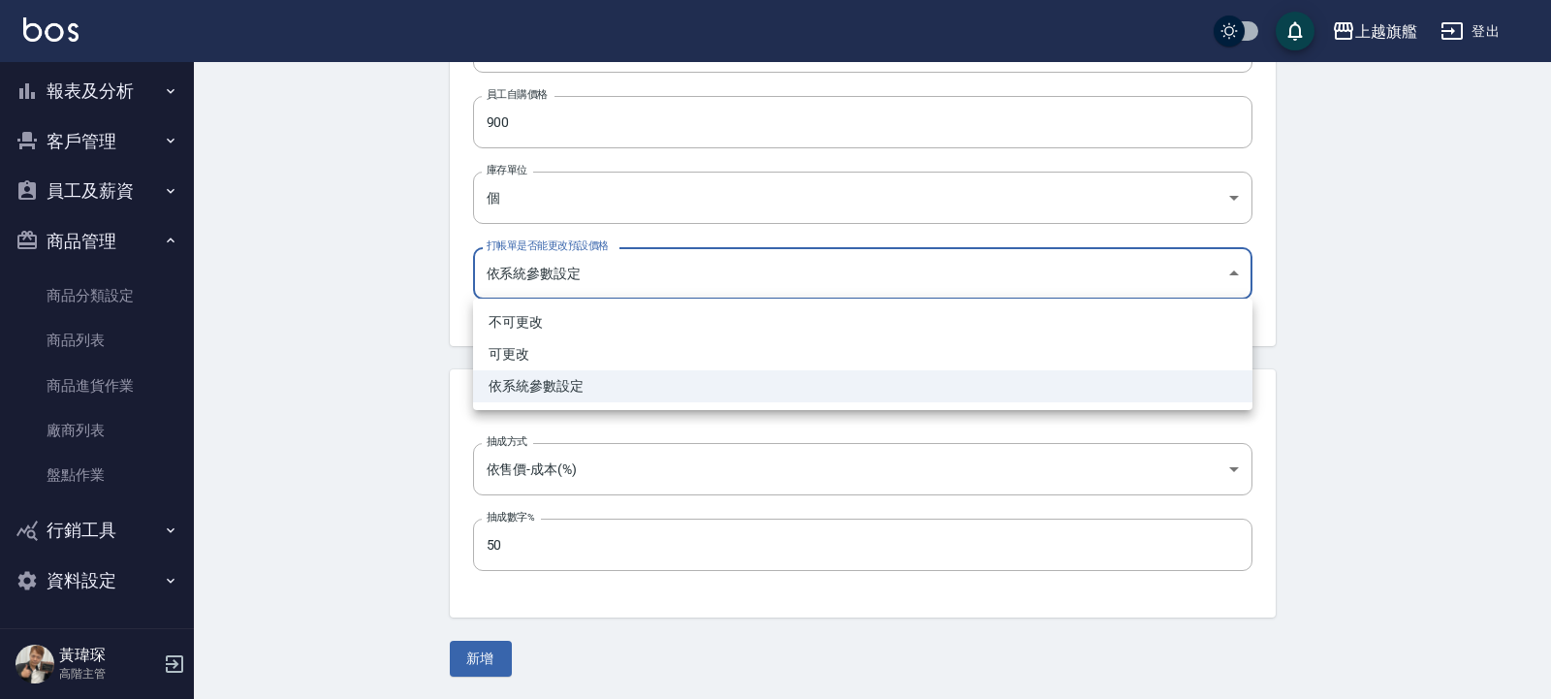
click at [645, 267] on body "上越旗艦 登出 櫃檯作業 打帳單 帳單列表 掛單列表 座位開單 營業儀表板 現金收支登錄 高階收支登錄 材料自購登錄 每日結帳 排班表 現場電腦打卡 掃碼打卡…" at bounding box center [775, 31] width 1551 height 1338
drag, startPoint x: 248, startPoint y: 316, endPoint x: 400, endPoint y: 287, distance: 154.9
click at [246, 323] on div at bounding box center [775, 349] width 1551 height 699
click at [681, 267] on body "上越旗艦 登出 櫃檯作業 打帳單 帳單列表 掛單列表 座位開單 營業儀表板 現金收支登錄 高階收支登錄 材料自購登錄 每日結帳 排班表 現場電腦打卡 掃碼打卡…" at bounding box center [775, 31] width 1551 height 1338
click at [308, 333] on div at bounding box center [775, 349] width 1551 height 699
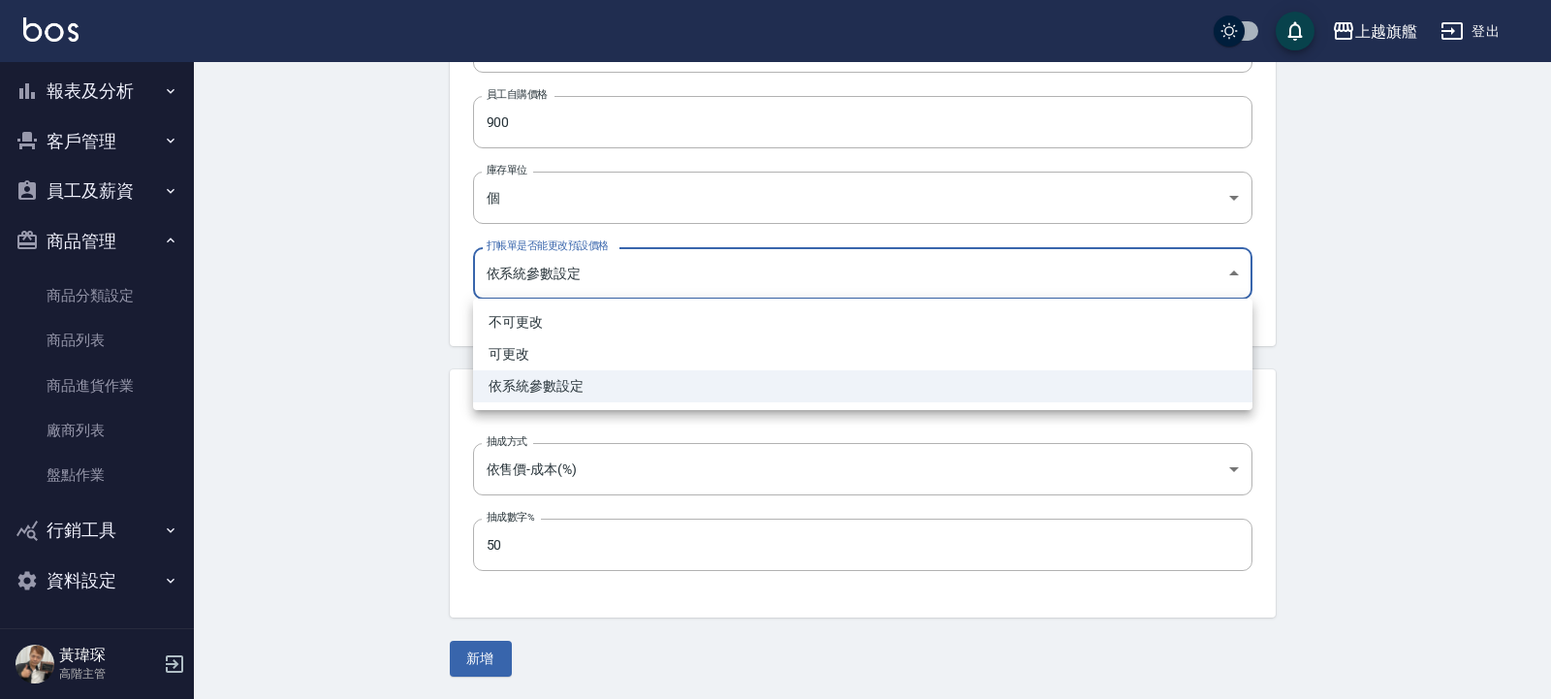
click at [602, 296] on body "上越旗艦 登出 櫃檯作業 打帳單 帳單列表 掛單列表 座位開單 營業儀表板 現金收支登錄 高階收支登錄 材料自購登錄 每日結帳 排班表 現場電腦打卡 掃碼打卡…" at bounding box center [775, 31] width 1551 height 1338
click at [597, 274] on div at bounding box center [775, 349] width 1551 height 699
click at [537, 265] on body "上越旗艦 登出 櫃檯作業 打帳單 帳單列表 掛單列表 座位開單 營業儀表板 現金收支登錄 高階收支登錄 材料自購登錄 每日結帳 排班表 現場電腦打卡 掃碼打卡…" at bounding box center [775, 31] width 1551 height 1338
click at [531, 360] on li "可更改" at bounding box center [862, 354] width 779 height 32
type input "FALSE"
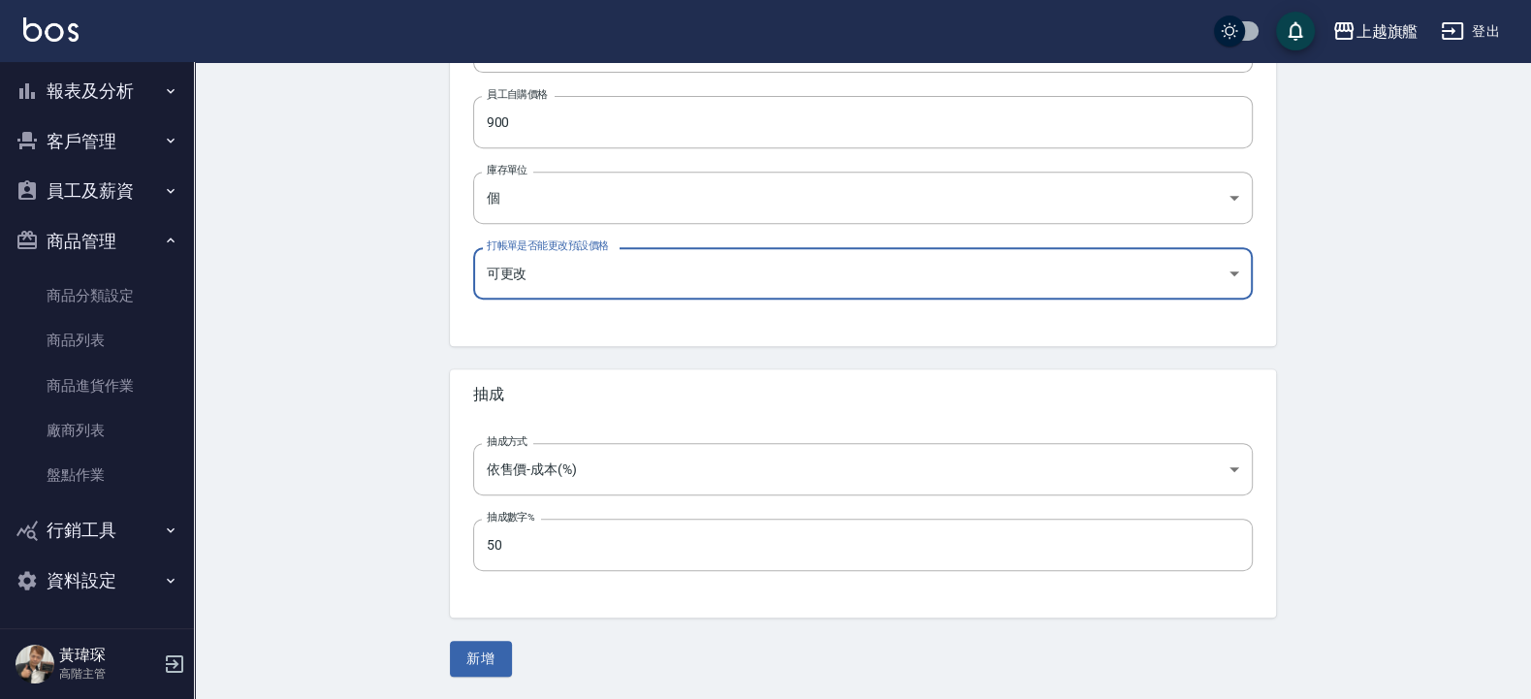
click at [445, 648] on div "Create Product 新增商品 一般資訊 代號 1800 代號 名稱 3號豐盈頭皮水 名稱 商品類別 HQ JC年終活動 c9848b6d-b3d…" at bounding box center [863, 61] width 872 height 1229
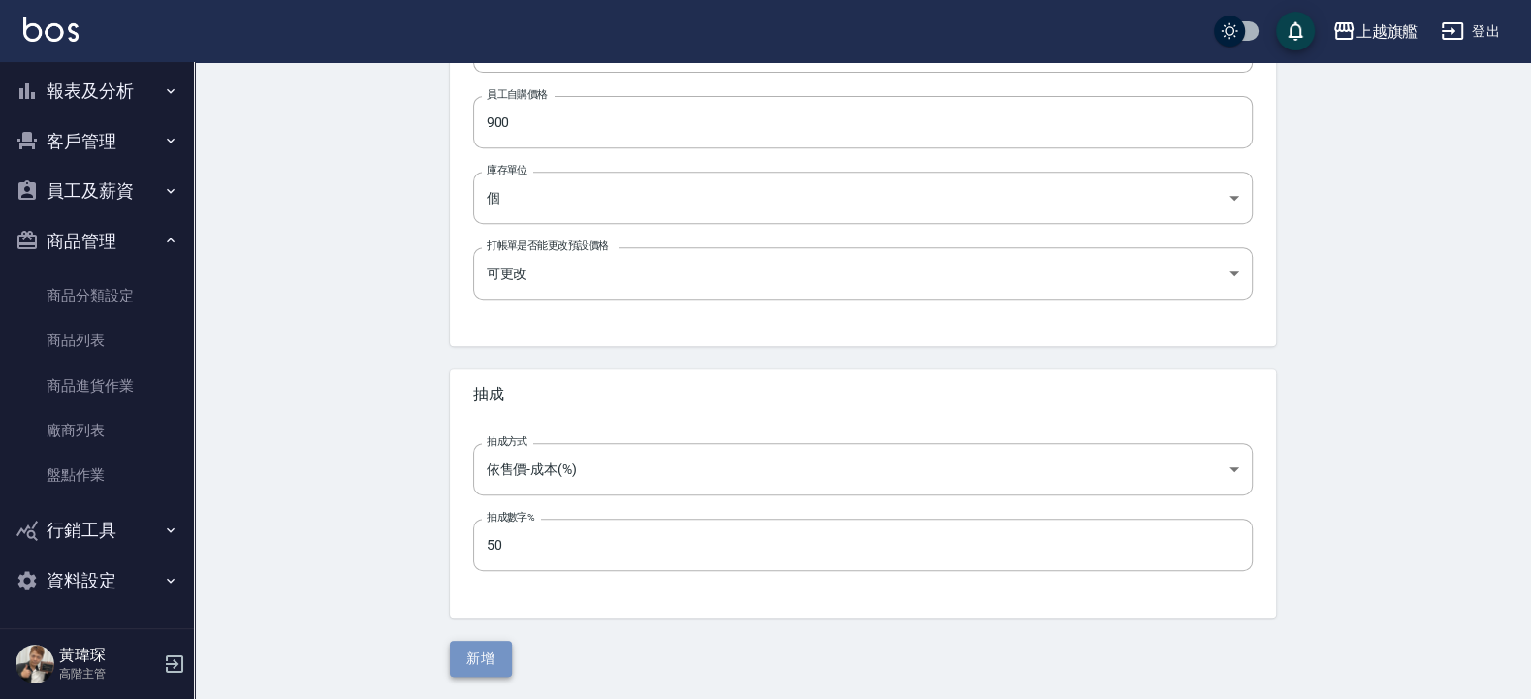
click at [465, 659] on button "新增" at bounding box center [481, 659] width 62 height 36
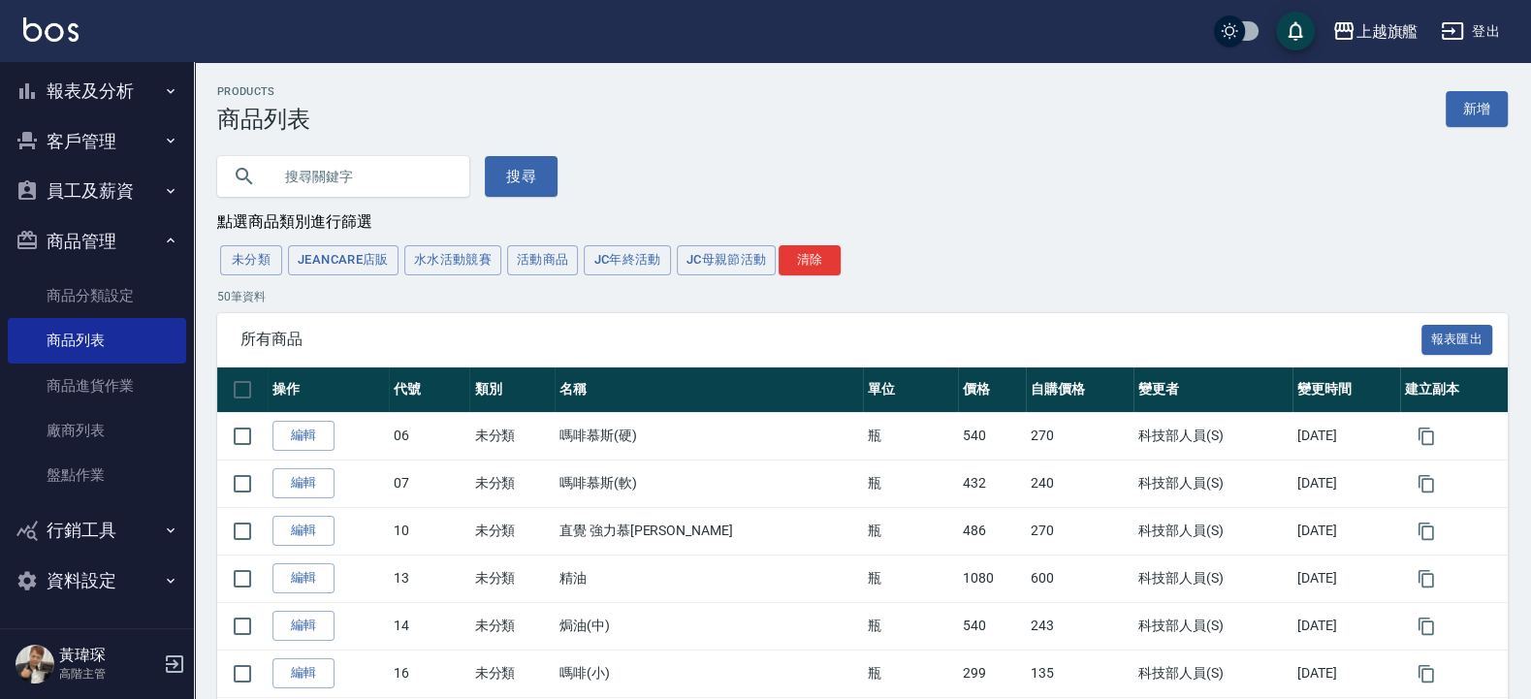
click at [318, 182] on input "text" at bounding box center [362, 176] width 182 height 52
type input "1800"
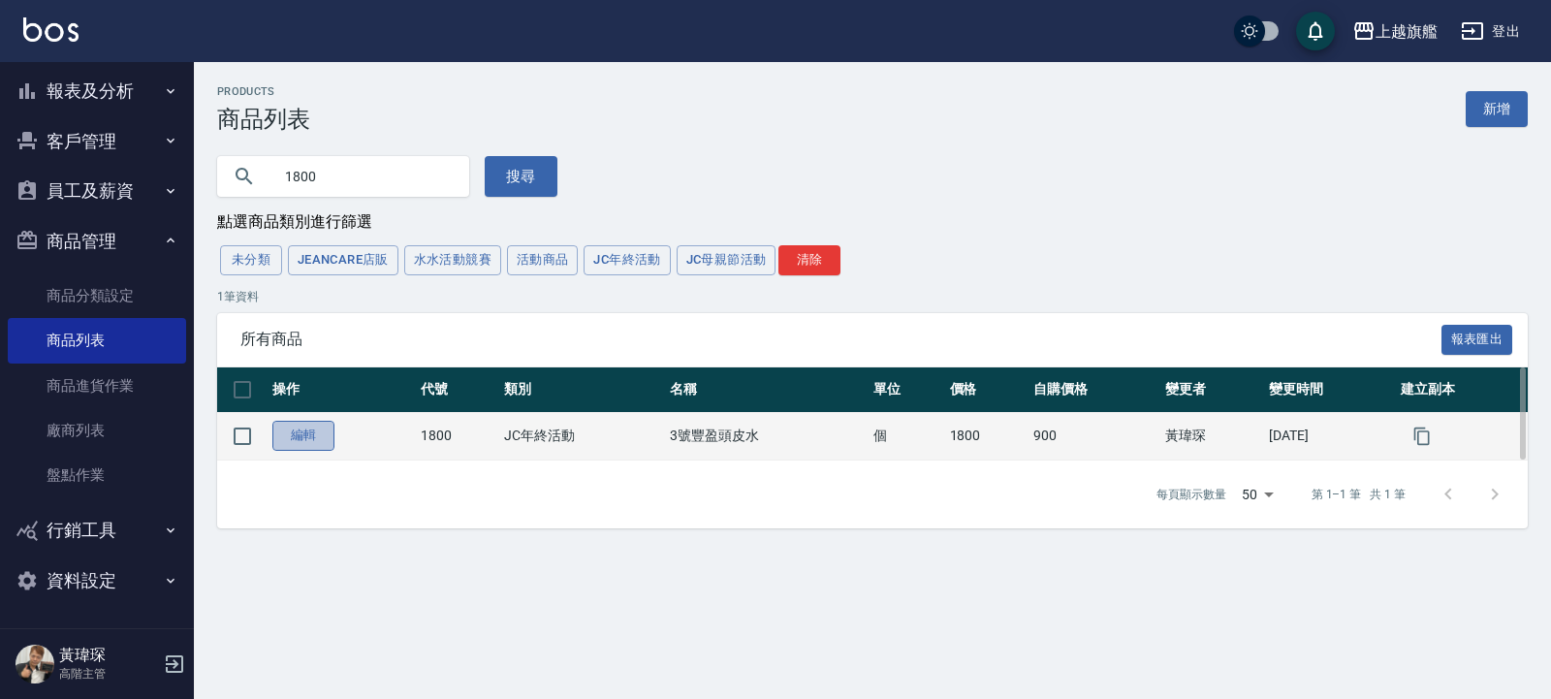
click at [297, 436] on link "編輯" at bounding box center [303, 436] width 62 height 30
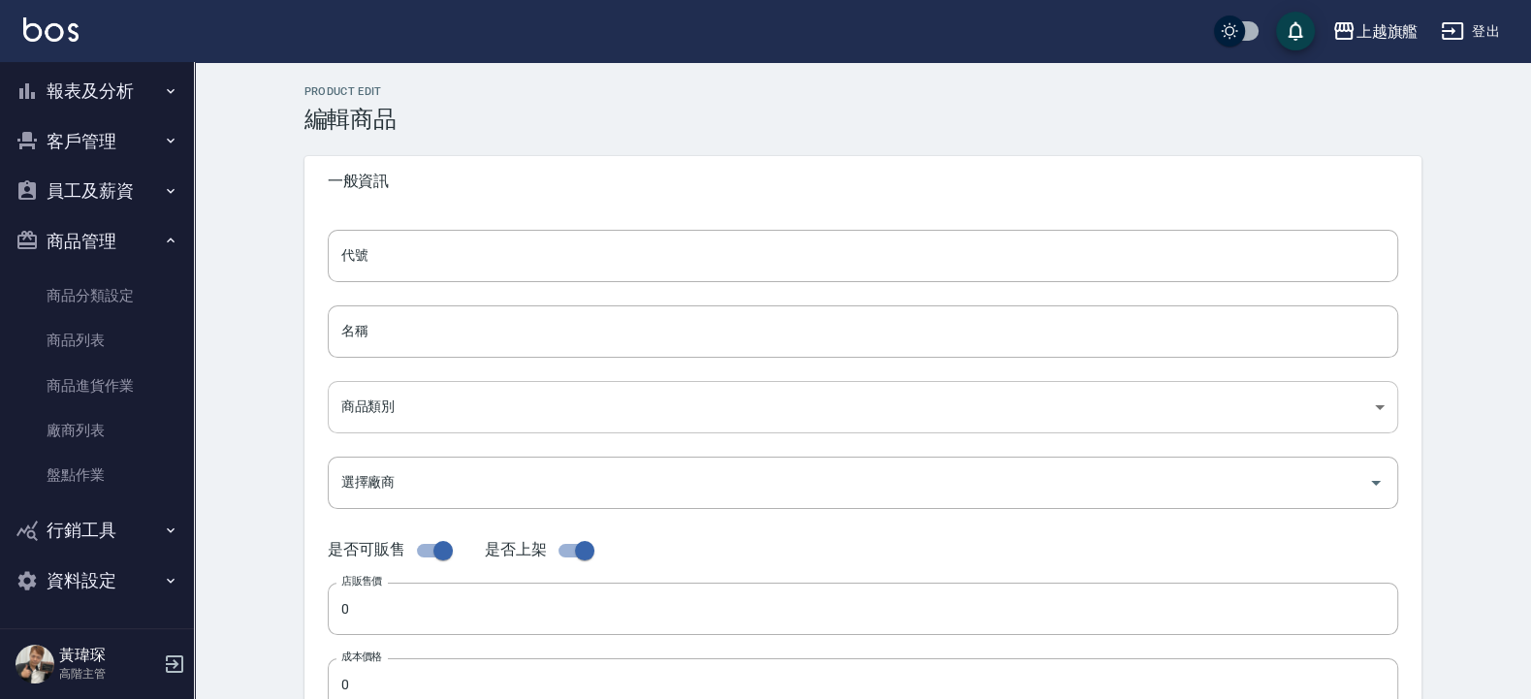
type input "1800"
type input "3號豐盈頭皮水"
type input "c9848b6d-b3de-4c6d-bfed-1a6498933134"
type input "1800"
type input "900"
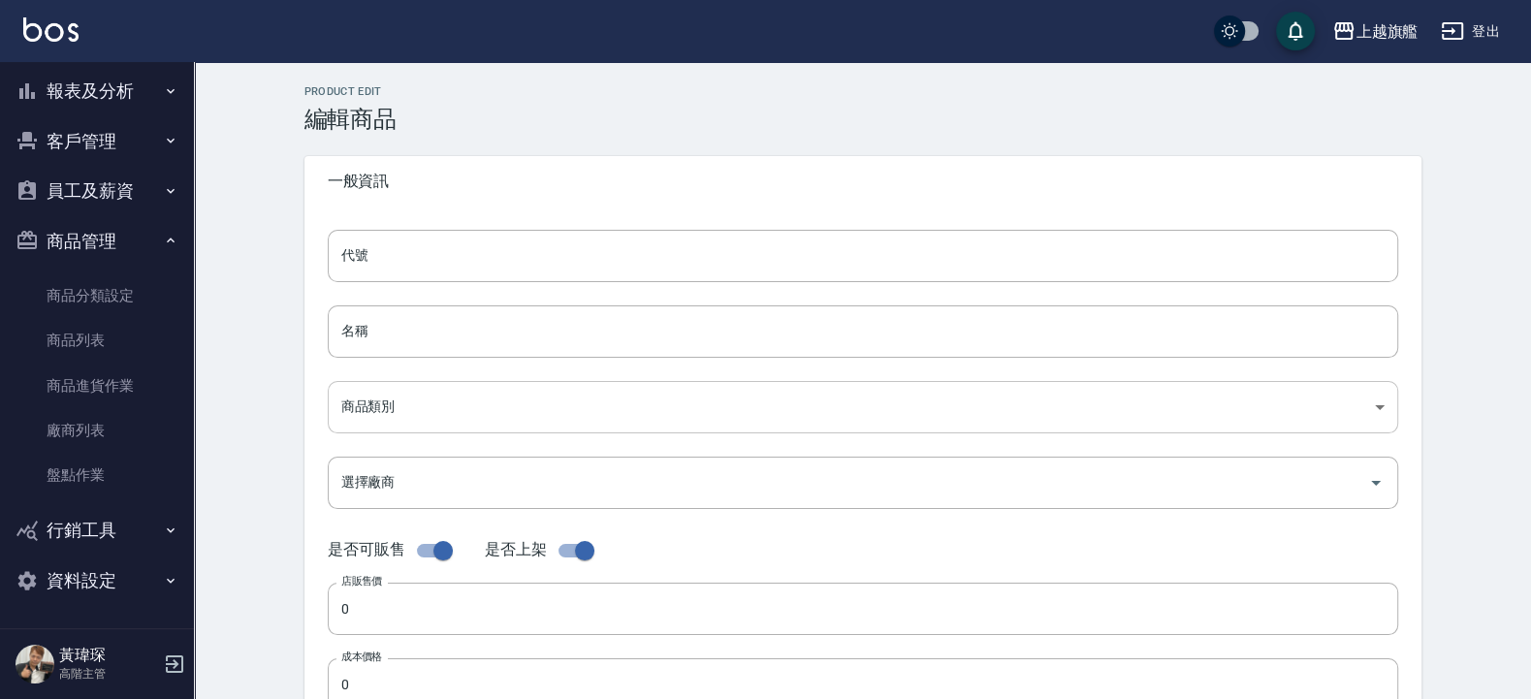
type input "900"
type input "個"
type input "FALSE"
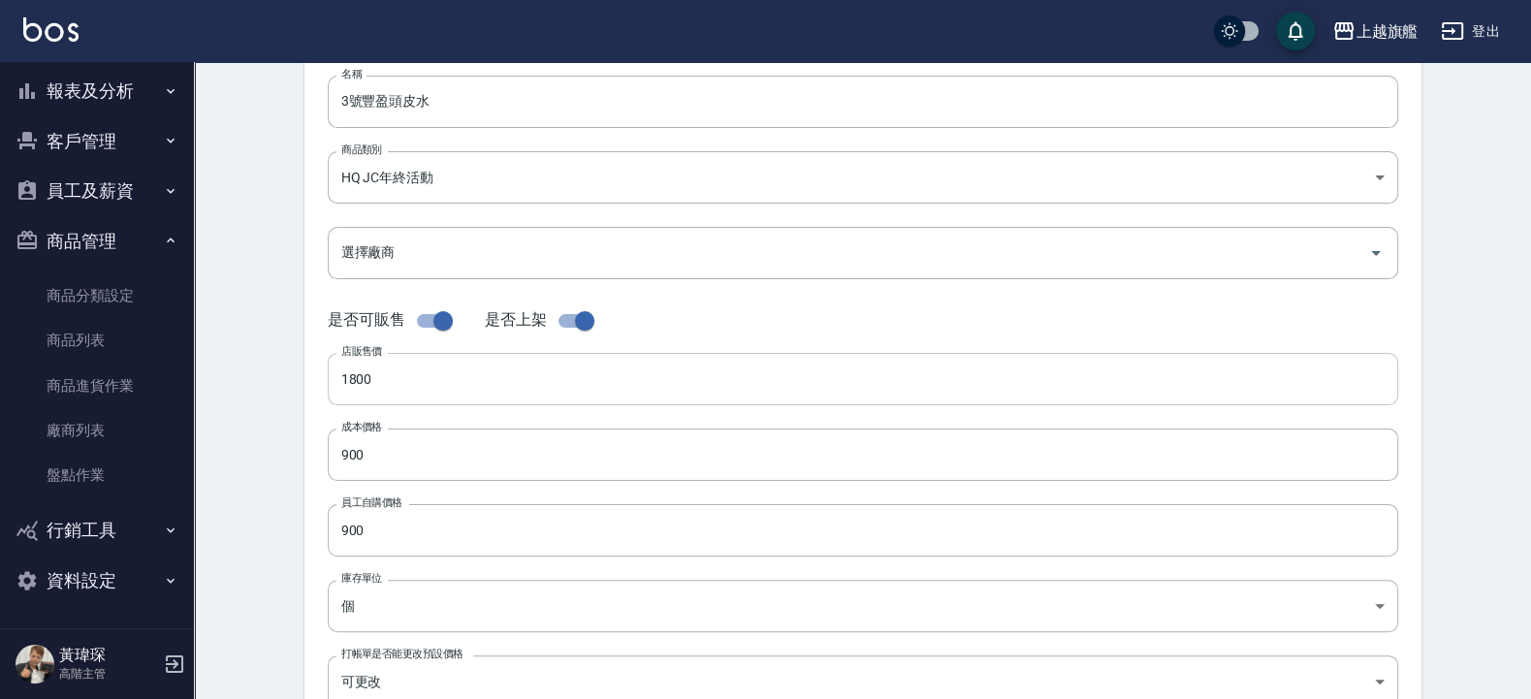
scroll to position [233, 0]
click at [447, 256] on input "選擇廠商" at bounding box center [848, 250] width 1024 height 34
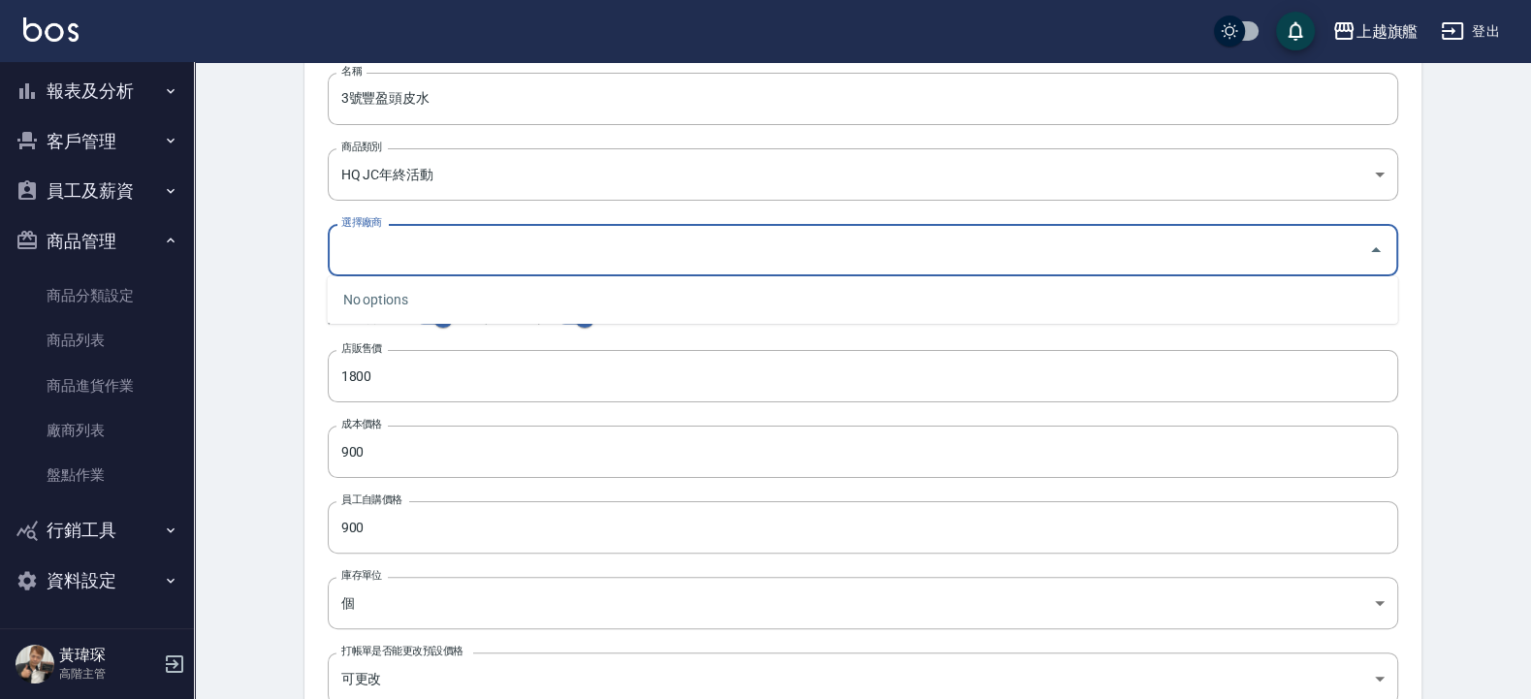
click at [362, 301] on div "No options" at bounding box center [863, 299] width 1070 height 47
click at [497, 256] on input "選擇廠商" at bounding box center [848, 250] width 1024 height 34
click at [456, 257] on input "選擇廠商" at bounding box center [848, 250] width 1024 height 34
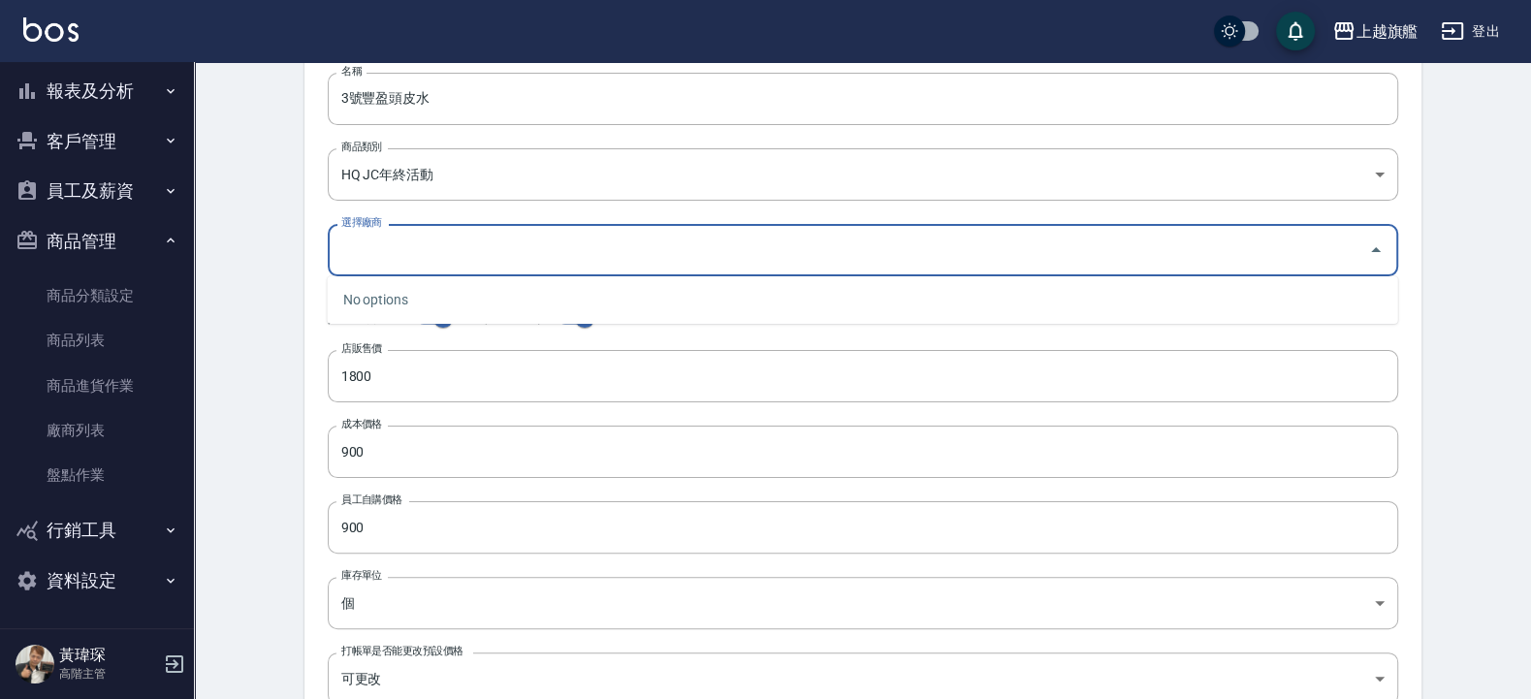
click at [402, 301] on div "No options" at bounding box center [863, 299] width 1070 height 47
drag, startPoint x: 347, startPoint y: 292, endPoint x: 434, endPoint y: 296, distance: 87.3
click at [434, 296] on div "No options" at bounding box center [863, 299] width 1070 height 47
click at [1464, 358] on div "Product Edit 編輯商品 一般資訊 代號 1800 代號 名稱 3號豐盈頭皮水 名稱 商品類別 HQ JC年終活動 c9848b6d-b3de-…" at bounding box center [862, 467] width 1337 height 1276
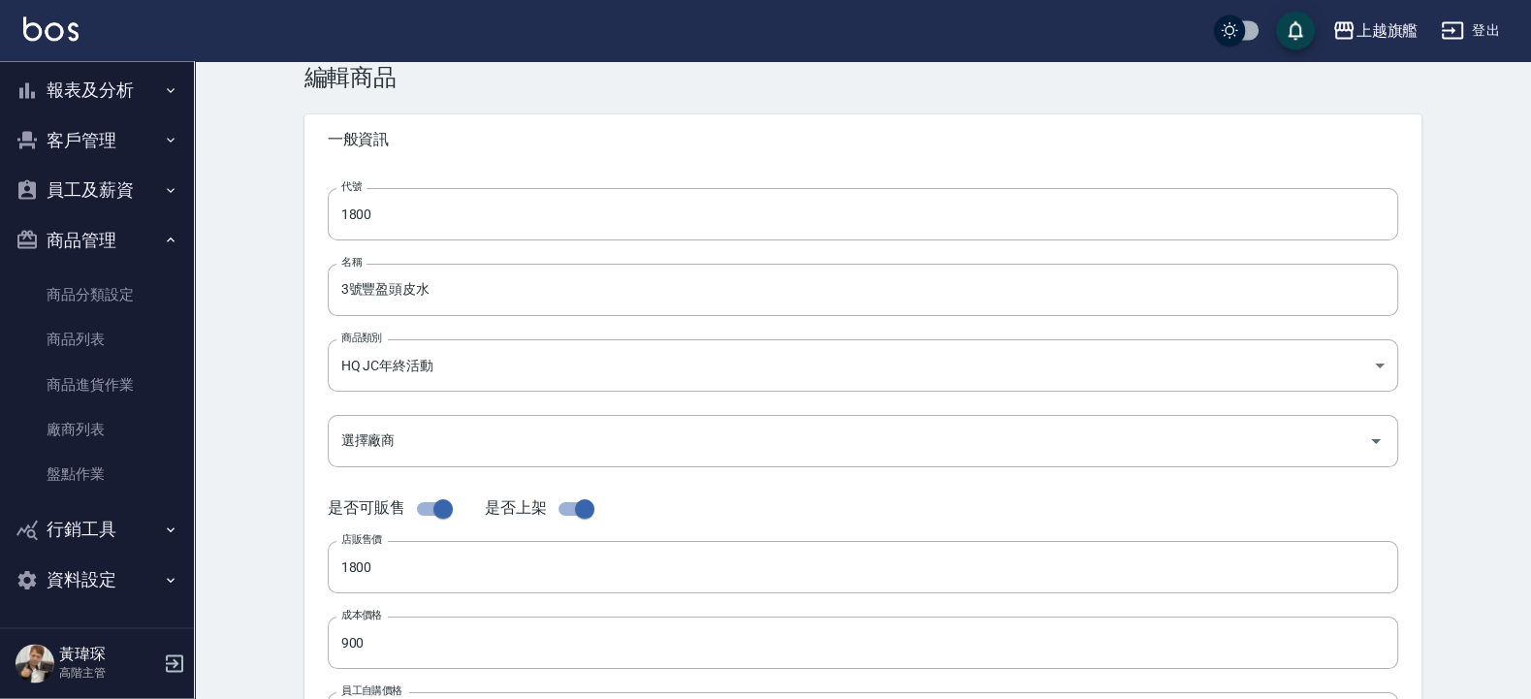
scroll to position [0, 0]
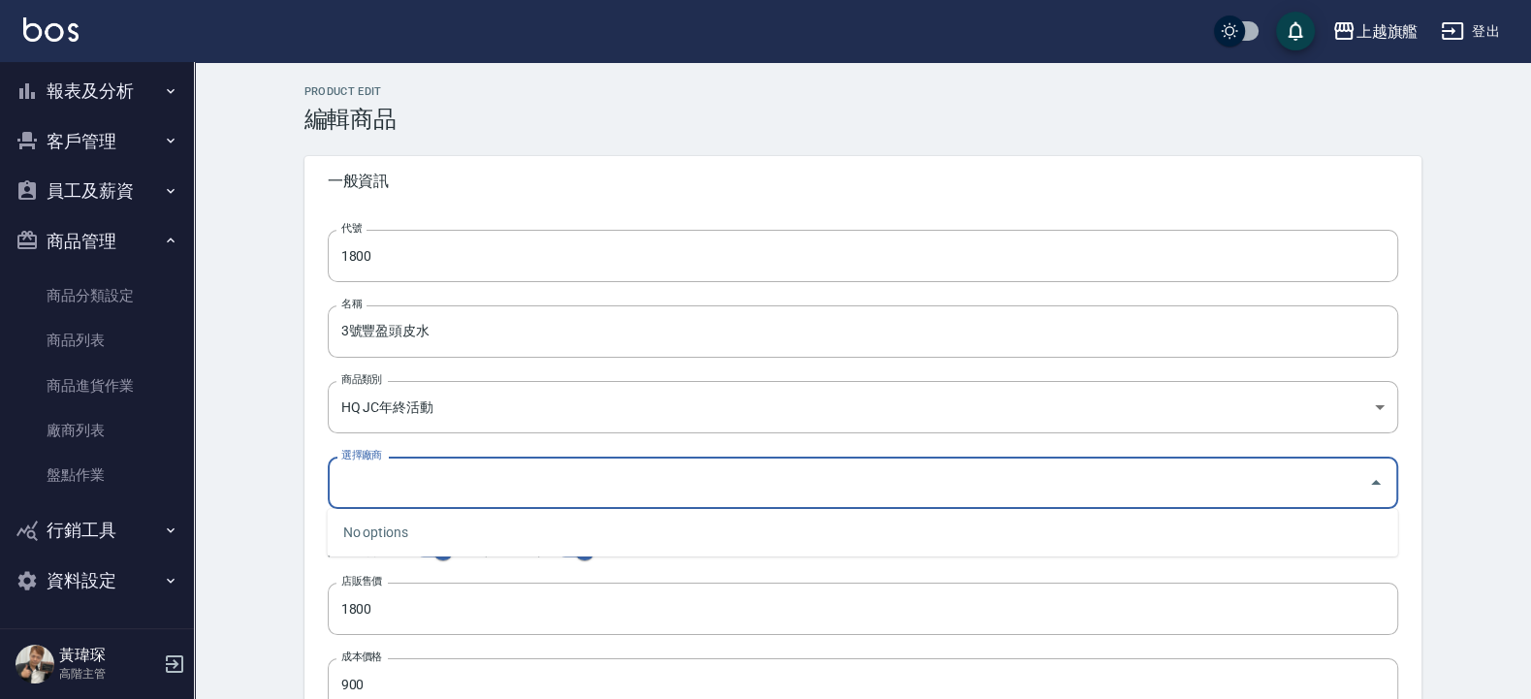
drag, startPoint x: 474, startPoint y: 480, endPoint x: 470, endPoint y: 490, distance: 10.4
click at [470, 490] on input "選擇廠商" at bounding box center [848, 482] width 1024 height 34
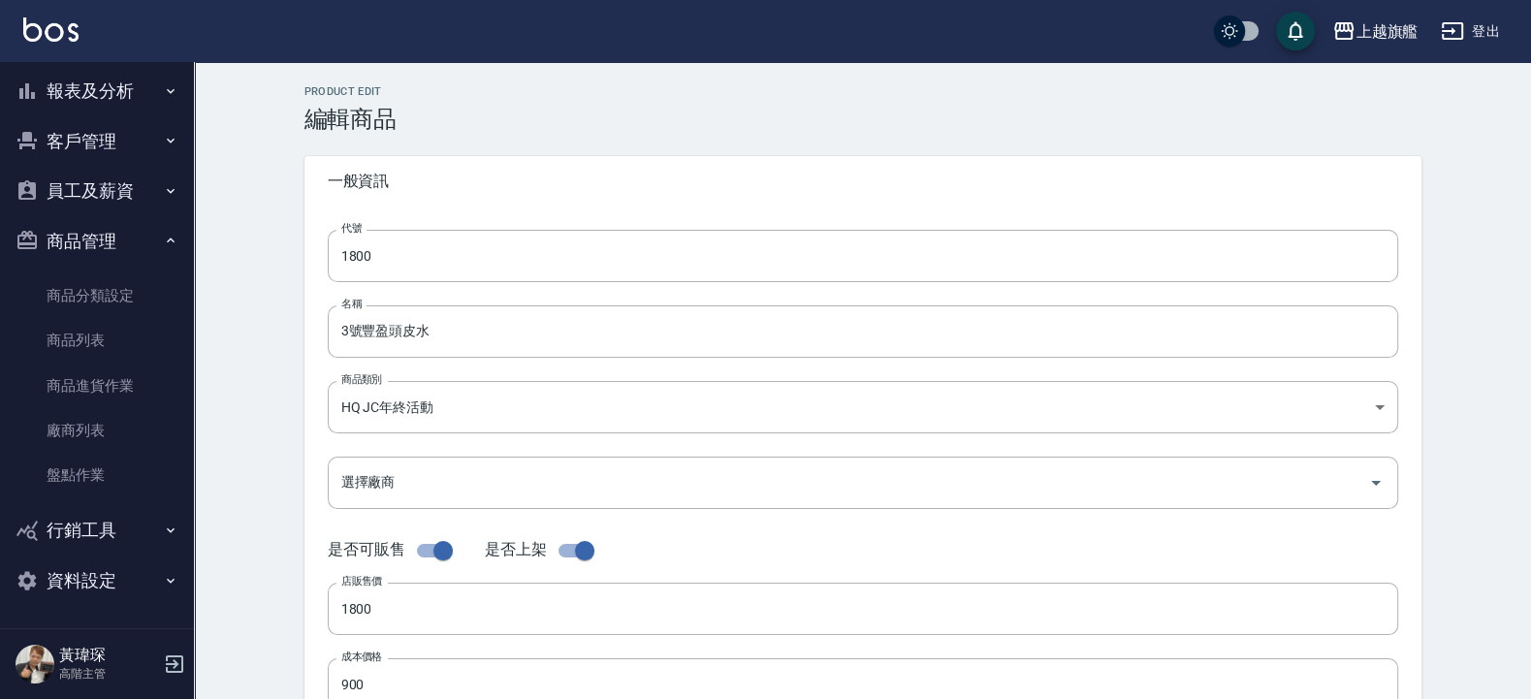
click at [306, 459] on div "代號 1800 代號 名稱 3號豐盈頭皮水 名稱 商品類別 HQ JC年終活動 c9848b6d-b3de-4c6d-bfed-1a6498933134 …" at bounding box center [862, 594] width 1117 height 777
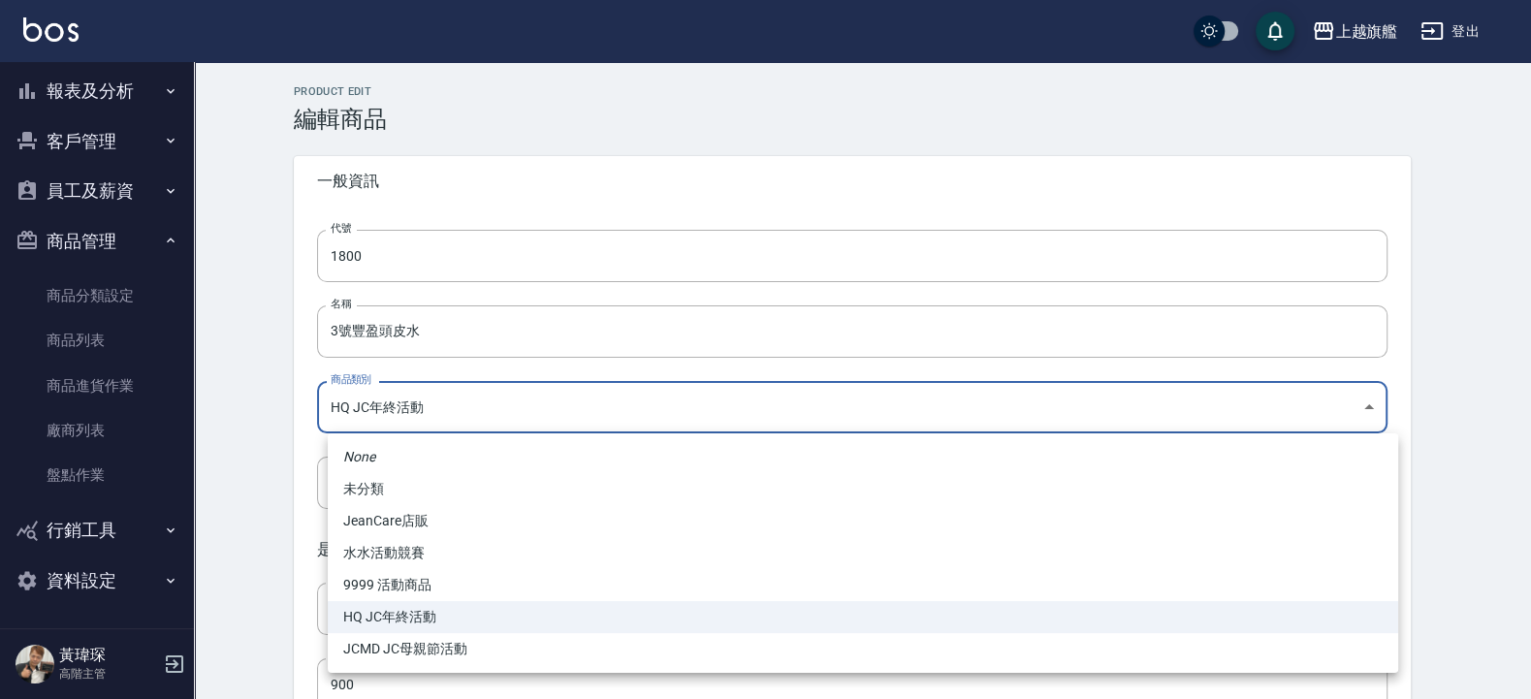
click at [533, 416] on body "上越旗艦 登出 櫃檯作業 打帳單 帳單列表 掛單列表 座位開單 營業儀表板 現金收支登錄 高階收支登錄 材料自購登錄 每日結帳 排班表 現場電腦打卡 掃碼打卡…" at bounding box center [765, 669] width 1531 height 1338
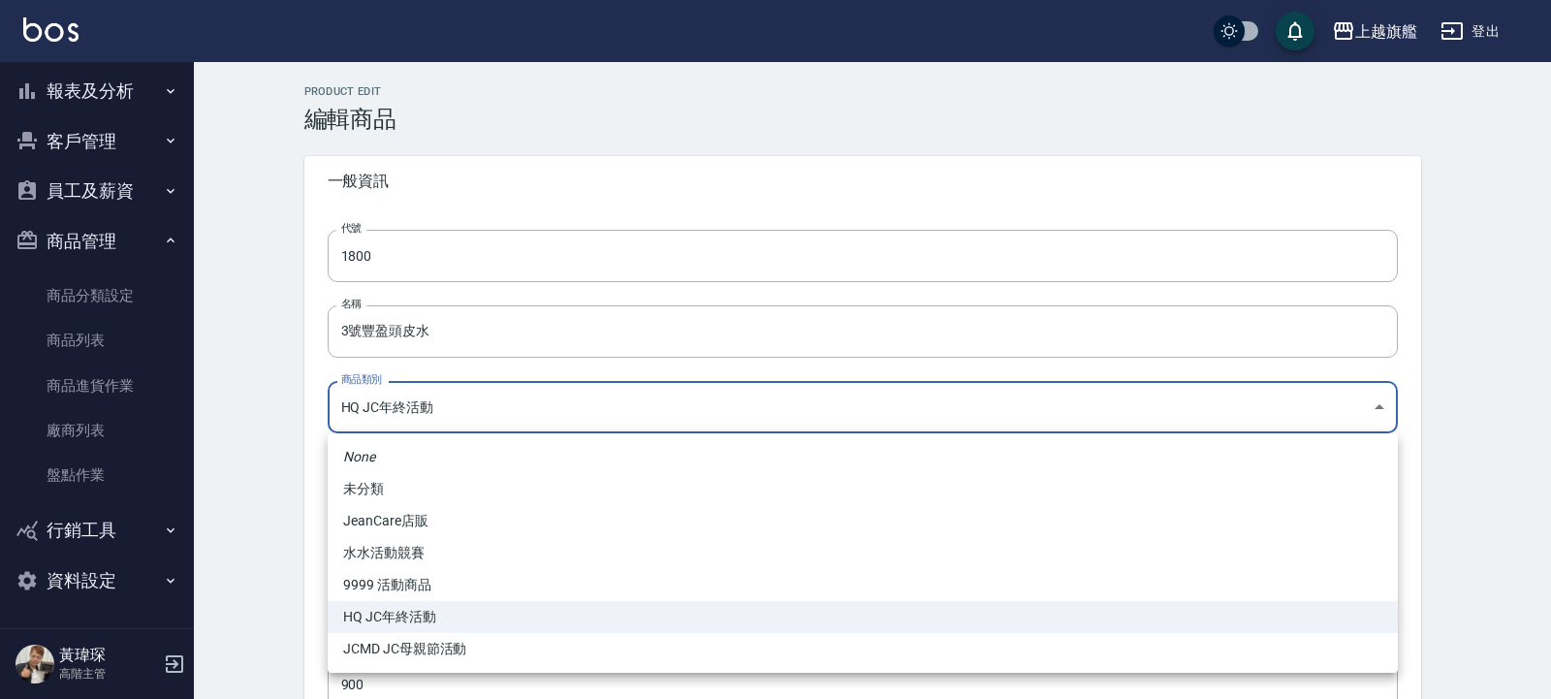
drag, startPoint x: 495, startPoint y: 450, endPoint x: 497, endPoint y: 488, distance: 37.9
click at [499, 495] on ul "None 未分類 JeanCare店販 水水活動競賽 9999 活動商品 HQ JC年終活動 JCMD JC母親節活動" at bounding box center [863, 552] width 1070 height 239
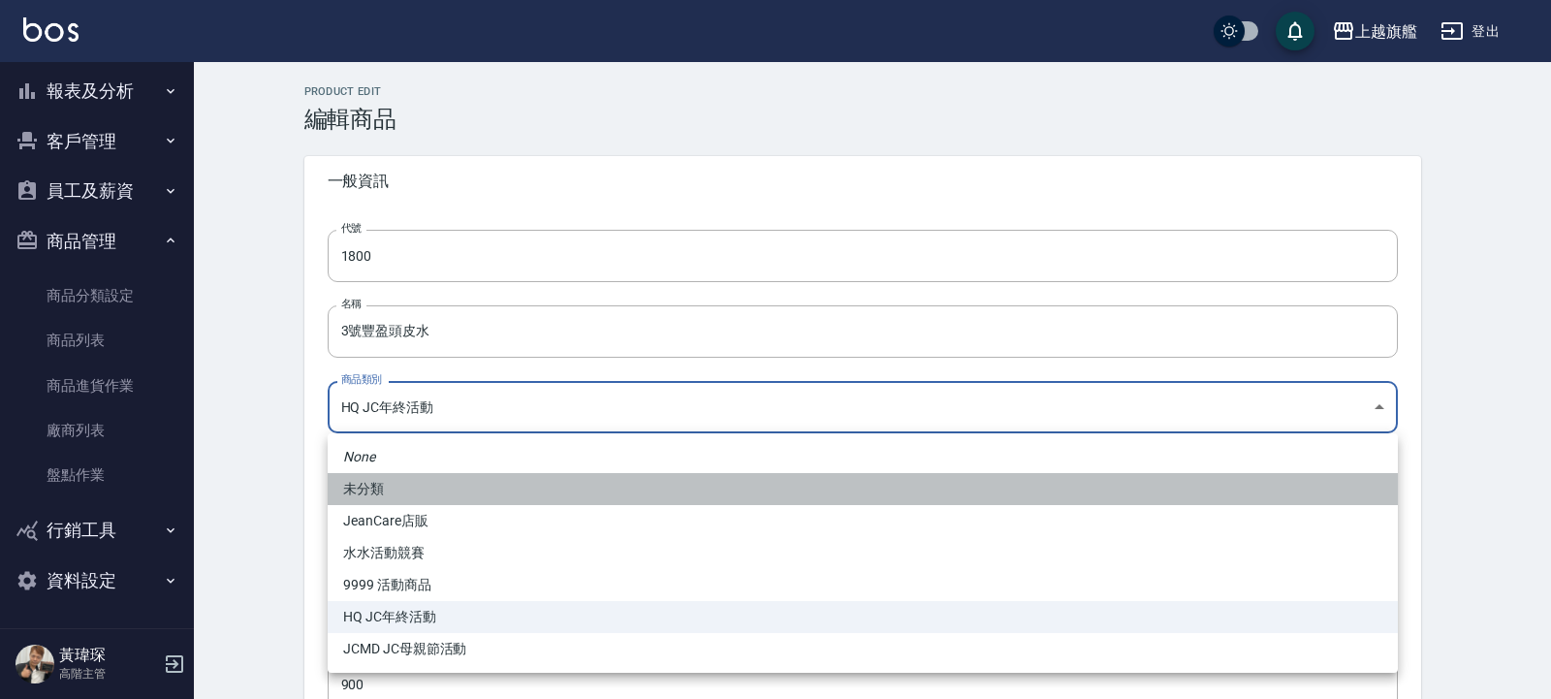
click at [497, 488] on li "未分類" at bounding box center [863, 489] width 1070 height 32
type input "00e3d7cf-96e3-4802-997d-8bd5244c781d"
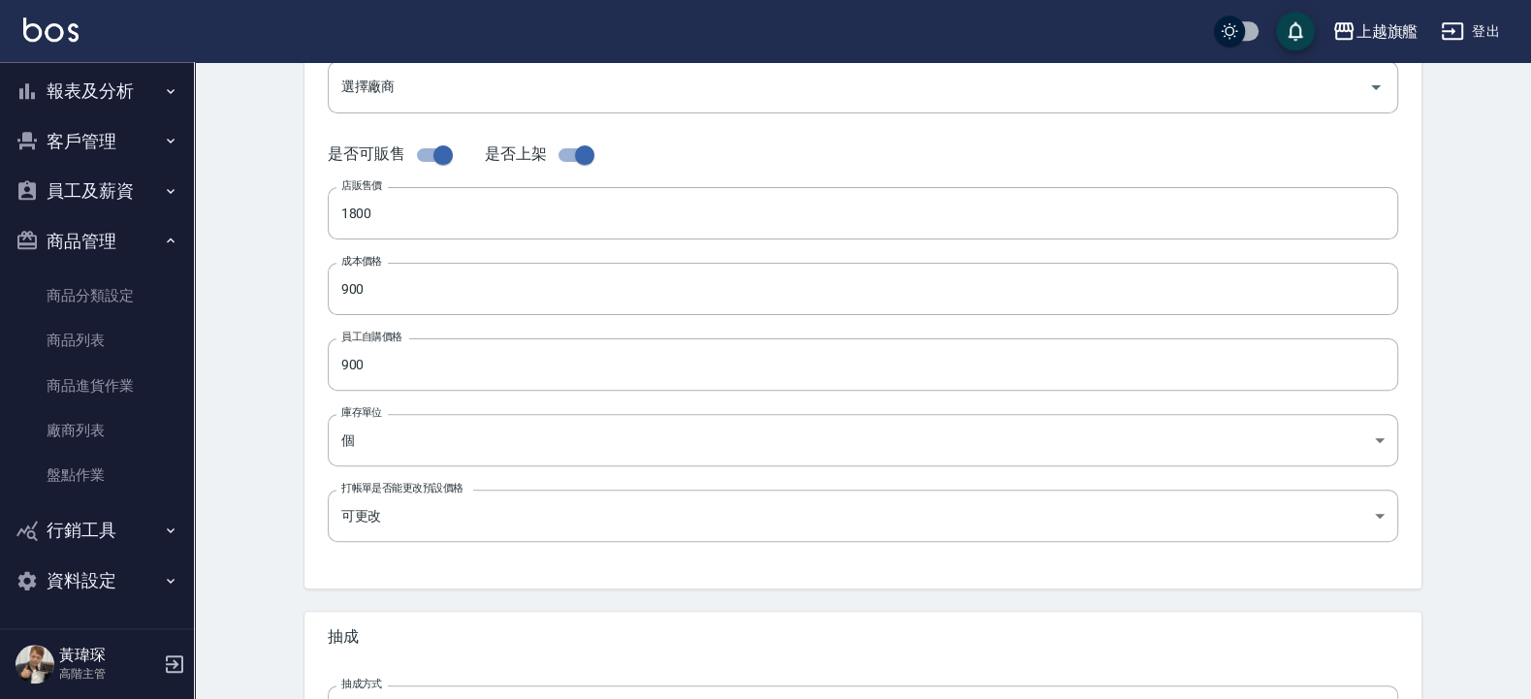
scroll to position [638, 0]
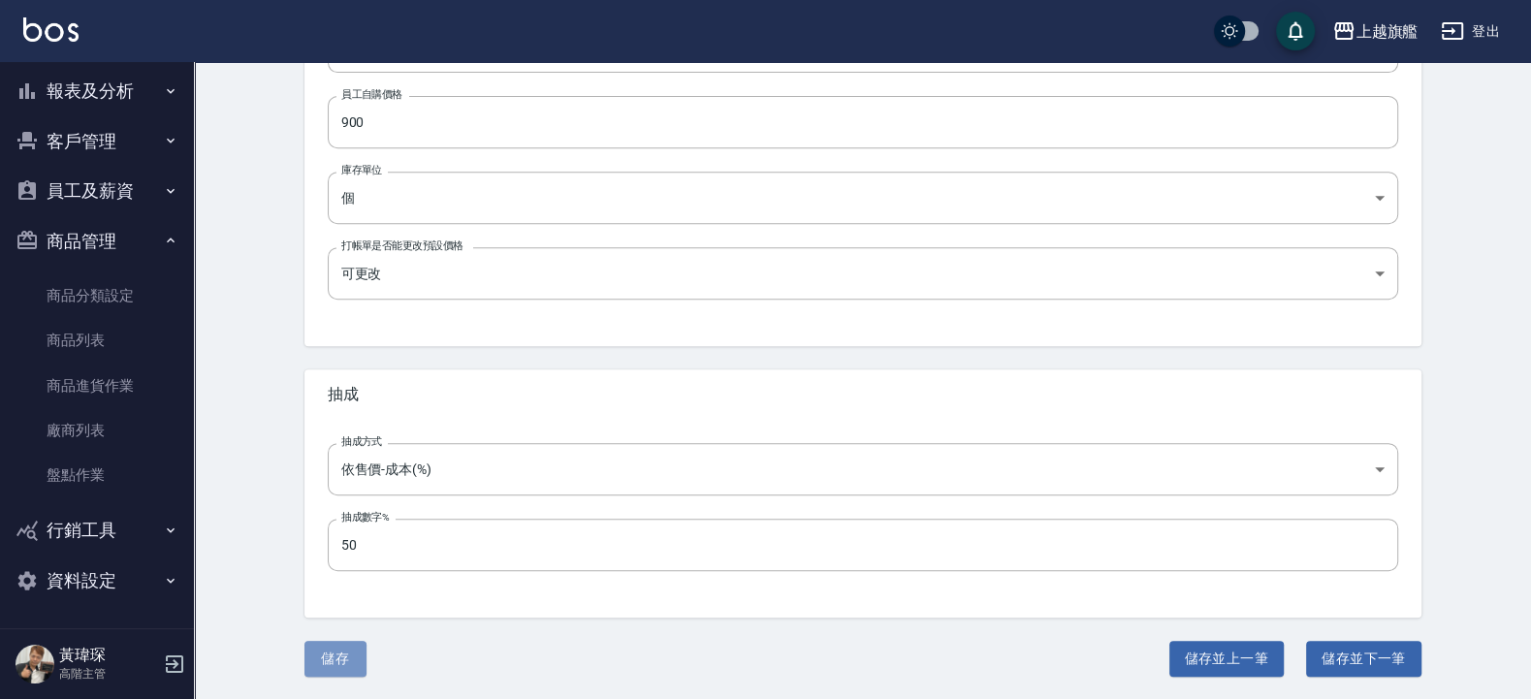
drag, startPoint x: 337, startPoint y: 648, endPoint x: 518, endPoint y: 17, distance: 655.4
click at [334, 648] on button "儲存" at bounding box center [335, 659] width 62 height 36
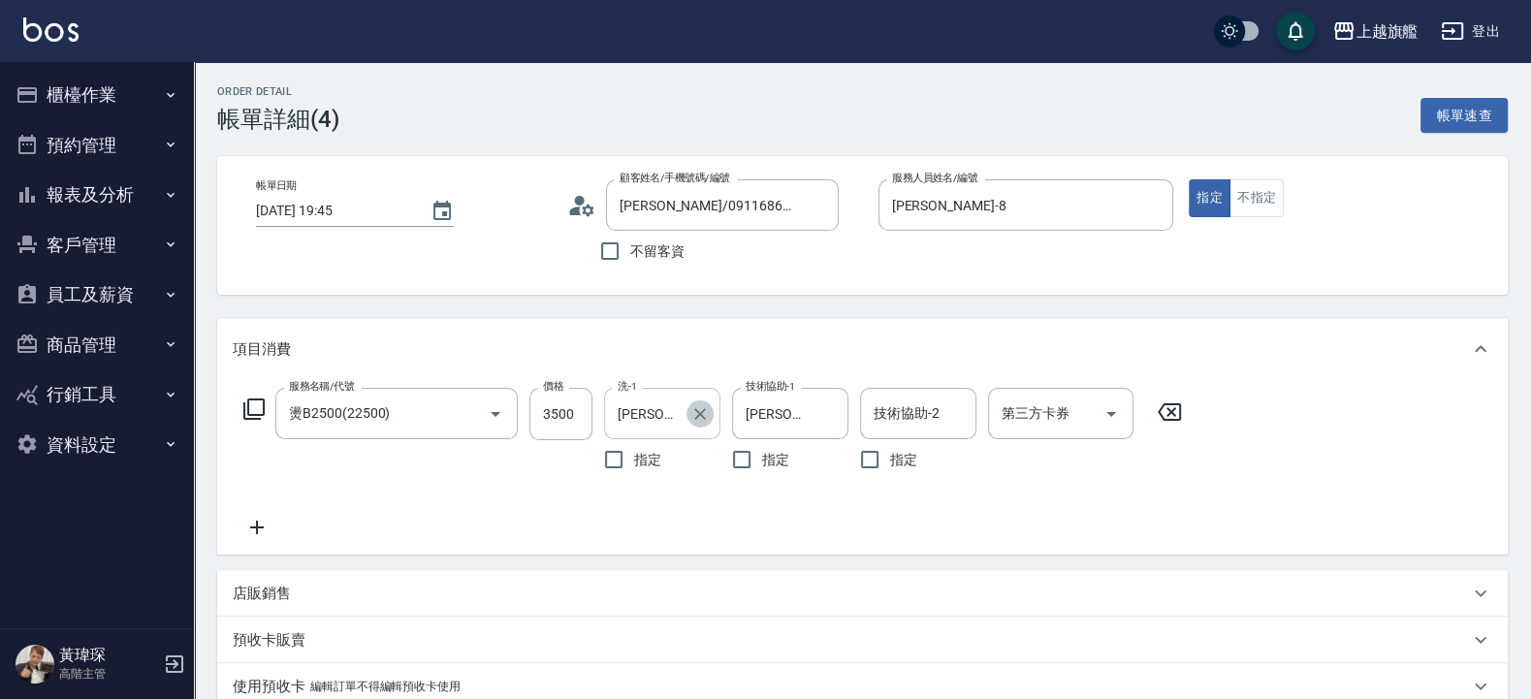
click at [704, 413] on icon "Clear" at bounding box center [699, 413] width 19 height 19
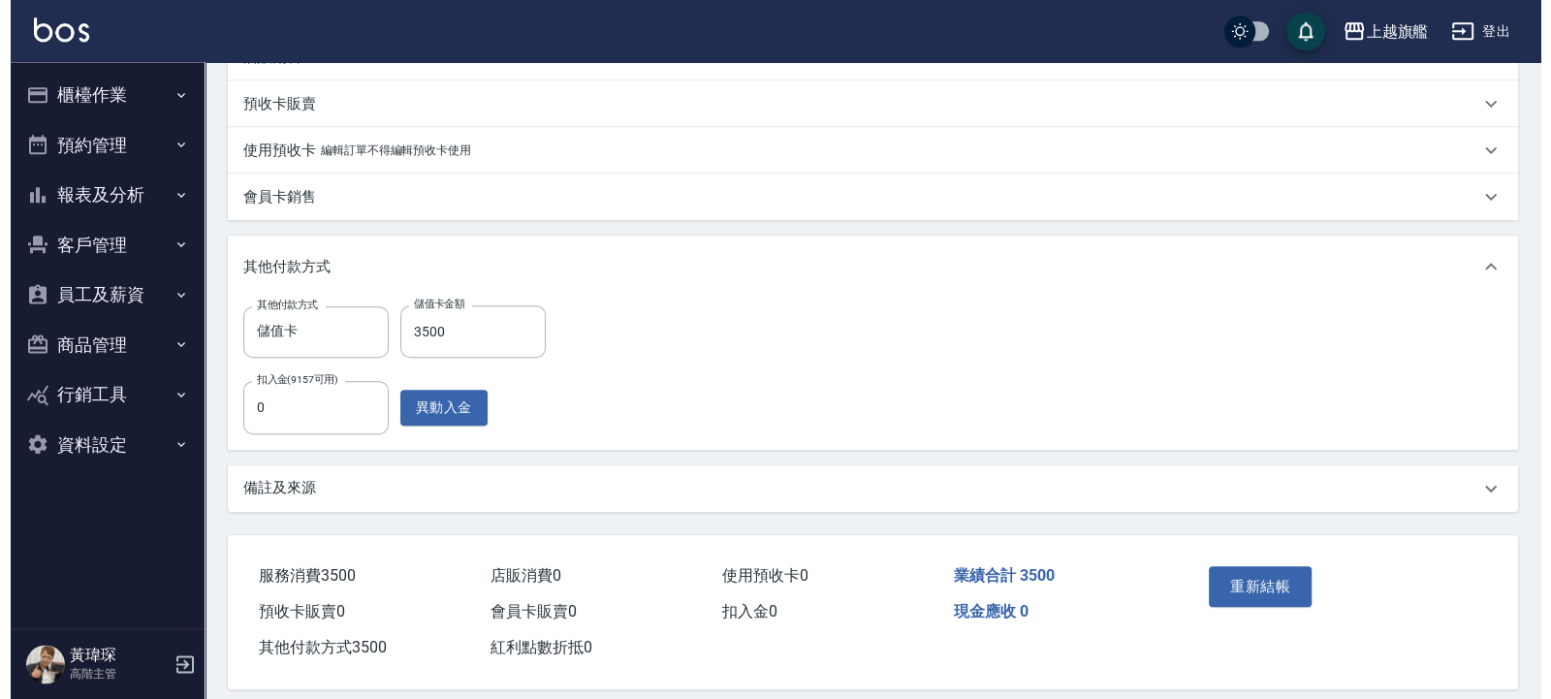
scroll to position [557, 0]
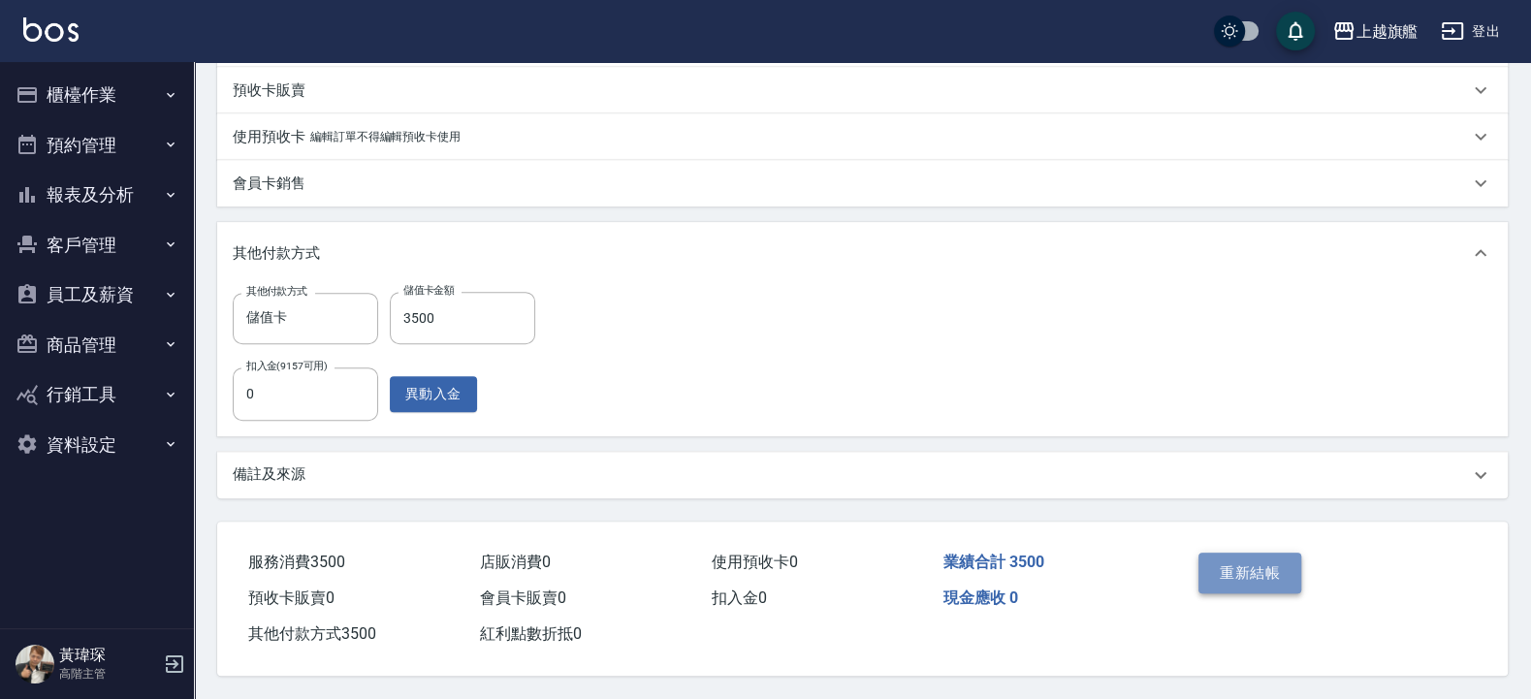
click at [1265, 562] on button "重新結帳" at bounding box center [1249, 573] width 103 height 41
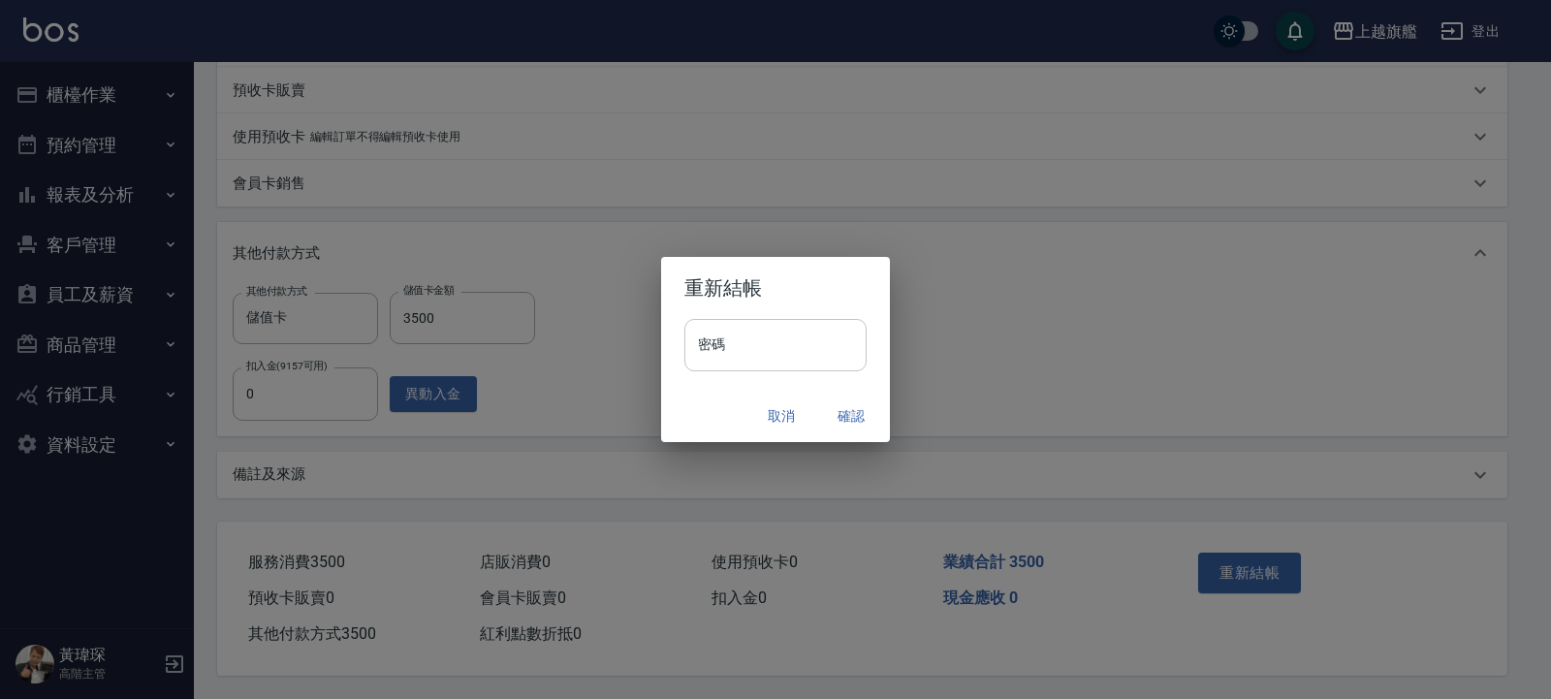
click at [781, 337] on input "密碼" at bounding box center [775, 345] width 182 height 52
type input "*******"
click at [862, 410] on button "確認" at bounding box center [851, 416] width 62 height 36
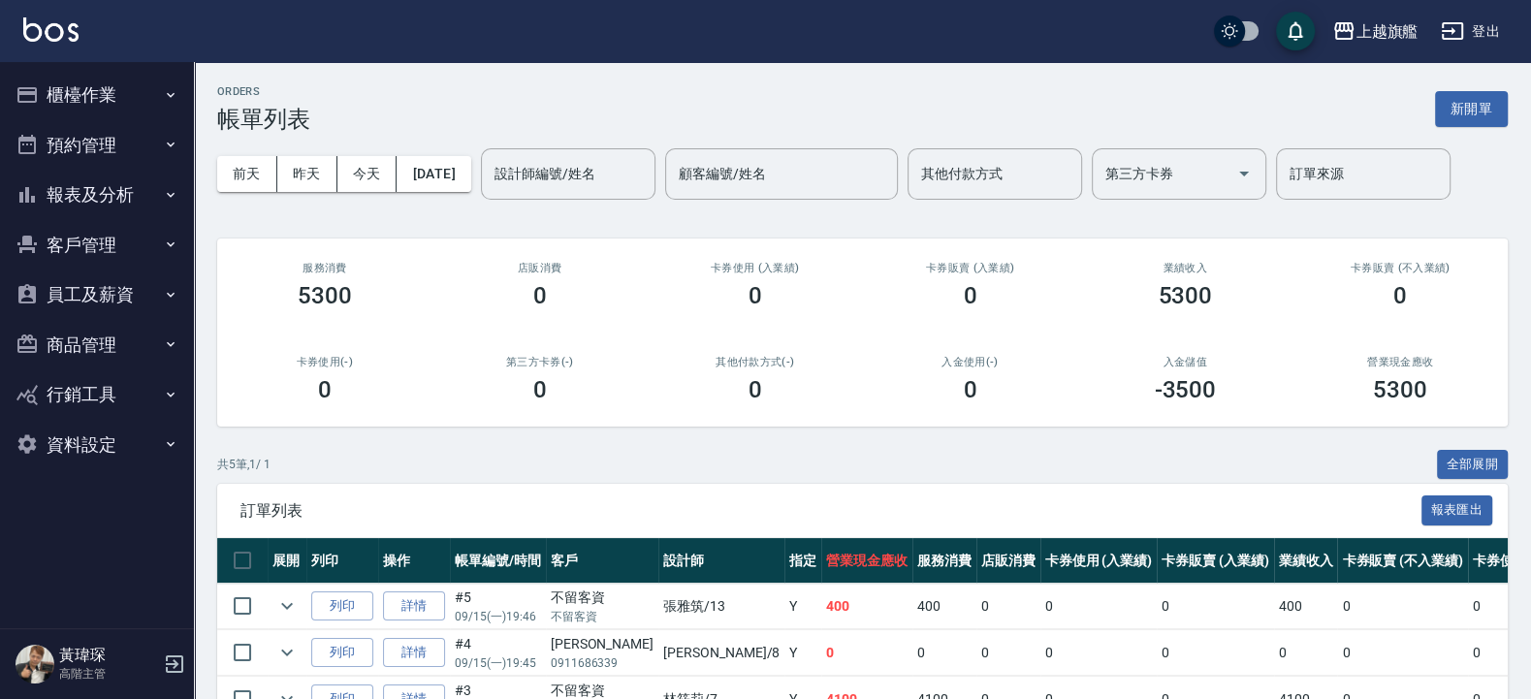
click at [76, 80] on button "櫃檯作業" at bounding box center [97, 95] width 178 height 50
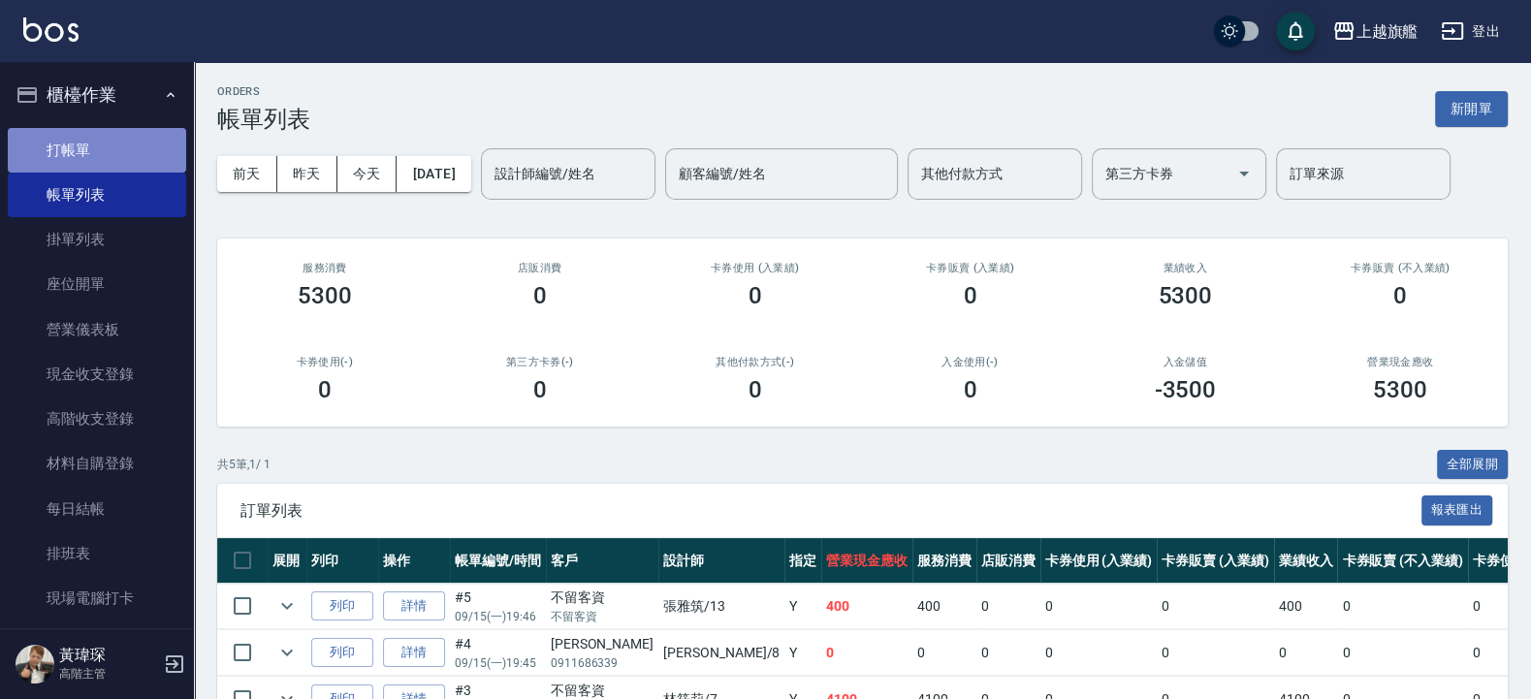
click at [100, 149] on link "打帳單" at bounding box center [97, 150] width 178 height 45
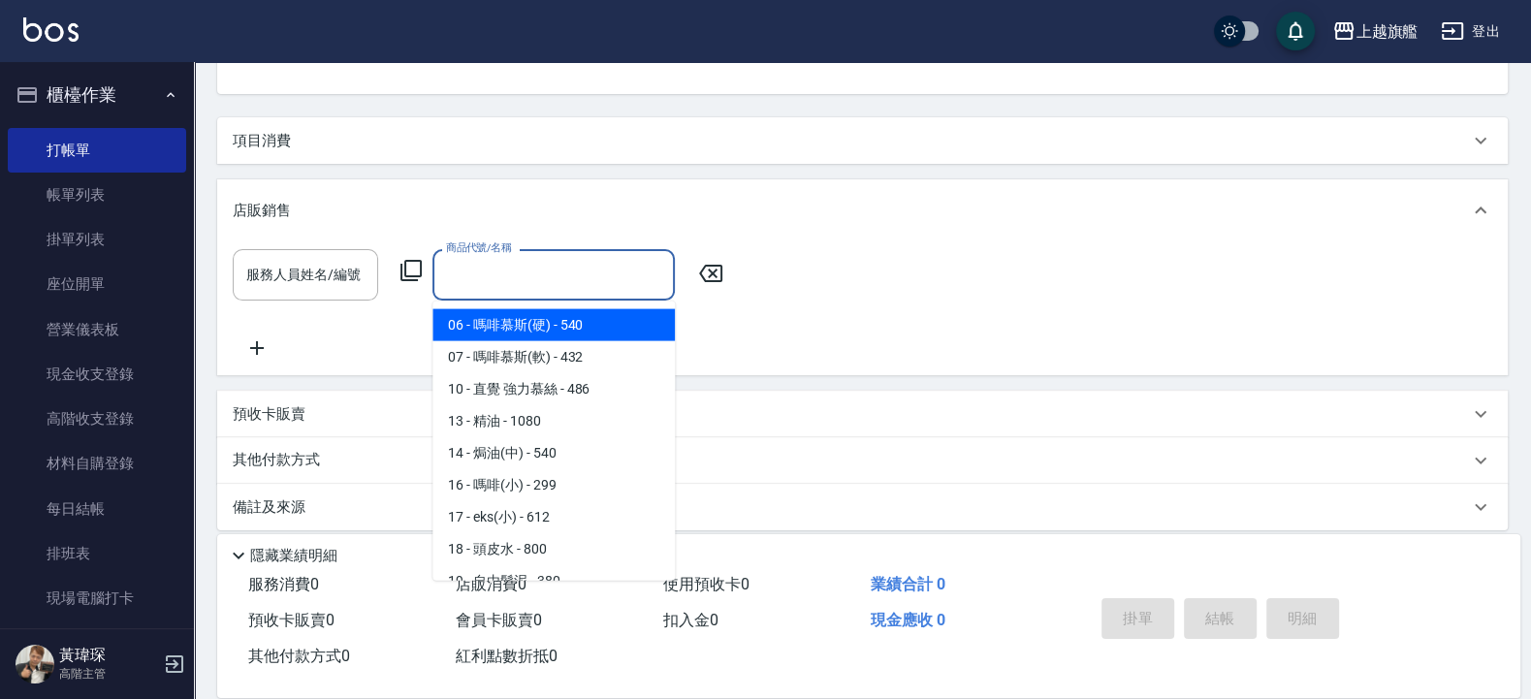
click at [446, 268] on input "商品代號/名稱" at bounding box center [553, 275] width 225 height 34
drag, startPoint x: 507, startPoint y: 277, endPoint x: 393, endPoint y: 257, distance: 116.2
click at [441, 258] on input "100" at bounding box center [539, 275] width 196 height 34
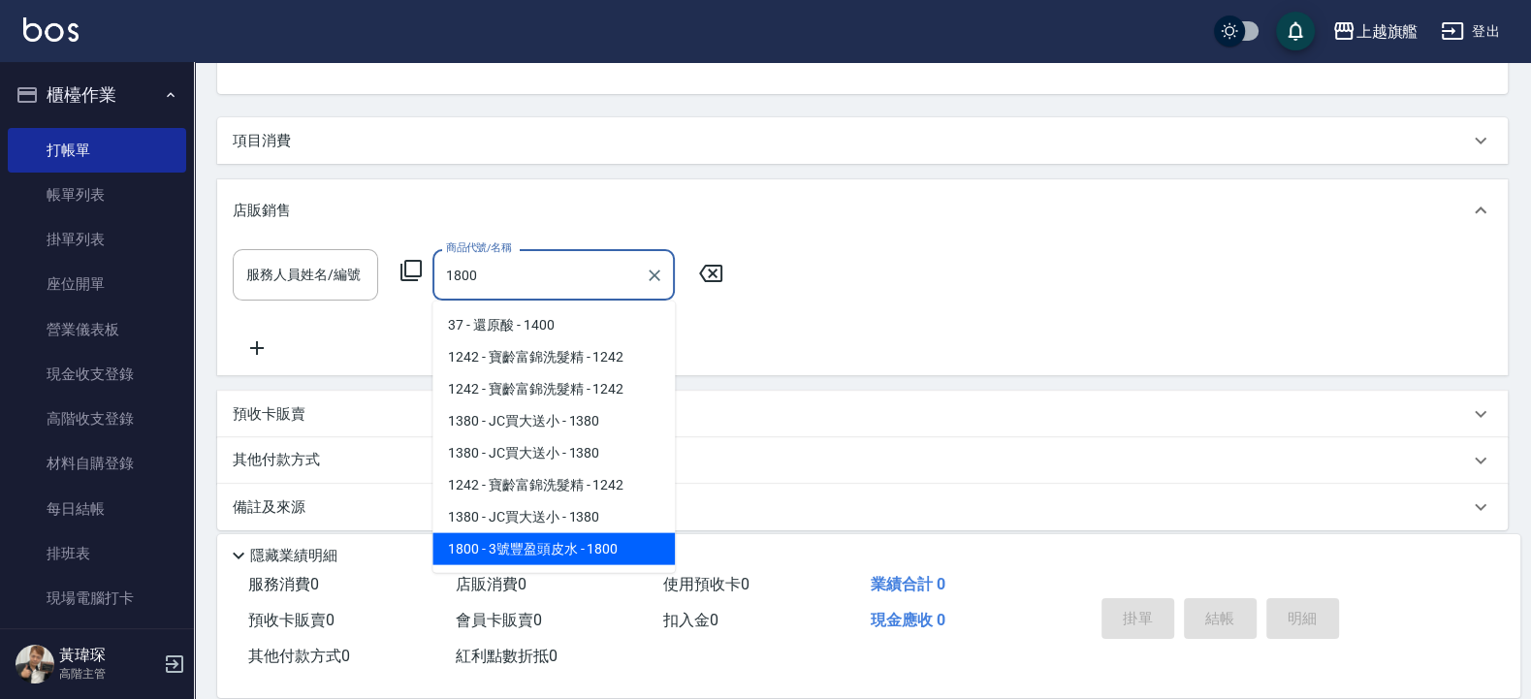
type input "1800"
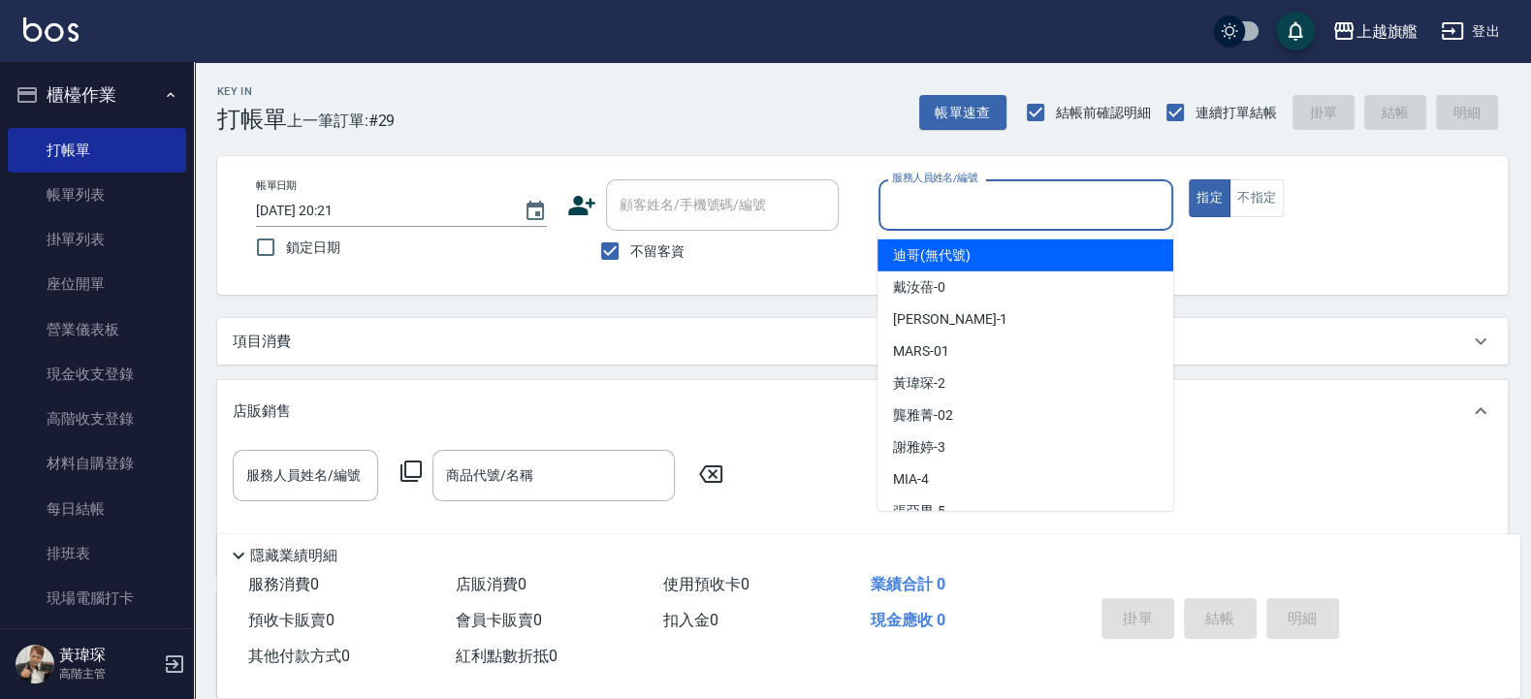
click at [904, 216] on input "服務人員姓名/編號" at bounding box center [1026, 205] width 278 height 34
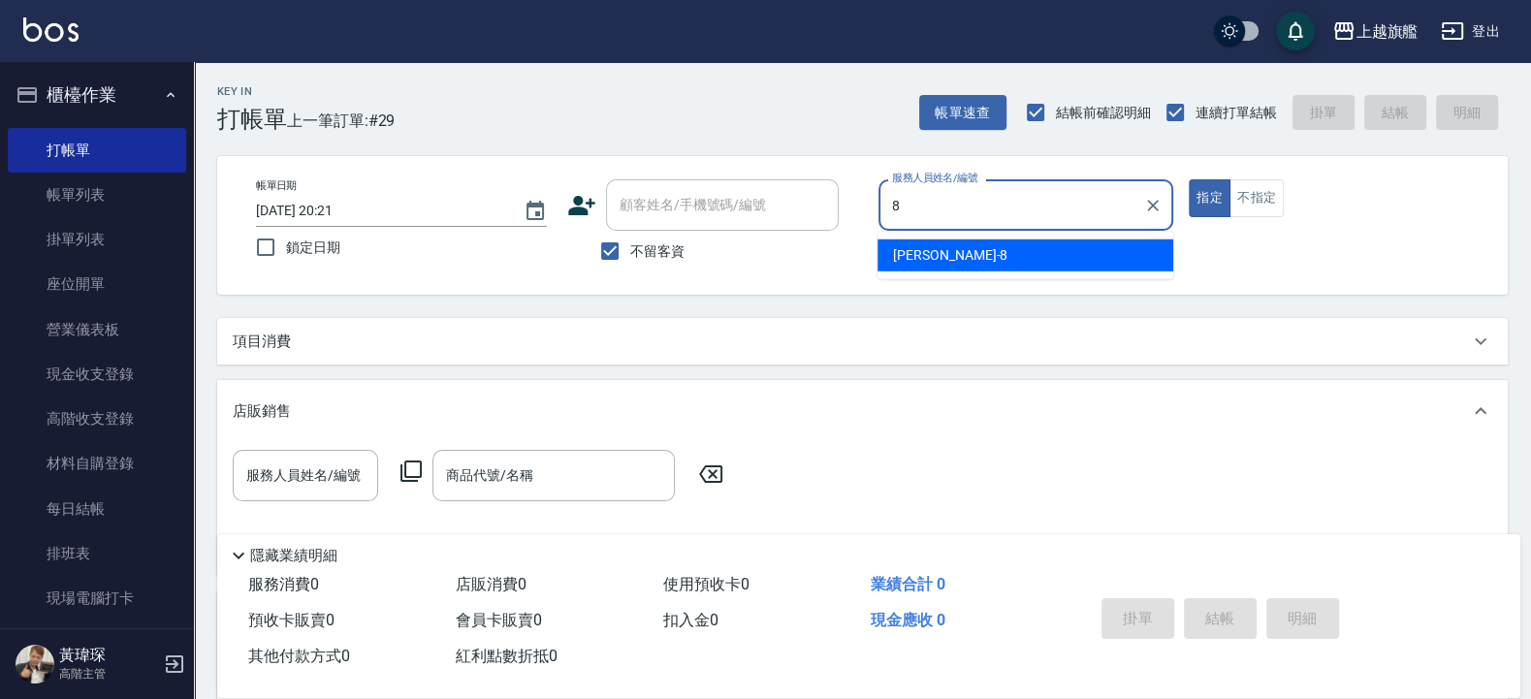
type input "[PERSON_NAME]-8"
type button "true"
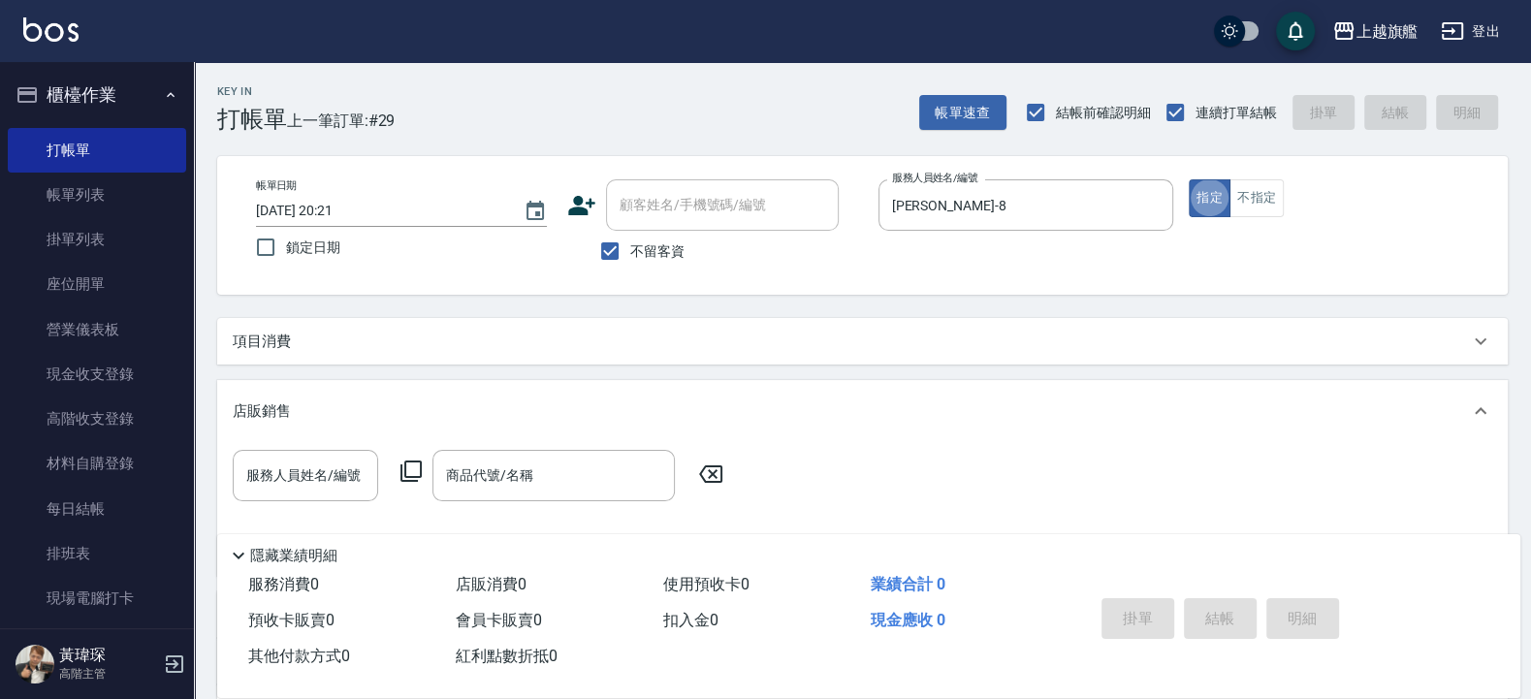
click at [315, 344] on div "項目消費" at bounding box center [851, 342] width 1236 height 20
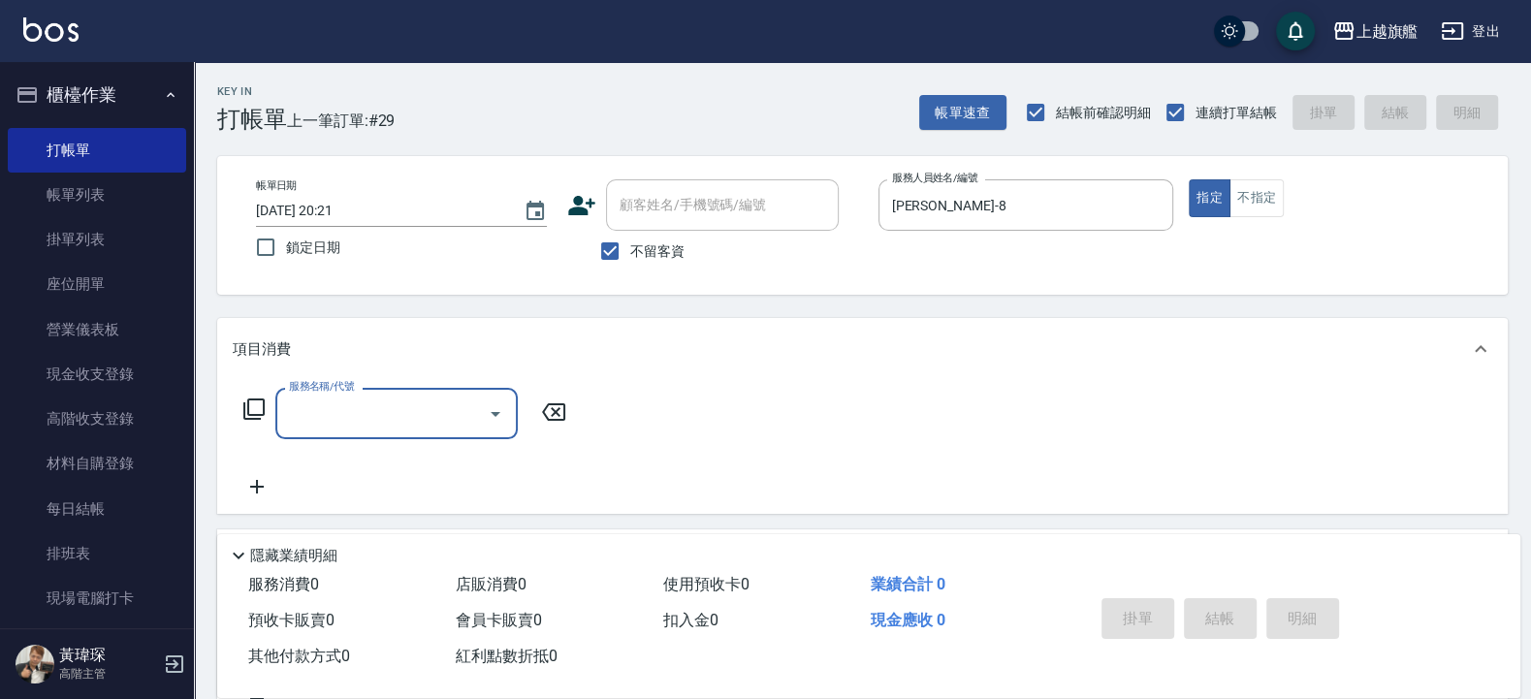
type input "1"
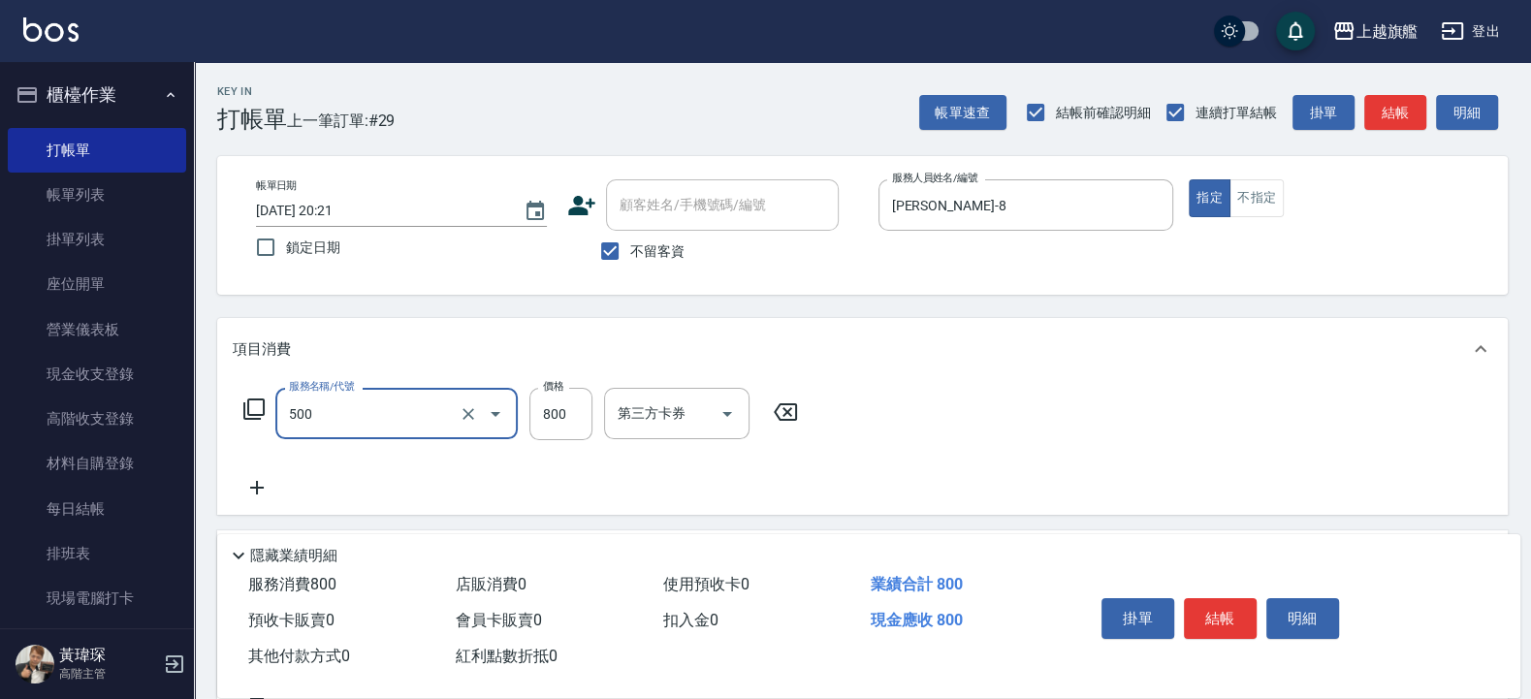
type input "OVC染800(500)"
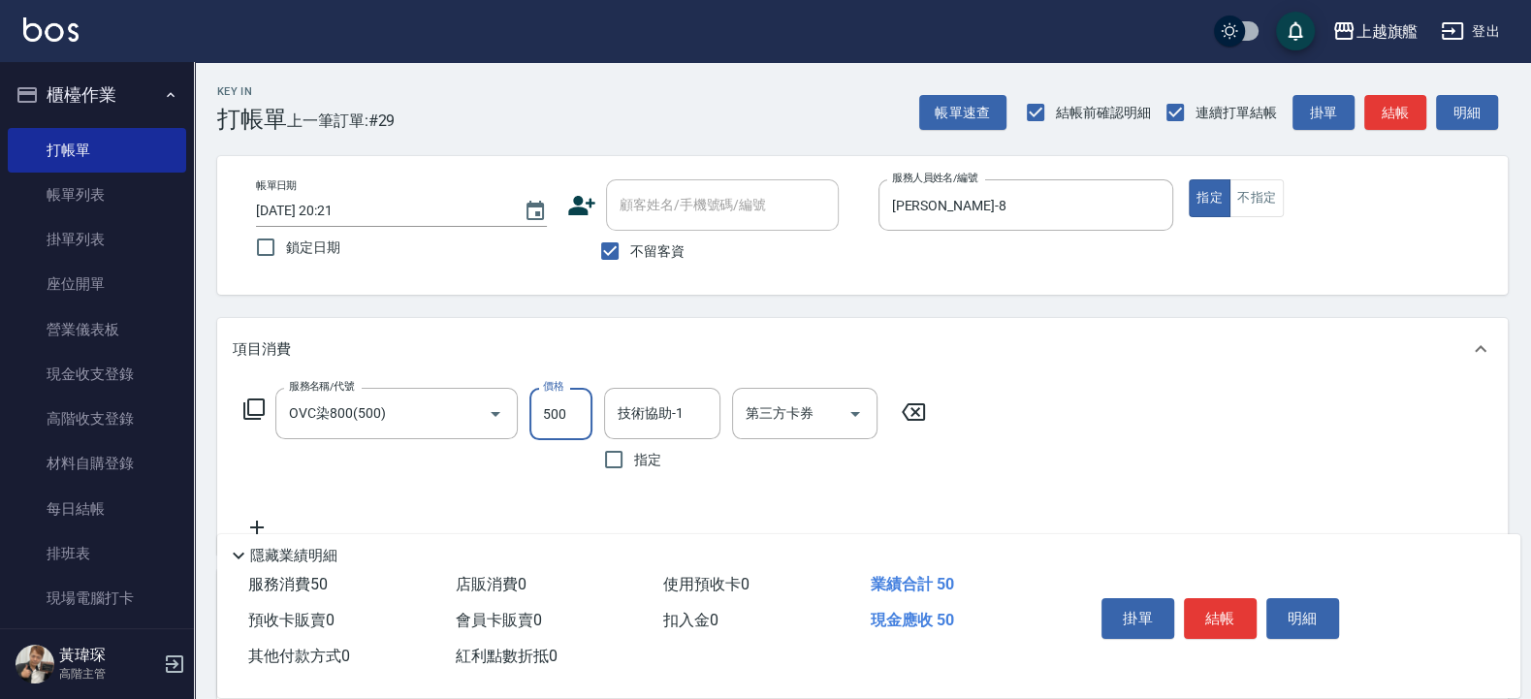
type input "500"
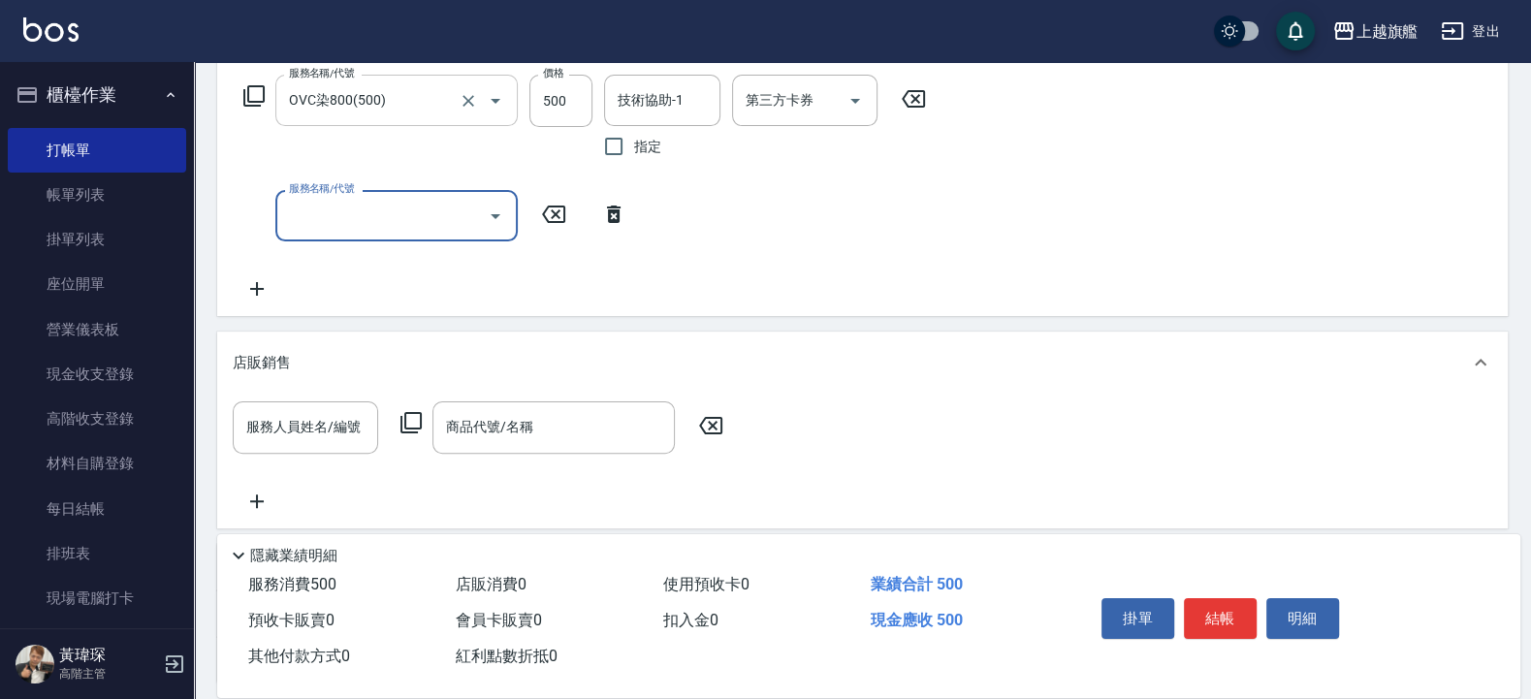
scroll to position [349, 0]
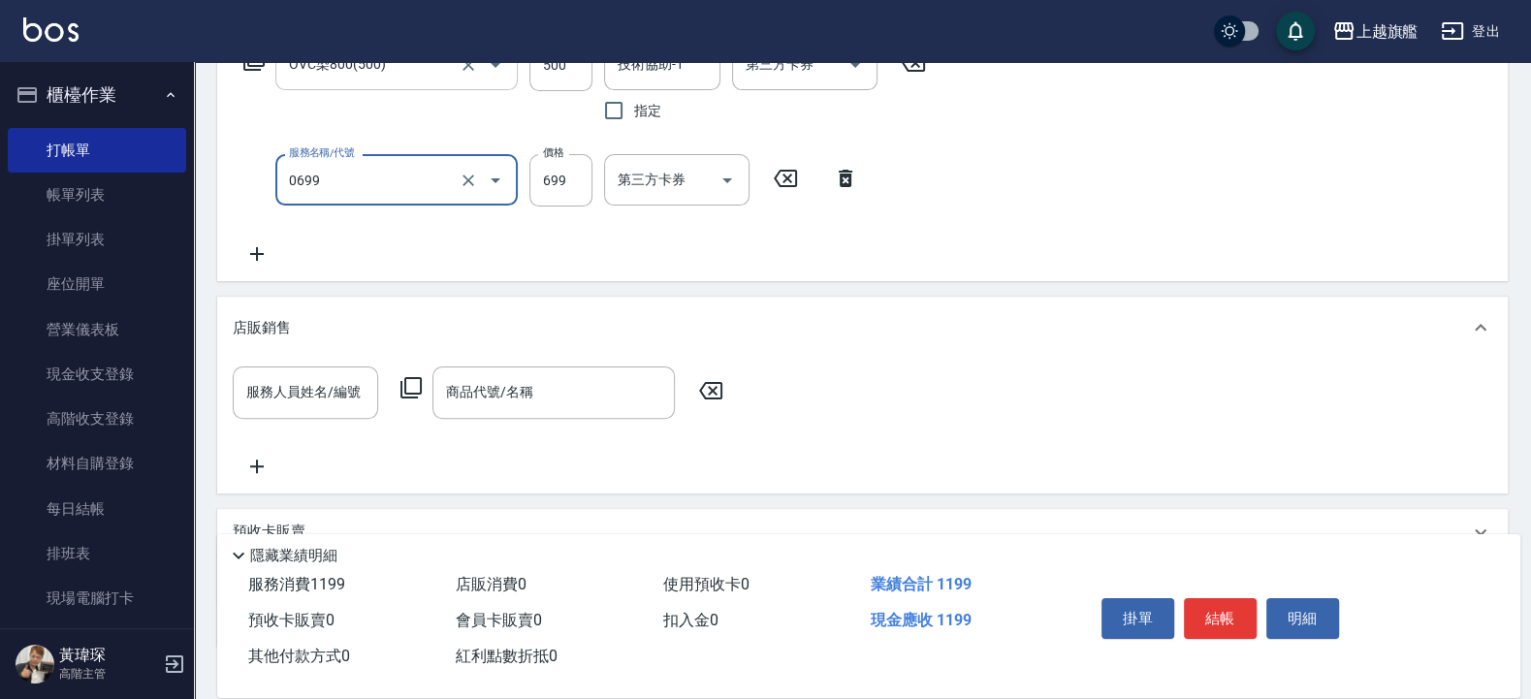
type input "精油SPA(0699)"
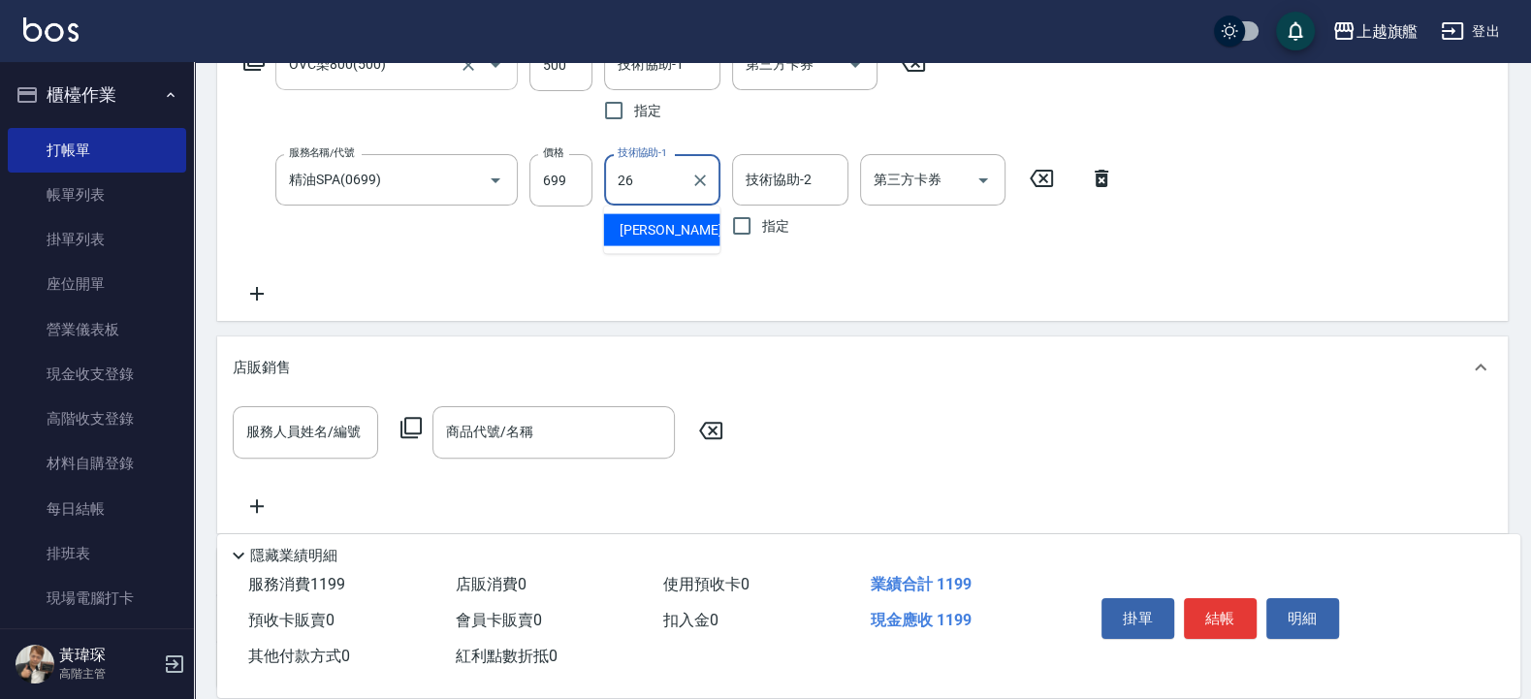
type input "[PERSON_NAME]-26"
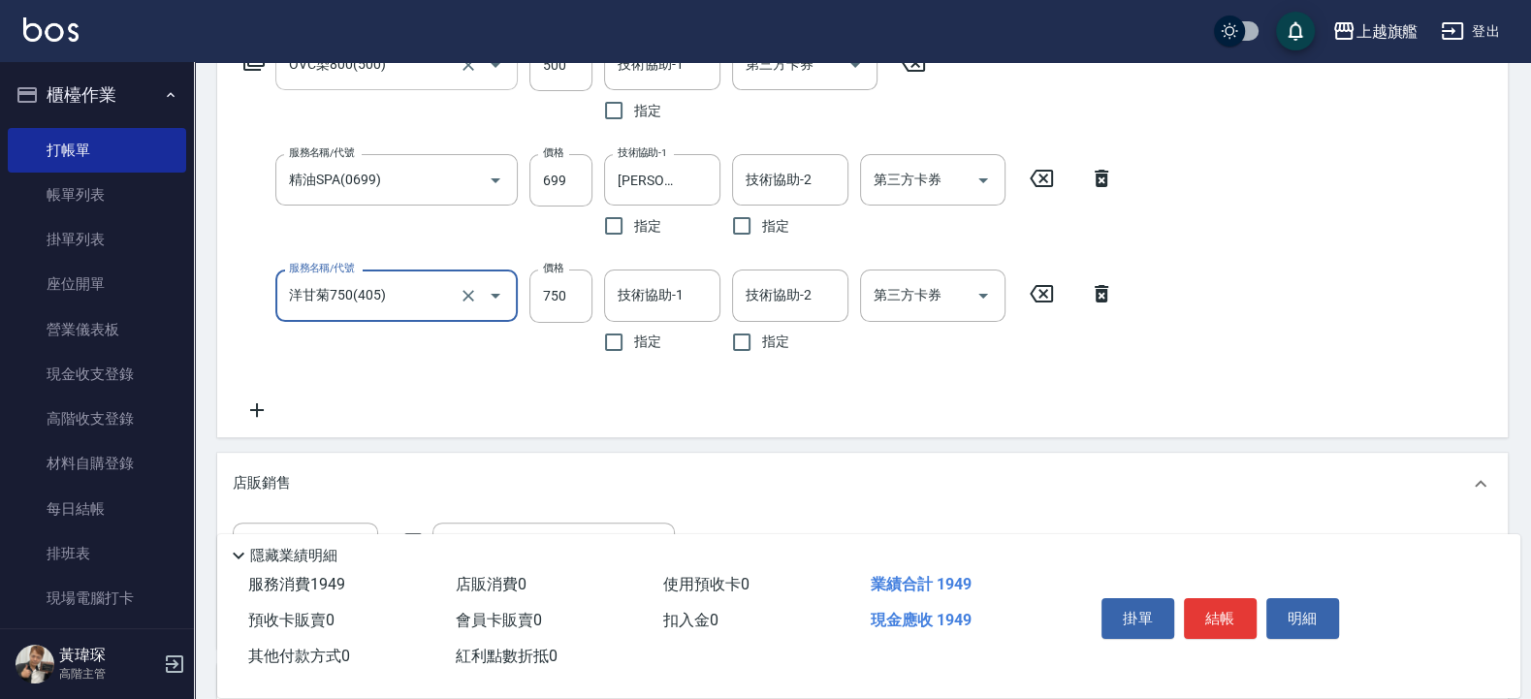
type input "洋甘菊750(405)"
type input "1200"
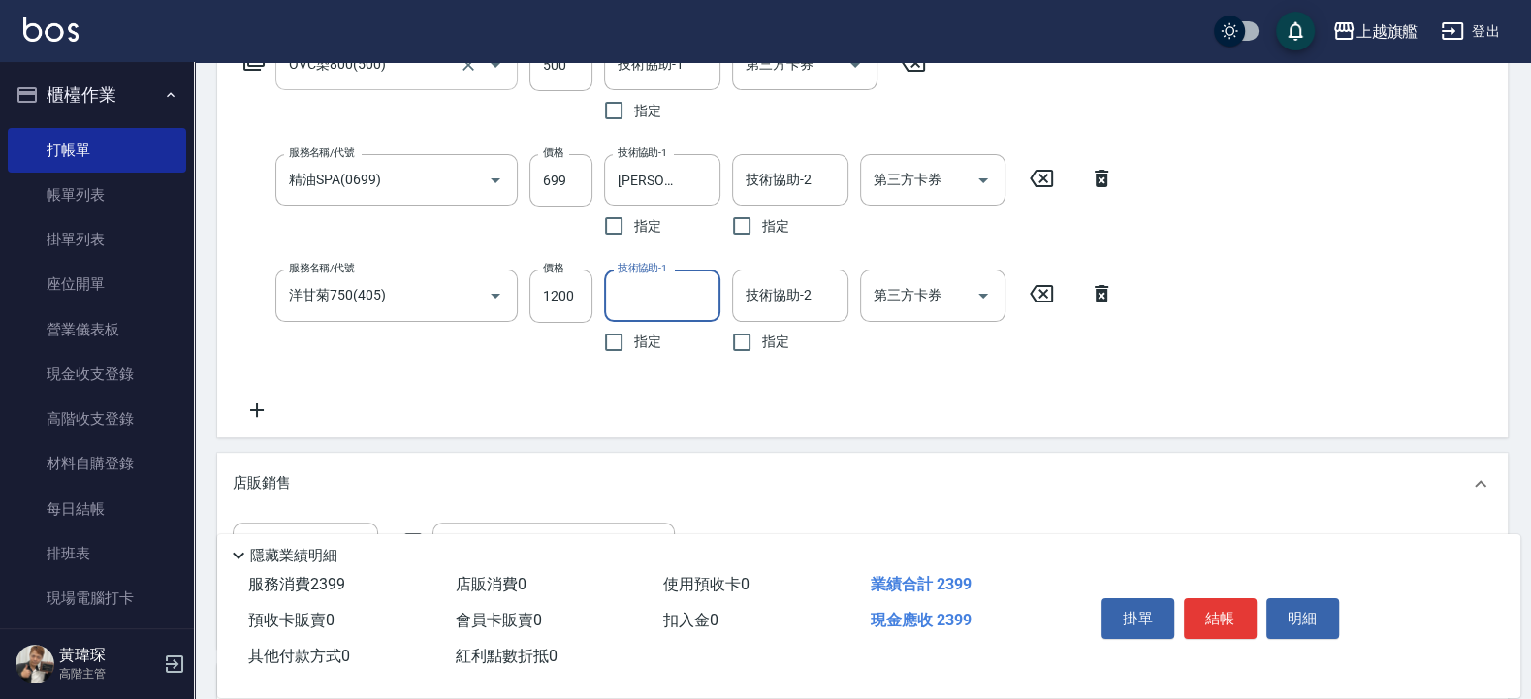
type input "3"
type input "[PERSON_NAME]-26"
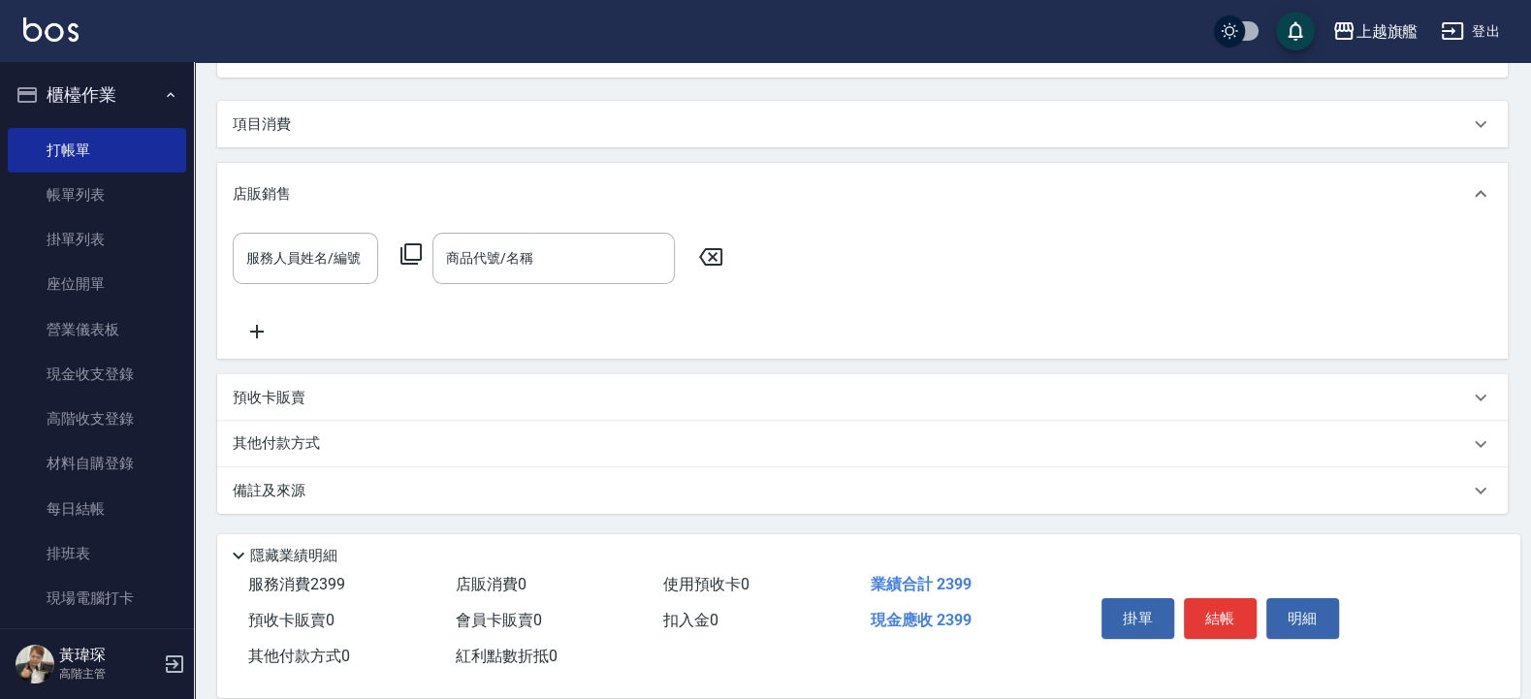
scroll to position [216, 0]
click at [339, 258] on input "服務人員姓名/編號" at bounding box center [305, 259] width 128 height 34
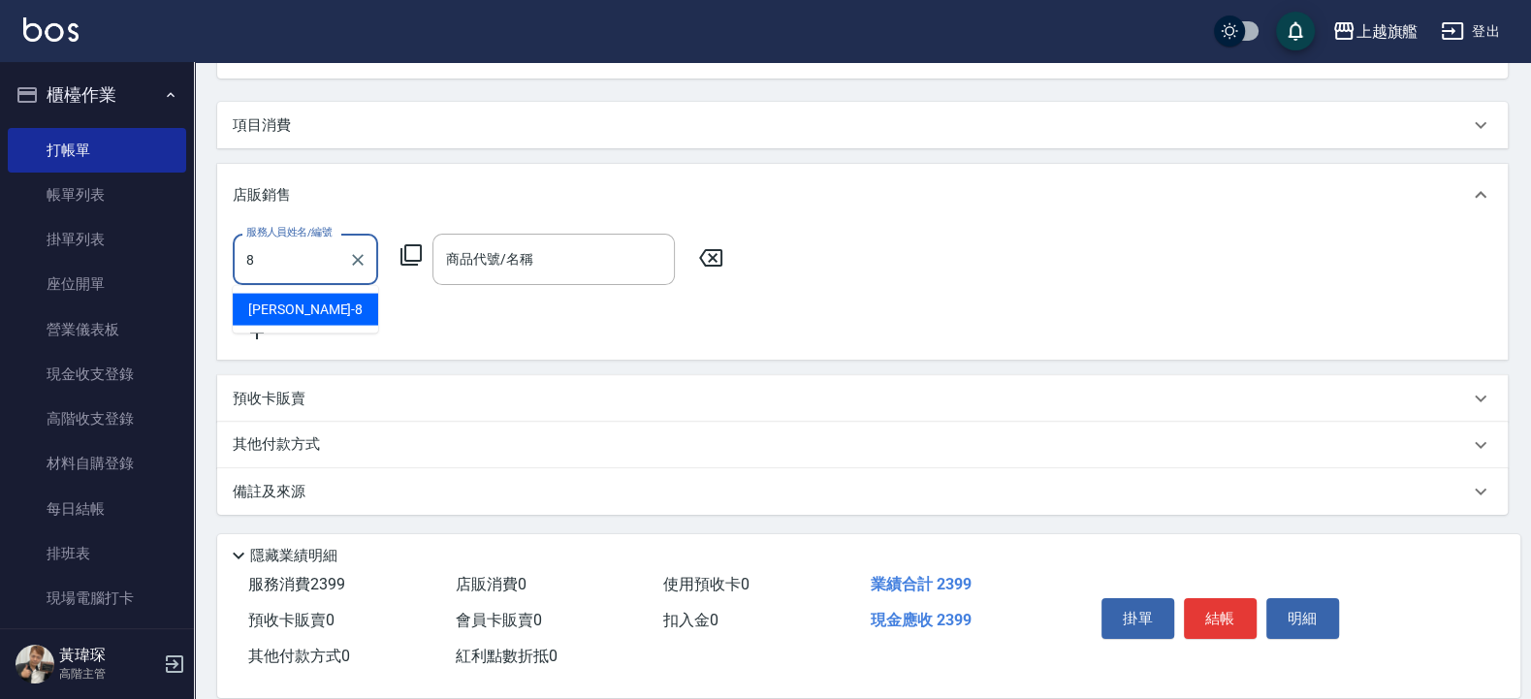
type input "[PERSON_NAME]-8"
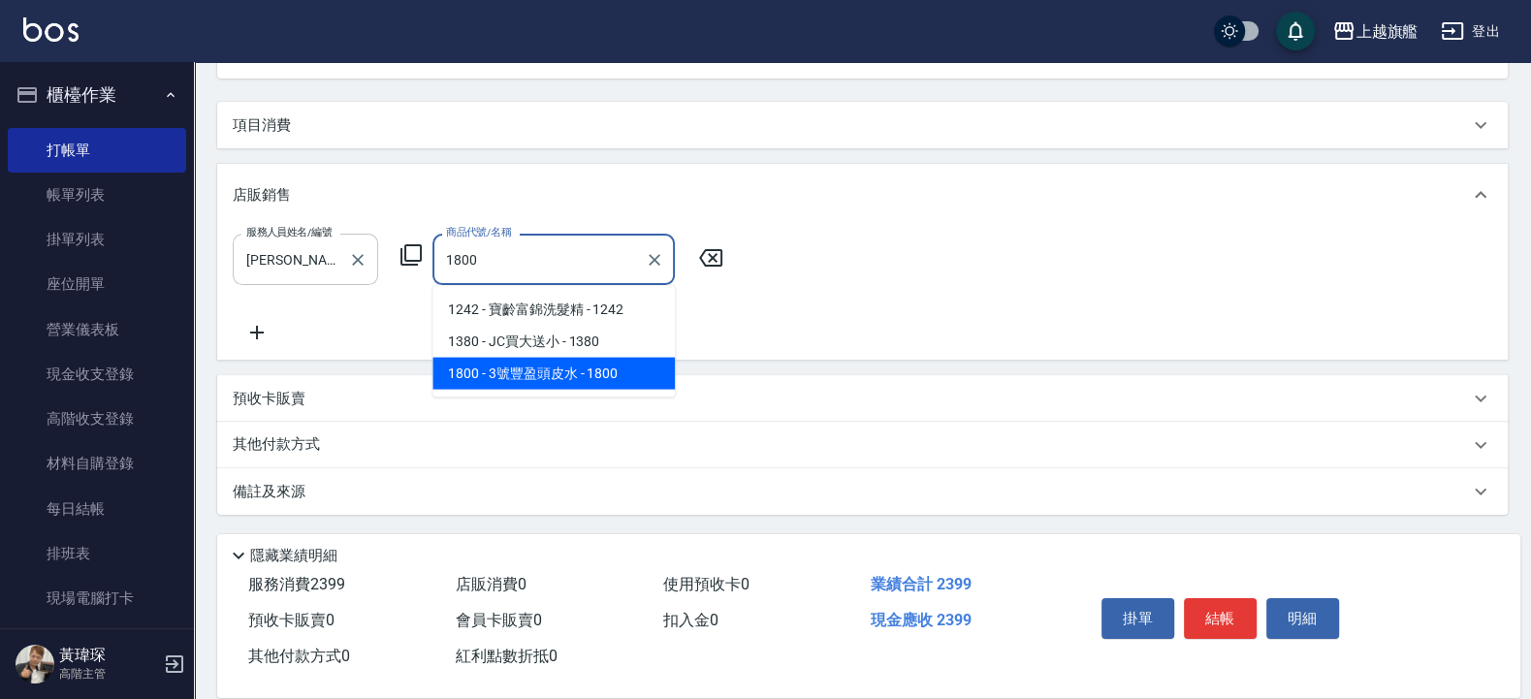
type input "3號豐盈頭皮水"
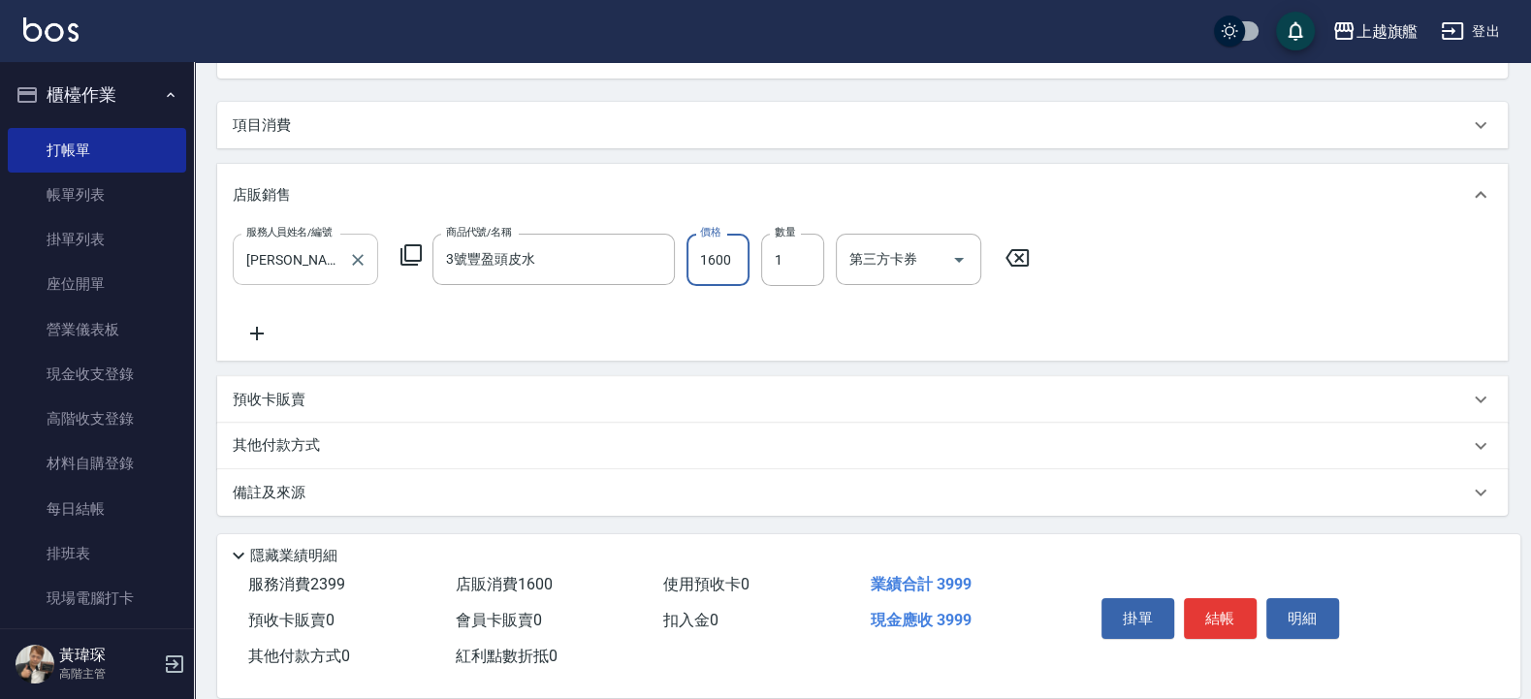
type input "1600"
type input "2"
click at [255, 335] on icon at bounding box center [257, 333] width 48 height 23
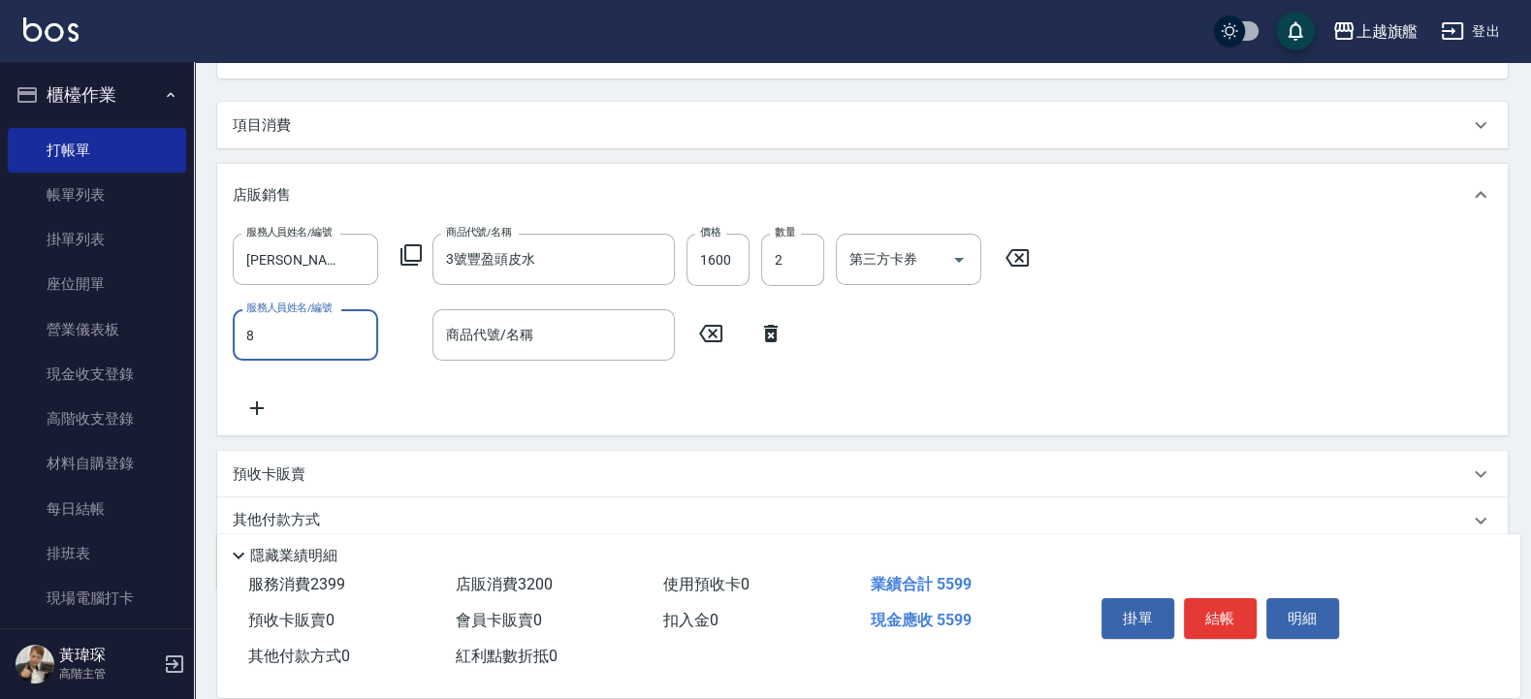
type input "[PERSON_NAME]-8"
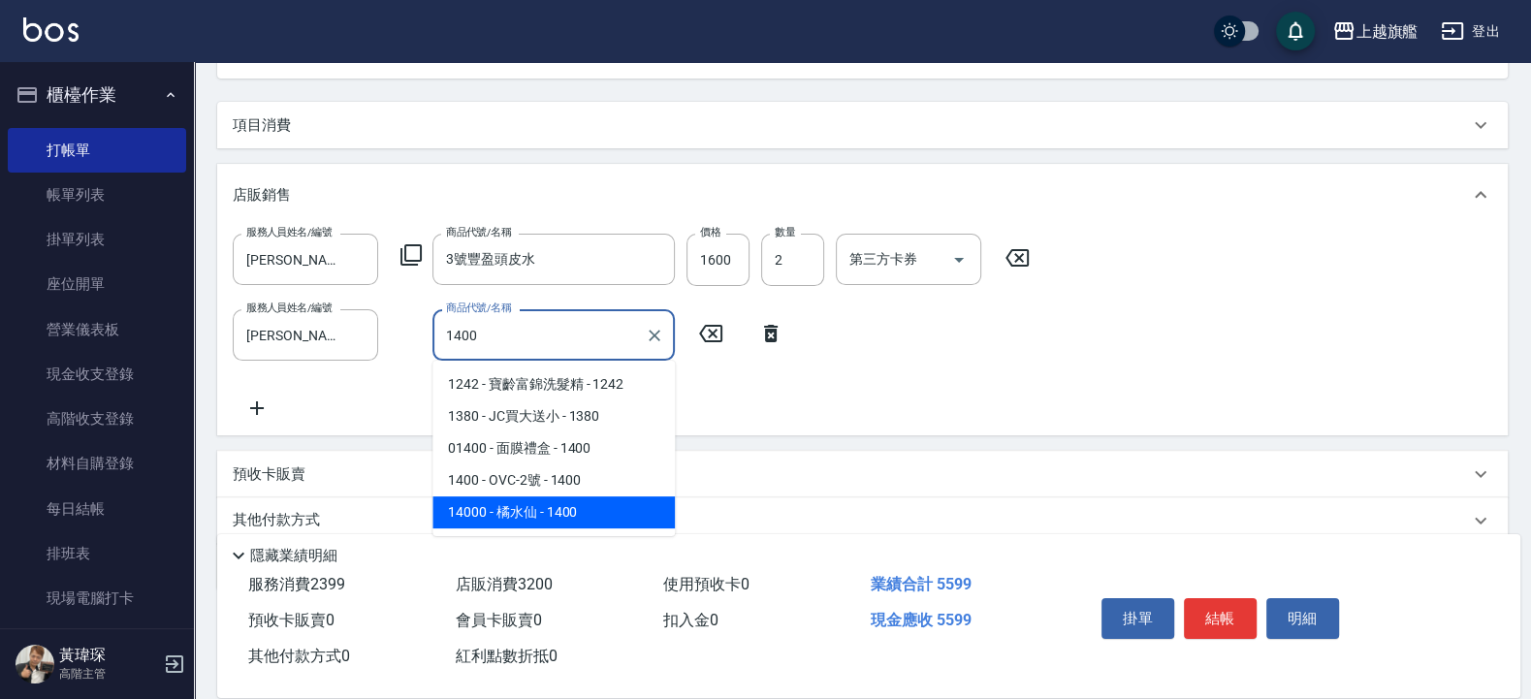
type input "[PERSON_NAME]"
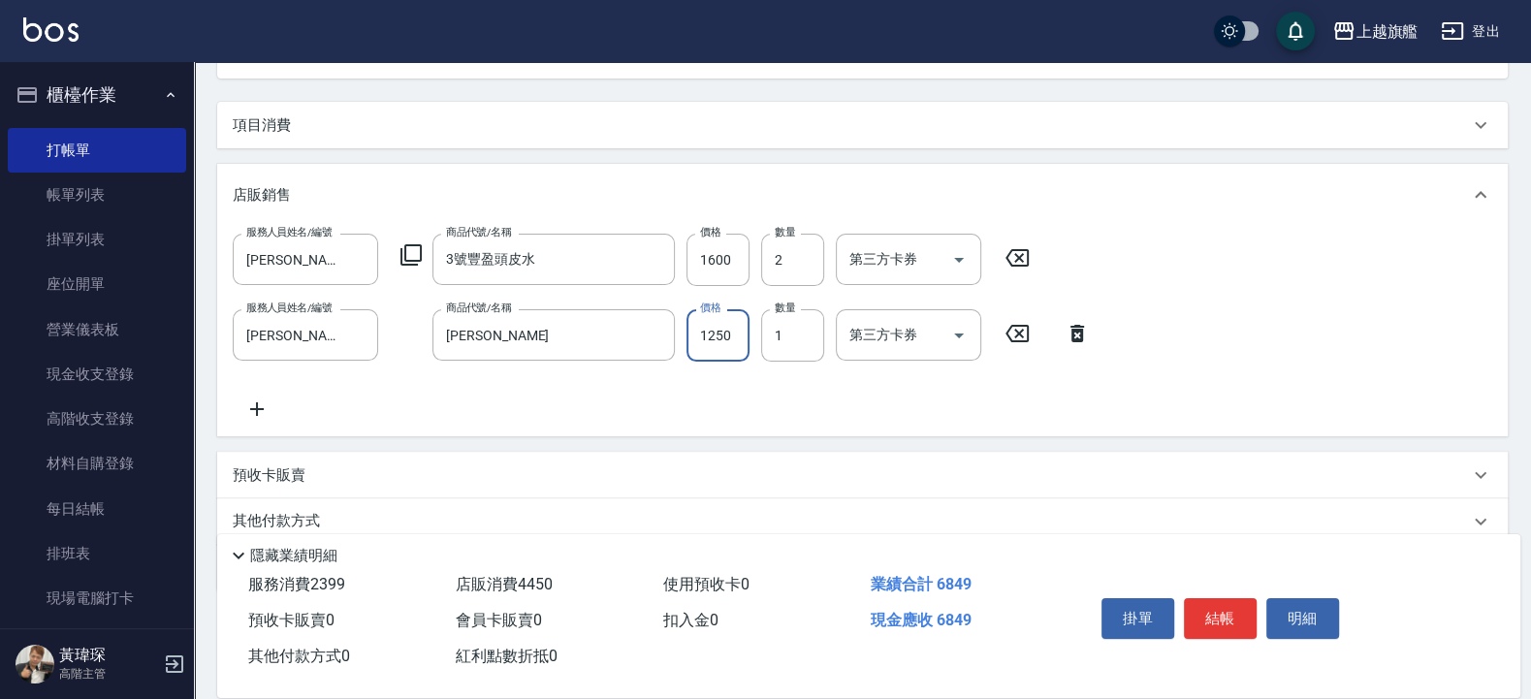
type input "1250"
type input "2"
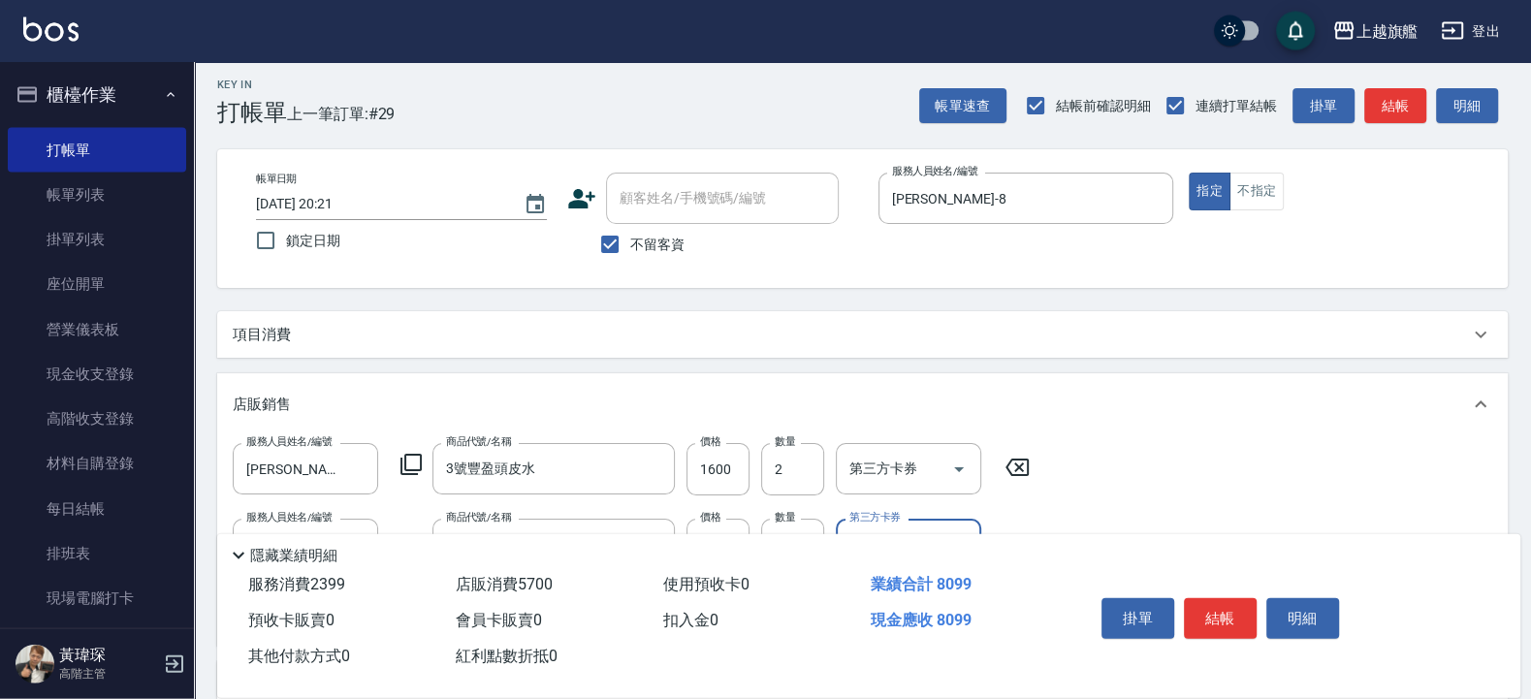
scroll to position [0, 0]
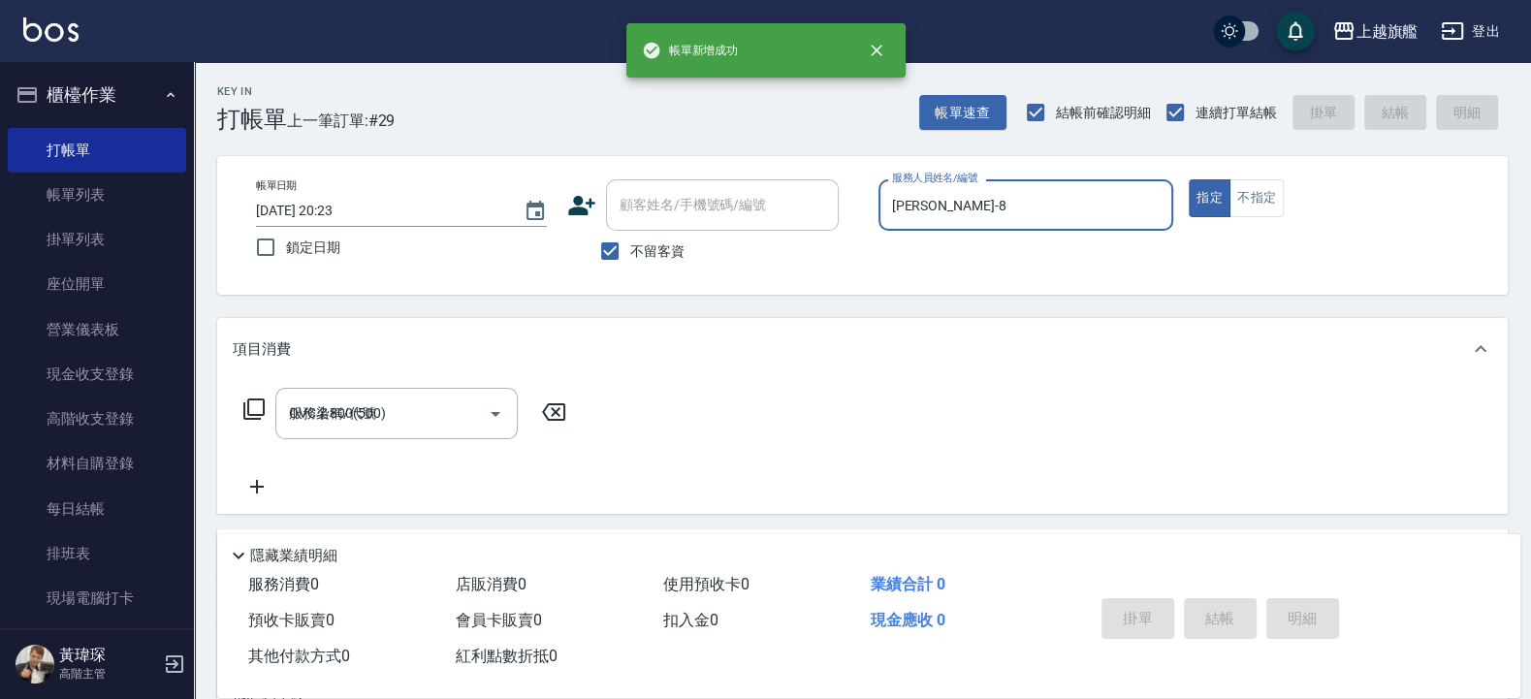
type input "[DATE] 20:23"
click at [649, 243] on span "不留客資" at bounding box center [657, 251] width 54 height 20
click at [630, 243] on input "不留客資" at bounding box center [609, 251] width 41 height 41
checkbox input "false"
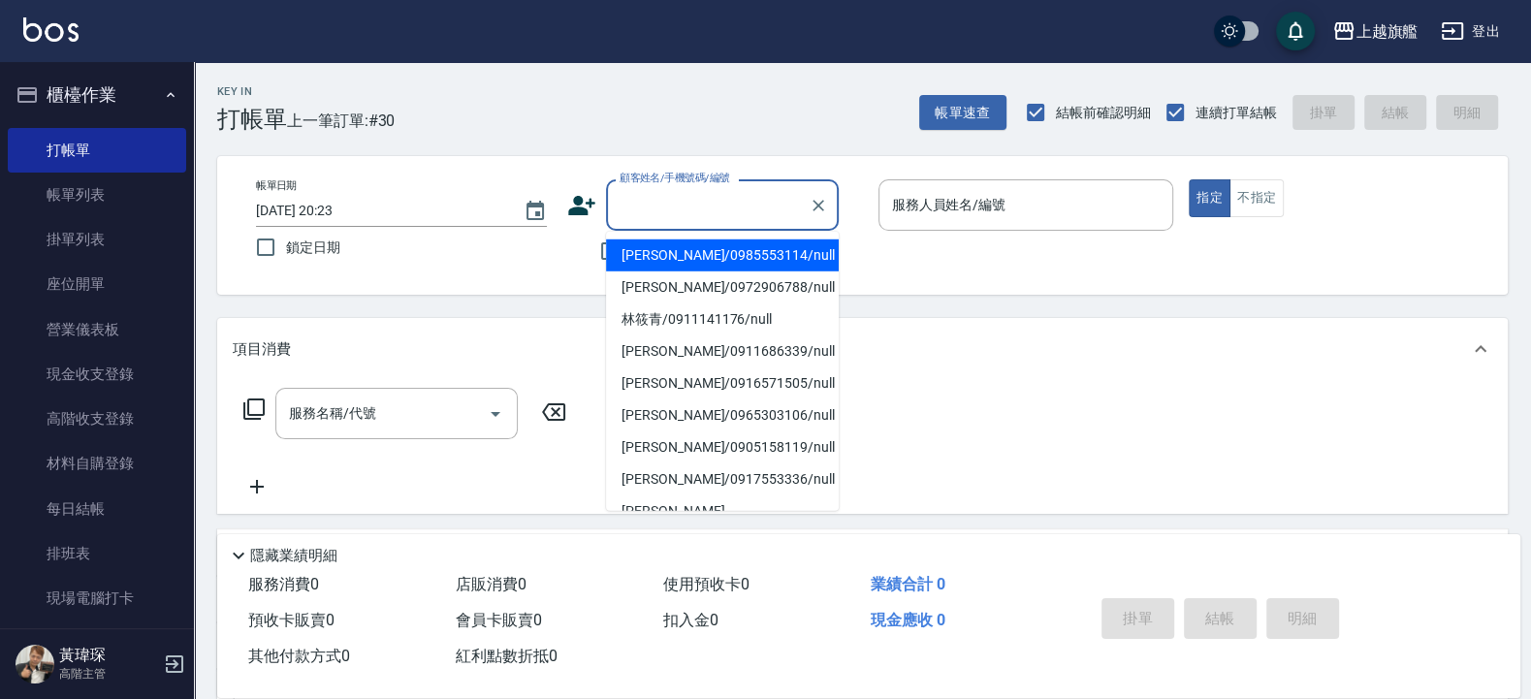
click at [682, 221] on input "顧客姓名/手機號碼/編號" at bounding box center [708, 205] width 186 height 34
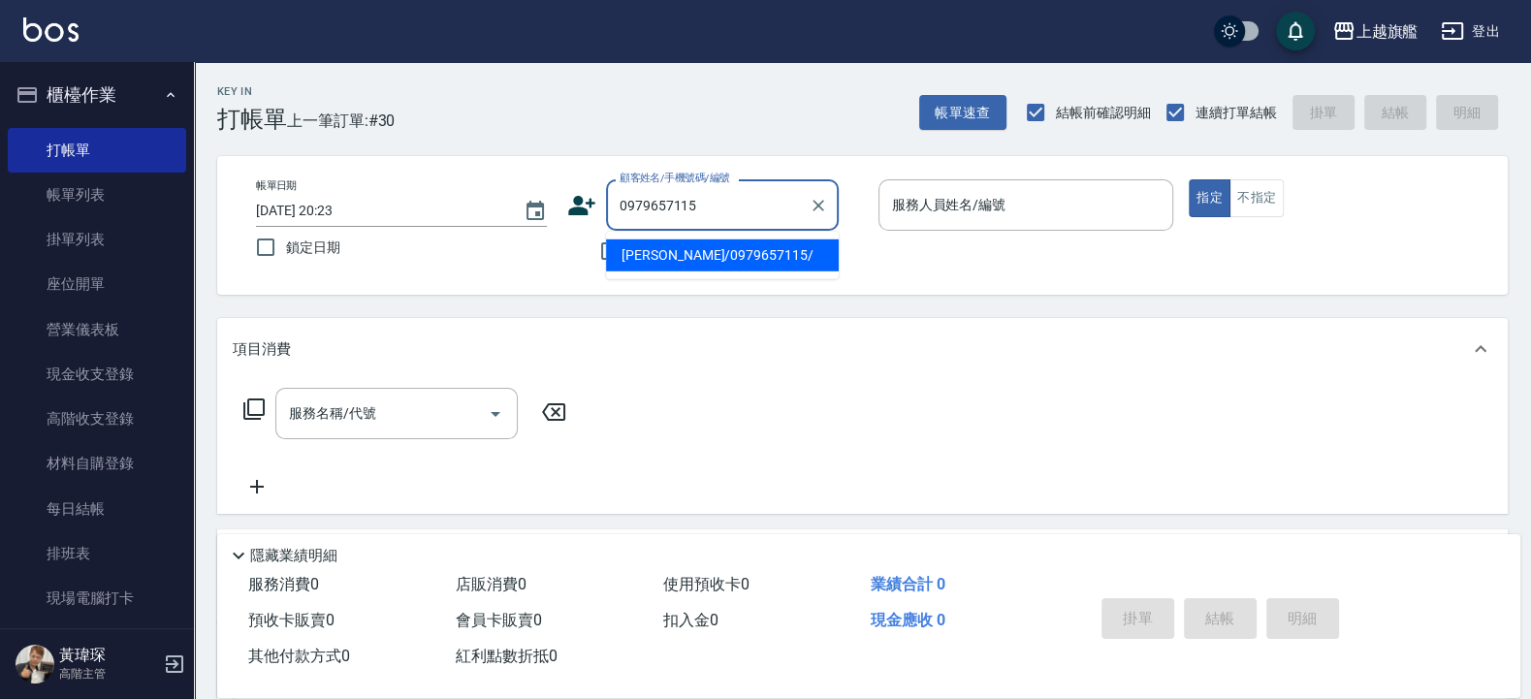
type input "[PERSON_NAME]/0979657115/"
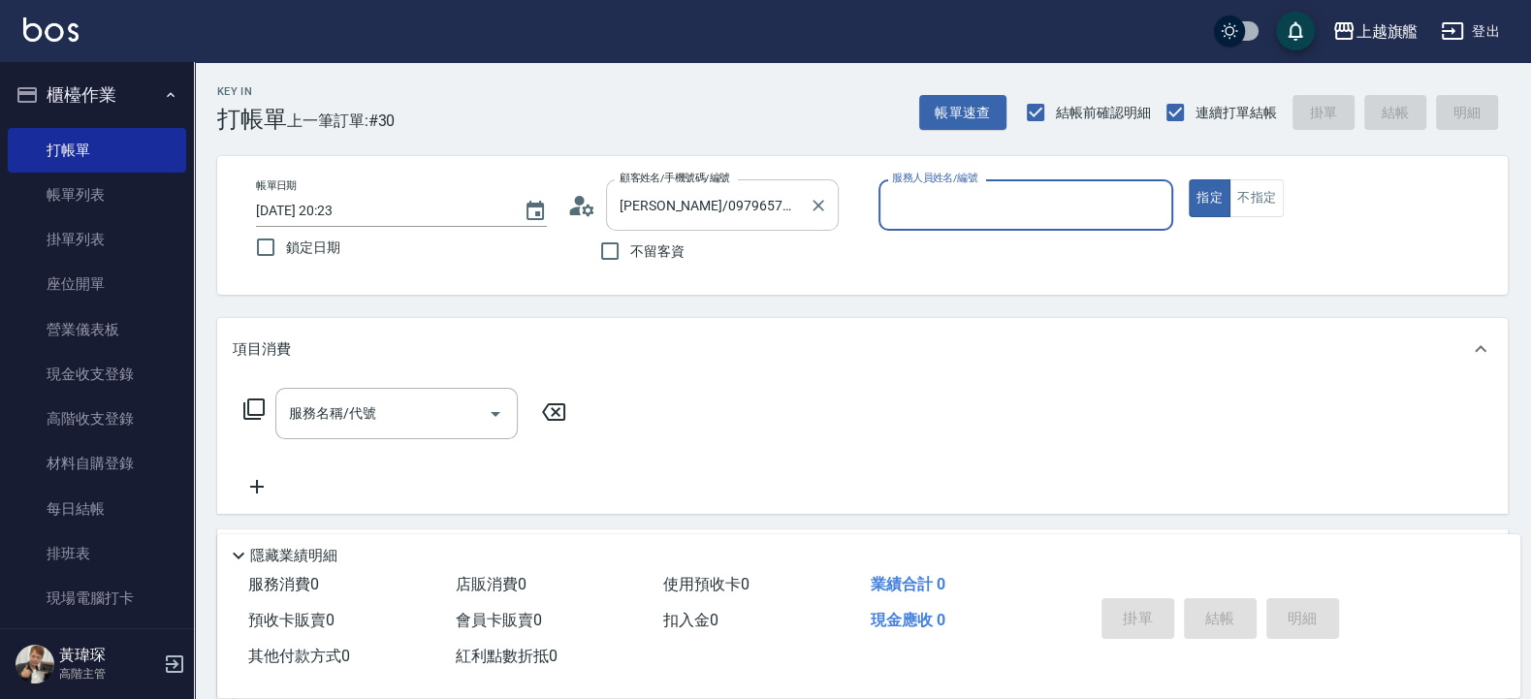
type input "[PERSON_NAME]-8"
click at [1188, 179] on button "指定" at bounding box center [1209, 198] width 42 height 38
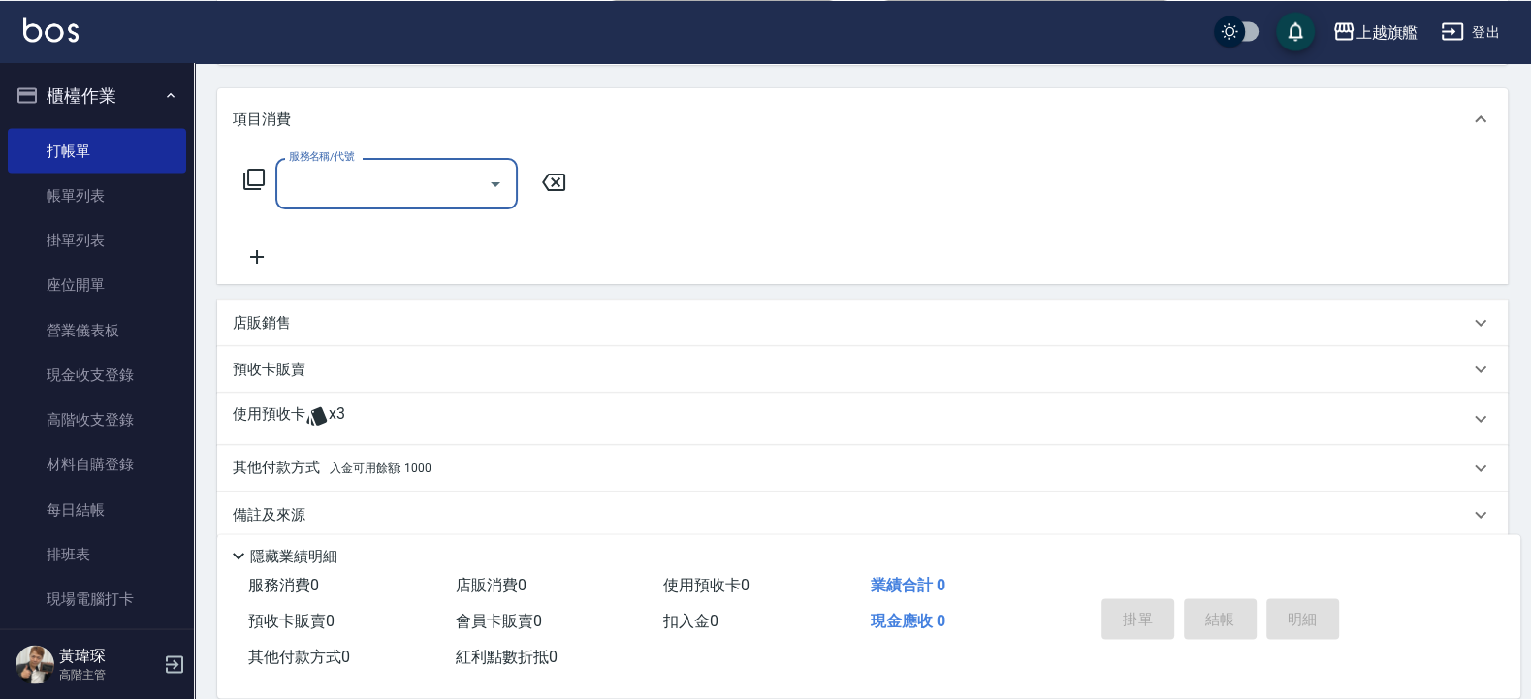
scroll to position [233, 0]
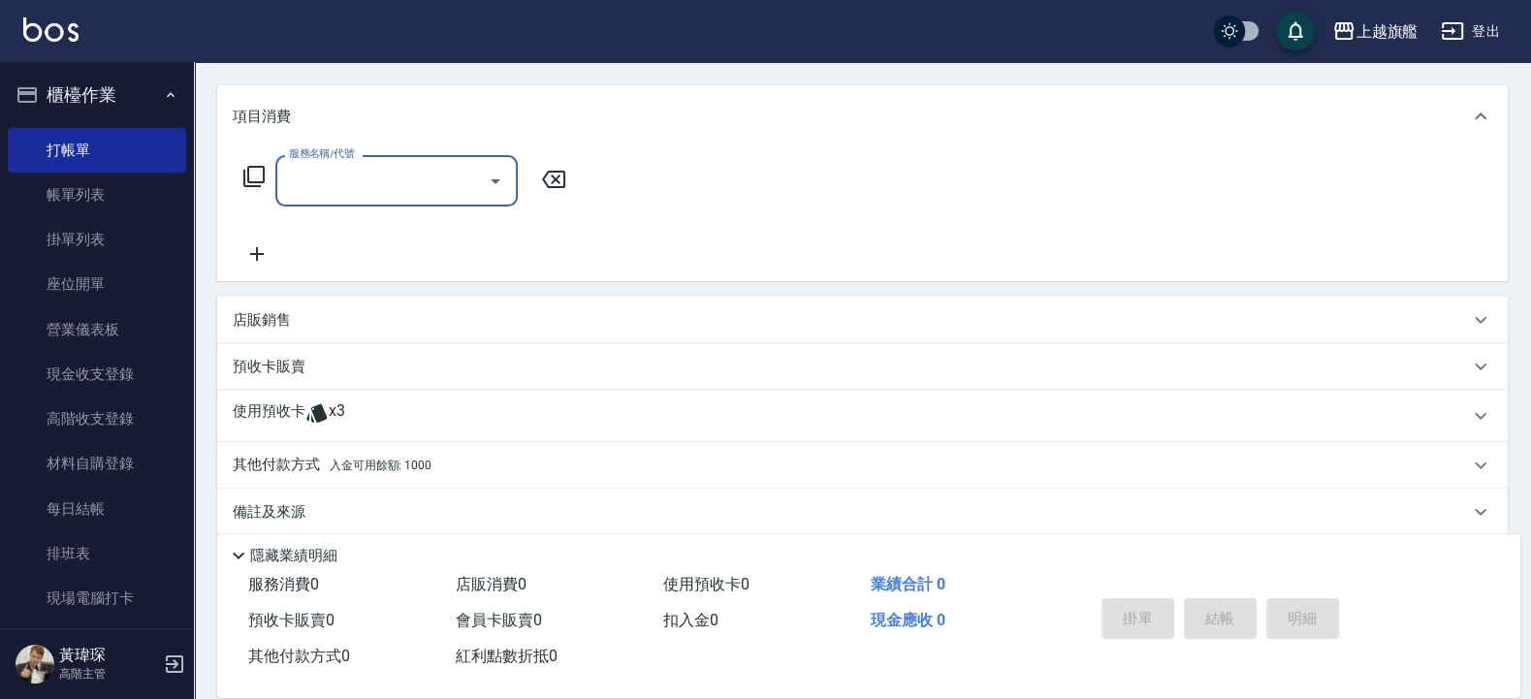
click at [360, 413] on div "使用預收卡 x3" at bounding box center [851, 415] width 1236 height 29
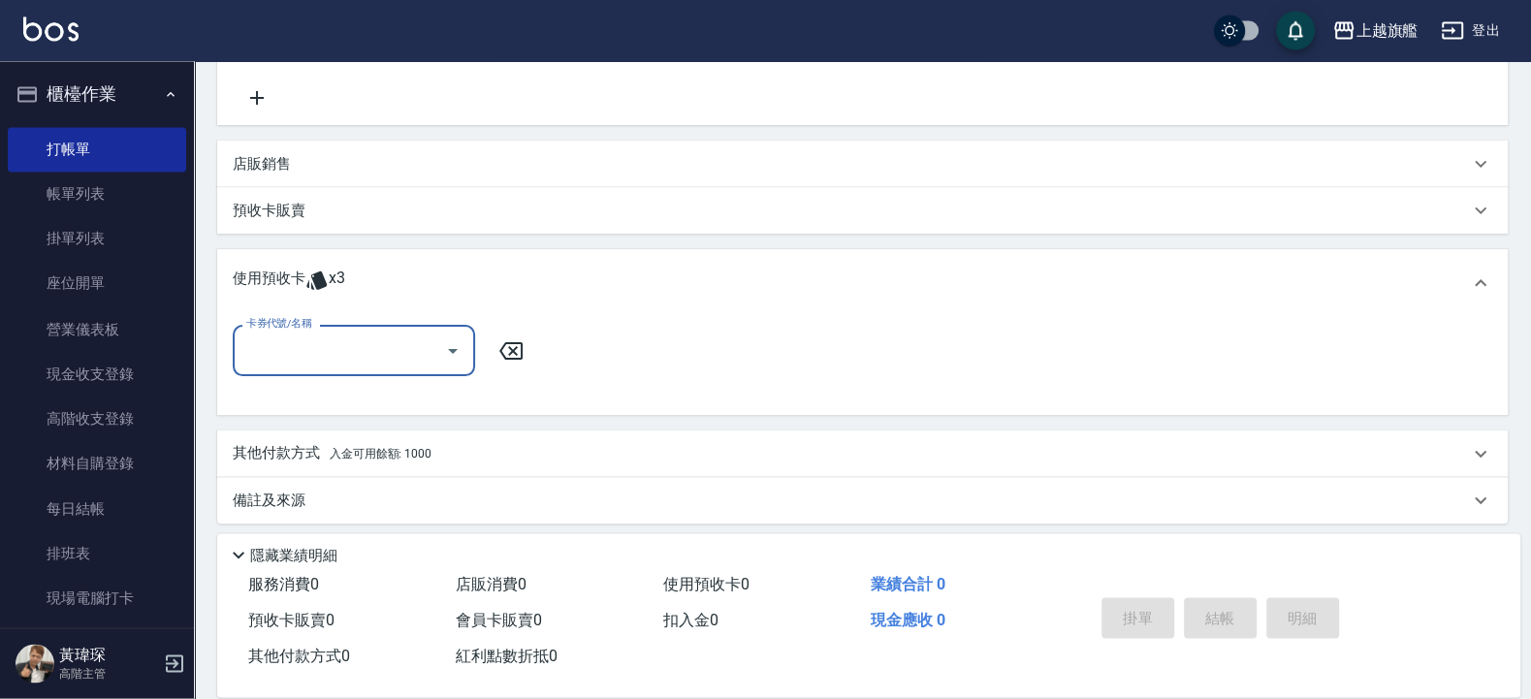
scroll to position [398, 0]
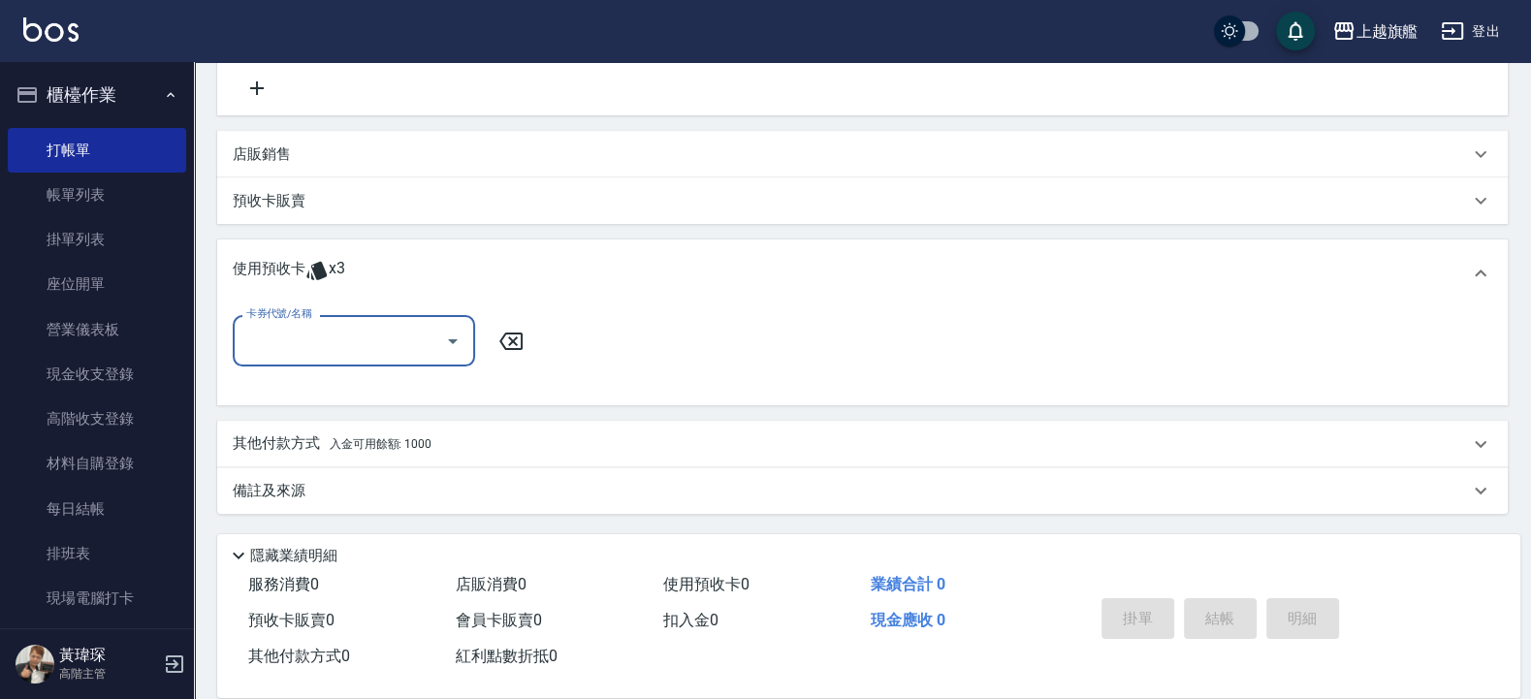
click at [299, 334] on input "卡券代號/名稱" at bounding box center [339, 341] width 196 height 34
click at [297, 398] on div "重整卡 剩餘3張" at bounding box center [354, 390] width 242 height 32
type input "重整卡"
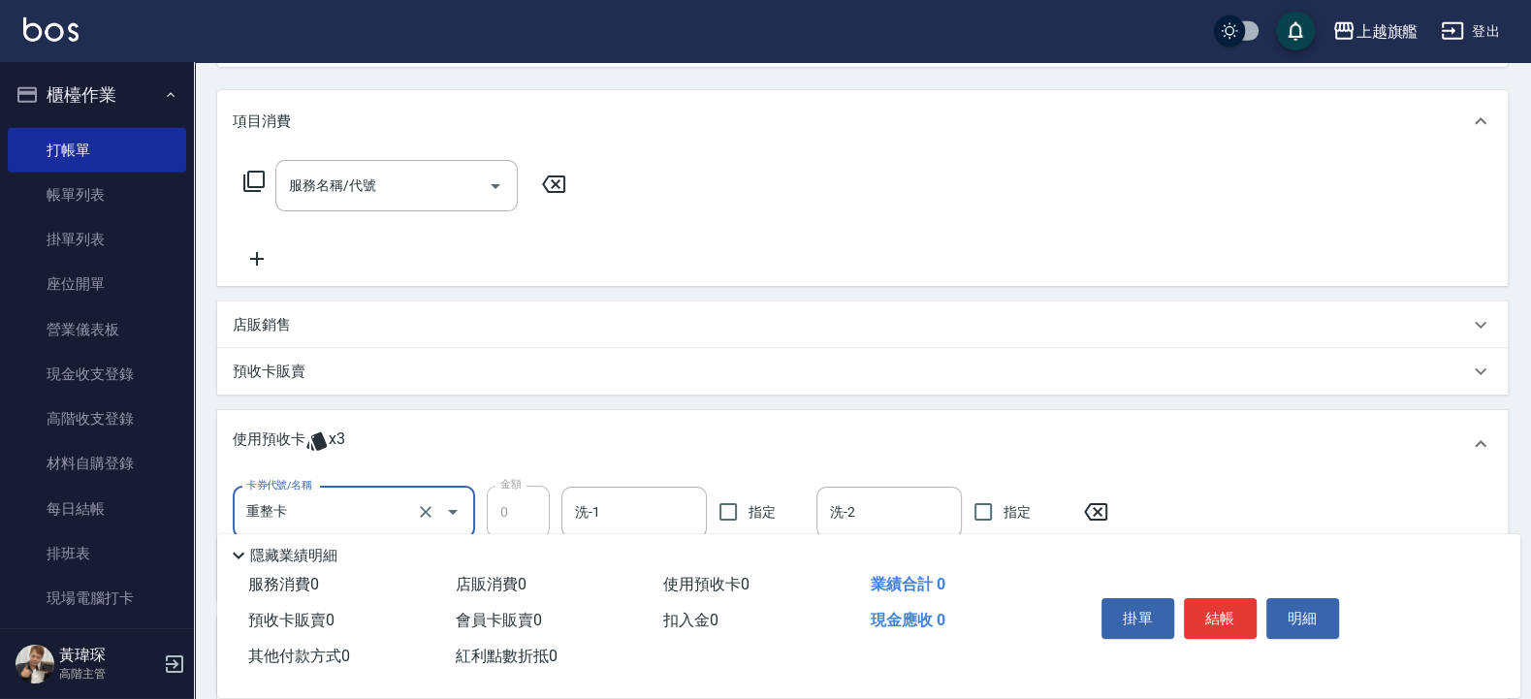
scroll to position [166, 0]
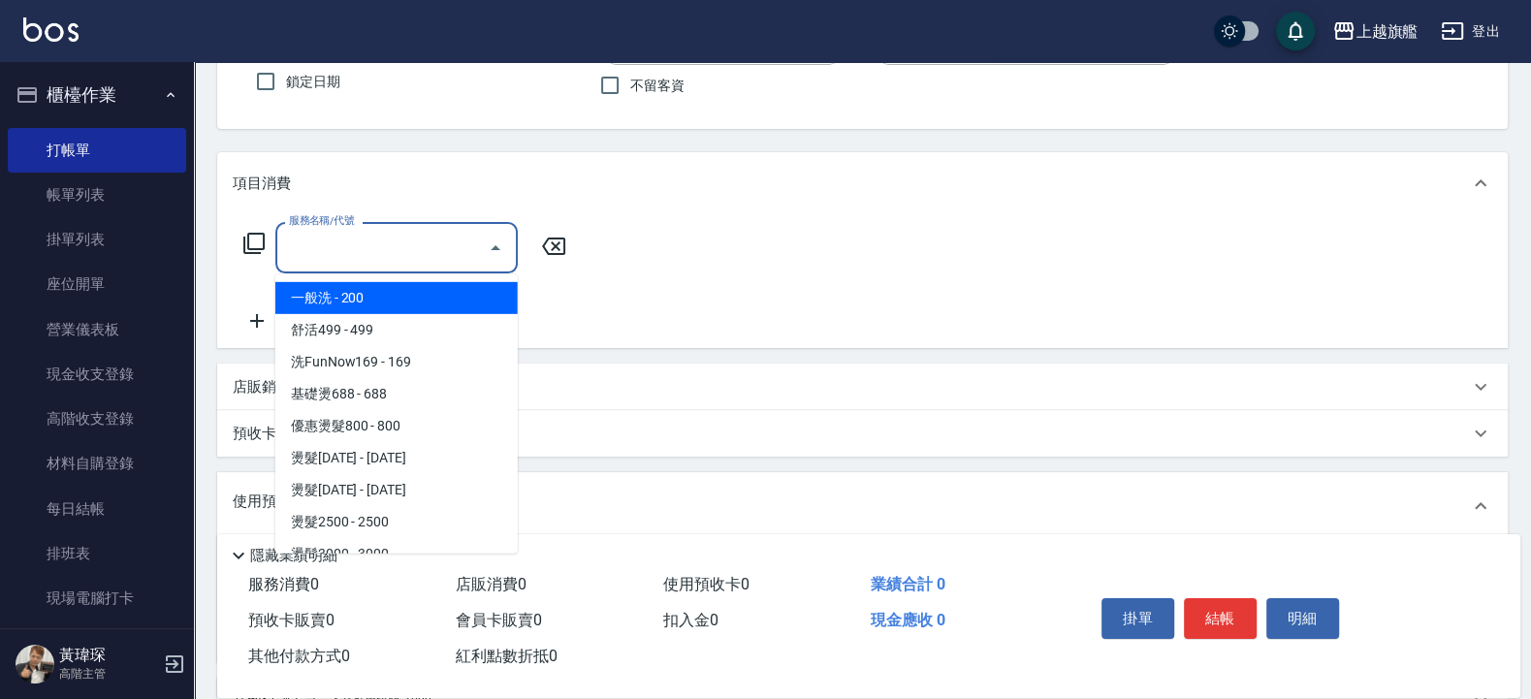
click at [360, 252] on input "服務名稱/代號" at bounding box center [382, 248] width 196 height 34
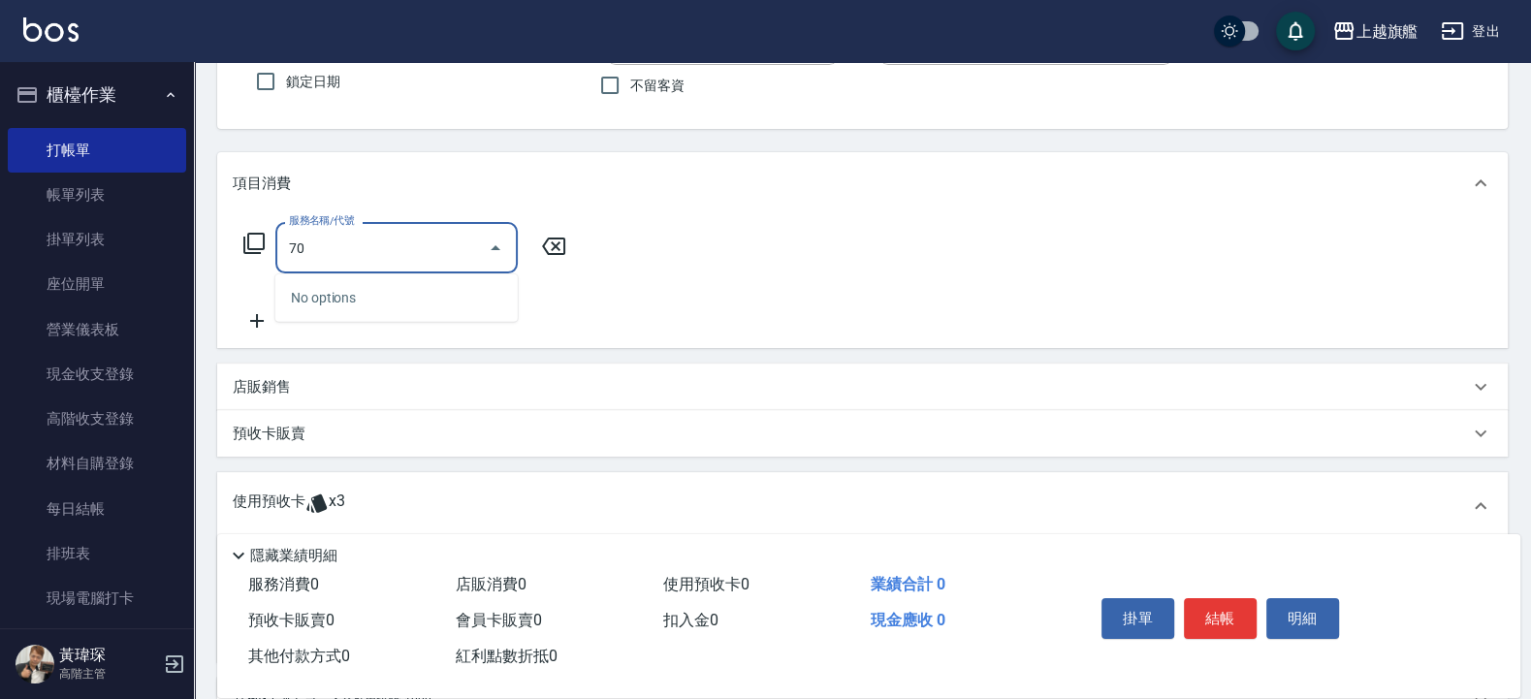
type input "7"
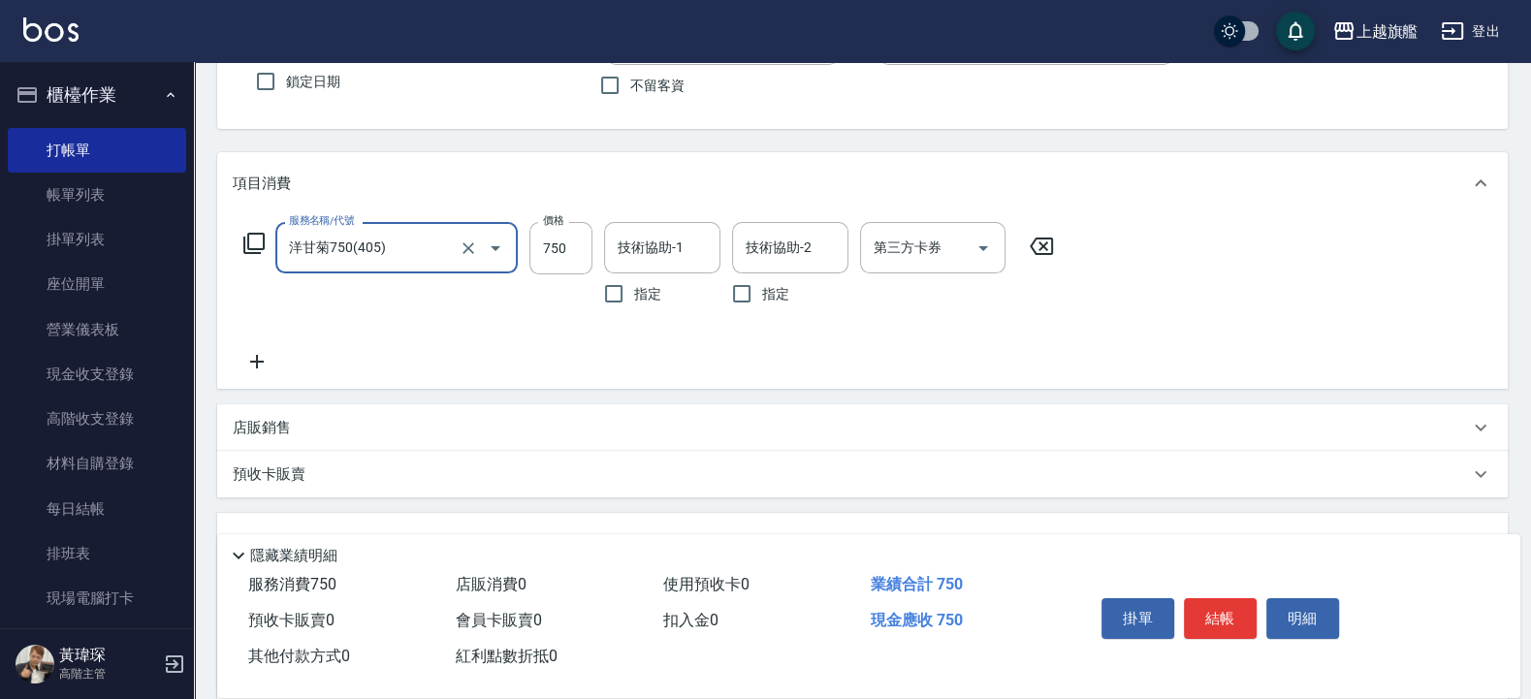
type input "洋甘菊750(405)"
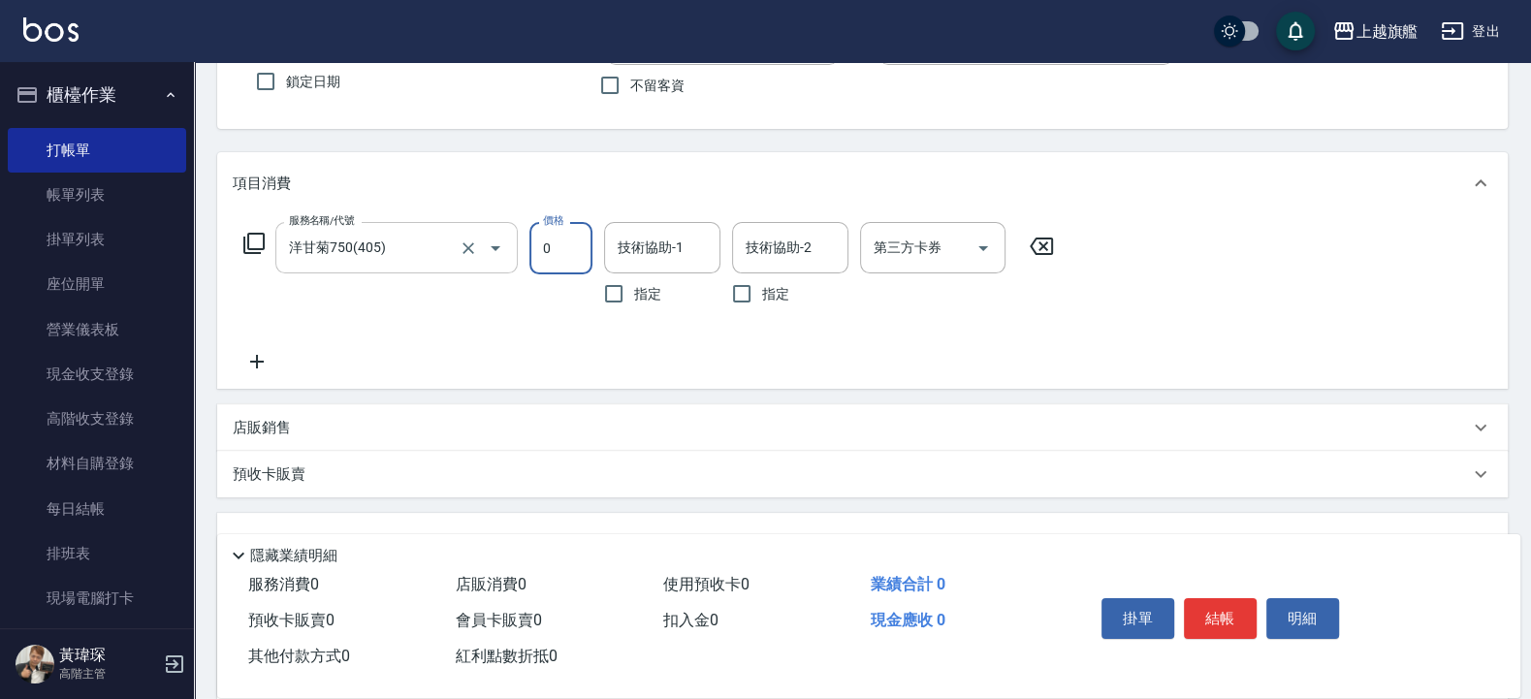
type input "0"
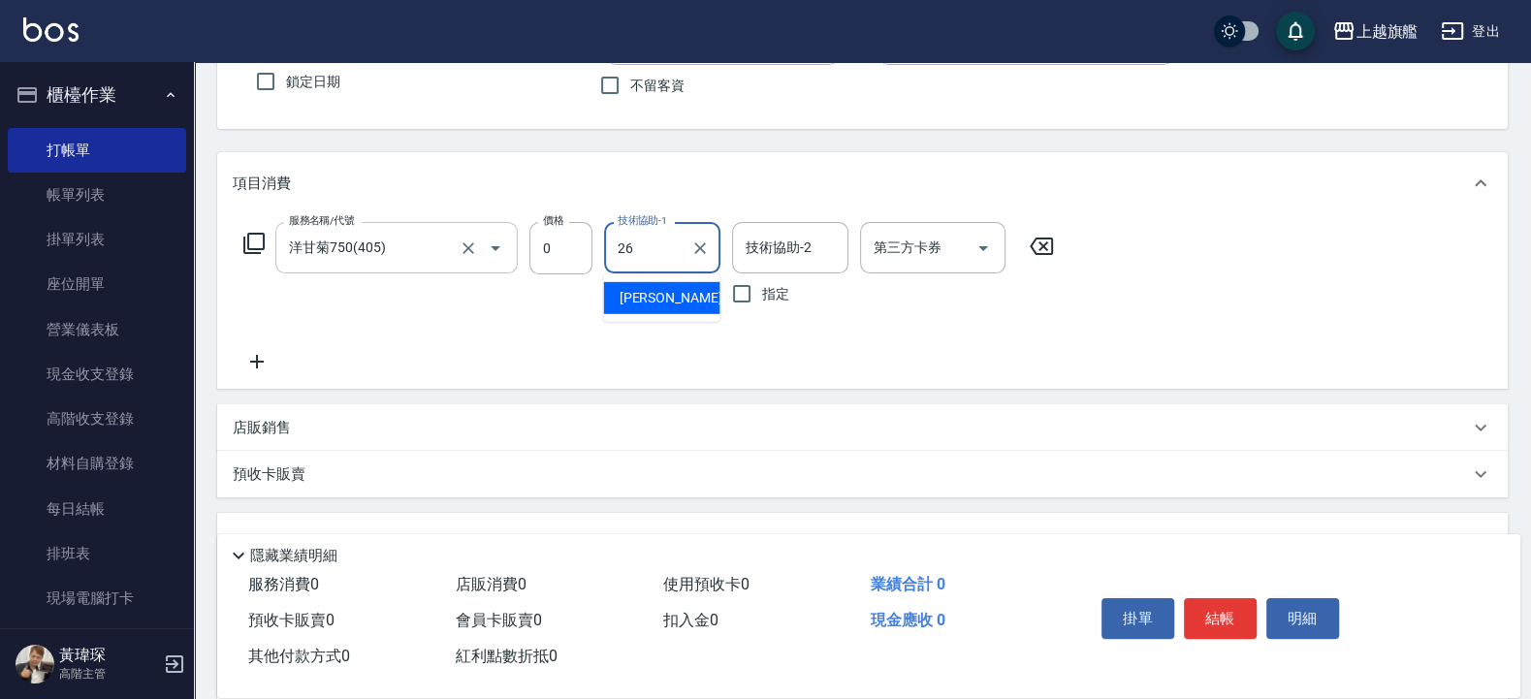
type input "[PERSON_NAME]-26"
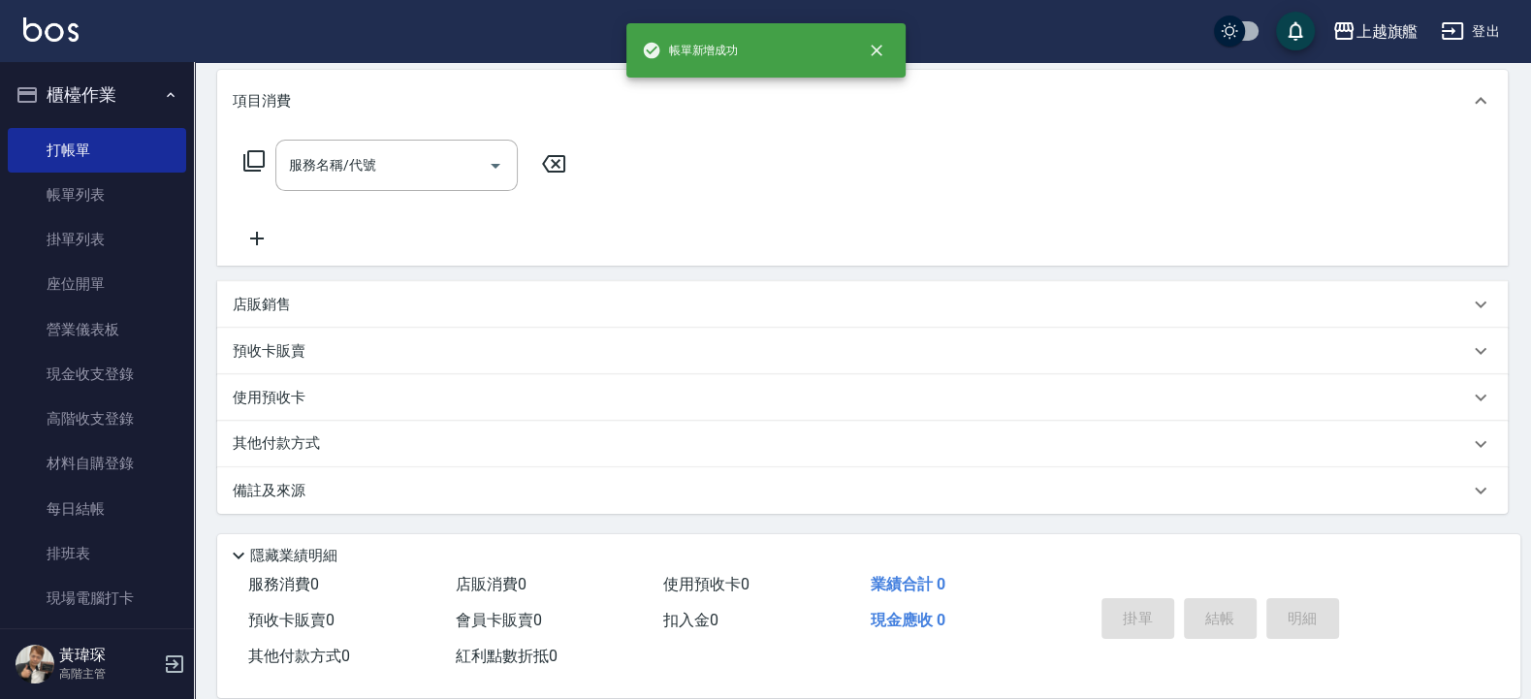
scroll to position [0, 0]
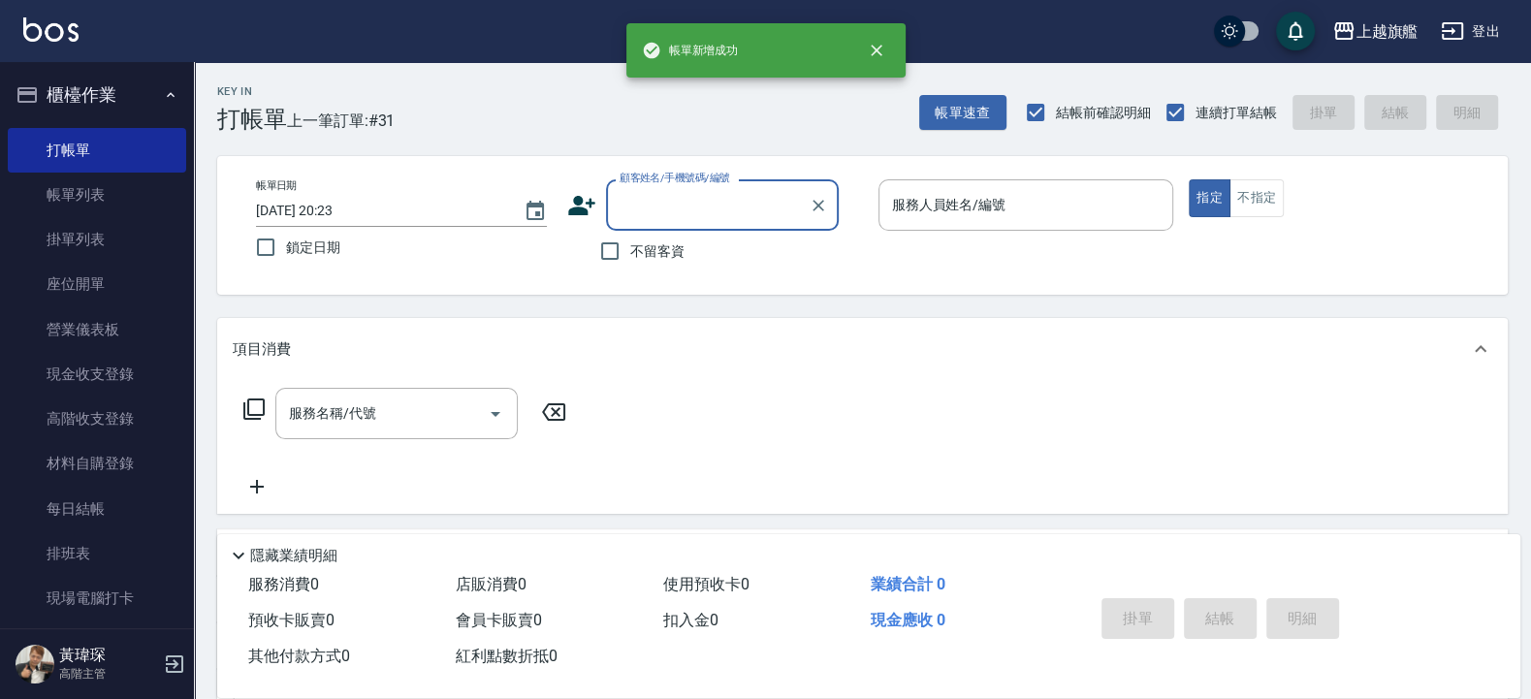
click at [107, 80] on button "櫃檯作業" at bounding box center [97, 95] width 178 height 50
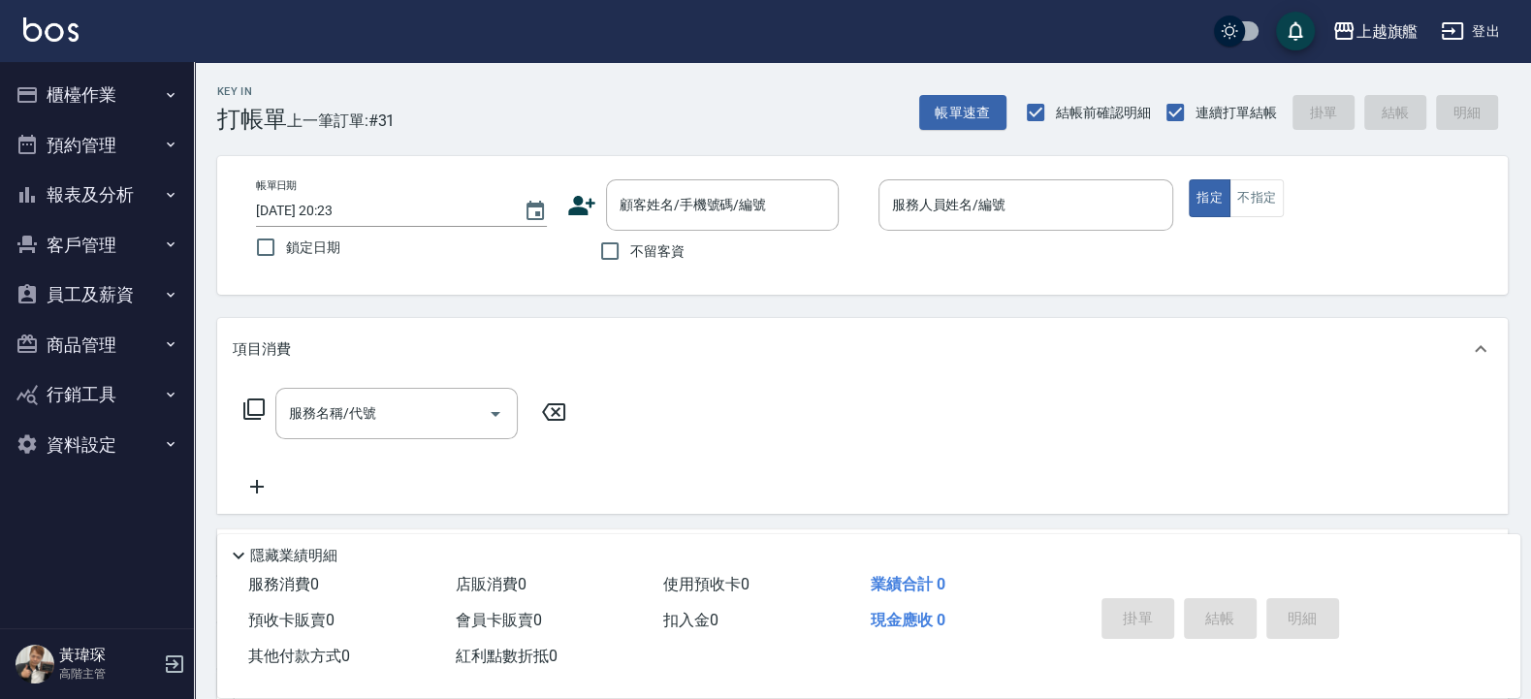
click at [87, 198] on button "報表及分析" at bounding box center [97, 195] width 178 height 50
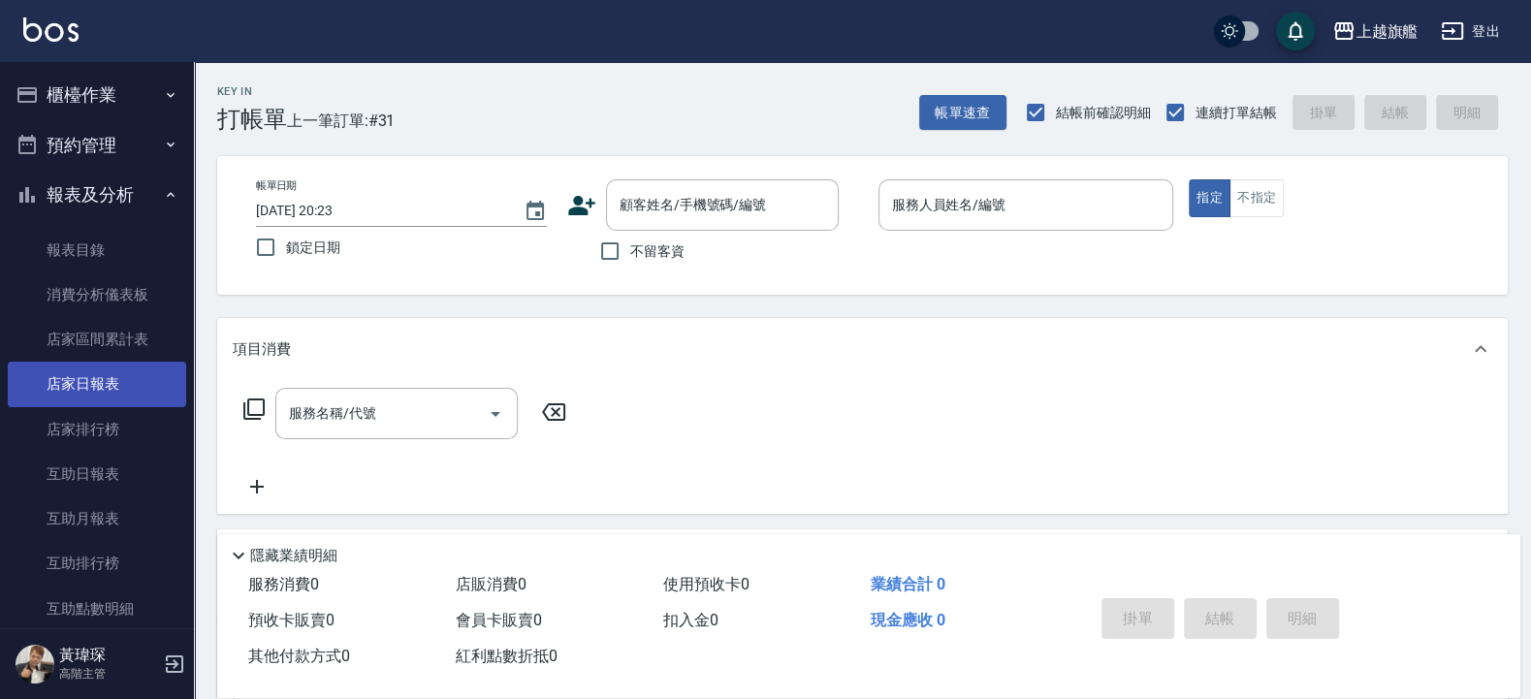
click at [85, 376] on link "店家日報表" at bounding box center [97, 384] width 178 height 45
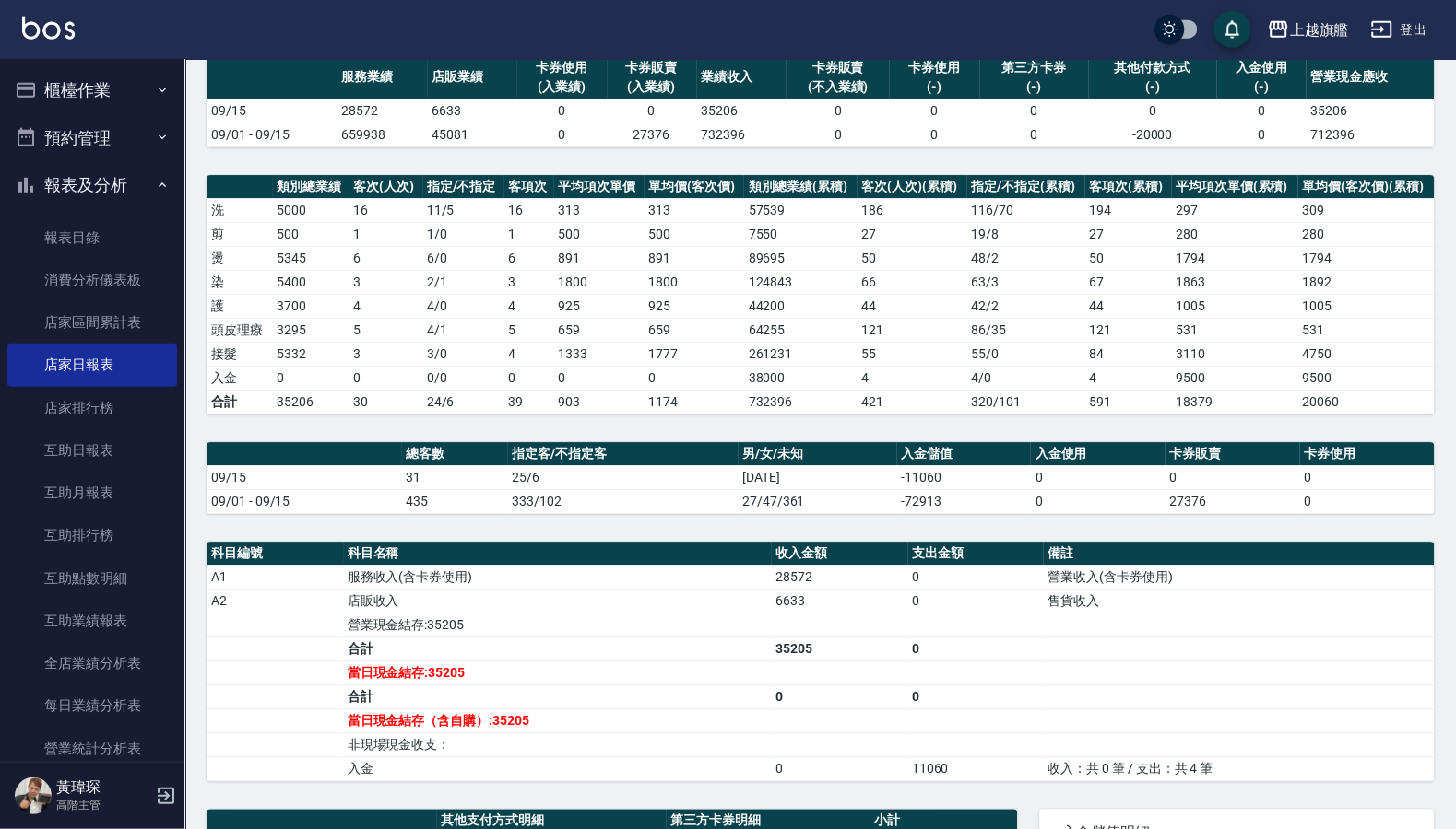
scroll to position [143, 0]
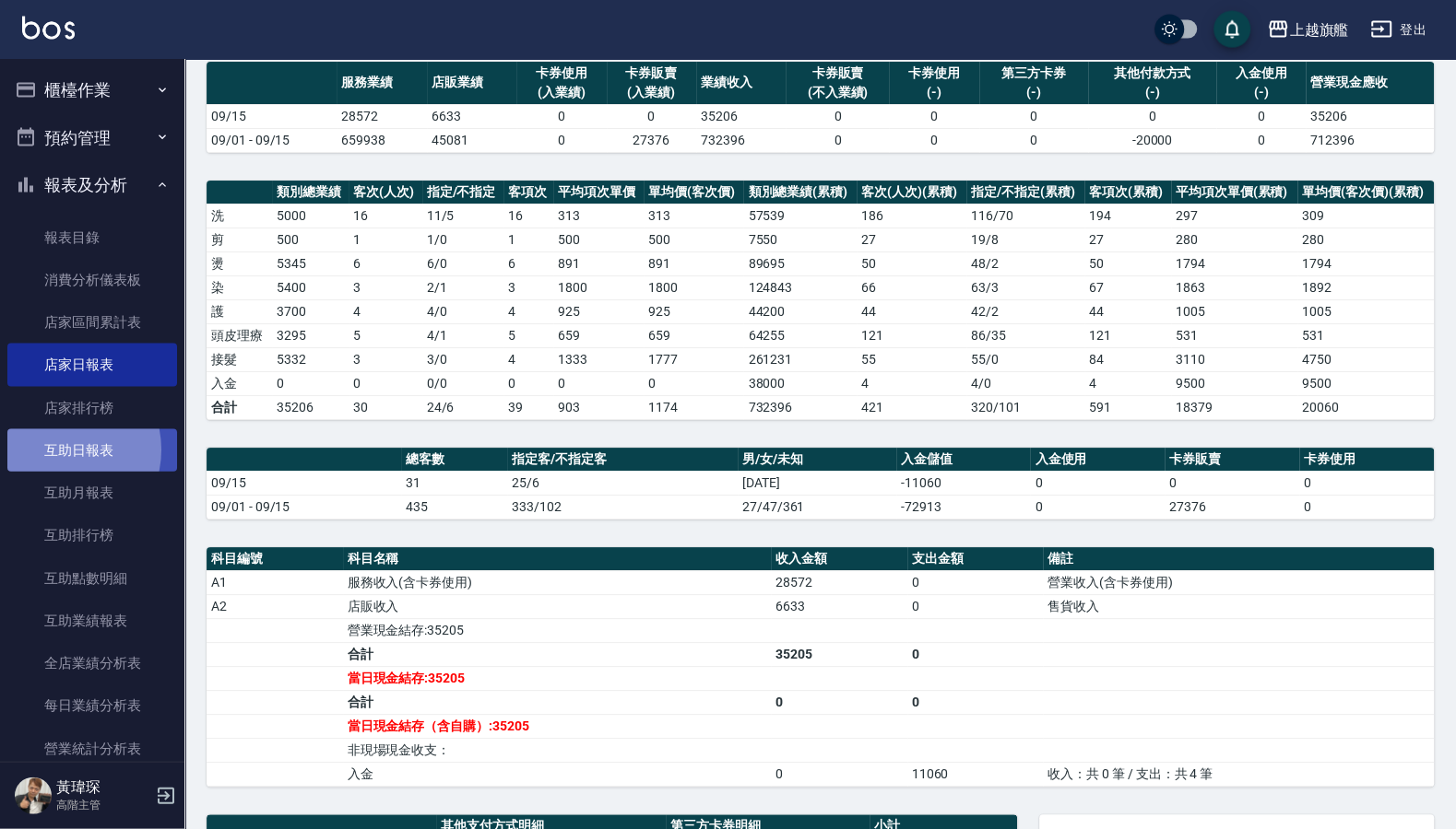
click at [56, 451] on link "互助日報表" at bounding box center [92, 451] width 169 height 43
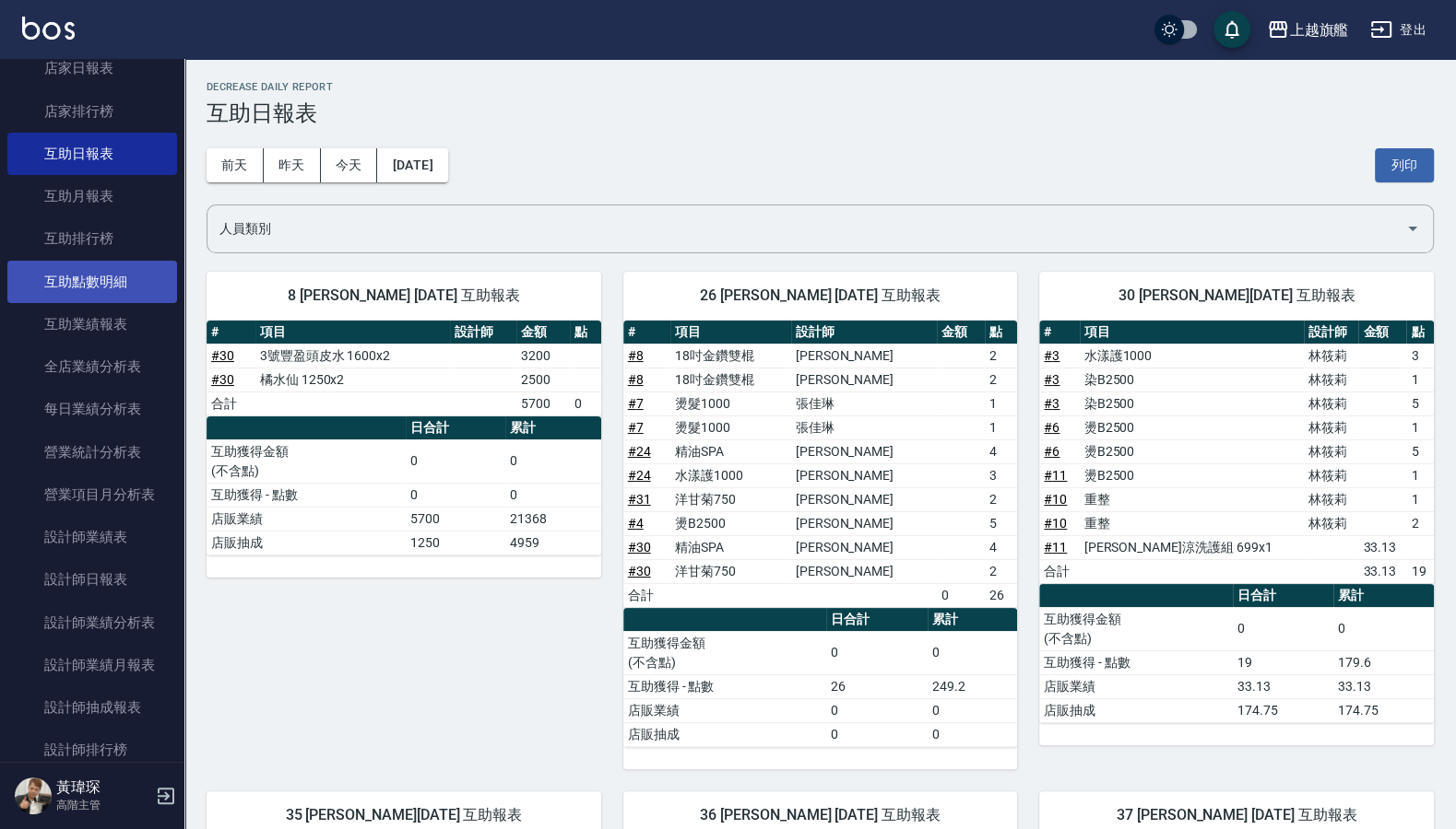
scroll to position [332, 0]
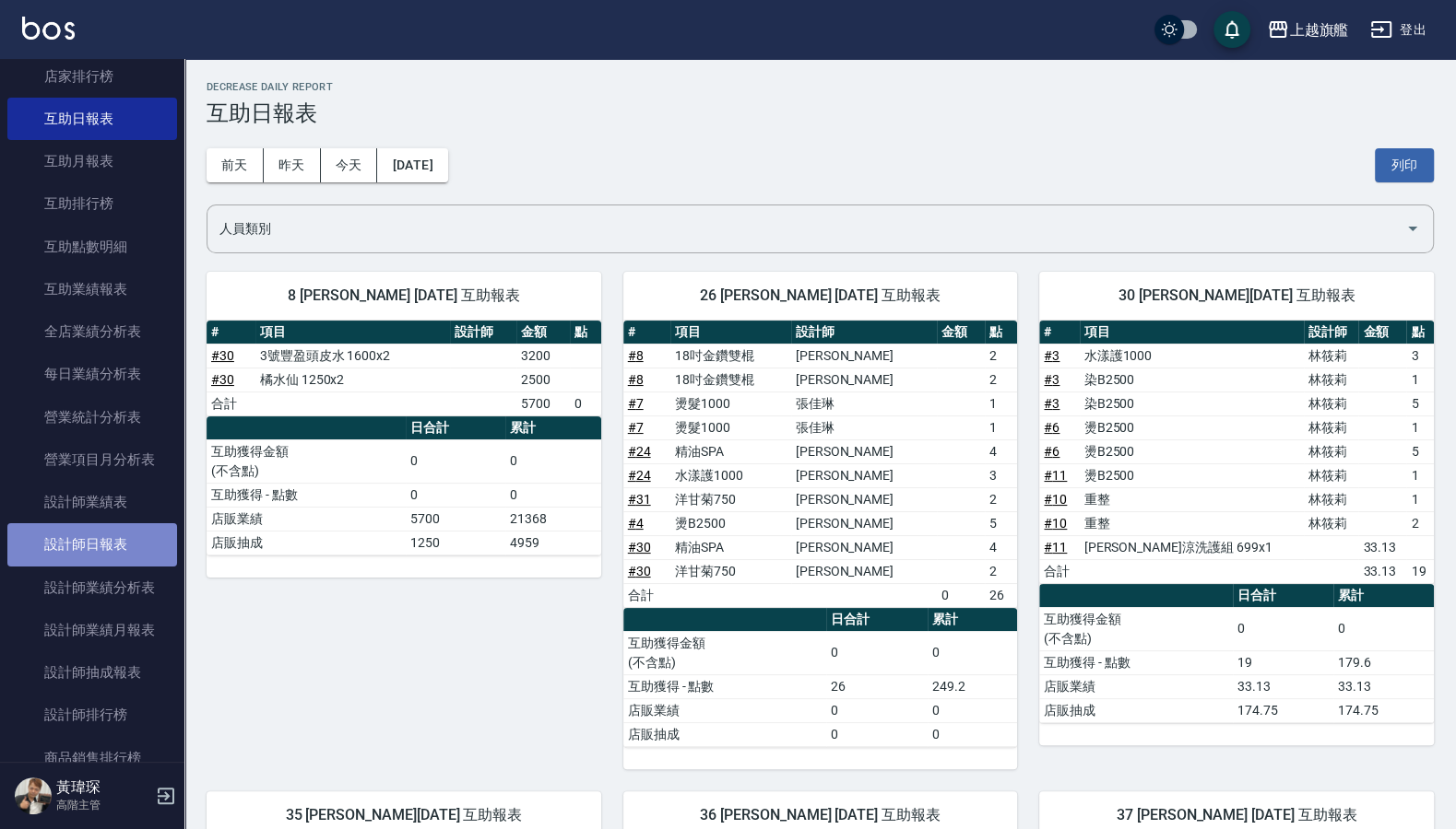
click at [108, 566] on link "設計師日報表" at bounding box center [92, 545] width 169 height 43
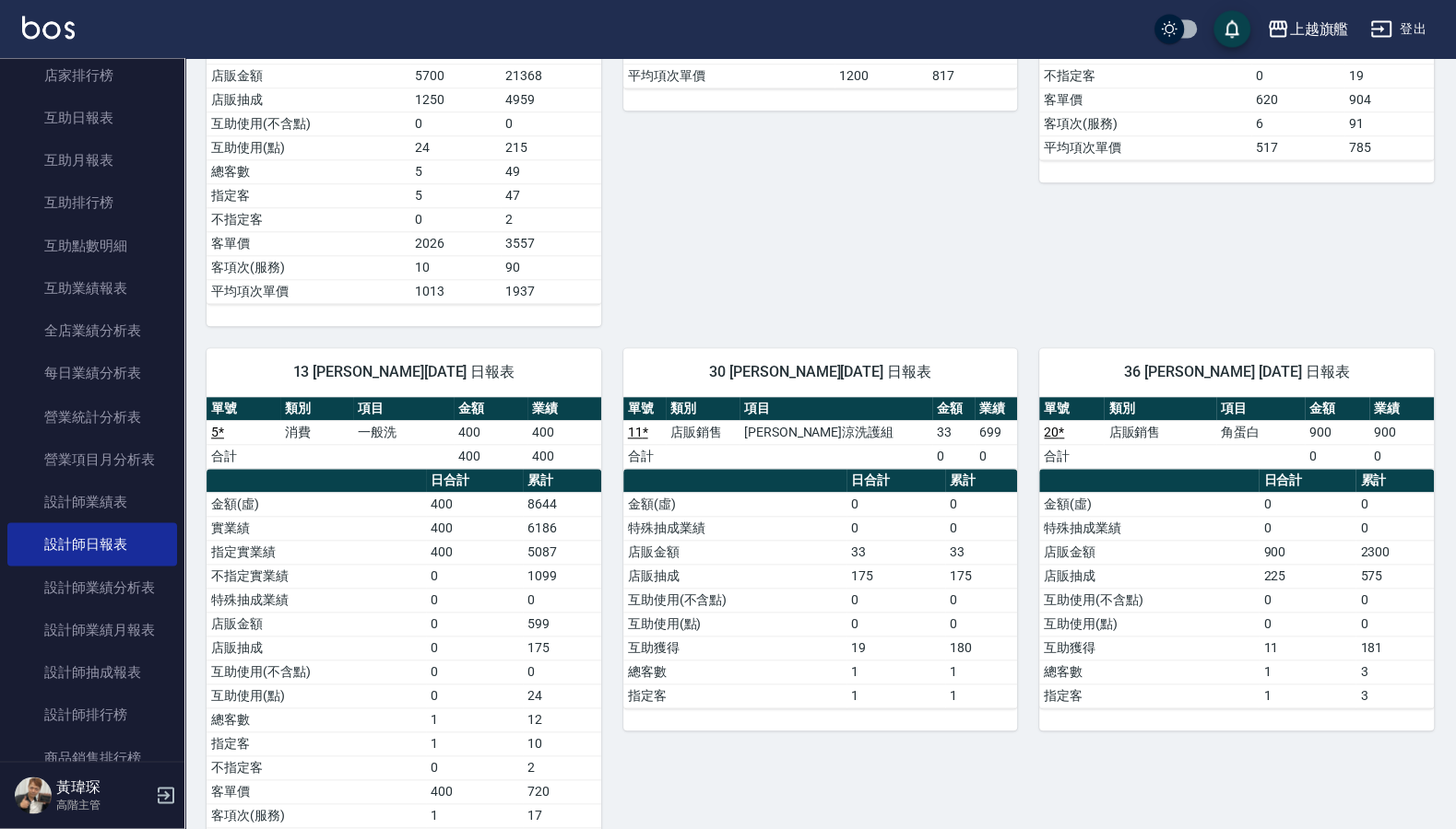
scroll to position [1493, 0]
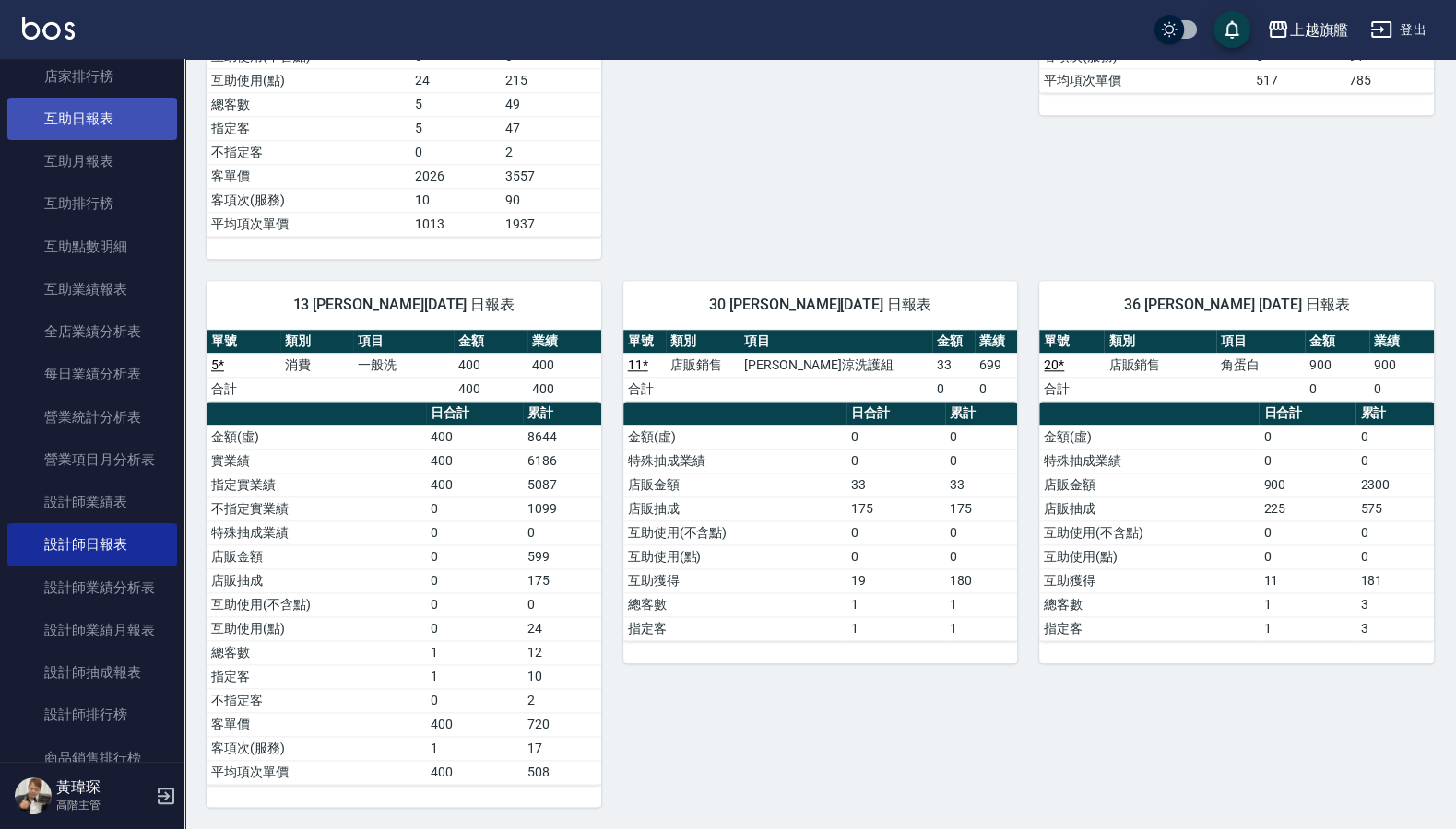
click at [55, 110] on link "互助日報表" at bounding box center [92, 119] width 169 height 43
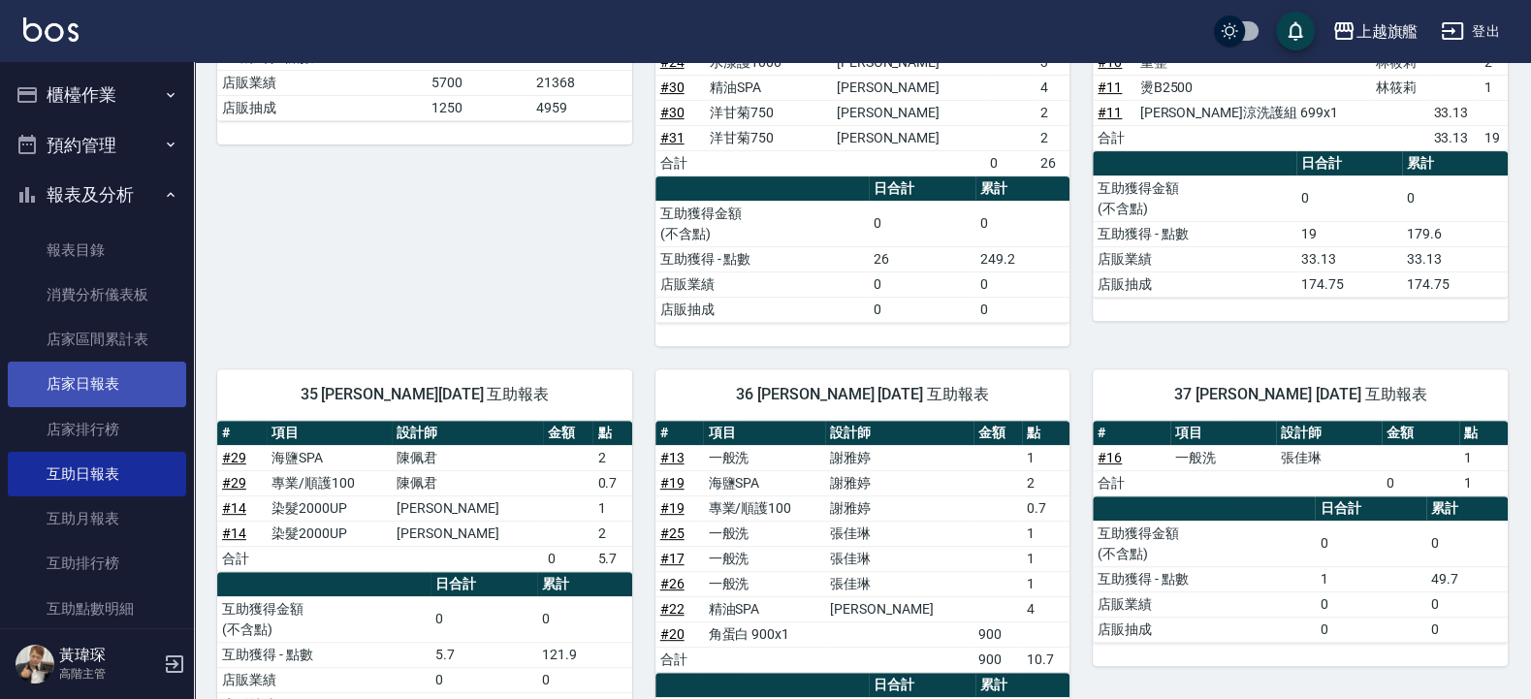
click at [91, 374] on link "店家日報表" at bounding box center [97, 384] width 178 height 45
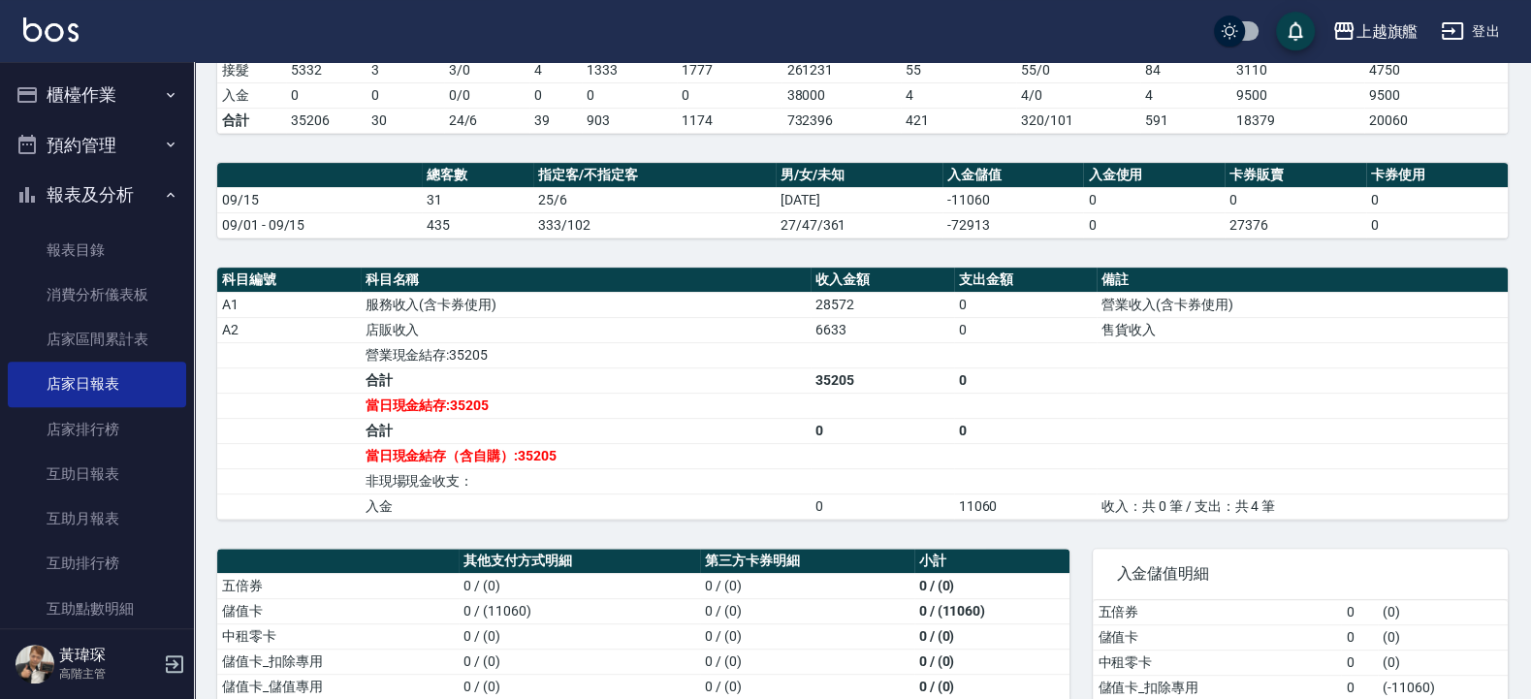
scroll to position [698, 0]
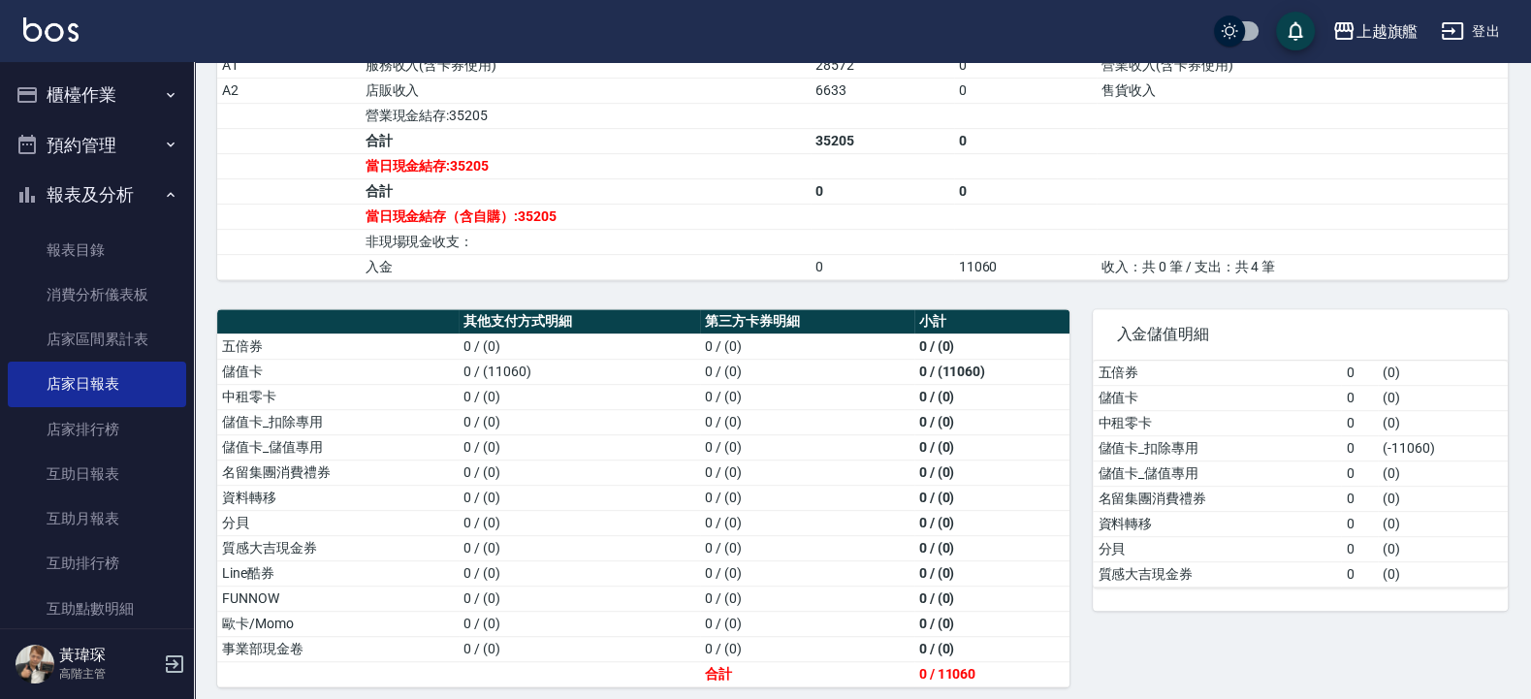
click at [96, 101] on button "櫃檯作業" at bounding box center [97, 95] width 178 height 50
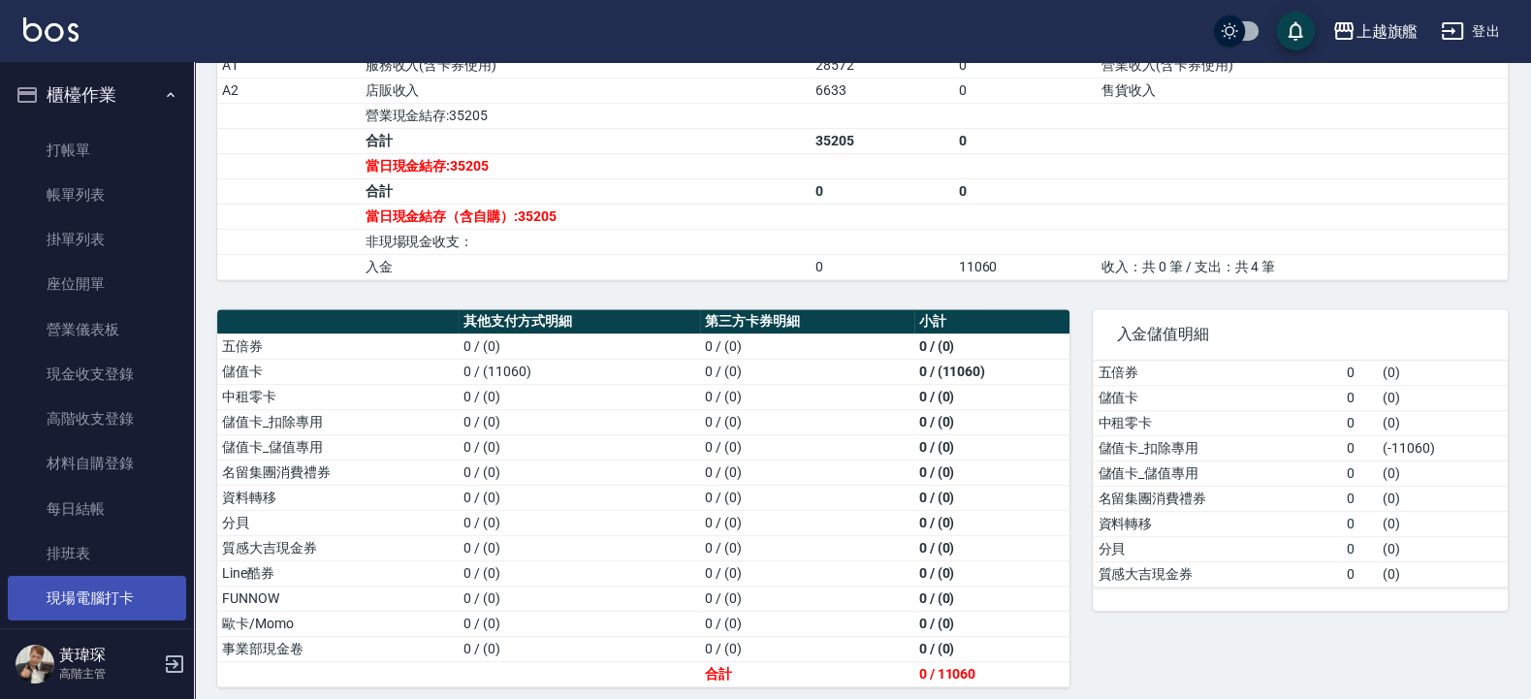
click at [97, 589] on link "現場電腦打卡" at bounding box center [97, 598] width 178 height 45
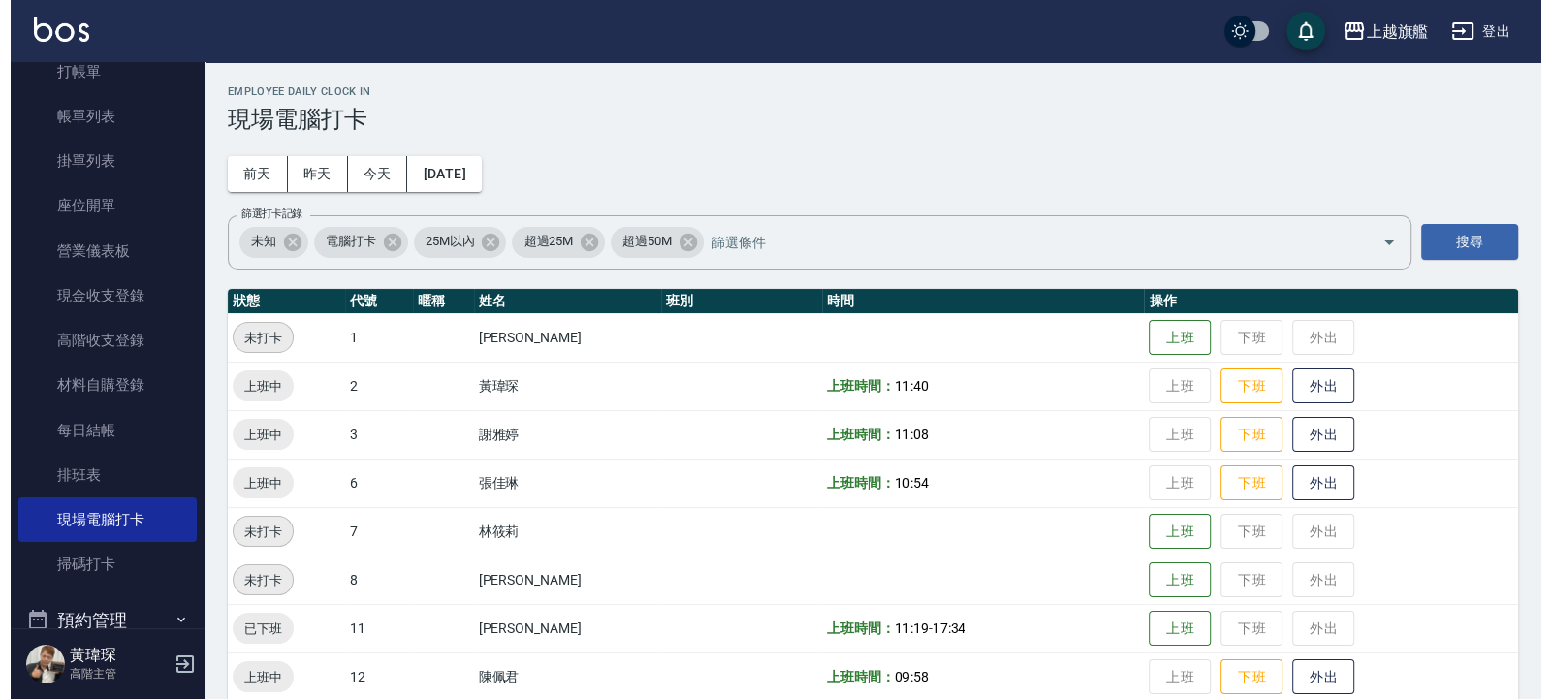
scroll to position [116, 0]
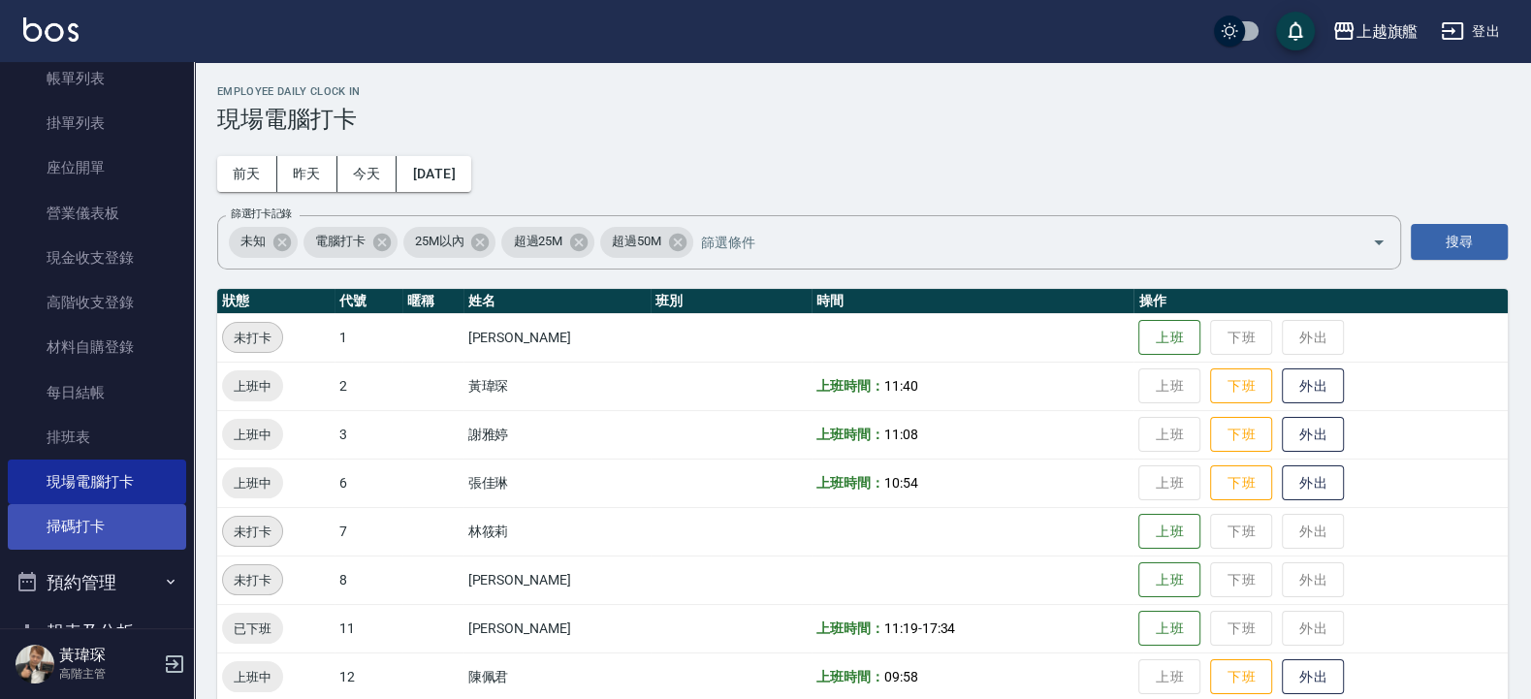
click at [87, 522] on link "掃碼打卡" at bounding box center [97, 526] width 178 height 45
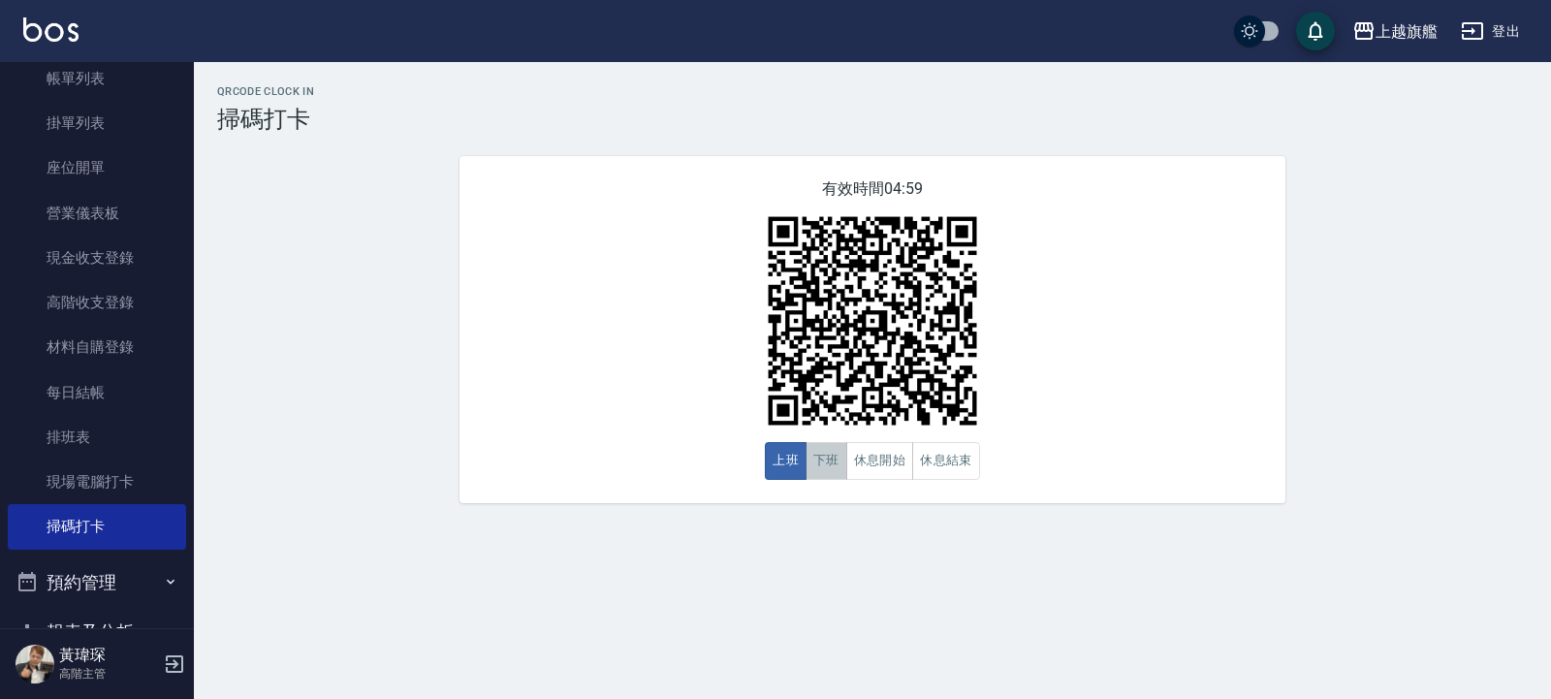
click at [820, 468] on button "下班" at bounding box center [827, 461] width 42 height 38
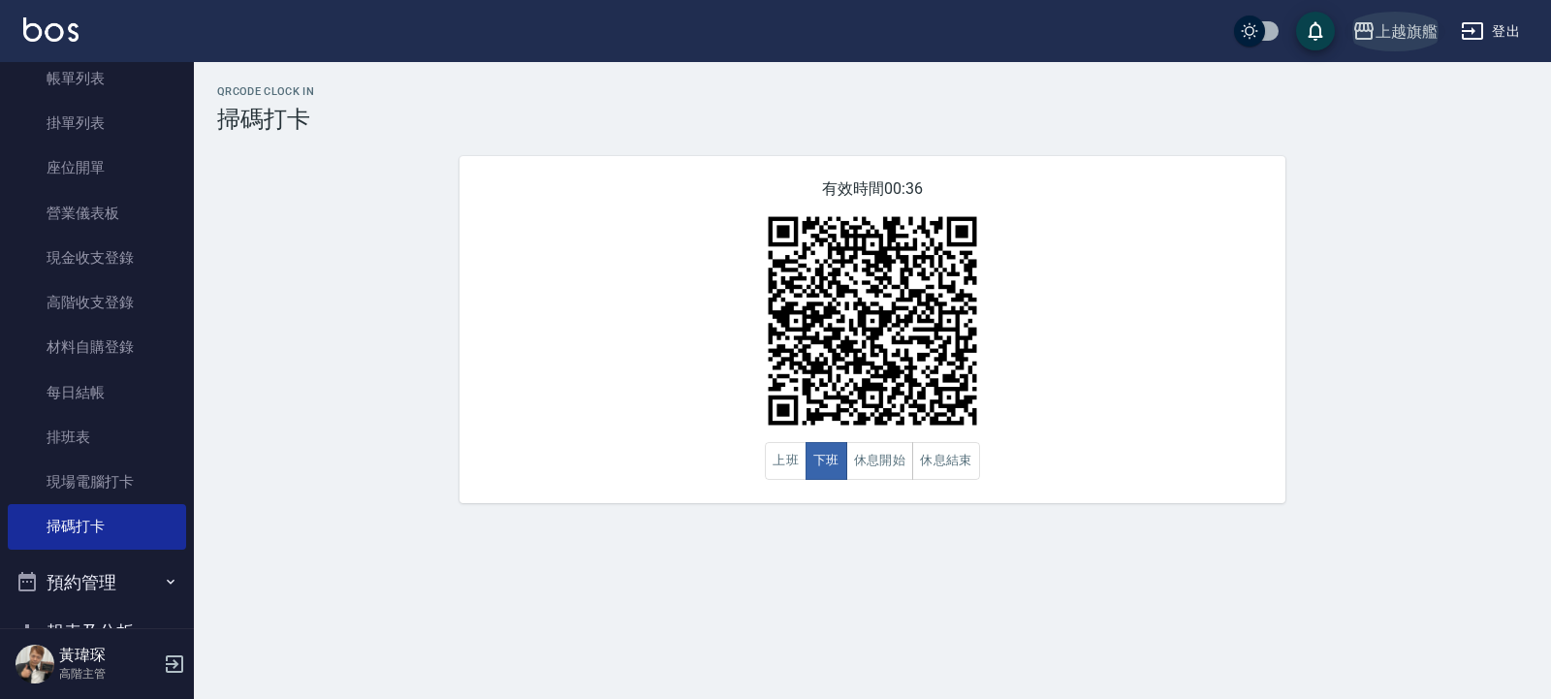
click at [1401, 40] on div "上越旗艦" at bounding box center [1407, 31] width 62 height 24
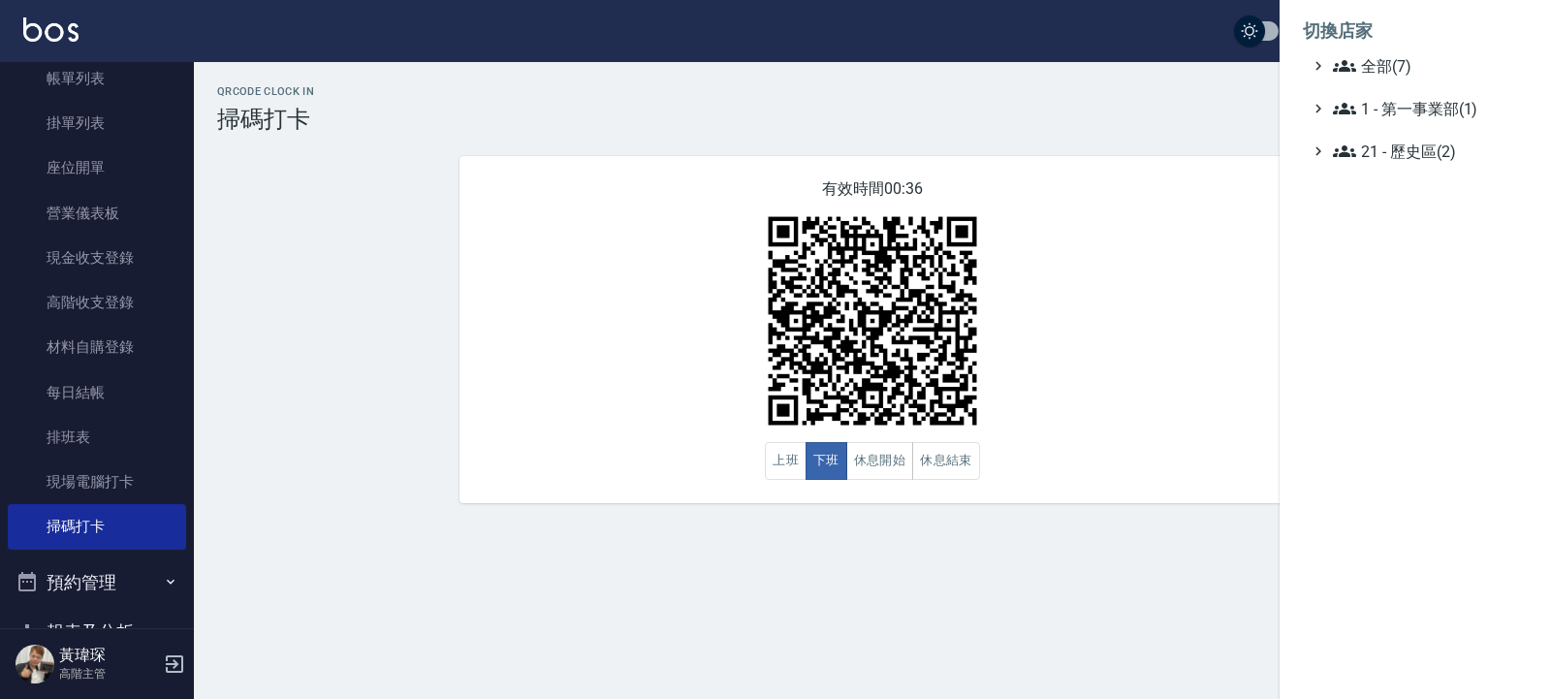
click at [1352, 47] on li "切換店家" at bounding box center [1415, 31] width 225 height 47
click at [1361, 69] on span "全部(7)" at bounding box center [1426, 65] width 187 height 23
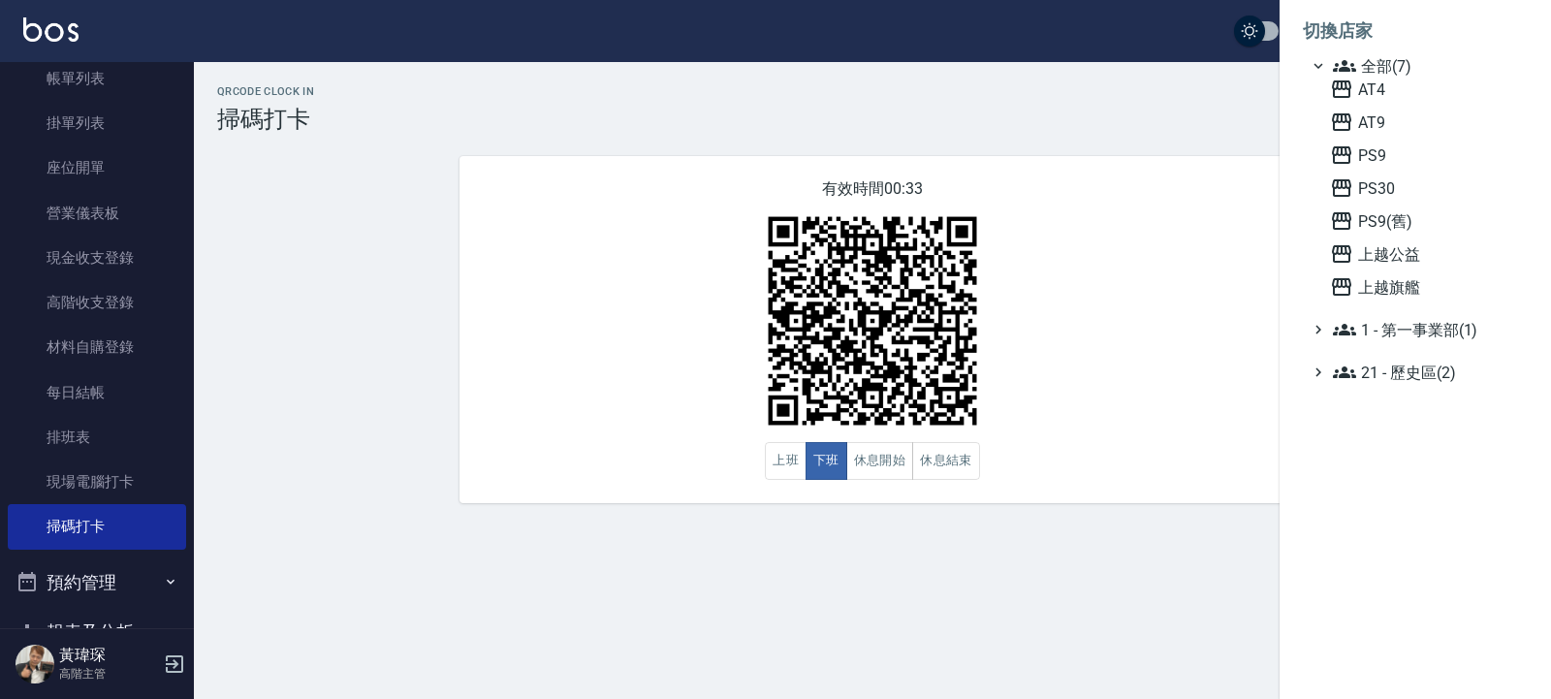
click at [796, 677] on div at bounding box center [775, 349] width 1551 height 699
